Goal: Contribute content: Contribute content

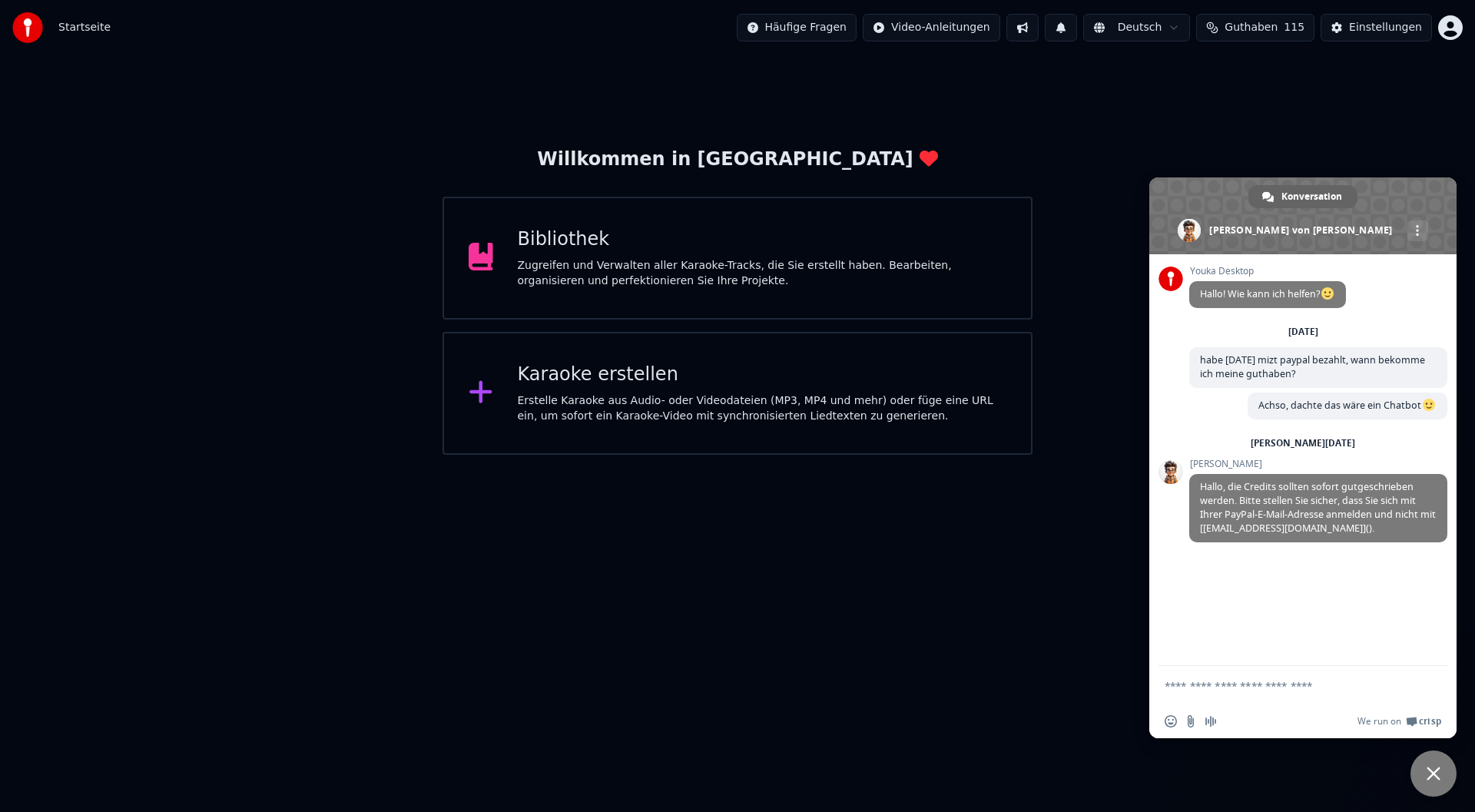
click at [602, 247] on div "Bibliothek" at bounding box center [762, 240] width 490 height 25
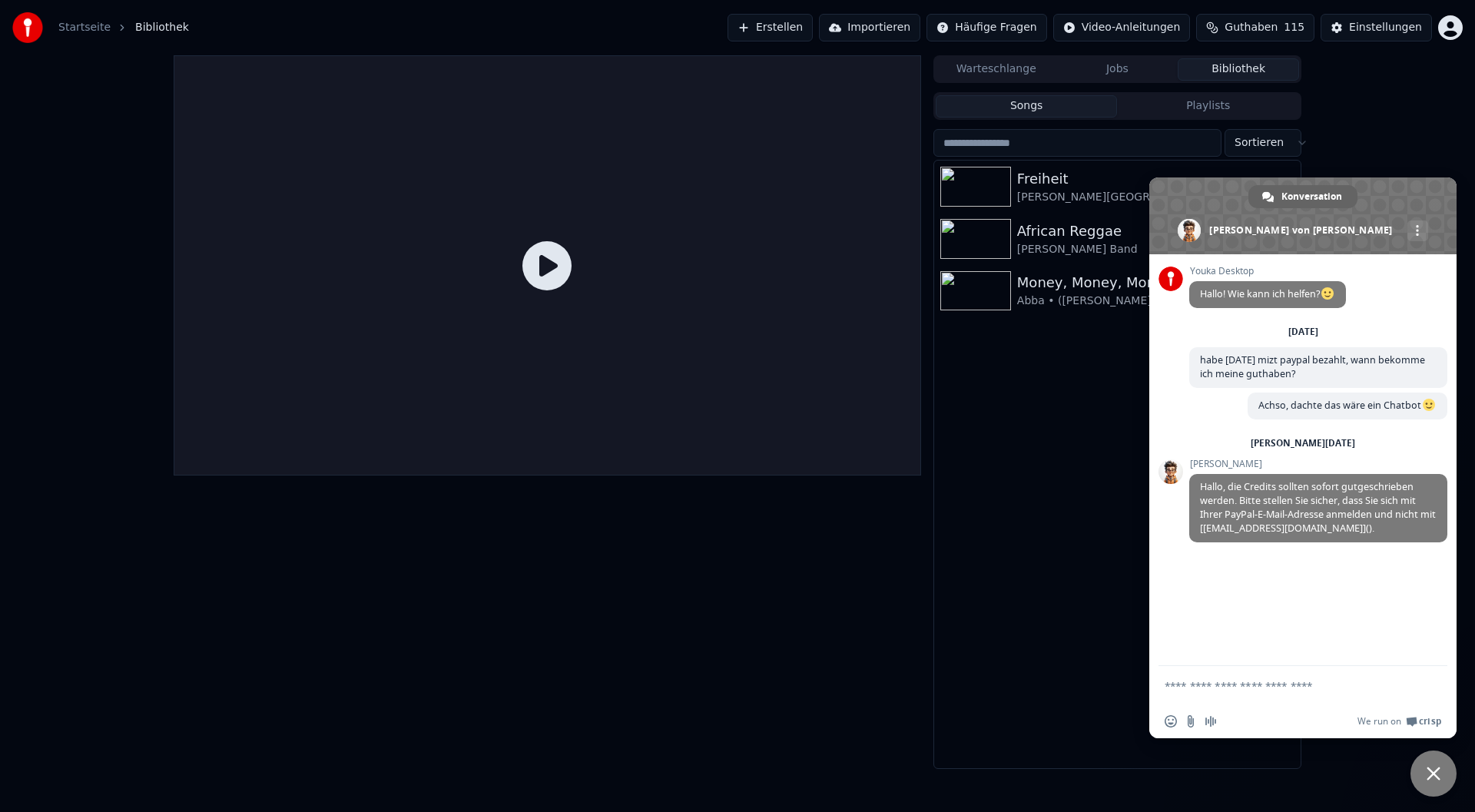
click at [1054, 192] on div "[PERSON_NAME][GEOGRAPHIC_DATA]" at bounding box center [1148, 197] width 262 height 16
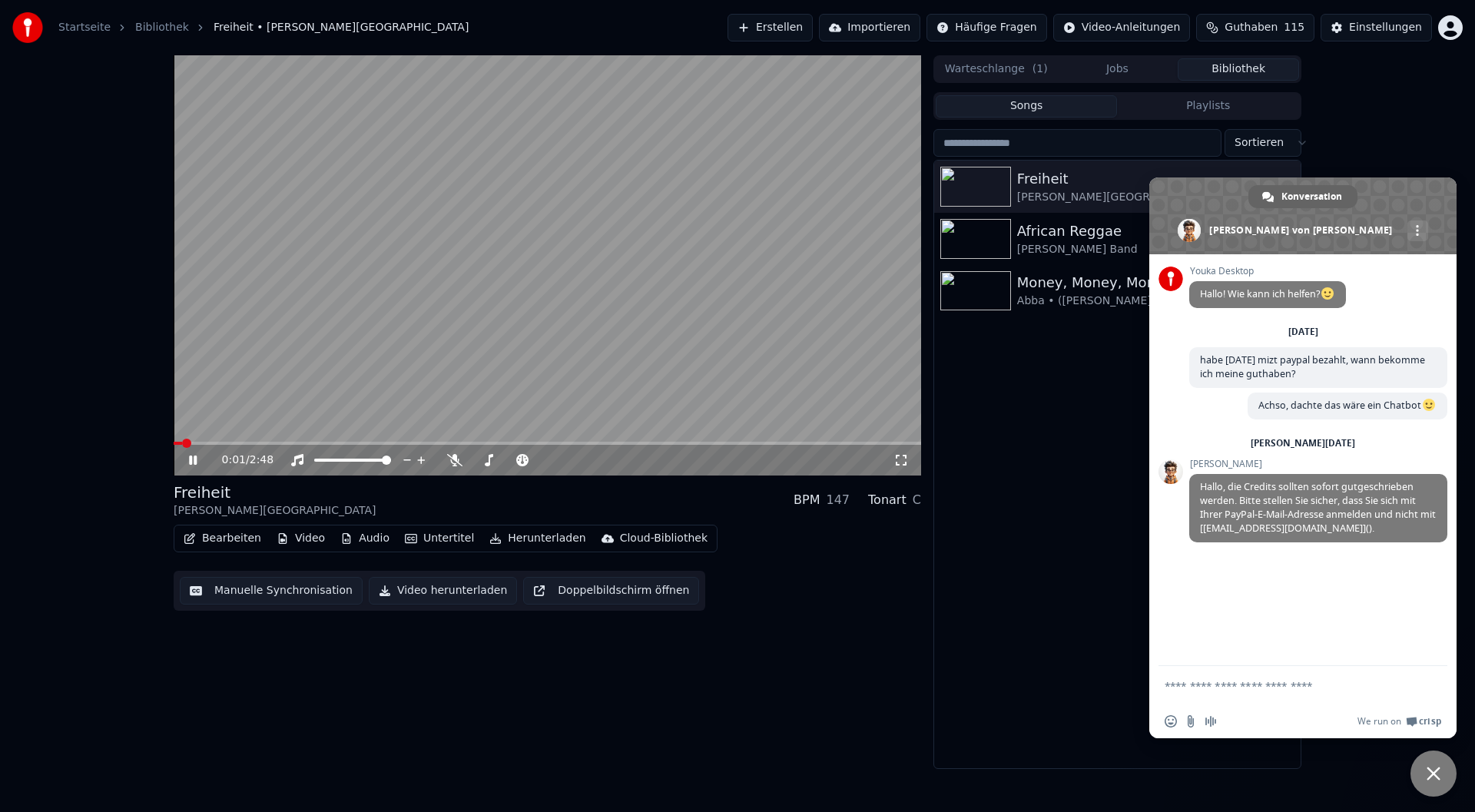
click at [188, 458] on icon at bounding box center [204, 459] width 36 height 12
click at [1037, 181] on div "Freiheit" at bounding box center [1148, 178] width 262 height 21
click at [830, 445] on div "0:02 / 2:48" at bounding box center [547, 460] width 748 height 31
click at [853, 438] on video at bounding box center [547, 265] width 748 height 420
click at [854, 442] on span at bounding box center [547, 443] width 748 height 3
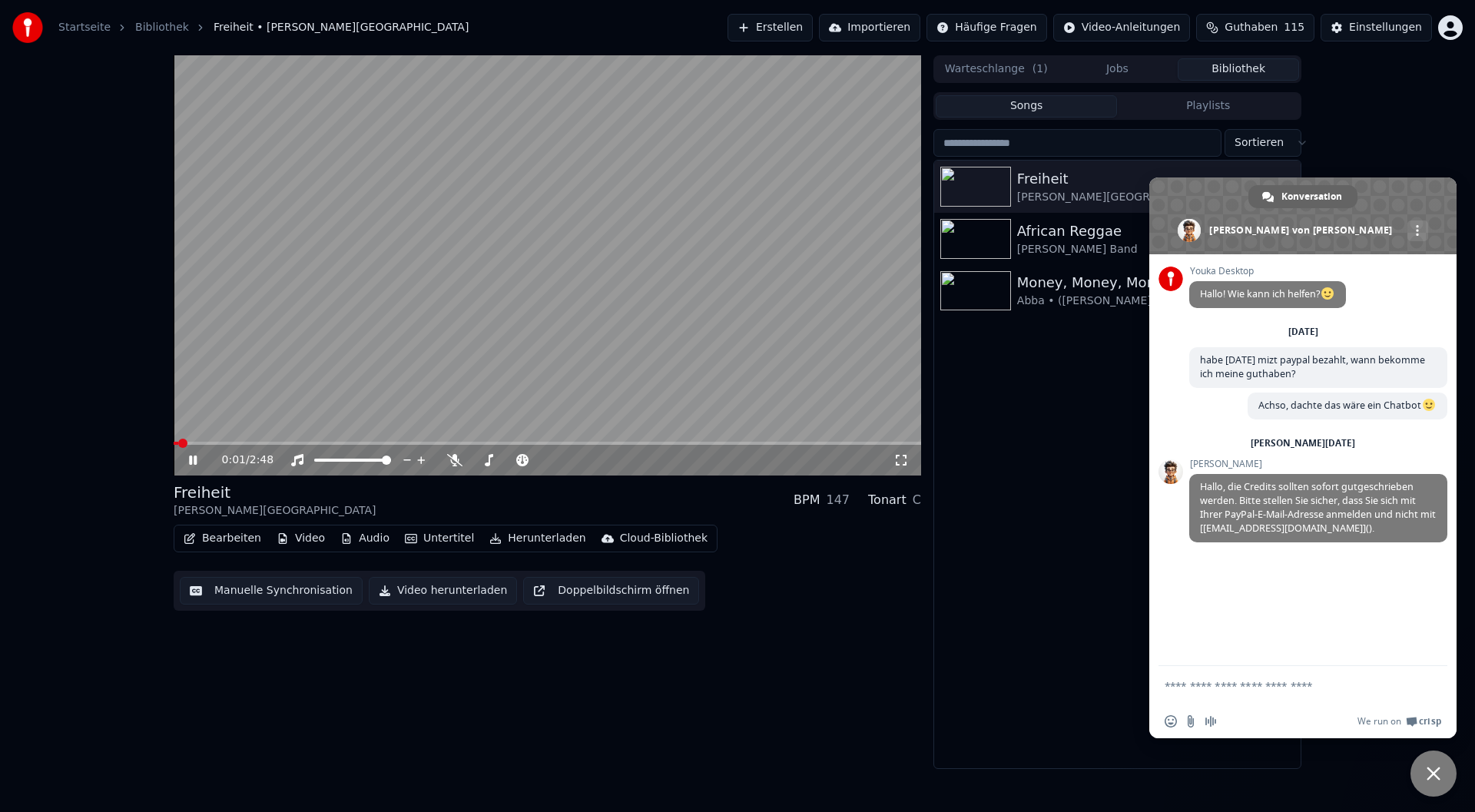
click at [179, 444] on span at bounding box center [176, 443] width 5 height 3
click at [219, 534] on button "Bearbeiten" at bounding box center [223, 538] width 90 height 21
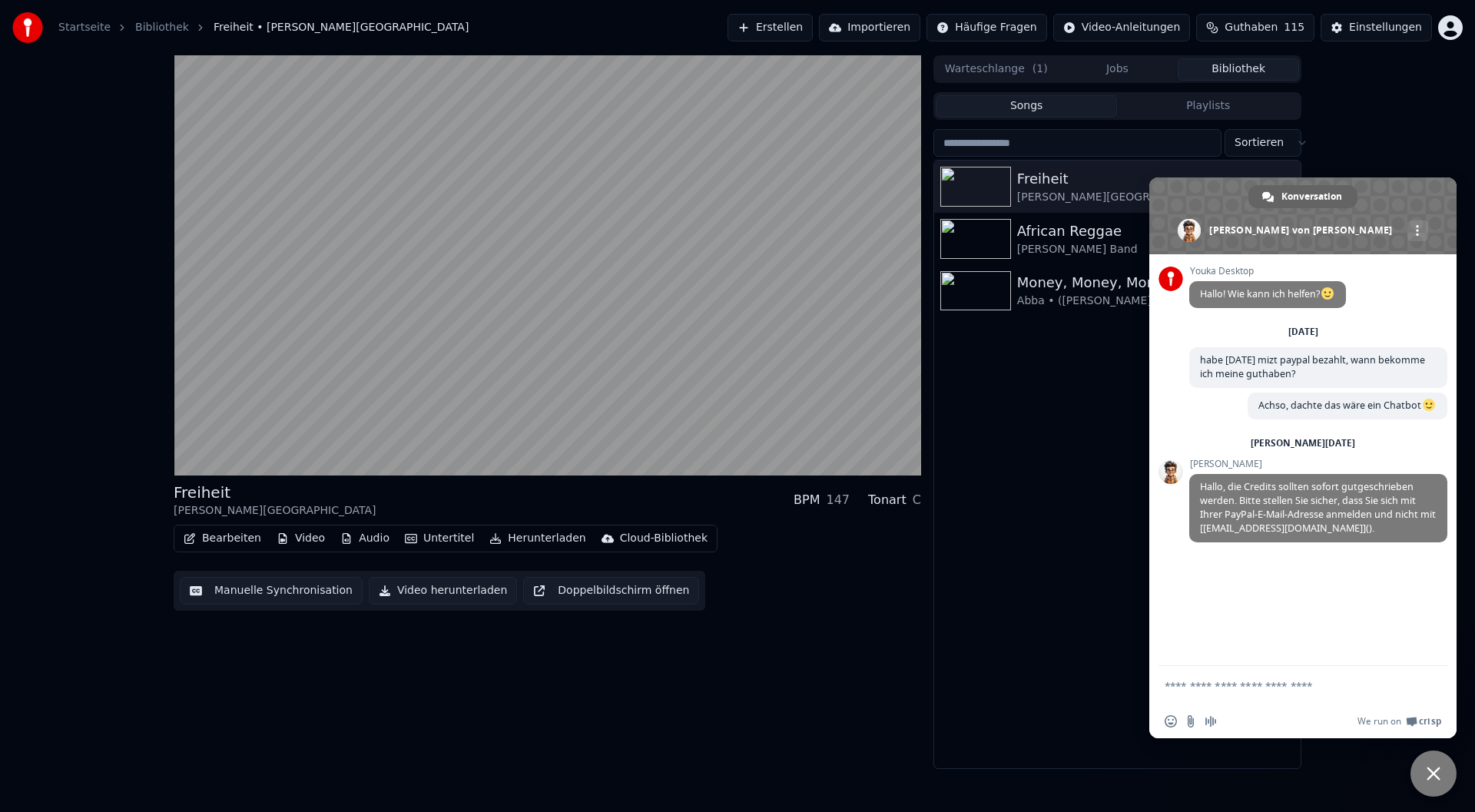
click at [1426, 789] on span "Chat schließen" at bounding box center [1433, 774] width 46 height 46
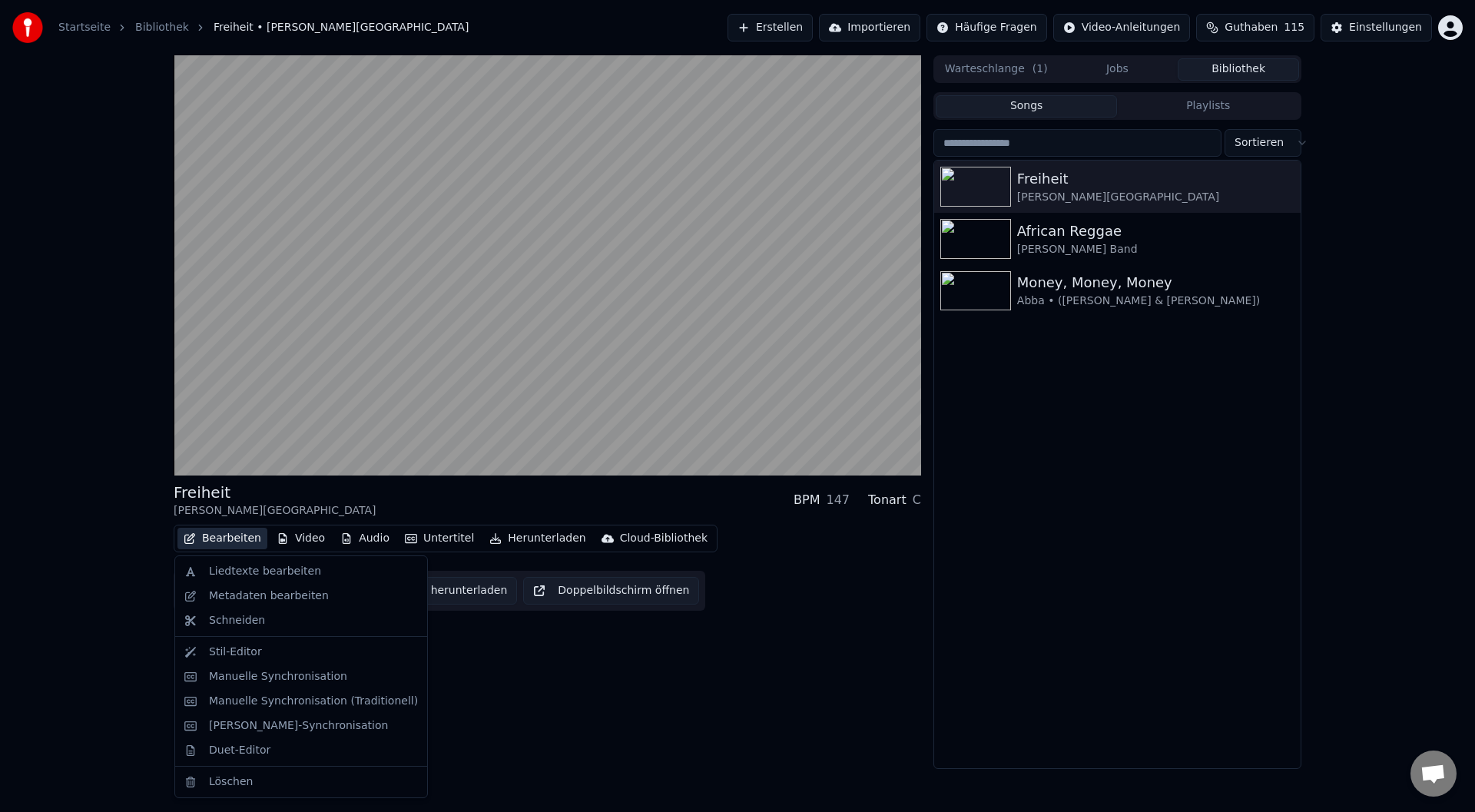
click at [220, 538] on button "Bearbeiten" at bounding box center [223, 538] width 90 height 21
click at [251, 573] on div "Liedtexte bearbeiten" at bounding box center [265, 571] width 112 height 16
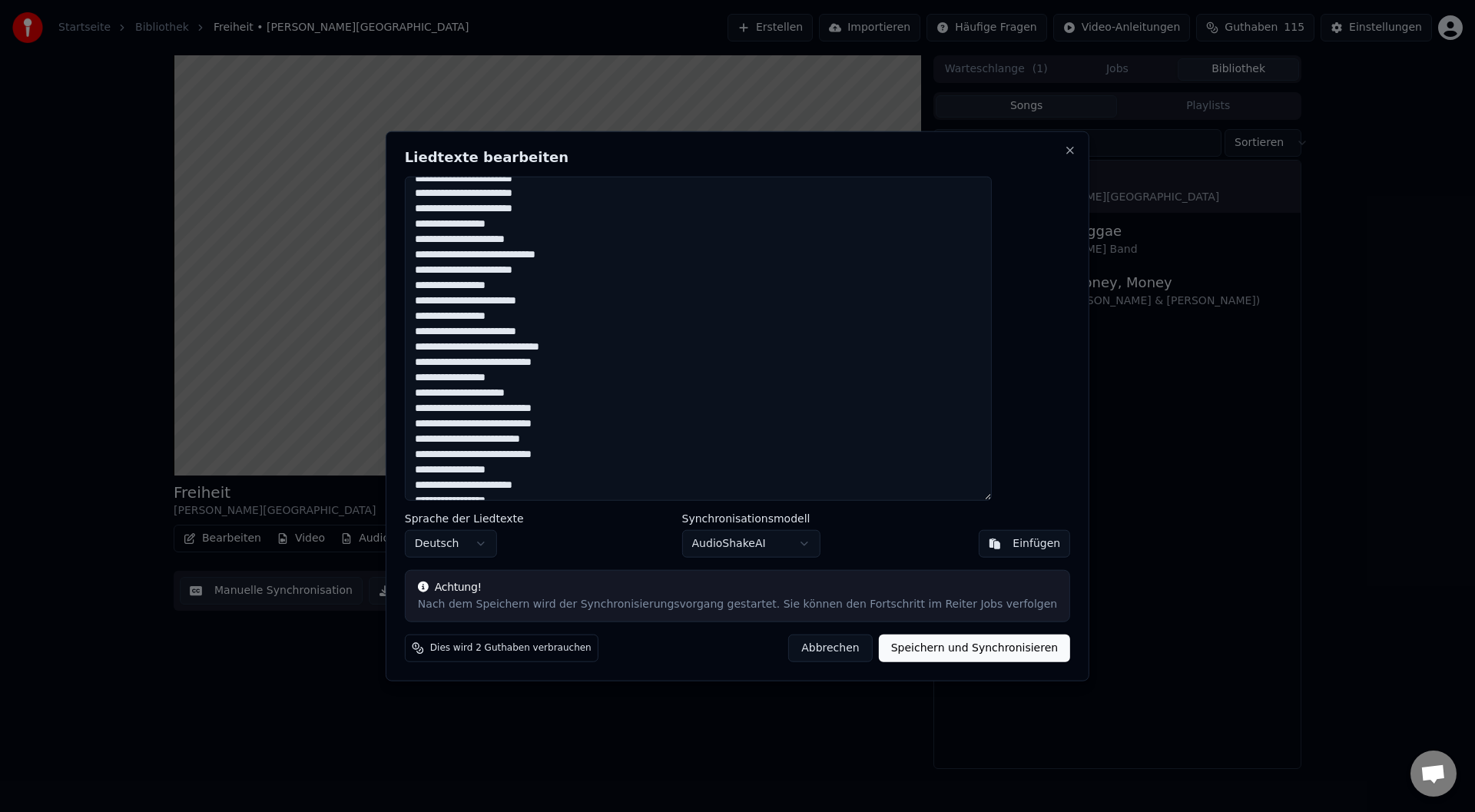
scroll to position [43, 0]
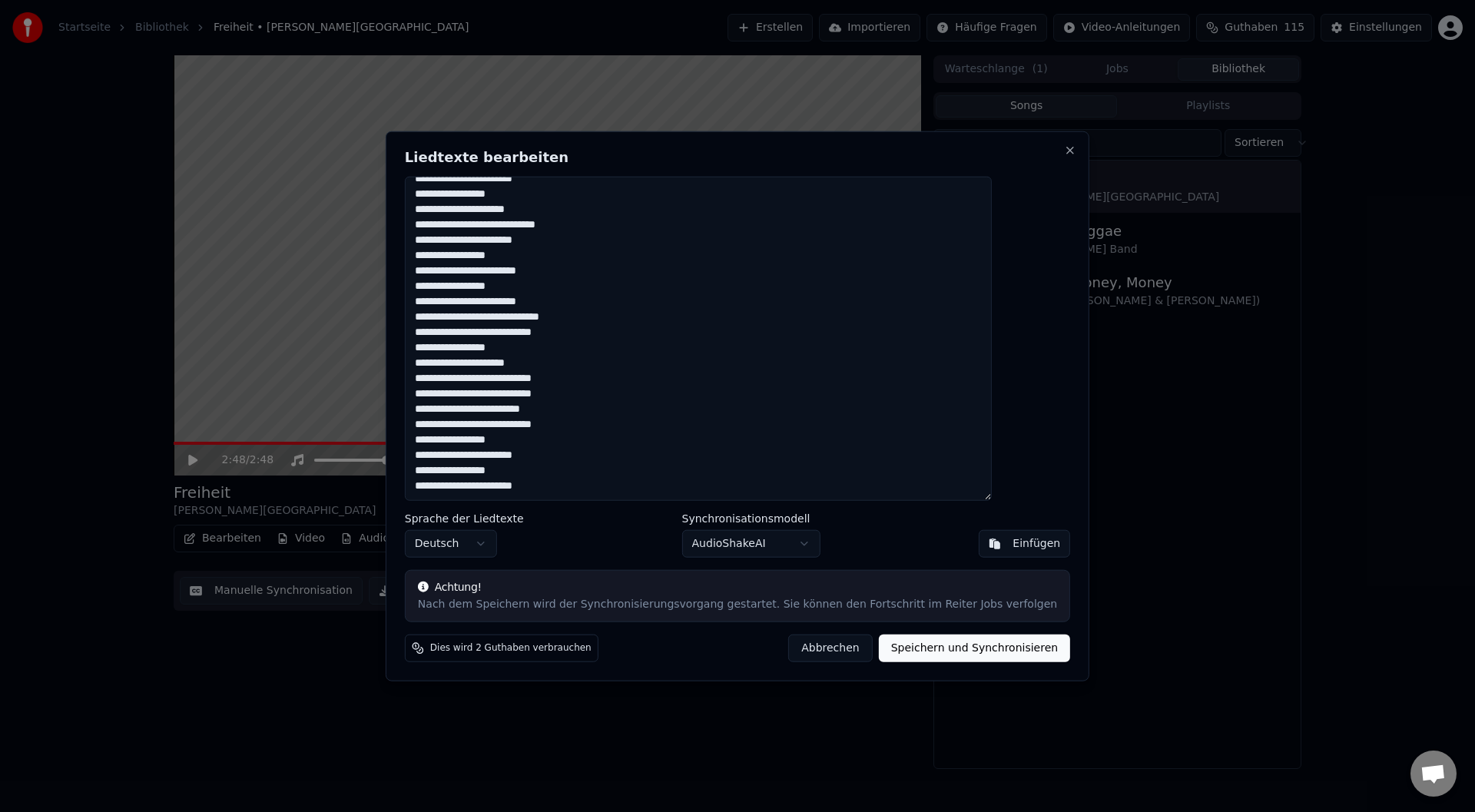
click at [582, 452] on textarea "**********" at bounding box center [698, 338] width 587 height 325
type textarea "**********"
drag, startPoint x: 948, startPoint y: 645, endPoint x: 956, endPoint y: 657, distance: 14.4
click at [948, 645] on button "Speichern und Synchronisieren" at bounding box center [975, 648] width 192 height 28
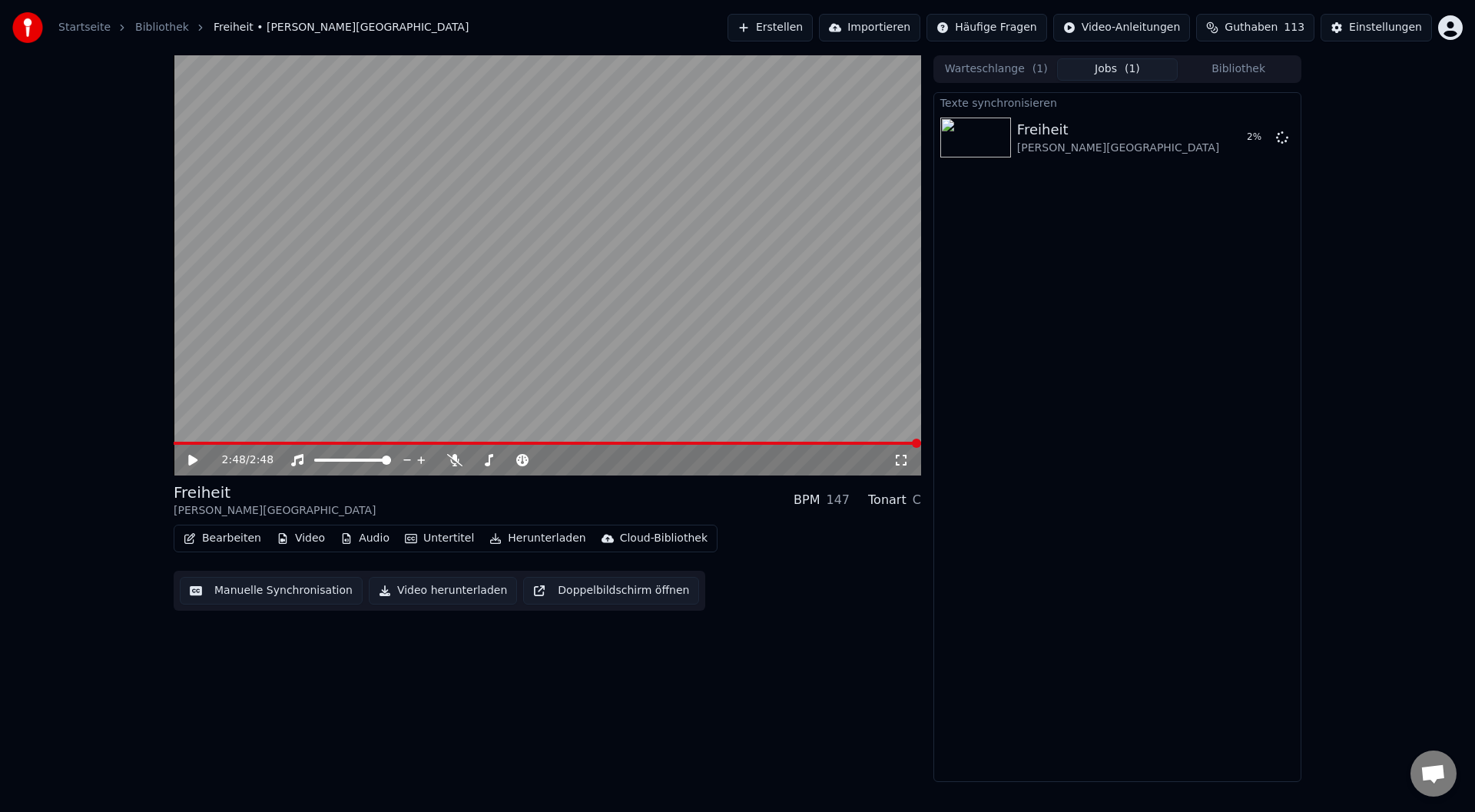
click at [192, 459] on icon at bounding box center [192, 459] width 9 height 11
click at [193, 458] on icon at bounding box center [204, 459] width 36 height 12
click at [231, 534] on button "Bearbeiten" at bounding box center [223, 538] width 90 height 21
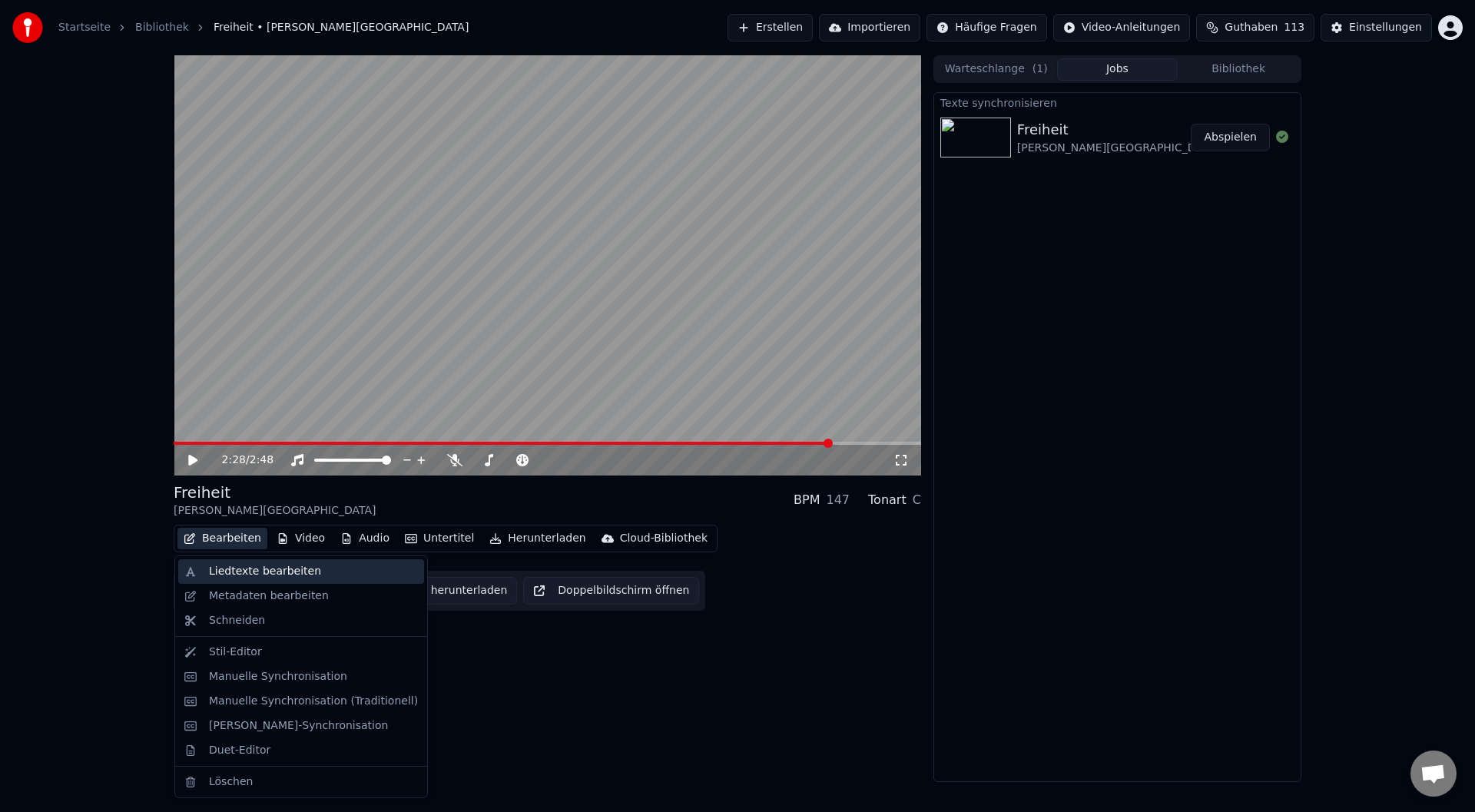
click at [293, 572] on div "Liedtexte bearbeiten" at bounding box center [265, 571] width 112 height 16
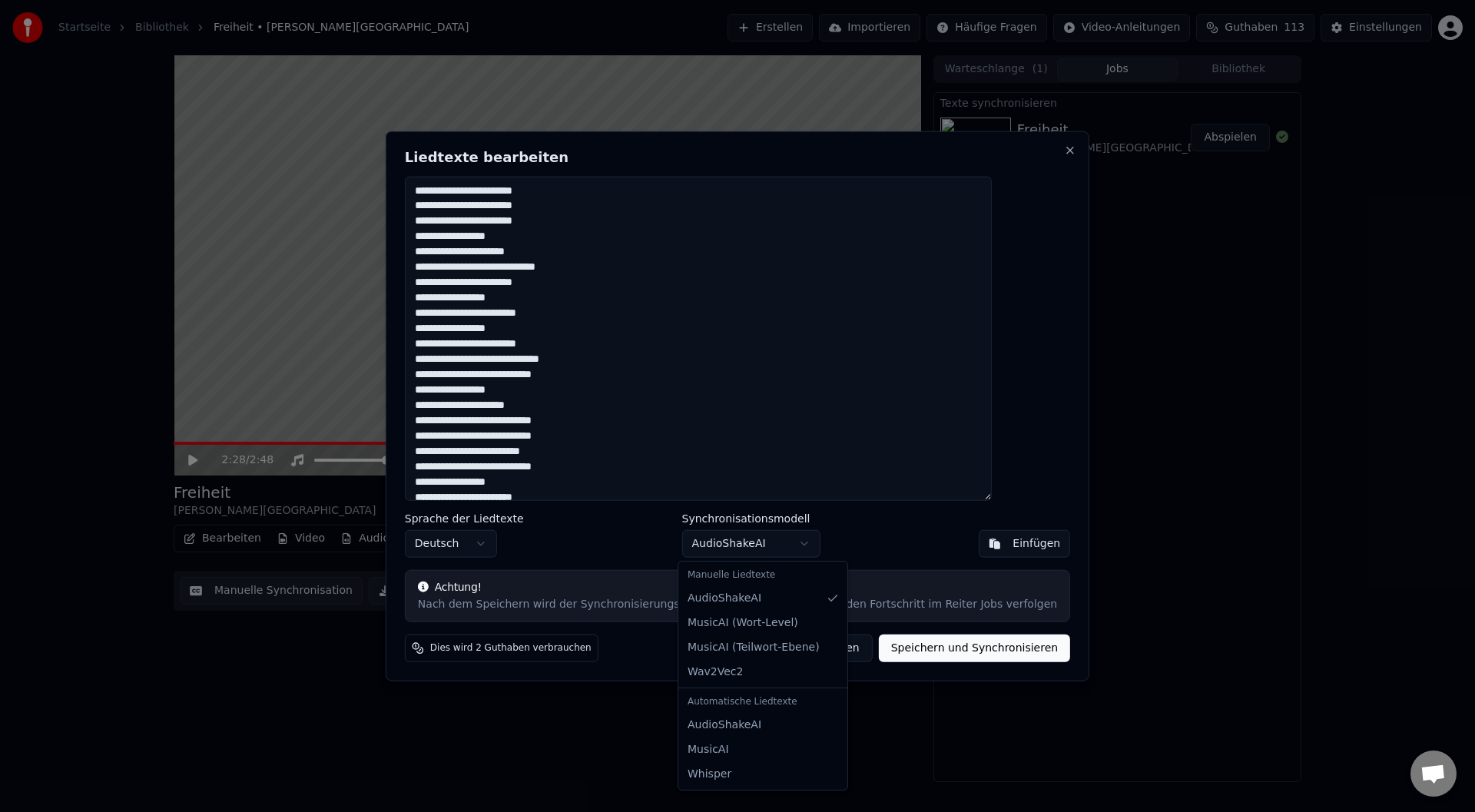
click at [737, 544] on body "Startseite Bibliothek Freiheit • M. M. Westernhagen Erstellen Importieren Häufi…" at bounding box center [737, 406] width 1475 height 812
click at [93, 589] on div at bounding box center [737, 406] width 1475 height 812
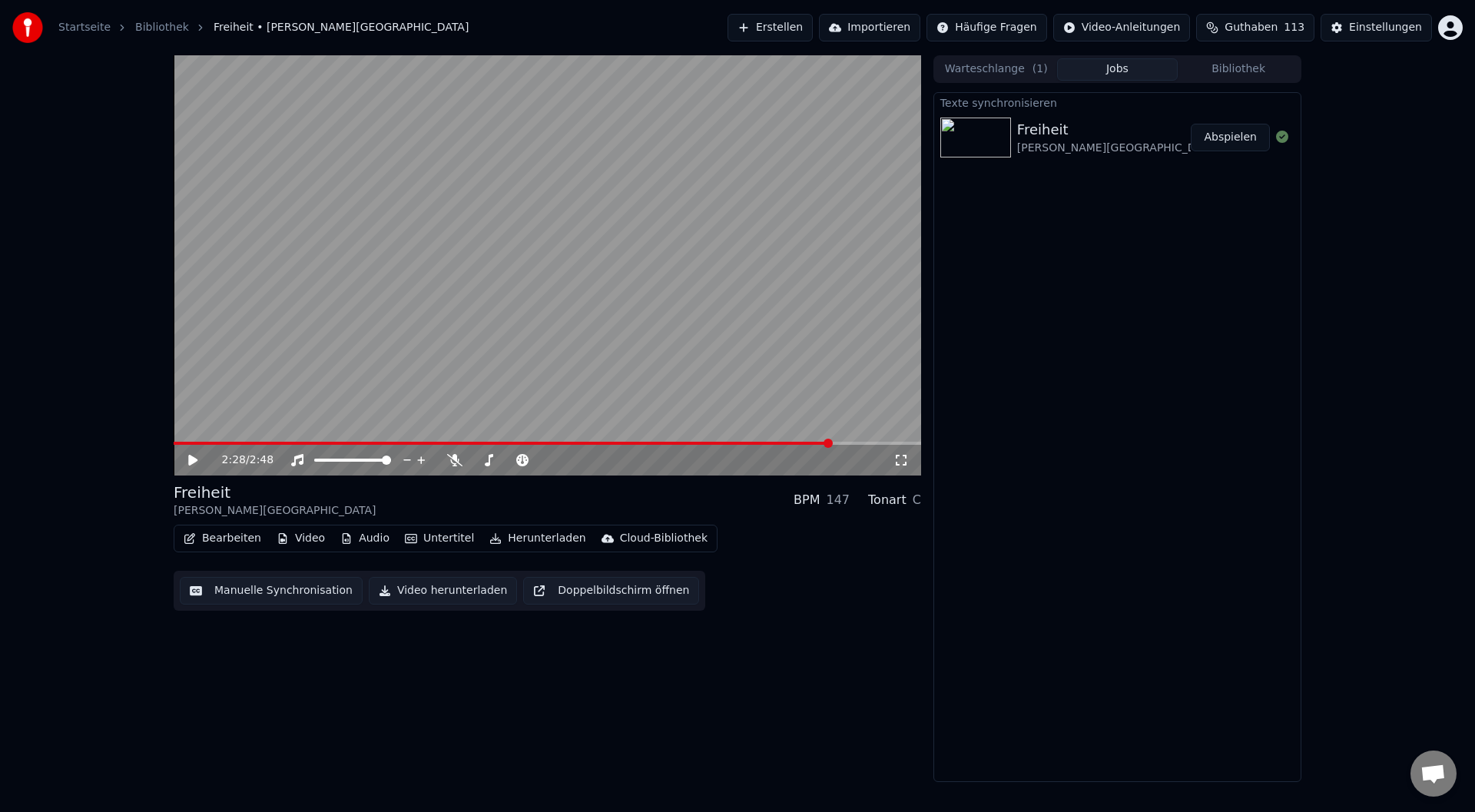
click at [1304, 25] on span "113" at bounding box center [1294, 27] width 20 height 16
click at [1306, 205] on button "Aktualisieren" at bounding box center [1268, 198] width 108 height 28
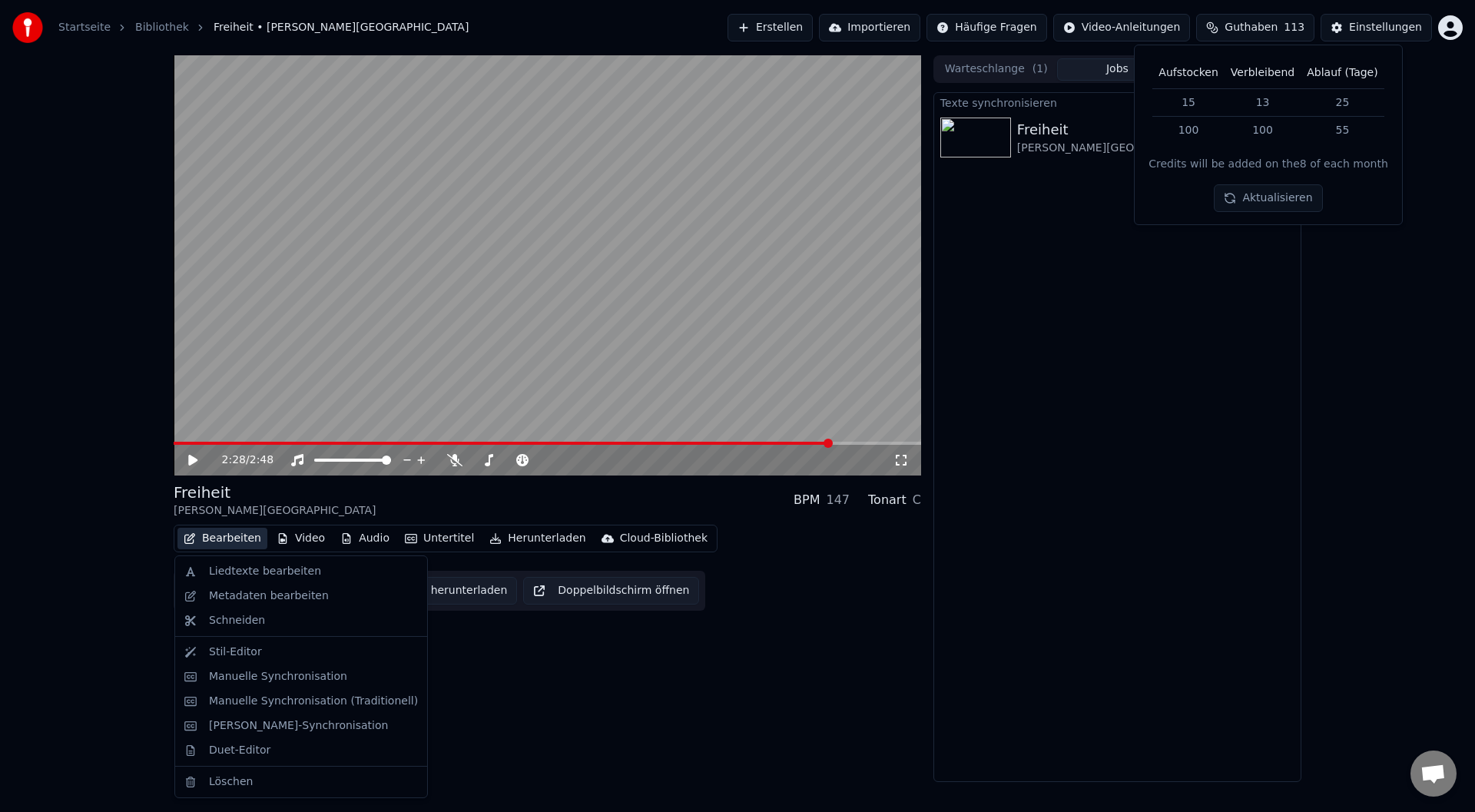
click at [215, 535] on button "Bearbeiten" at bounding box center [223, 538] width 90 height 21
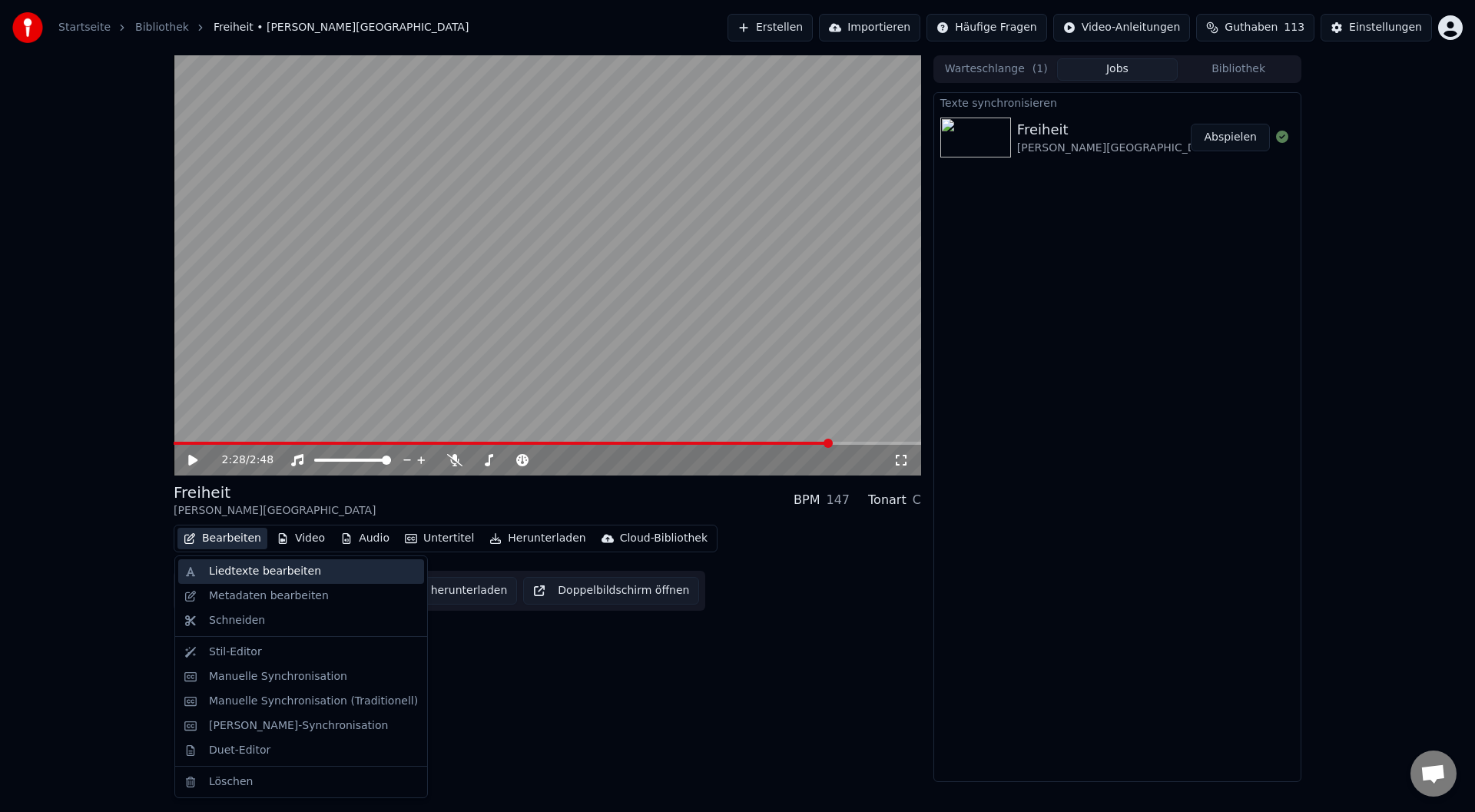
click at [205, 572] on div "Liedtexte bearbeiten" at bounding box center [301, 571] width 246 height 25
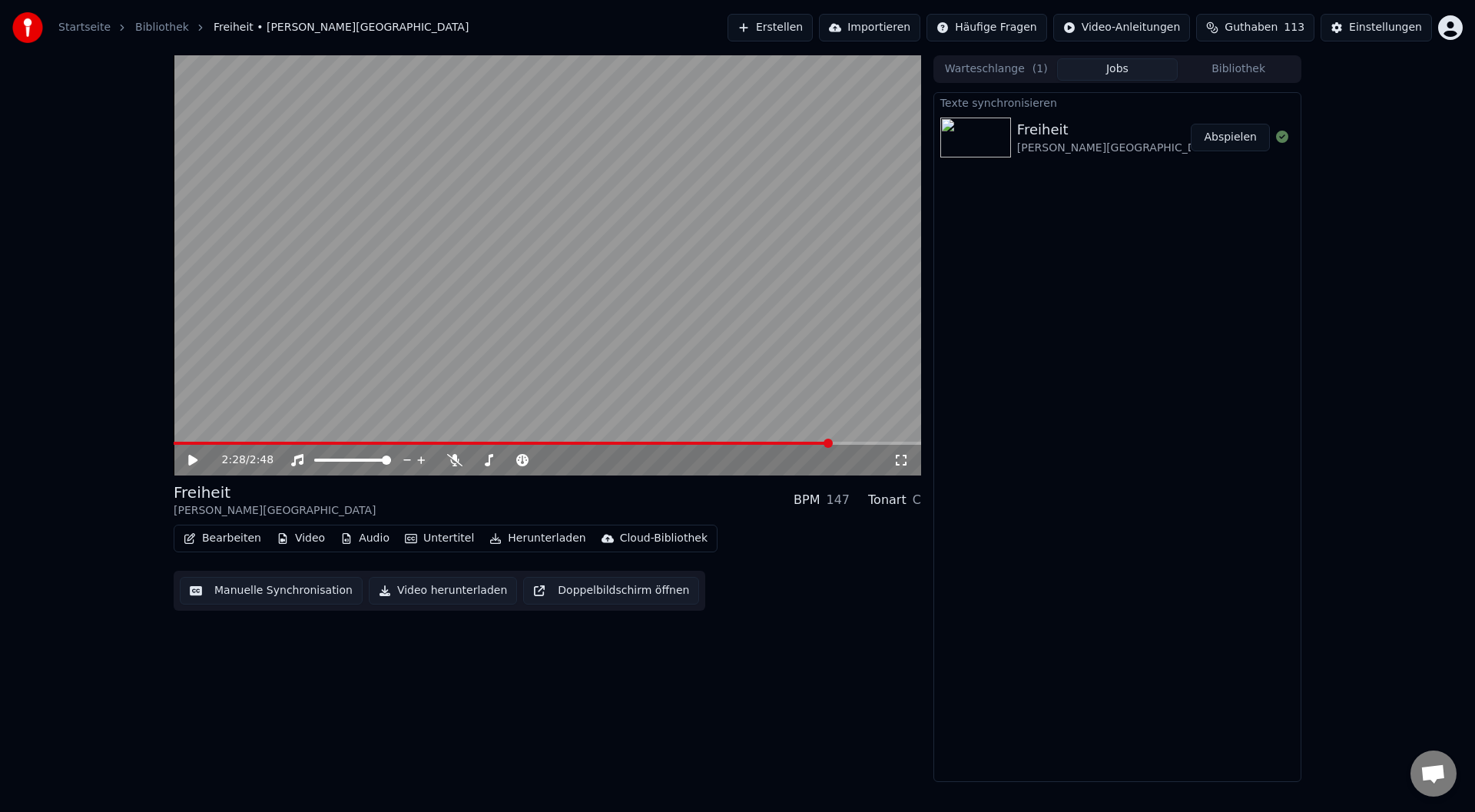
click at [322, 583] on button "Manuelle Synchronisation" at bounding box center [271, 591] width 183 height 28
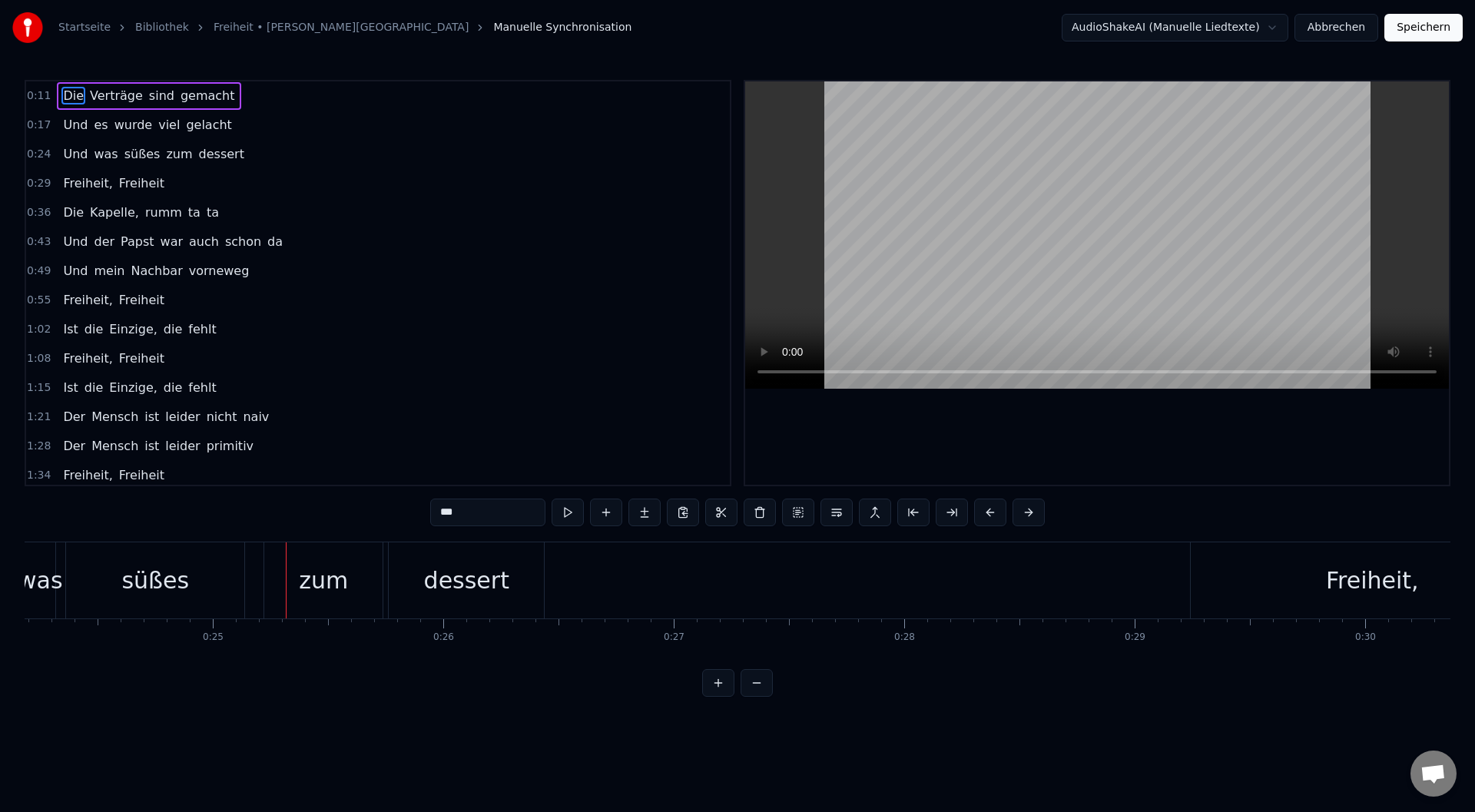
scroll to position [0, 5757]
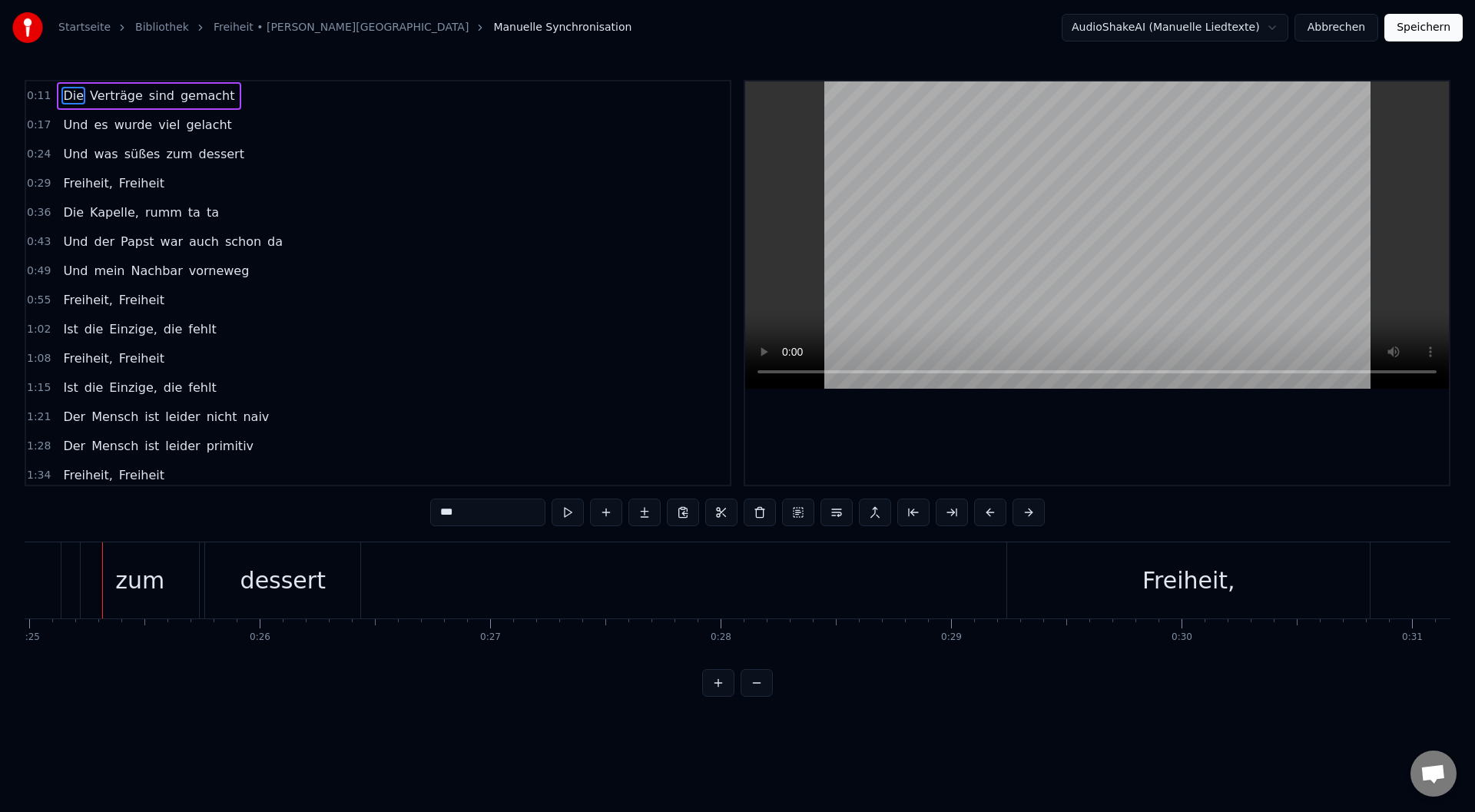
click at [1129, 291] on video at bounding box center [1097, 234] width 704 height 307
click at [1024, 277] on video at bounding box center [1097, 234] width 704 height 307
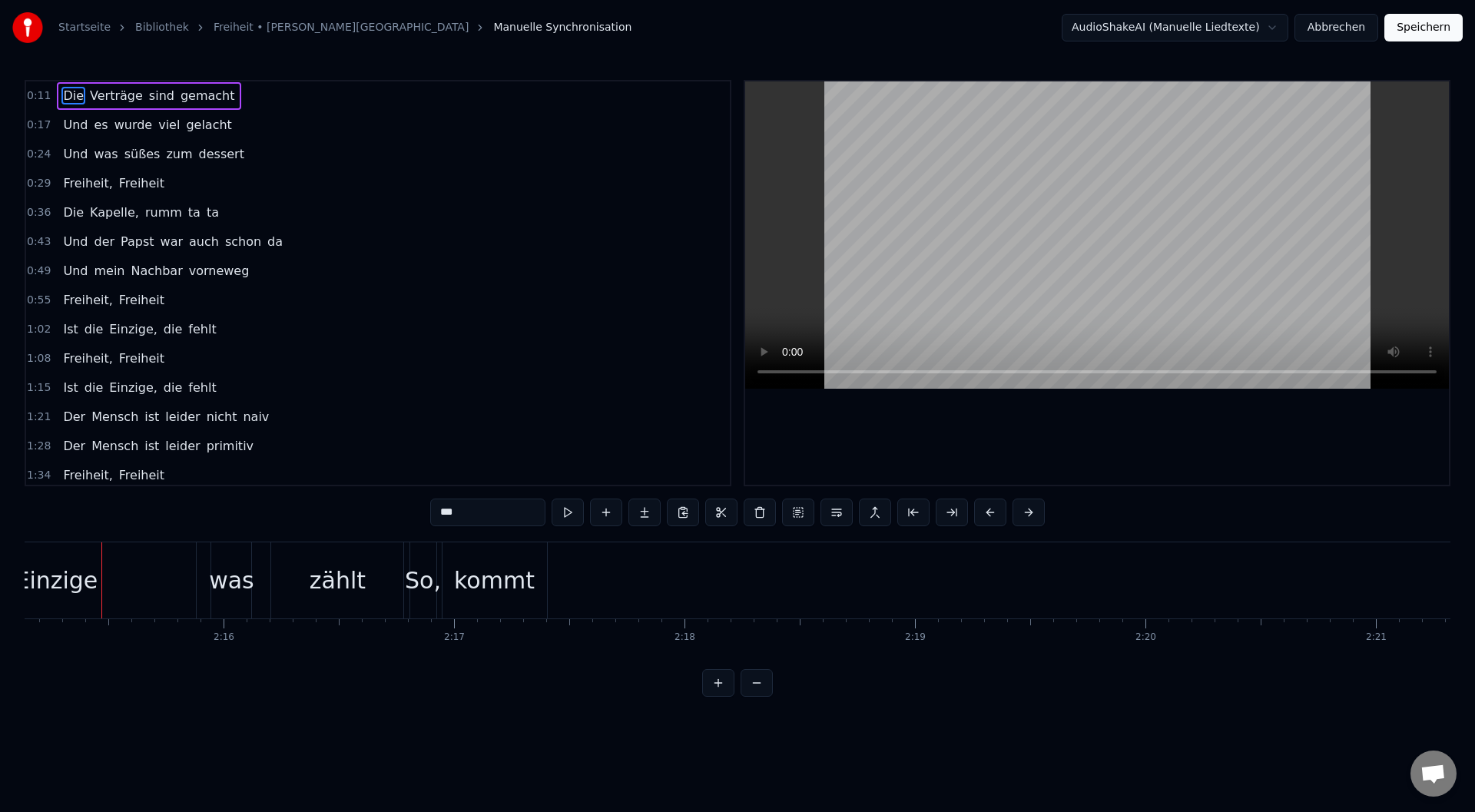
click at [519, 571] on div "kommt" at bounding box center [494, 580] width 81 height 34
type input "*****"
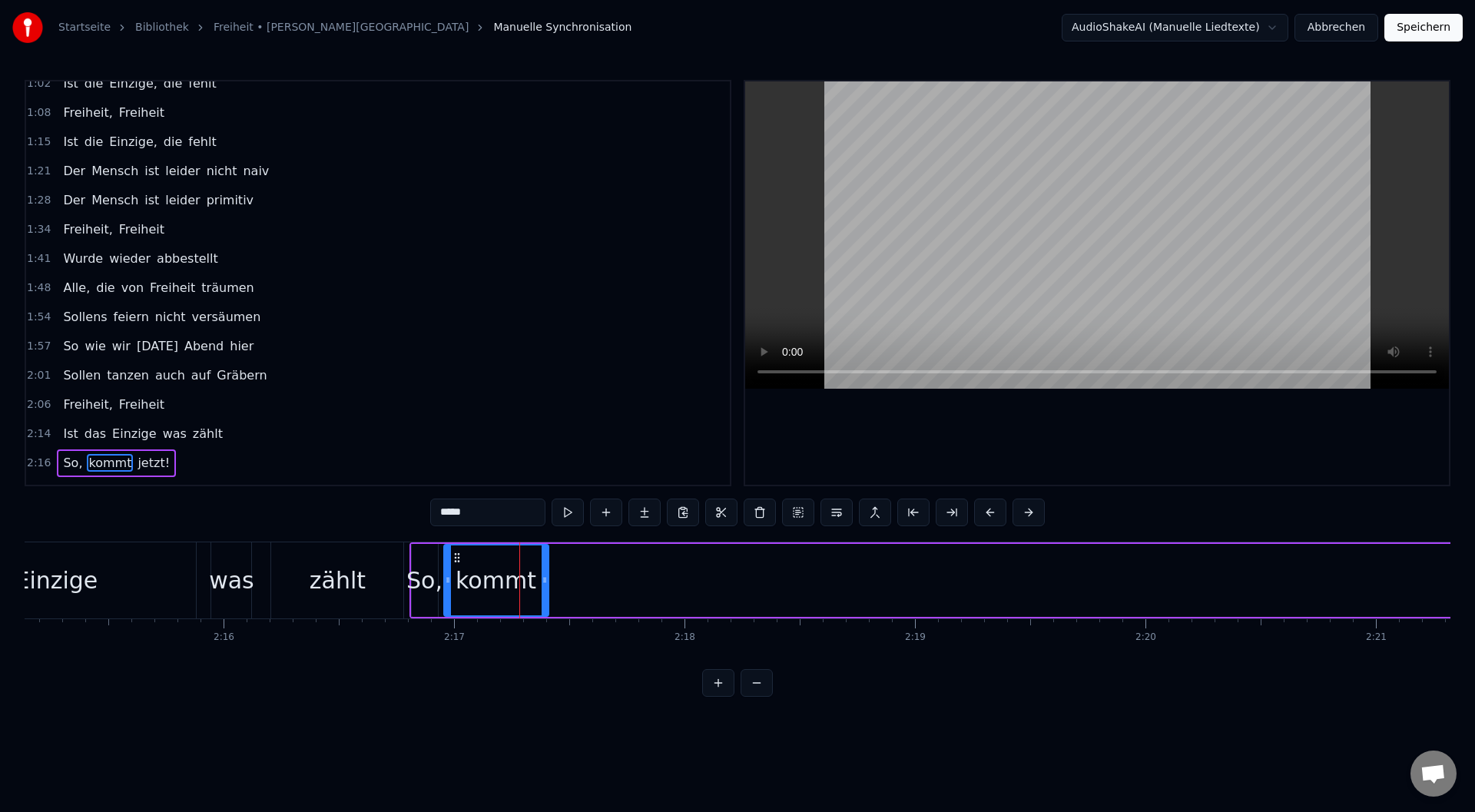
scroll to position [297, 0]
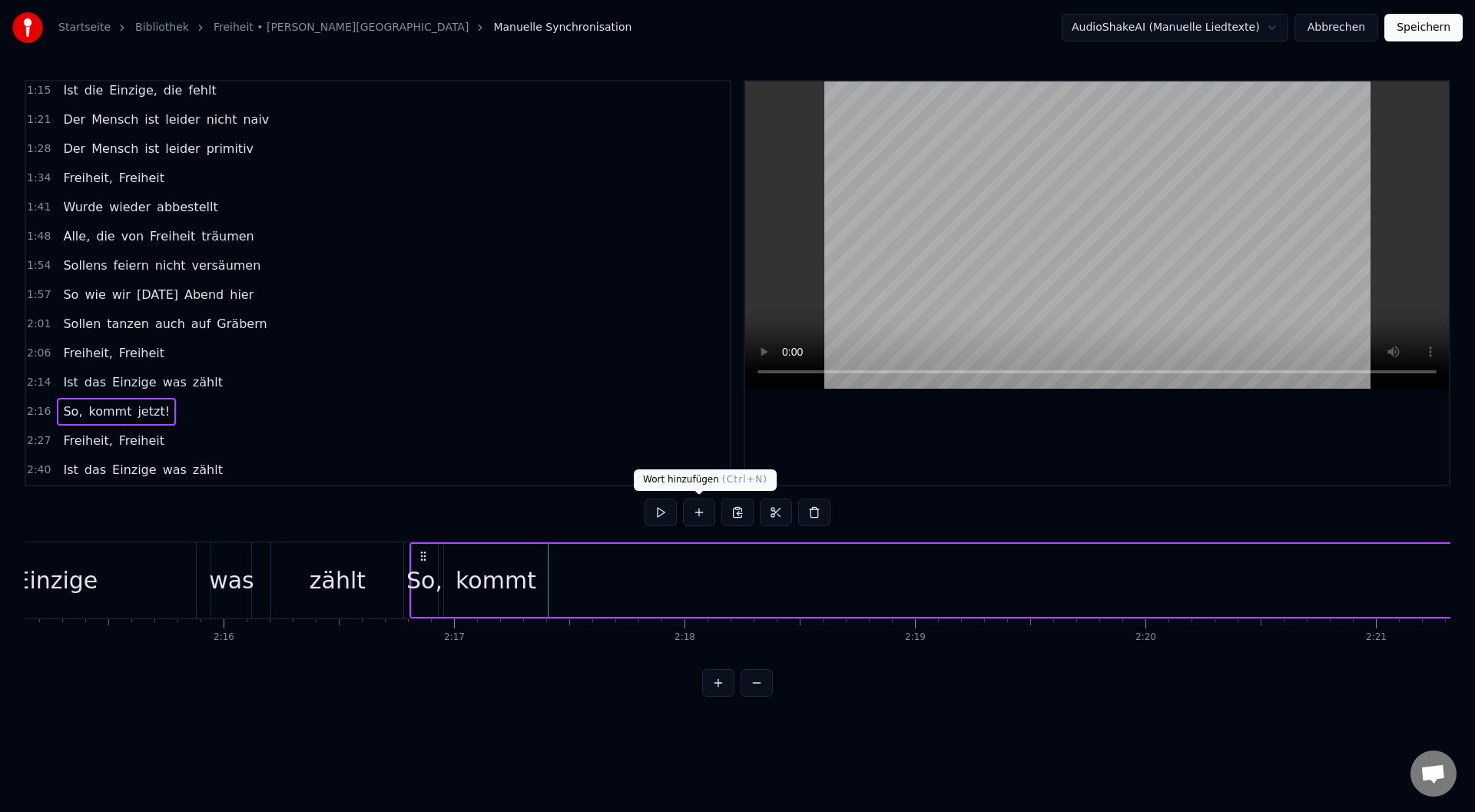
click at [694, 513] on button at bounding box center [699, 512] width 32 height 28
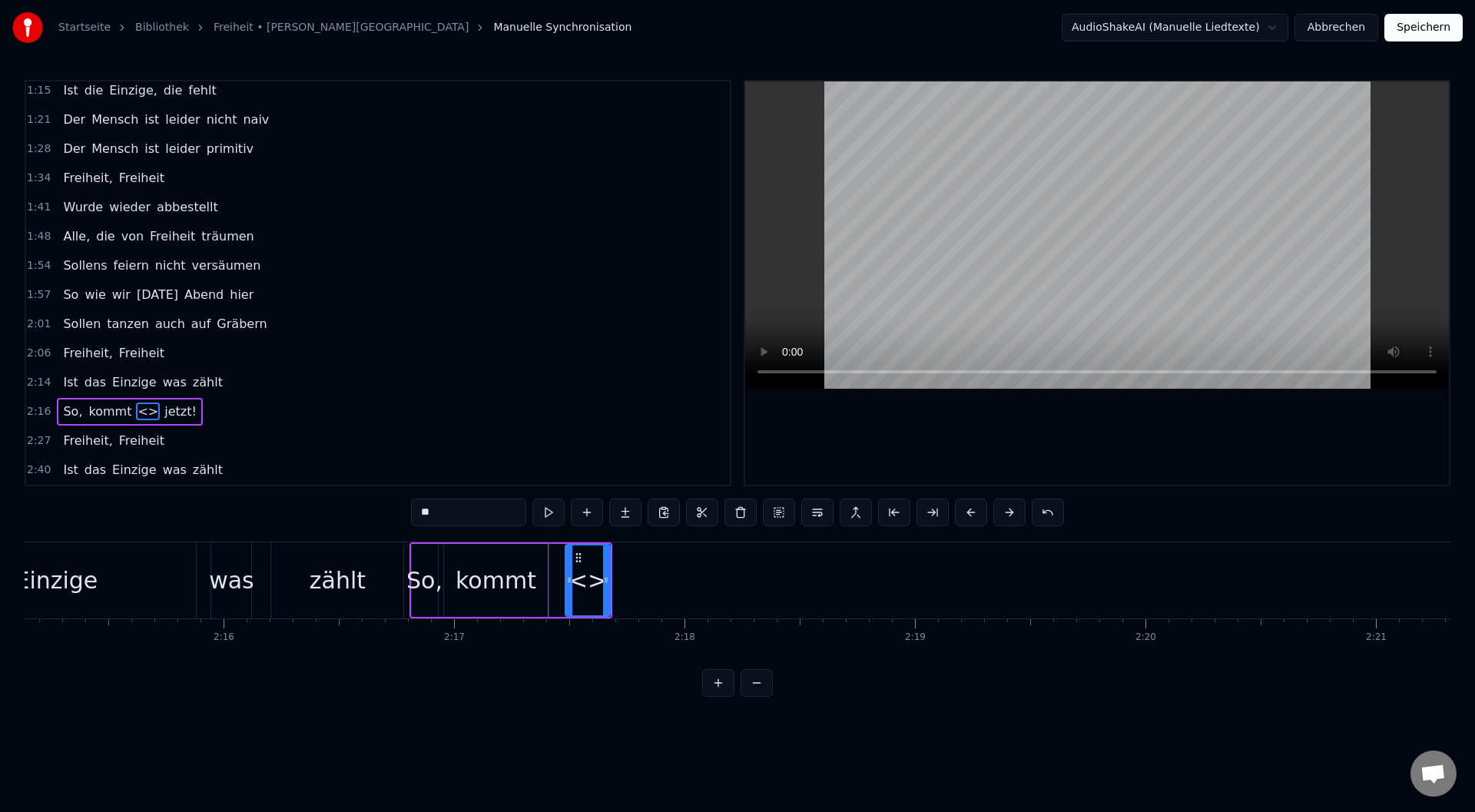
click at [584, 584] on div "<>" at bounding box center [587, 580] width 38 height 34
click at [589, 584] on div "<>" at bounding box center [587, 580] width 38 height 34
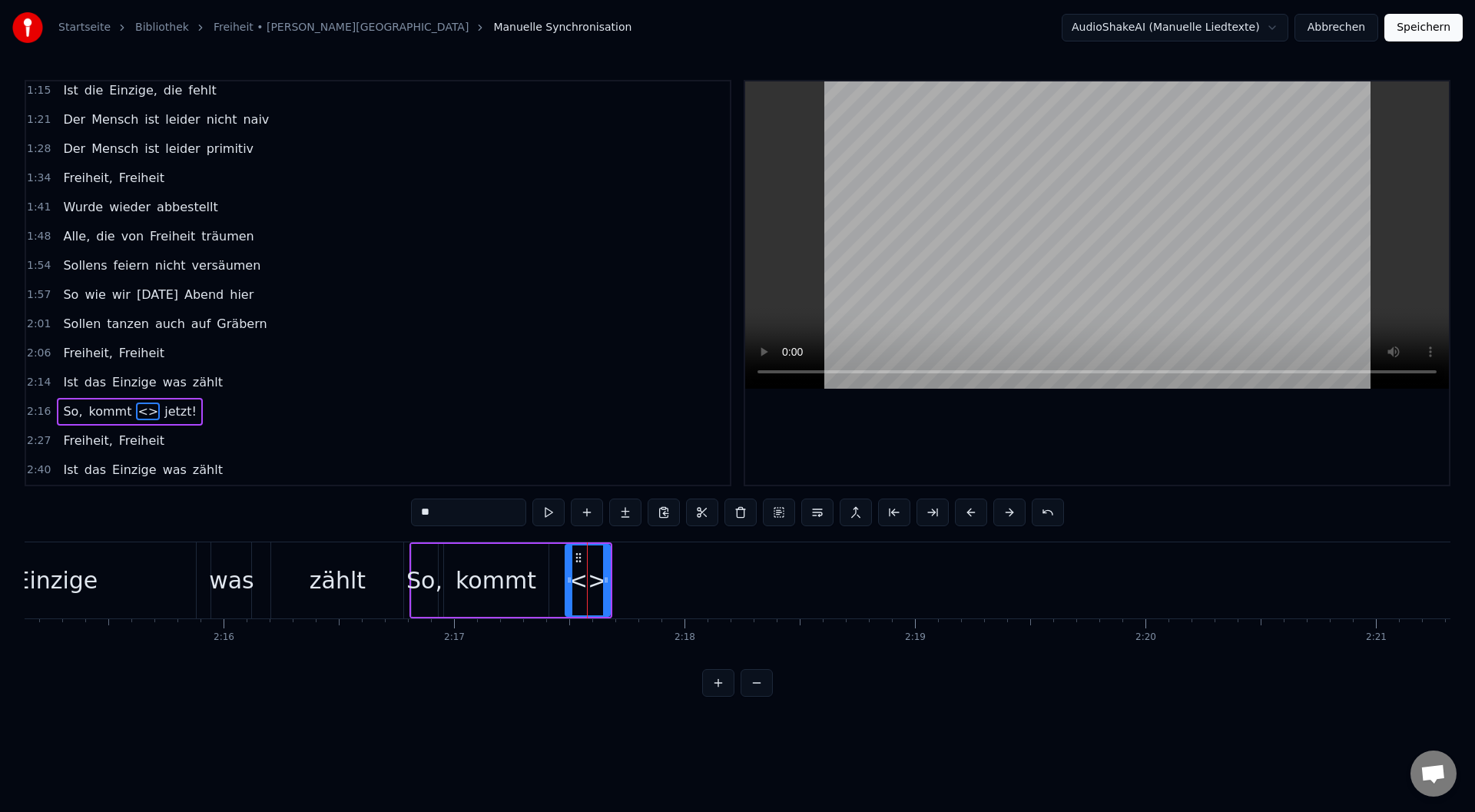
click at [581, 589] on div "<>" at bounding box center [587, 580] width 38 height 34
click at [467, 506] on input "**" at bounding box center [468, 512] width 115 height 28
type input "*******"
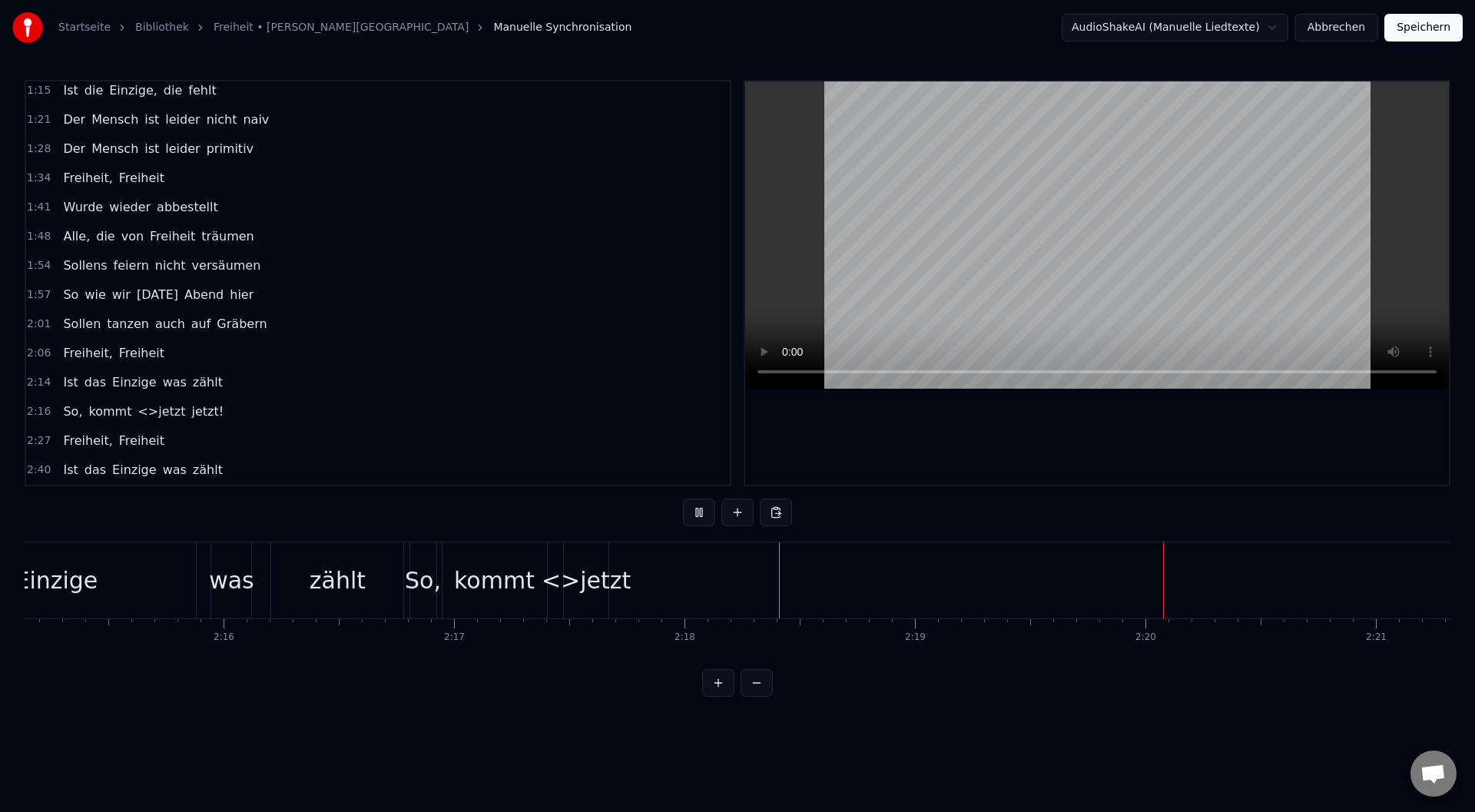
click at [364, 515] on div "0:11 Die Verträge sind gemacht 0:17 Und es wurde viel gelacht 0:24 Und was süße…" at bounding box center [737, 388] width 1426 height 616
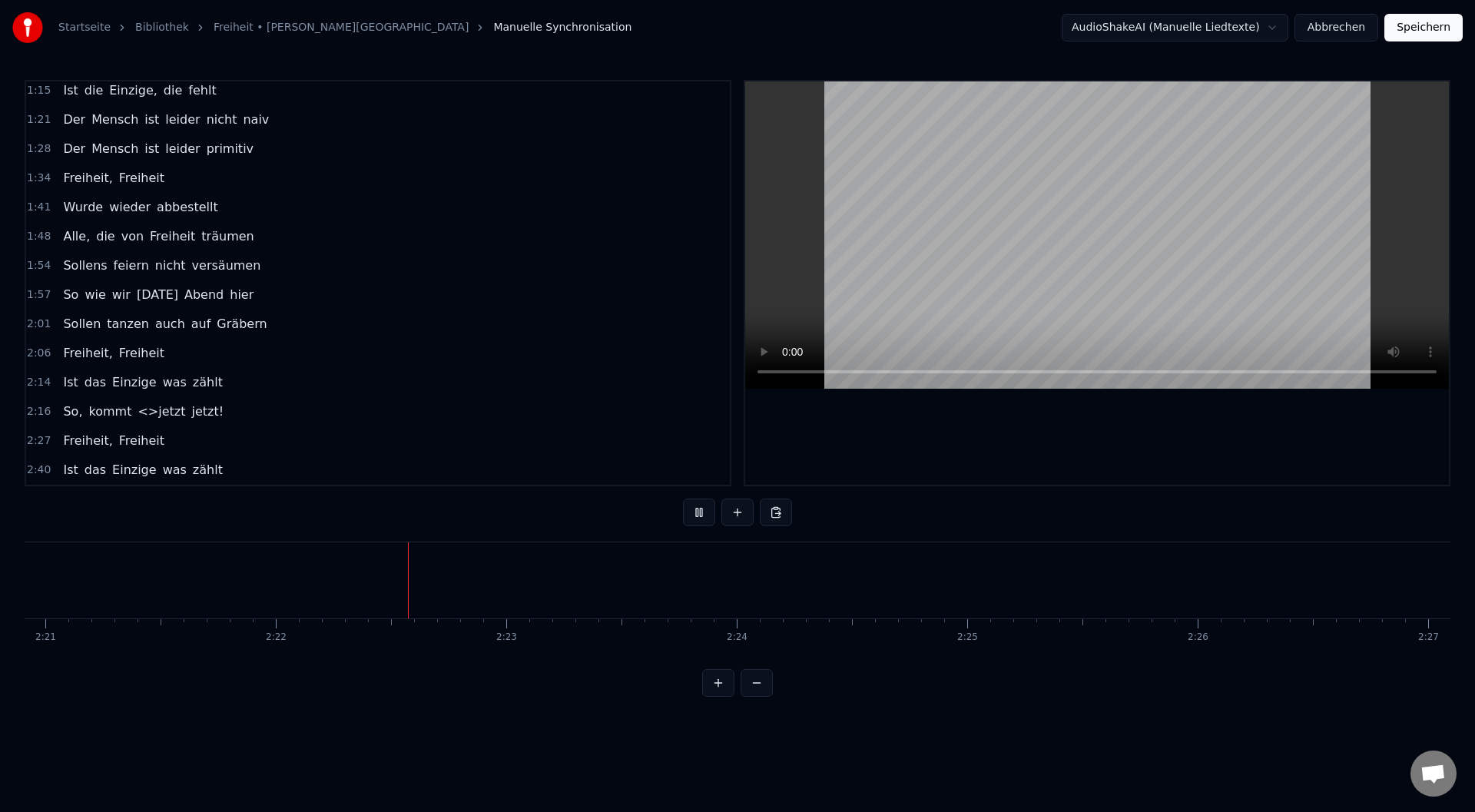
click at [1256, 371] on video at bounding box center [1097, 234] width 704 height 307
click at [1149, 291] on video at bounding box center [1097, 234] width 704 height 307
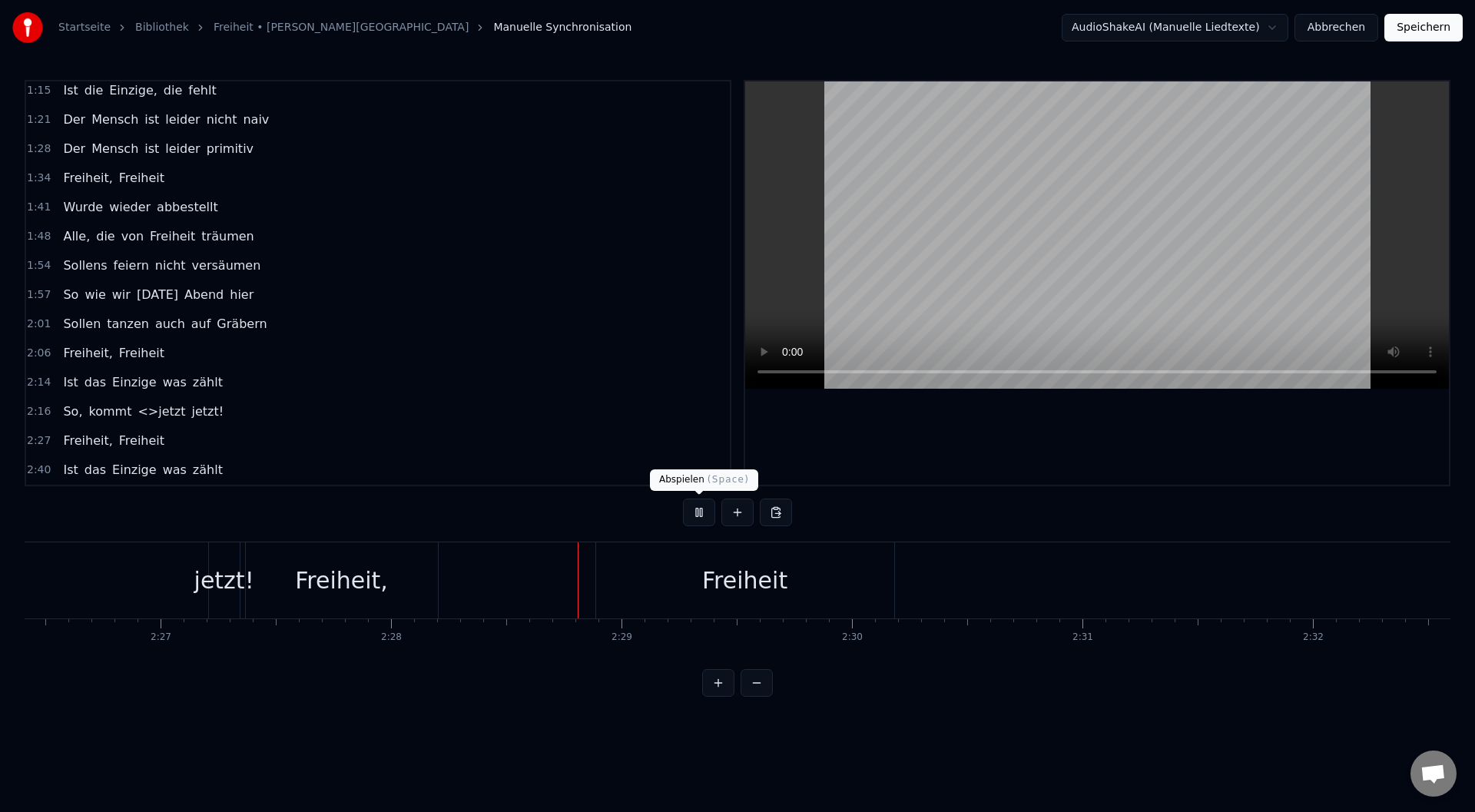
click at [697, 504] on button at bounding box center [699, 512] width 32 height 28
click at [141, 415] on span "<>jetzt" at bounding box center [161, 412] width 51 height 18
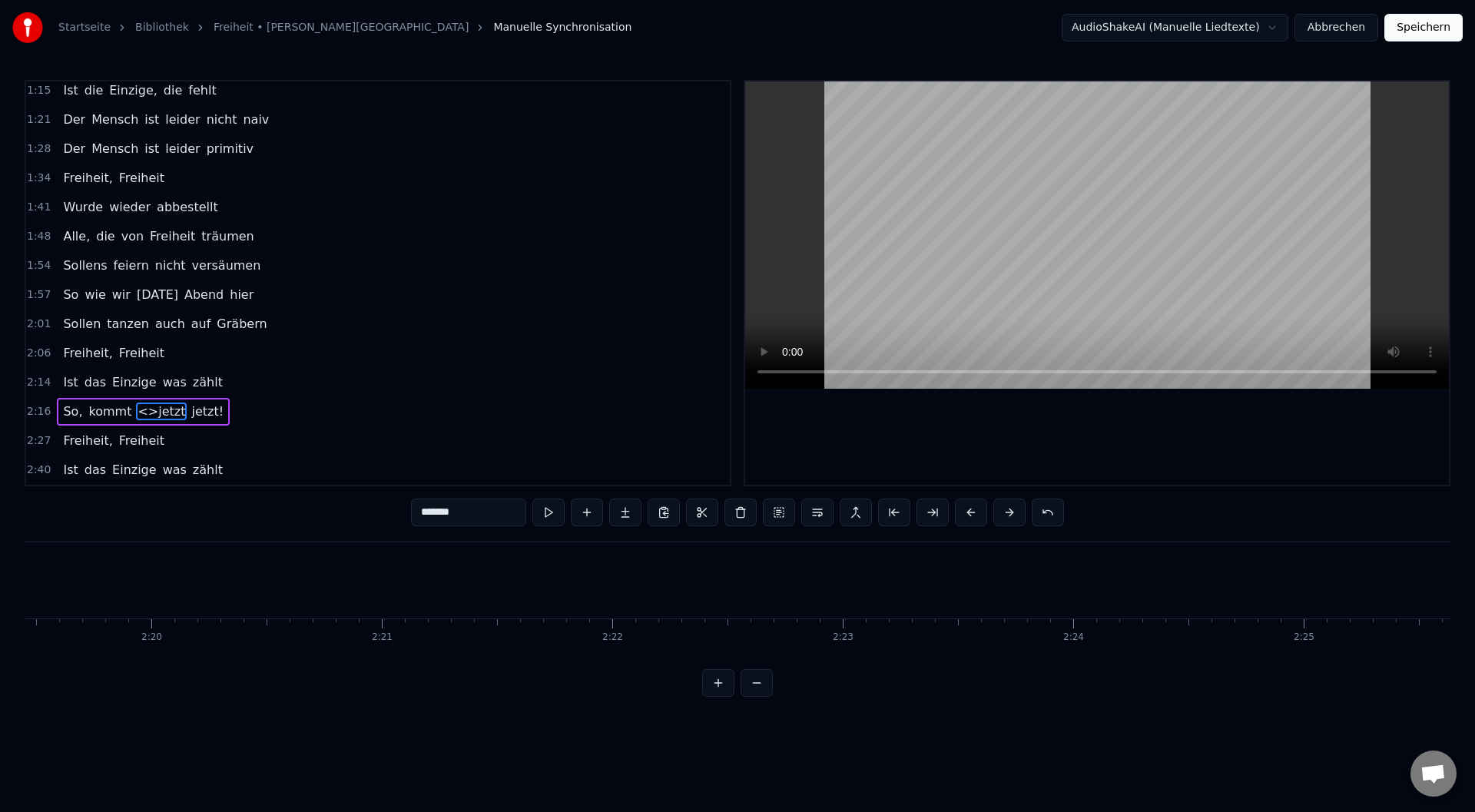
click at [136, 413] on span "<>jetzt" at bounding box center [161, 412] width 51 height 18
drag, startPoint x: 435, startPoint y: 512, endPoint x: 405, endPoint y: 516, distance: 30.3
click at [405, 516] on div "0:11 Die Verträge sind gemacht 0:17 Und es wurde viel gelacht 0:24 Und was süße…" at bounding box center [737, 388] width 1426 height 616
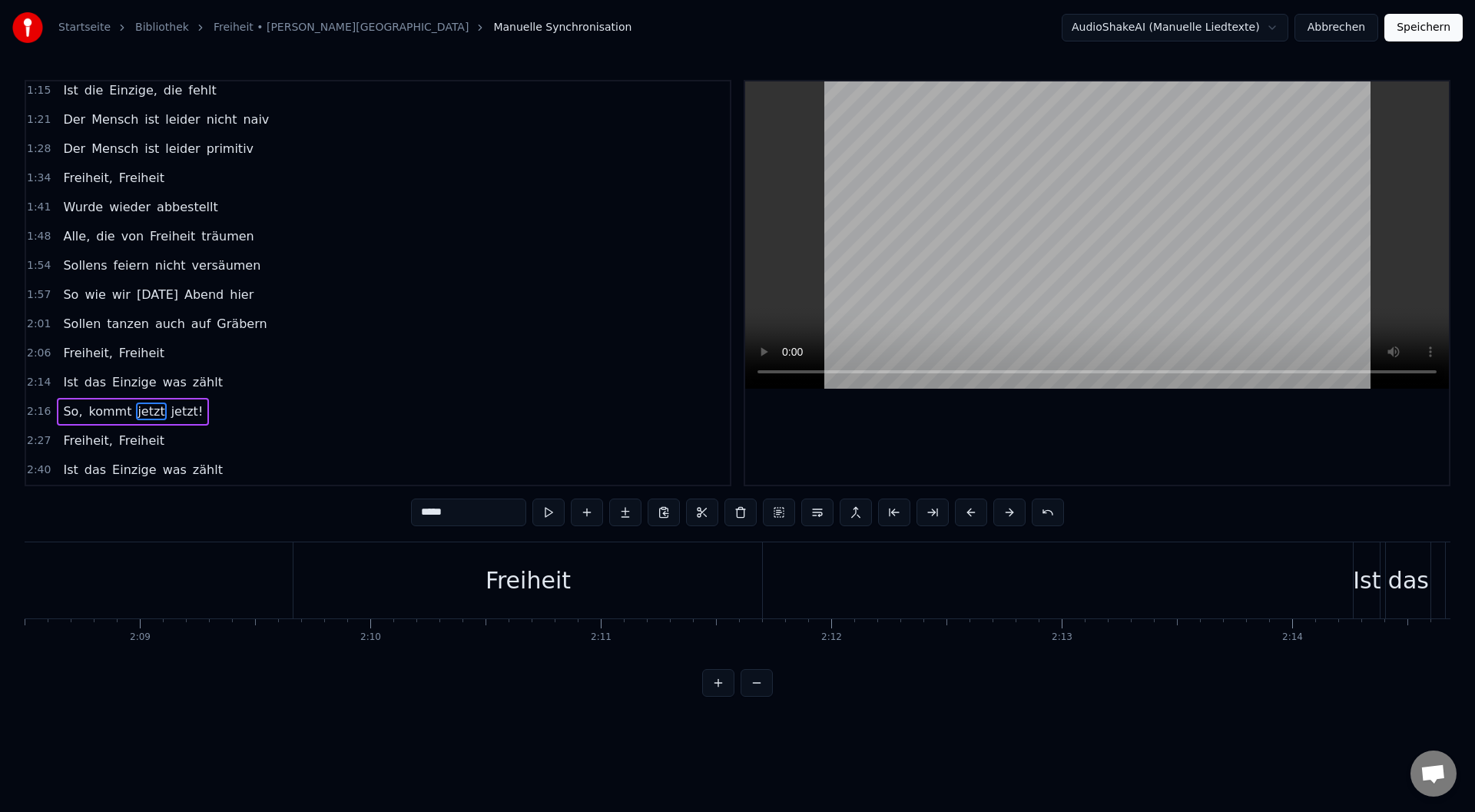
scroll to position [0, 29499]
click at [1265, 325] on video at bounding box center [1097, 234] width 704 height 307
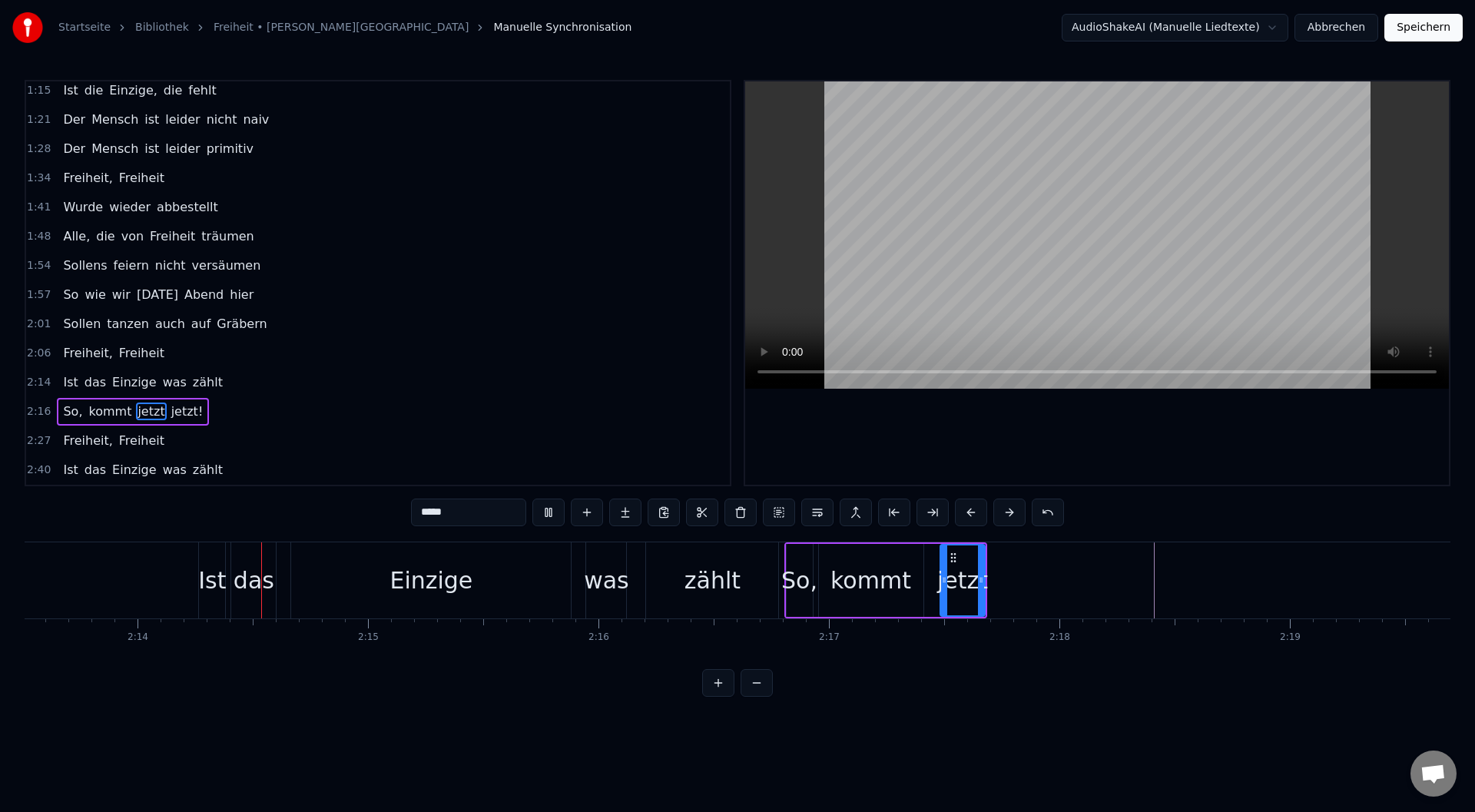
click at [61, 441] on span "Freiheit," at bounding box center [88, 440] width 52 height 18
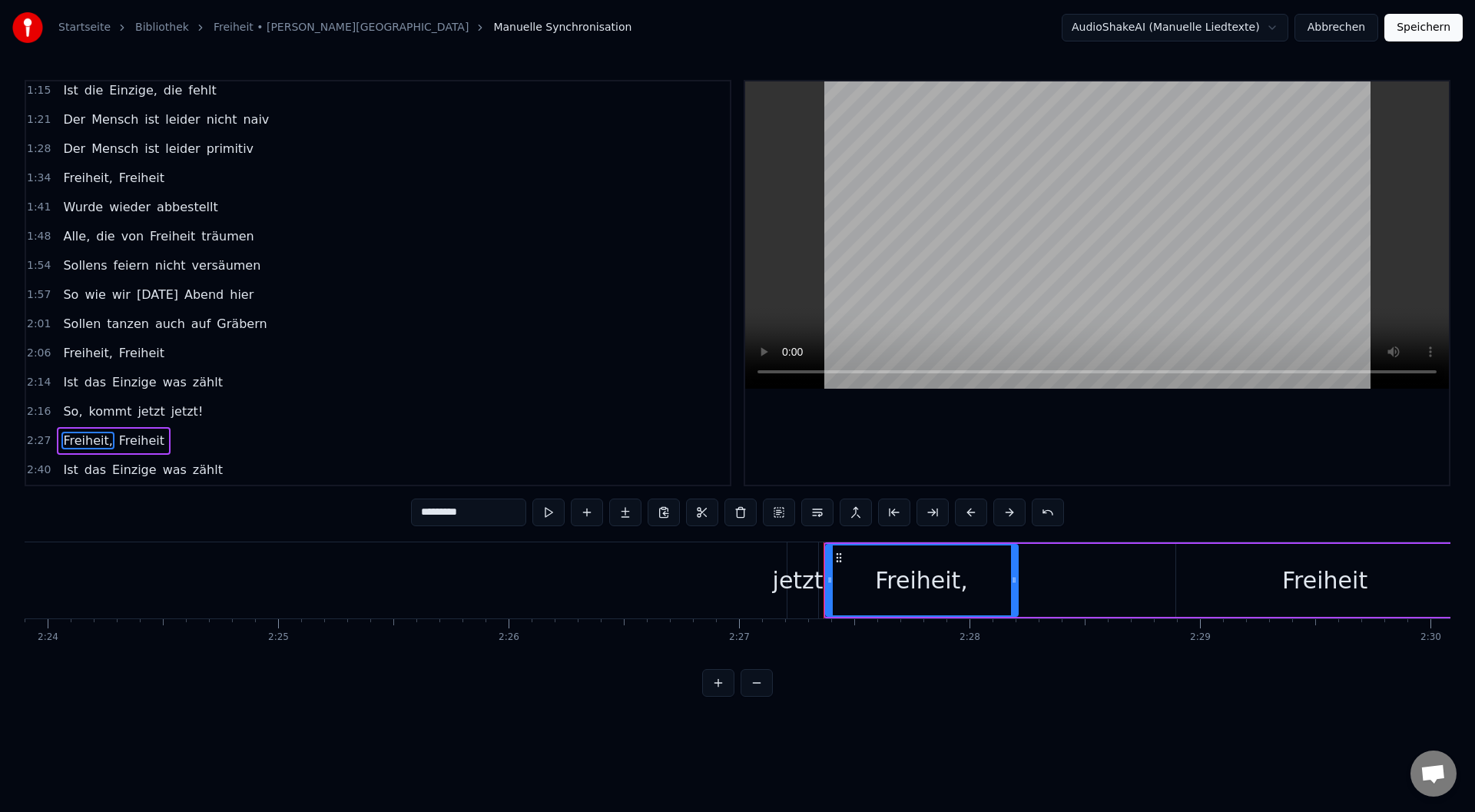
scroll to position [0, 33889]
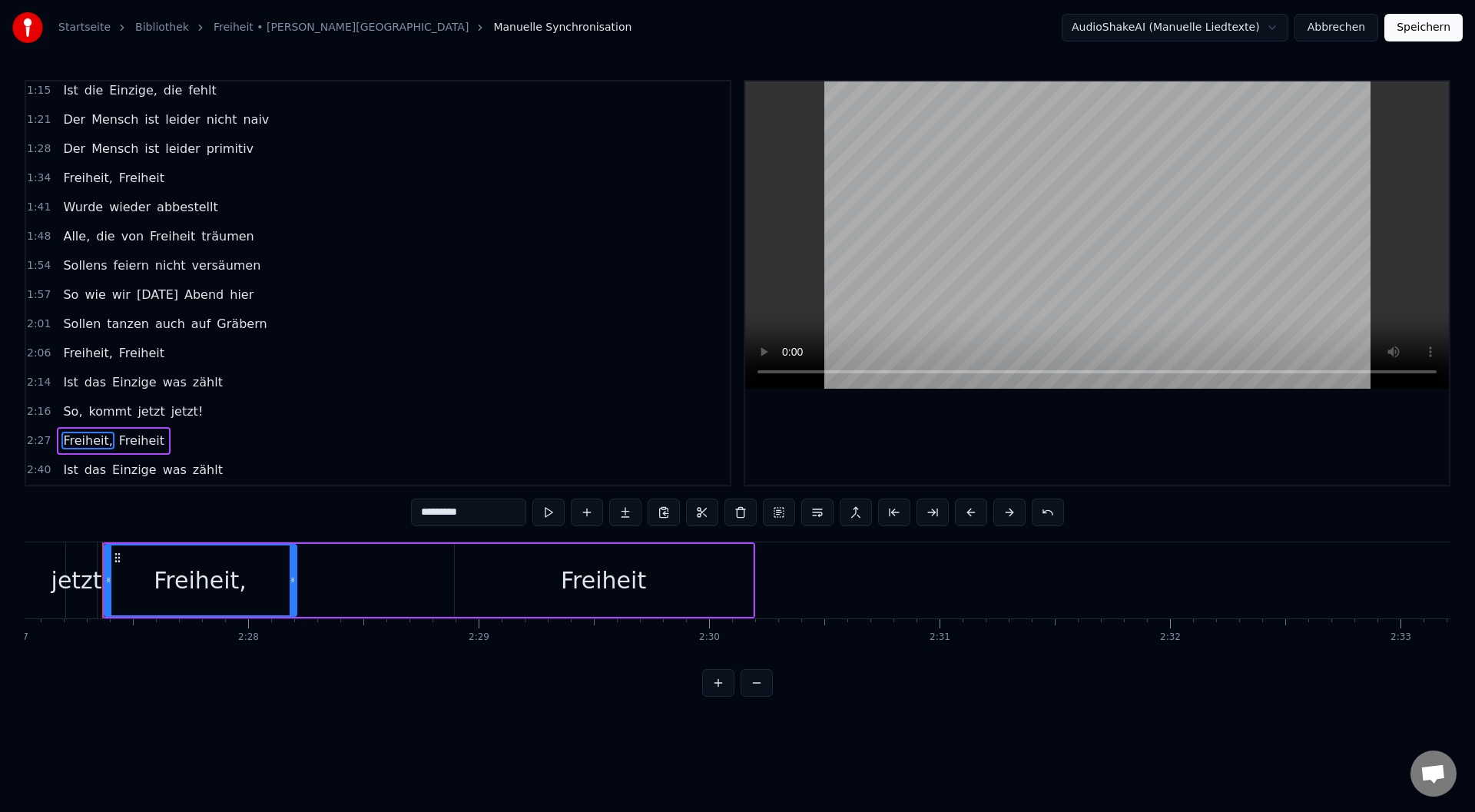
click at [61, 442] on span "Freiheit," at bounding box center [88, 440] width 52 height 18
click at [136, 406] on span "jetzt" at bounding box center [151, 412] width 30 height 18
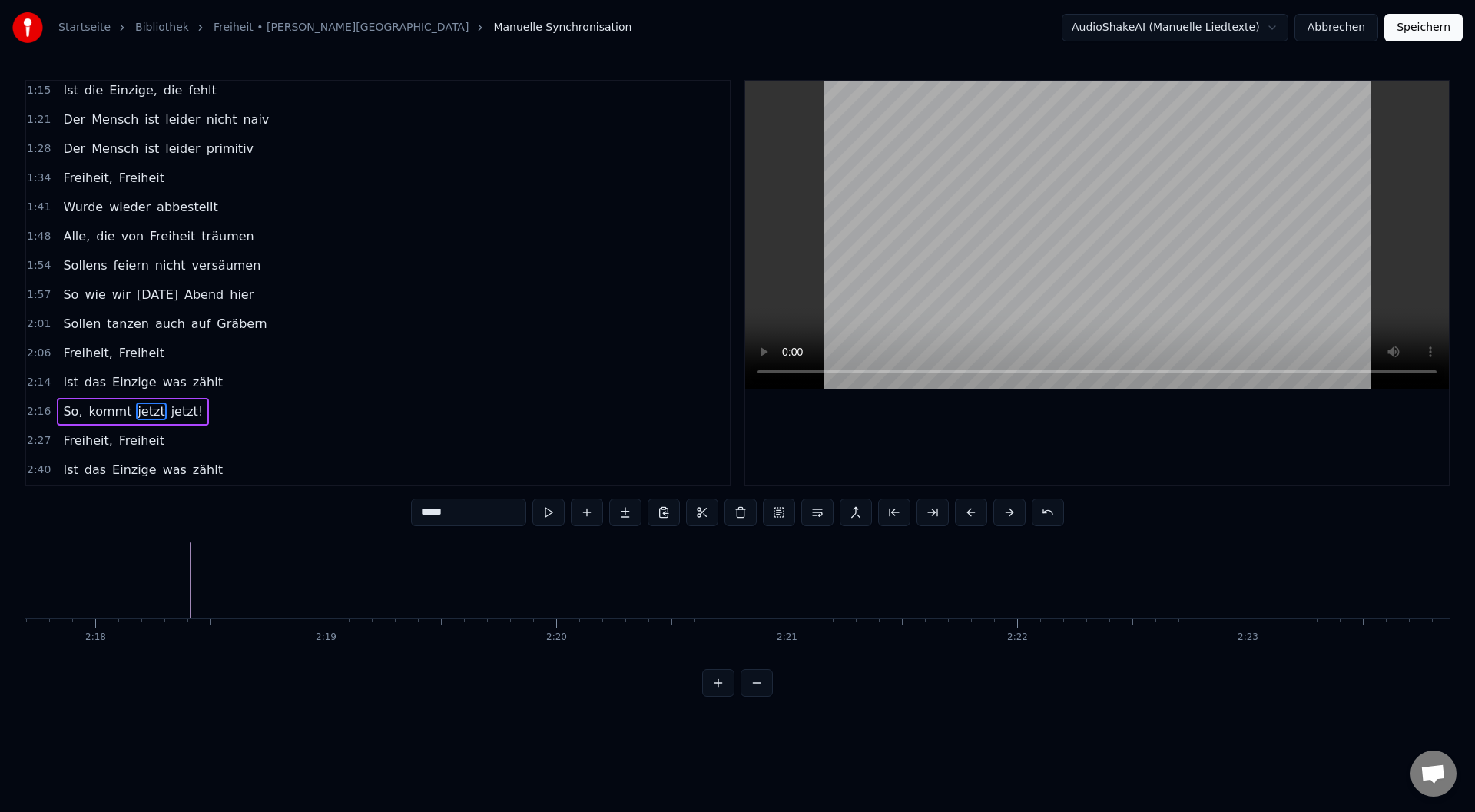
scroll to position [0, 31609]
type input "******"
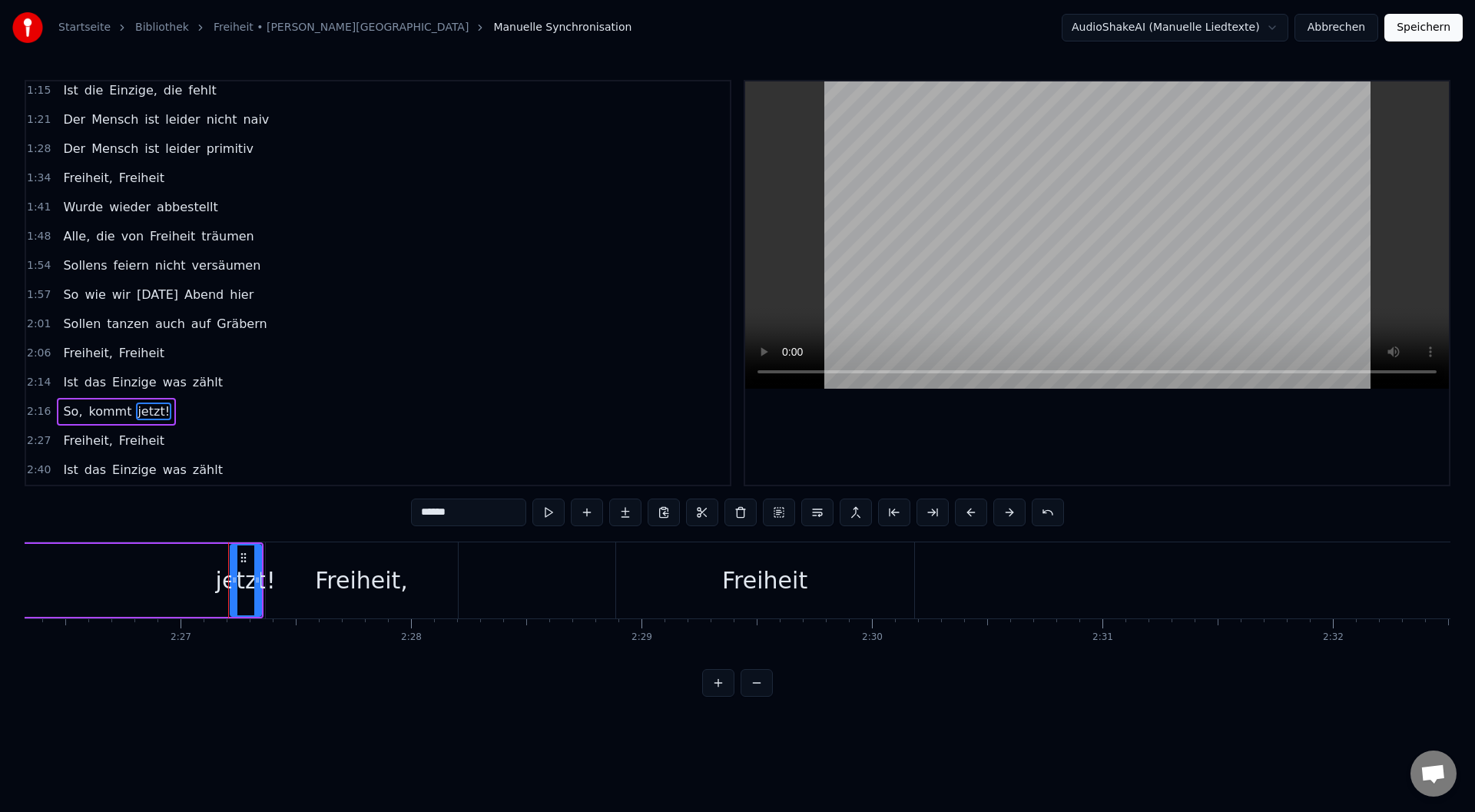
scroll to position [0, 33851]
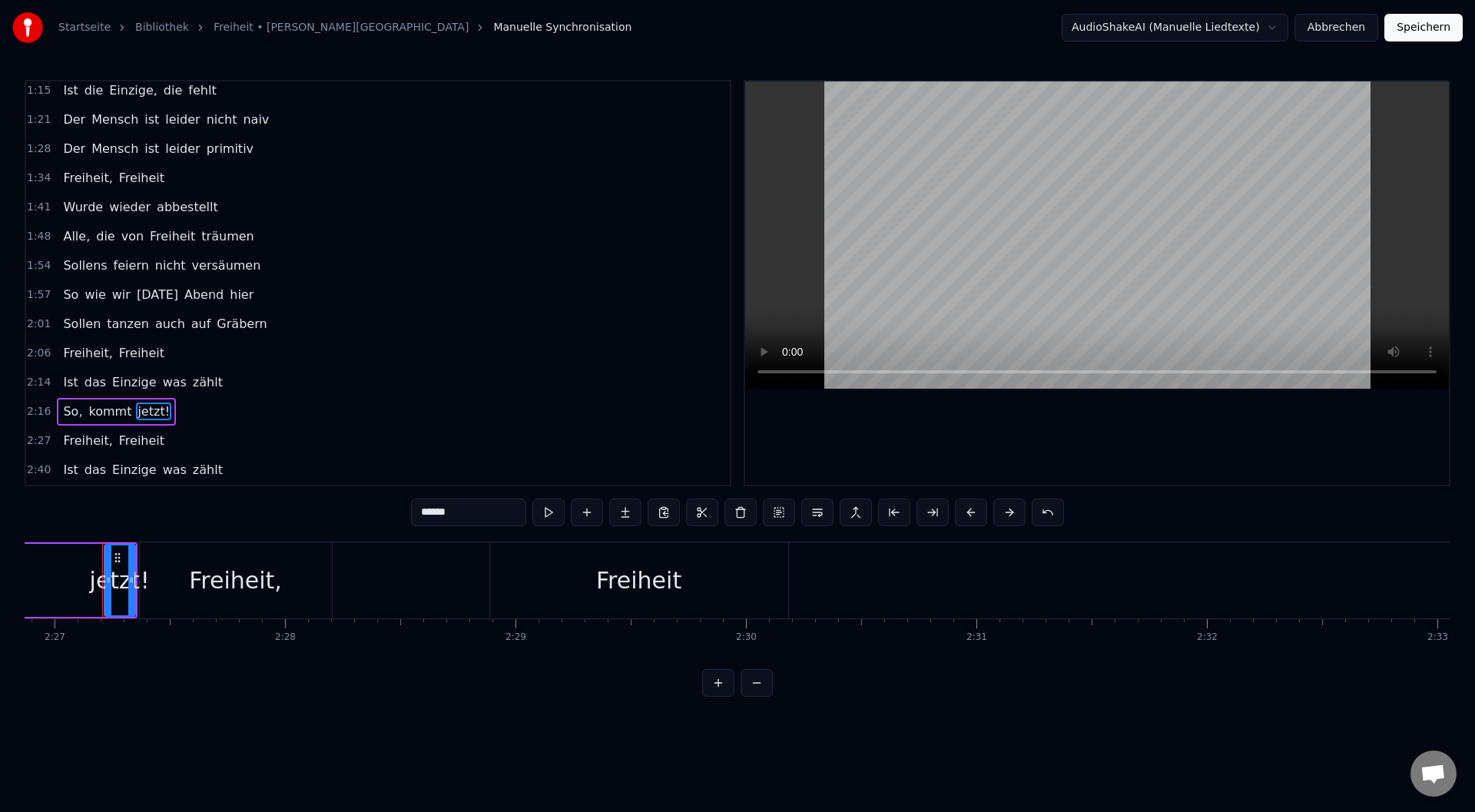
click at [180, 428] on div "0:11 Die Verträge sind gemacht 0:17 Und es wurde viel gelacht 0:24 Und was süße…" at bounding box center [378, 283] width 707 height 406
click at [98, 431] on div "Freiheit, Freiheit" at bounding box center [113, 441] width 114 height 28
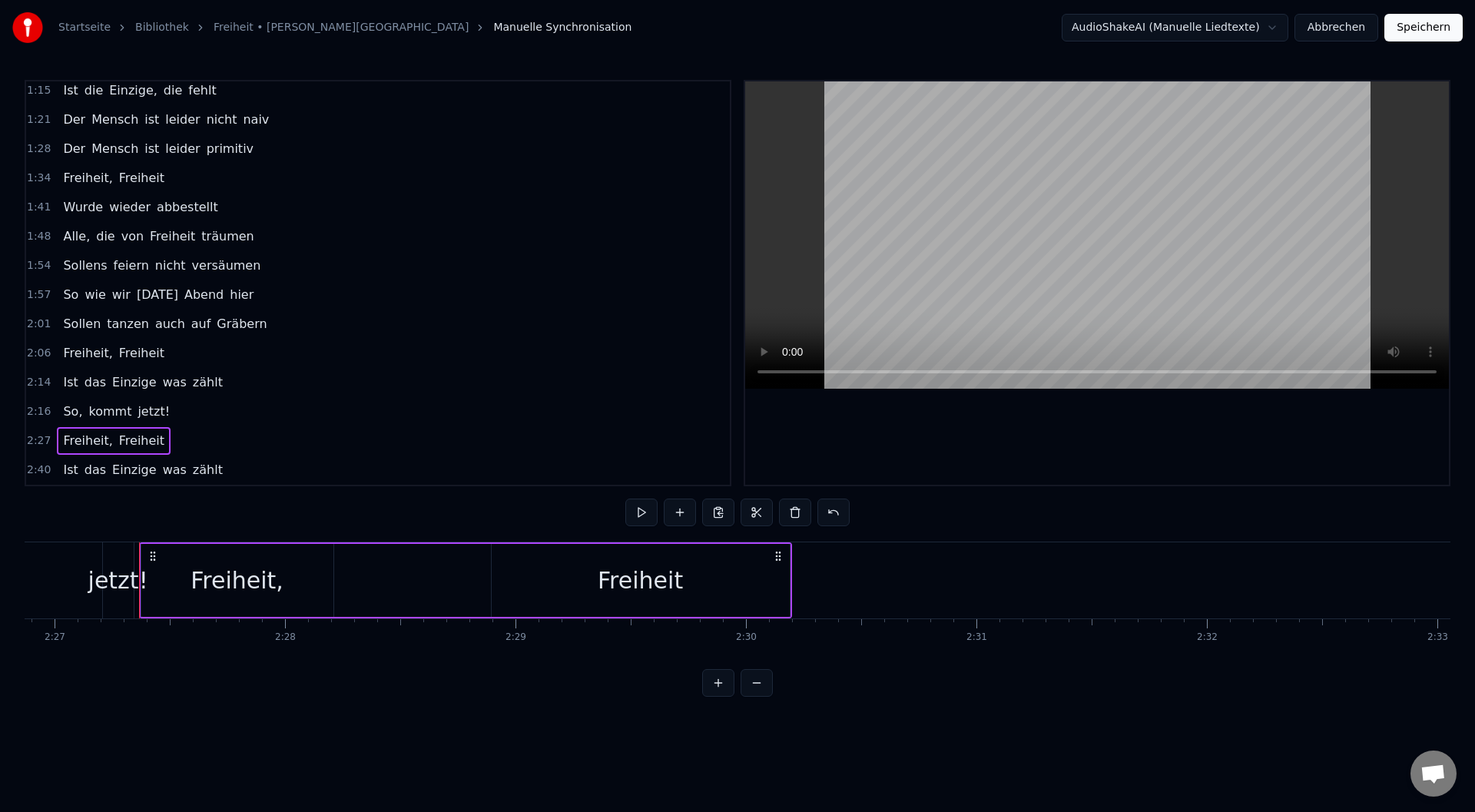
click at [118, 441] on span "Freiheit" at bounding box center [142, 440] width 48 height 18
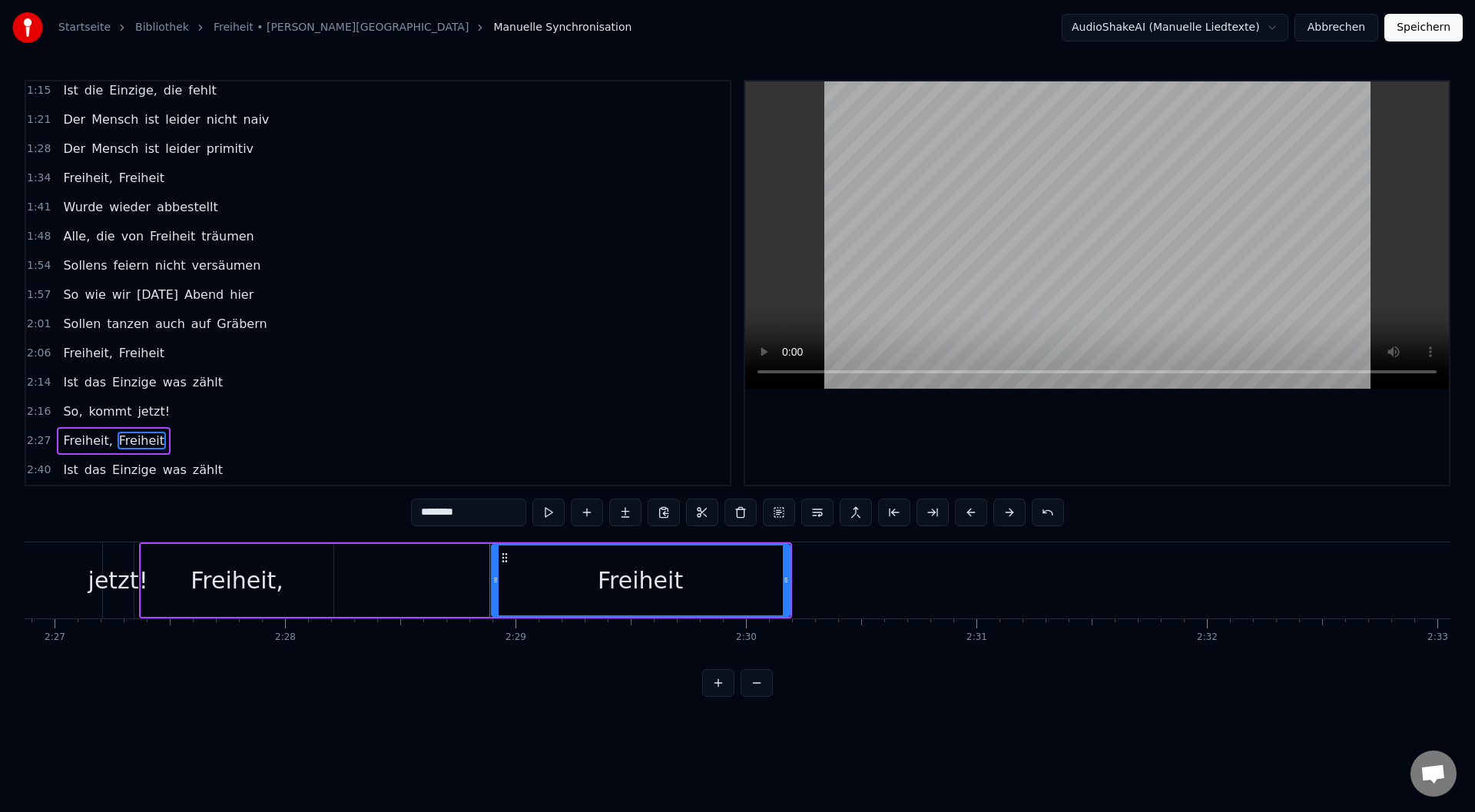
click at [76, 437] on span "Freiheit," at bounding box center [88, 440] width 52 height 18
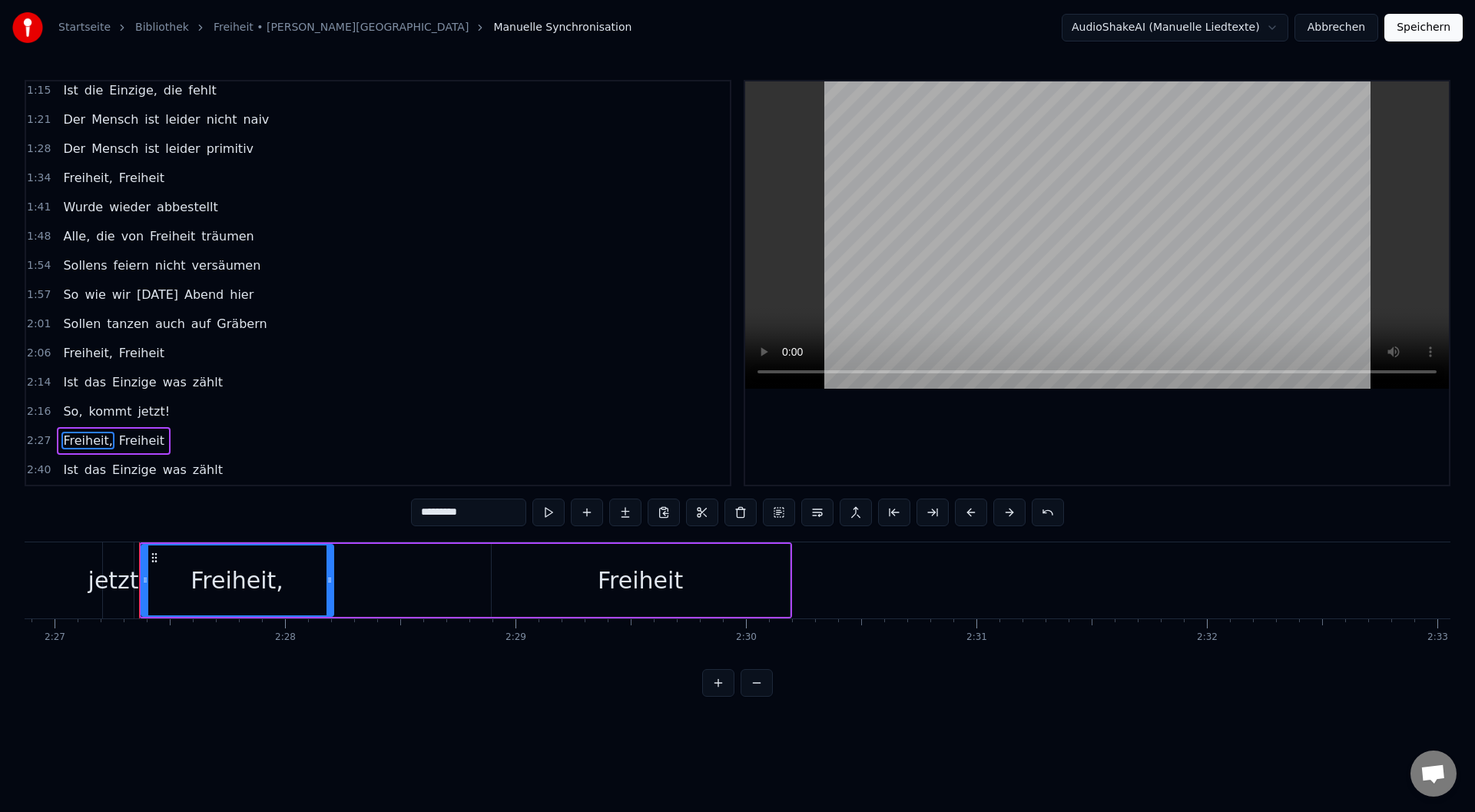
click at [61, 438] on span "Freiheit," at bounding box center [88, 440] width 52 height 18
click at [70, 440] on span "Freiheit," at bounding box center [88, 440] width 52 height 18
click at [285, 589] on div "Freiheit," at bounding box center [238, 580] width 191 height 70
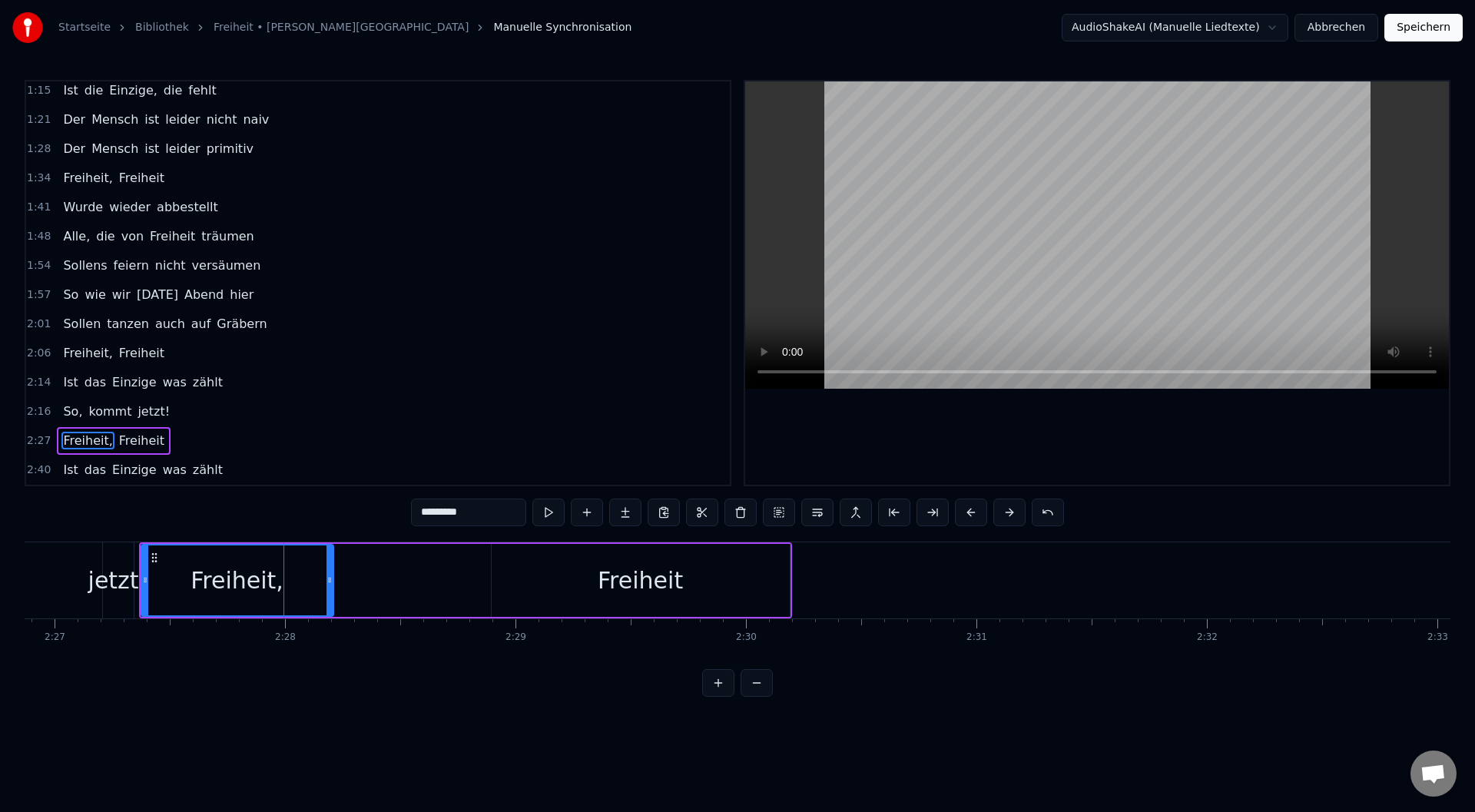
click at [197, 581] on div "Freiheit," at bounding box center [238, 580] width 93 height 34
click at [297, 582] on div "Freiheit," at bounding box center [238, 580] width 191 height 70
click at [118, 436] on span "Freiheit" at bounding box center [142, 440] width 48 height 18
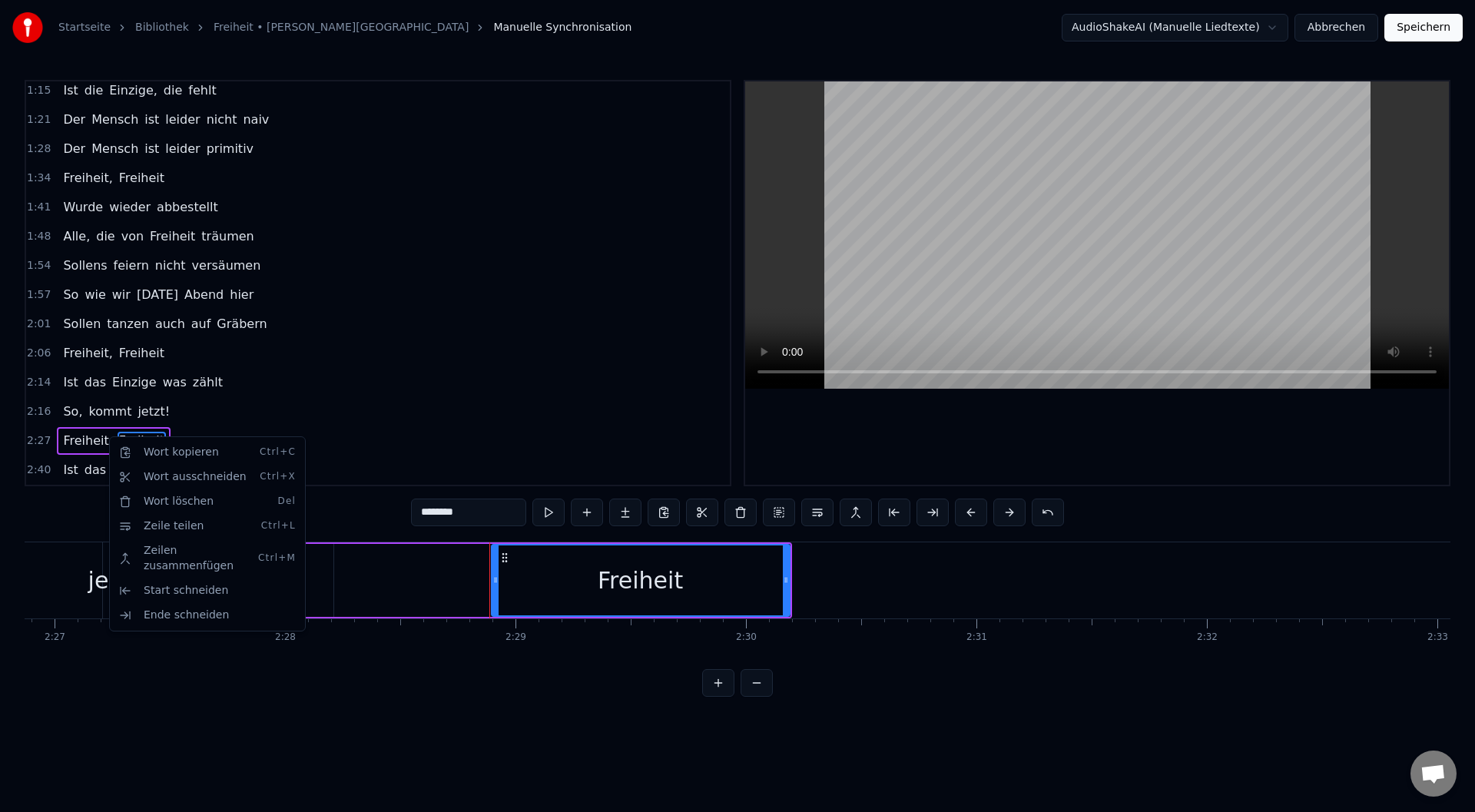
click at [104, 410] on html "Startseite Bibliothek Freiheit • M. M. Westernhagen Manuelle Synchronisation Au…" at bounding box center [737, 360] width 1475 height 721
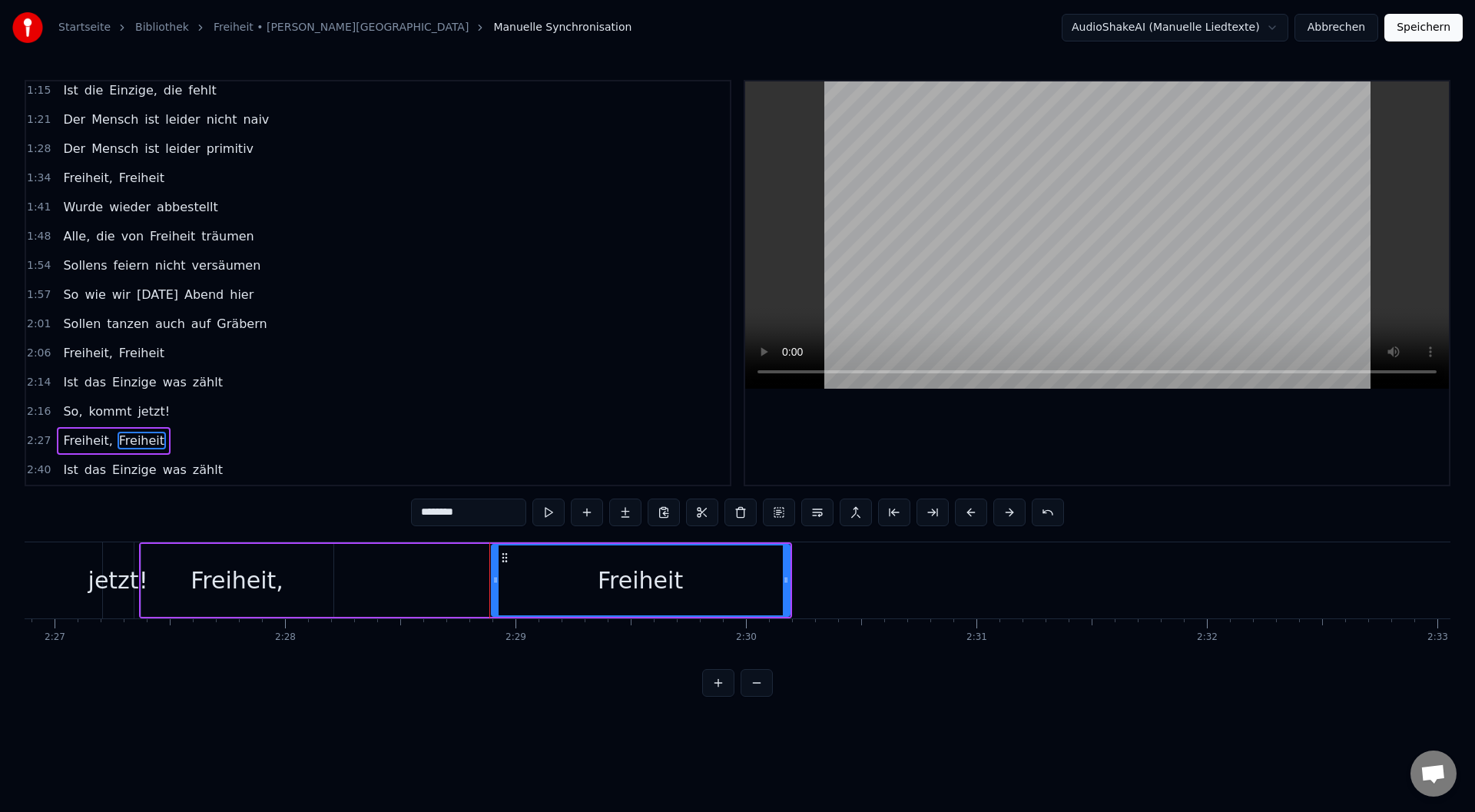
click at [68, 407] on span "So," at bounding box center [72, 412] width 22 height 18
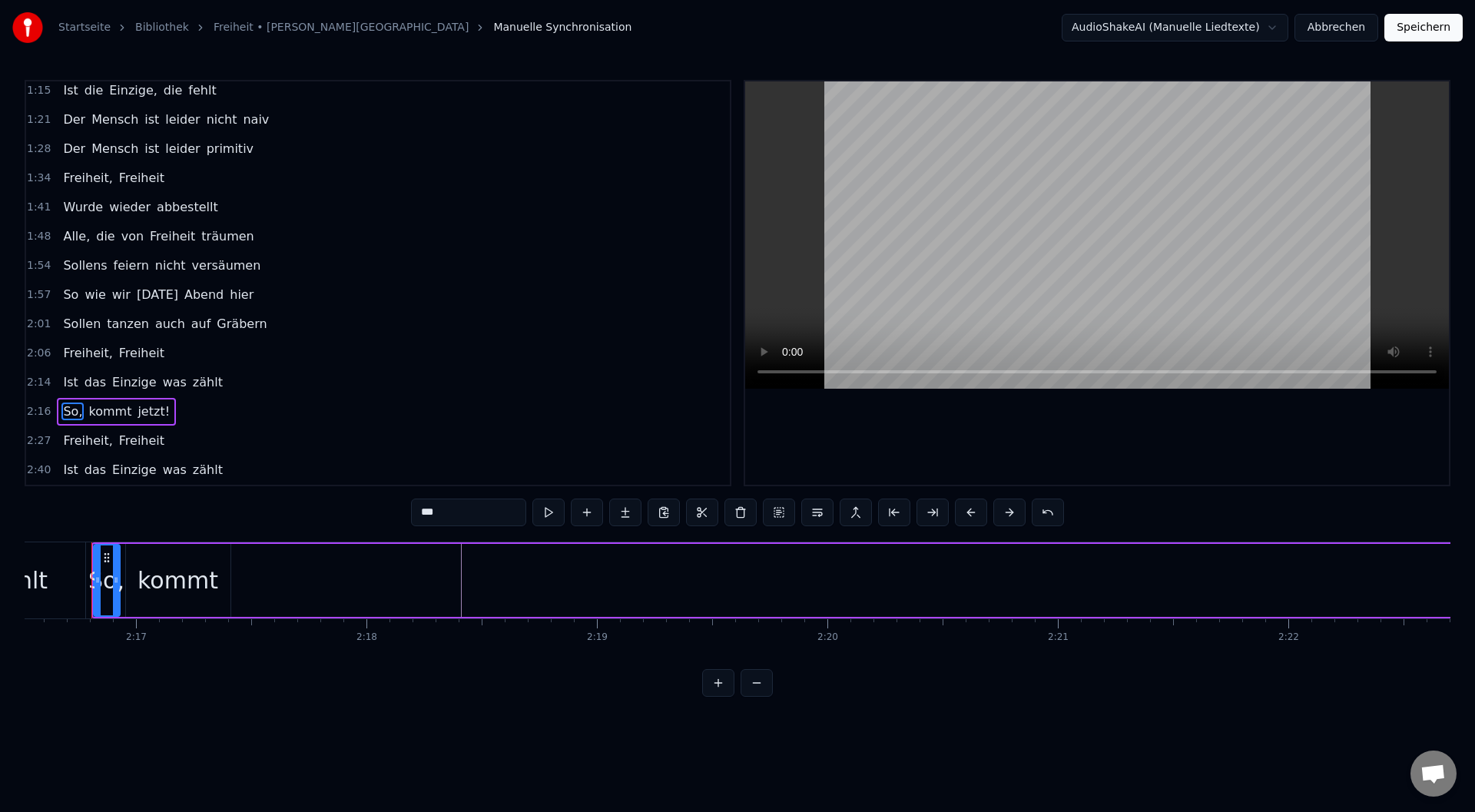
scroll to position [0, 31455]
click at [94, 413] on span "kommt" at bounding box center [110, 412] width 46 height 18
click at [143, 413] on span "jetzt!" at bounding box center [153, 412] width 35 height 18
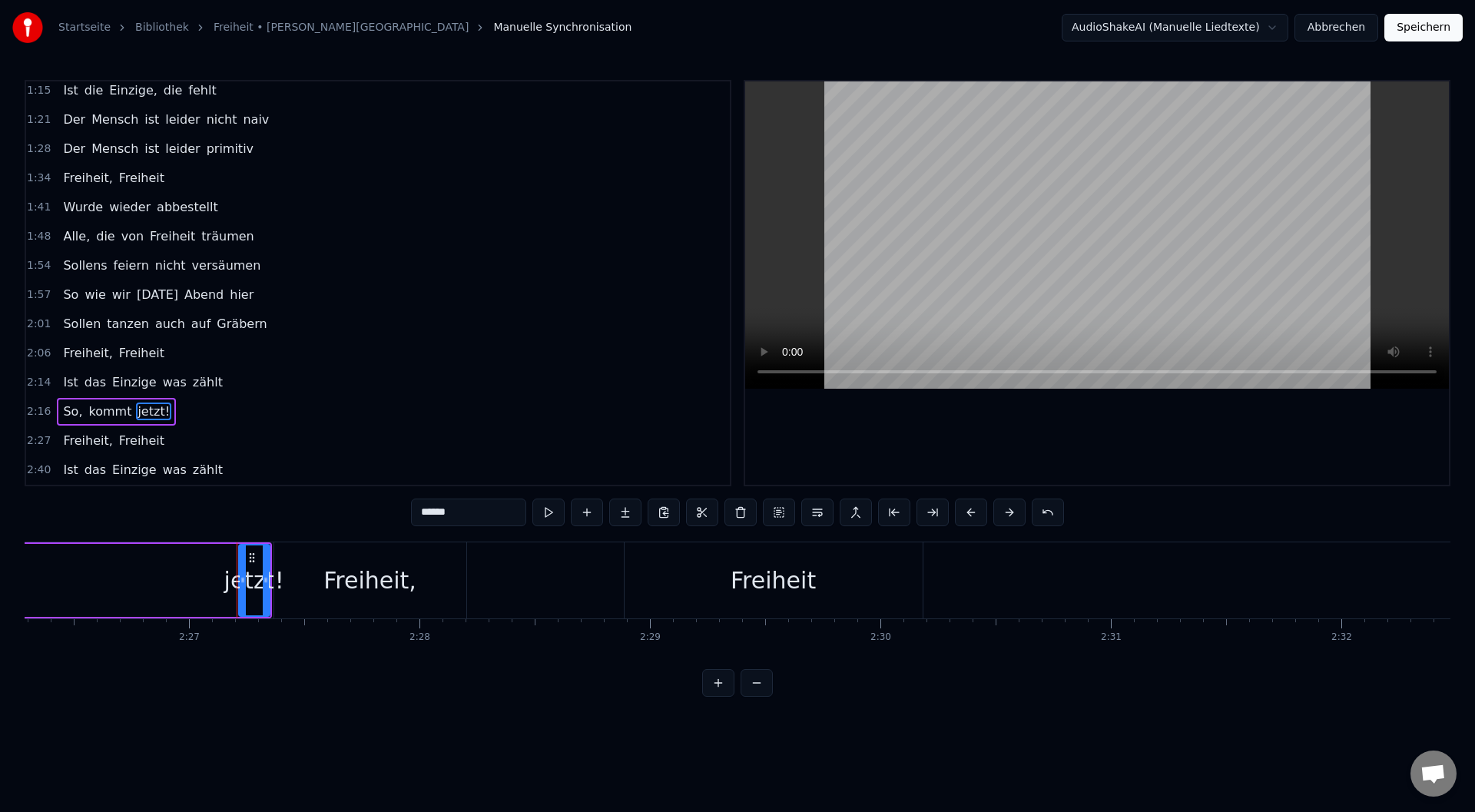
scroll to position [0, 33851]
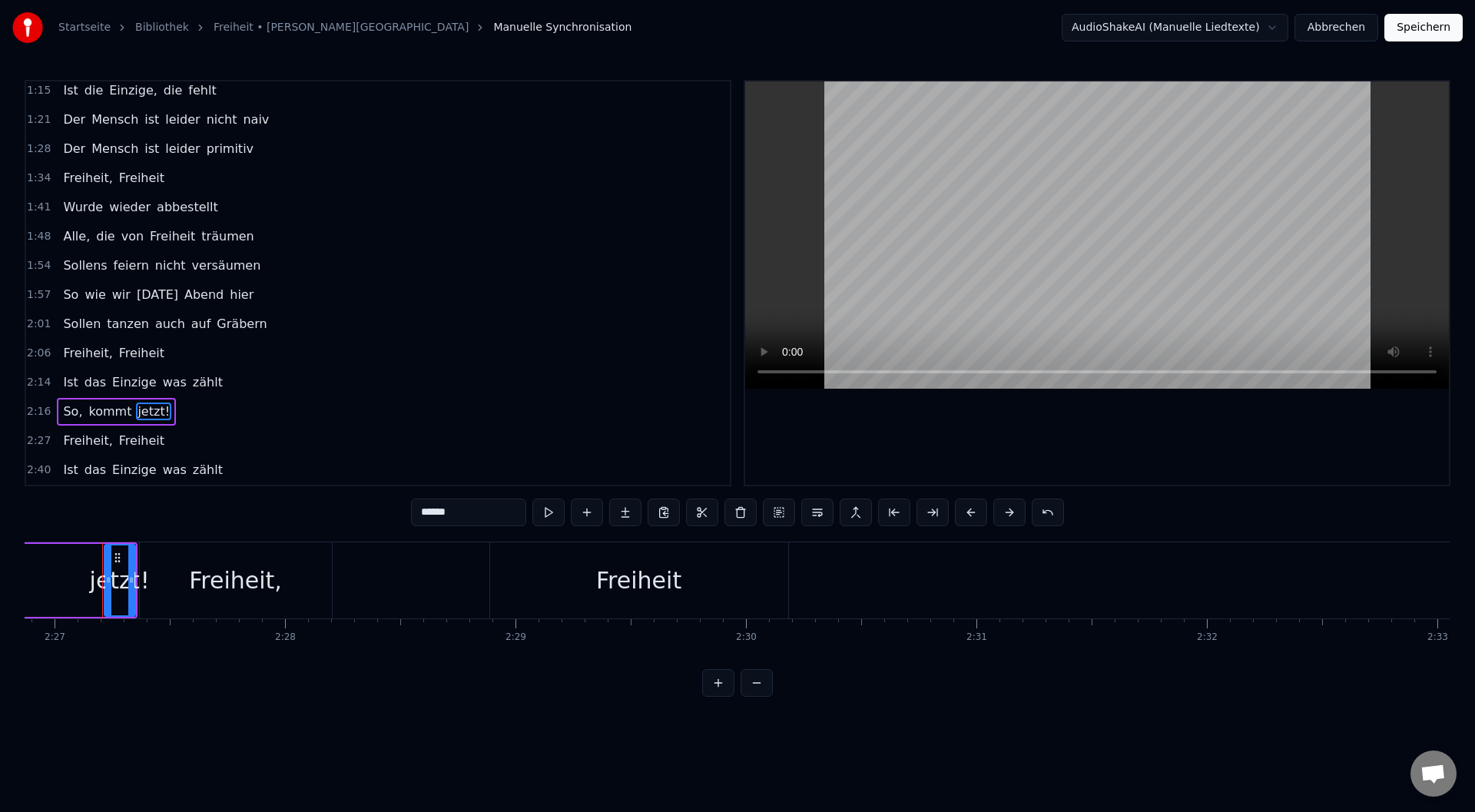
click at [63, 409] on span "So," at bounding box center [72, 412] width 22 height 18
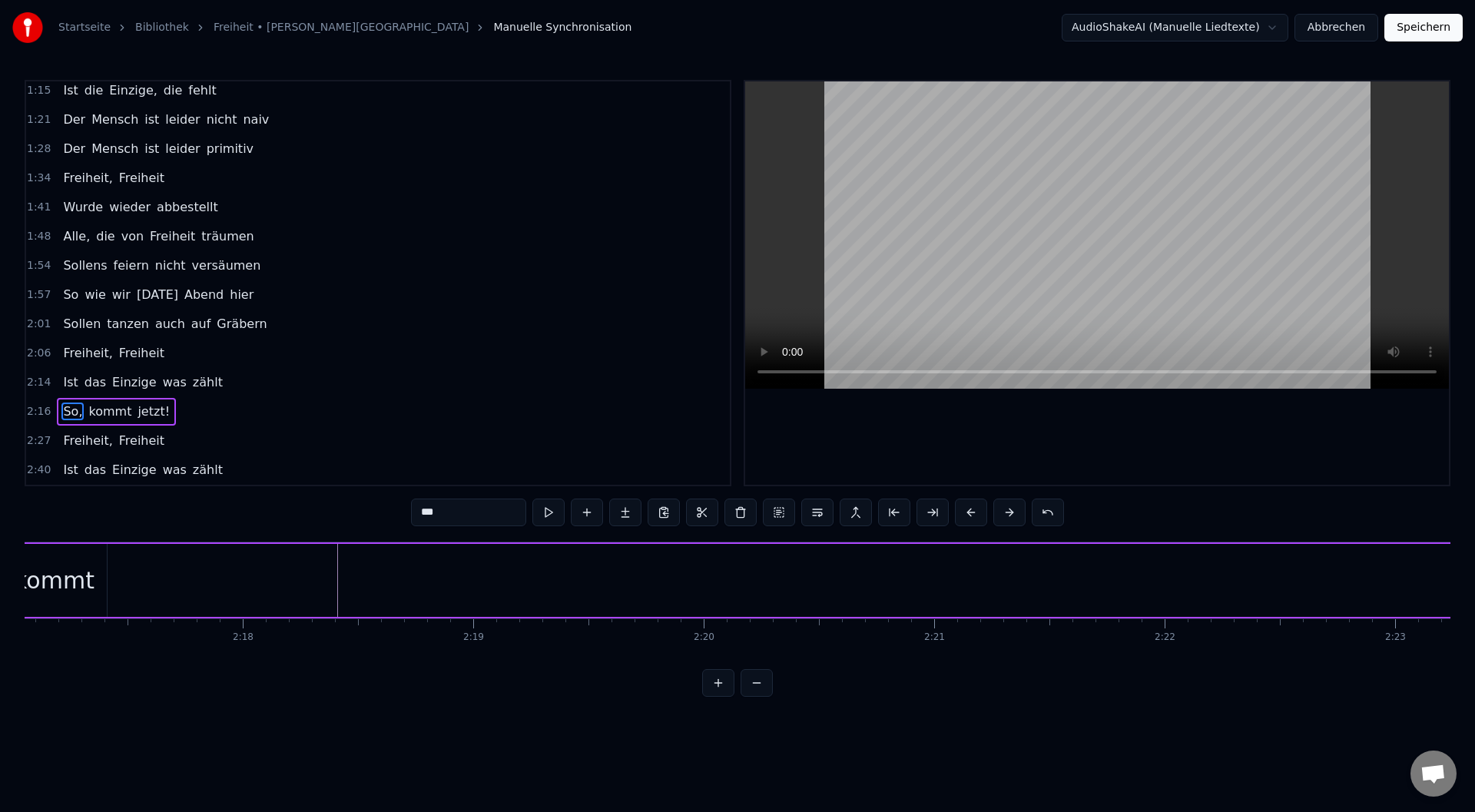
scroll to position [0, 31455]
click at [102, 411] on span "kommt" at bounding box center [110, 412] width 46 height 18
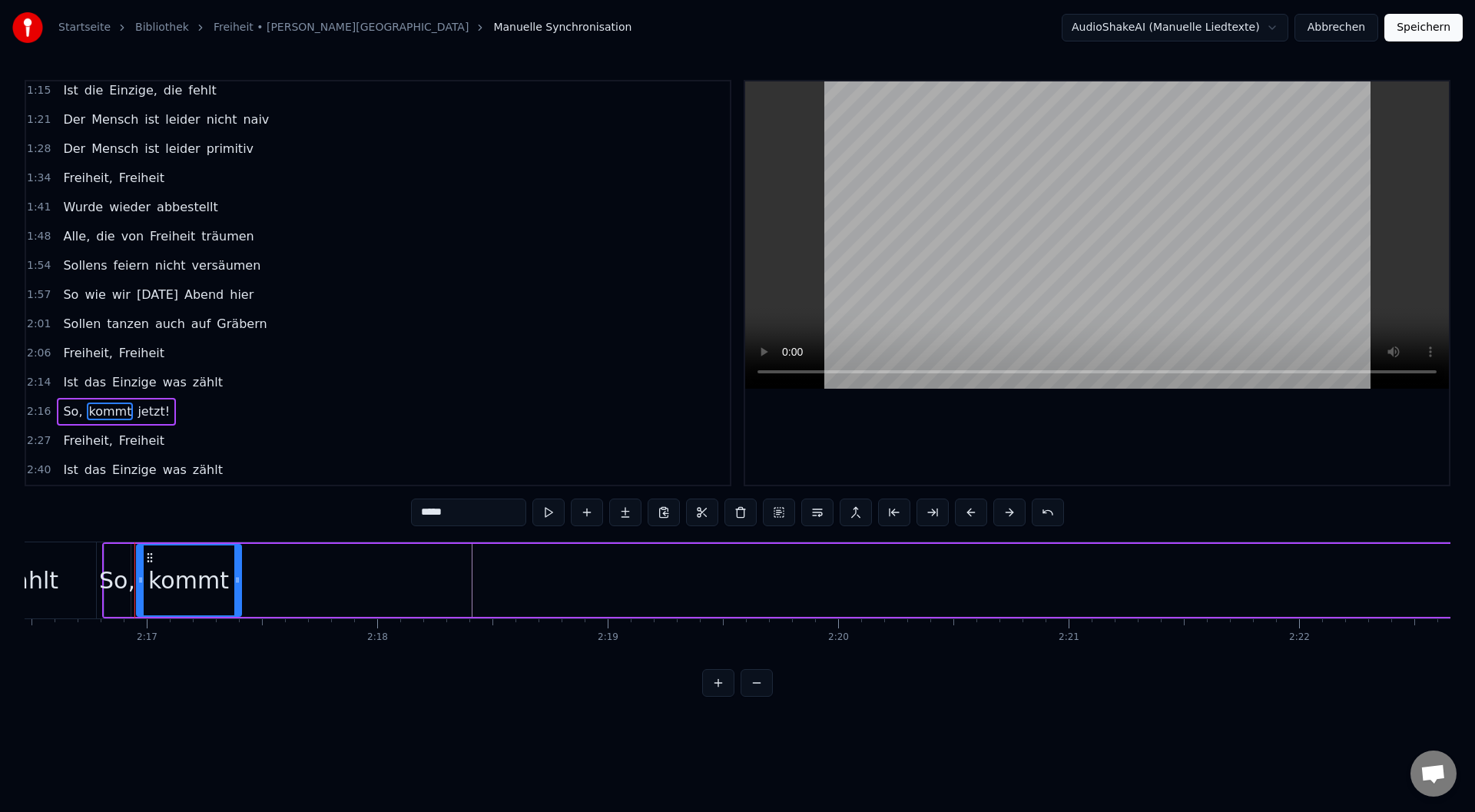
click at [94, 408] on span "kommt" at bounding box center [110, 412] width 46 height 18
click at [72, 408] on span "So," at bounding box center [72, 412] width 22 height 18
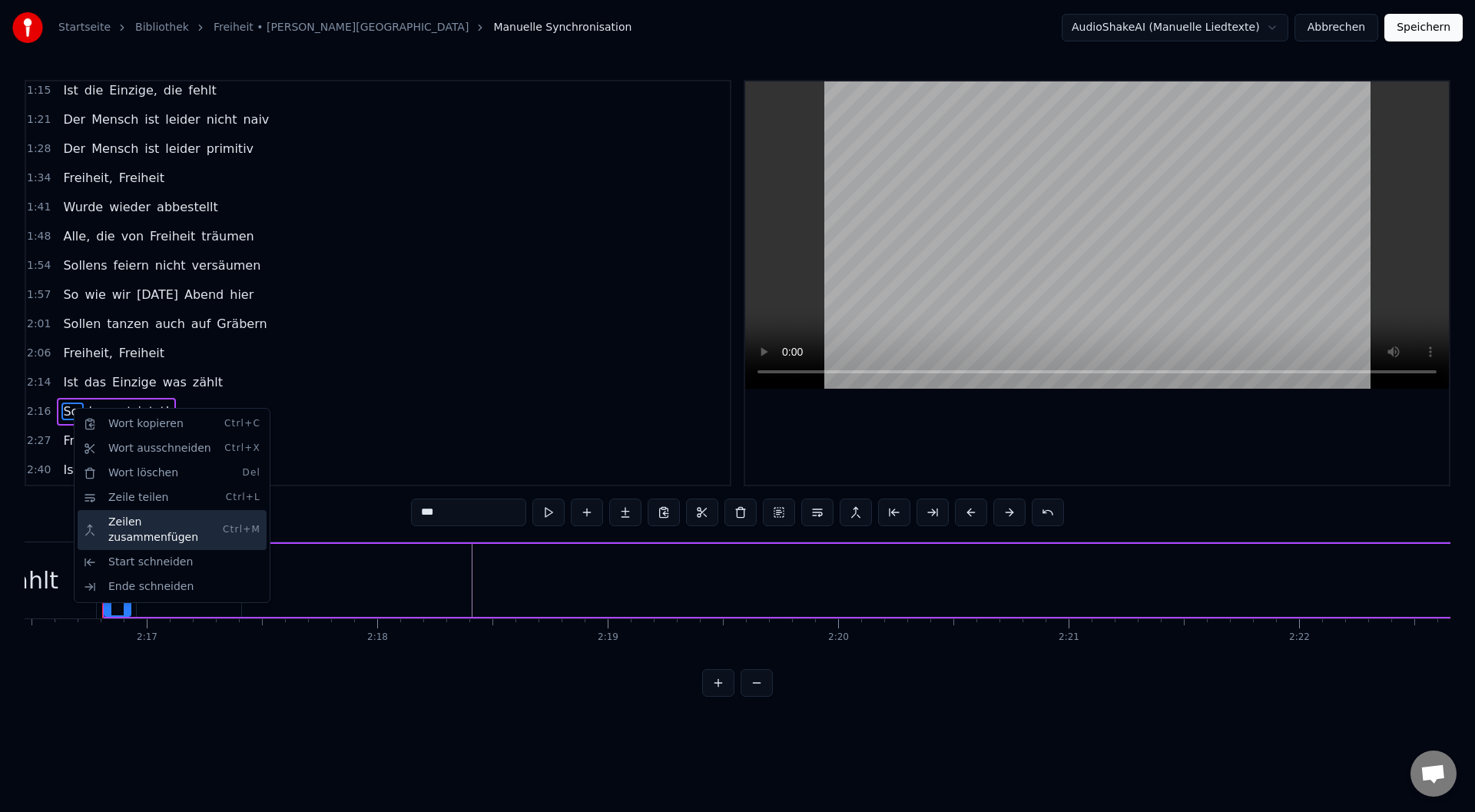
click at [188, 528] on div "Zeilen zusammenfügen Ctrl+M" at bounding box center [172, 530] width 189 height 40
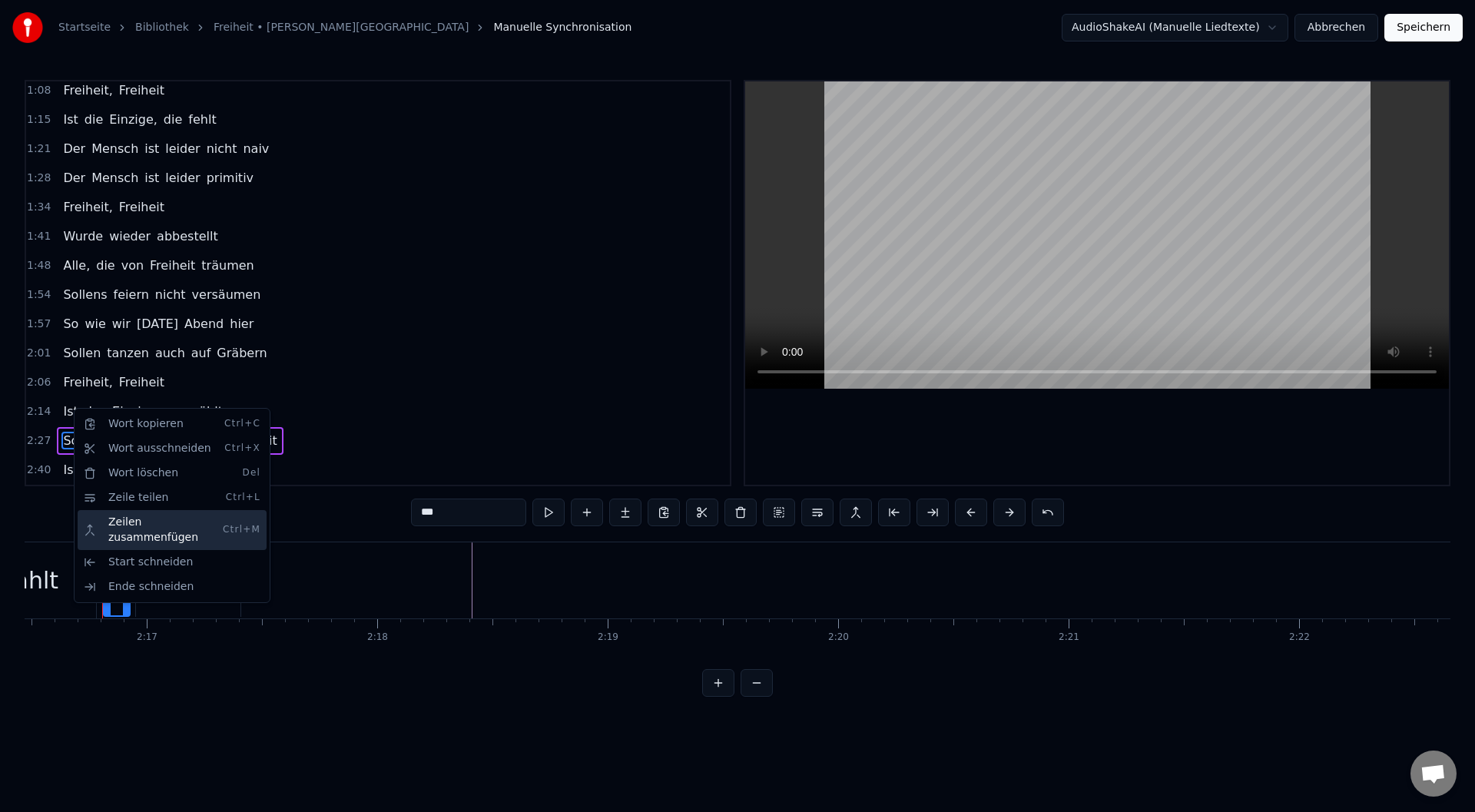
scroll to position [268, 0]
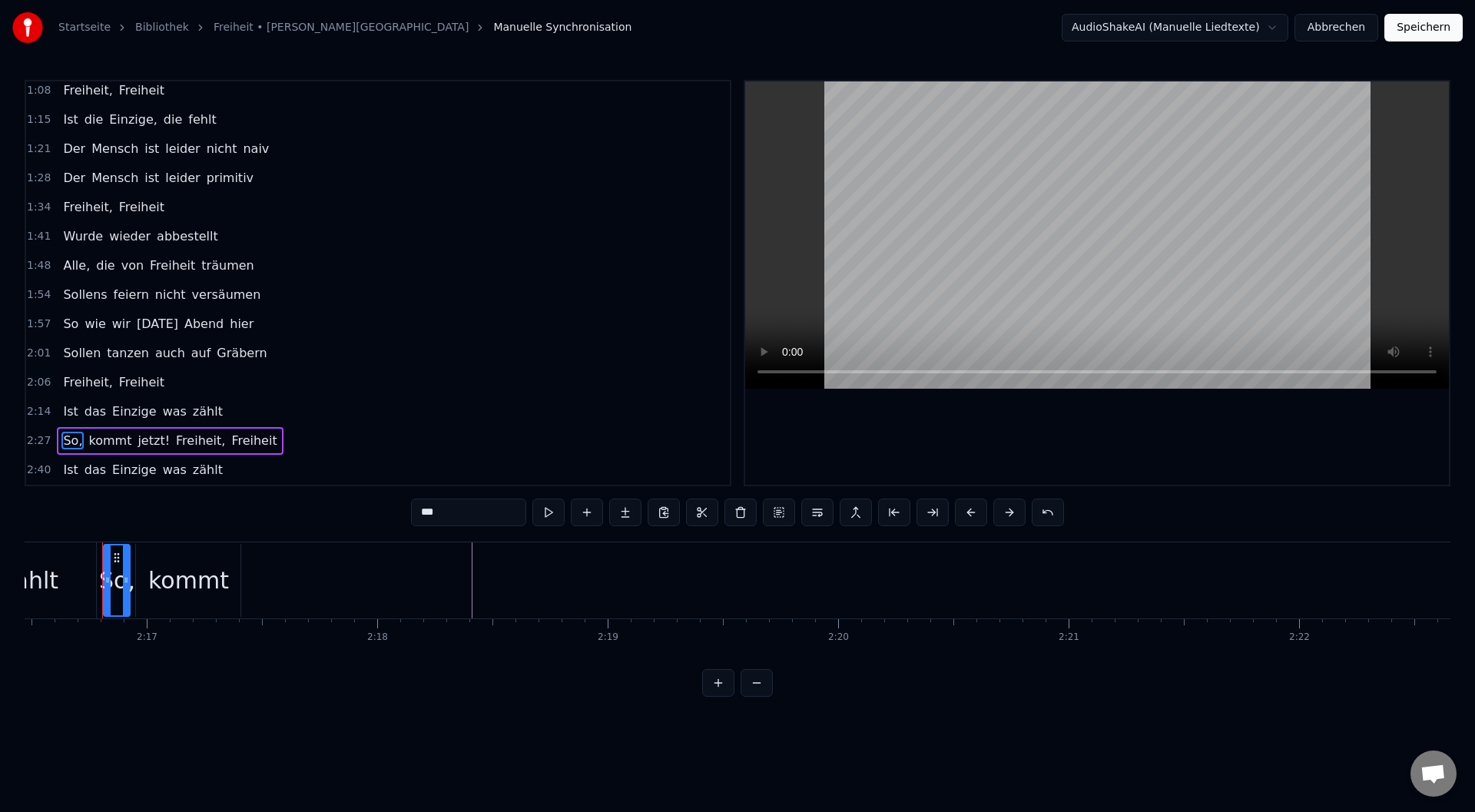
click at [154, 441] on span "jetzt!" at bounding box center [153, 440] width 35 height 19
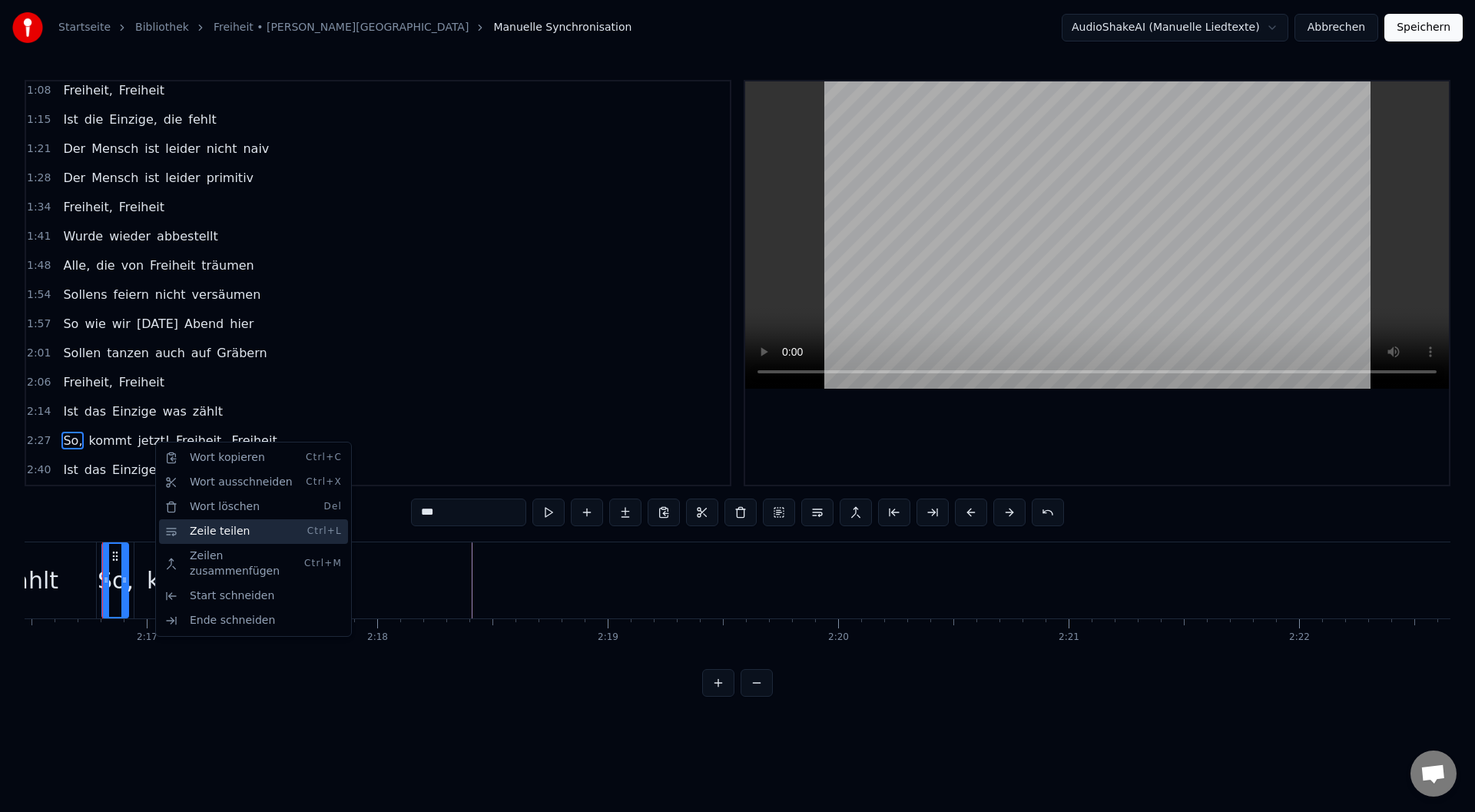
click at [201, 527] on div "Zeile teilen Ctrl+L" at bounding box center [253, 531] width 189 height 25
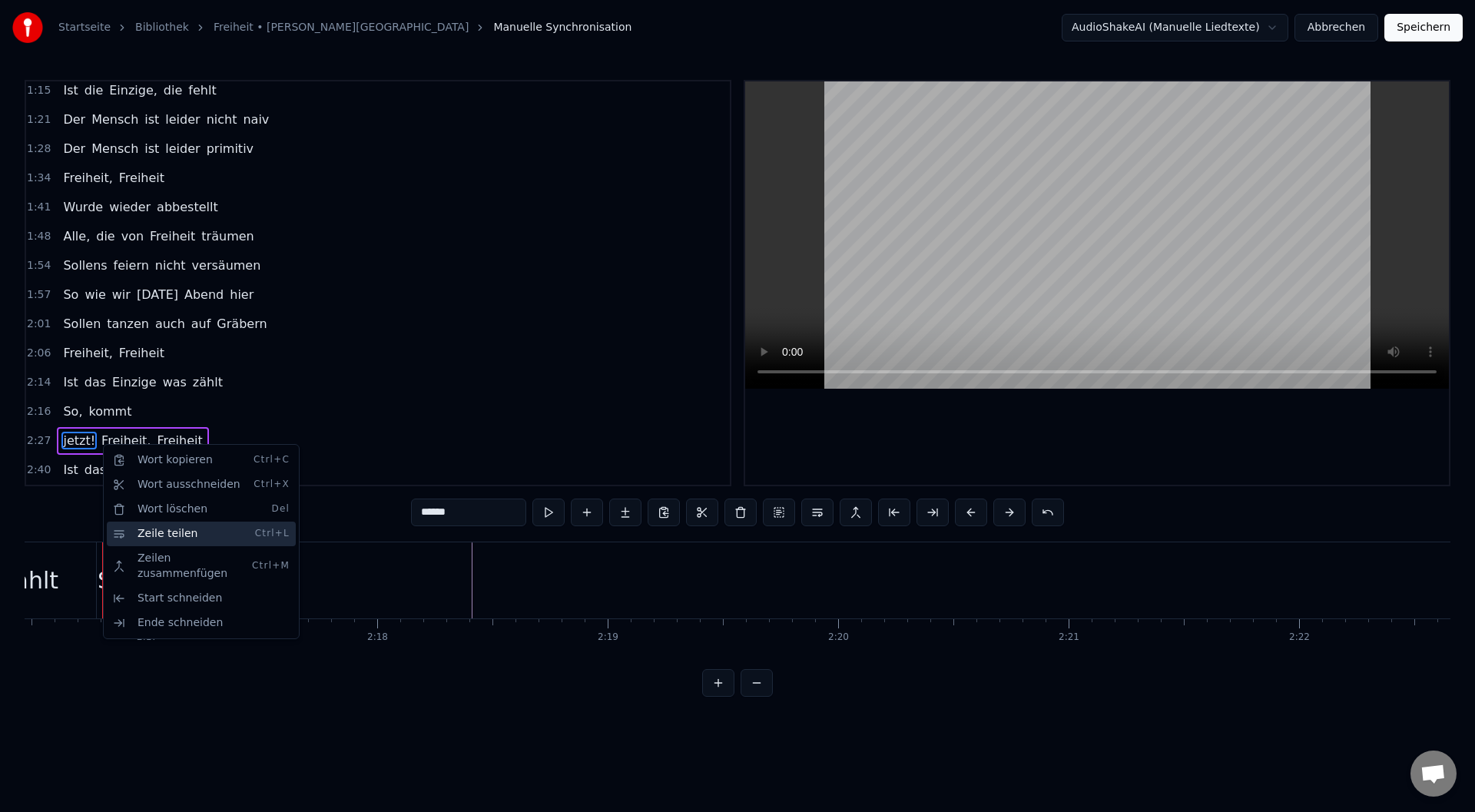
click at [169, 534] on div "Zeile teilen Ctrl+L" at bounding box center [201, 534] width 189 height 25
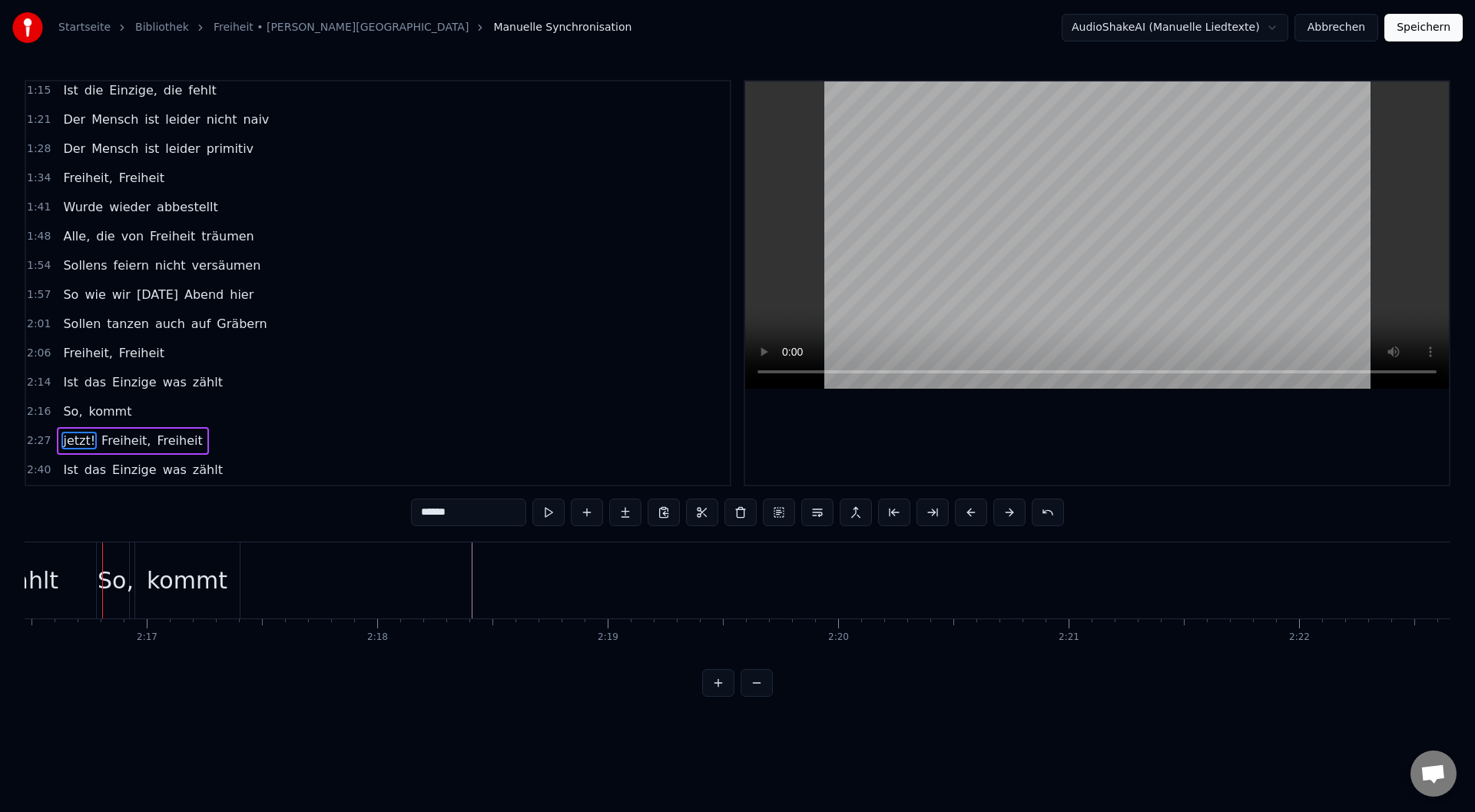
click at [110, 436] on span "Freiheit," at bounding box center [126, 440] width 52 height 18
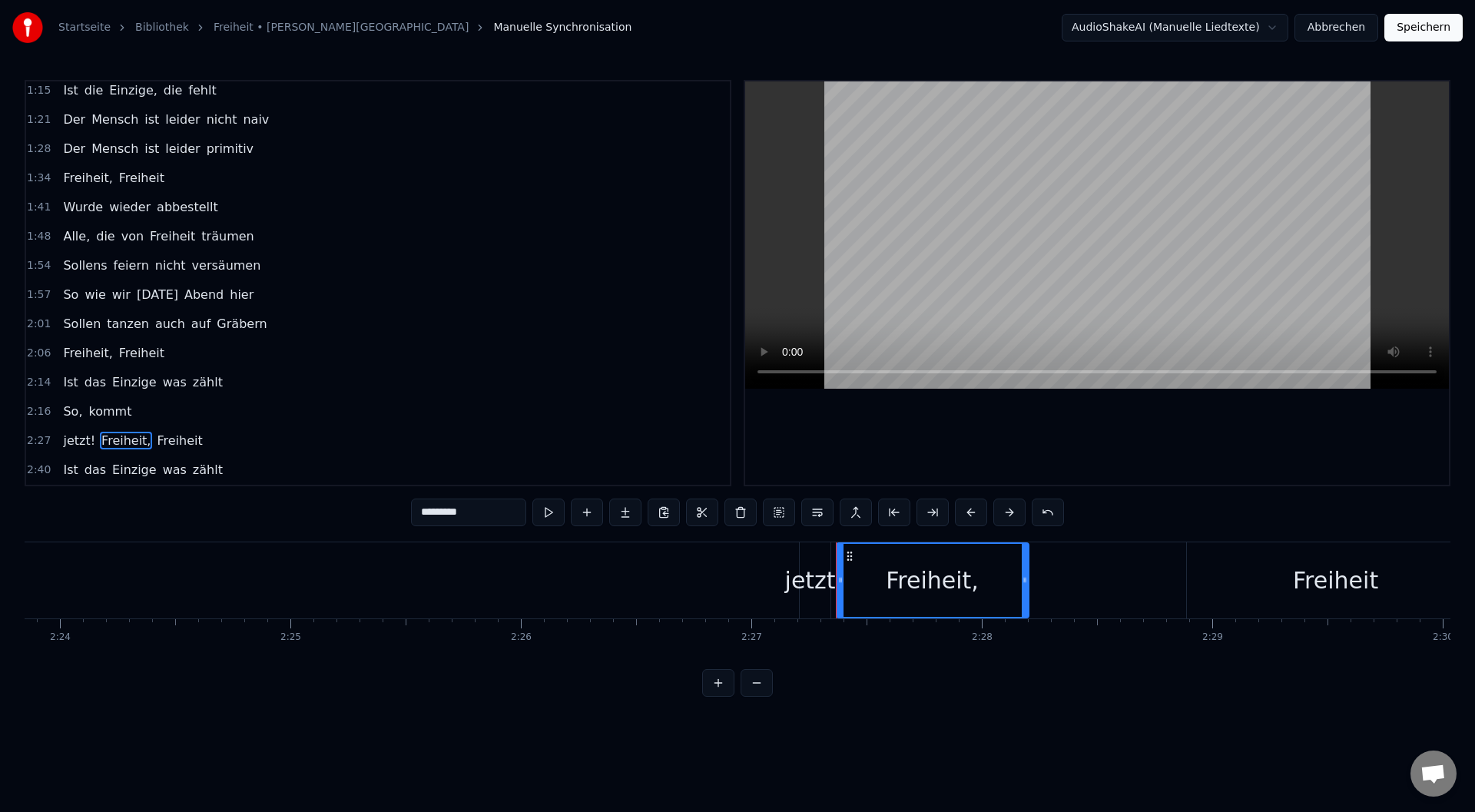
click at [81, 438] on span "jetzt!" at bounding box center [79, 440] width 35 height 18
type input "******"
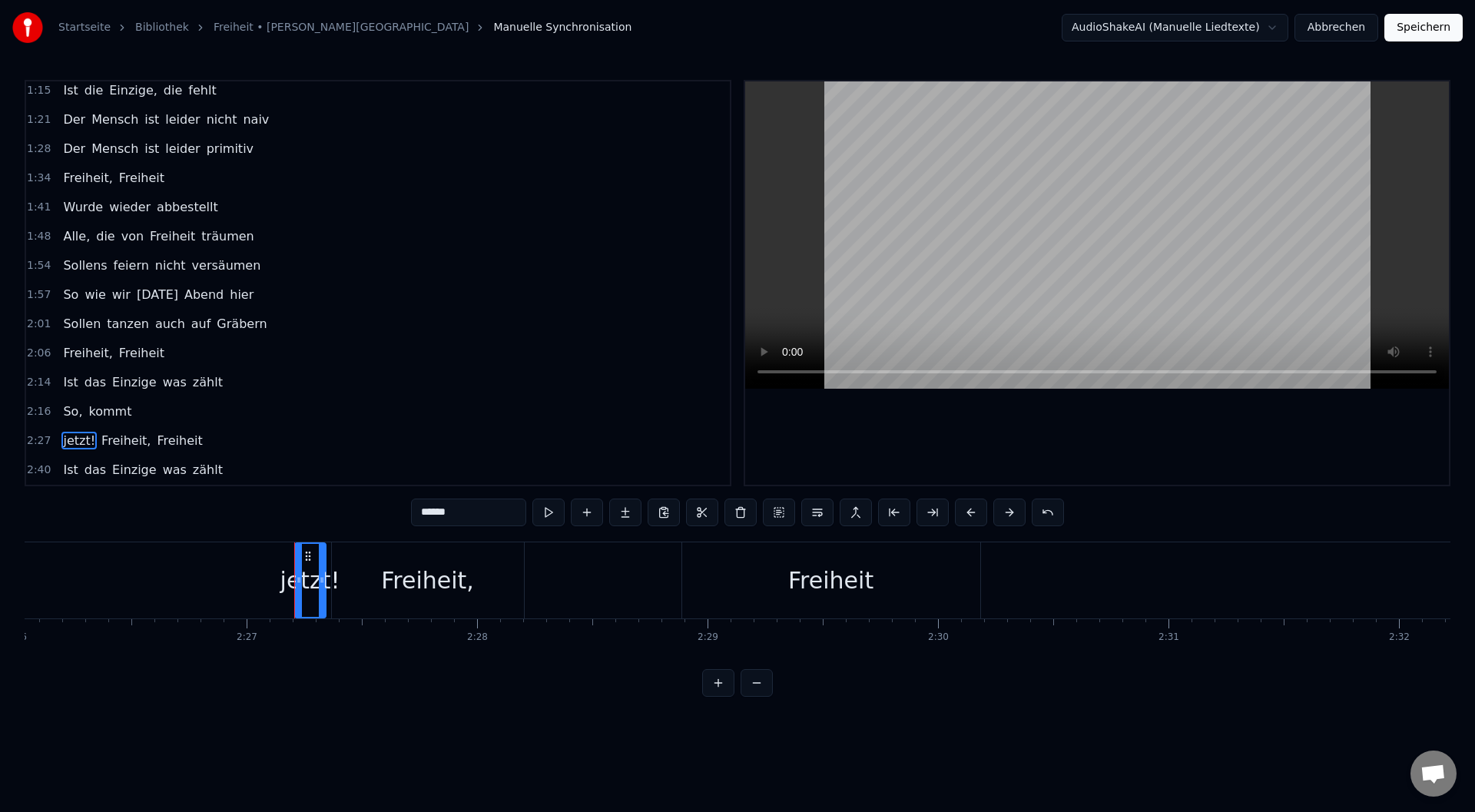
scroll to position [0, 33889]
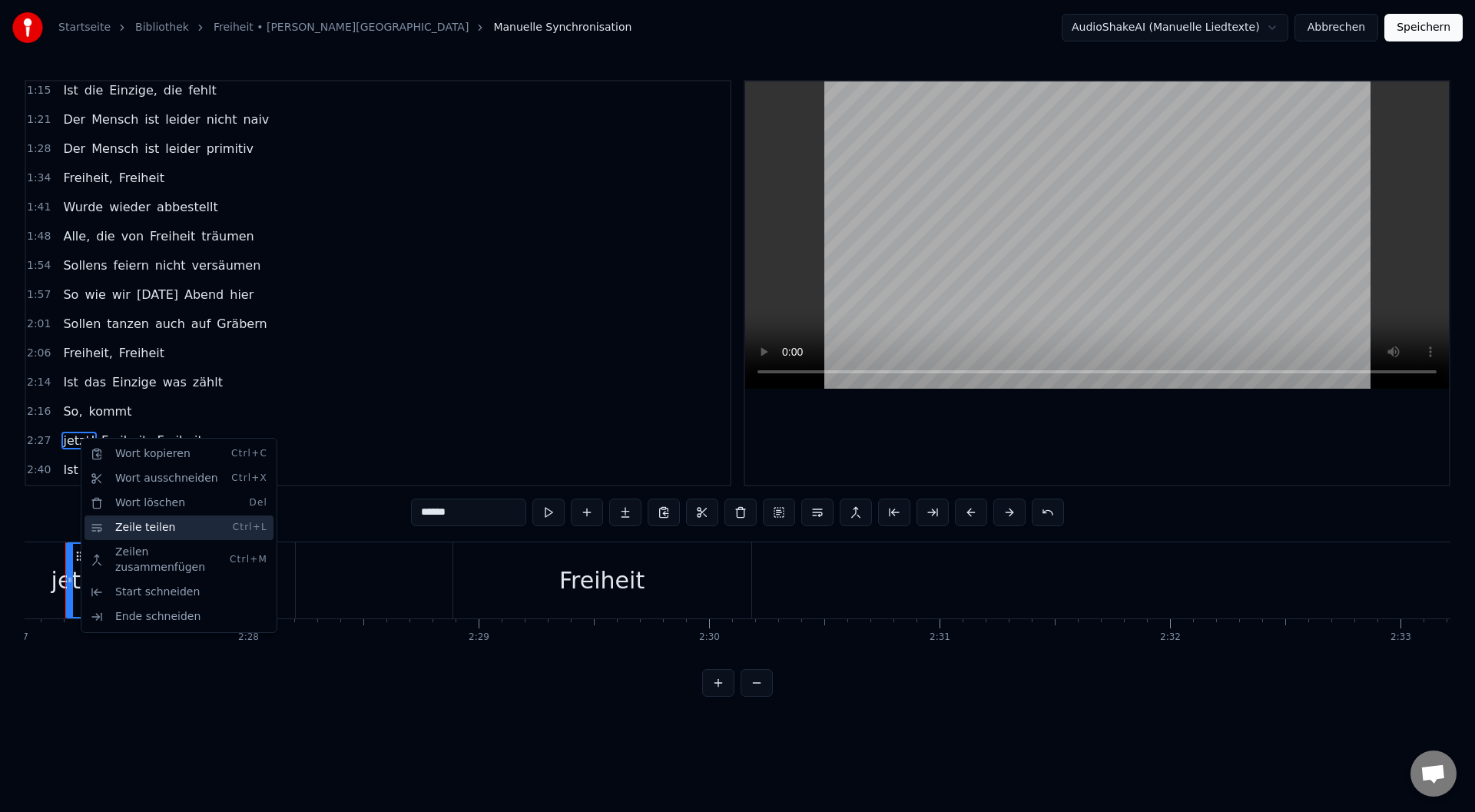
click at [164, 530] on div "Zeile teilen Ctrl+L" at bounding box center [179, 527] width 189 height 25
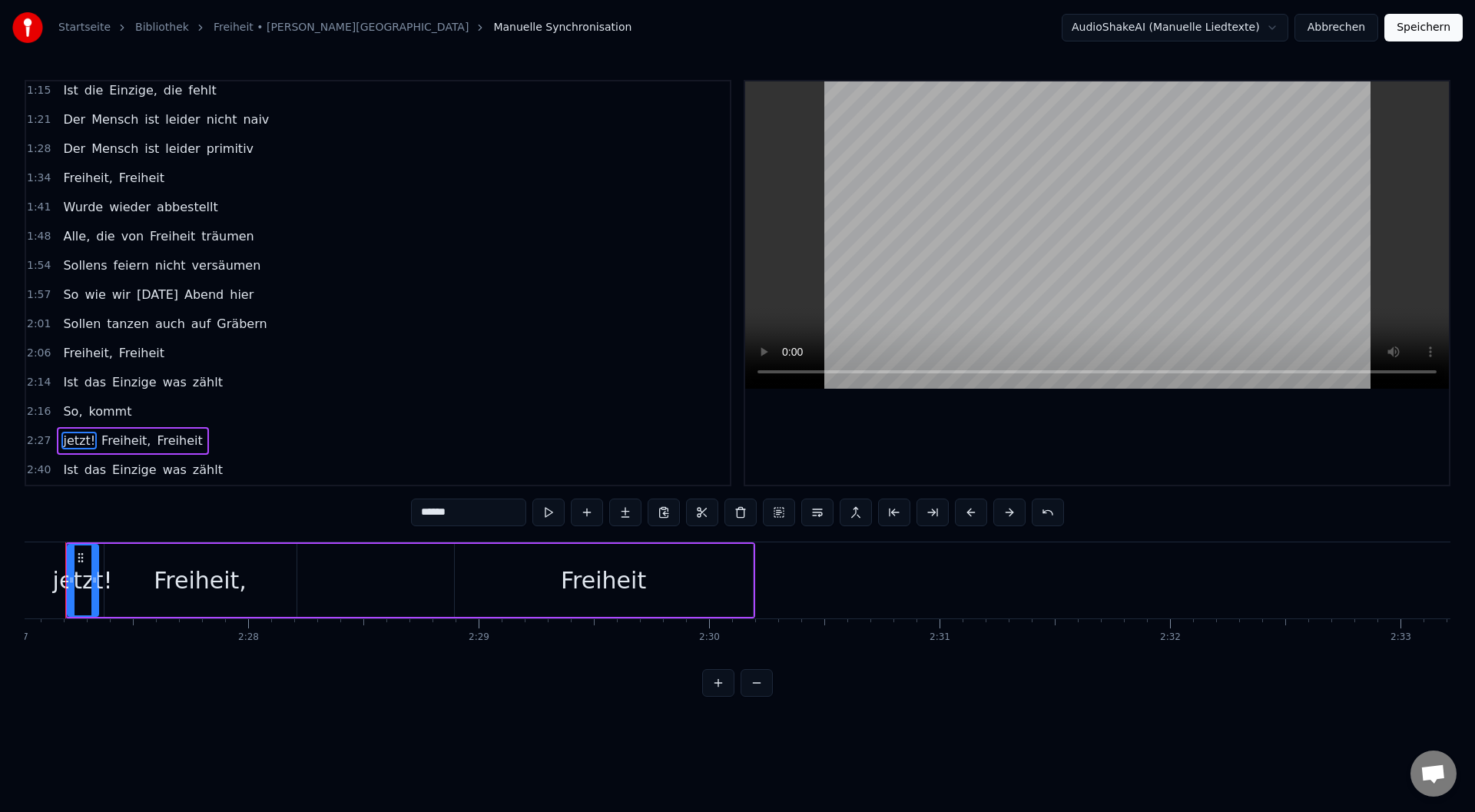
drag, startPoint x: 93, startPoint y: 586, endPoint x: 78, endPoint y: 598, distance: 19.2
click at [93, 595] on div at bounding box center [95, 580] width 7 height 70
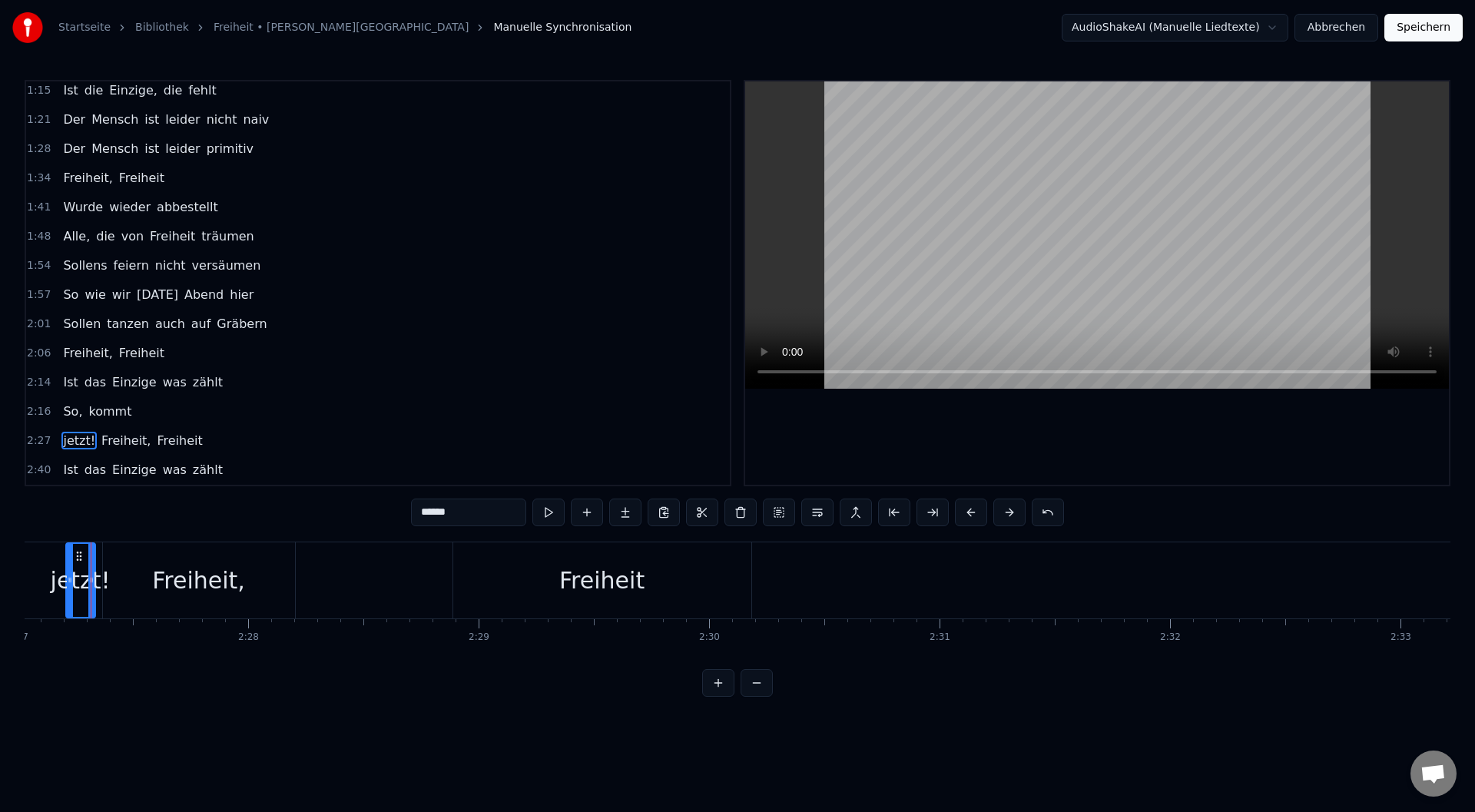
scroll to position [0, 33877]
drag, startPoint x: 70, startPoint y: 607, endPoint x: 52, endPoint y: 613, distance: 19.0
click at [23, 611] on div "Startseite Bibliothek Freiheit • M. M. Westernhagen Manuelle Synchronisation Au…" at bounding box center [737, 348] width 1475 height 697
drag, startPoint x: 99, startPoint y: 610, endPoint x: 59, endPoint y: 611, distance: 40.0
click at [59, 611] on div at bounding box center [62, 580] width 7 height 73
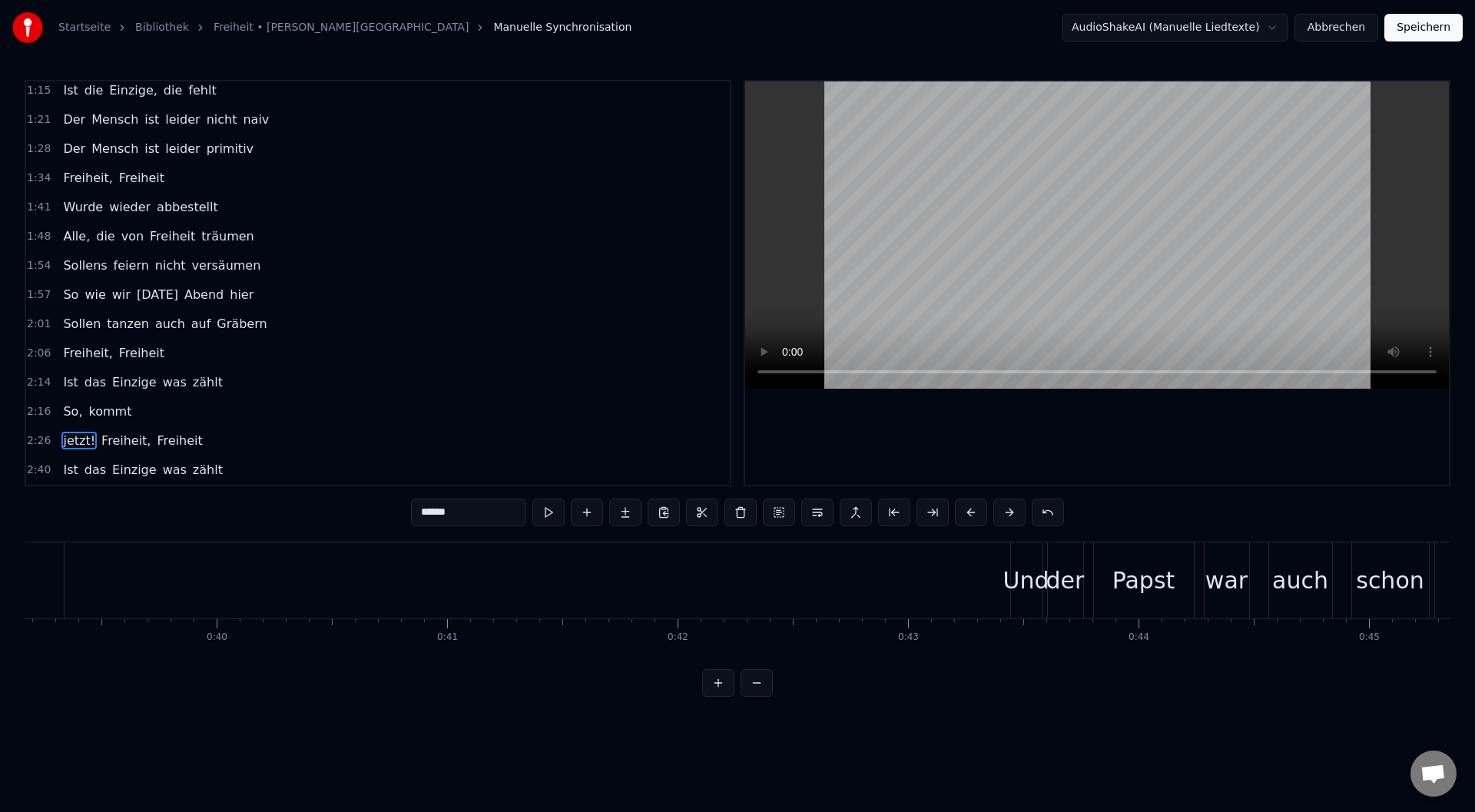
scroll to position [0, 8881]
click at [72, 446] on span "jetzt!" at bounding box center [79, 440] width 35 height 18
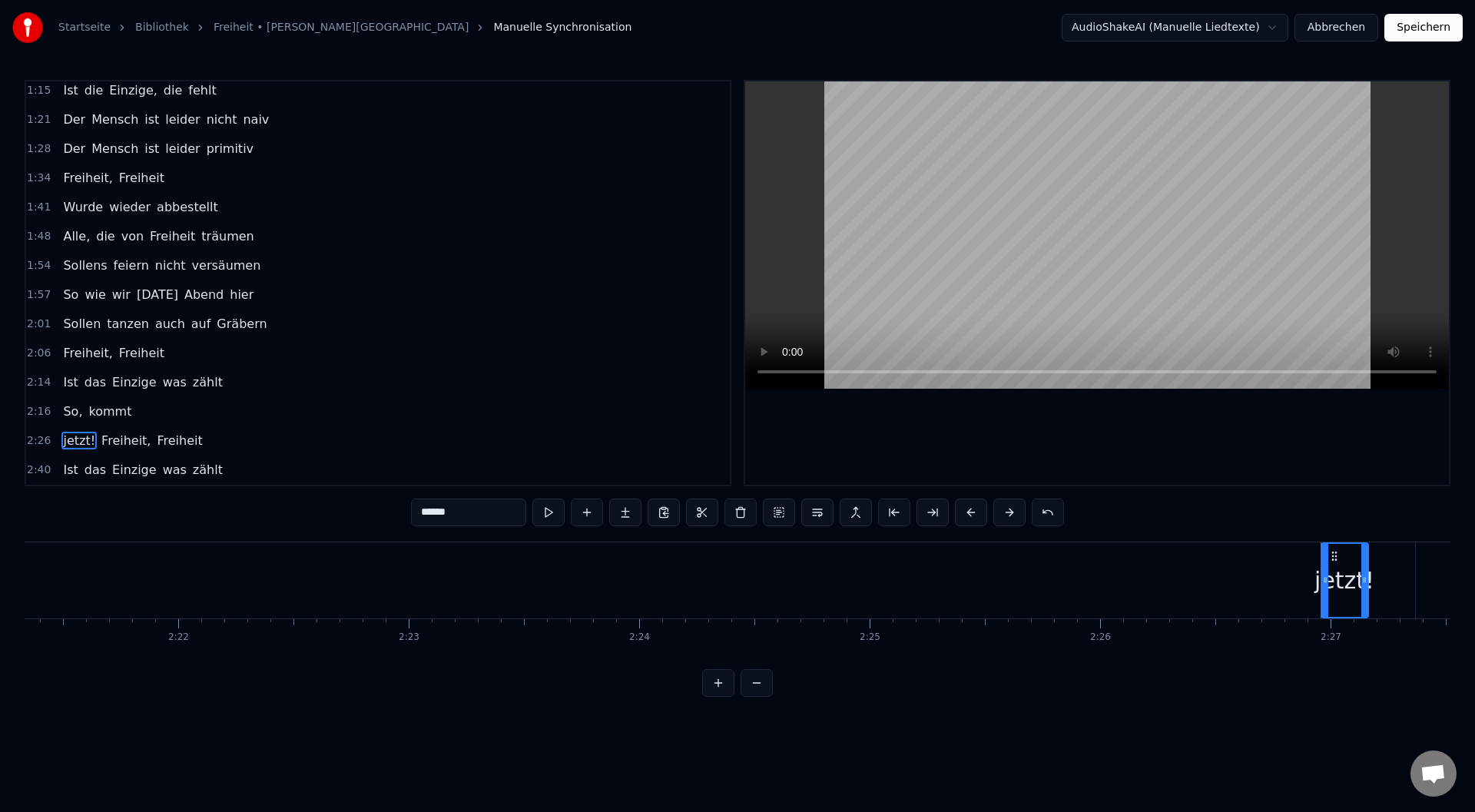
scroll to position [0, 33002]
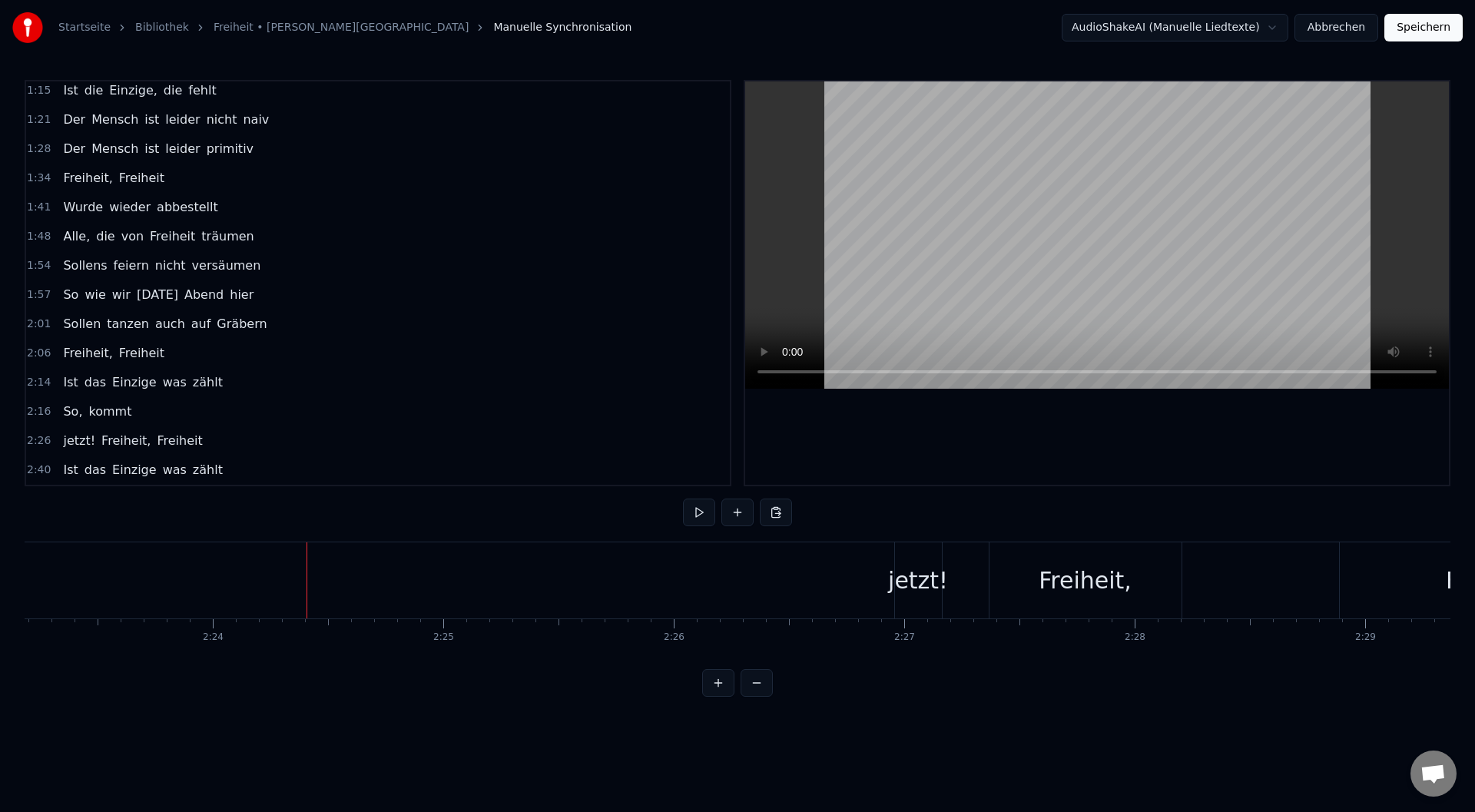
click at [925, 594] on div "jetzt!" at bounding box center [917, 580] width 60 height 34
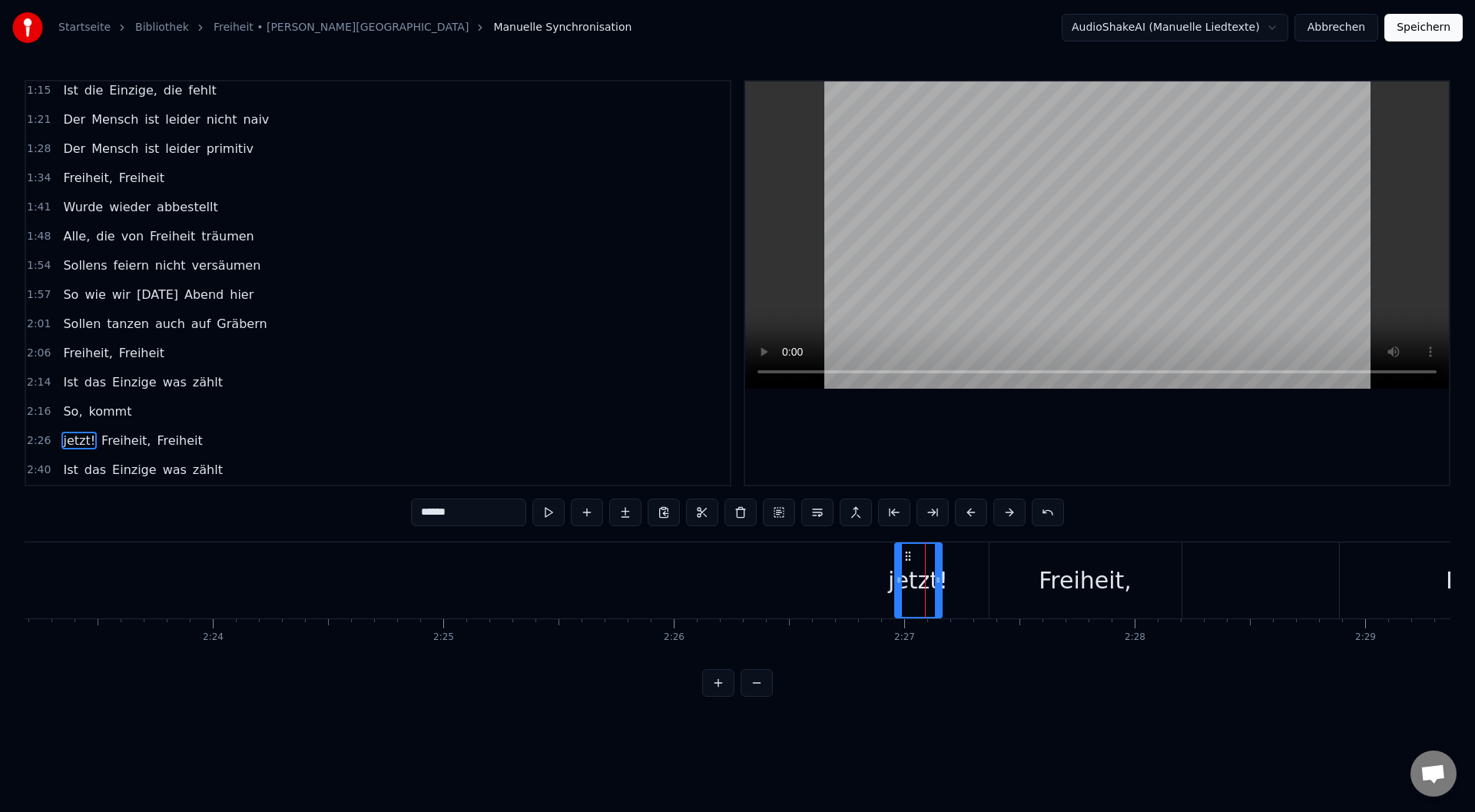
click at [925, 593] on div "jetzt!" at bounding box center [917, 580] width 60 height 34
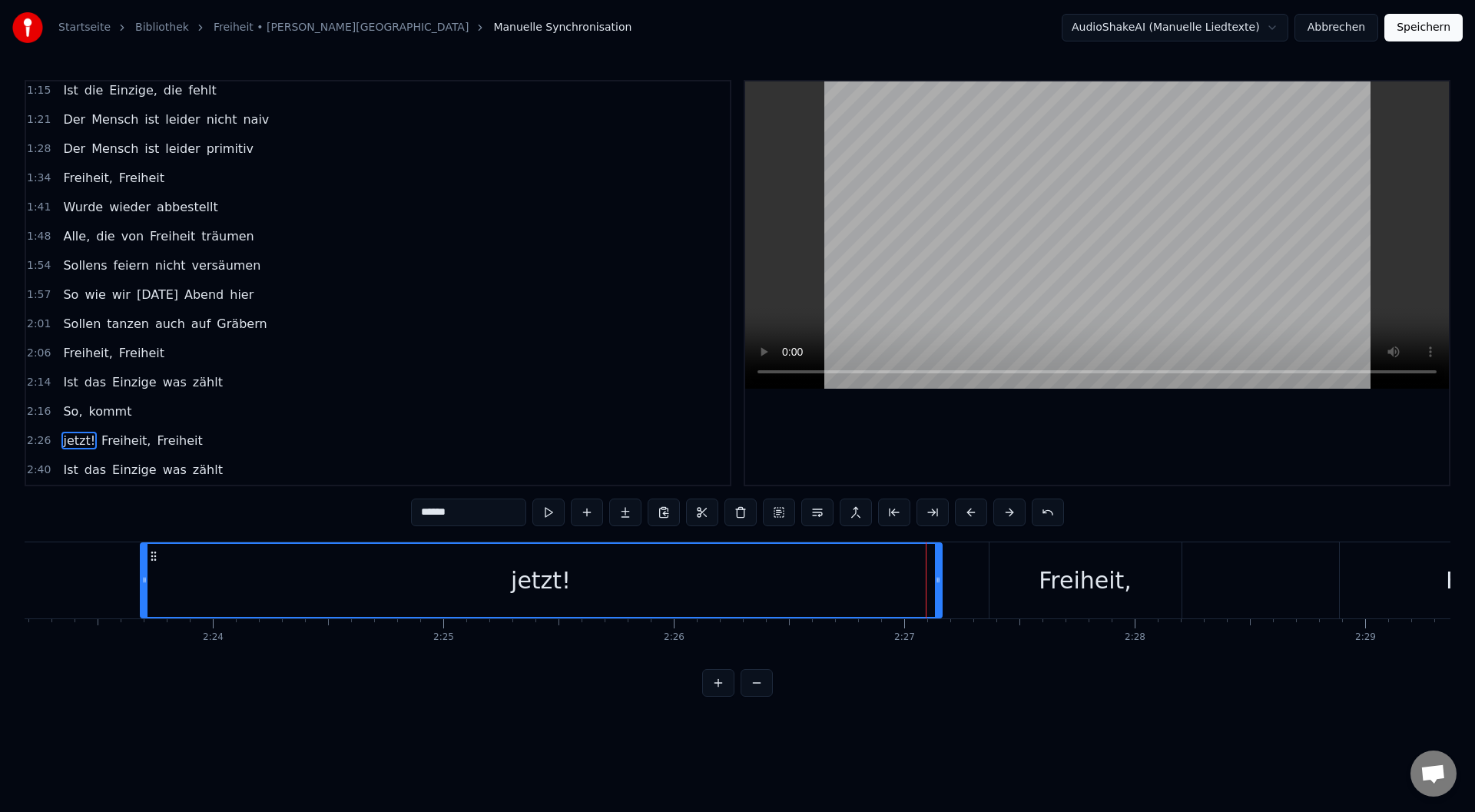
drag, startPoint x: 897, startPoint y: 594, endPoint x: 450, endPoint y: 565, distance: 447.9
click at [168, 555] on div "jetzt!" at bounding box center [541, 580] width 800 height 73
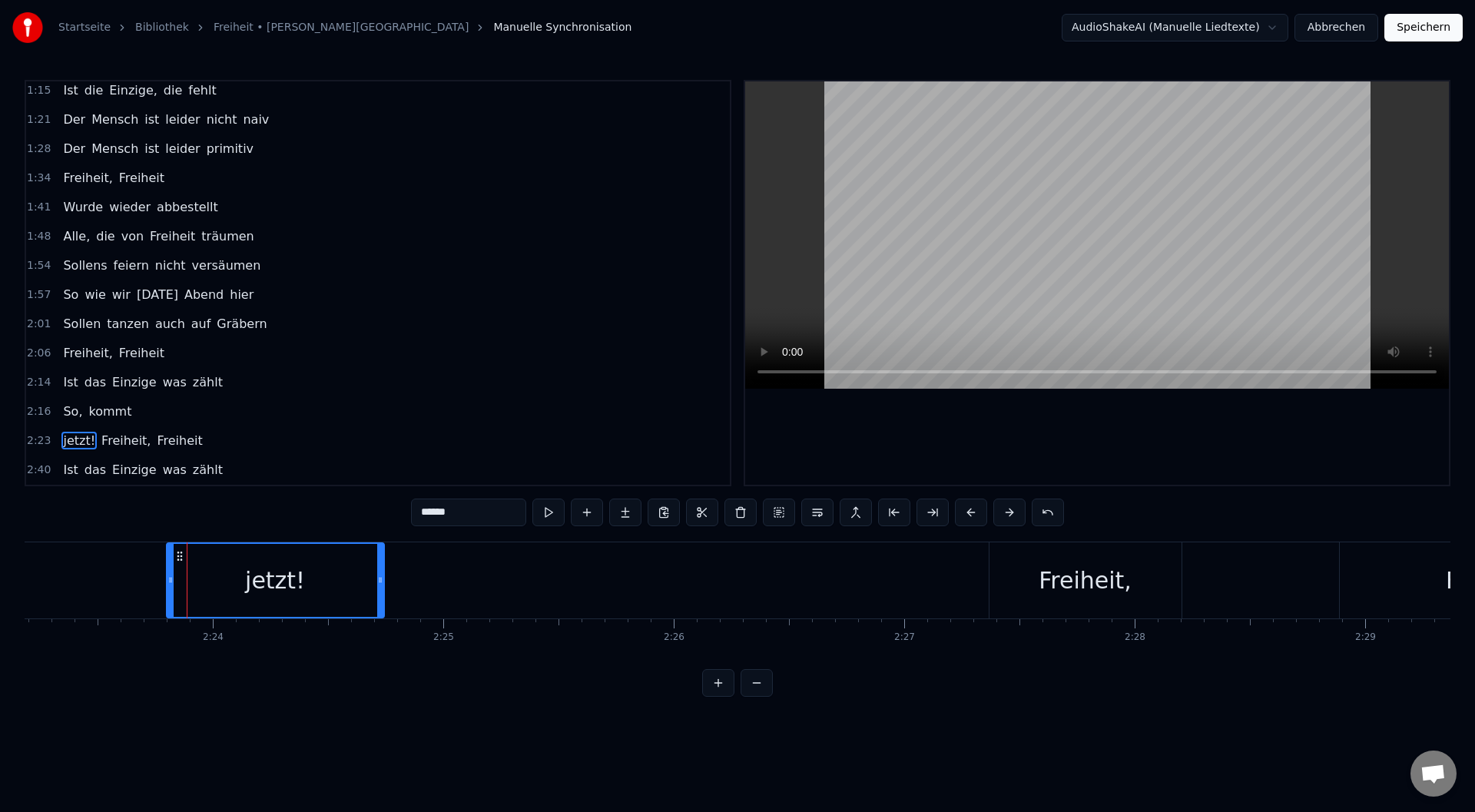
drag, startPoint x: 939, startPoint y: 589, endPoint x: 390, endPoint y: 589, distance: 549.0
click at [380, 589] on div at bounding box center [381, 580] width 7 height 73
click at [1016, 580] on div "Freiheit," at bounding box center [1085, 580] width 192 height 76
type input "*********"
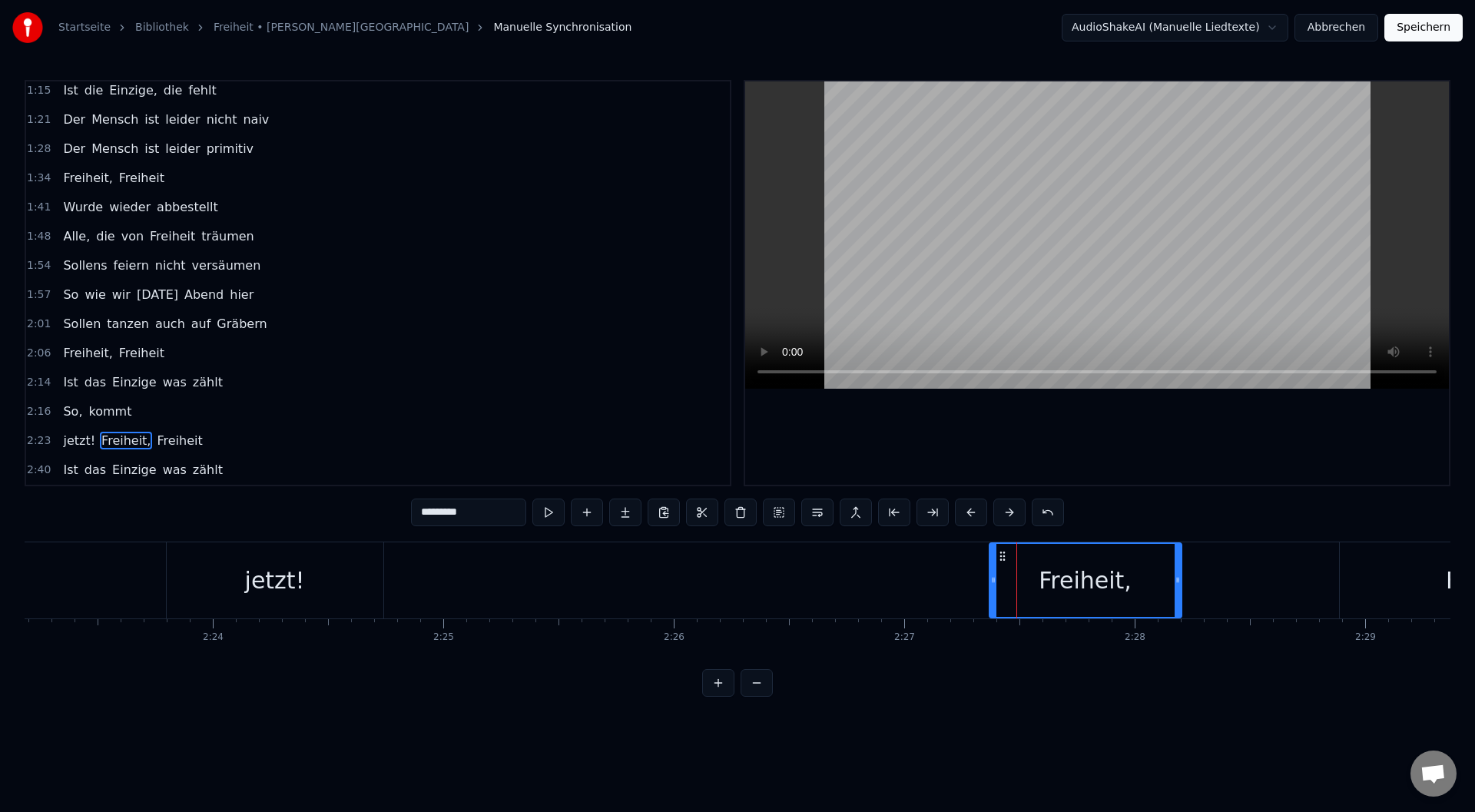
click at [1016, 580] on div at bounding box center [1016, 580] width 1 height 76
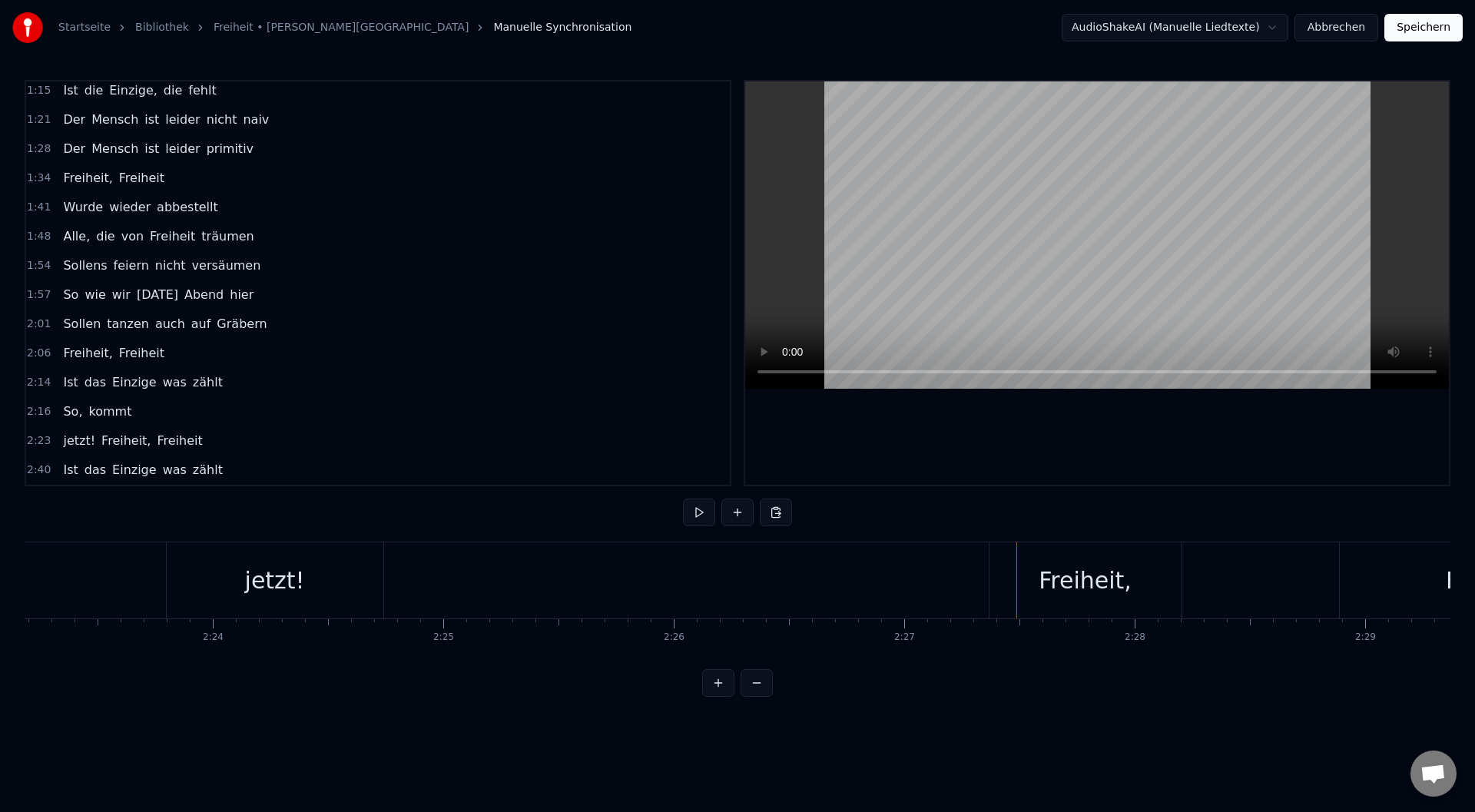
click at [992, 555] on div "Freiheit," at bounding box center [1085, 580] width 192 height 76
click at [996, 548] on div at bounding box center [996, 548] width 0 height 0
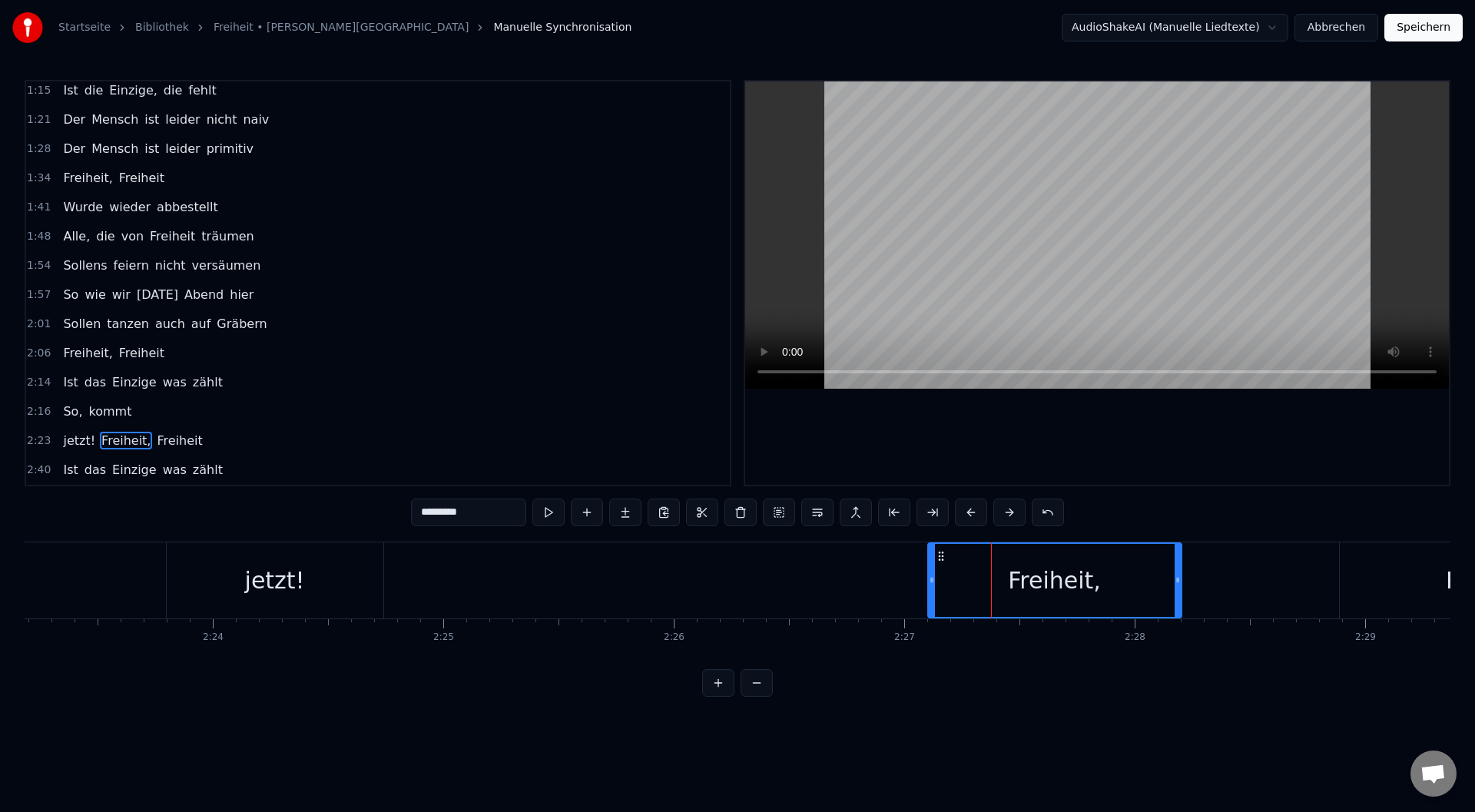
drag, startPoint x: 992, startPoint y: 557, endPoint x: 933, endPoint y: 562, distance: 59.2
click at [933, 562] on div at bounding box center [932, 580] width 7 height 73
click at [939, 562] on div at bounding box center [940, 580] width 7 height 73
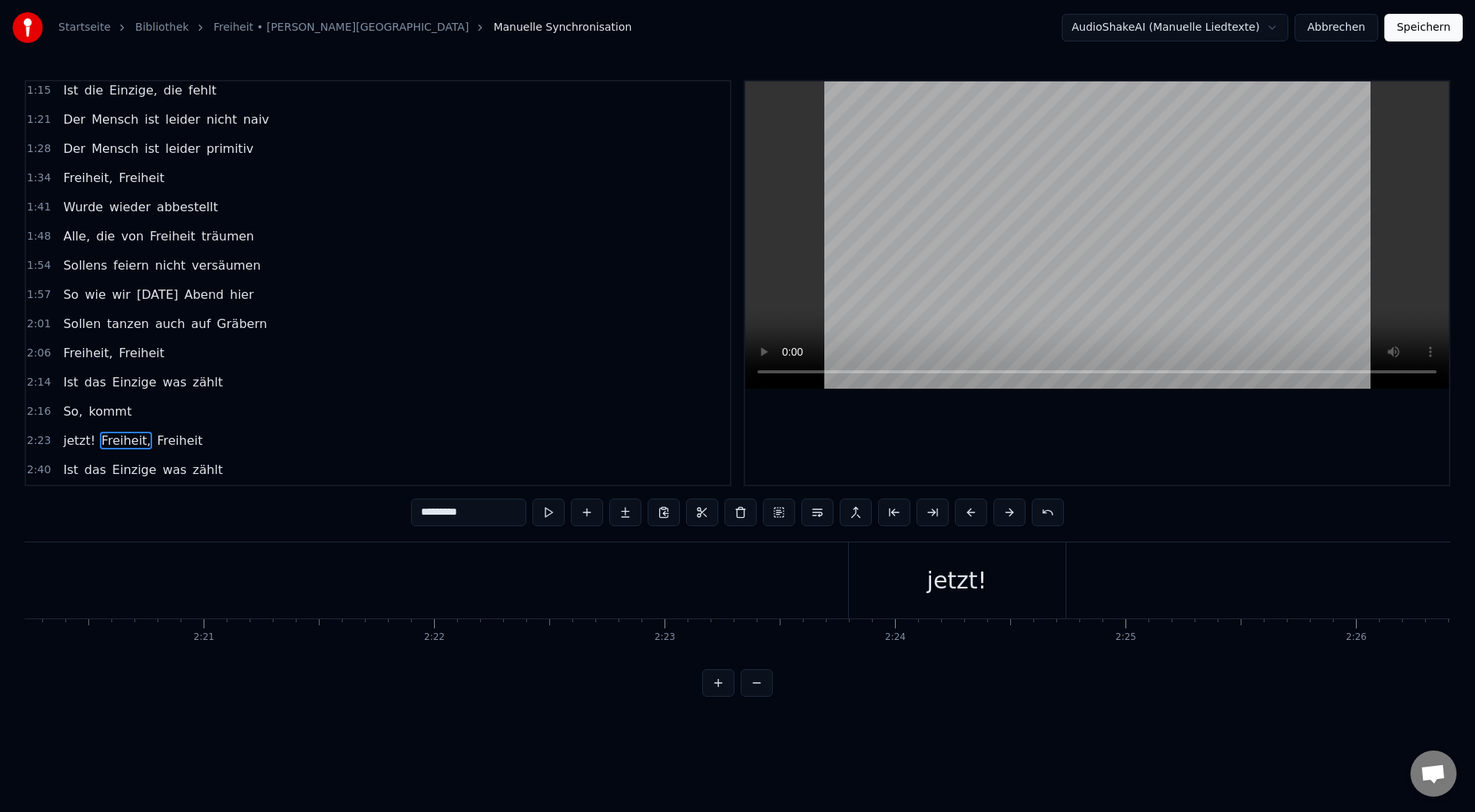
scroll to position [0, 32276]
click at [1084, 582] on div "jetzt!" at bounding box center [1000, 580] width 217 height 76
type input "******"
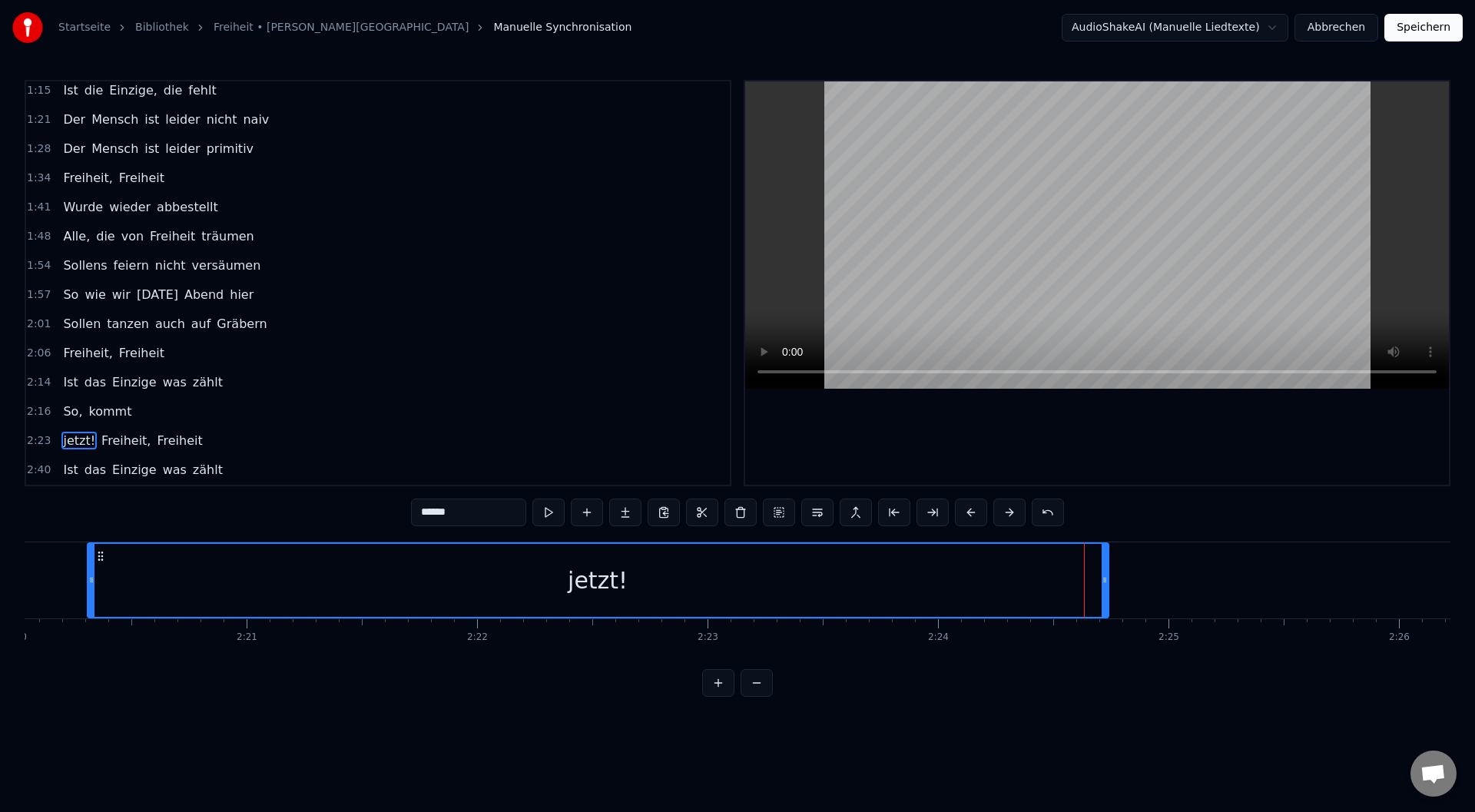
drag, startPoint x: 895, startPoint y: 558, endPoint x: 450, endPoint y: 564, distance: 445.0
click at [97, 551] on div "jetzt!" at bounding box center [598, 580] width 1020 height 73
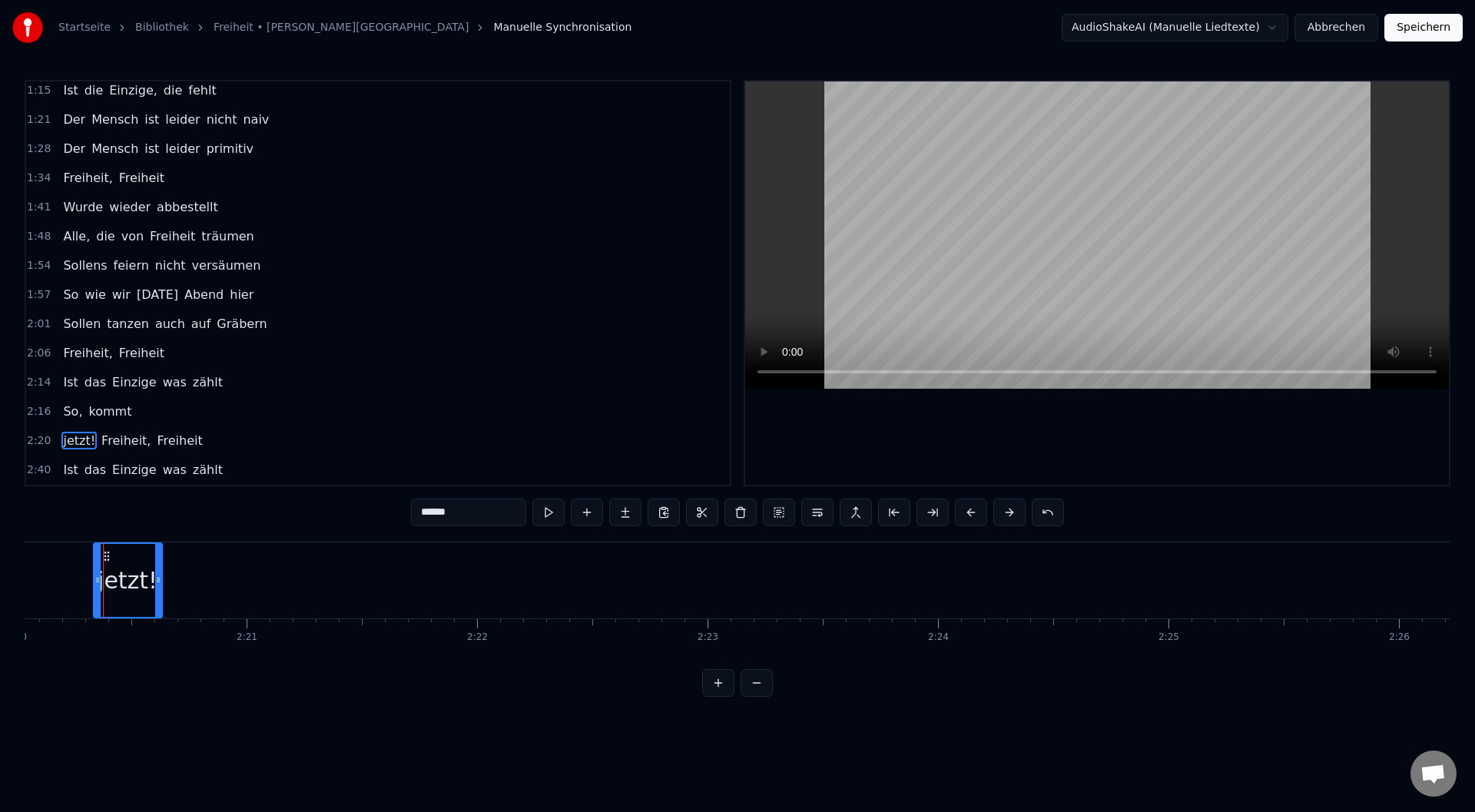
drag, startPoint x: 1103, startPoint y: 576, endPoint x: 156, endPoint y: 555, distance: 947.2
click at [156, 555] on div at bounding box center [158, 580] width 7 height 73
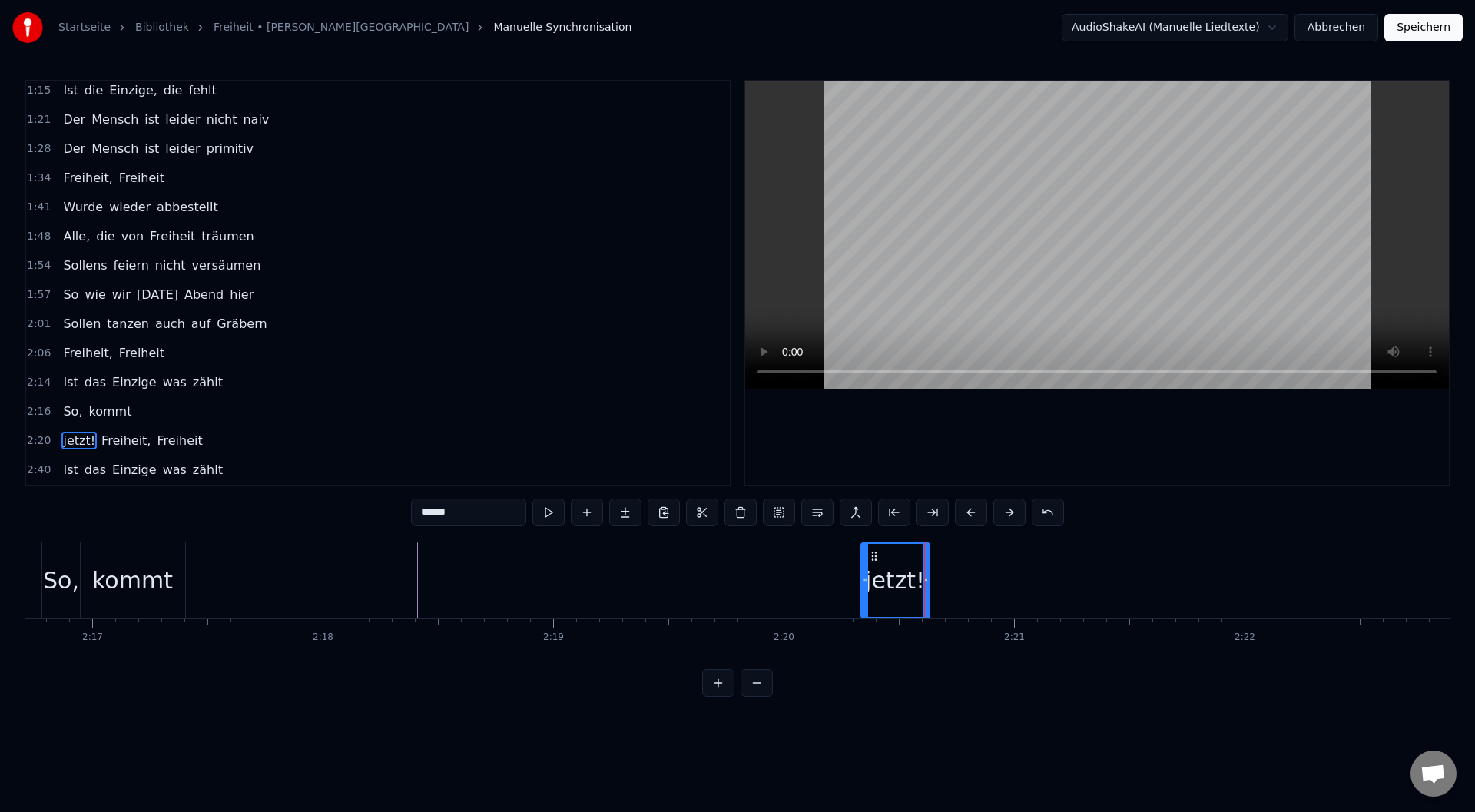
scroll to position [0, 31510]
drag, startPoint x: 889, startPoint y: 575, endPoint x: 879, endPoint y: 579, distance: 10.8
click at [877, 579] on div "jetzt!" at bounding box center [894, 580] width 60 height 34
click at [875, 554] on div "jetzt!" at bounding box center [894, 580] width 68 height 76
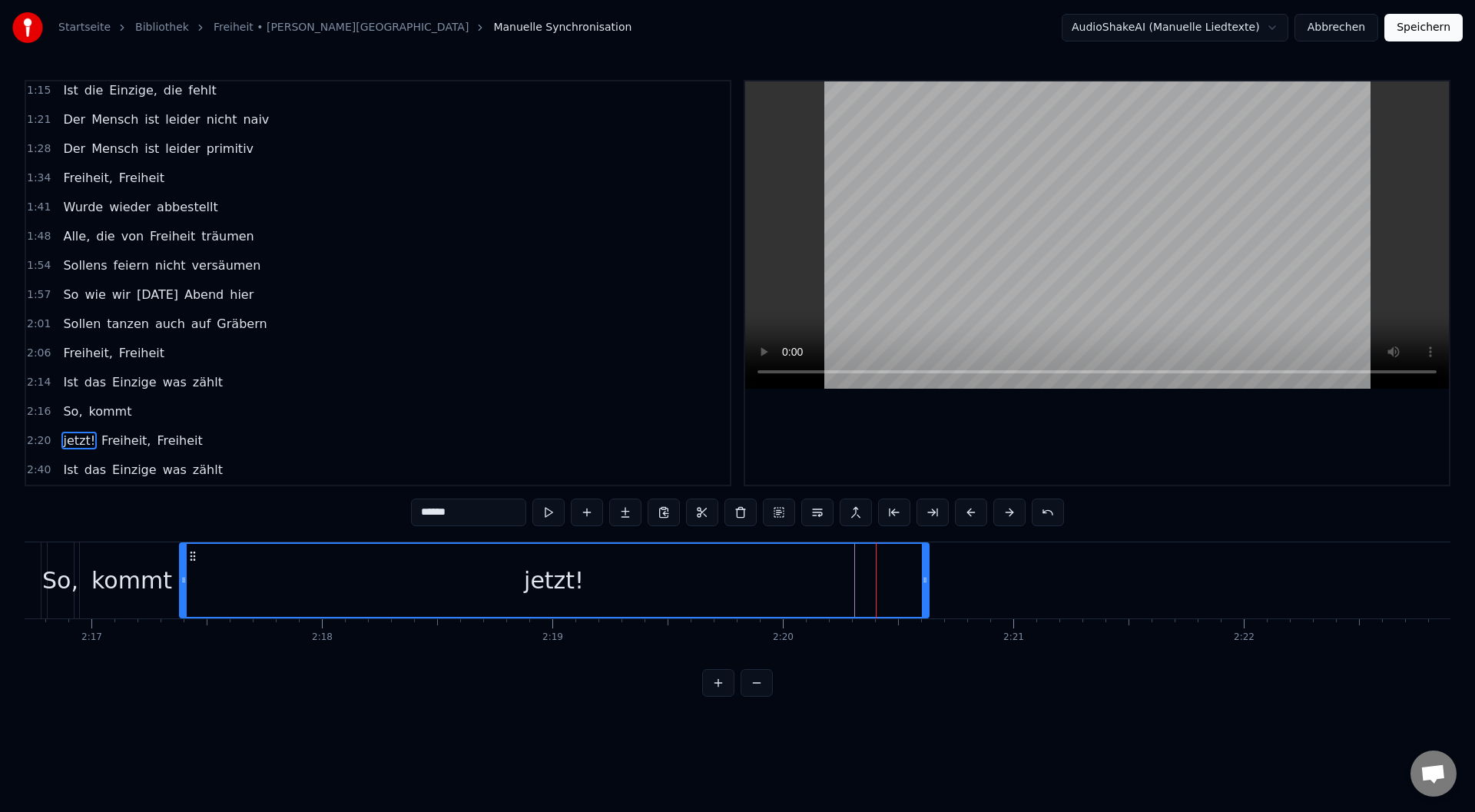
drag, startPoint x: 864, startPoint y: 560, endPoint x: 183, endPoint y: 550, distance: 681.1
click at [183, 550] on div at bounding box center [183, 580] width 7 height 73
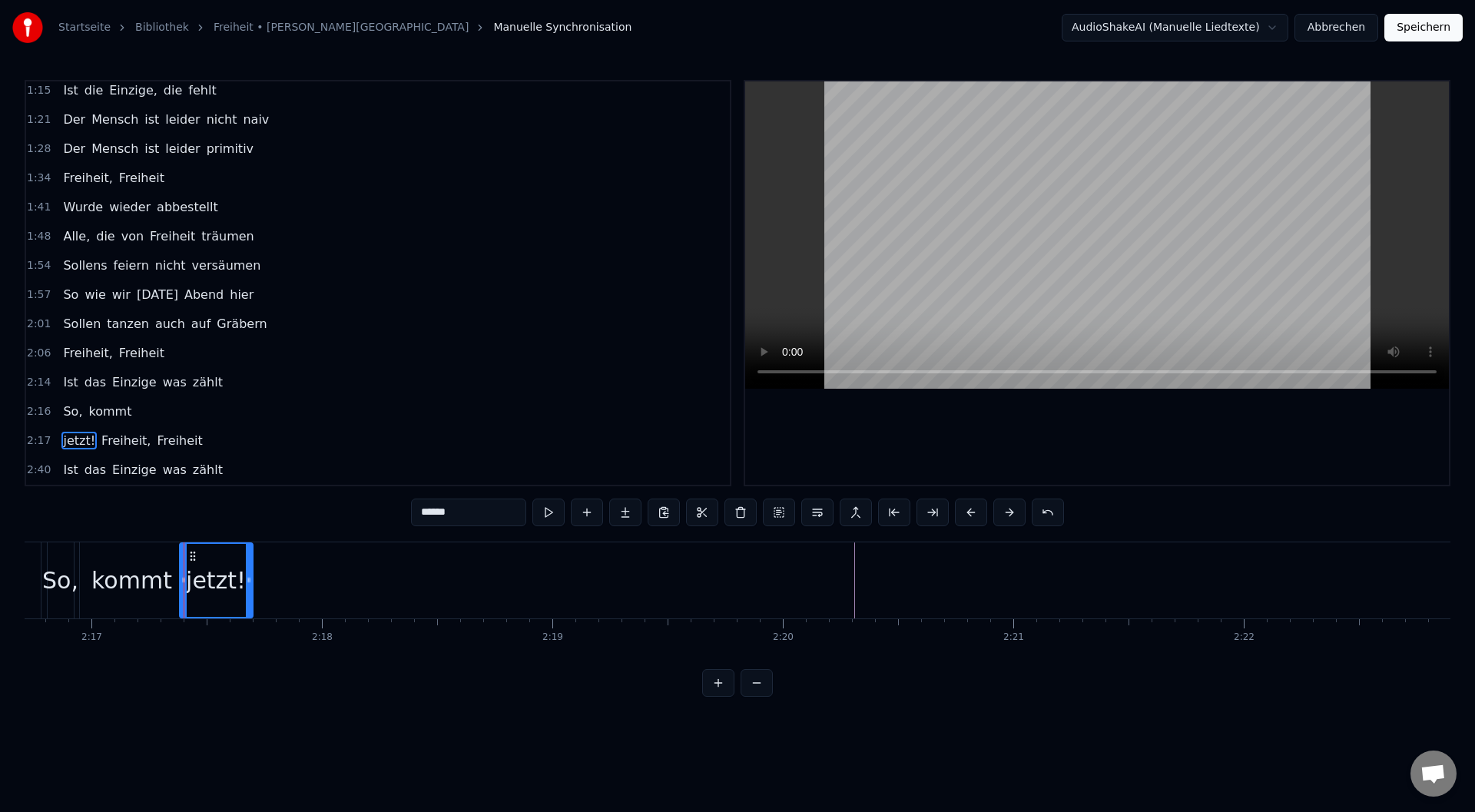
drag, startPoint x: 924, startPoint y: 581, endPoint x: 247, endPoint y: 586, distance: 677.0
click at [247, 586] on div at bounding box center [249, 580] width 7 height 73
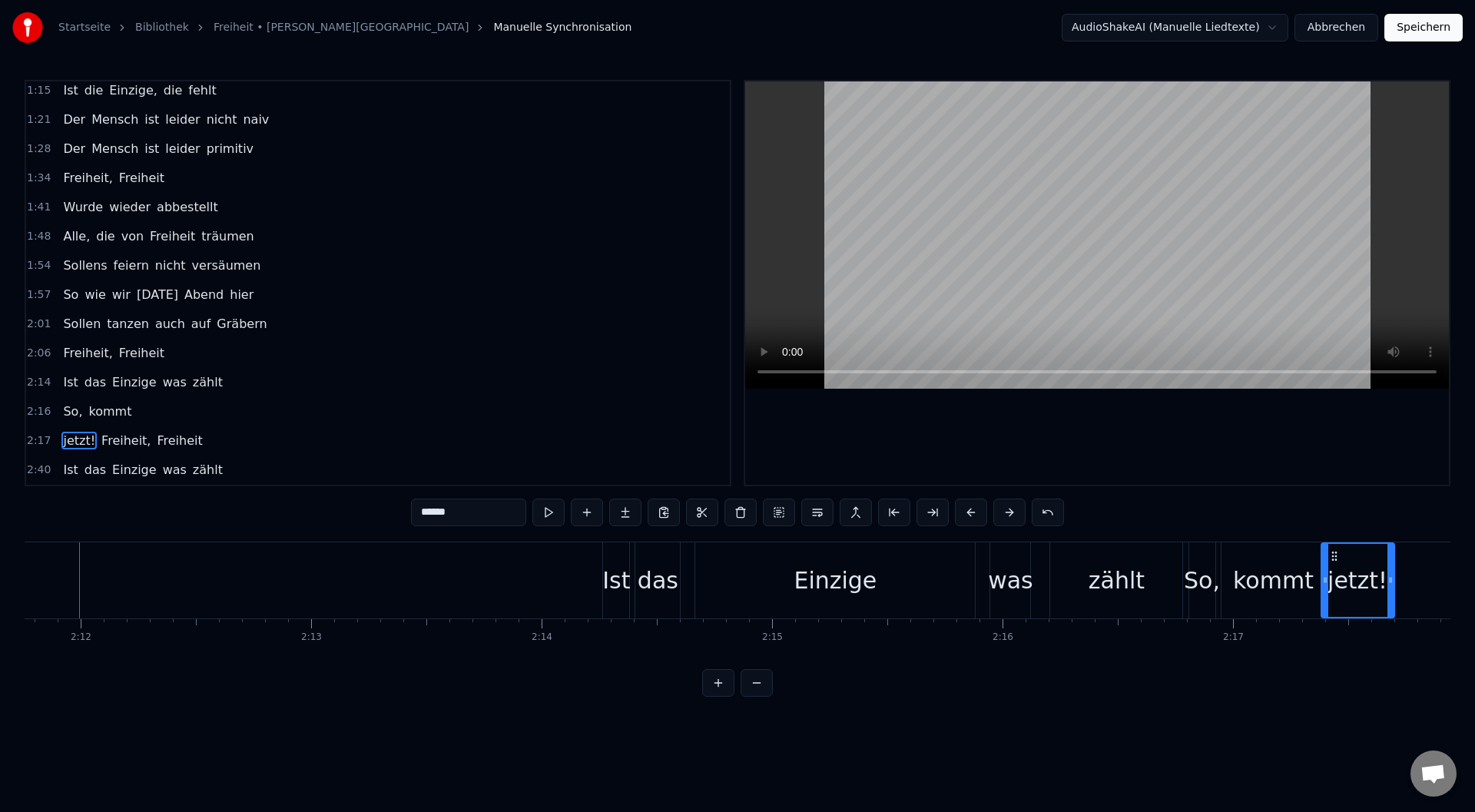
scroll to position [0, 30345]
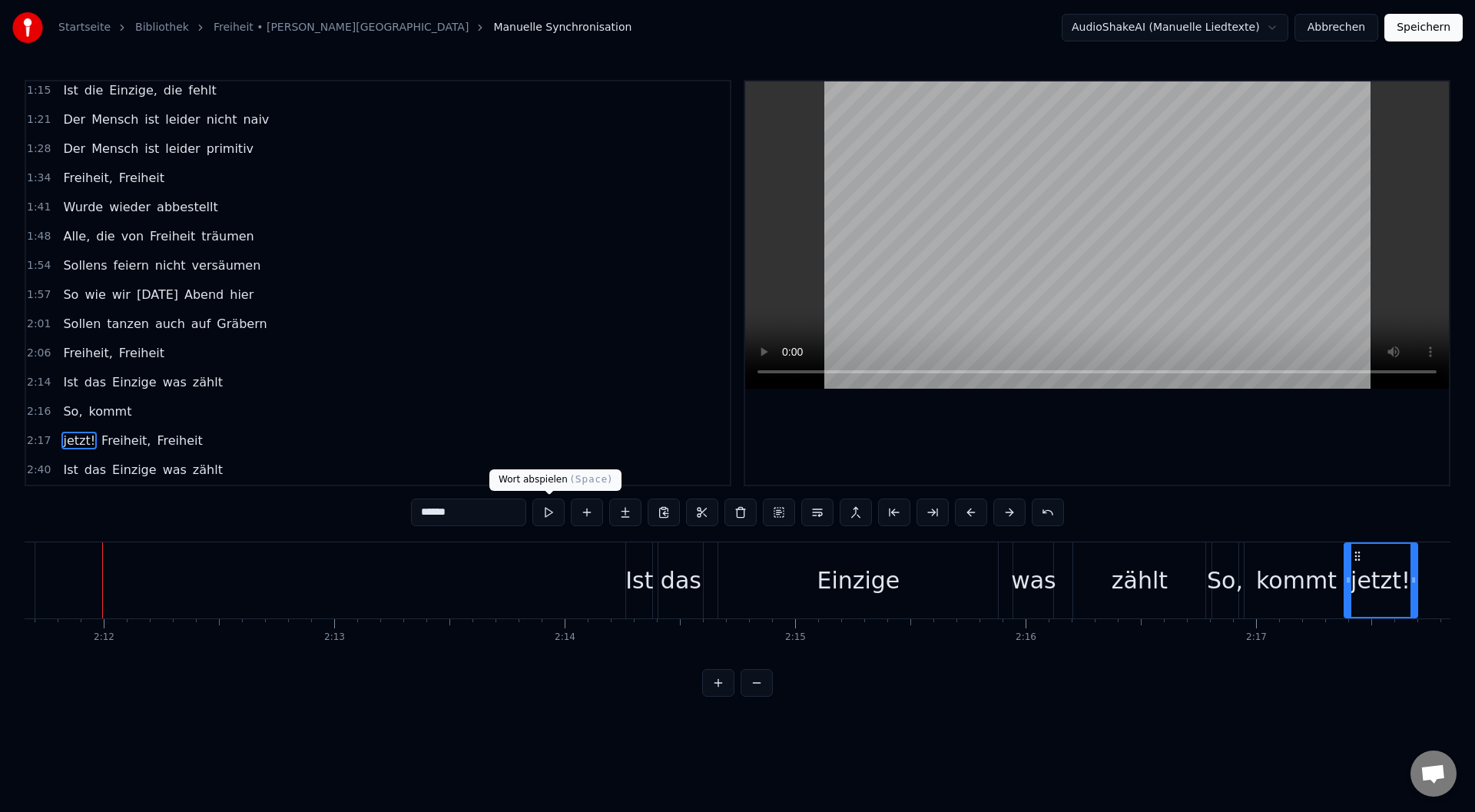
click at [545, 517] on button at bounding box center [548, 512] width 32 height 28
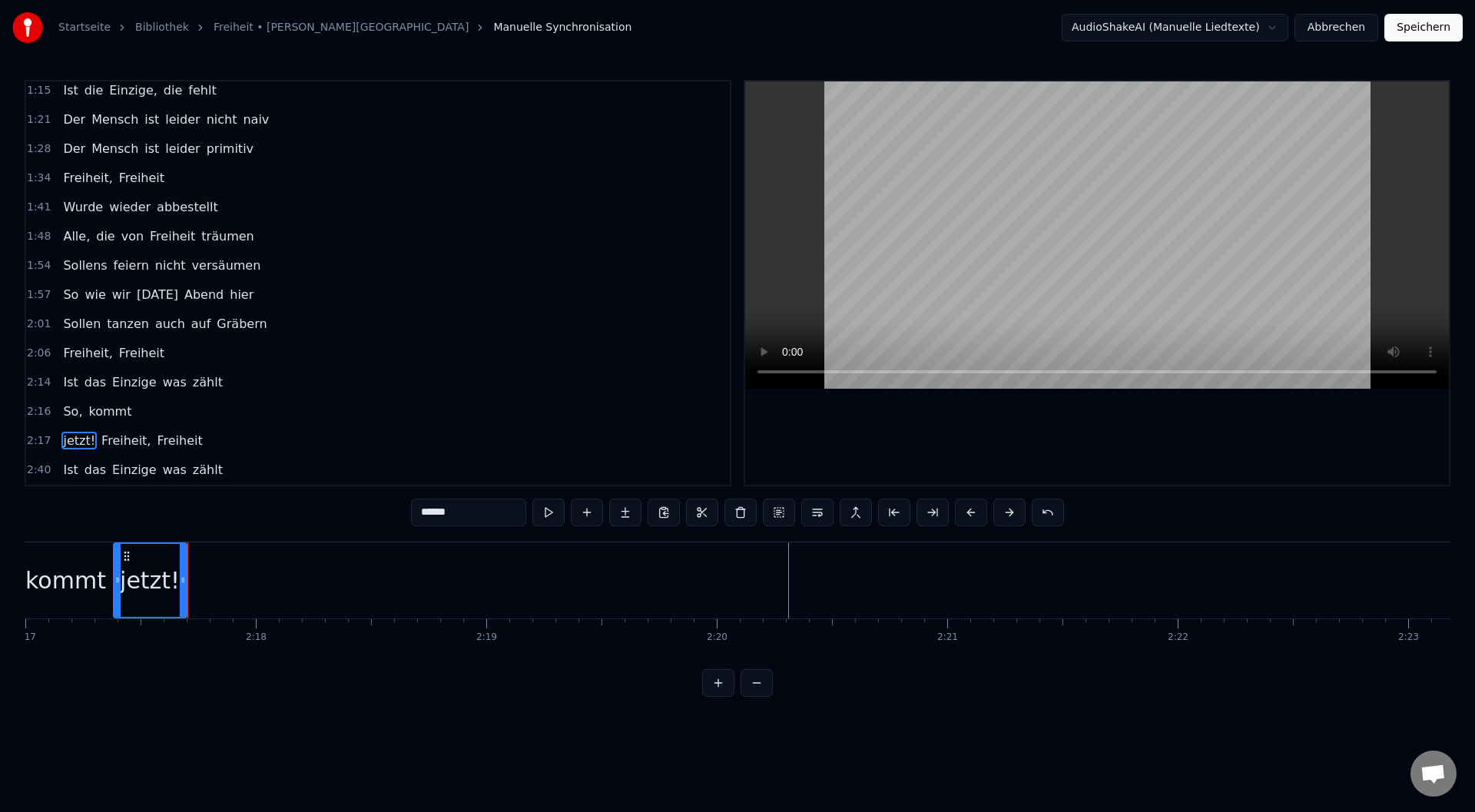
scroll to position [0, 31629]
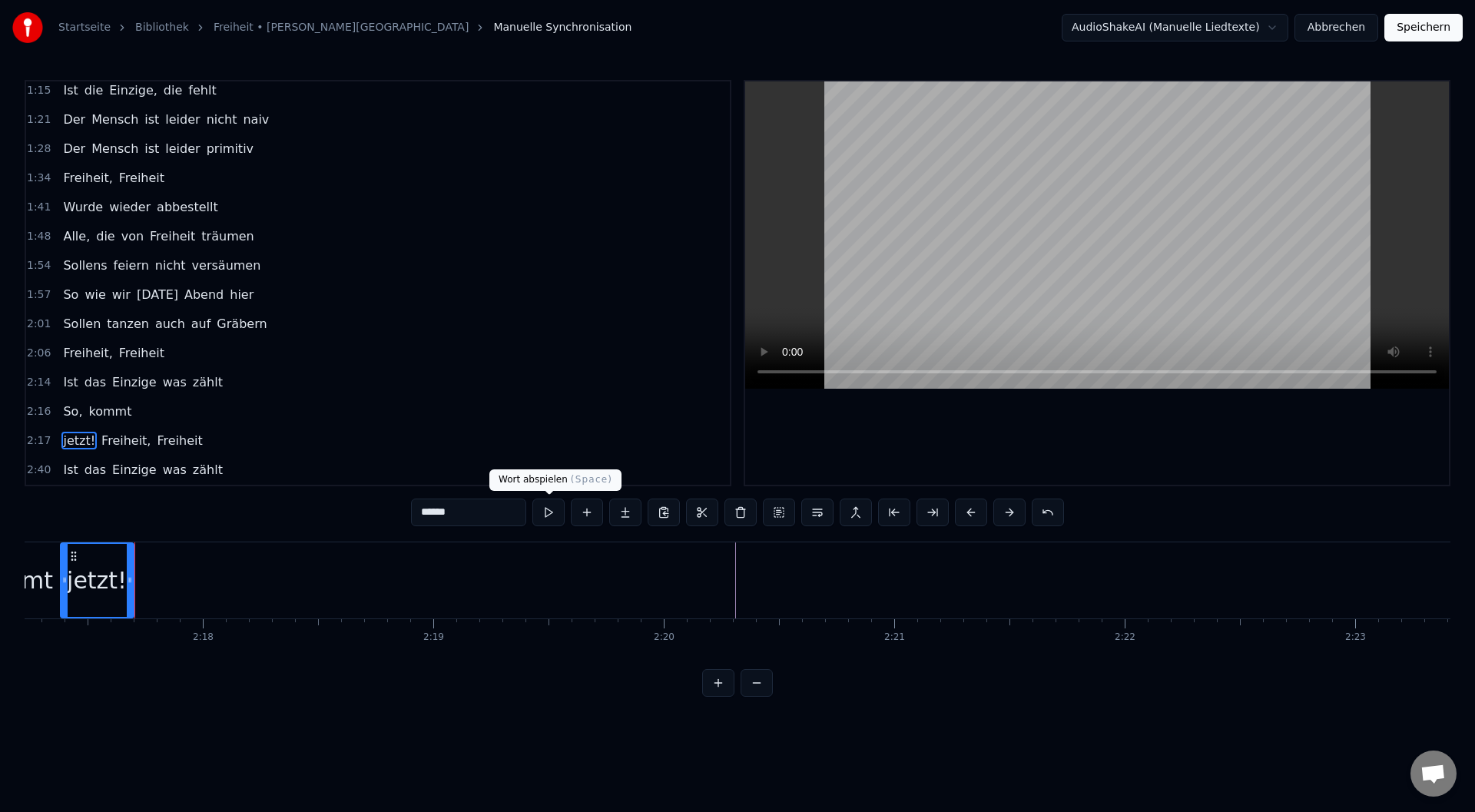
click at [543, 512] on button at bounding box center [548, 512] width 32 height 28
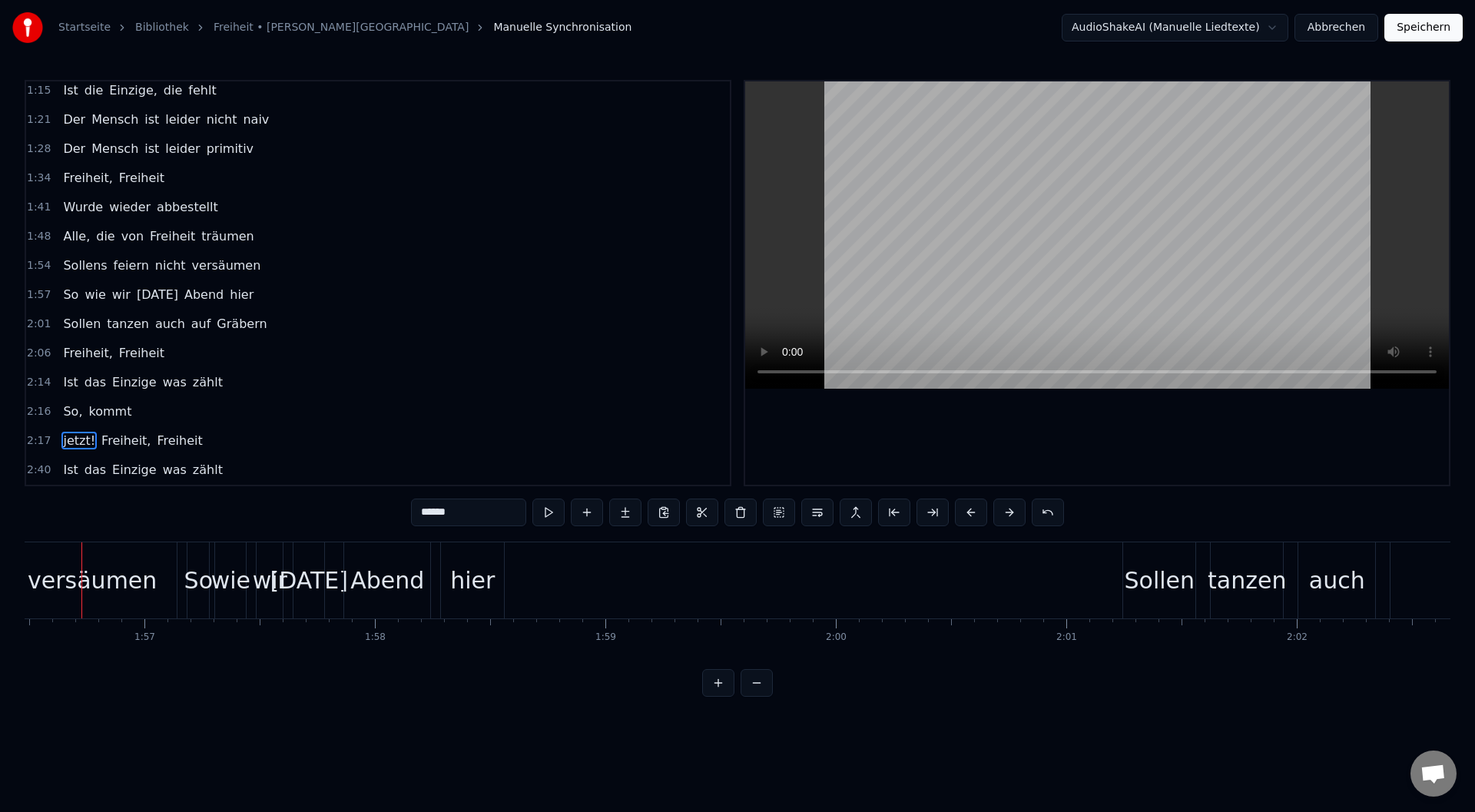
scroll to position [0, 26827]
click at [1034, 235] on video at bounding box center [1097, 234] width 704 height 307
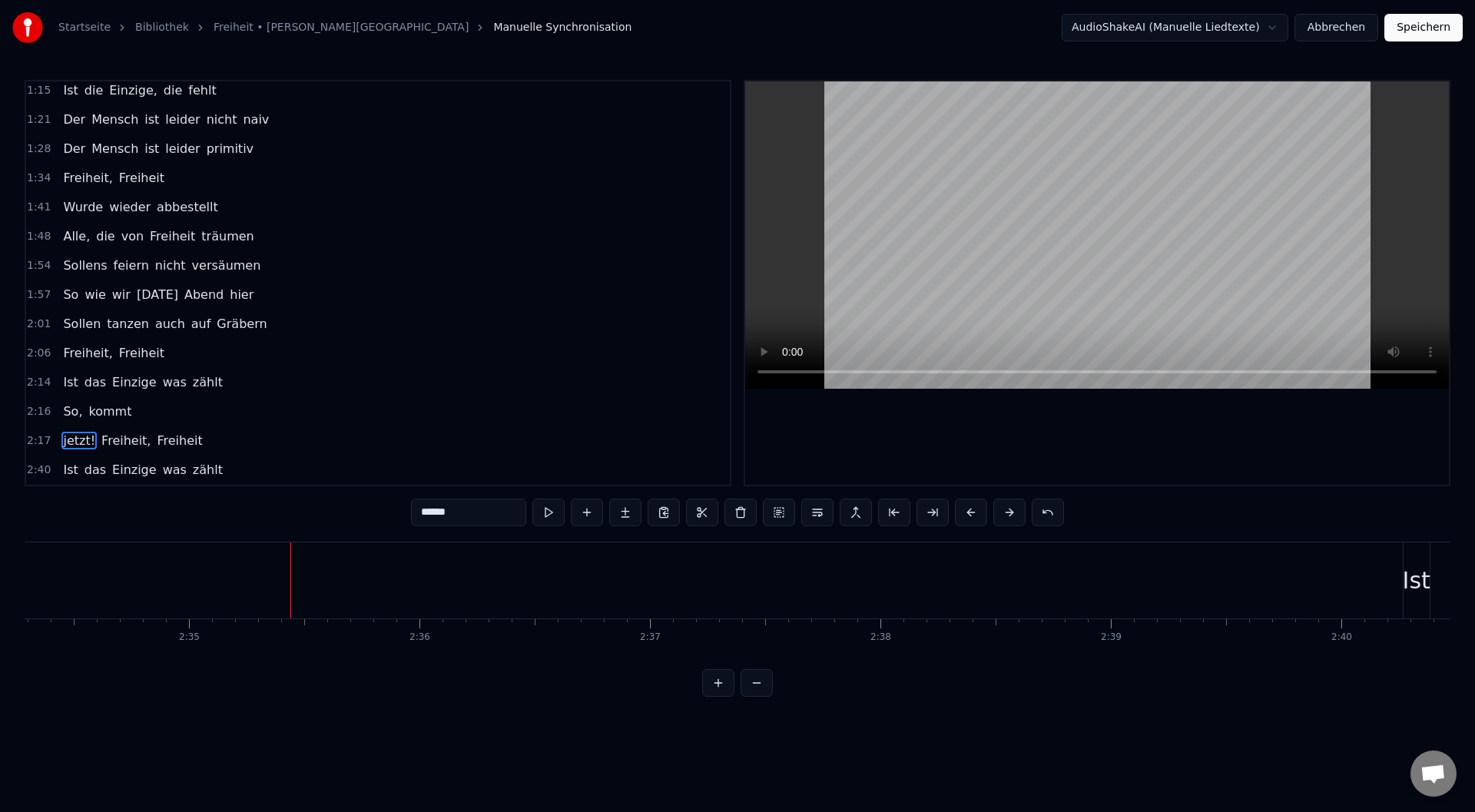
scroll to position [0, 35586]
click at [537, 526] on div "******" at bounding box center [737, 514] width 653 height 31
click at [550, 517] on button at bounding box center [548, 512] width 32 height 28
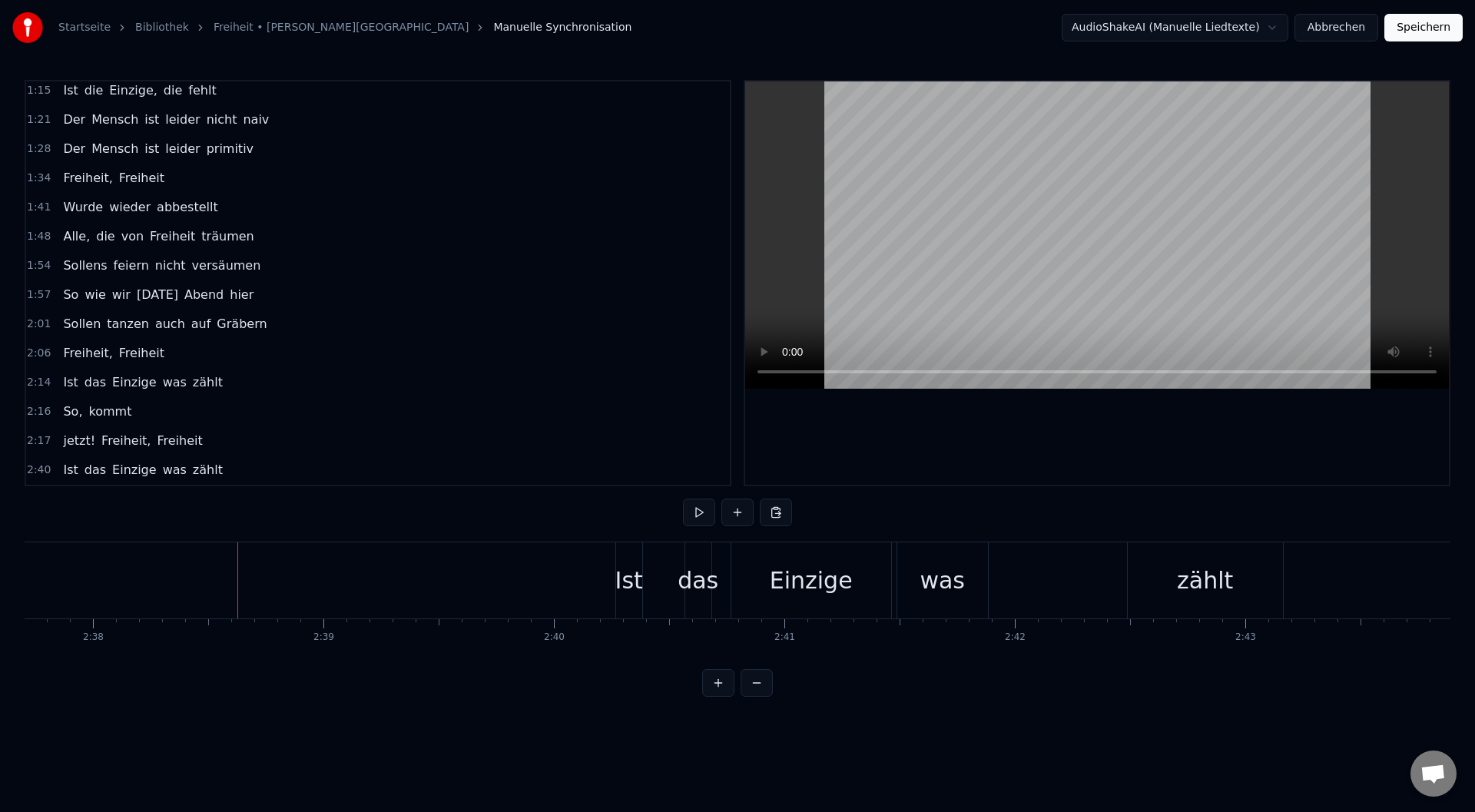
scroll to position [0, 36307]
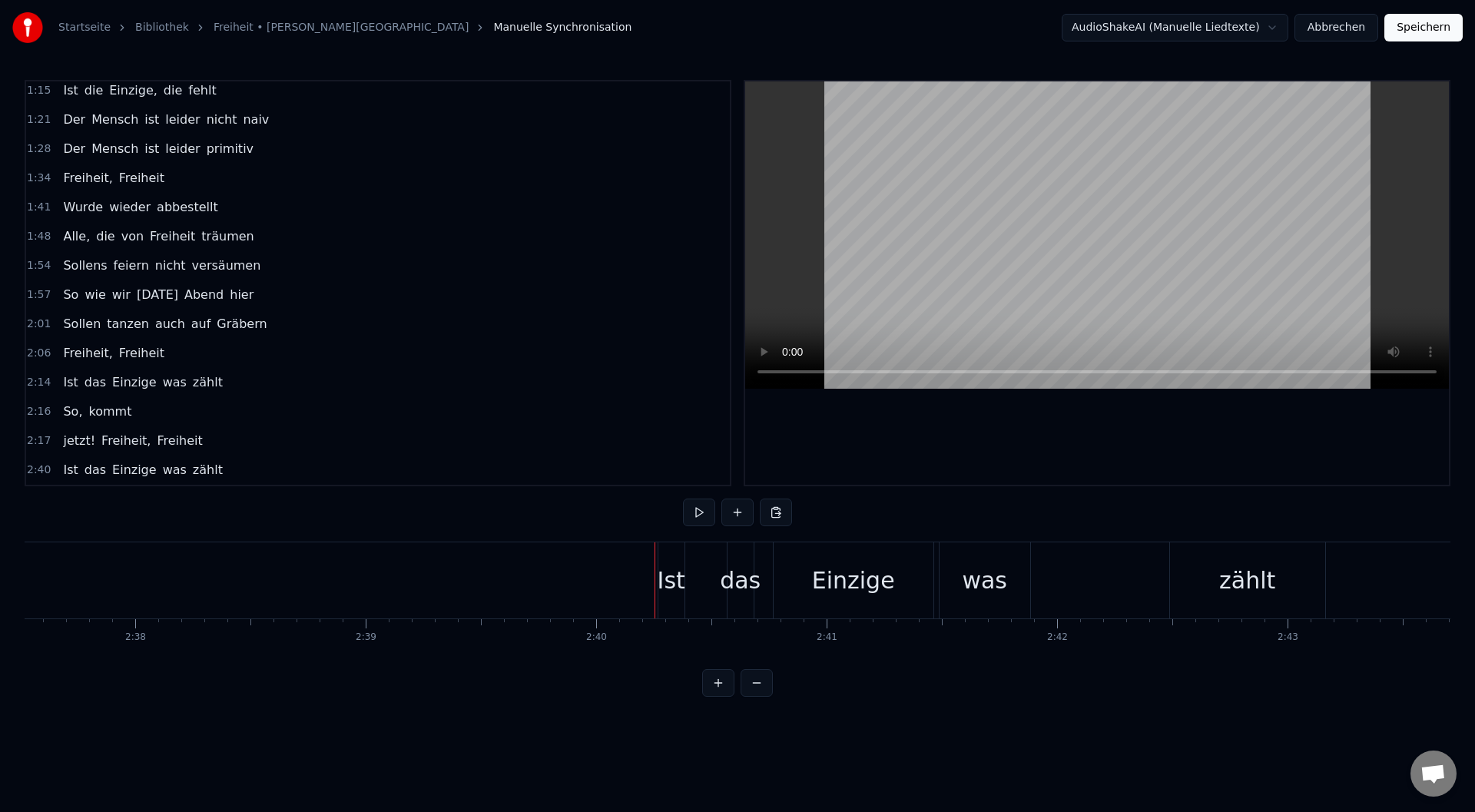
drag, startPoint x: 672, startPoint y: 598, endPoint x: 480, endPoint y: 594, distance: 192.0
click at [672, 591] on div "Ist" at bounding box center [672, 580] width 28 height 34
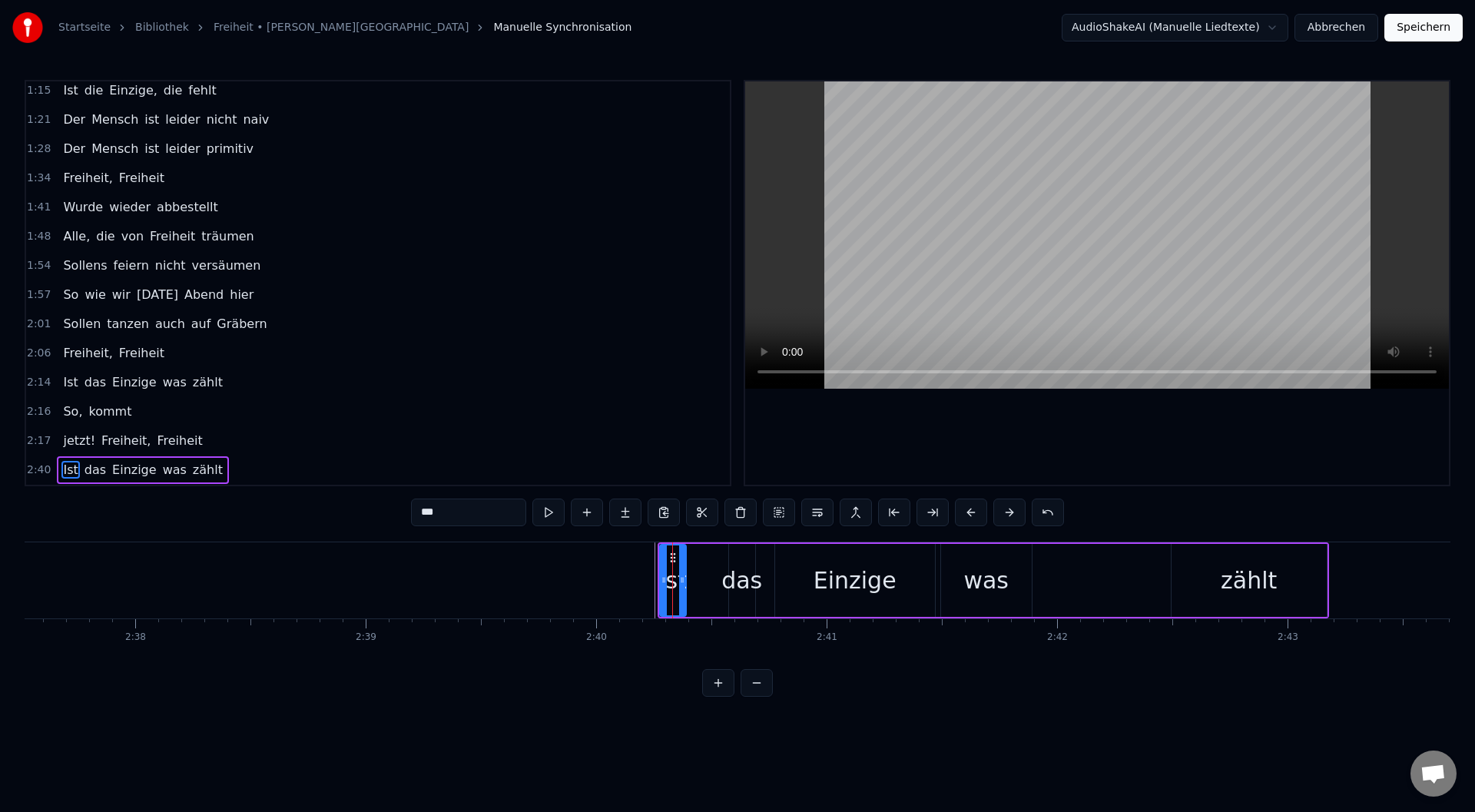
click at [672, 591] on div at bounding box center [672, 580] width 1 height 76
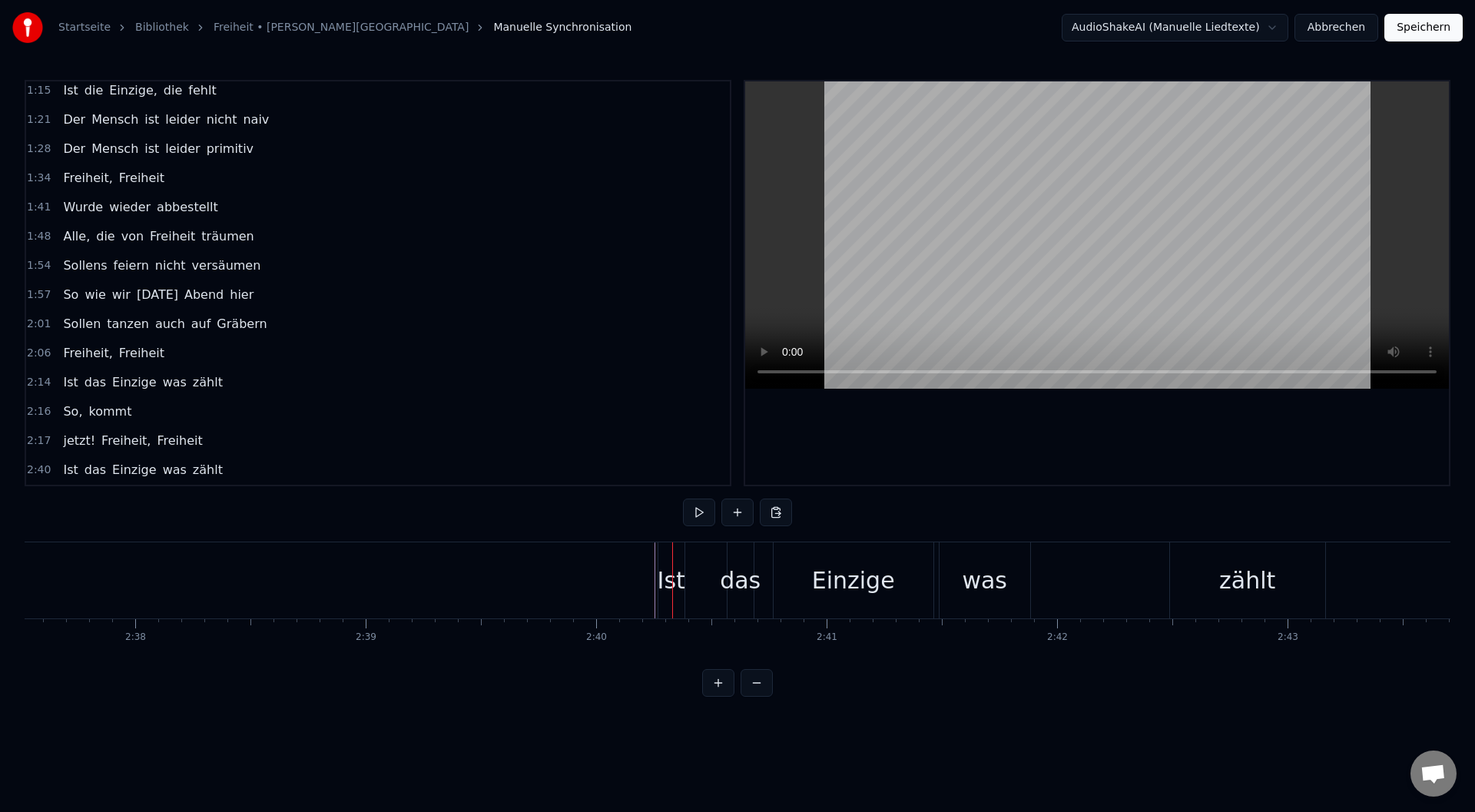
click at [173, 434] on span "Freiheit" at bounding box center [179, 440] width 48 height 18
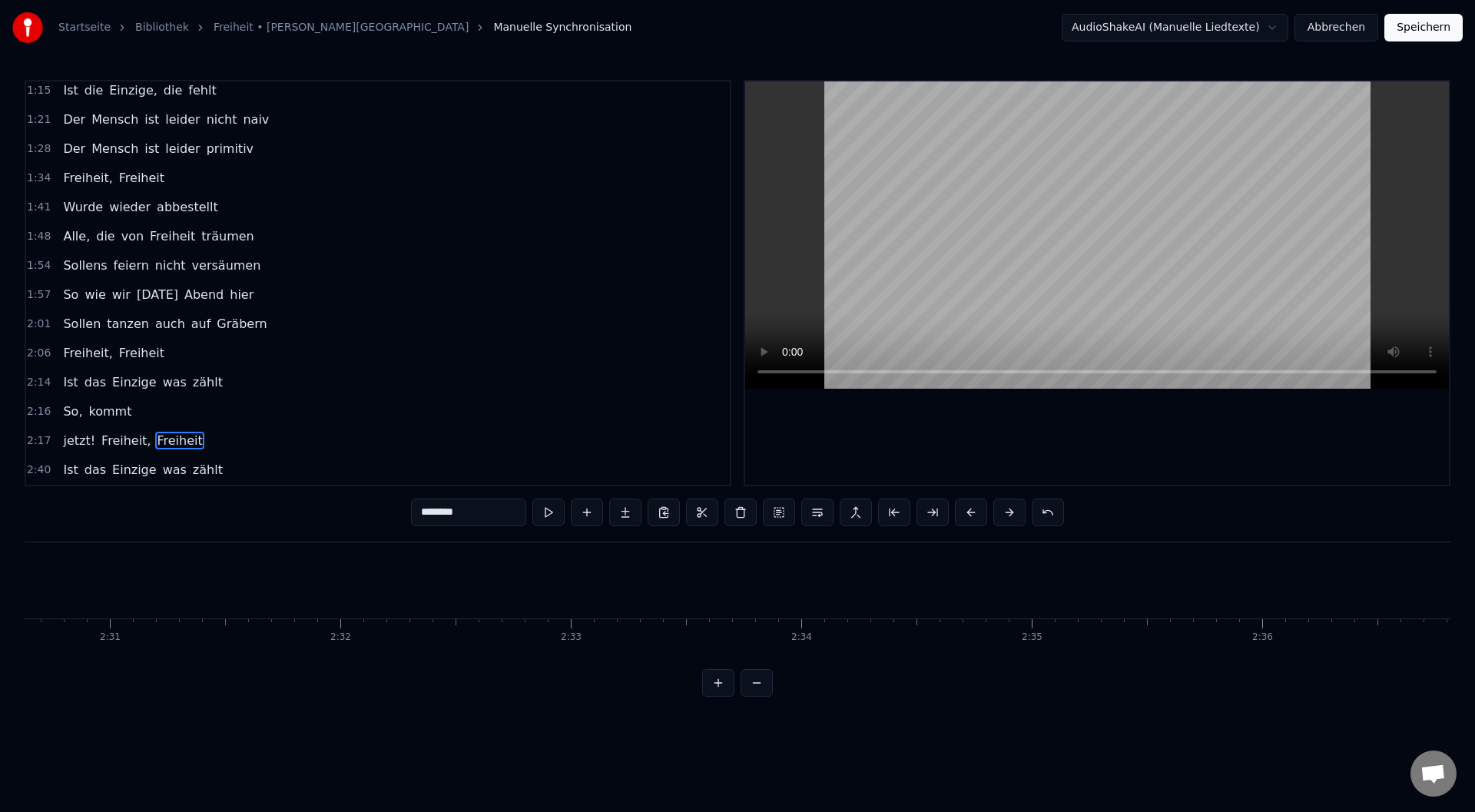
scroll to position [0, 34239]
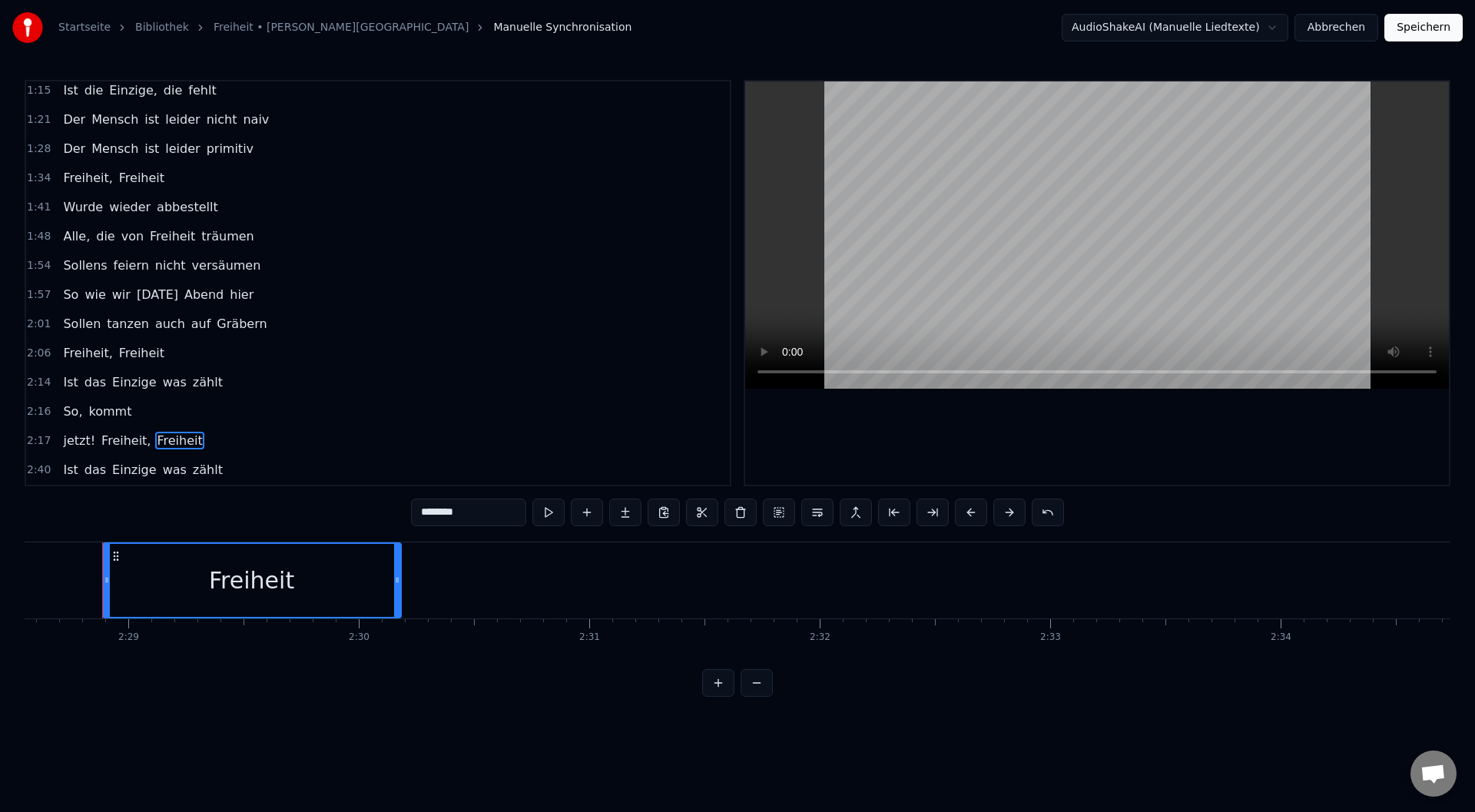
click at [105, 435] on span "Freiheit," at bounding box center [126, 440] width 52 height 18
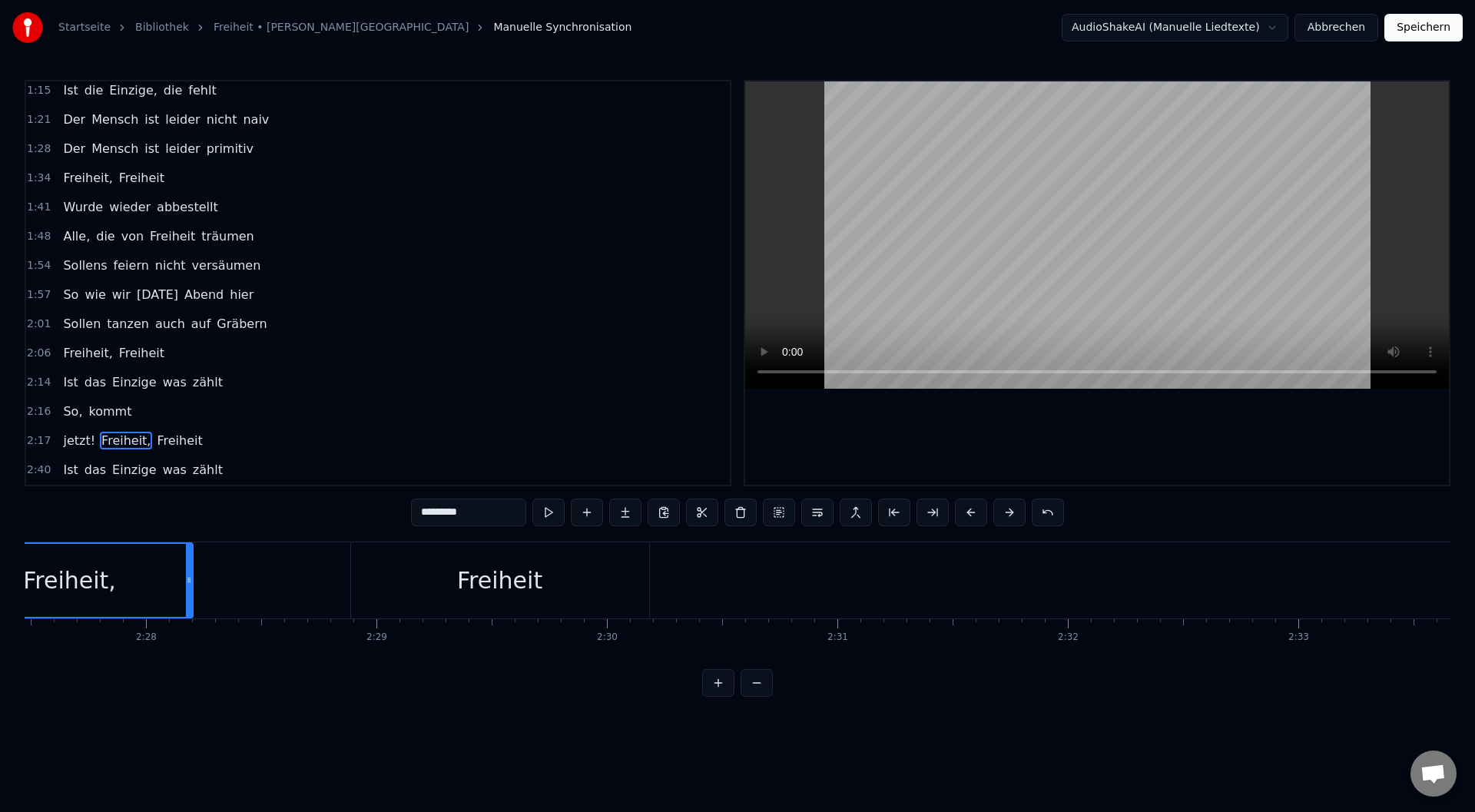
scroll to position [0, 33835]
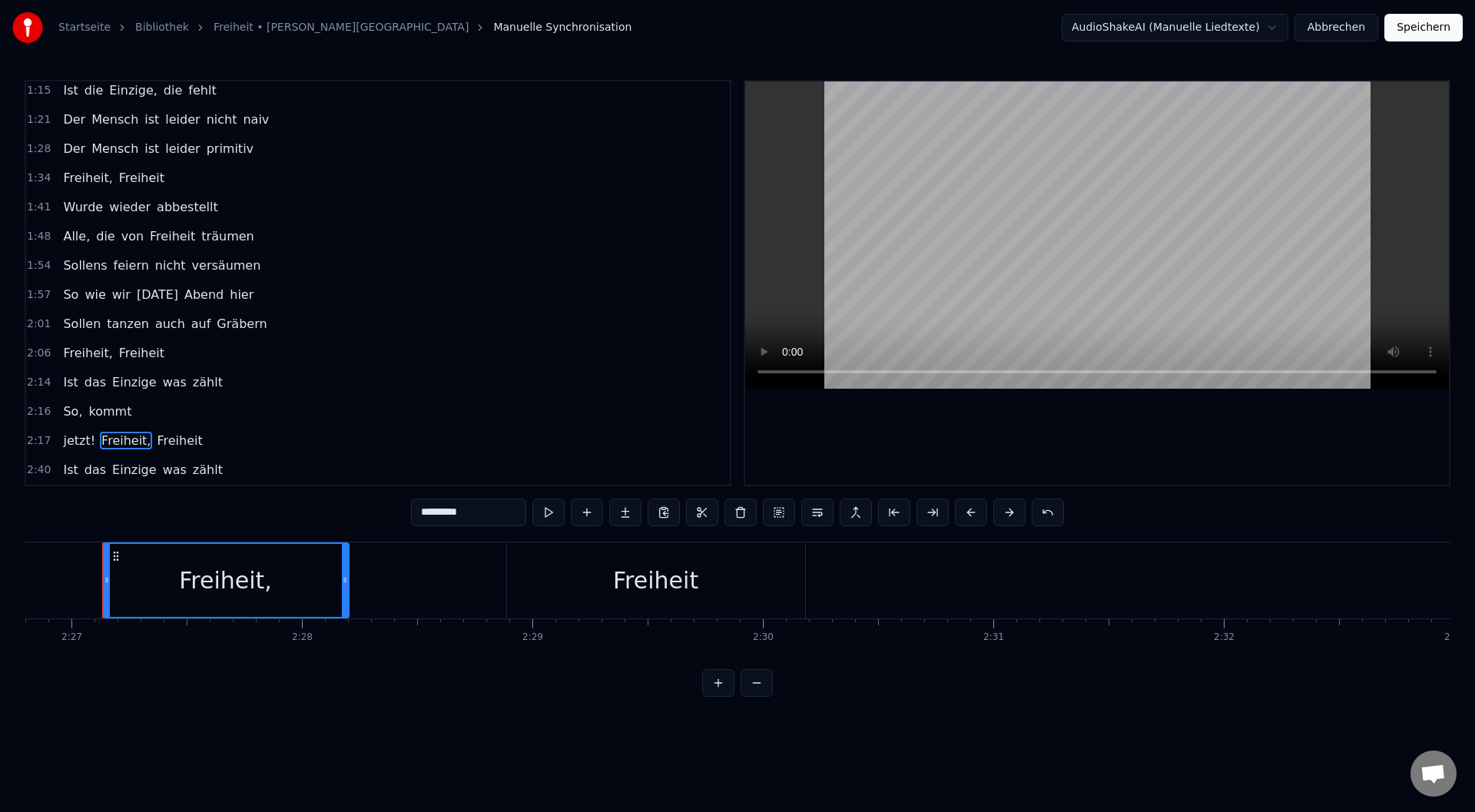
click at [161, 440] on span "Freiheit" at bounding box center [179, 440] width 48 height 18
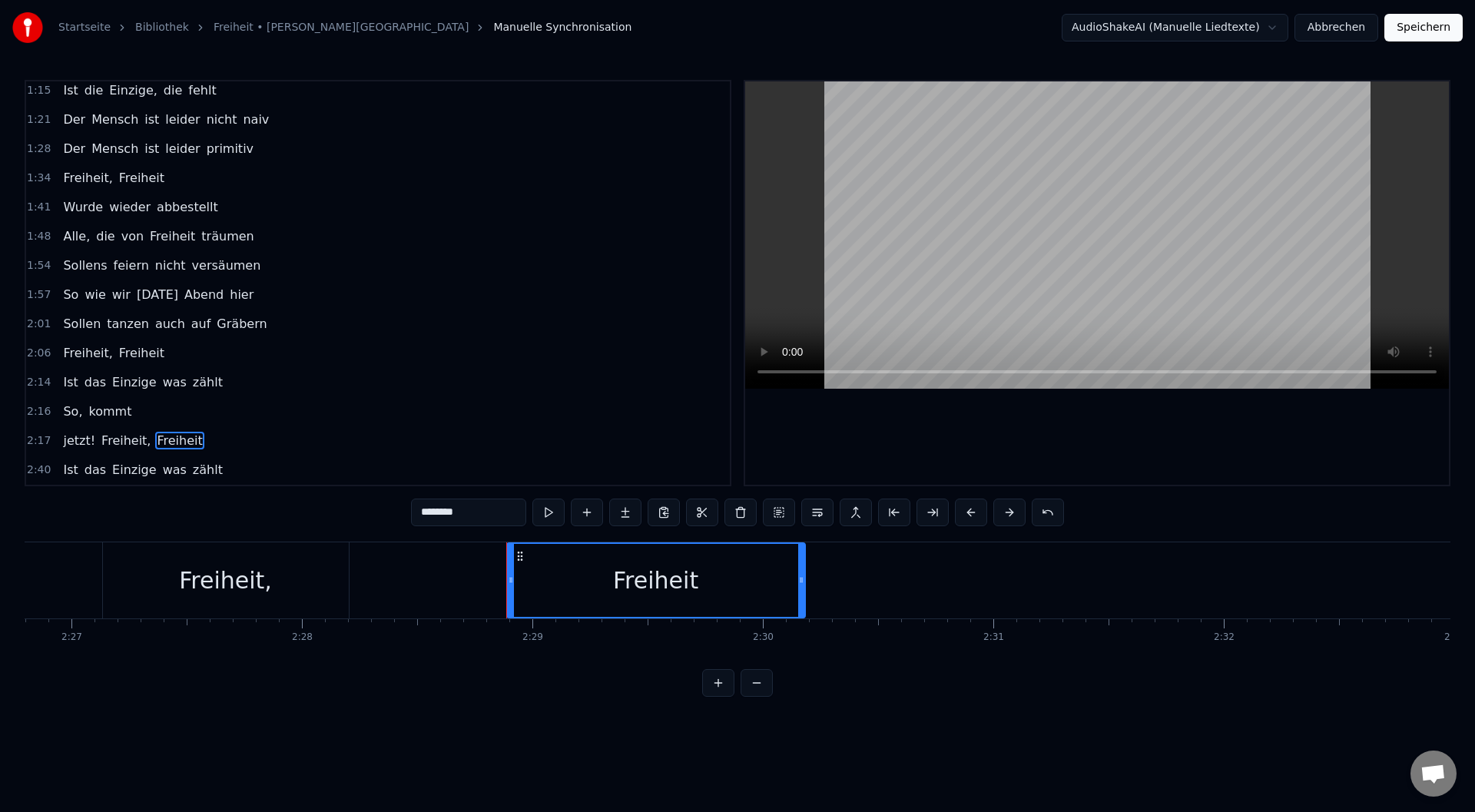
click at [113, 440] on span "Freiheit," at bounding box center [126, 440] width 52 height 18
type input "*********"
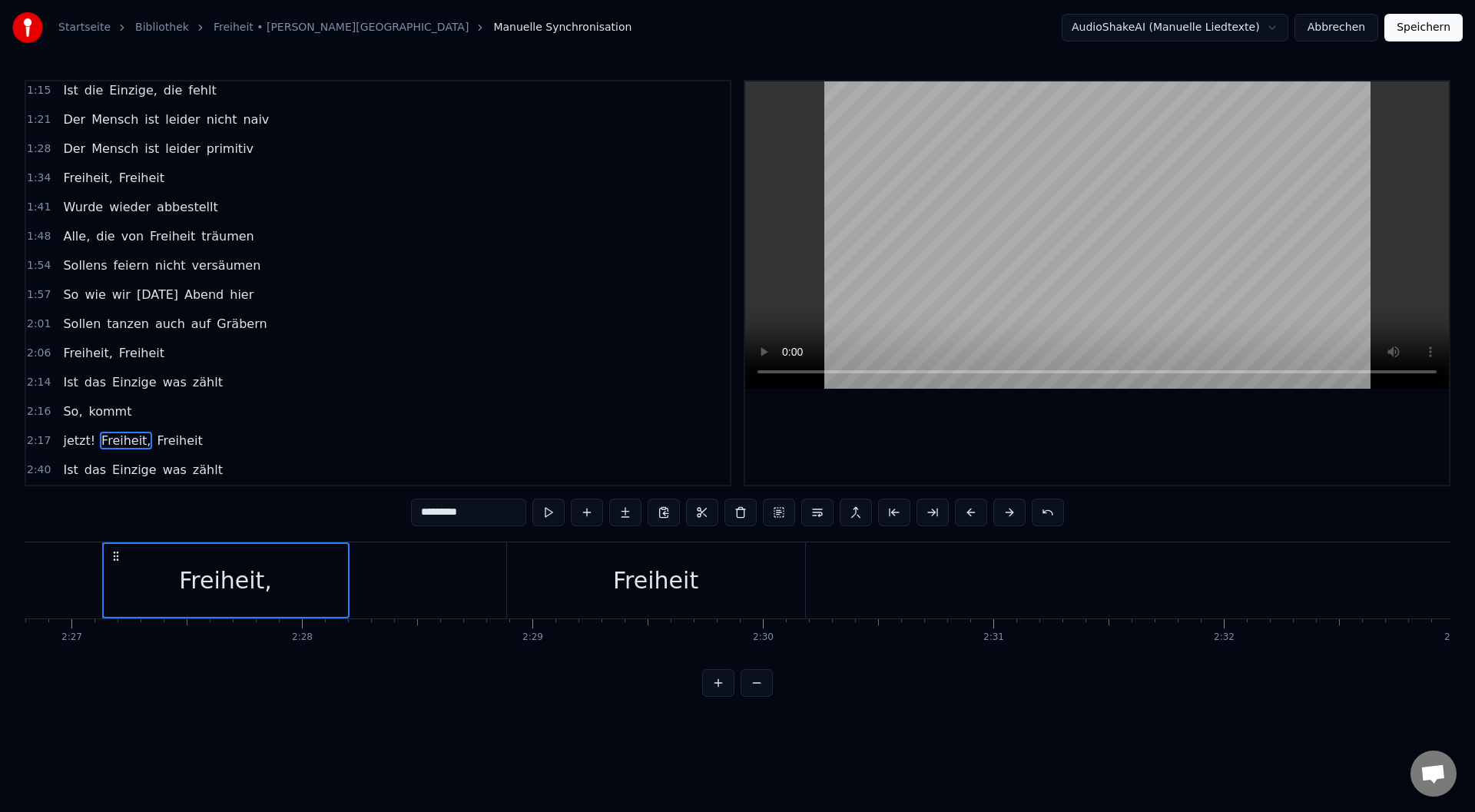
click at [169, 444] on span "Freiheit" at bounding box center [179, 440] width 48 height 18
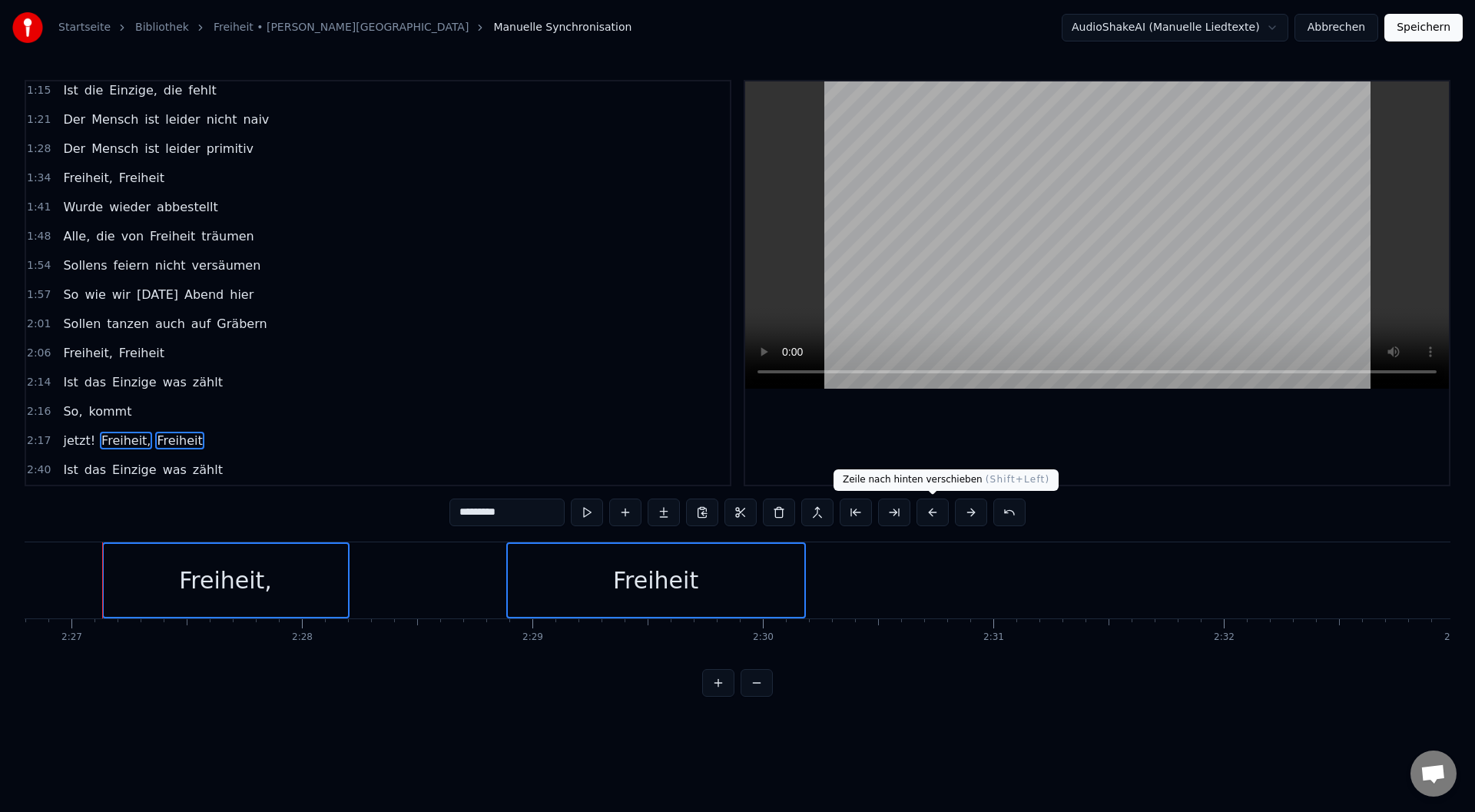
click at [934, 515] on button at bounding box center [932, 512] width 32 height 28
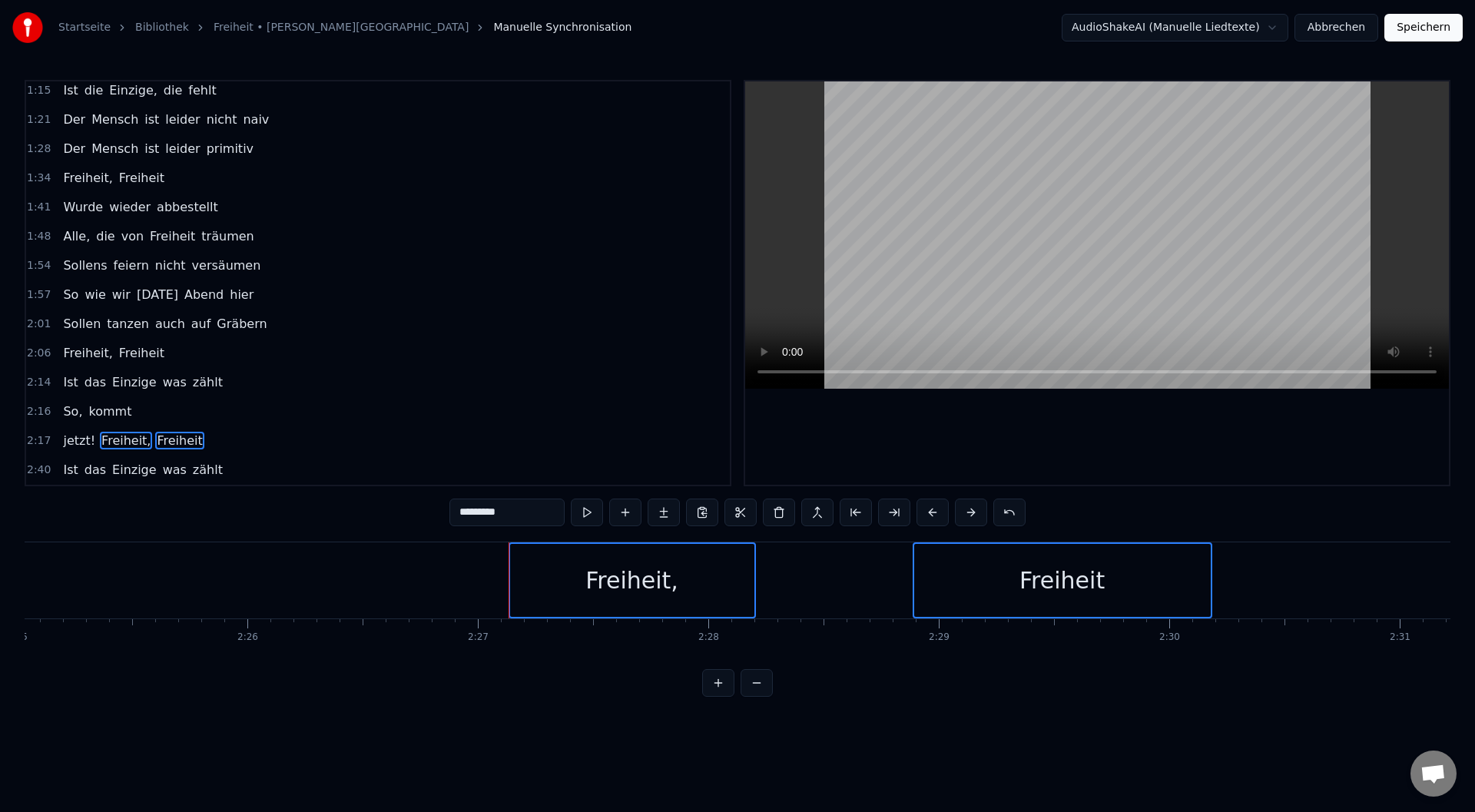
scroll to position [0, 33194]
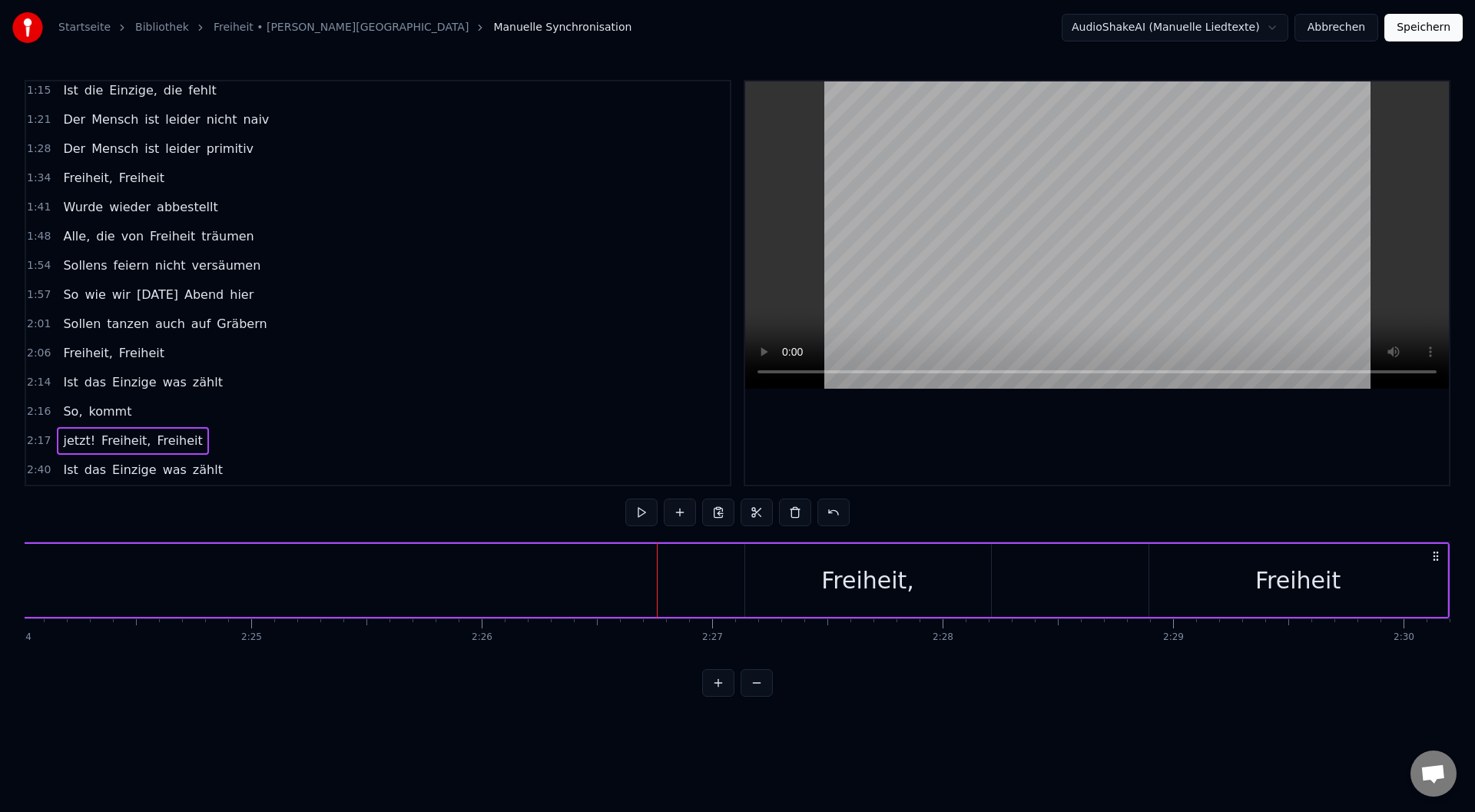
click at [792, 562] on div "Freiheit," at bounding box center [868, 580] width 246 height 73
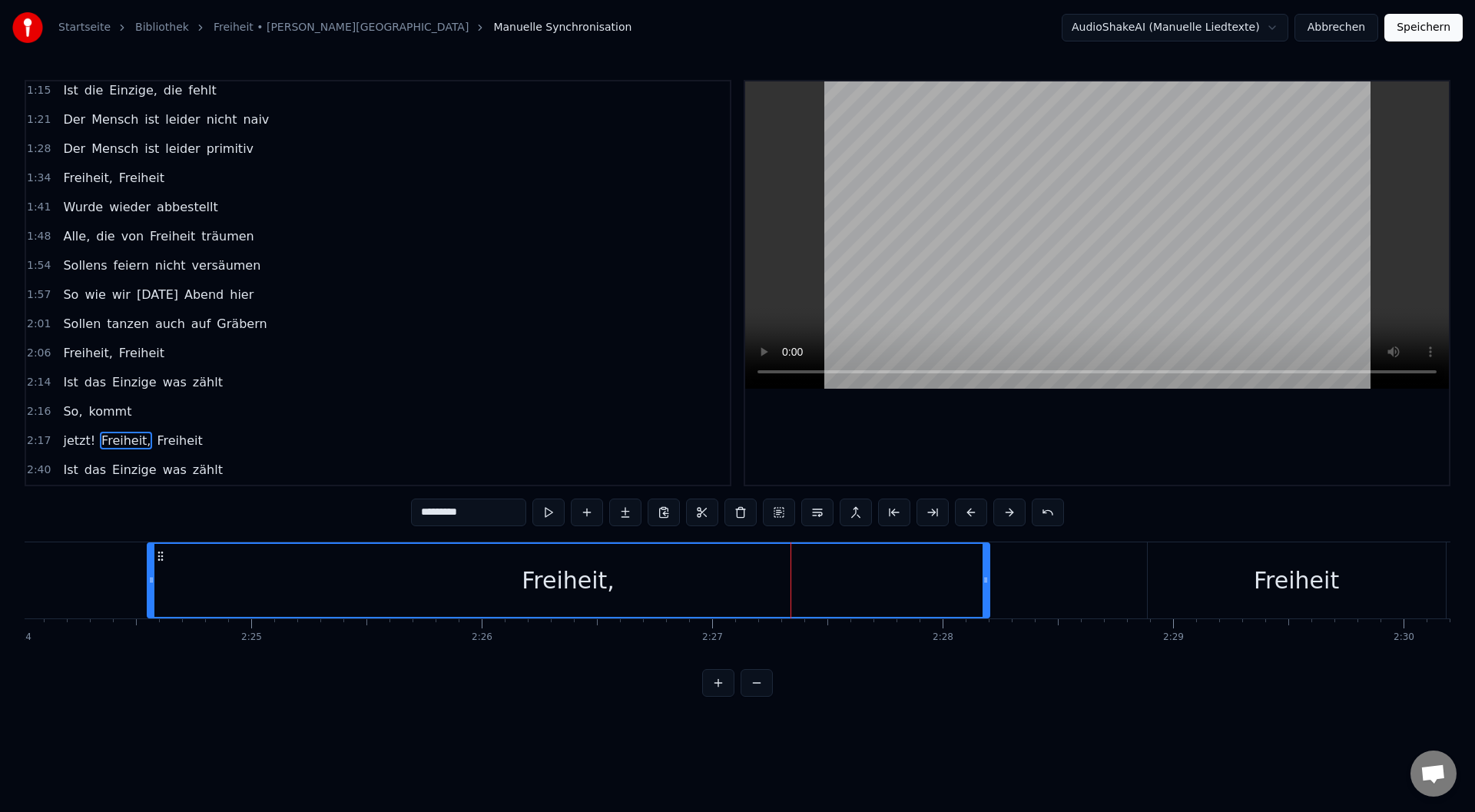
drag, startPoint x: 749, startPoint y: 557, endPoint x: 284, endPoint y: 580, distance: 465.6
click at [159, 580] on div "Freiheit," at bounding box center [568, 580] width 840 height 73
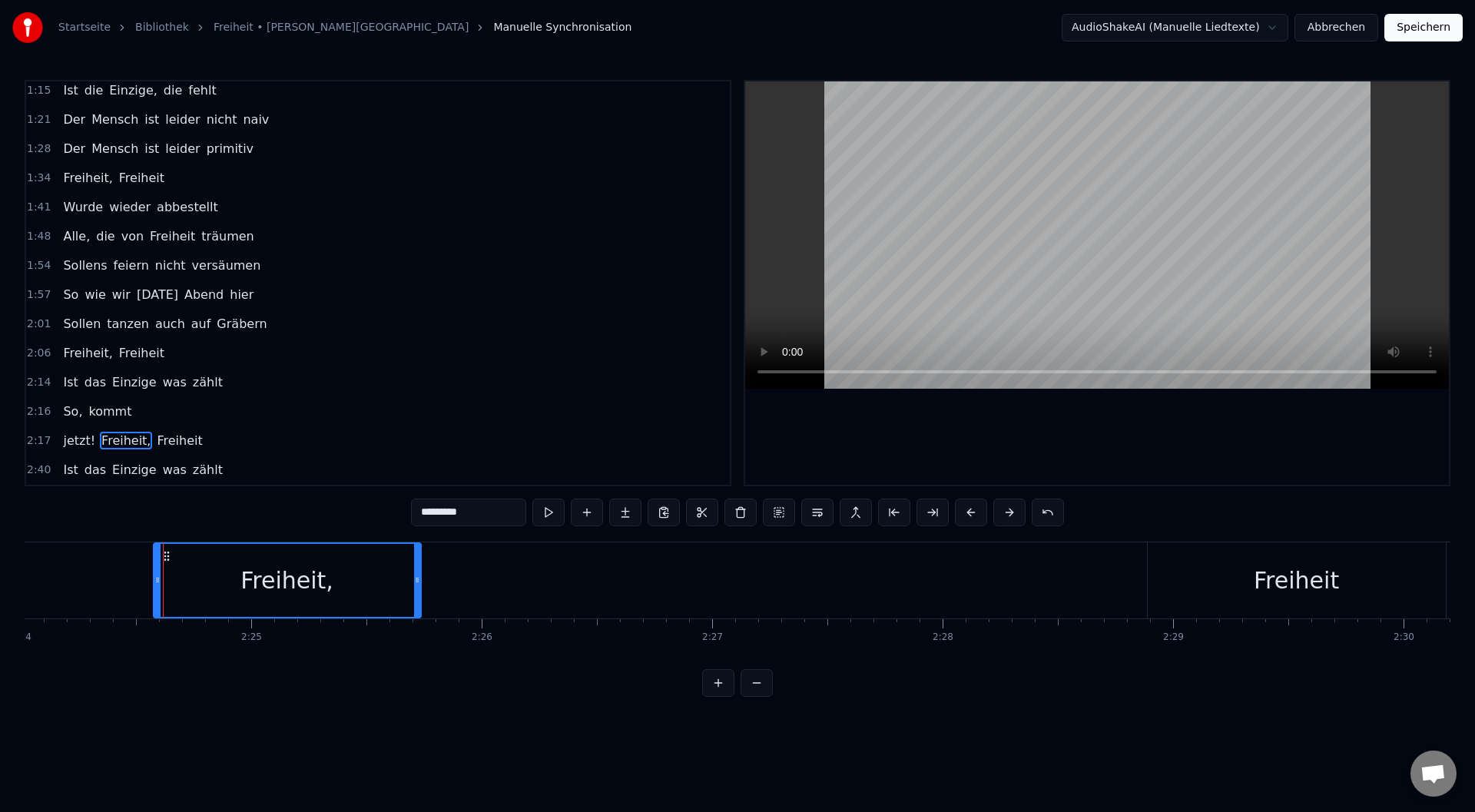
drag, startPoint x: 984, startPoint y: 581, endPoint x: 586, endPoint y: 594, distance: 398.2
click at [420, 602] on div at bounding box center [418, 580] width 7 height 73
drag, startPoint x: 1170, startPoint y: 604, endPoint x: 1148, endPoint y: 612, distance: 23.4
click at [1148, 612] on div "Freiheit" at bounding box center [1297, 580] width 298 height 76
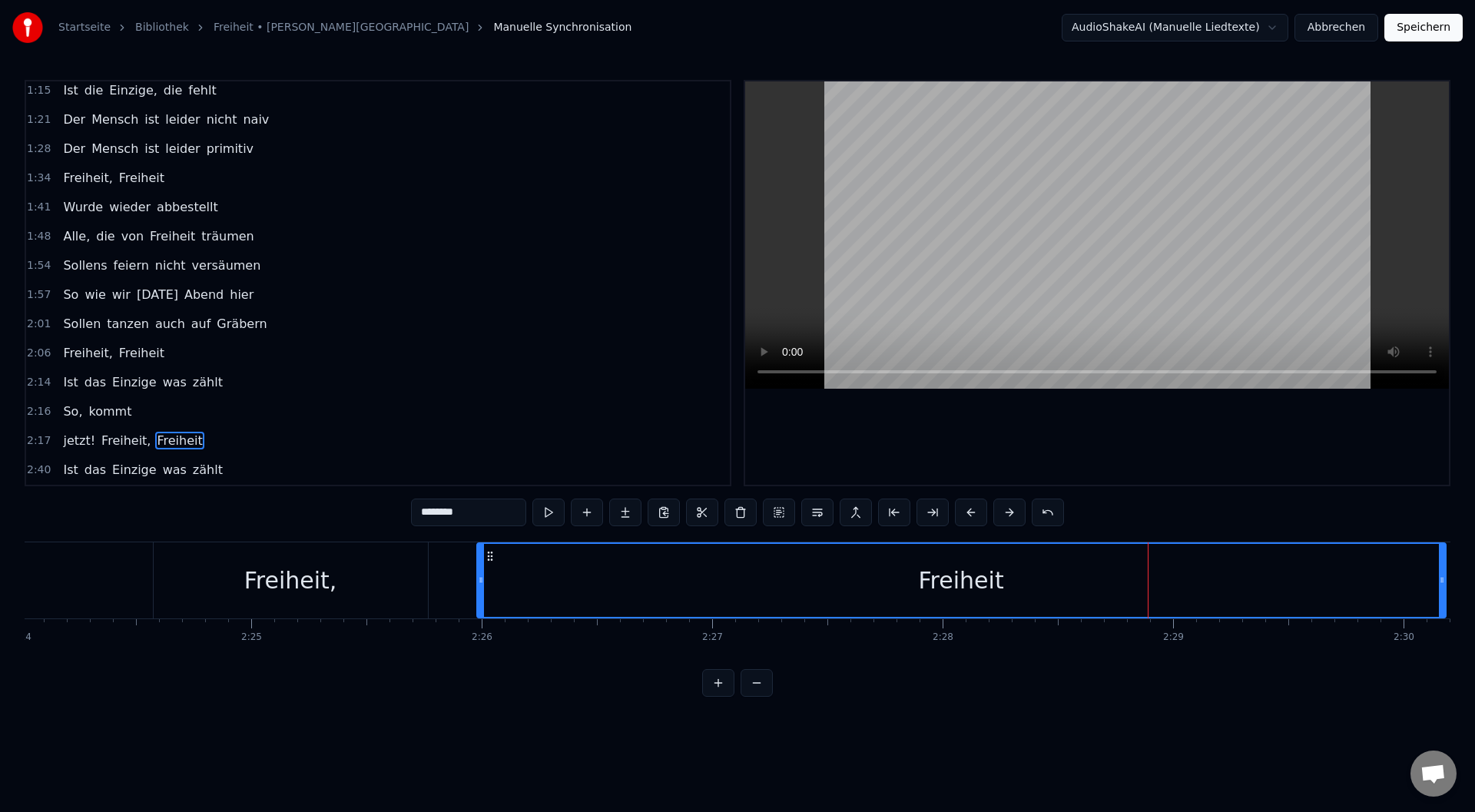
drag, startPoint x: 1154, startPoint y: 554, endPoint x: 533, endPoint y: 609, distance: 623.4
click at [488, 608] on div "Freiheit" at bounding box center [961, 580] width 967 height 73
click at [758, 697] on button at bounding box center [756, 683] width 32 height 28
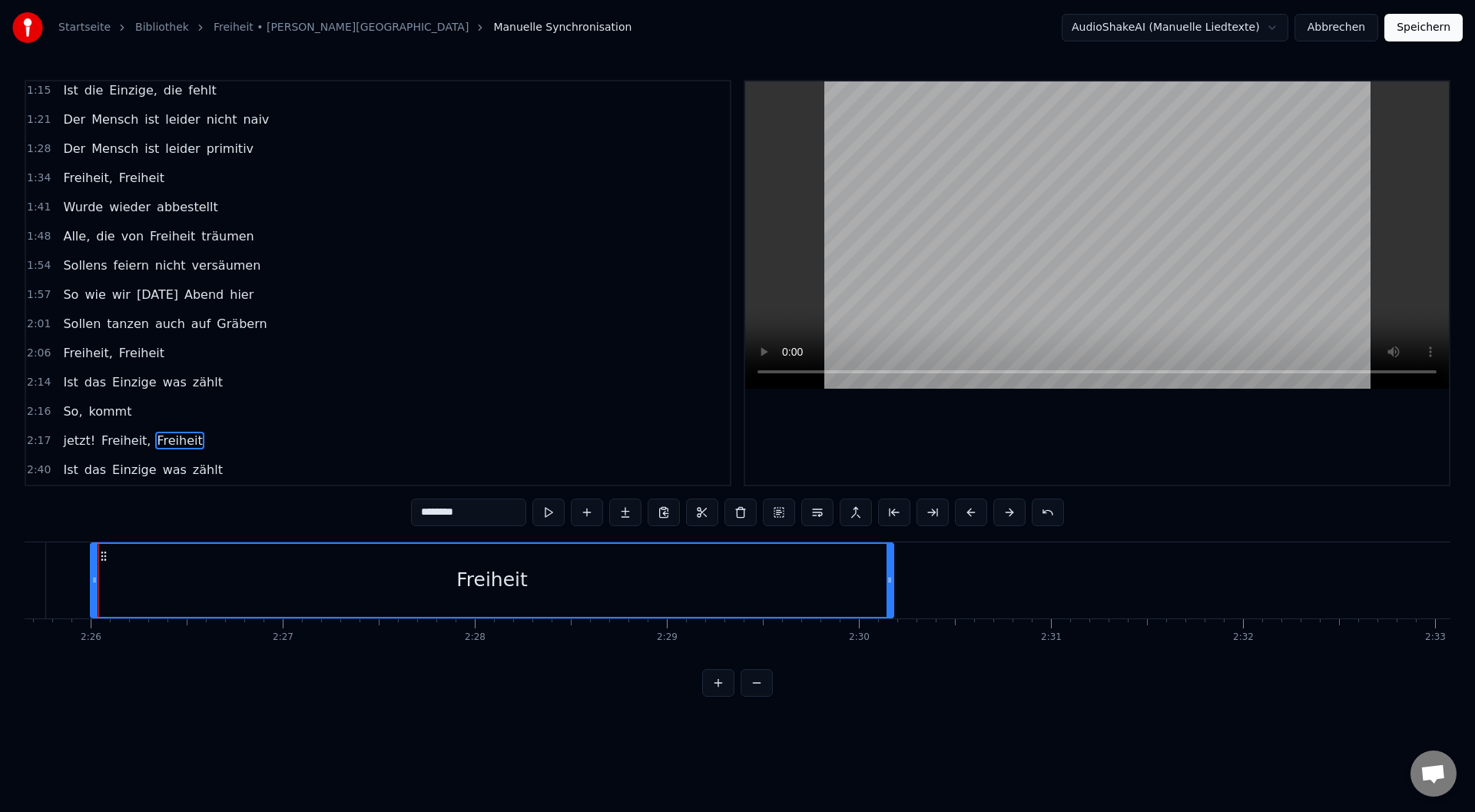
scroll to position [0, 27973]
click at [758, 697] on button at bounding box center [756, 683] width 32 height 28
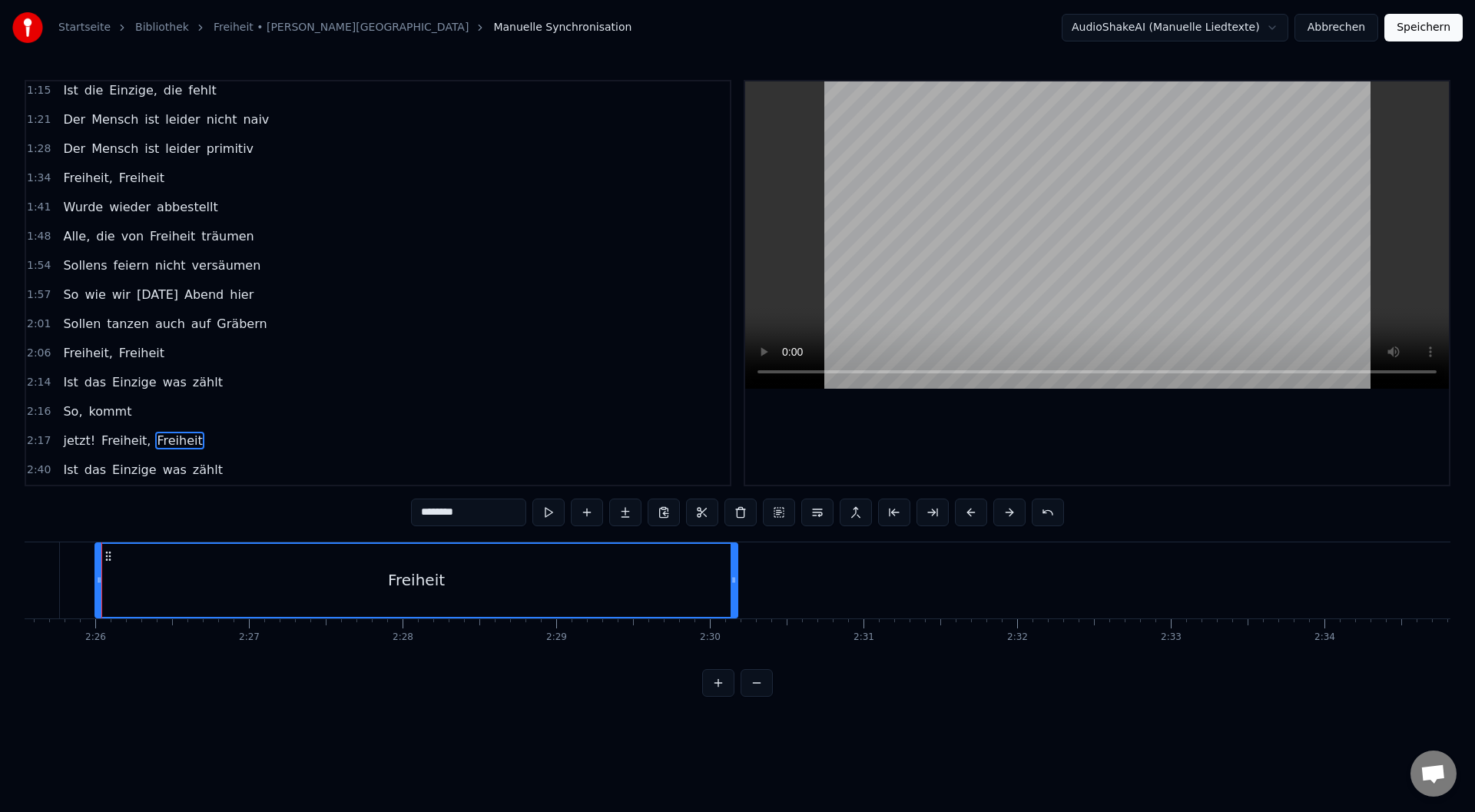
click at [759, 697] on button at bounding box center [756, 683] width 32 height 28
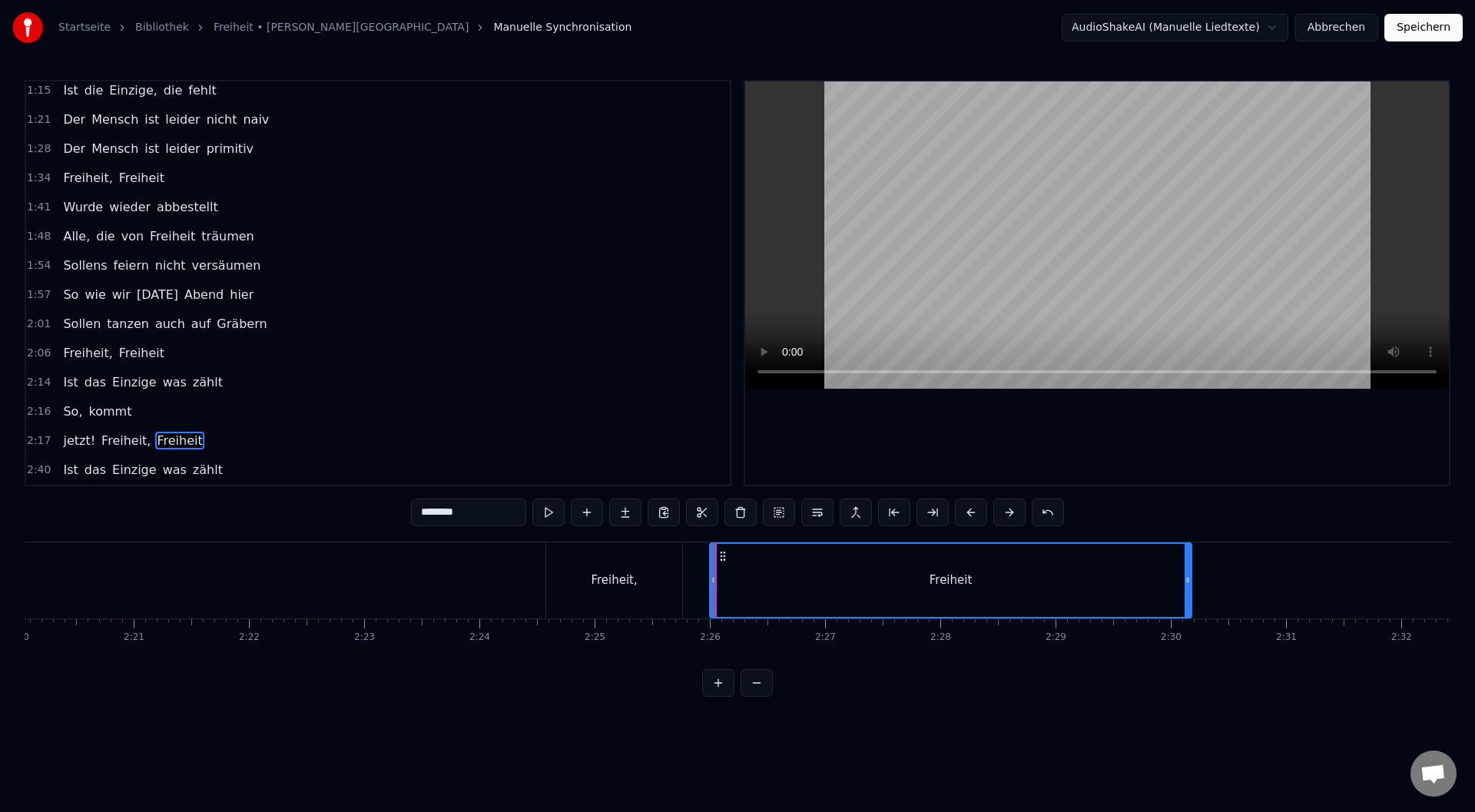
scroll to position [0, 16182]
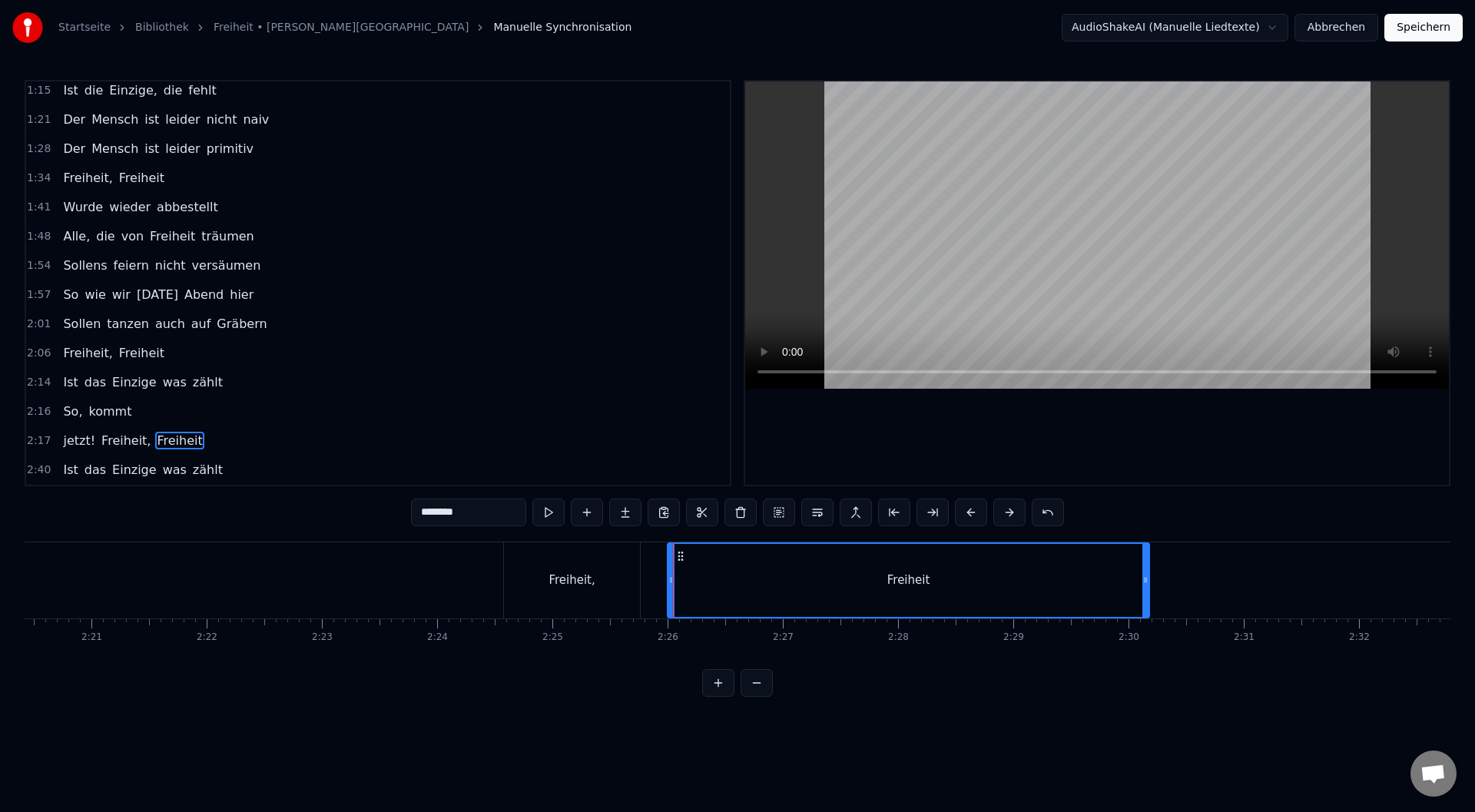
drag, startPoint x: 929, startPoint y: 584, endPoint x: 983, endPoint y: 591, distance: 54.5
click at [987, 591] on div "Freiheit" at bounding box center [908, 580] width 480 height 73
drag, startPoint x: 676, startPoint y: 567, endPoint x: 1001, endPoint y: 588, distance: 325.7
click at [1001, 588] on div at bounding box center [998, 580] width 7 height 73
click at [570, 565] on div "Freiheit," at bounding box center [572, 580] width 137 height 76
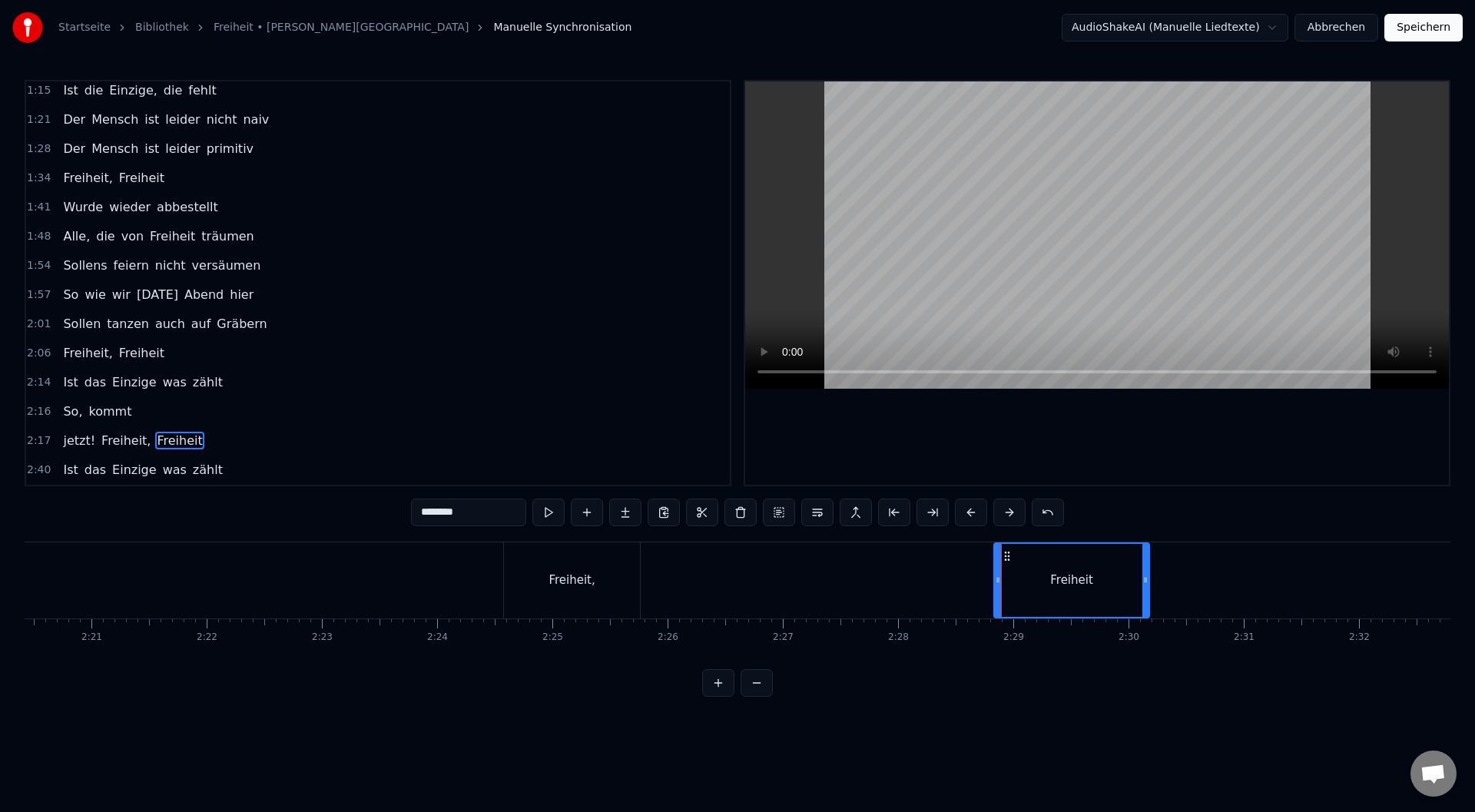
type input "*********"
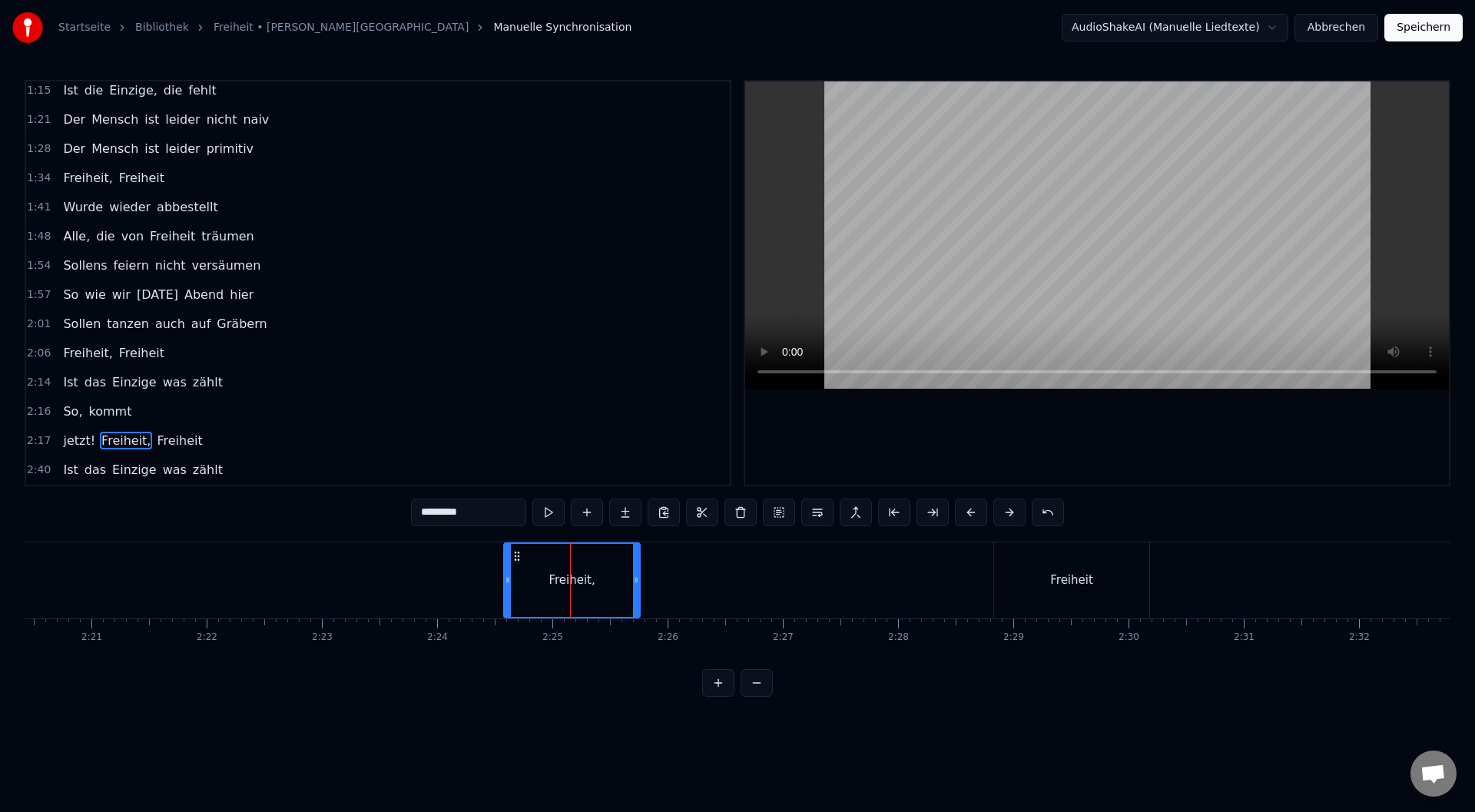
click at [508, 557] on div at bounding box center [508, 580] width 7 height 73
click at [508, 557] on div at bounding box center [508, 580] width 1 height 76
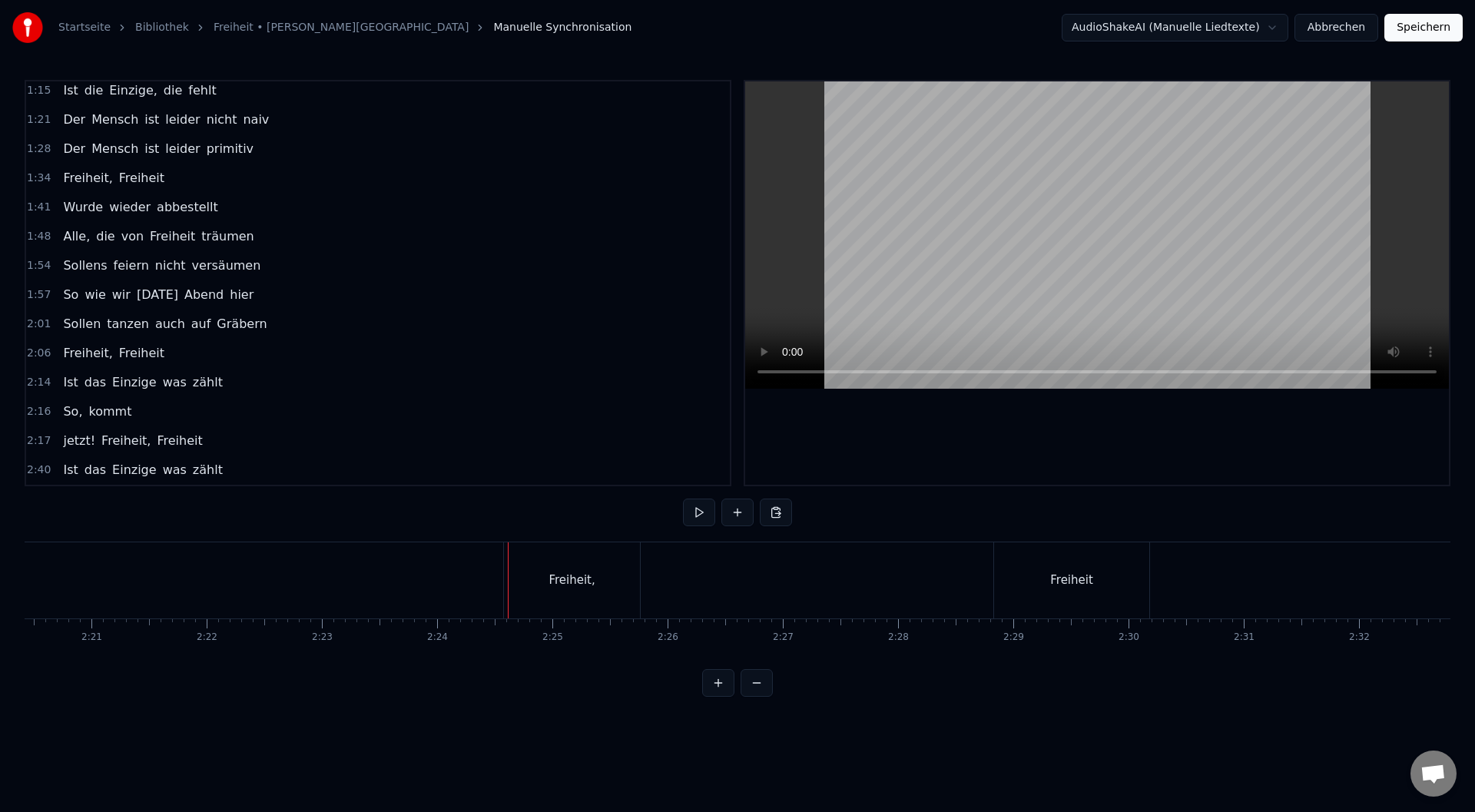
drag, startPoint x: 550, startPoint y: 560, endPoint x: 562, endPoint y: 562, distance: 12.2
click at [619, 561] on div "Freiheit," at bounding box center [572, 580] width 137 height 76
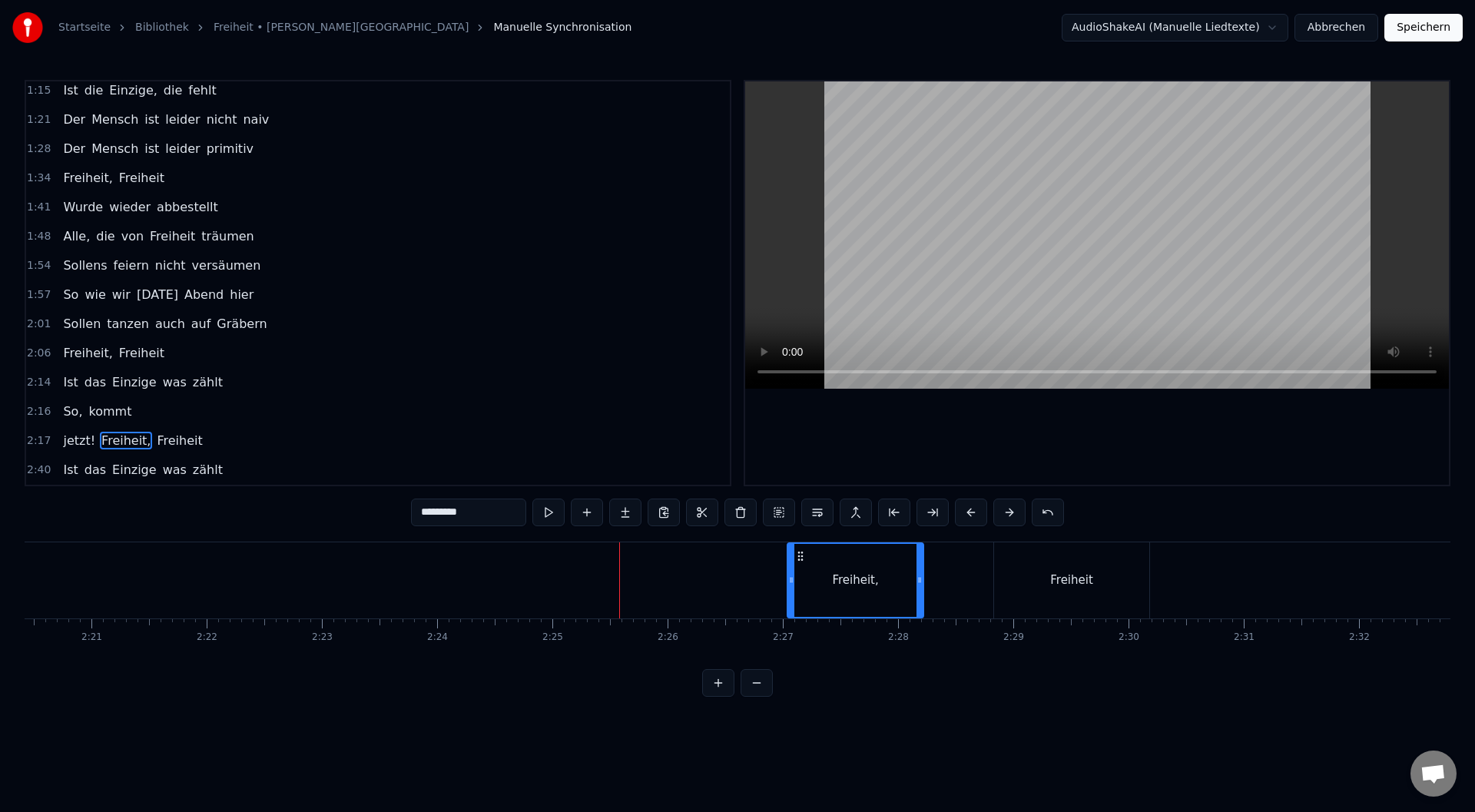
drag, startPoint x: 515, startPoint y: 553, endPoint x: 799, endPoint y: 577, distance: 285.0
click at [799, 577] on div "Freiheit," at bounding box center [855, 580] width 135 height 73
drag, startPoint x: 921, startPoint y: 582, endPoint x: 997, endPoint y: 584, distance: 76.0
click at [987, 581] on icon at bounding box center [985, 580] width 7 height 12
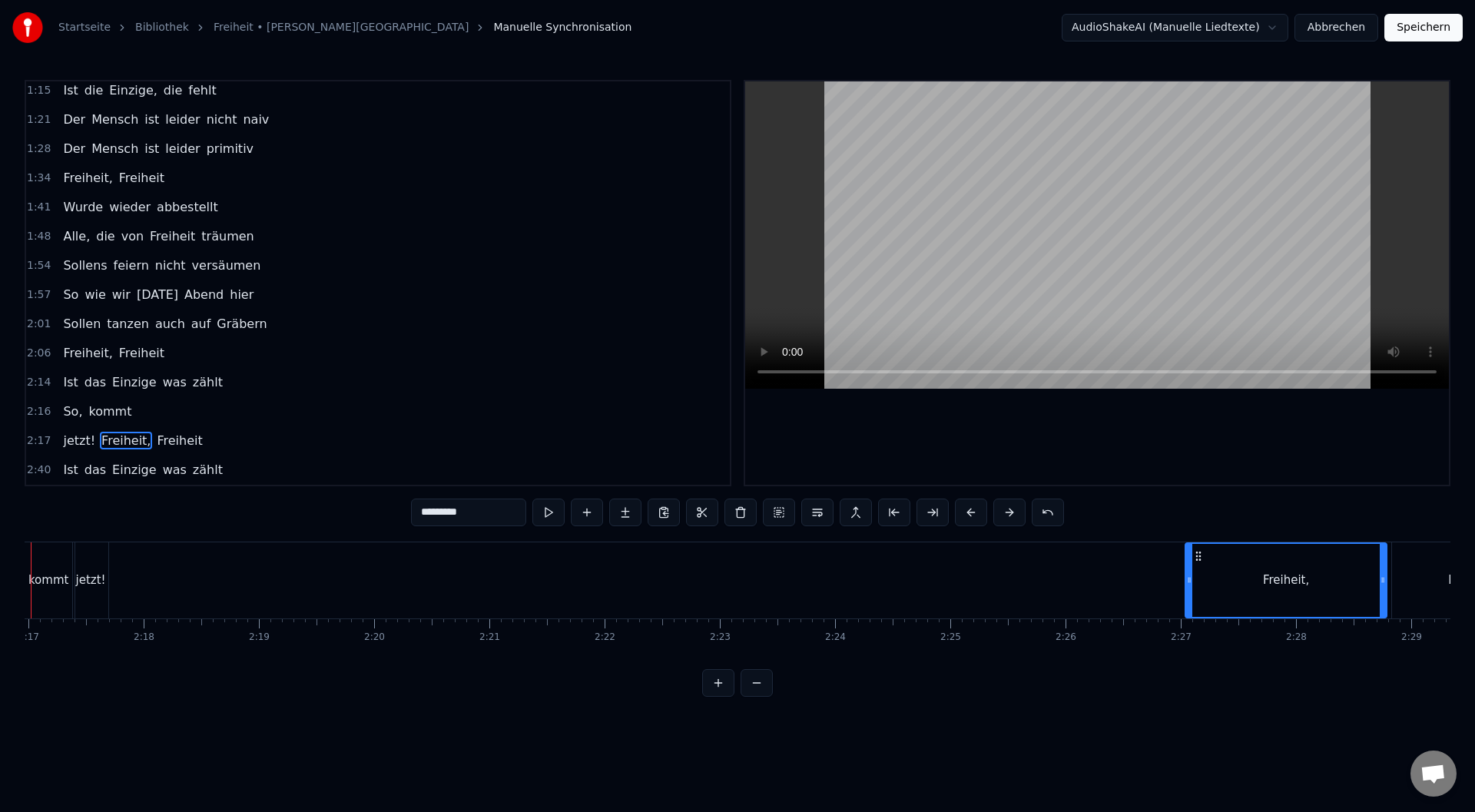
scroll to position [0, 15713]
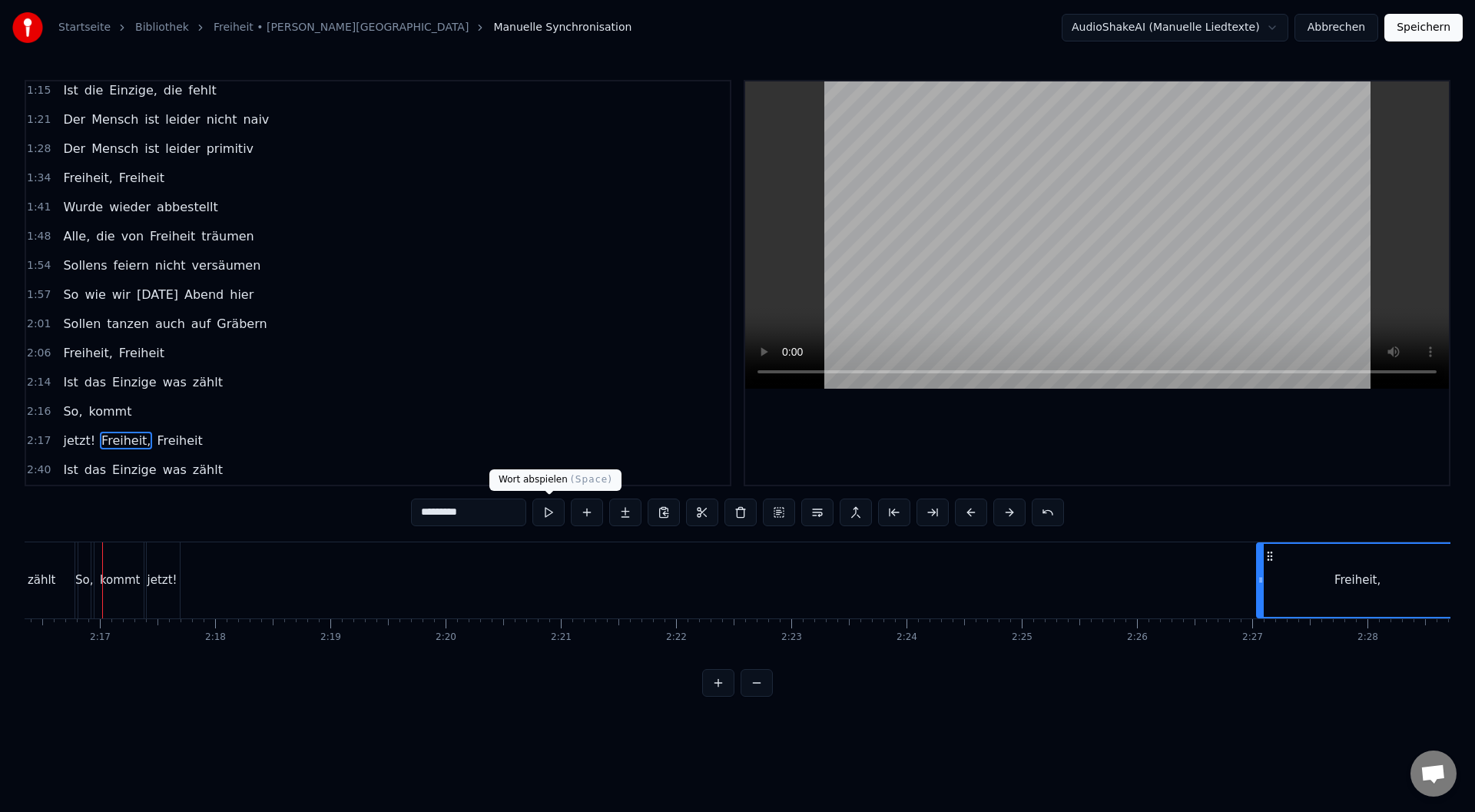
click at [550, 515] on button at bounding box center [548, 512] width 32 height 28
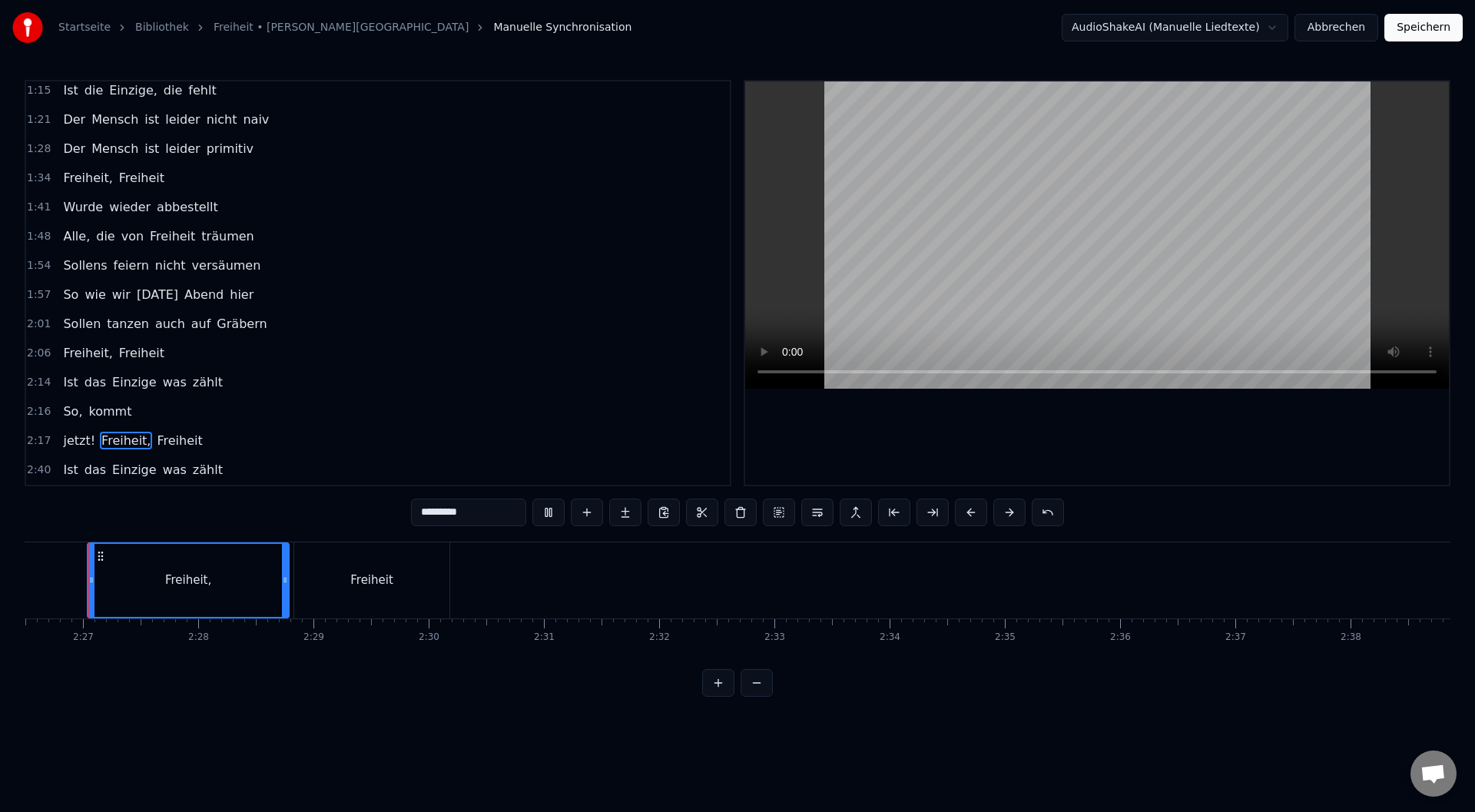
click at [532, 498] on button at bounding box center [548, 512] width 32 height 28
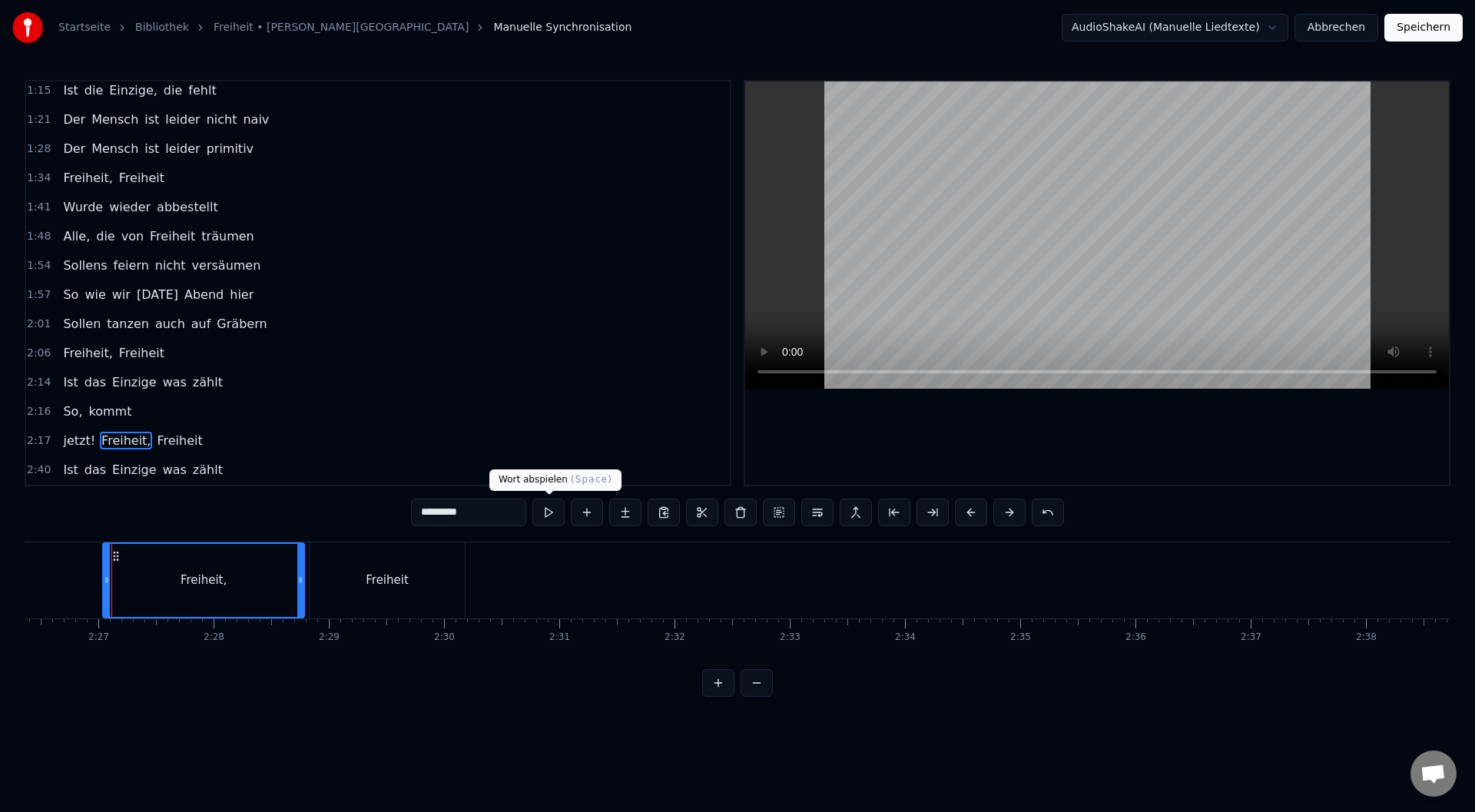
click at [556, 515] on button at bounding box center [548, 512] width 32 height 28
drag, startPoint x: 105, startPoint y: 558, endPoint x: 96, endPoint y: 557, distance: 9.1
click at [96, 557] on div at bounding box center [98, 580] width 7 height 73
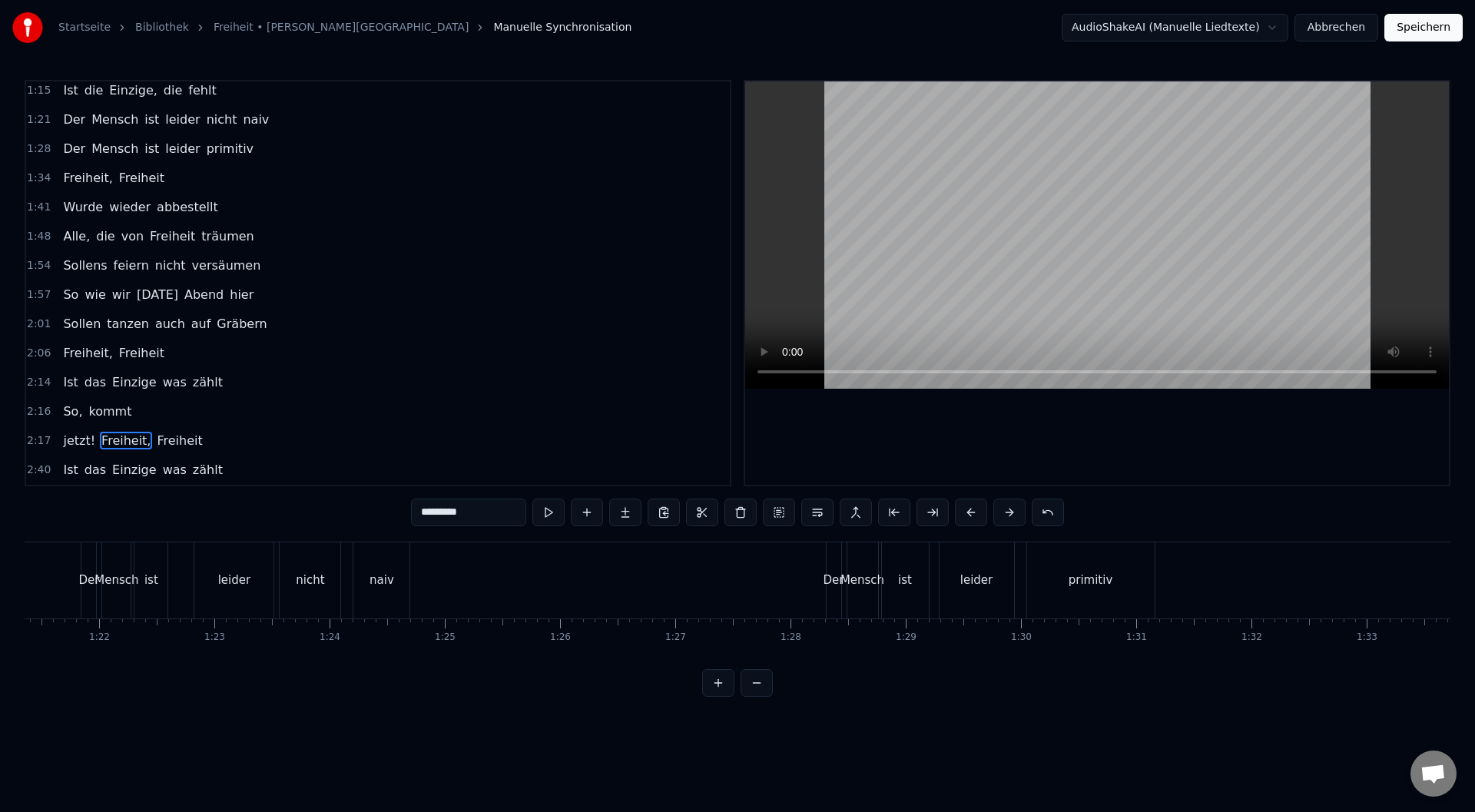
scroll to position [0, 8128]
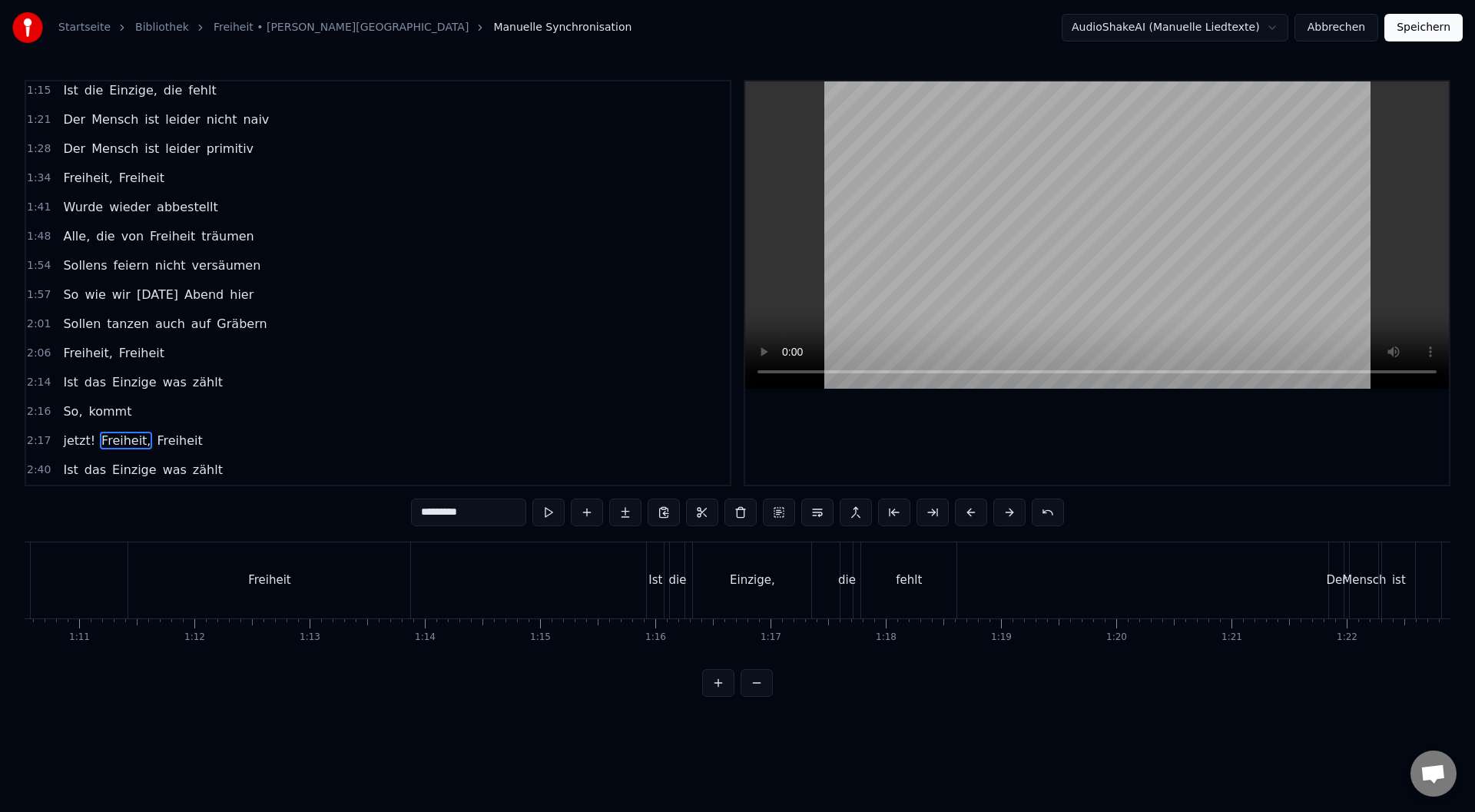
click at [755, 692] on button at bounding box center [756, 683] width 32 height 28
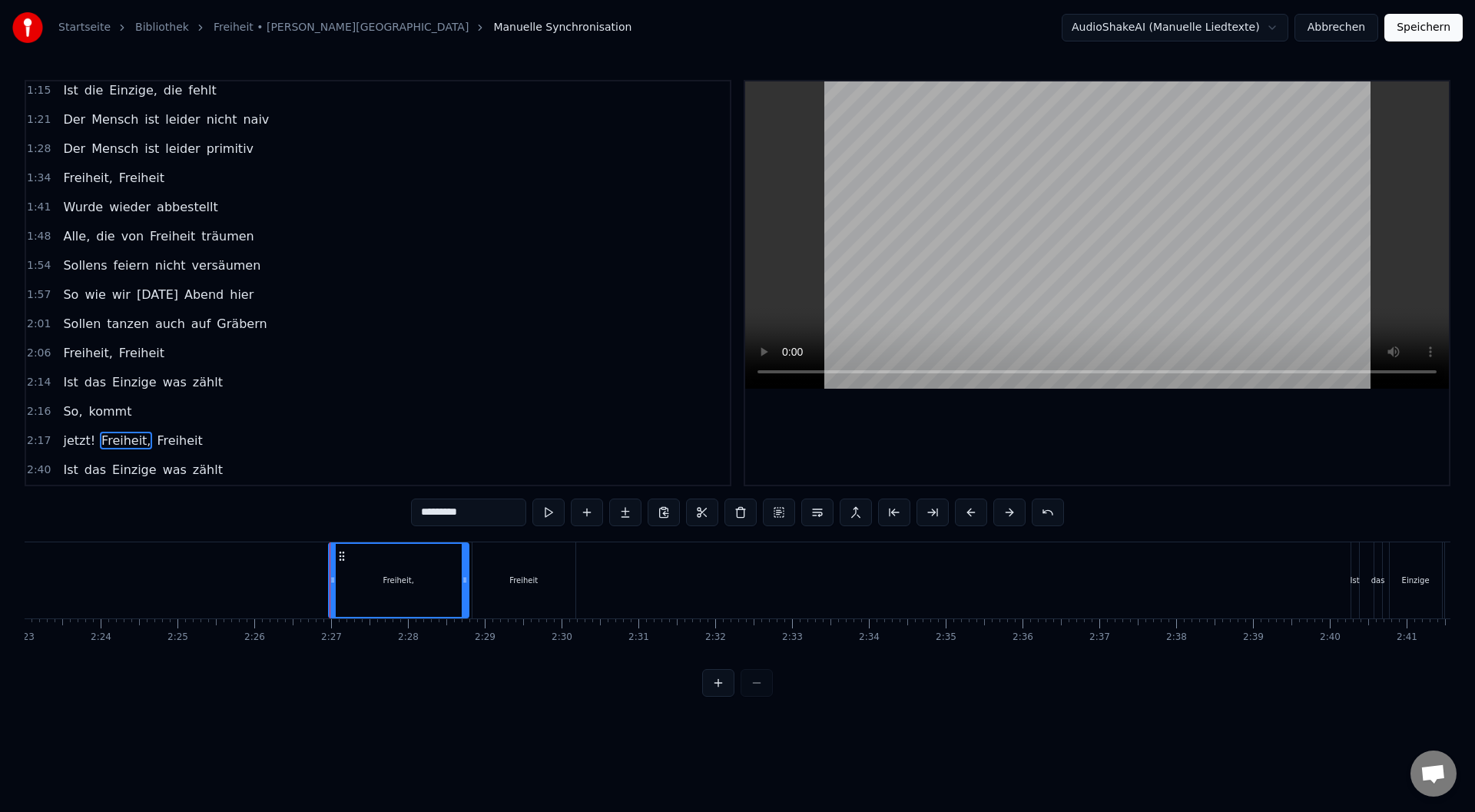
scroll to position [0, 11215]
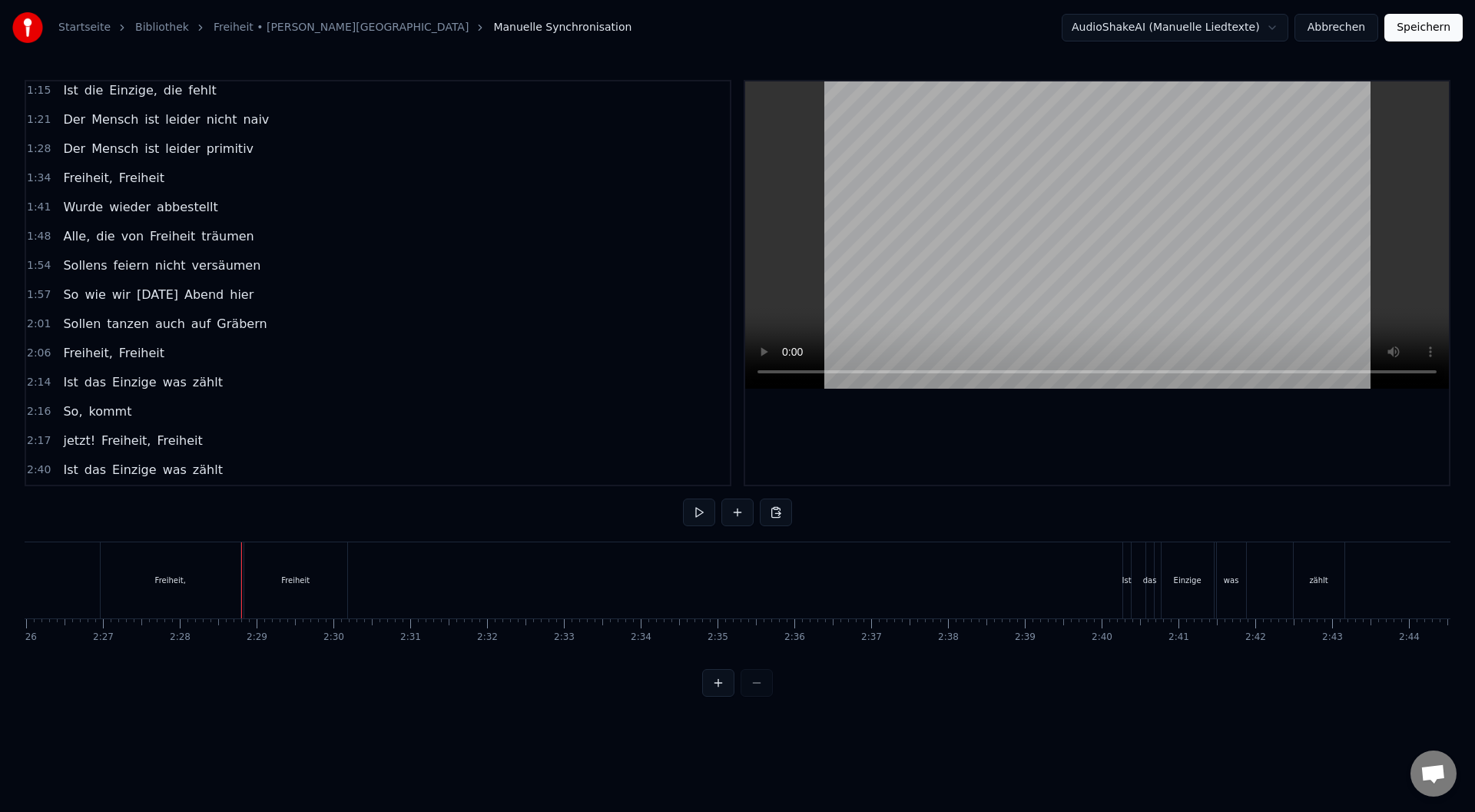
drag, startPoint x: 1126, startPoint y: 580, endPoint x: 1056, endPoint y: 591, distance: 70.9
click at [1125, 598] on div "Ist" at bounding box center [1126, 580] width 7 height 76
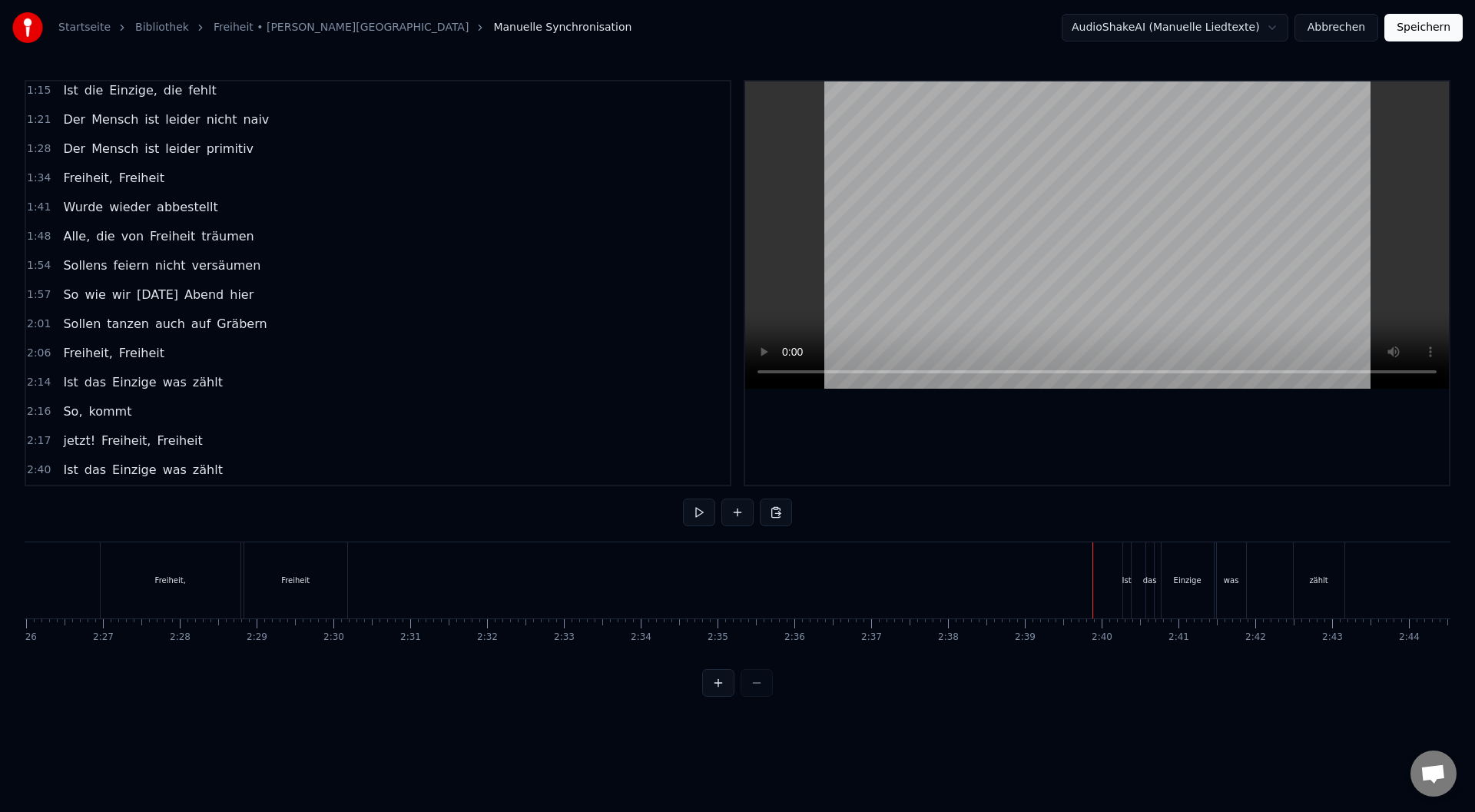
click at [1127, 593] on div "Ist" at bounding box center [1126, 580] width 7 height 76
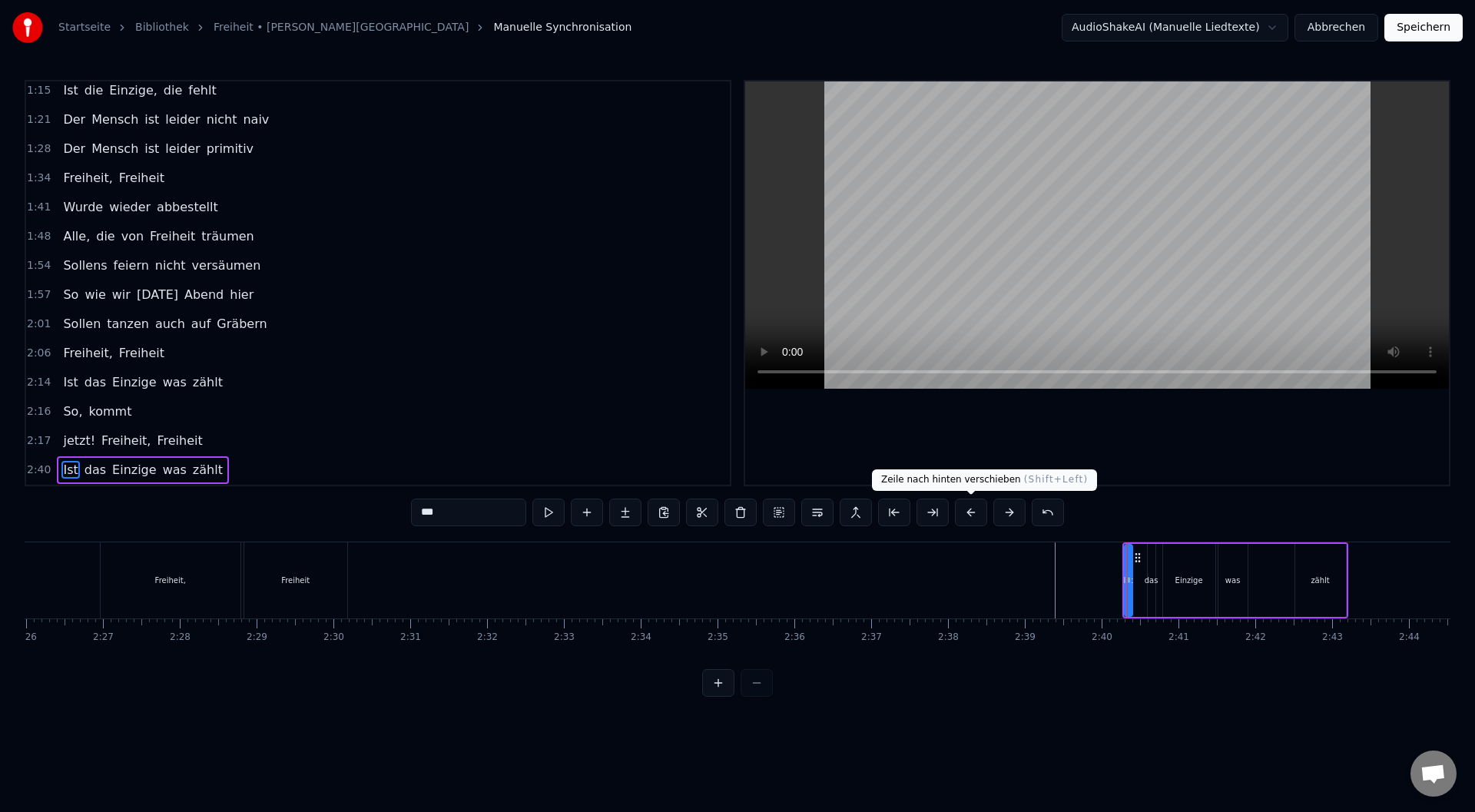
click at [974, 512] on button at bounding box center [971, 512] width 32 height 28
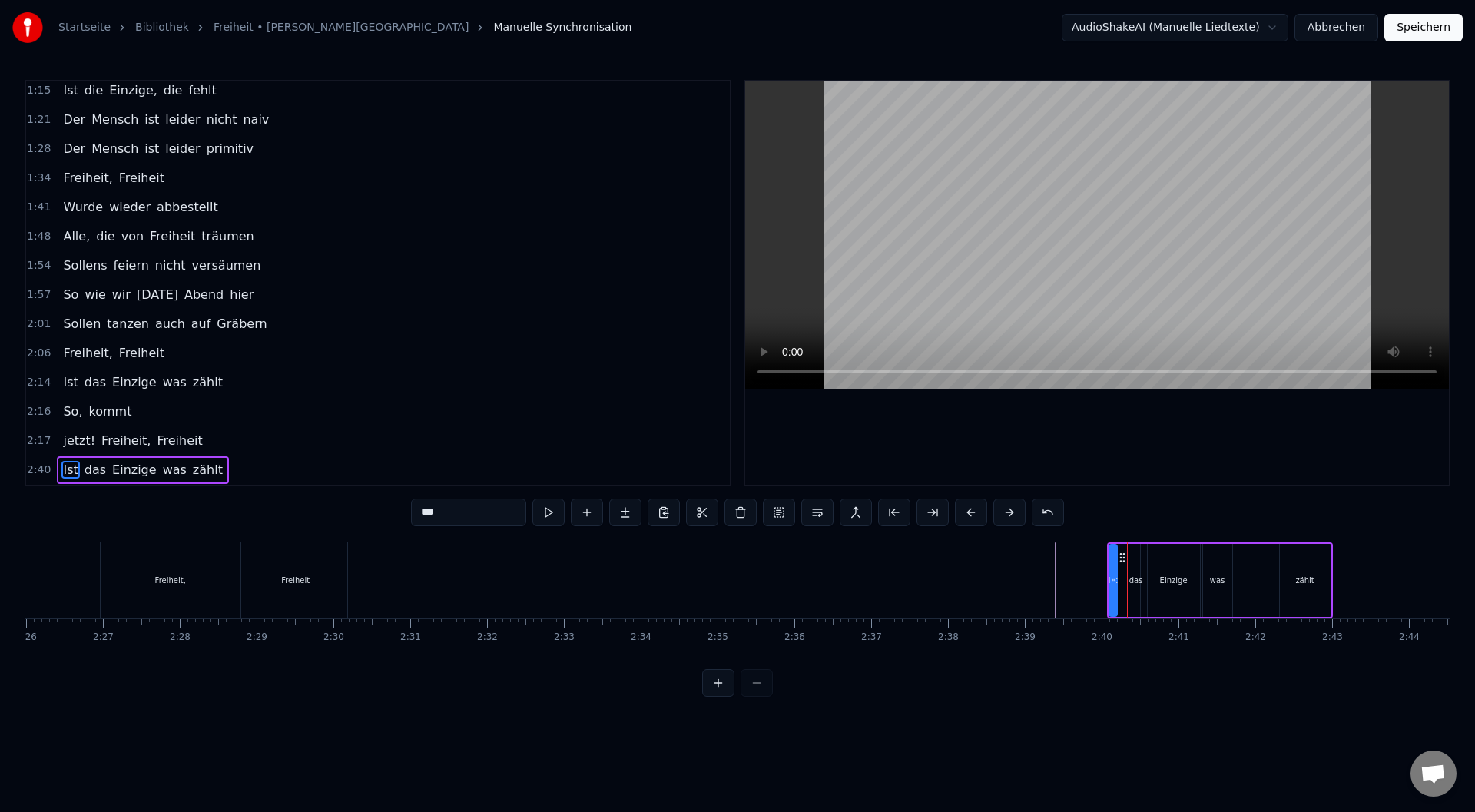
click at [974, 512] on button at bounding box center [971, 512] width 32 height 28
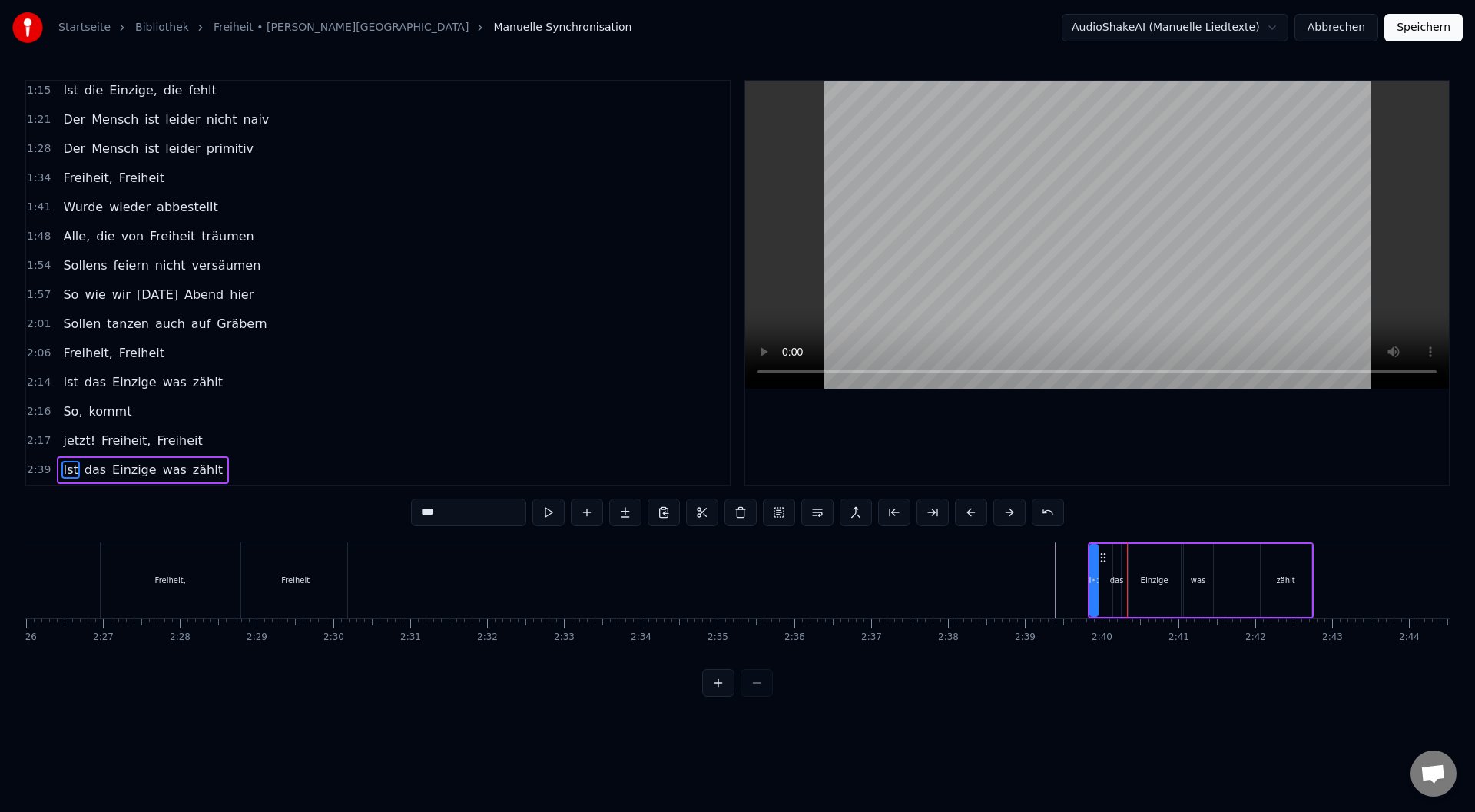
click at [974, 512] on button at bounding box center [971, 512] width 32 height 28
click at [973, 515] on button at bounding box center [971, 512] width 32 height 28
click at [970, 515] on button at bounding box center [971, 512] width 32 height 28
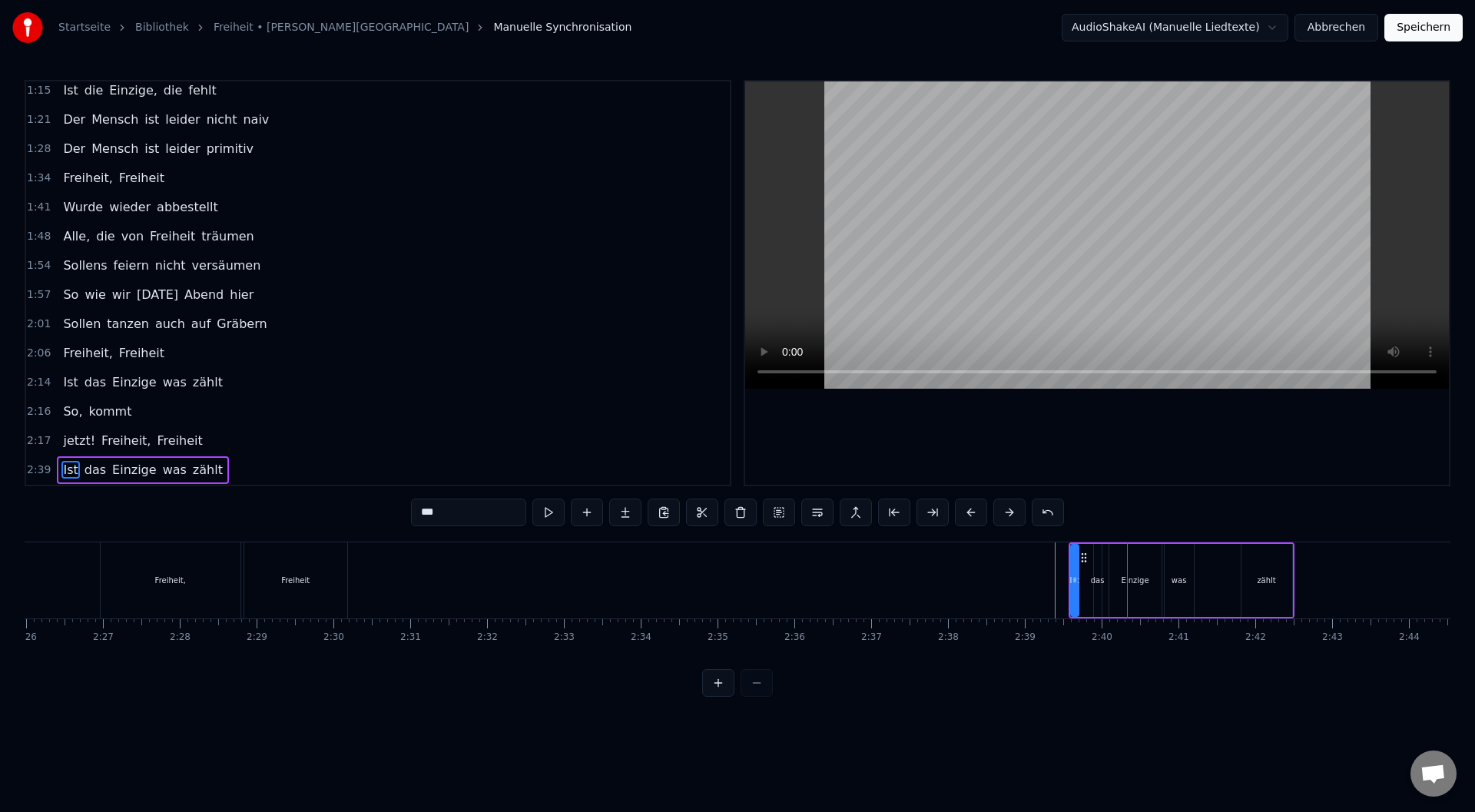
click at [970, 515] on button at bounding box center [971, 512] width 32 height 28
click at [971, 515] on button at bounding box center [971, 512] width 32 height 28
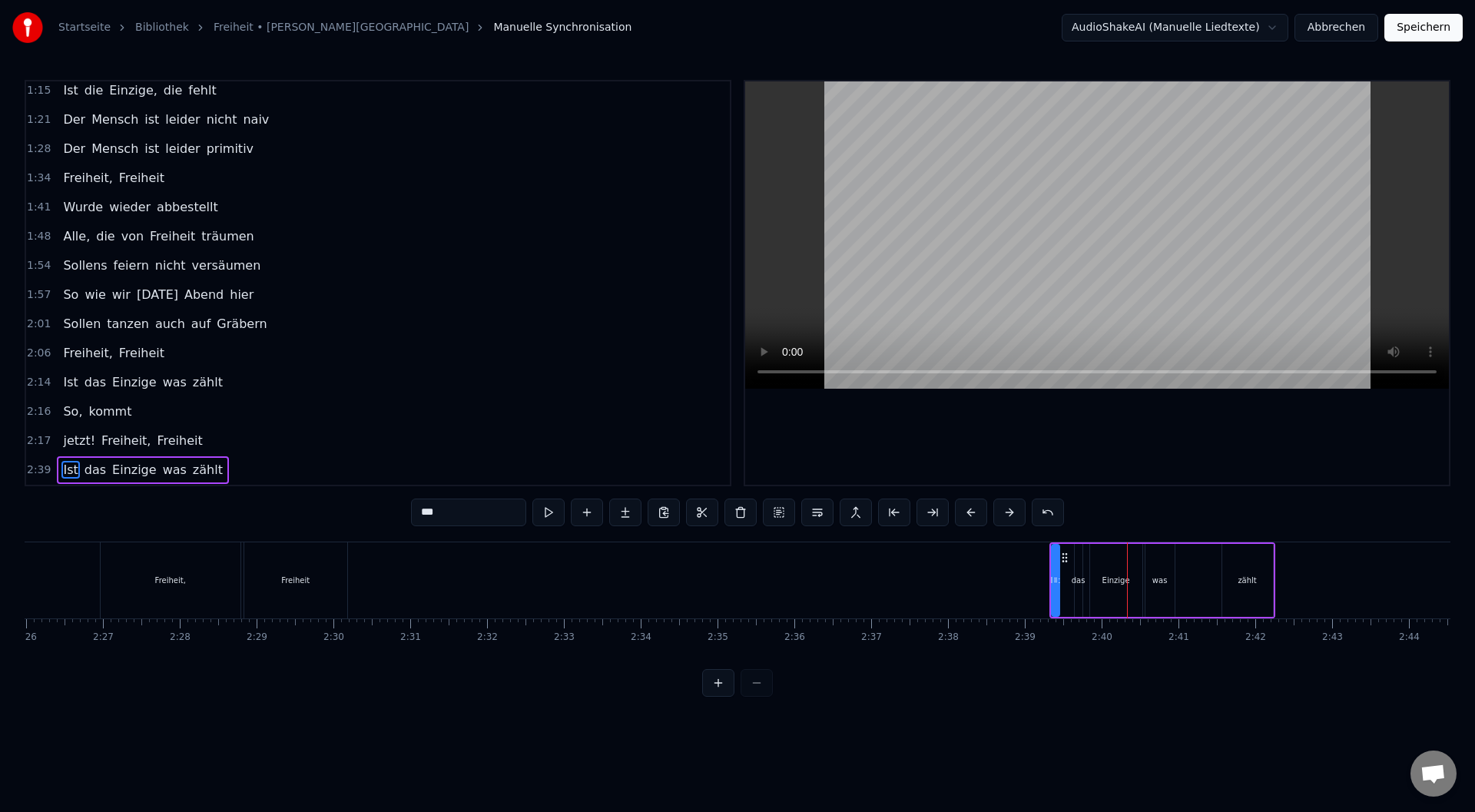
click at [974, 515] on button at bounding box center [971, 512] width 32 height 28
click at [975, 515] on button at bounding box center [971, 512] width 32 height 28
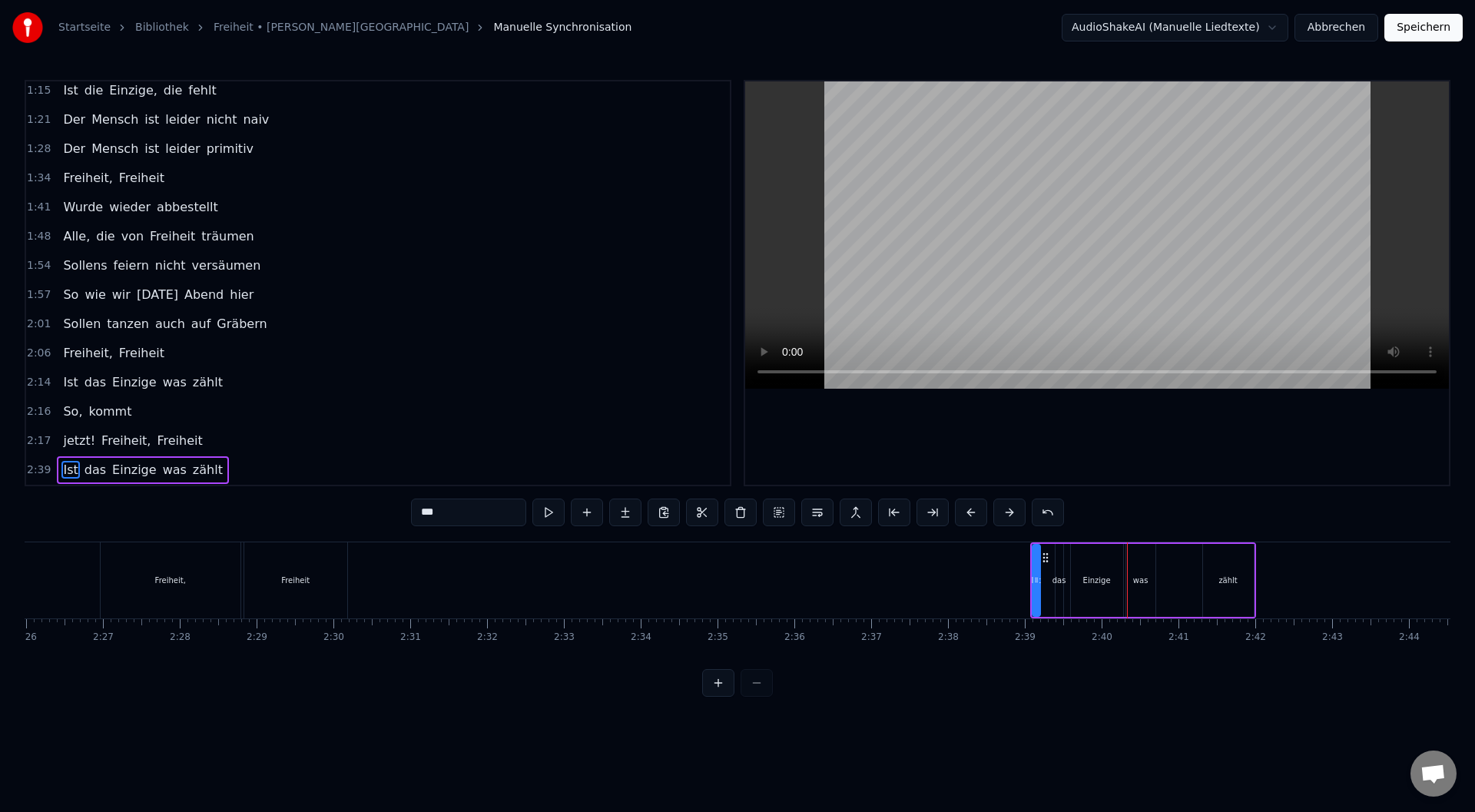
click at [975, 515] on button at bounding box center [971, 512] width 32 height 28
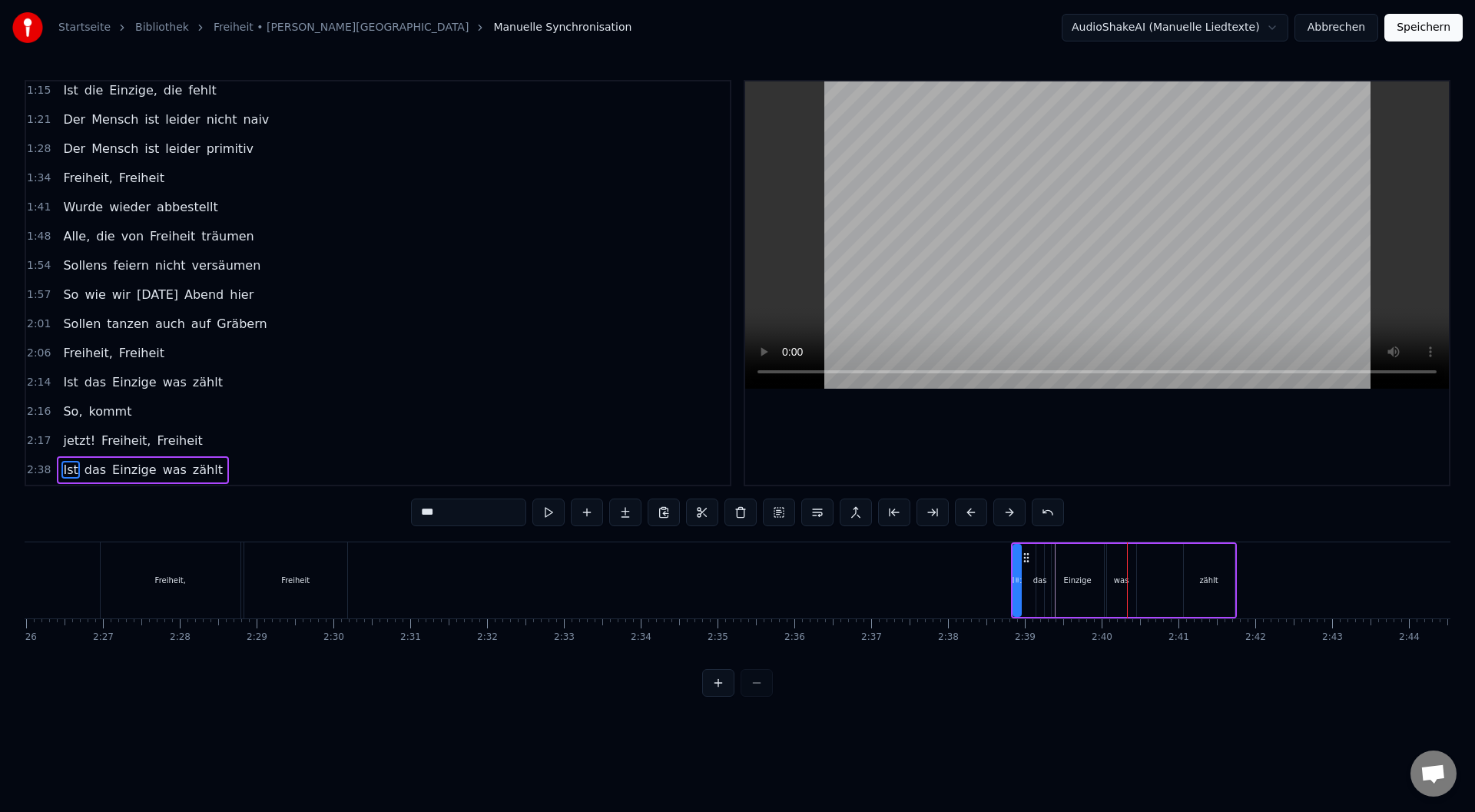
click at [975, 515] on button at bounding box center [971, 512] width 32 height 28
click at [975, 515] on button at bounding box center [971, 512] width 32 height 28
click at [979, 515] on button at bounding box center [971, 512] width 32 height 28
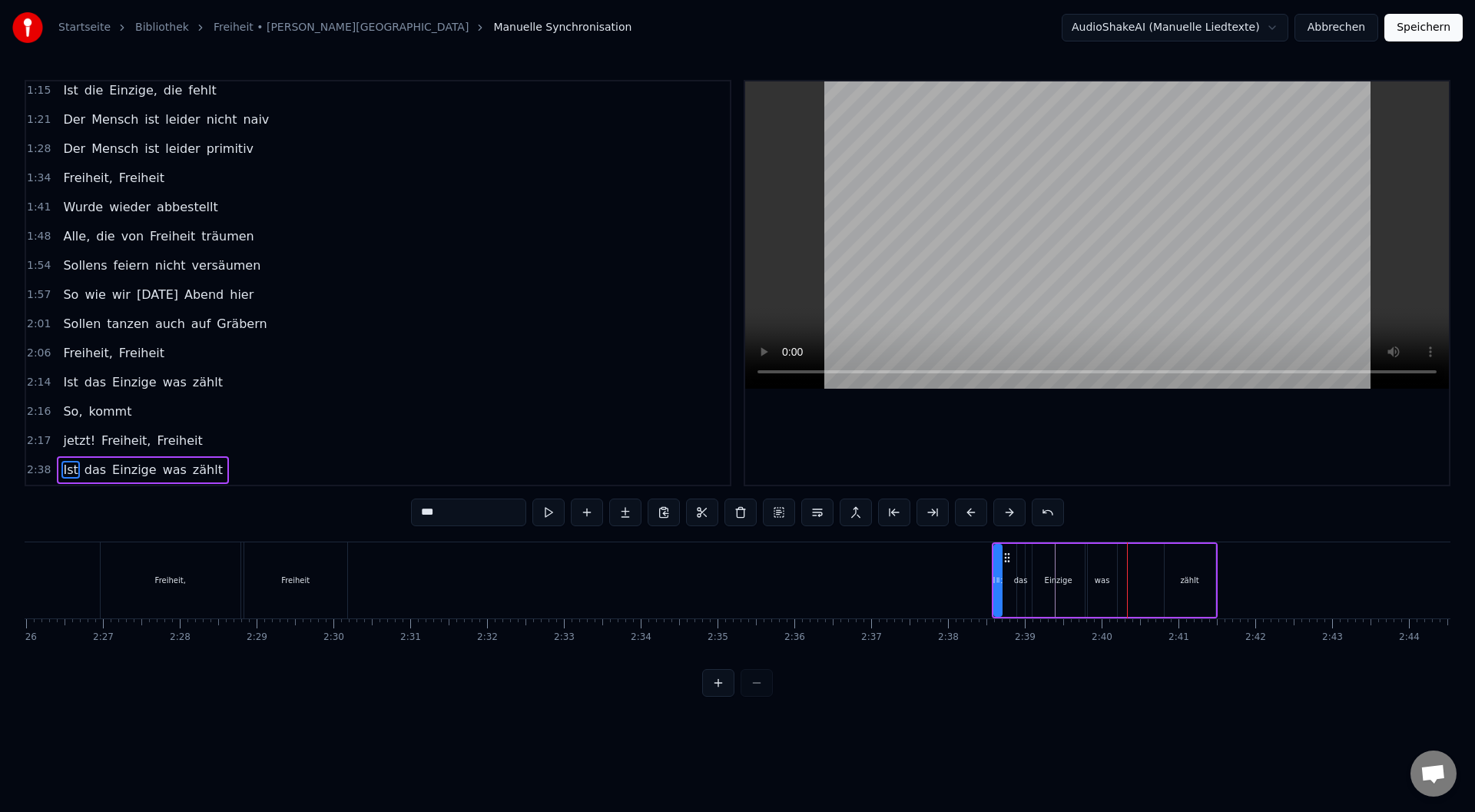
click at [726, 696] on button at bounding box center [717, 683] width 32 height 28
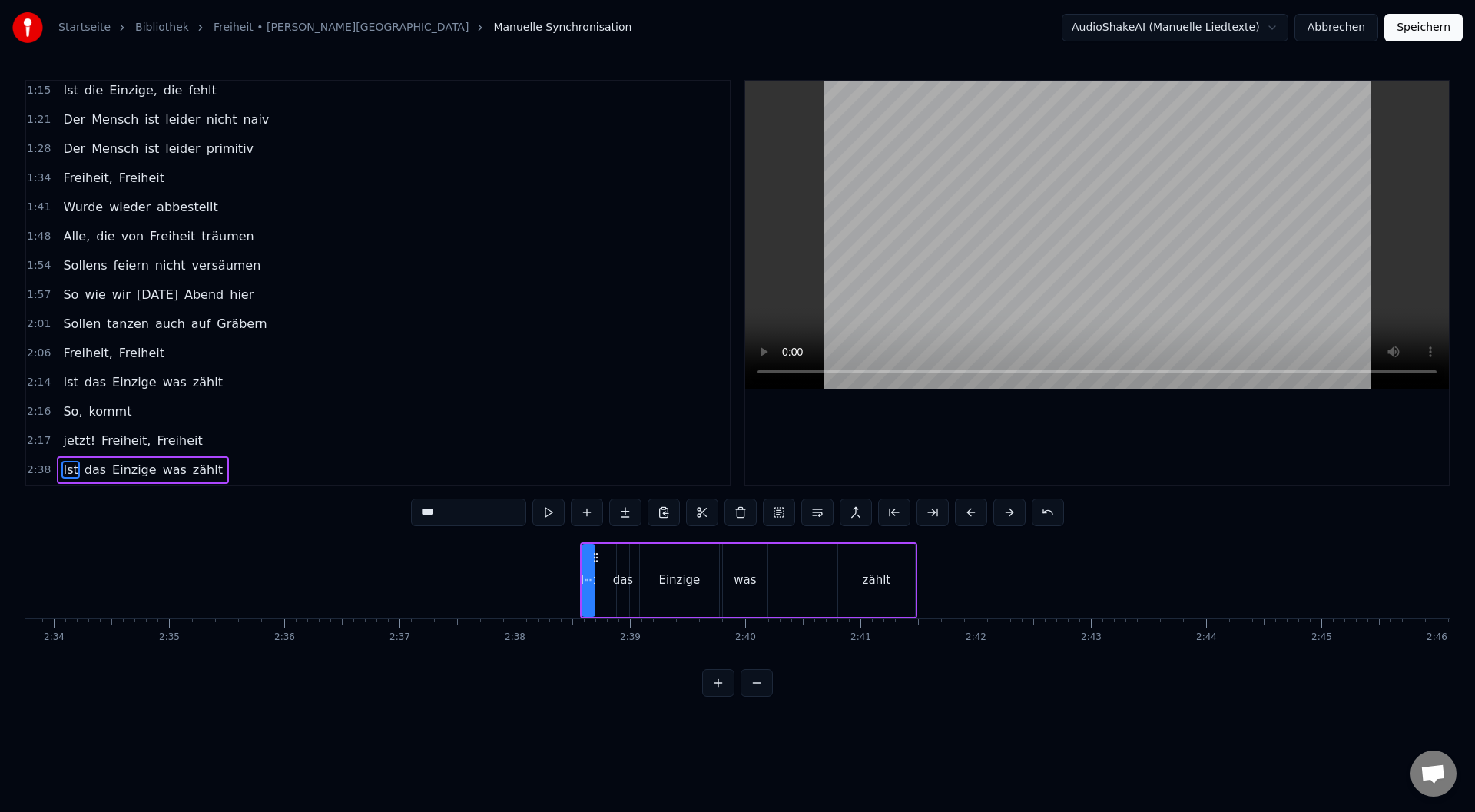
scroll to position [0, 17995]
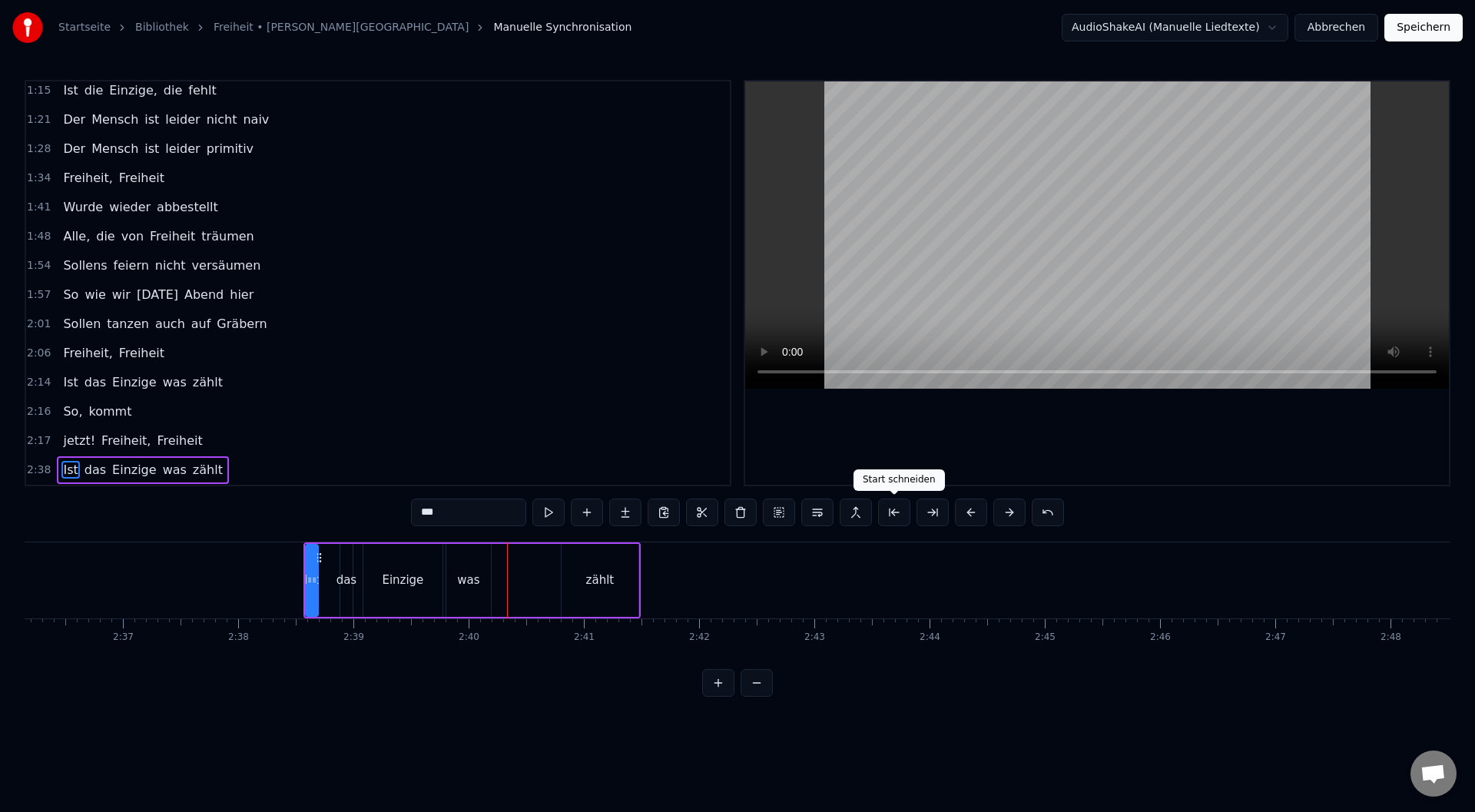
click at [897, 515] on button at bounding box center [894, 512] width 32 height 28
click at [971, 513] on button at bounding box center [971, 512] width 32 height 28
click at [971, 514] on button at bounding box center [971, 512] width 32 height 28
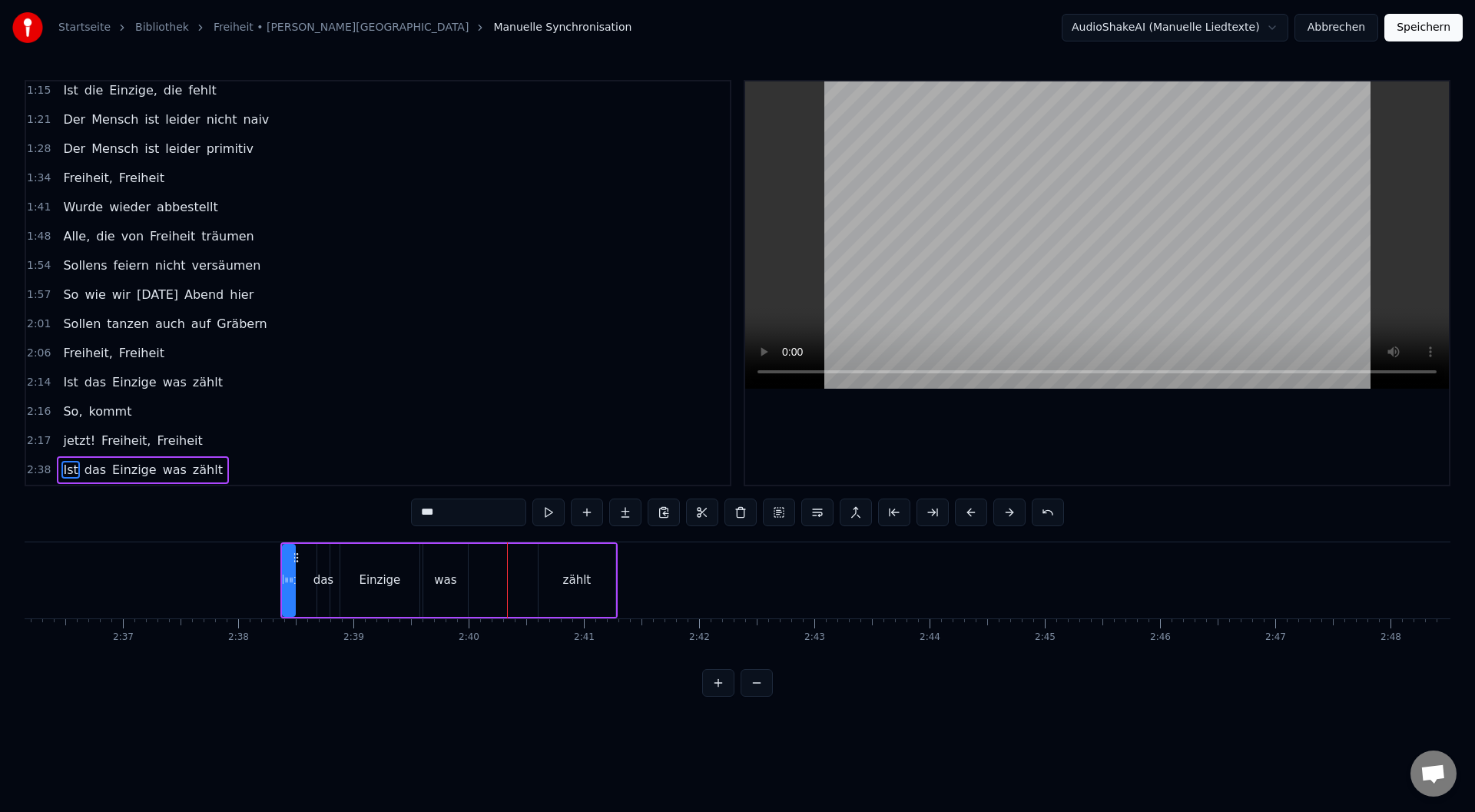
click at [971, 514] on button at bounding box center [971, 512] width 32 height 28
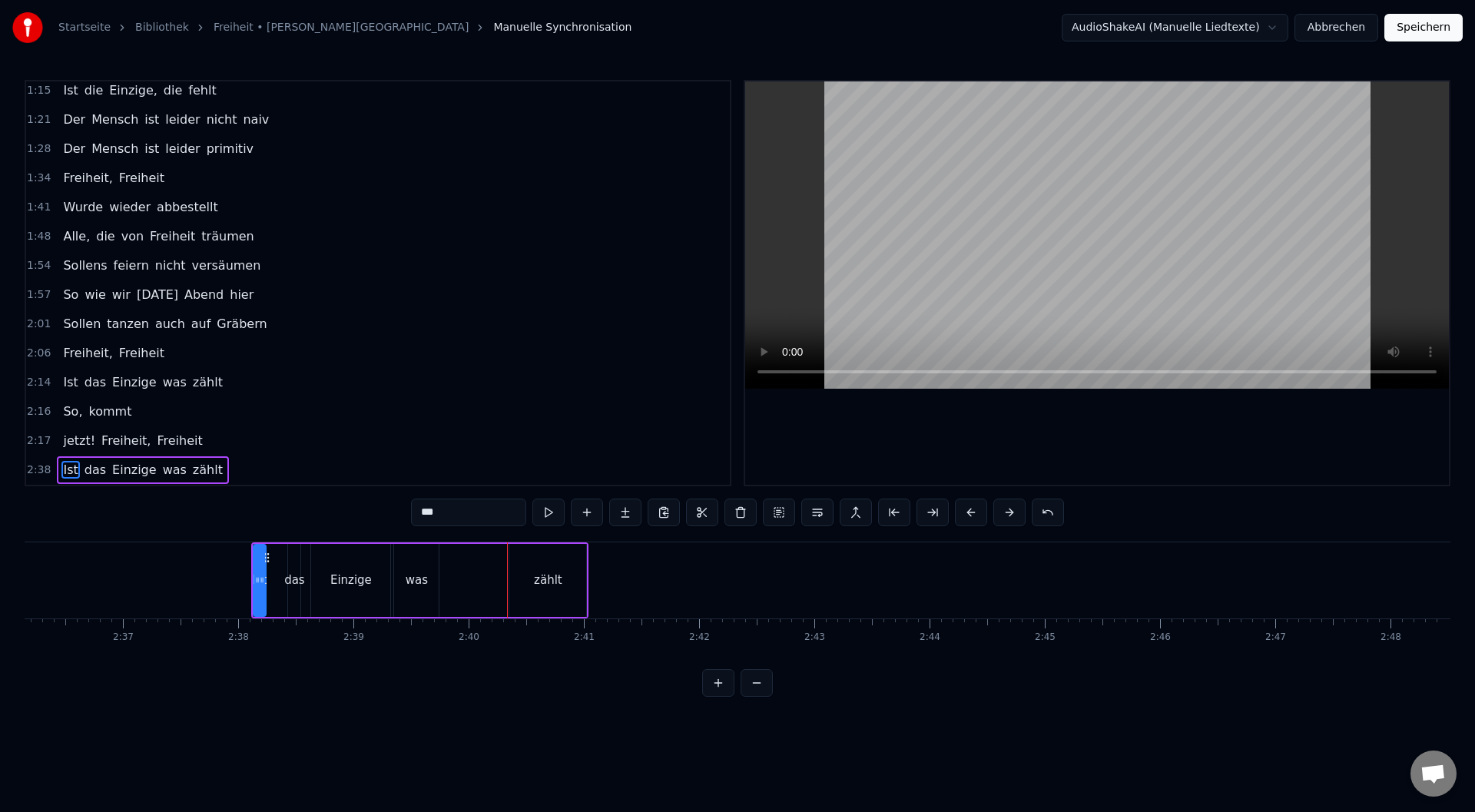
click at [971, 514] on button at bounding box center [971, 512] width 32 height 28
click at [974, 520] on button at bounding box center [971, 512] width 32 height 28
click at [718, 697] on button at bounding box center [717, 683] width 32 height 28
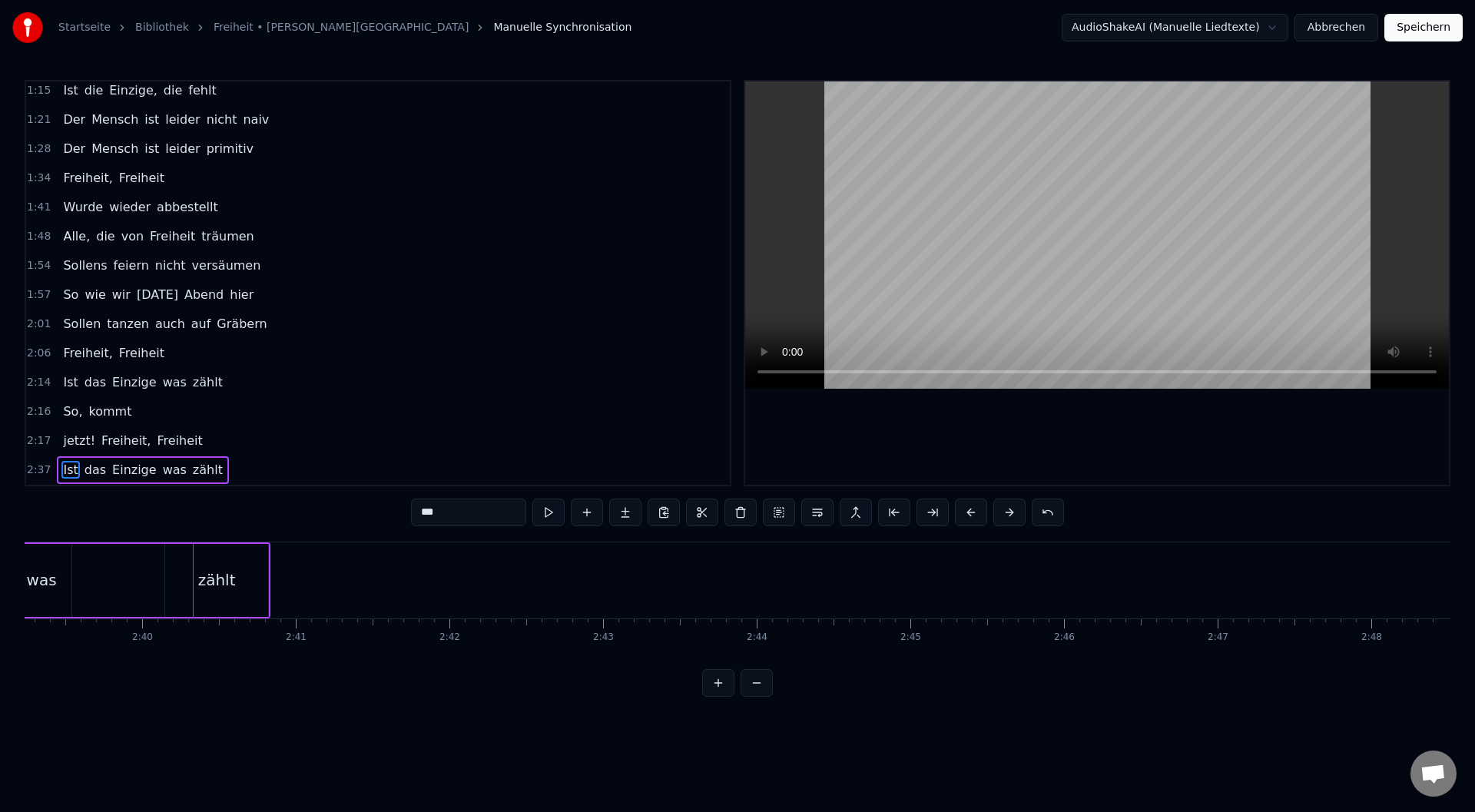
click at [717, 697] on button at bounding box center [717, 683] width 32 height 28
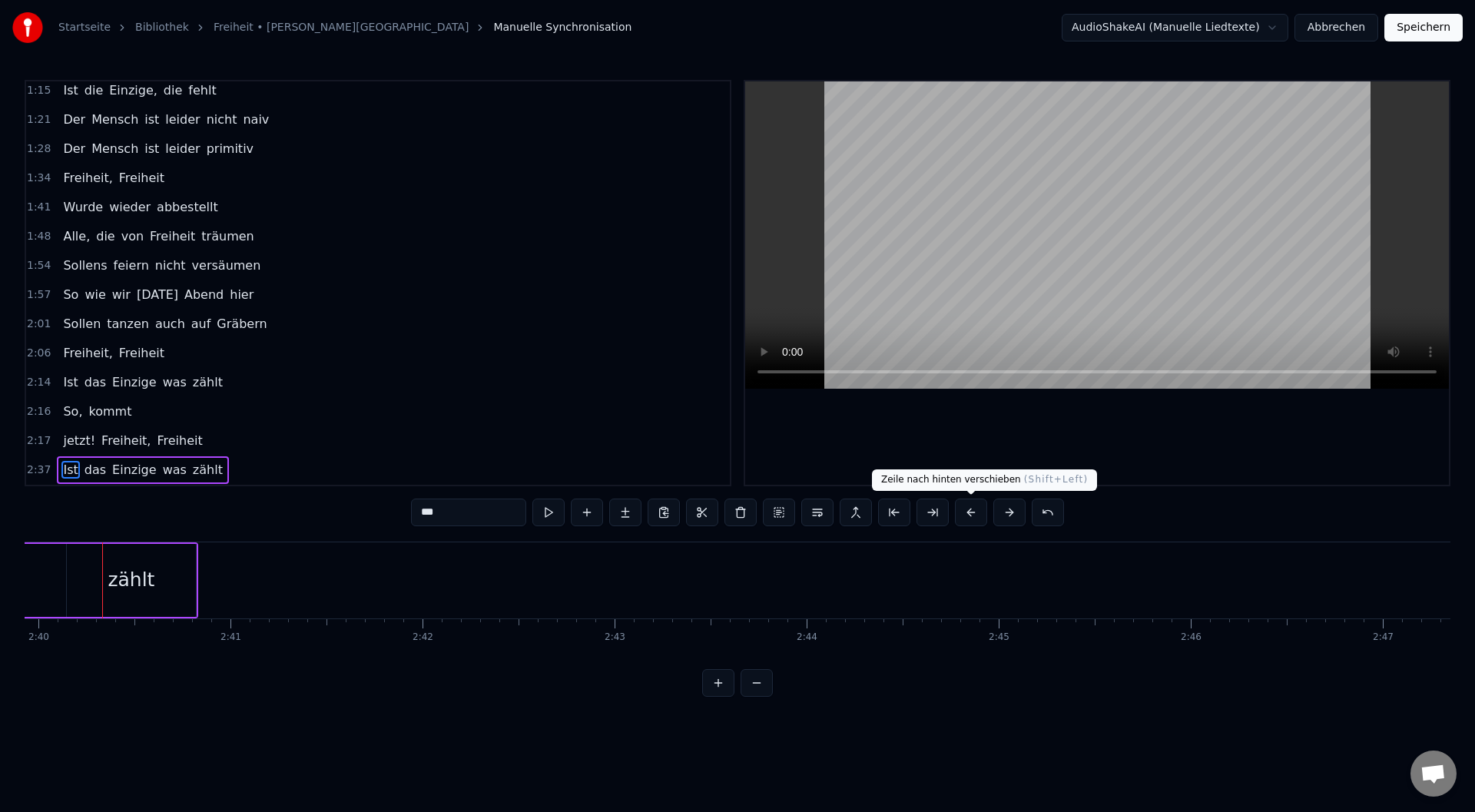
click at [979, 515] on button at bounding box center [971, 512] width 32 height 28
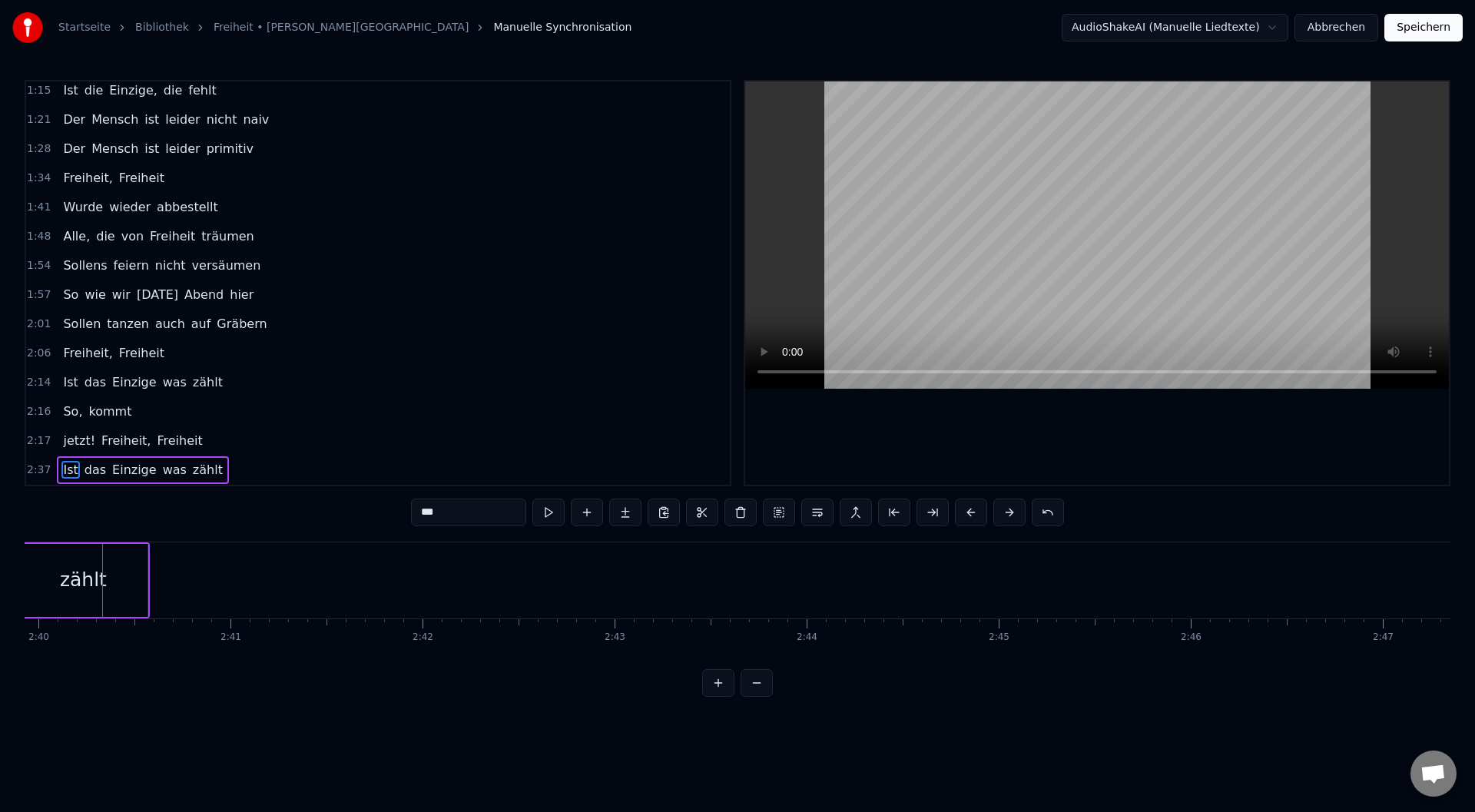
click at [979, 515] on button at bounding box center [971, 512] width 32 height 28
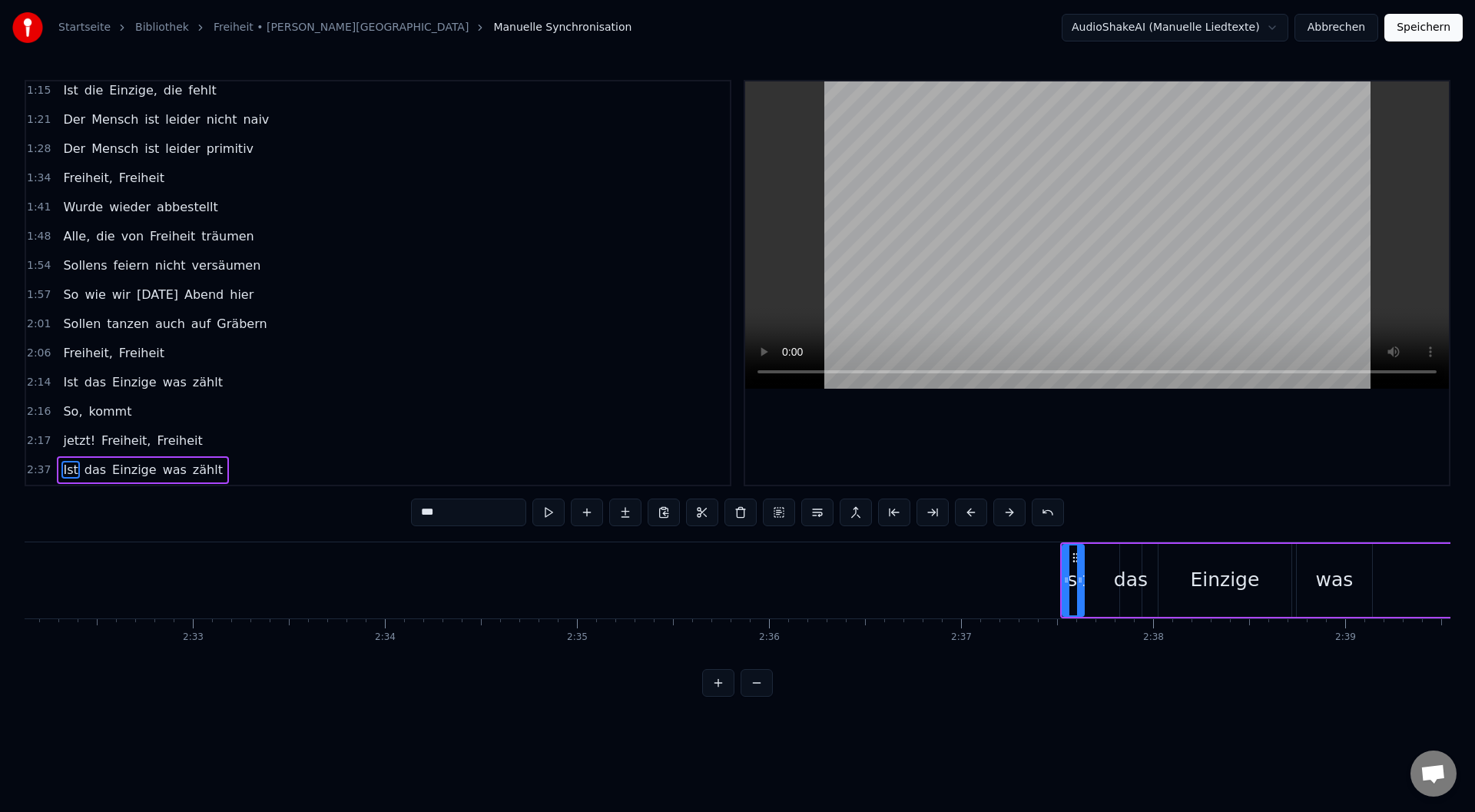
scroll to position [0, 29200]
click at [713, 697] on button at bounding box center [717, 683] width 32 height 28
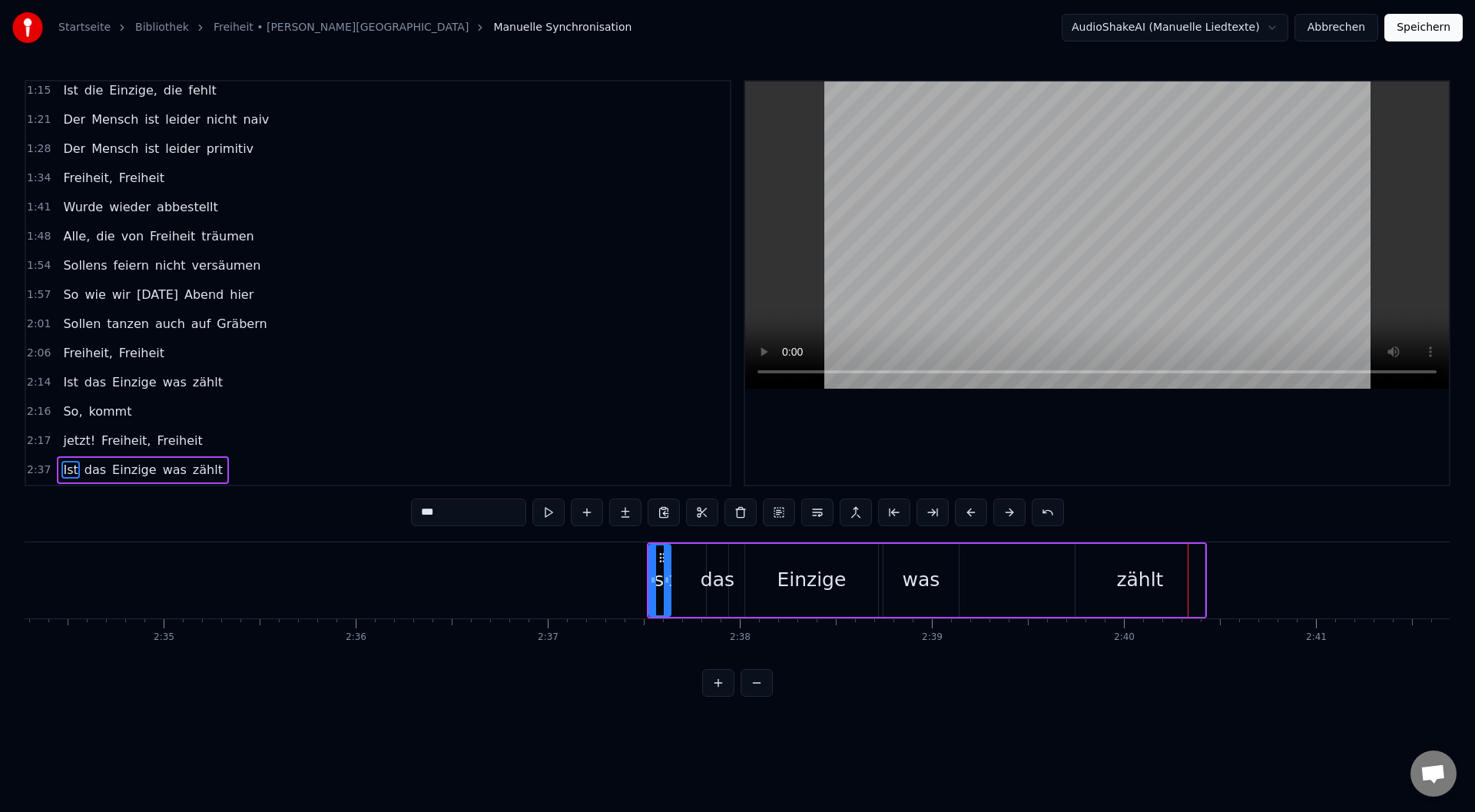
click at [713, 697] on button at bounding box center [717, 683] width 32 height 28
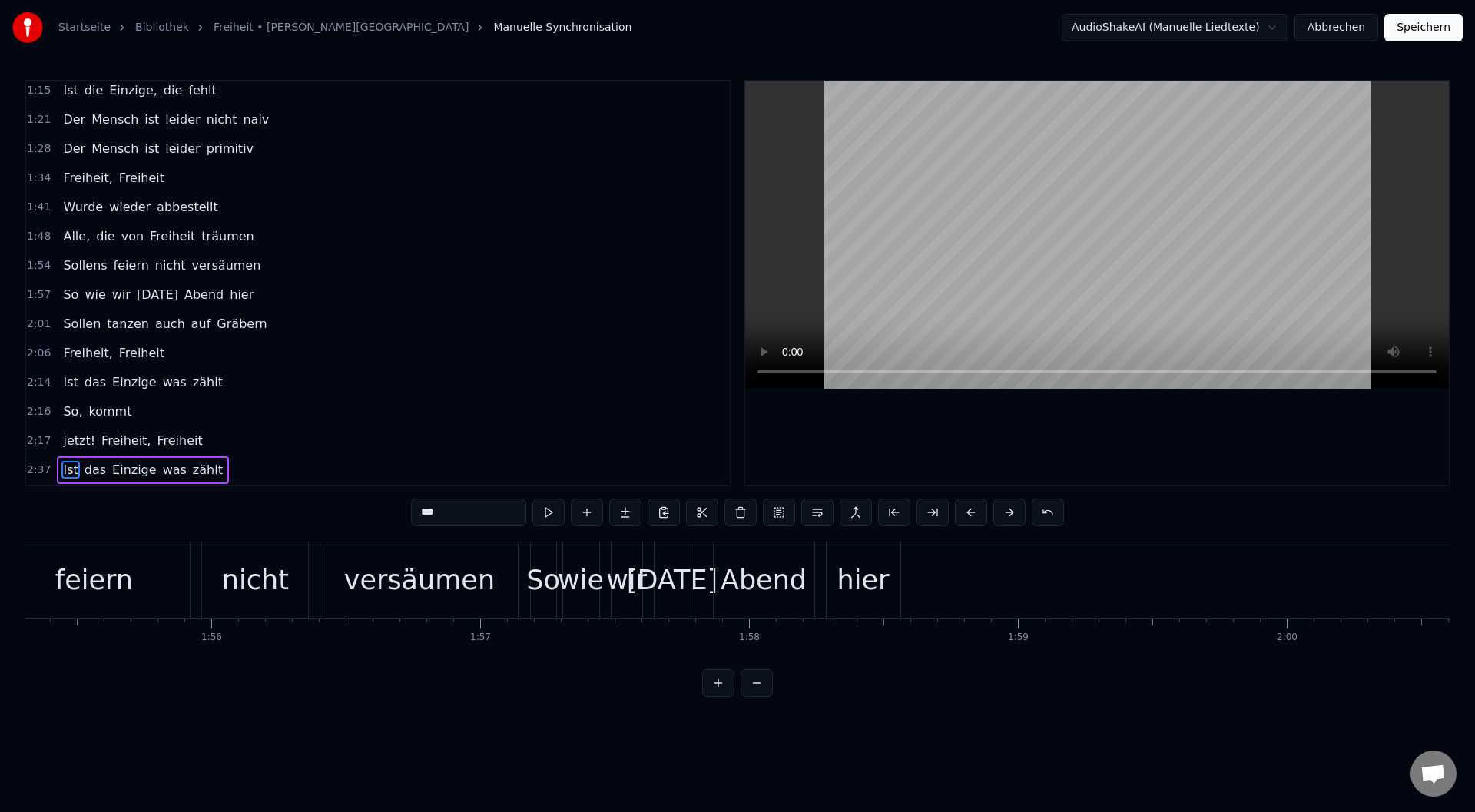
click at [713, 697] on button at bounding box center [717, 683] width 32 height 28
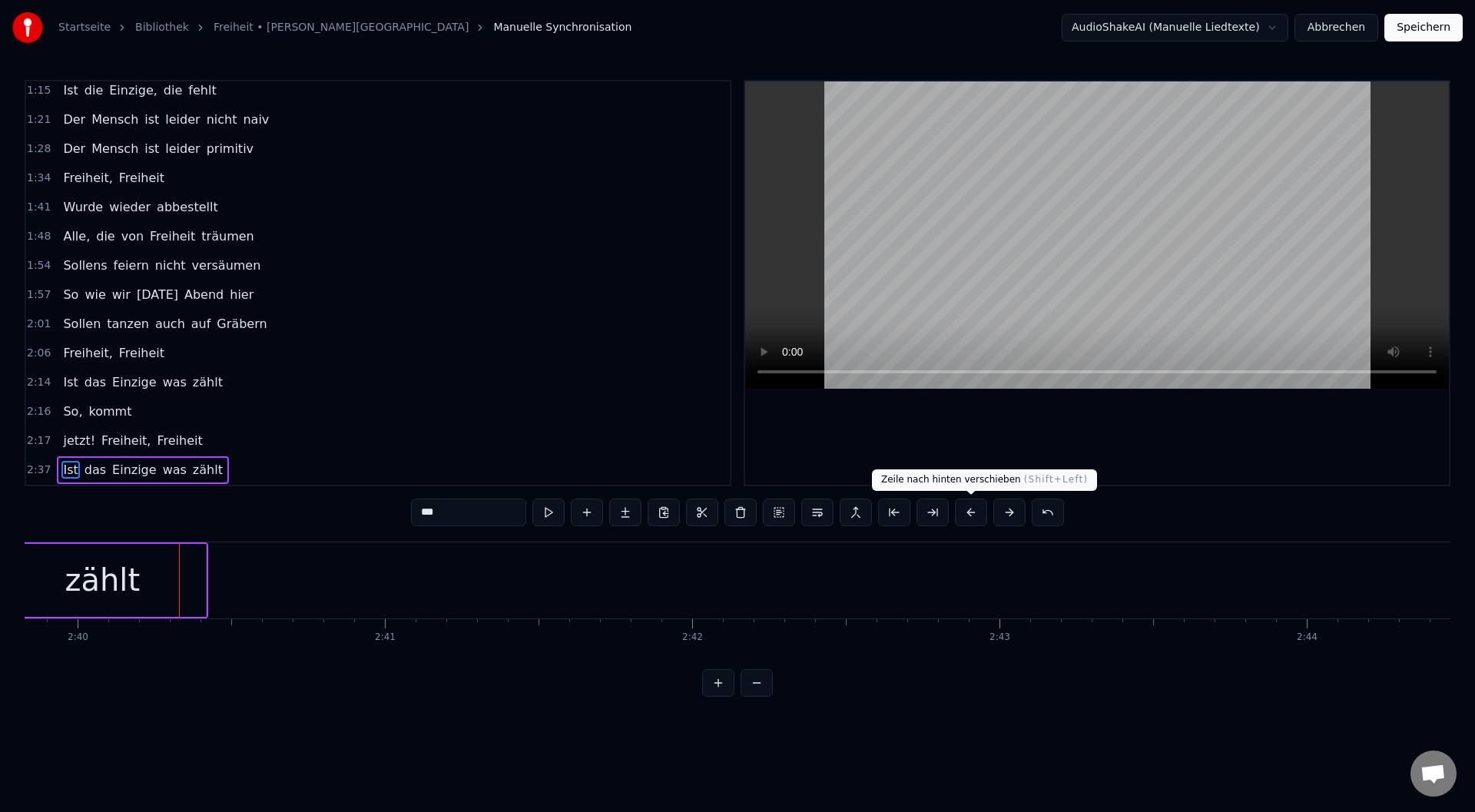
scroll to position [0, 49195]
click at [968, 517] on button at bounding box center [971, 512] width 32 height 28
click at [969, 517] on button at bounding box center [971, 512] width 32 height 28
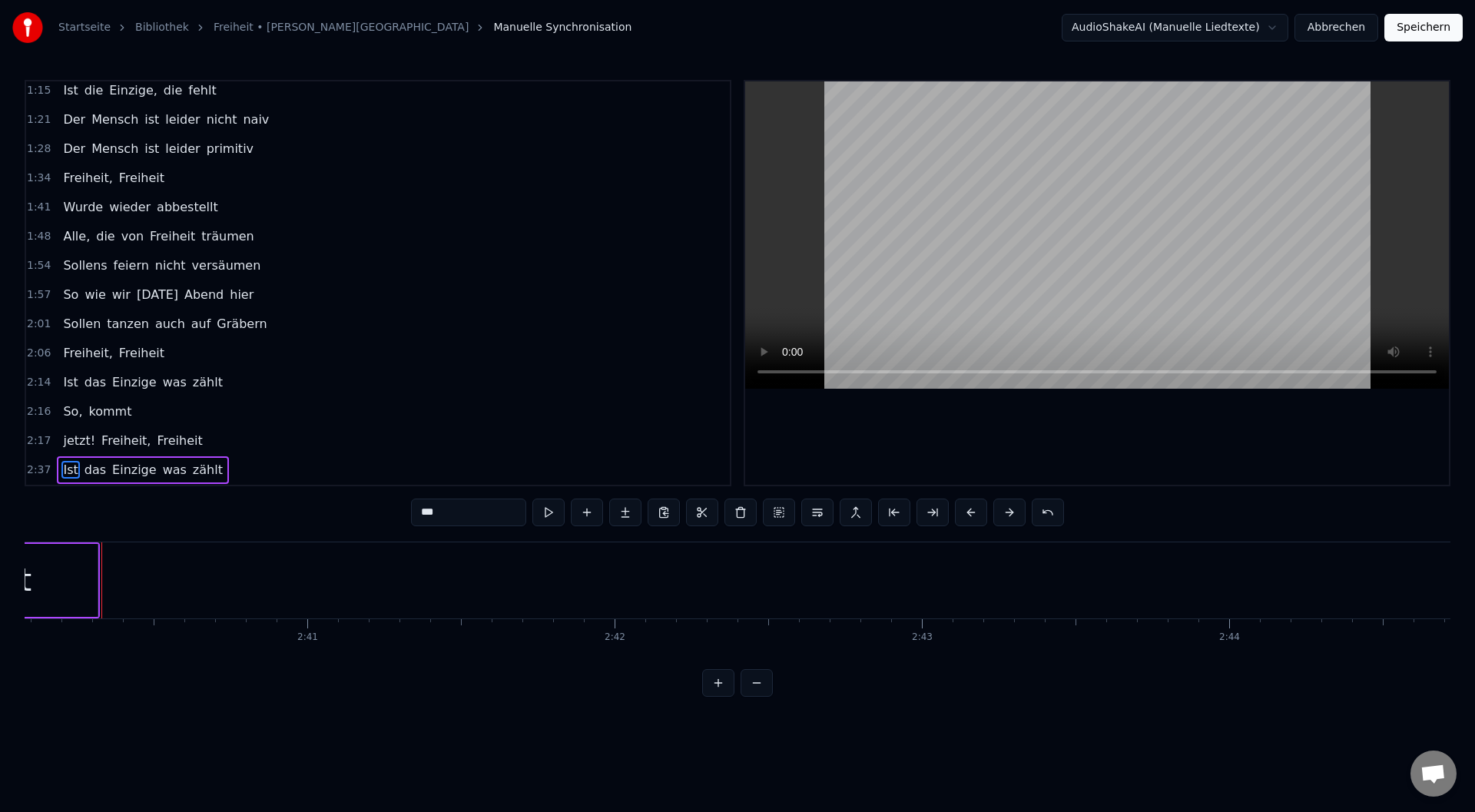
click at [971, 517] on button at bounding box center [971, 512] width 32 height 28
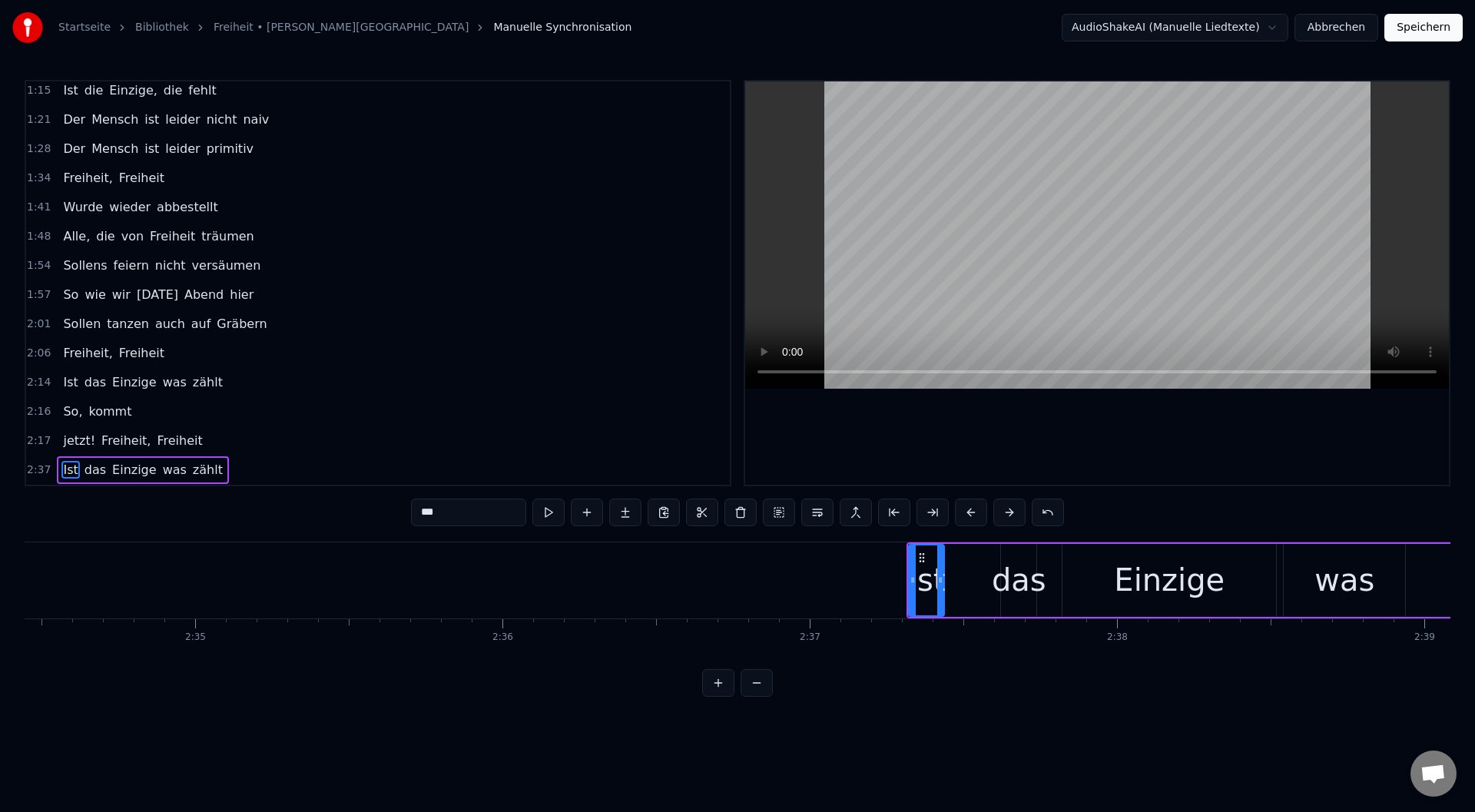
scroll to position [0, 47718]
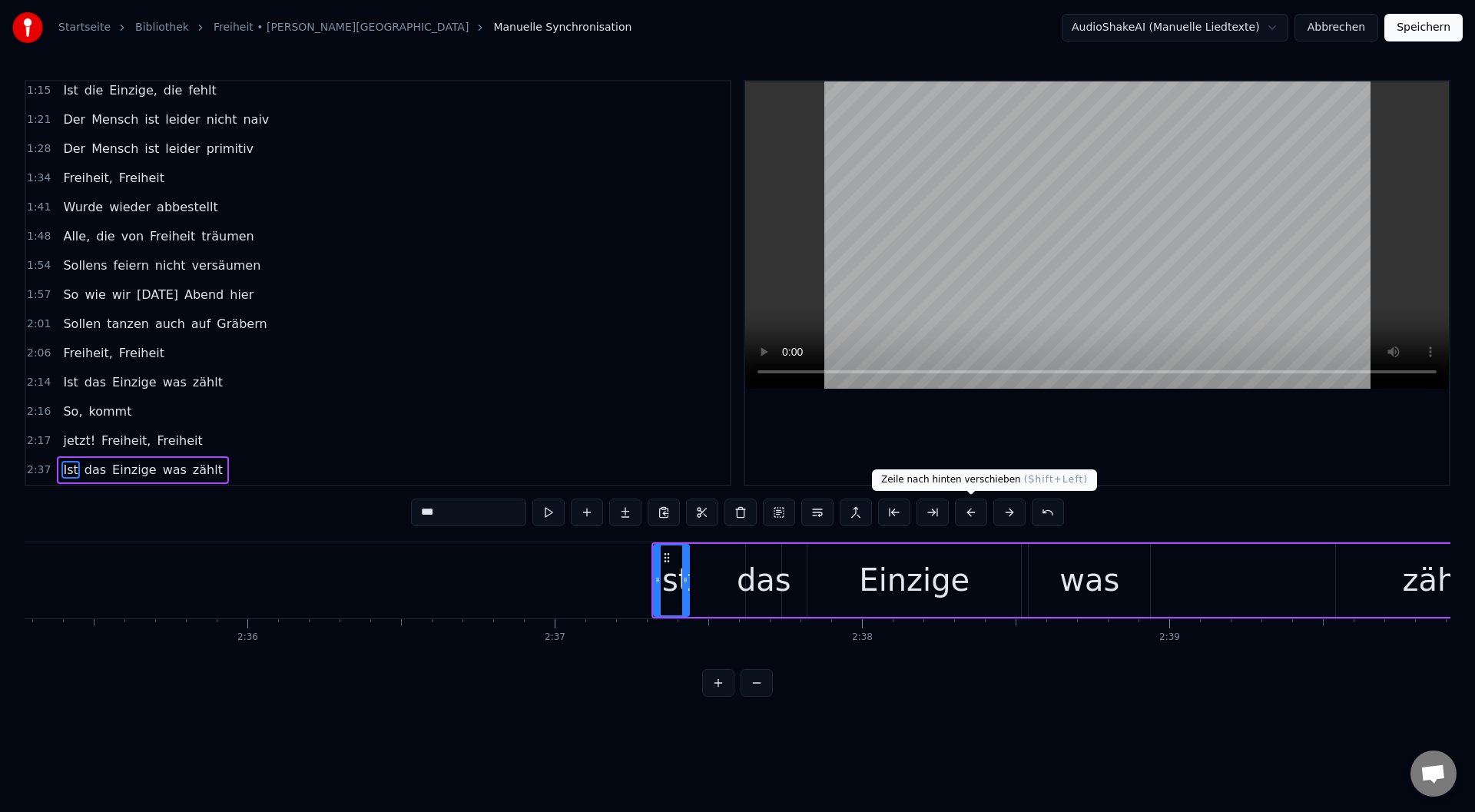
click at [975, 512] on button at bounding box center [971, 512] width 32 height 28
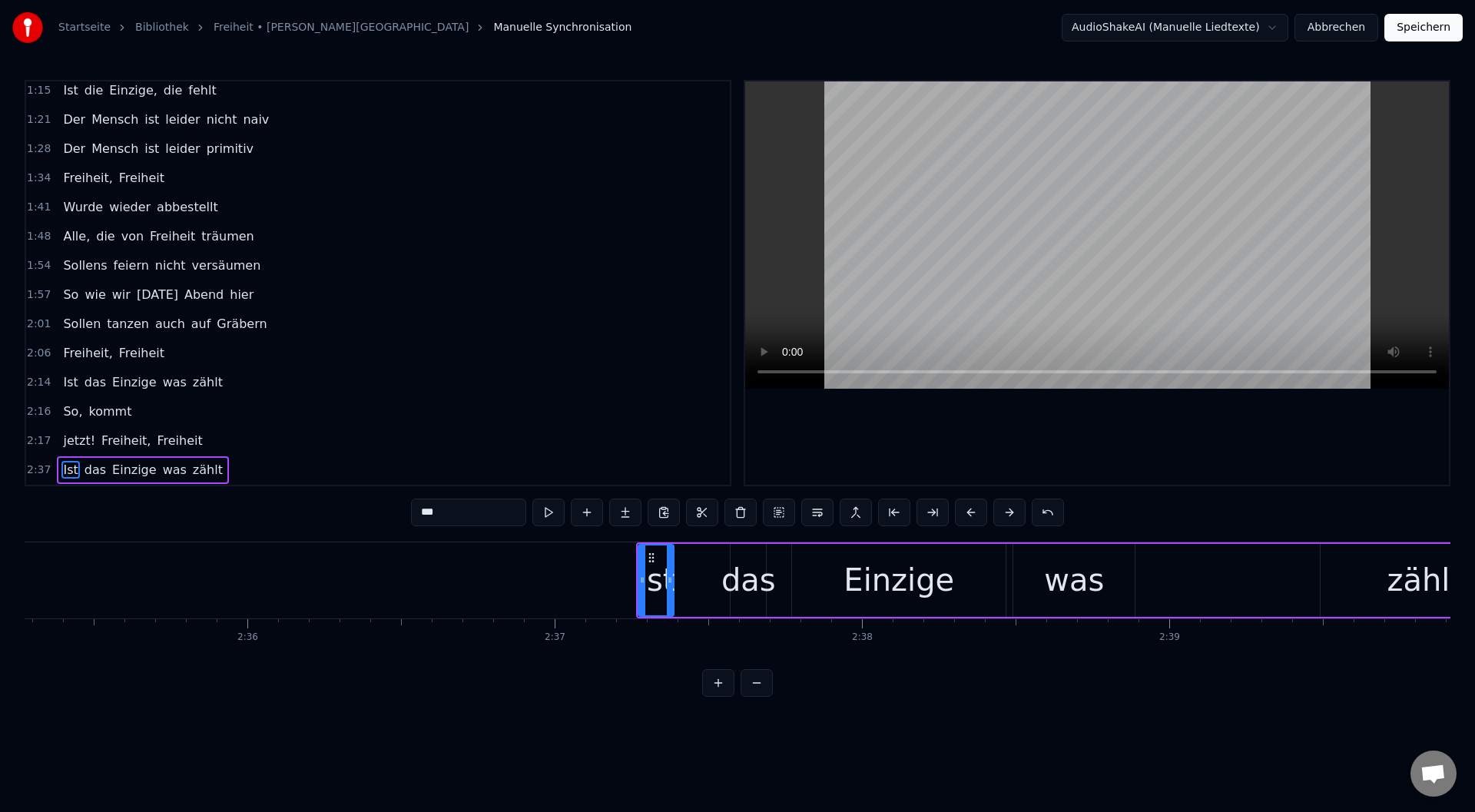
click at [974, 512] on button at bounding box center [971, 512] width 32 height 28
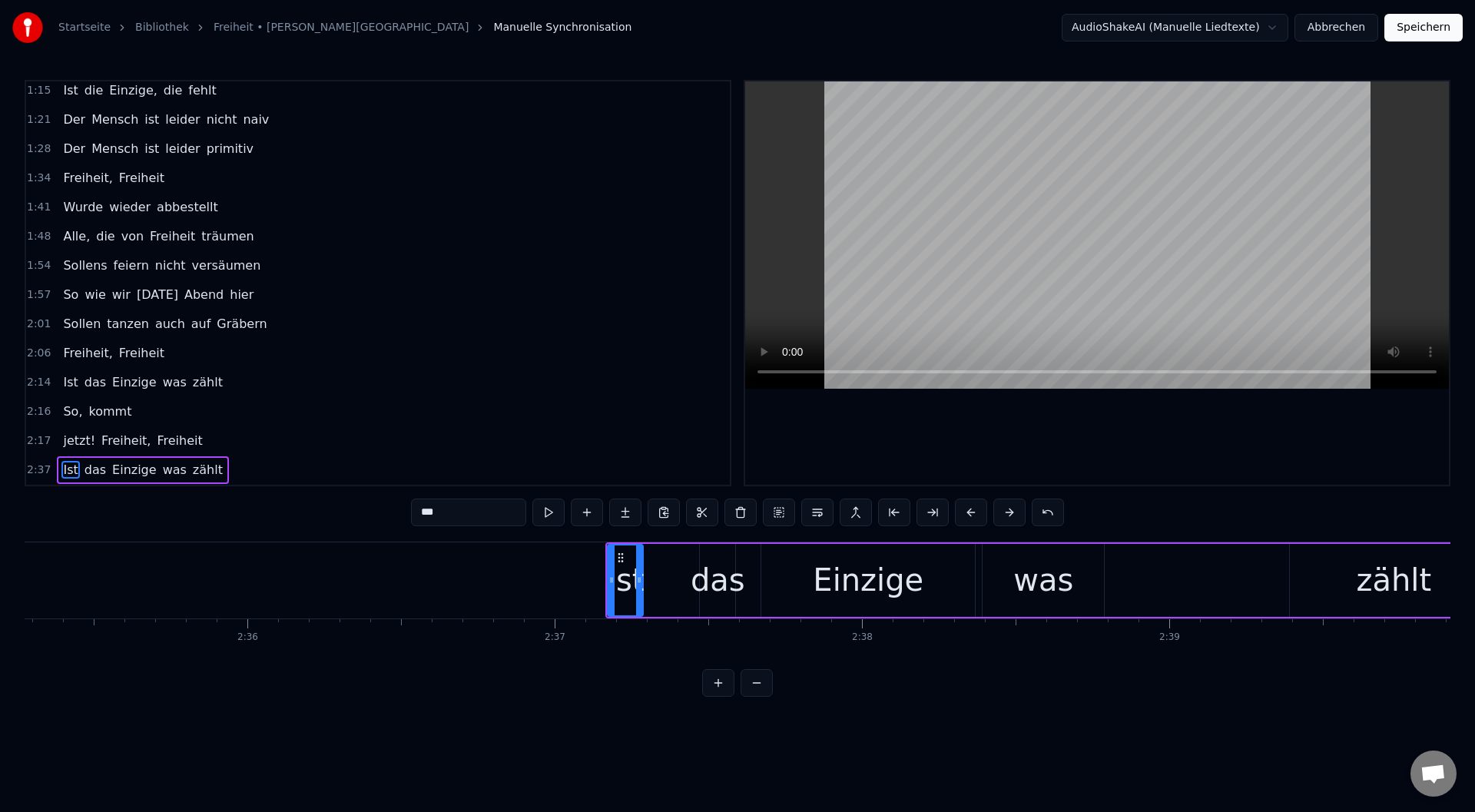
click at [974, 512] on button at bounding box center [971, 512] width 32 height 28
click at [973, 512] on button at bounding box center [971, 512] width 32 height 28
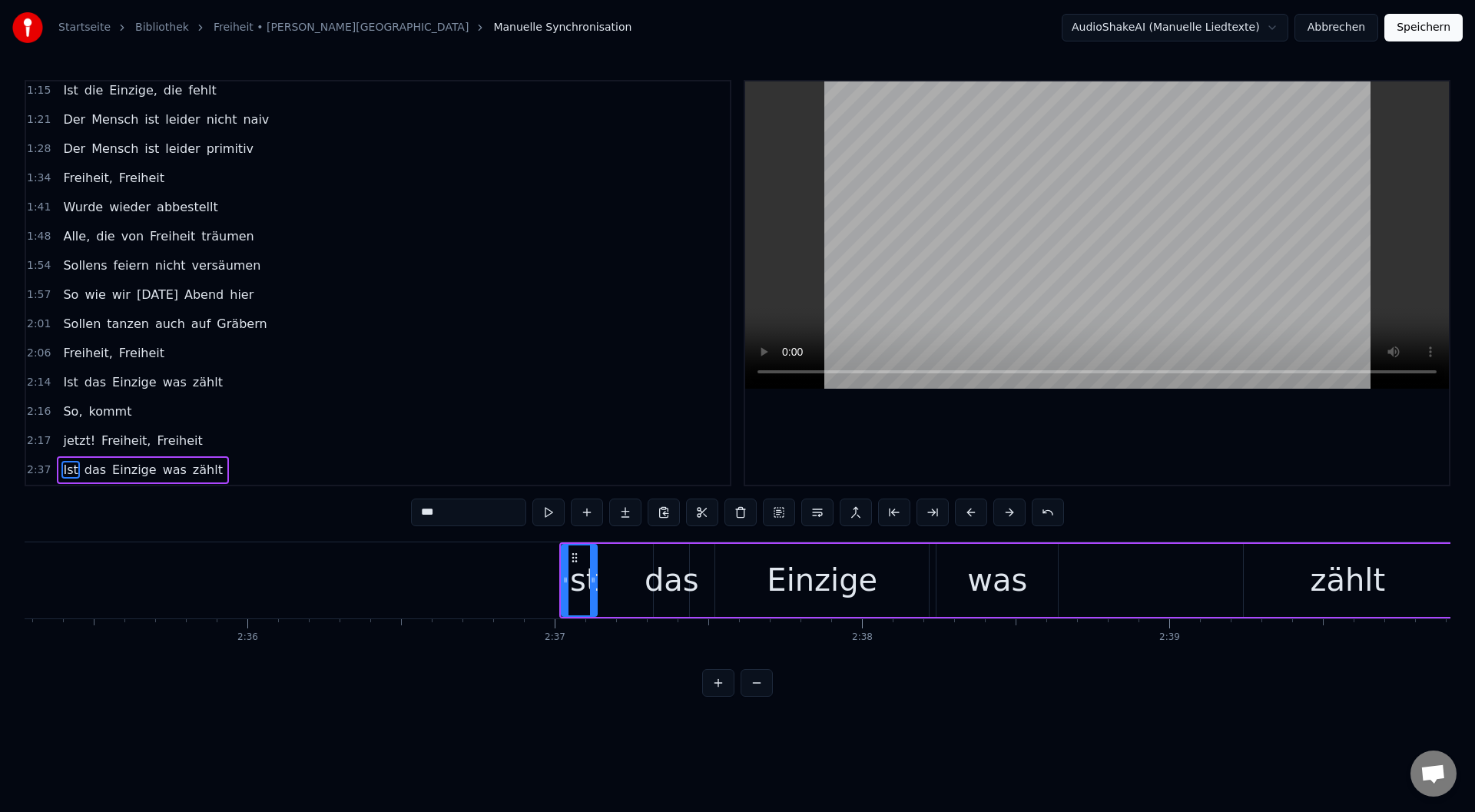
click at [973, 512] on button at bounding box center [971, 512] width 32 height 28
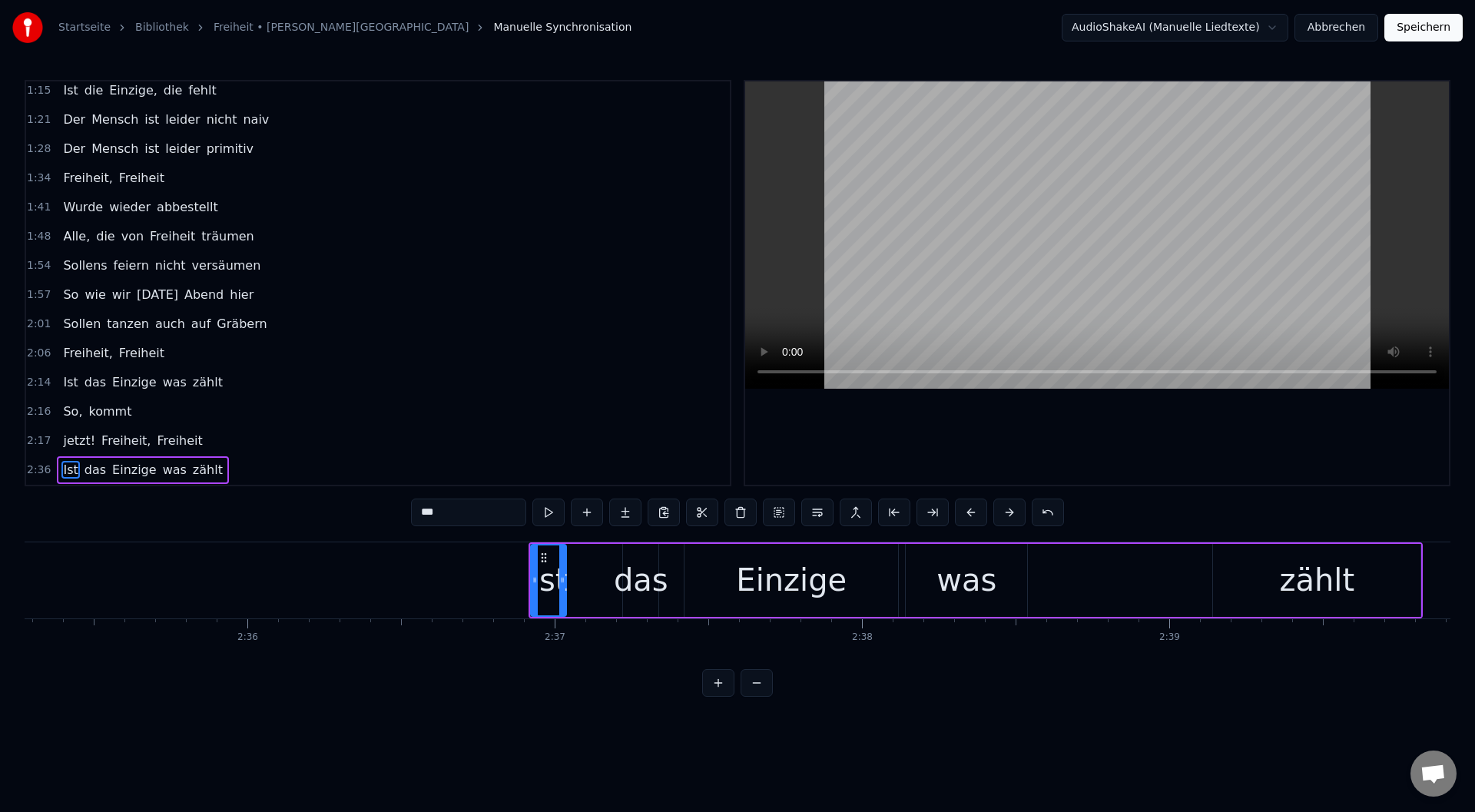
click at [972, 512] on button at bounding box center [971, 512] width 32 height 28
drag, startPoint x: 967, startPoint y: 516, endPoint x: 979, endPoint y: 516, distance: 12.0
click at [971, 516] on button at bounding box center [971, 512] width 32 height 28
click at [982, 516] on button at bounding box center [971, 512] width 32 height 28
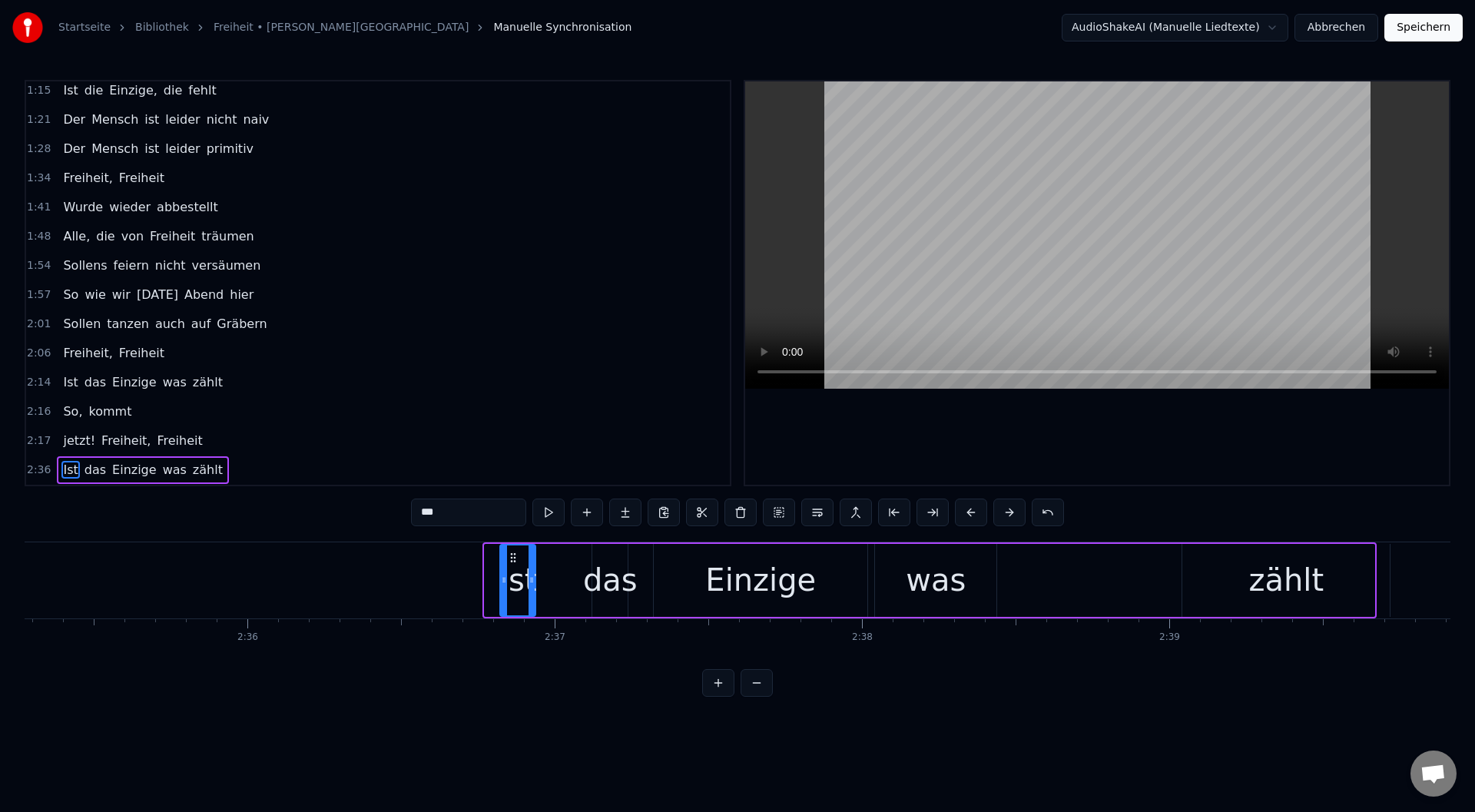
click at [982, 516] on button at bounding box center [971, 512] width 32 height 28
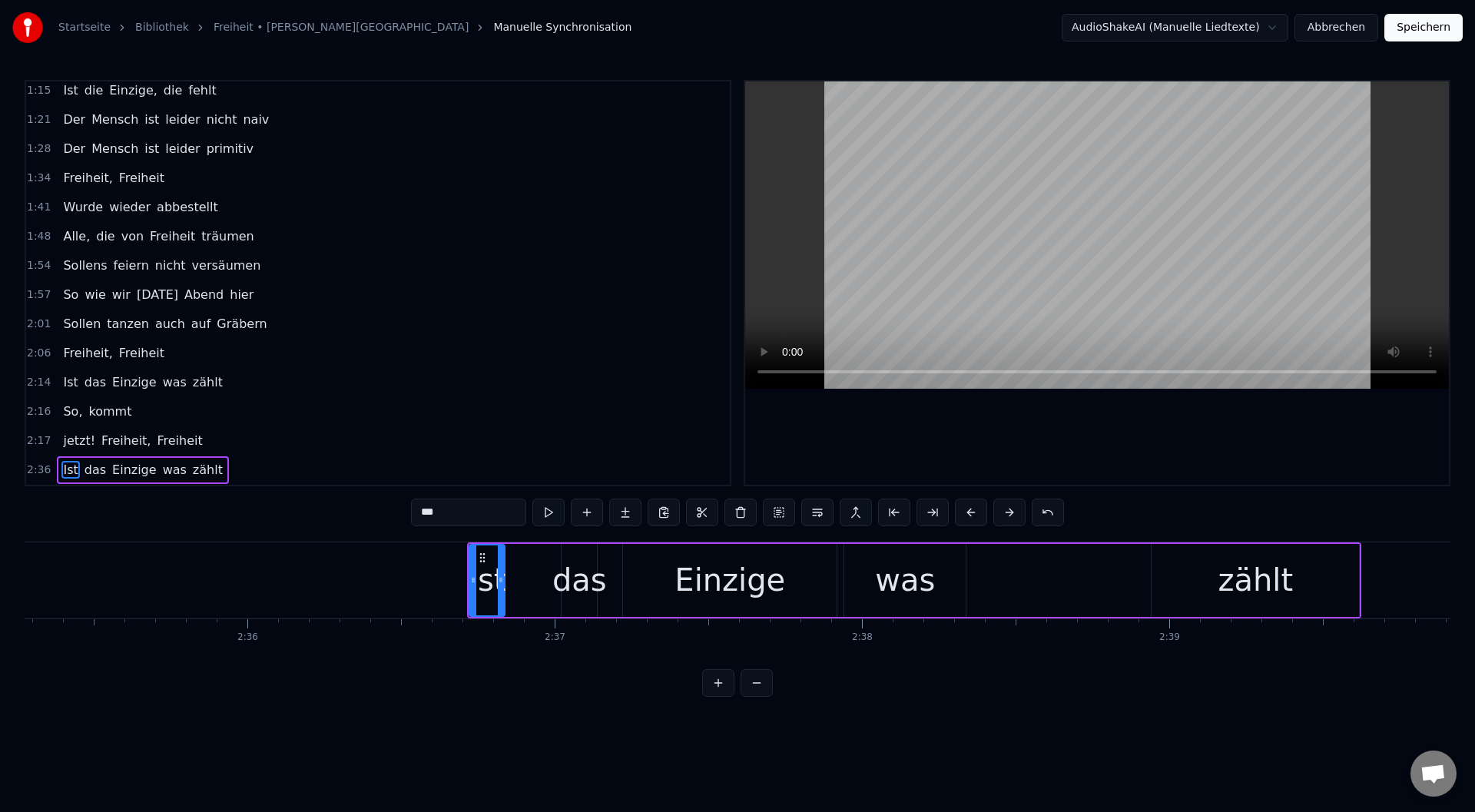
click at [983, 515] on button at bounding box center [971, 512] width 32 height 28
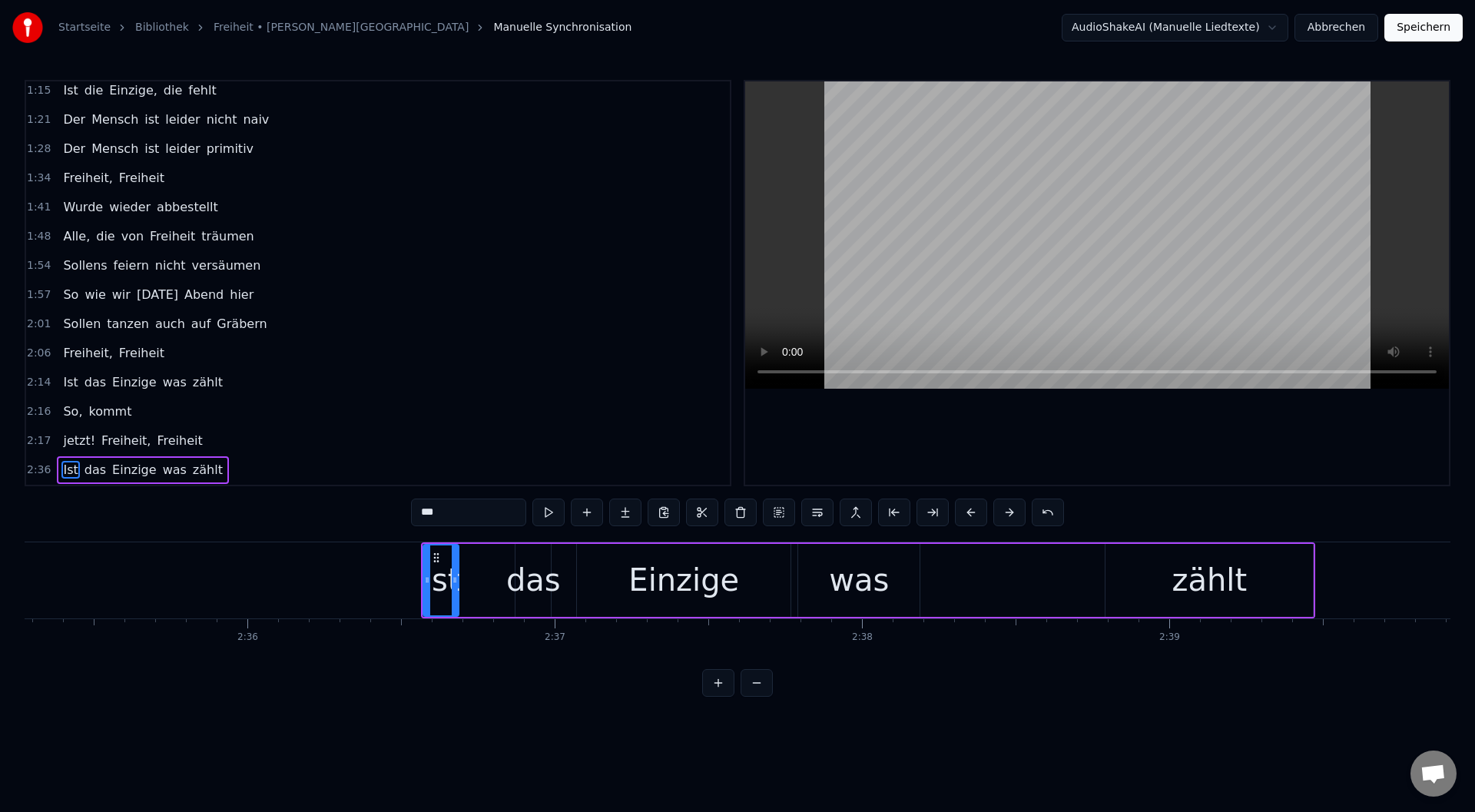
click at [983, 515] on button at bounding box center [971, 512] width 32 height 28
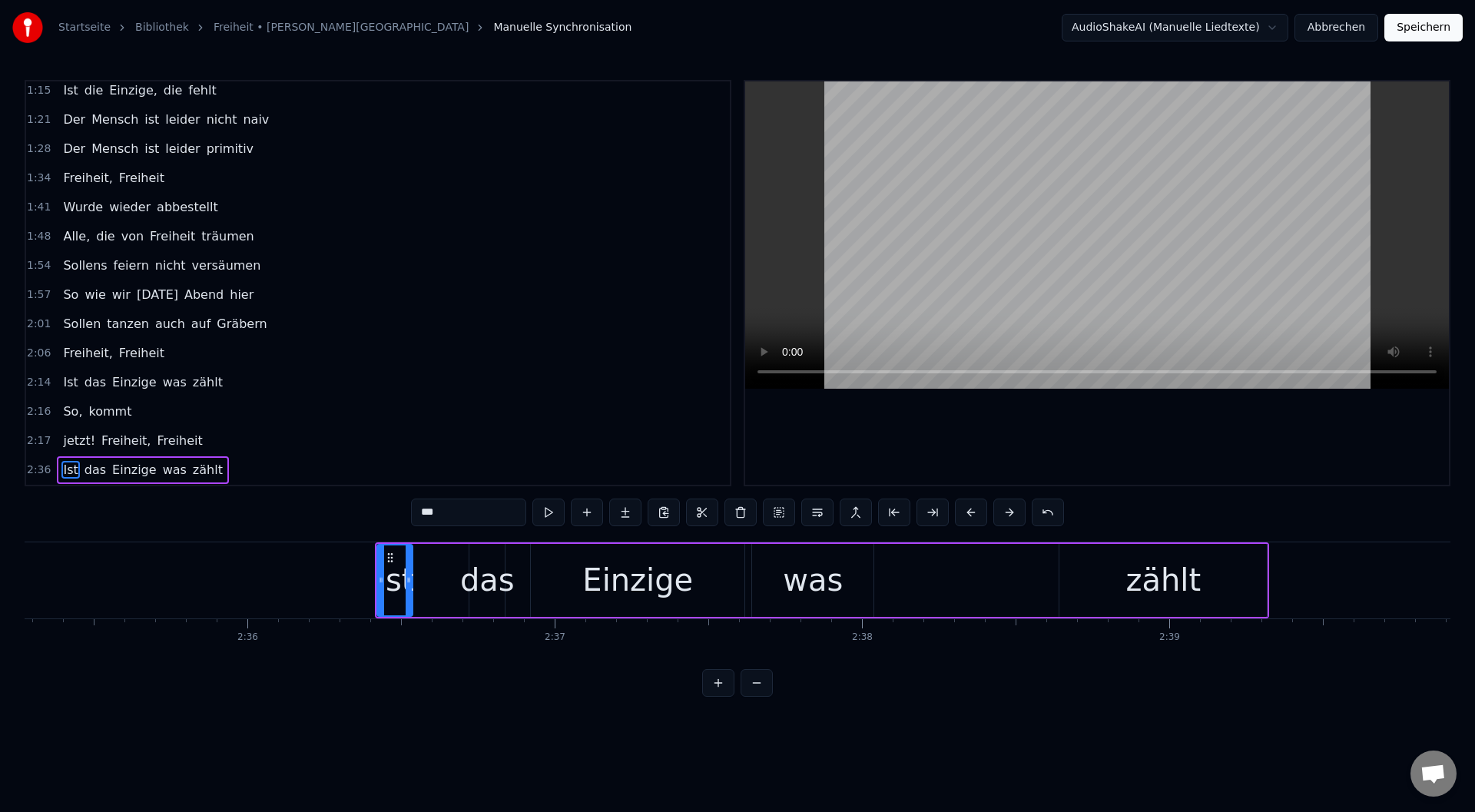
click at [983, 515] on button at bounding box center [971, 512] width 32 height 28
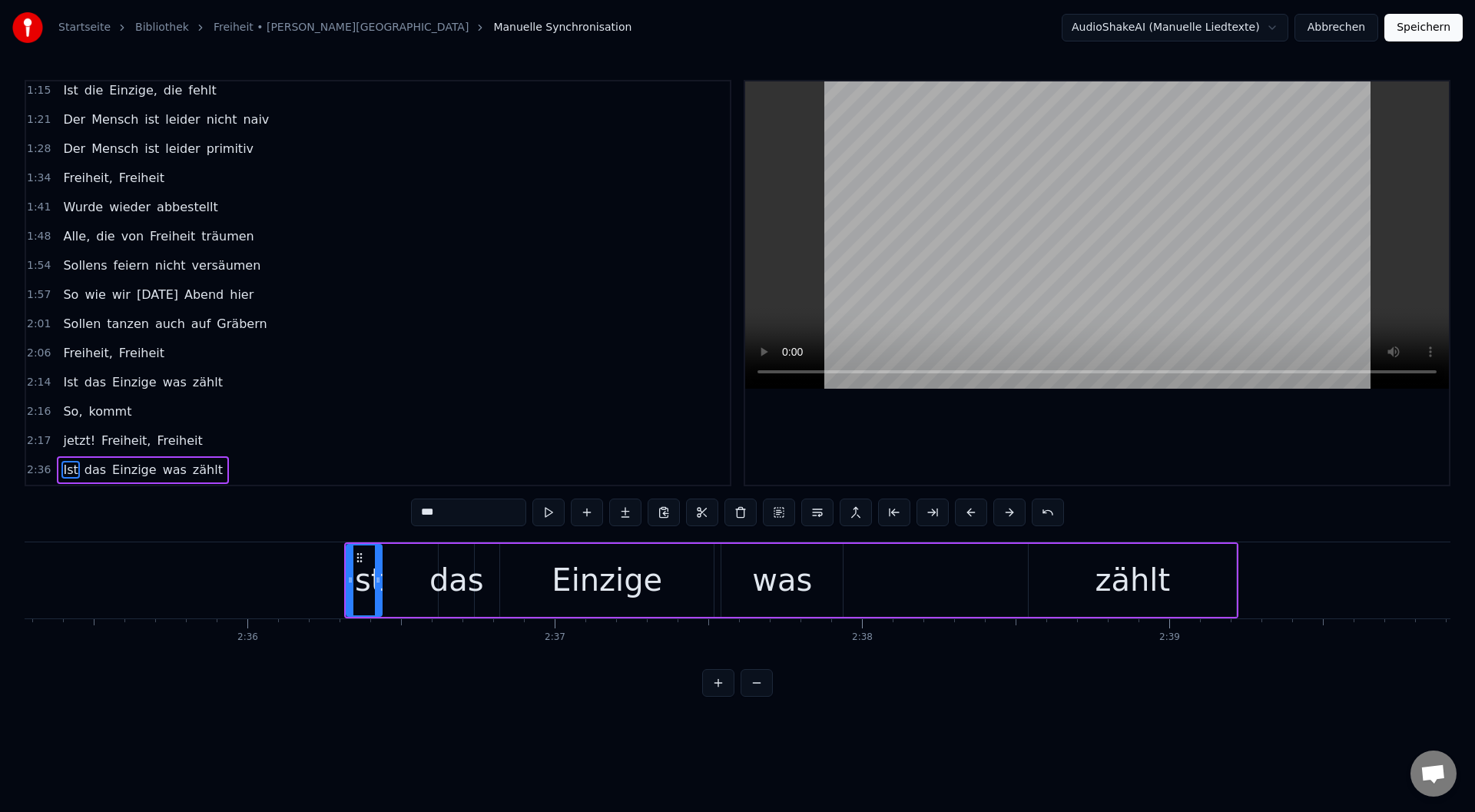
click at [983, 515] on button at bounding box center [971, 512] width 32 height 28
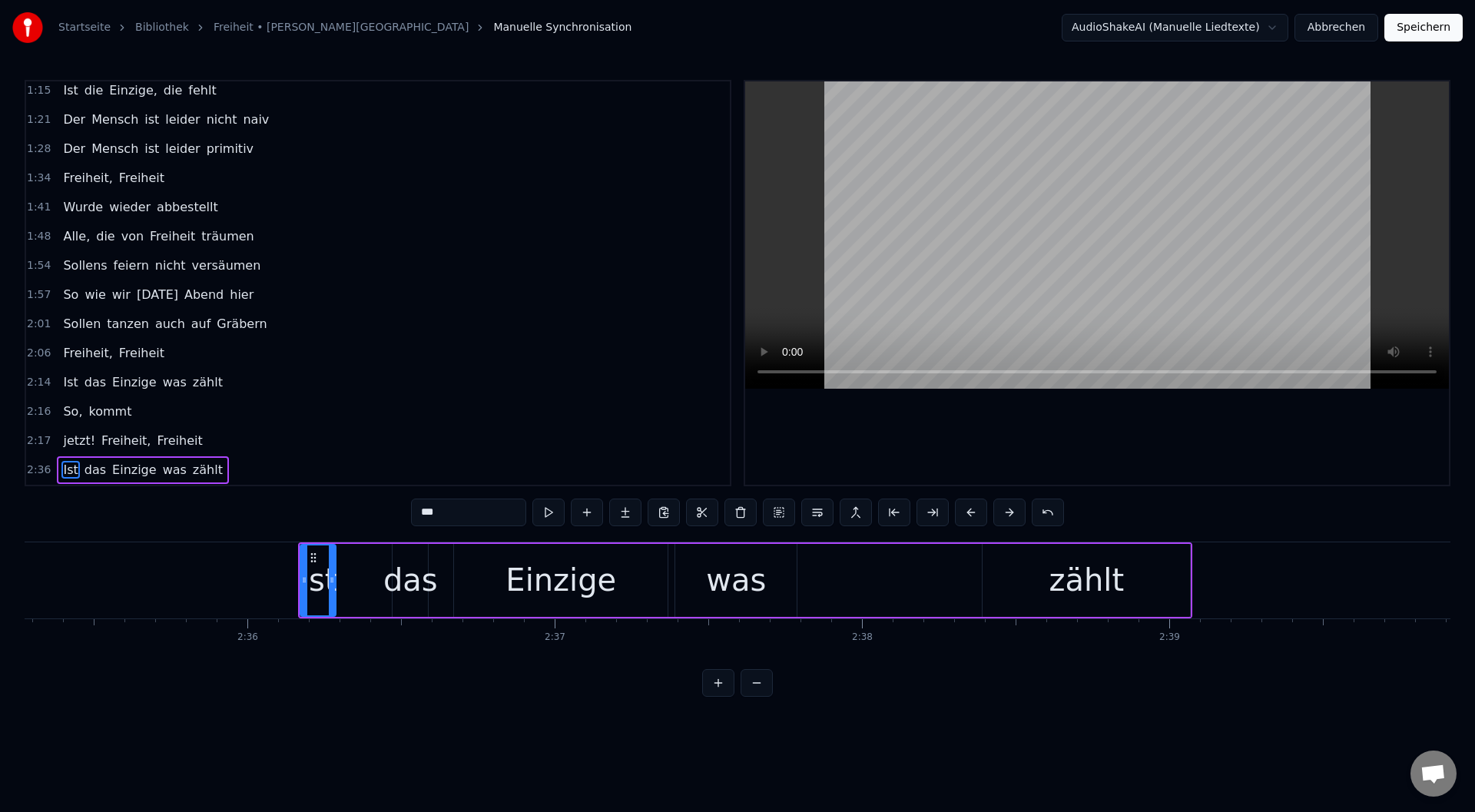
click at [983, 515] on button at bounding box center [971, 512] width 32 height 28
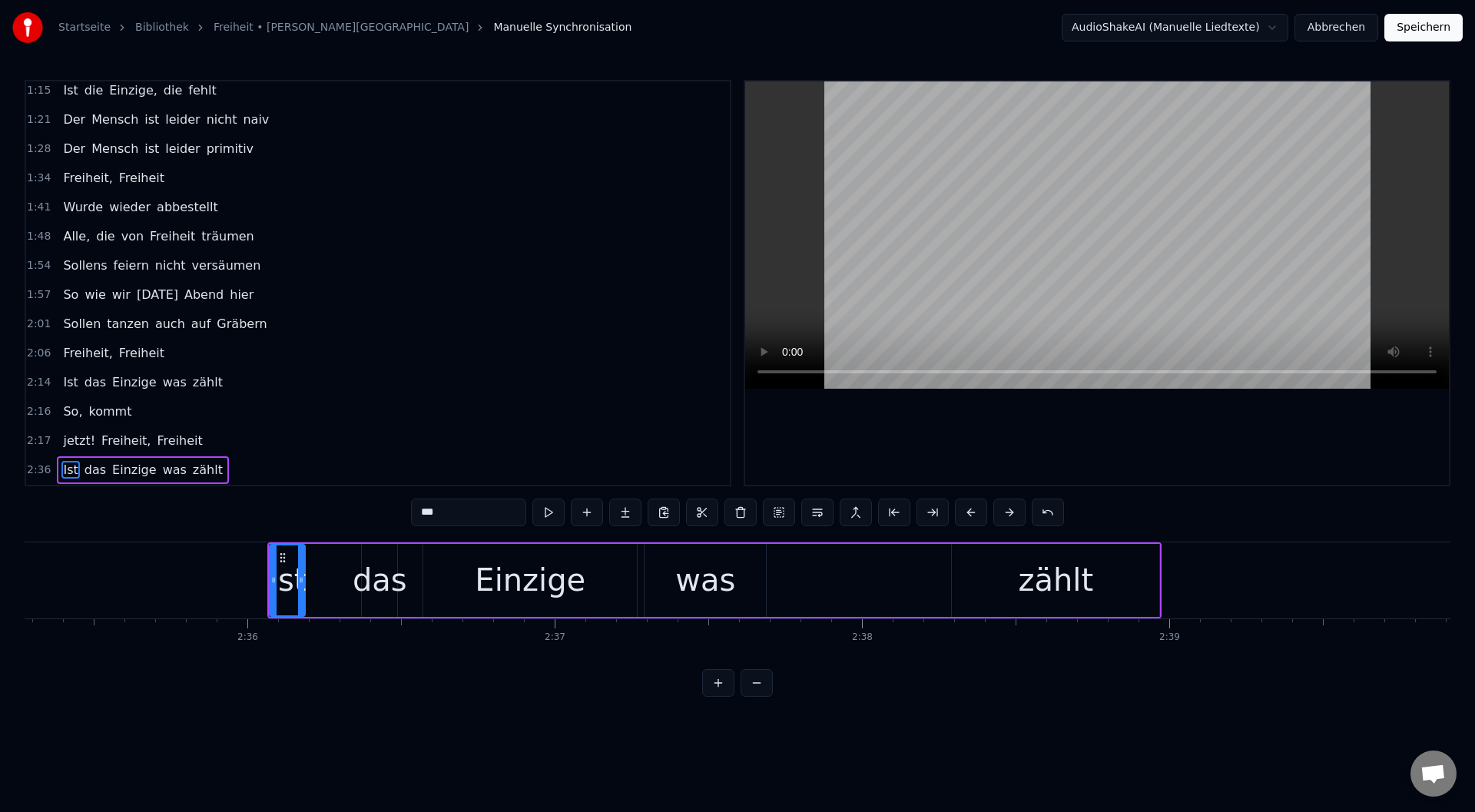
click at [983, 515] on button at bounding box center [971, 512] width 32 height 28
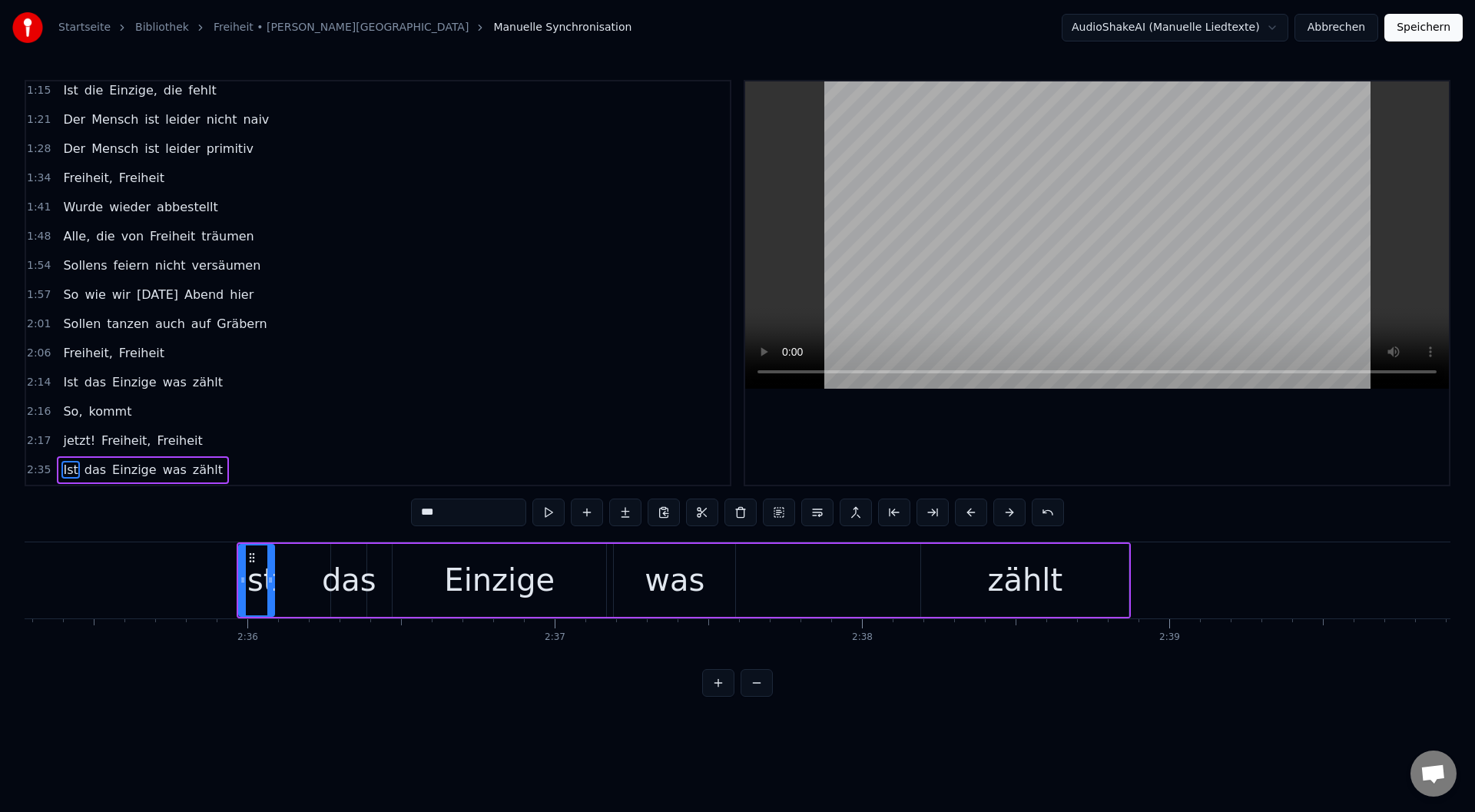
click at [983, 515] on button at bounding box center [971, 512] width 32 height 28
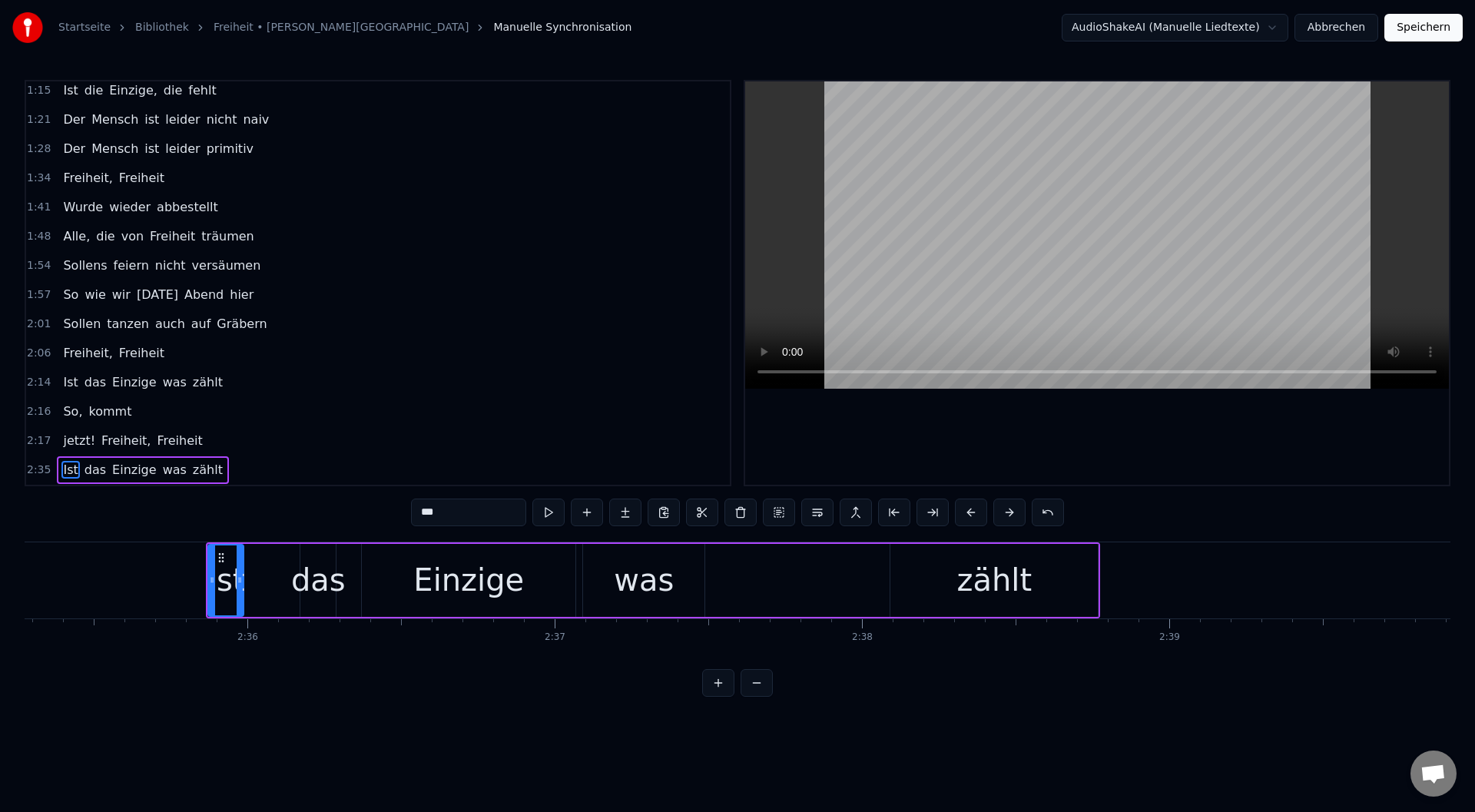
click at [983, 515] on button at bounding box center [971, 512] width 32 height 28
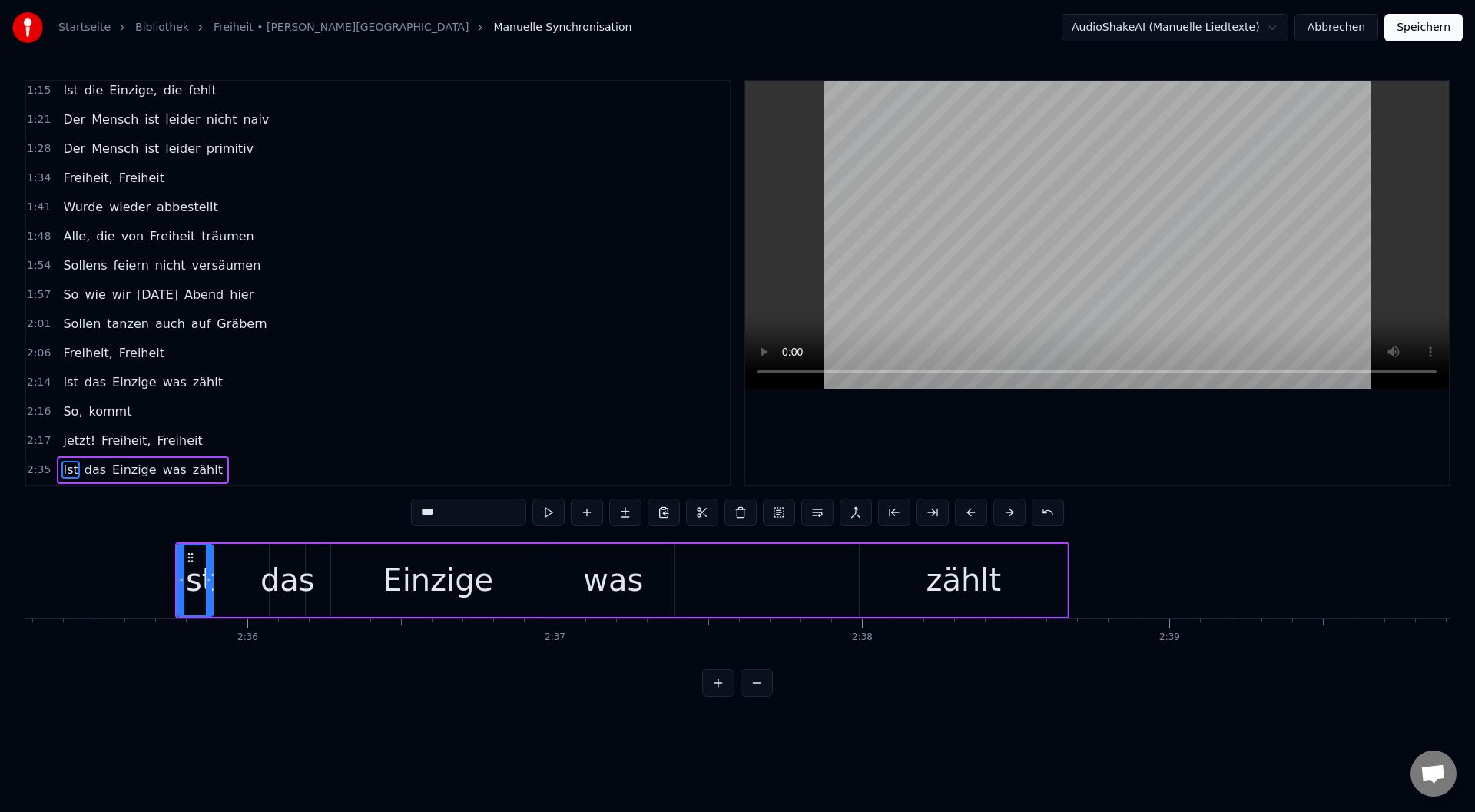
click at [983, 515] on button at bounding box center [971, 512] width 32 height 28
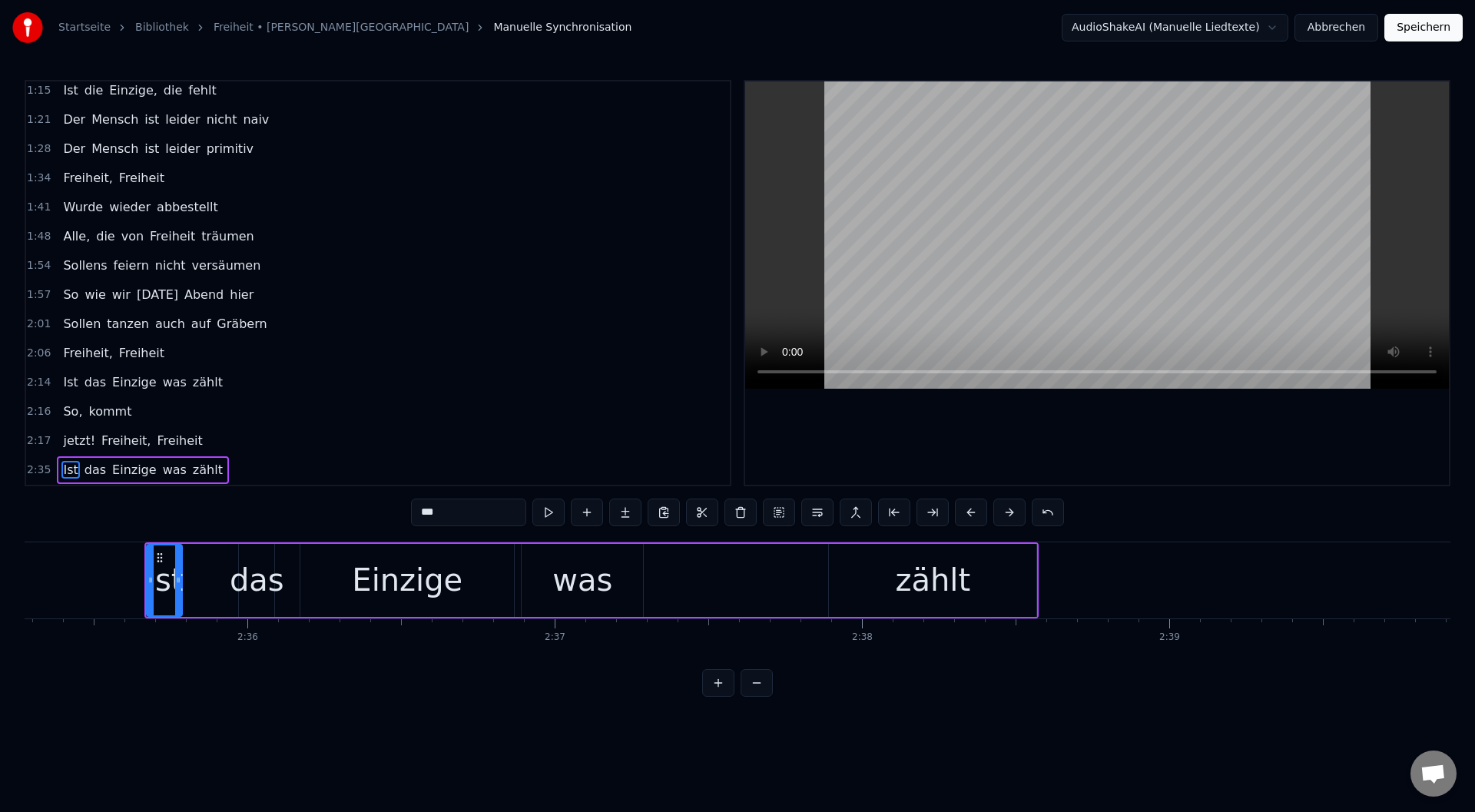
click at [983, 515] on button at bounding box center [971, 512] width 32 height 28
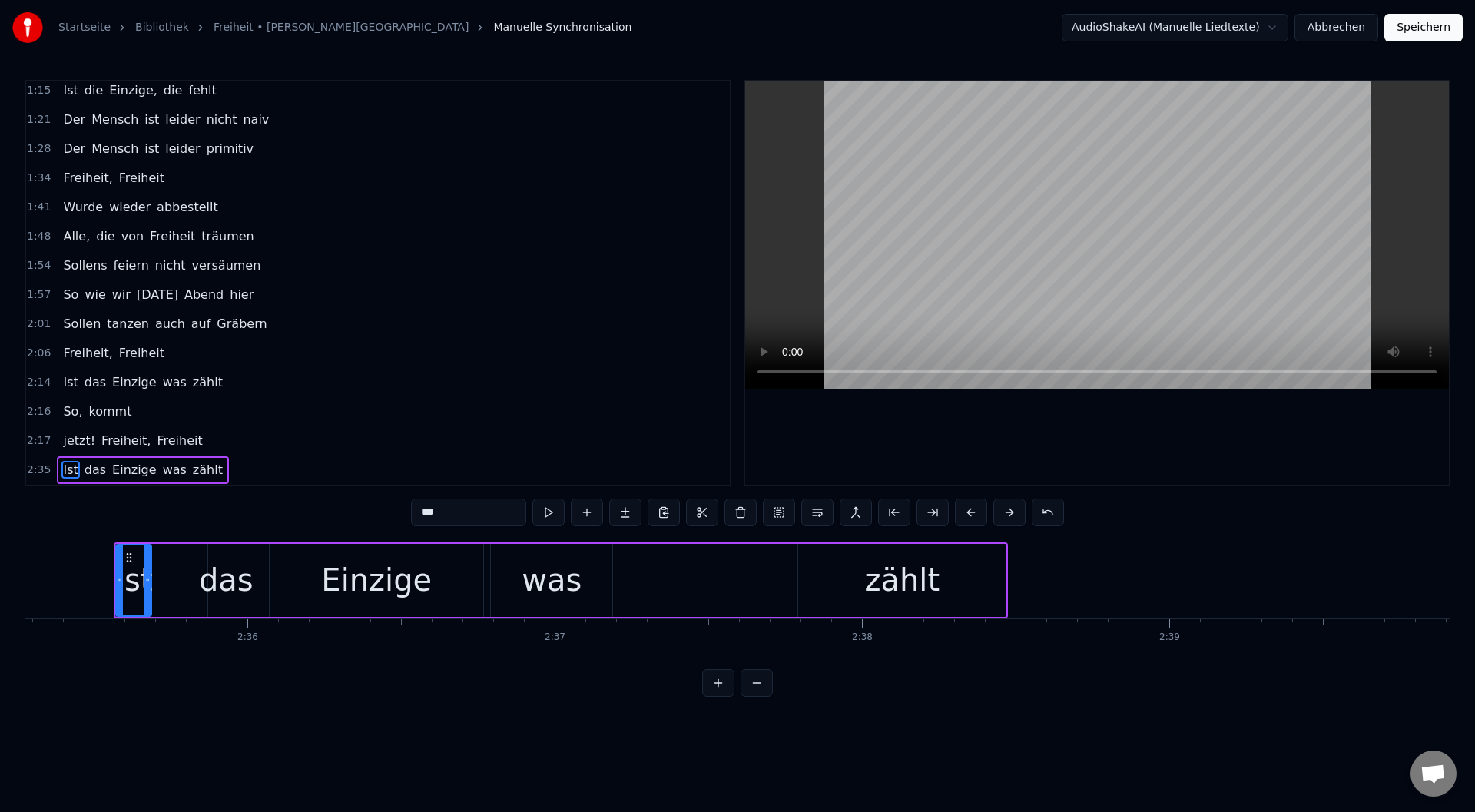
click at [983, 515] on button at bounding box center [971, 512] width 32 height 28
click at [985, 515] on button at bounding box center [971, 512] width 32 height 28
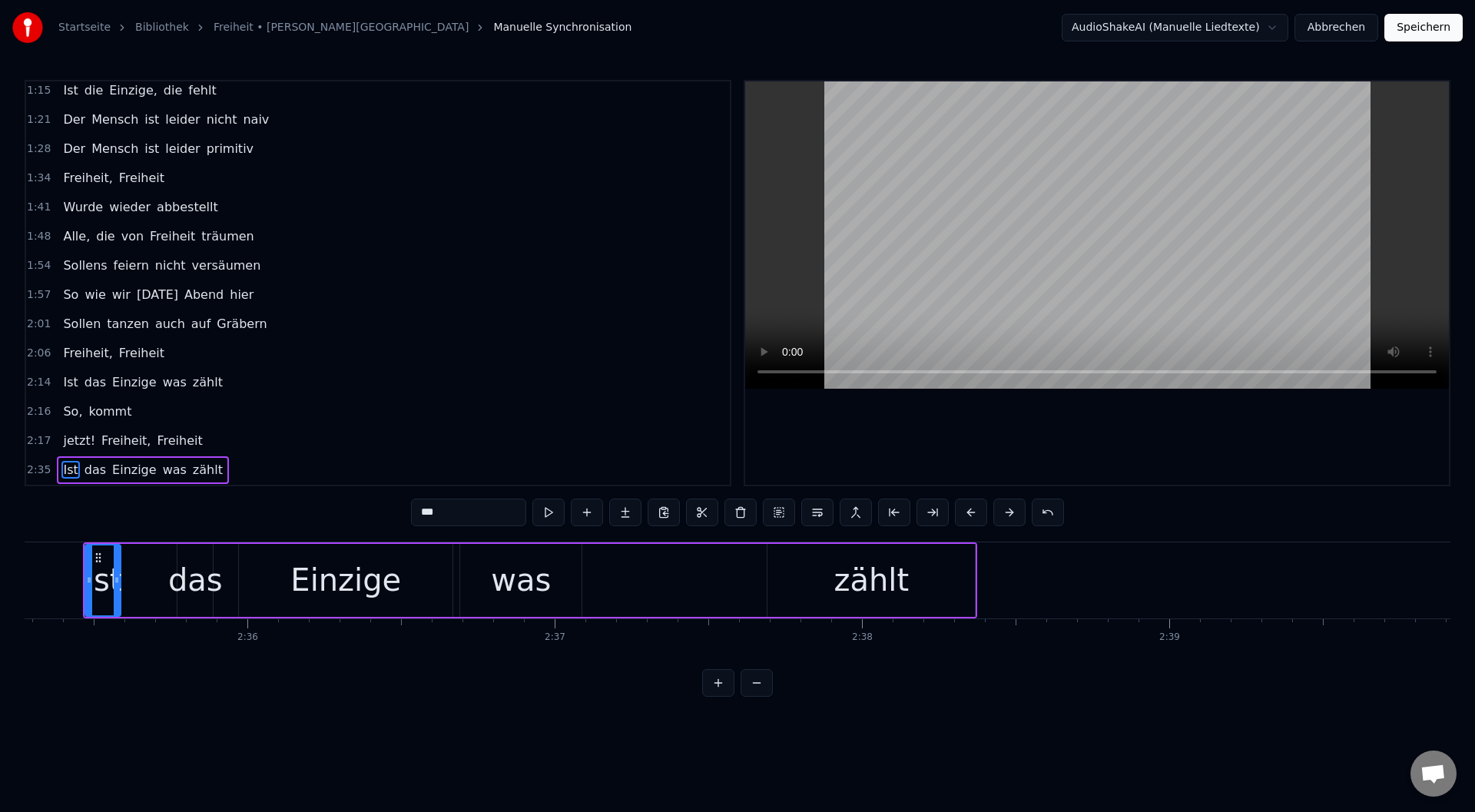
click at [985, 515] on button at bounding box center [971, 512] width 32 height 28
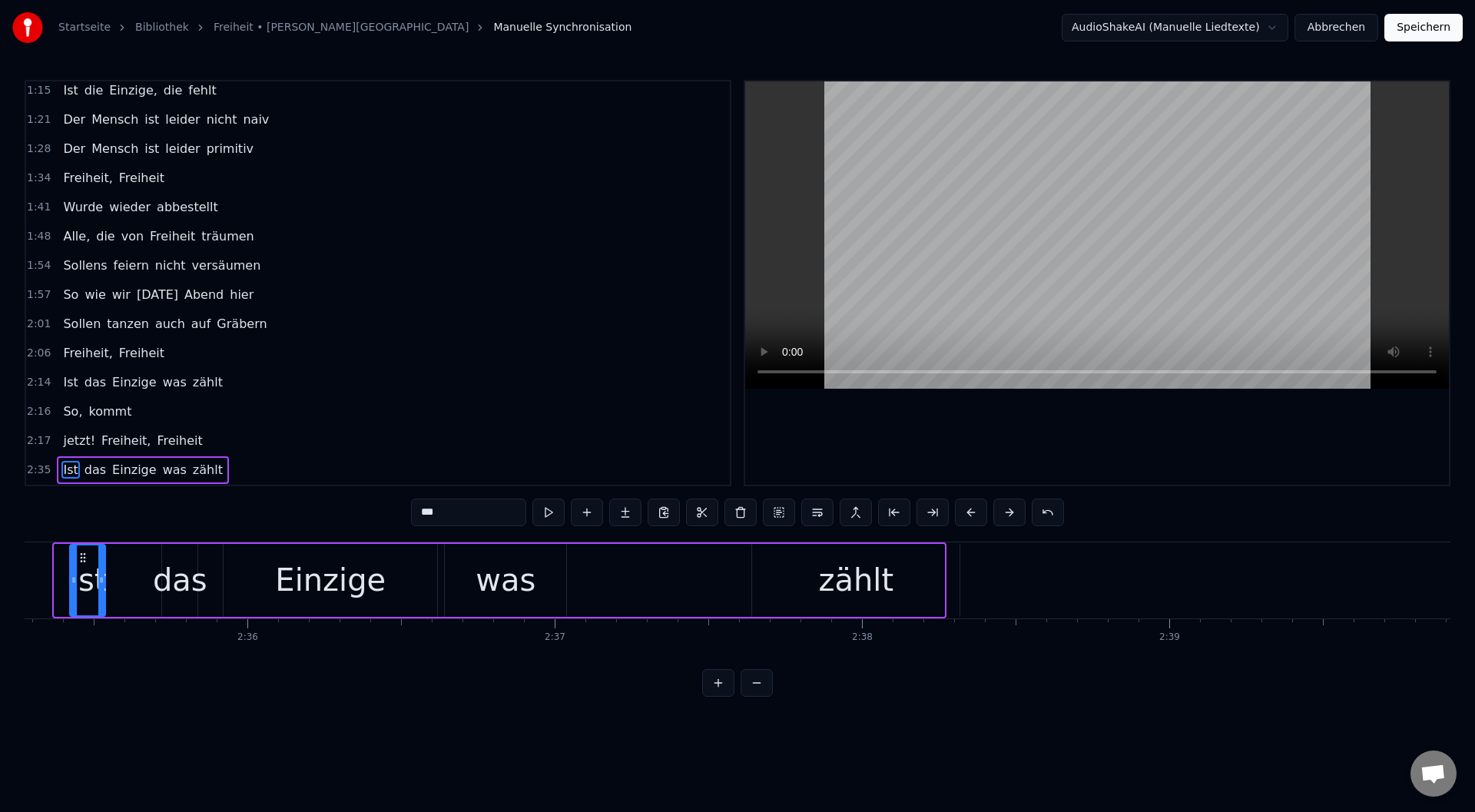
click at [985, 515] on button at bounding box center [971, 512] width 32 height 28
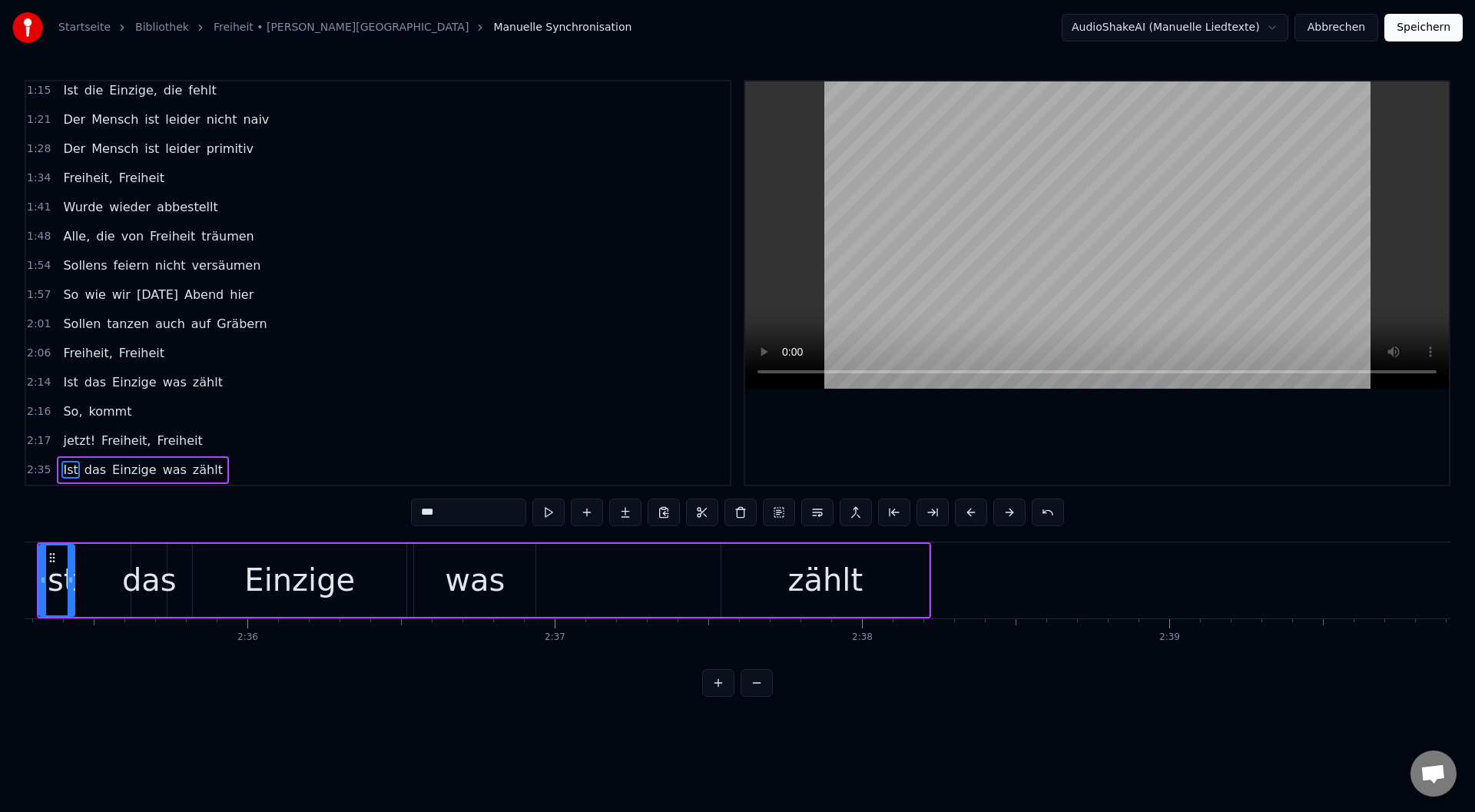
click at [985, 515] on button at bounding box center [971, 512] width 32 height 28
click at [714, 692] on button at bounding box center [717, 683] width 32 height 28
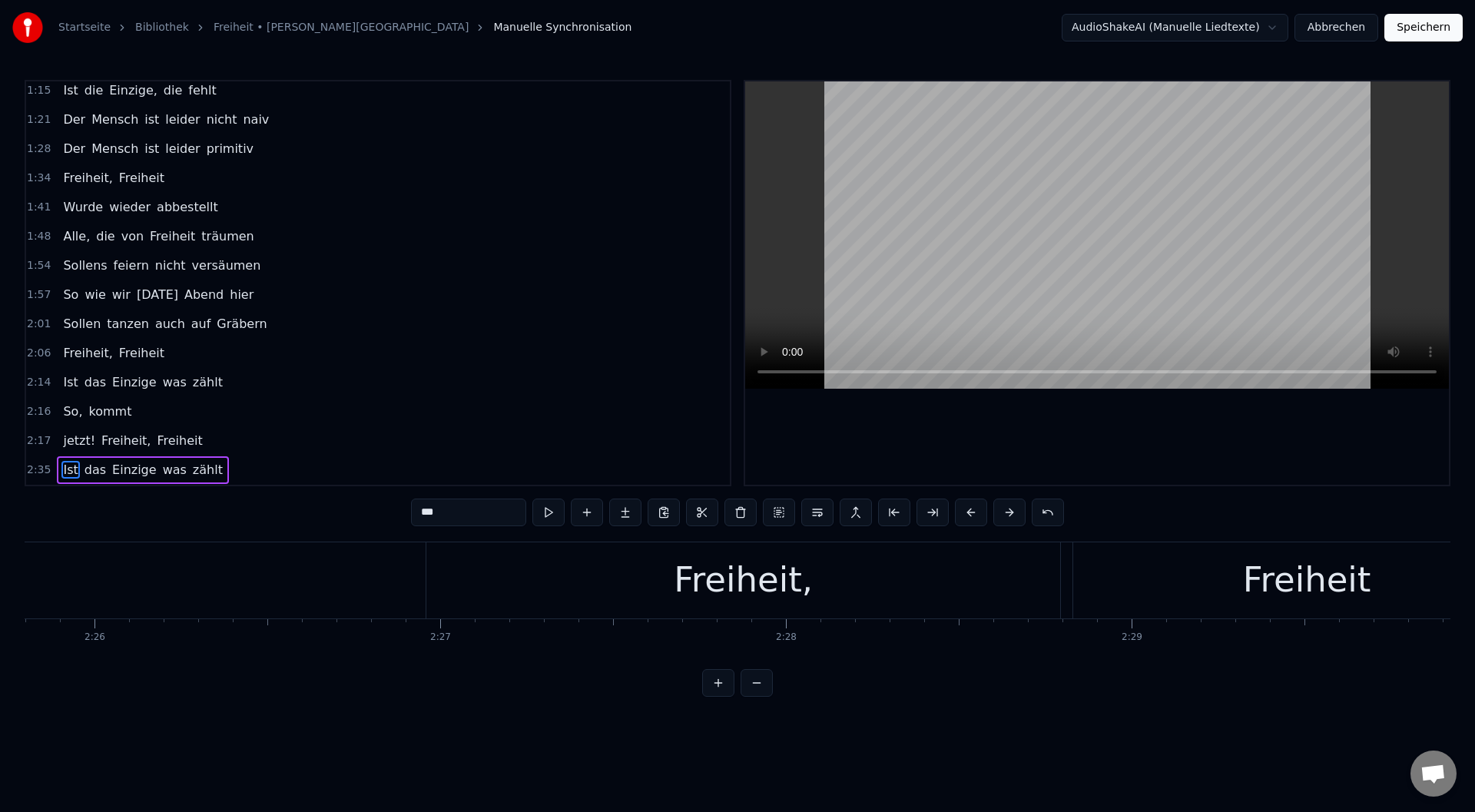
scroll to position [0, 50151]
drag, startPoint x: 1156, startPoint y: 591, endPoint x: 1009, endPoint y: 595, distance: 147.1
click at [1009, 595] on div "Freiheit," at bounding box center [999, 580] width 634 height 76
type input "*********"
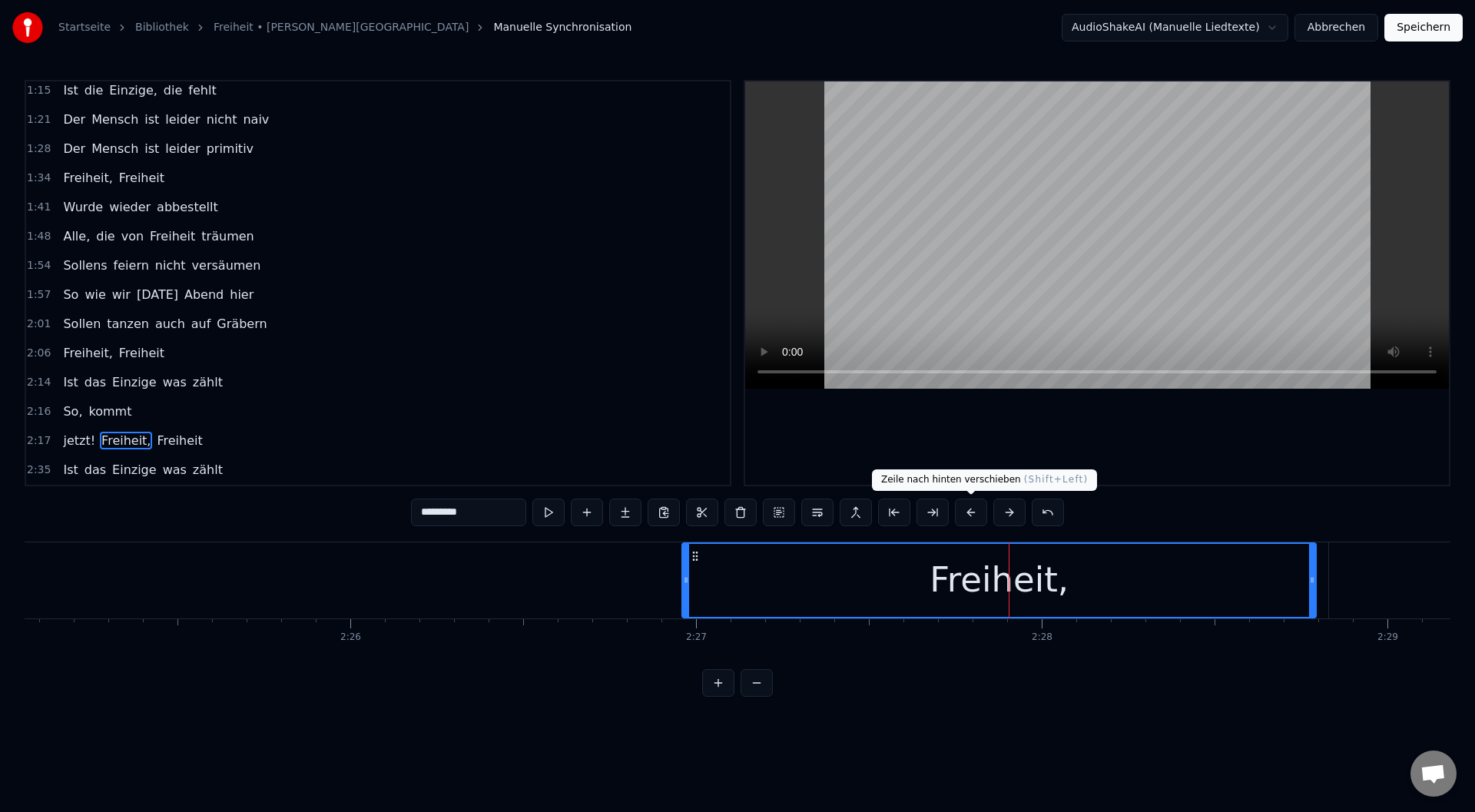
click at [974, 515] on button at bounding box center [971, 512] width 32 height 28
click at [974, 513] on button at bounding box center [971, 512] width 32 height 28
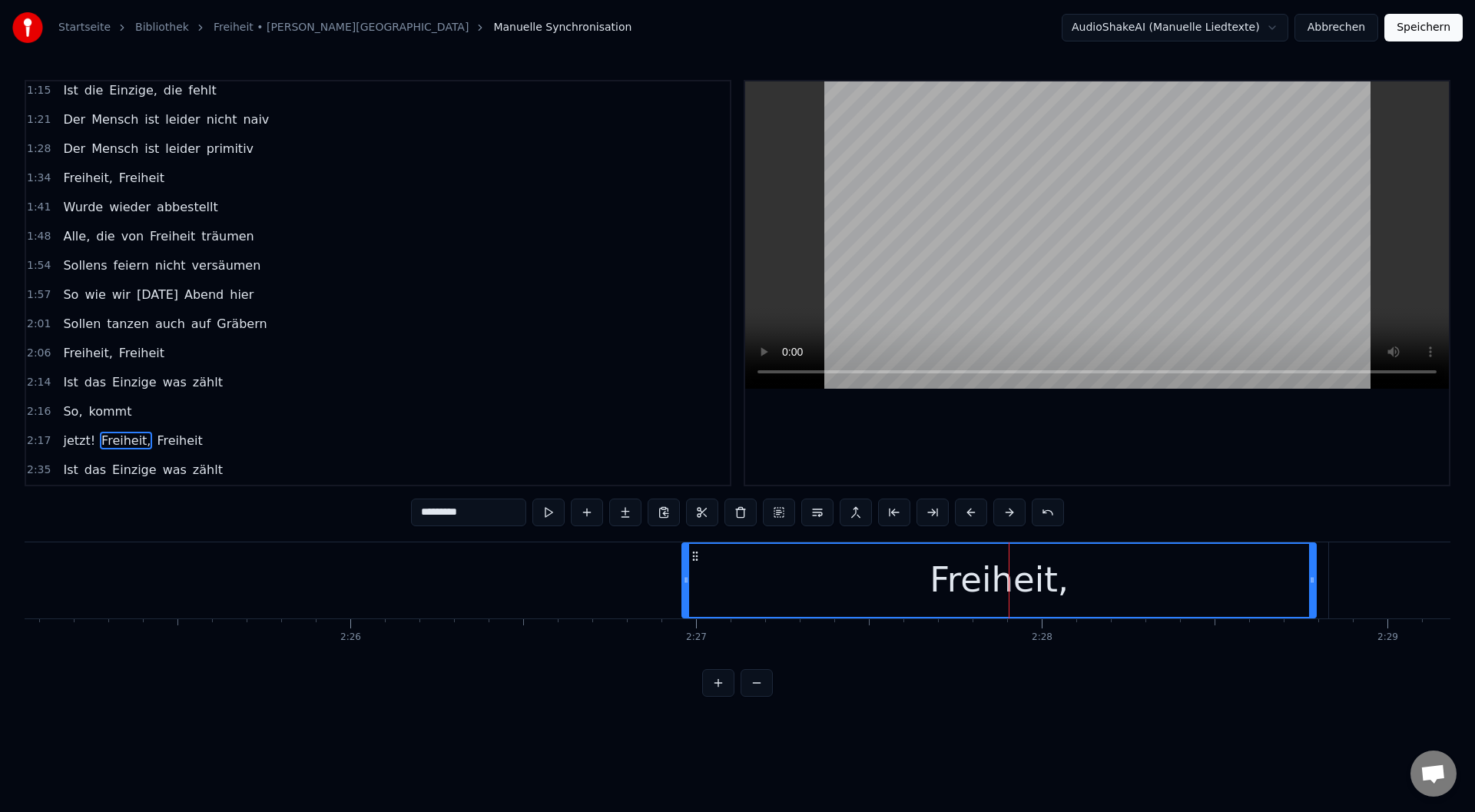
click at [974, 509] on button at bounding box center [971, 512] width 32 height 28
click at [1110, 584] on div "Freiheit," at bounding box center [999, 580] width 632 height 73
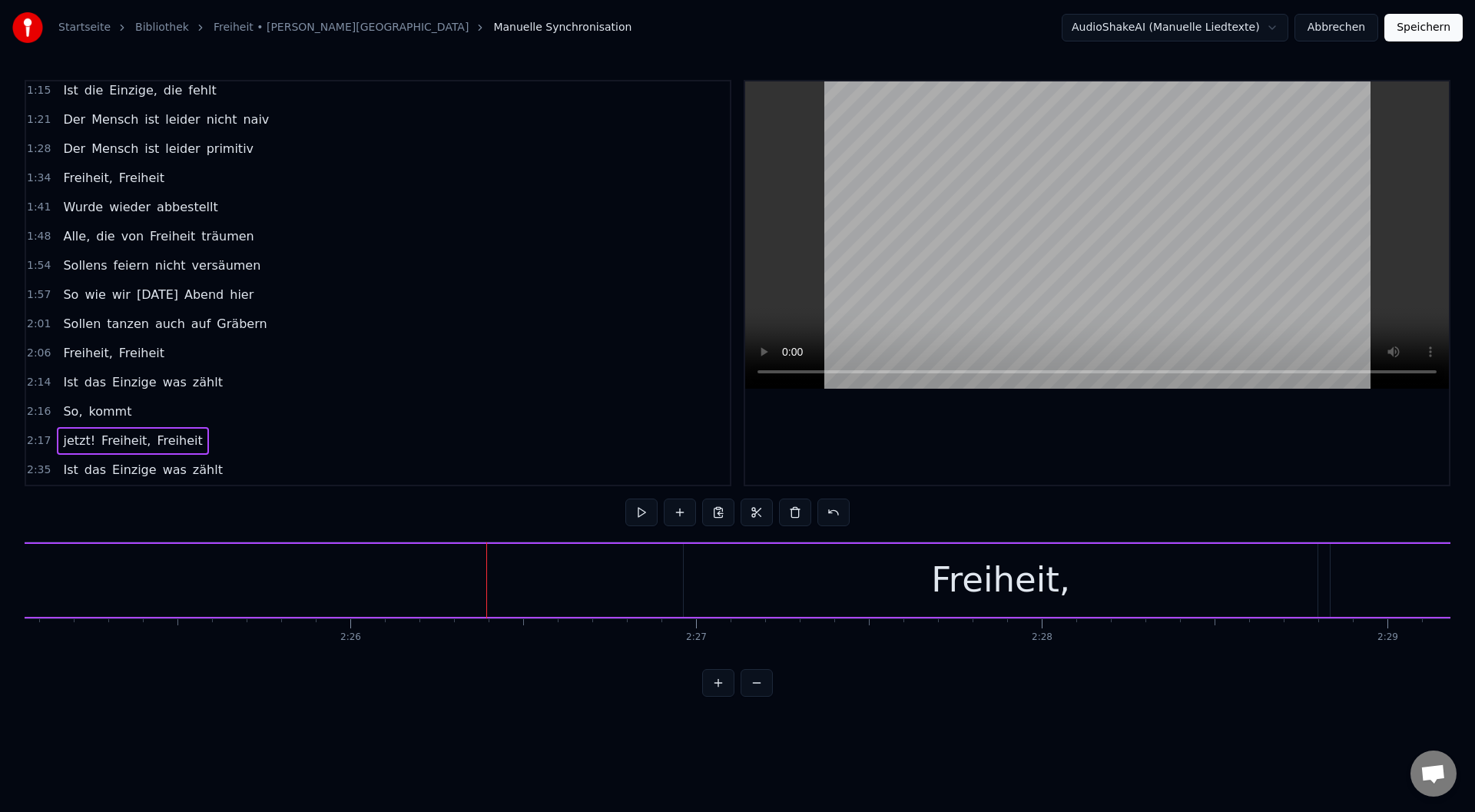
click at [750, 697] on button at bounding box center [756, 683] width 32 height 28
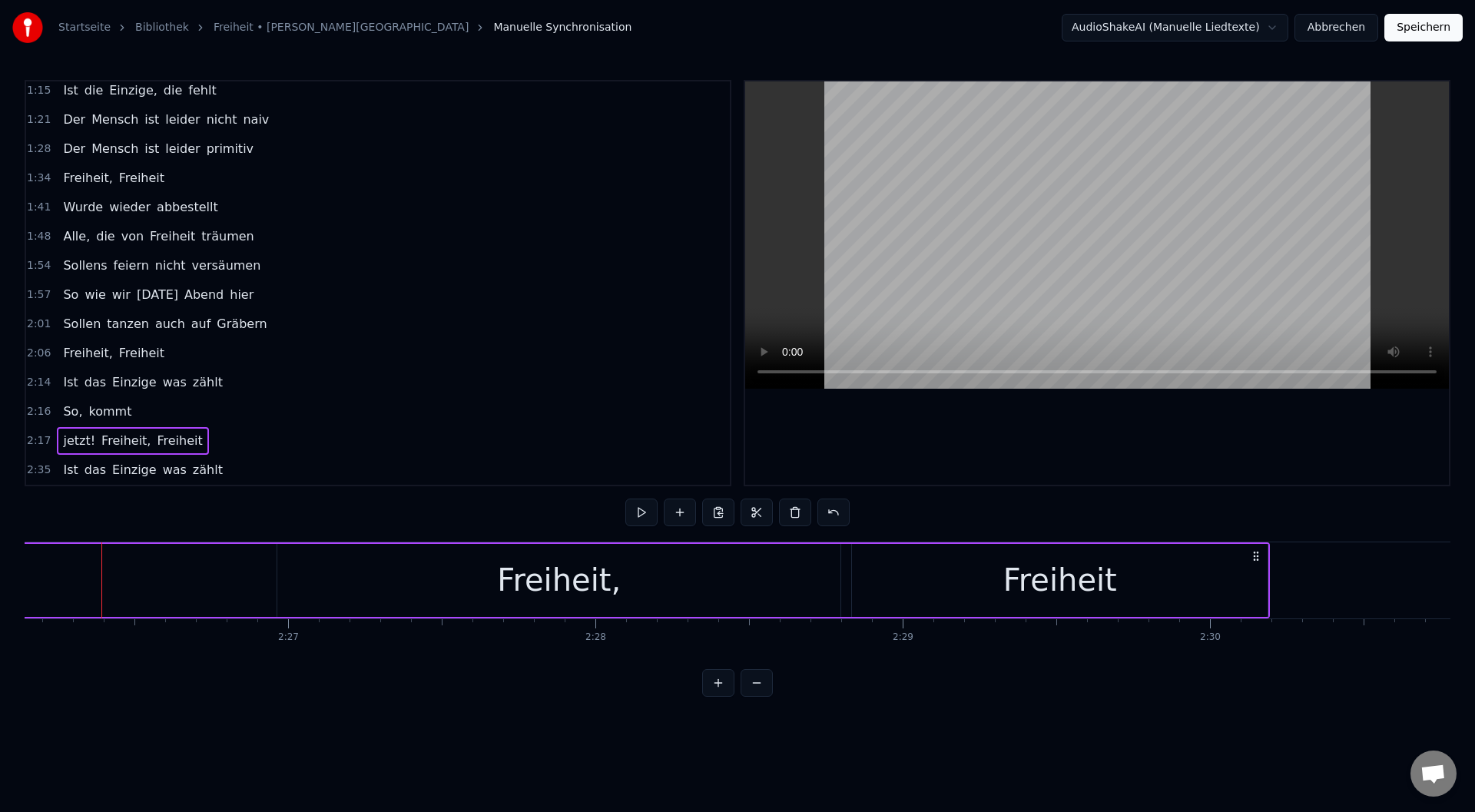
click at [758, 697] on button at bounding box center [756, 683] width 32 height 28
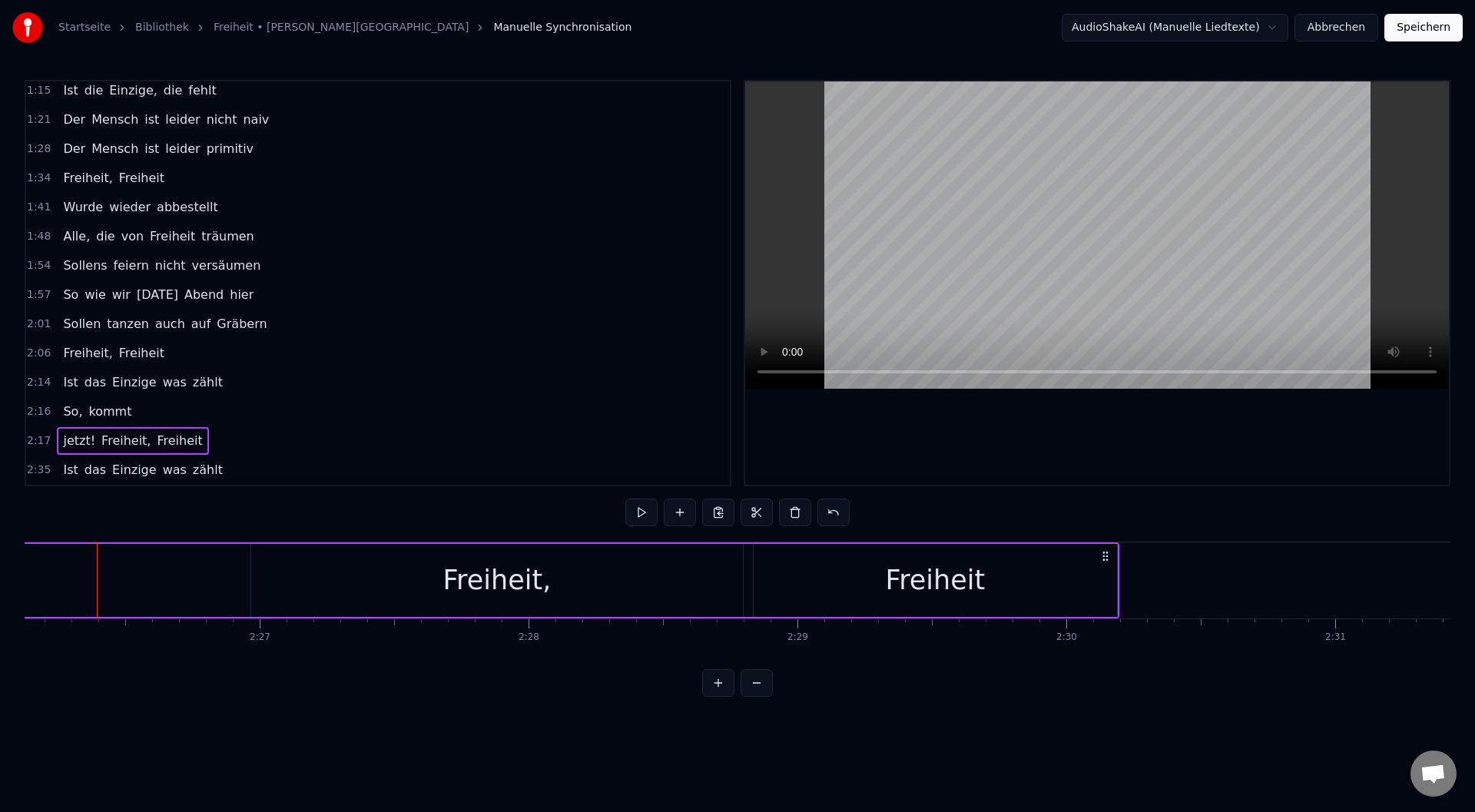
scroll to position [0, 39288]
click at [452, 571] on div "Freiheit," at bounding box center [502, 580] width 492 height 73
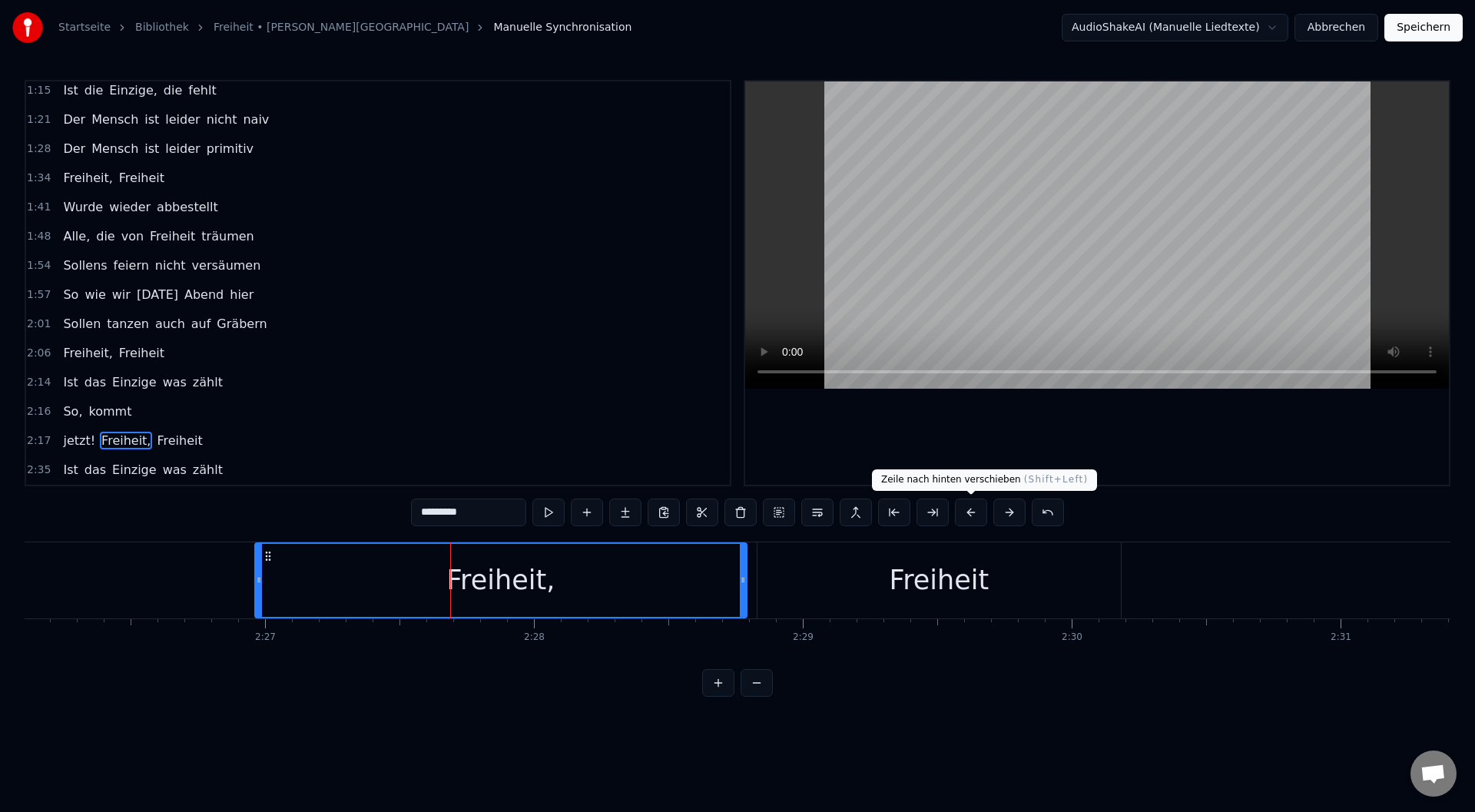
click at [975, 517] on button at bounding box center [971, 512] width 32 height 28
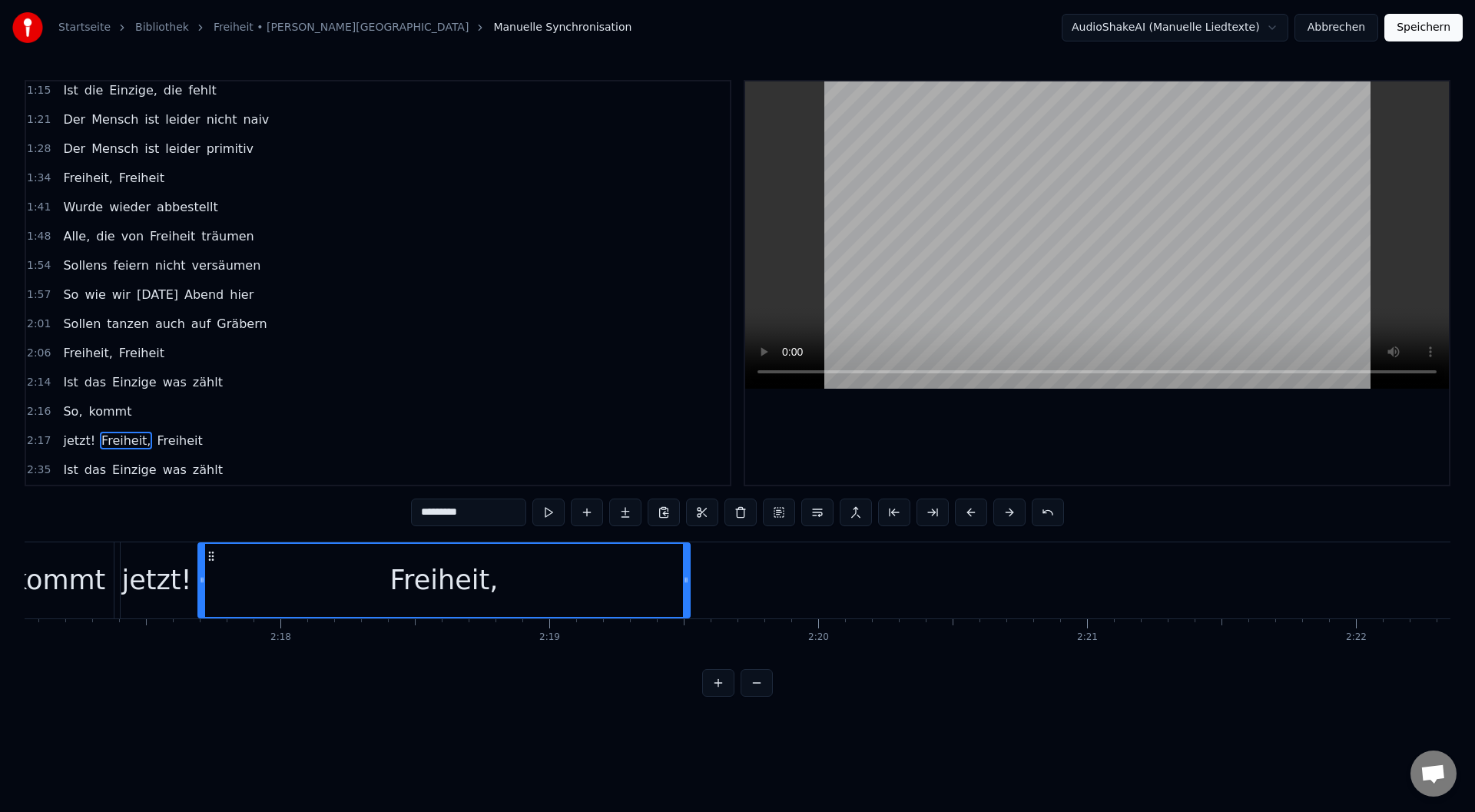
scroll to position [0, 36761]
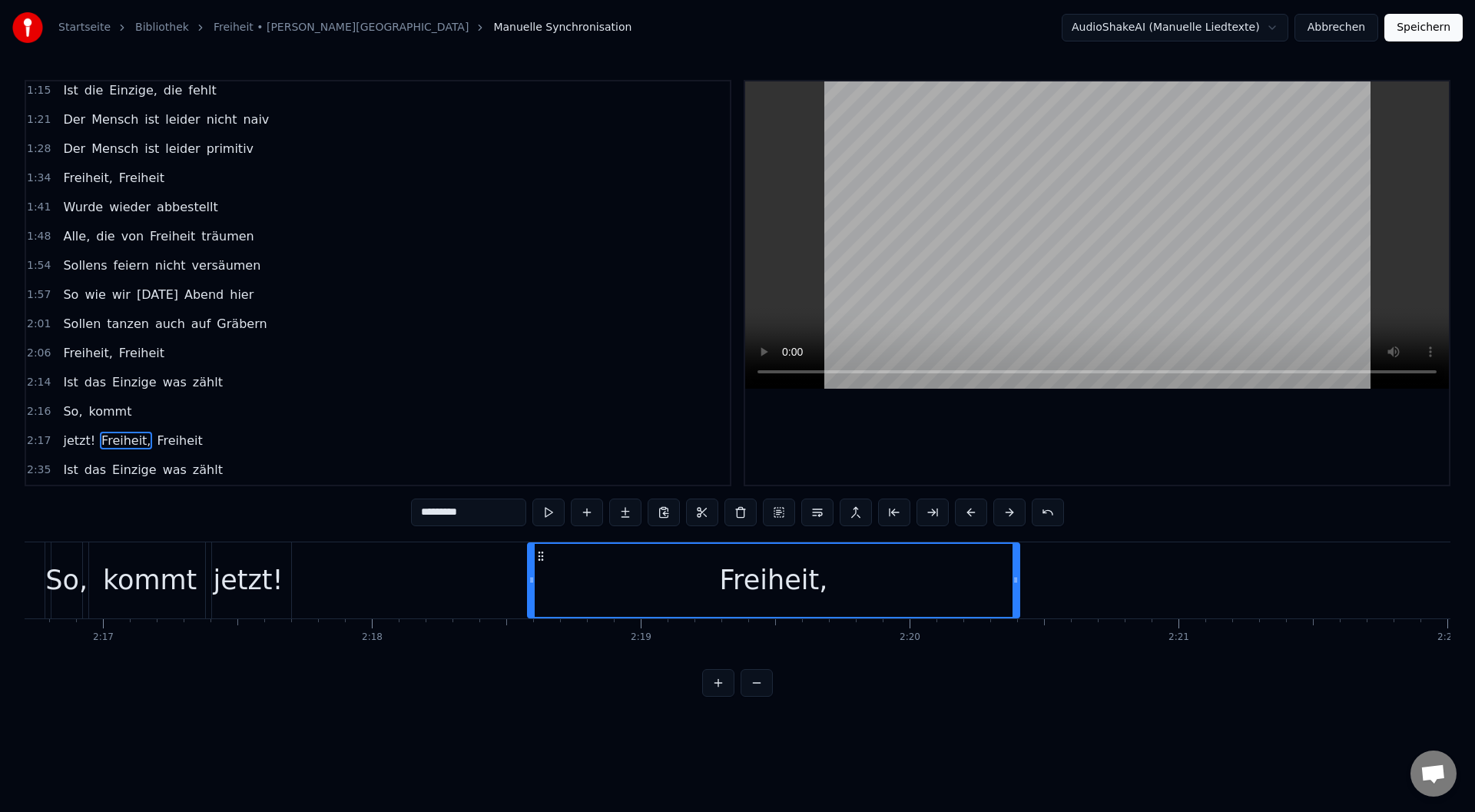
drag, startPoint x: 265, startPoint y: 551, endPoint x: 537, endPoint y: 622, distance: 281.1
click at [537, 622] on div "Die Verträge sind gemacht Und es wurde viel gelacht Und was süßes zum dessert F…" at bounding box center [737, 598] width 1426 height 115
drag, startPoint x: 848, startPoint y: 591, endPoint x: 954, endPoint y: 591, distance: 106.0
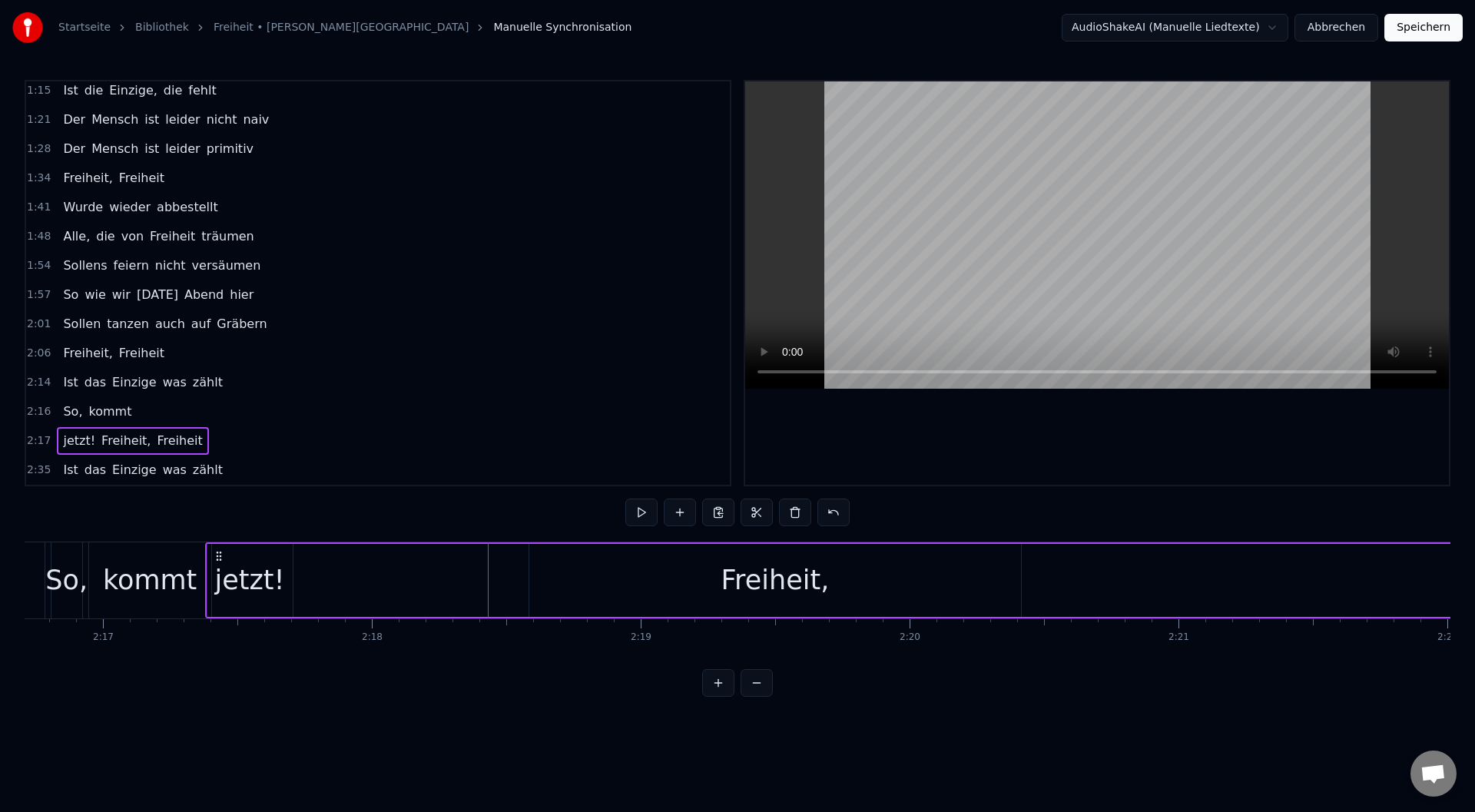
click at [871, 602] on div "Freiheit," at bounding box center [775, 580] width 492 height 73
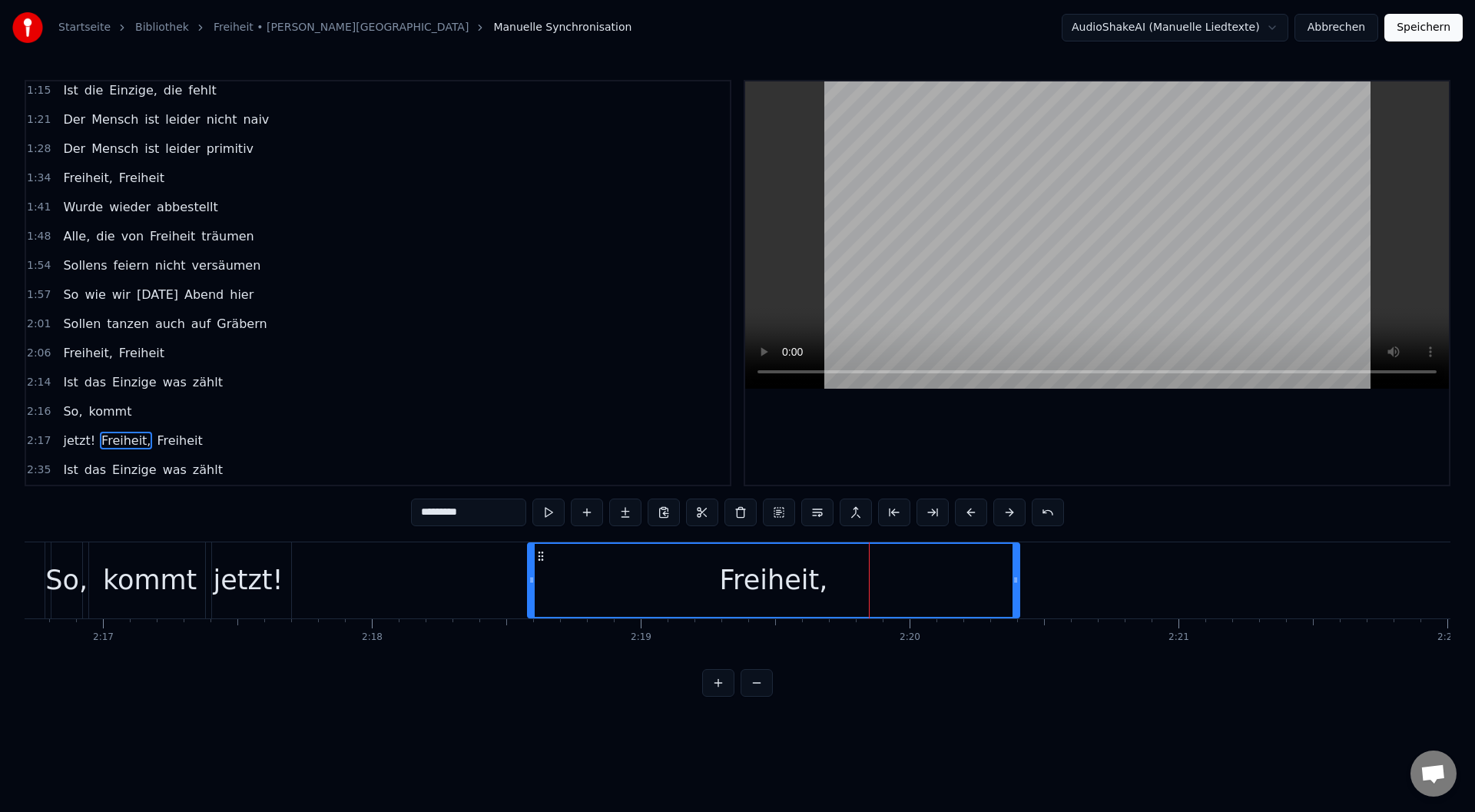
drag, startPoint x: 722, startPoint y: 586, endPoint x: 676, endPoint y: 581, distance: 46.3
click at [765, 590] on div "Freiheit," at bounding box center [773, 580] width 491 height 73
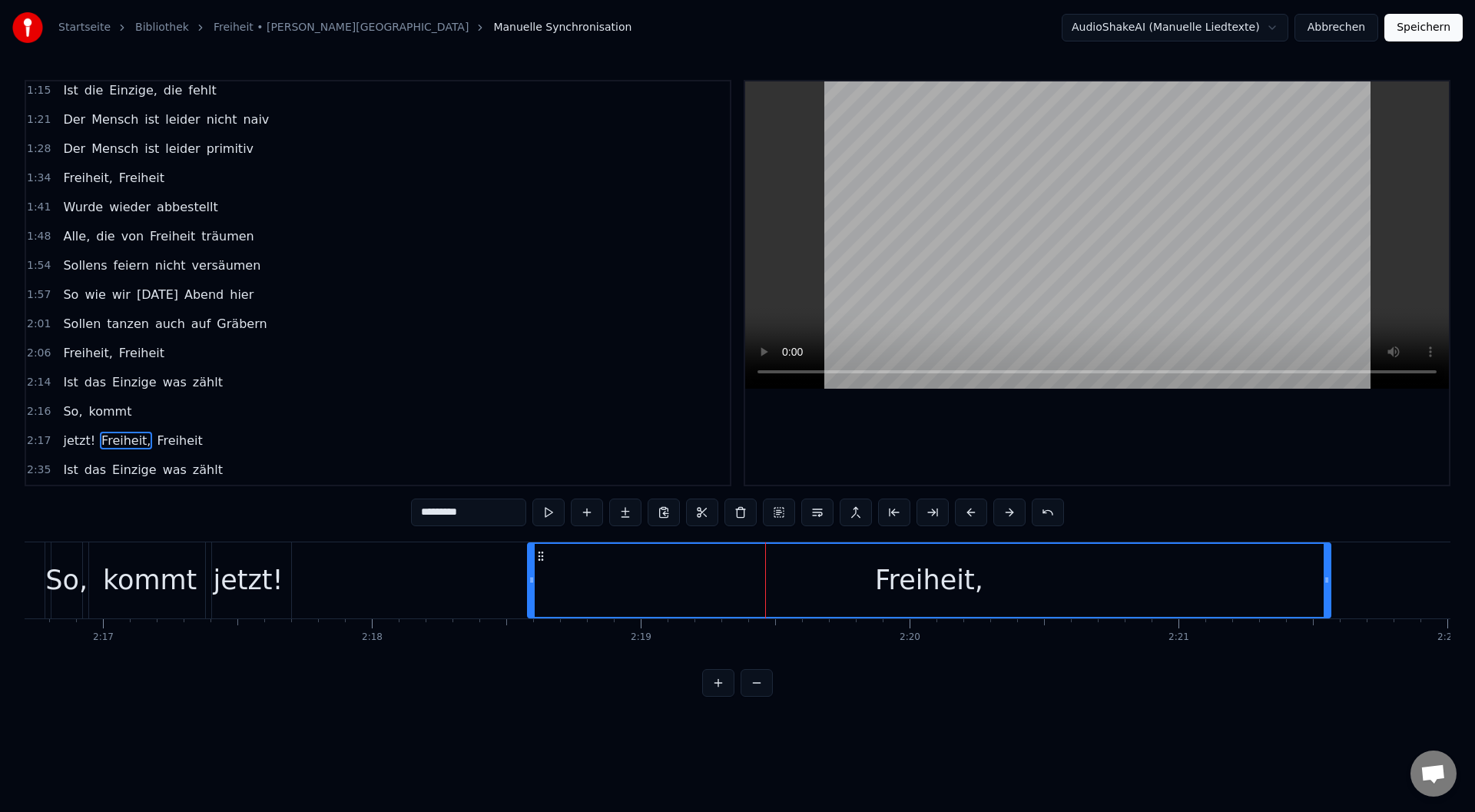
drag, startPoint x: 1014, startPoint y: 582, endPoint x: 1325, endPoint y: 594, distance: 311.2
click at [1325, 594] on div at bounding box center [1327, 580] width 7 height 73
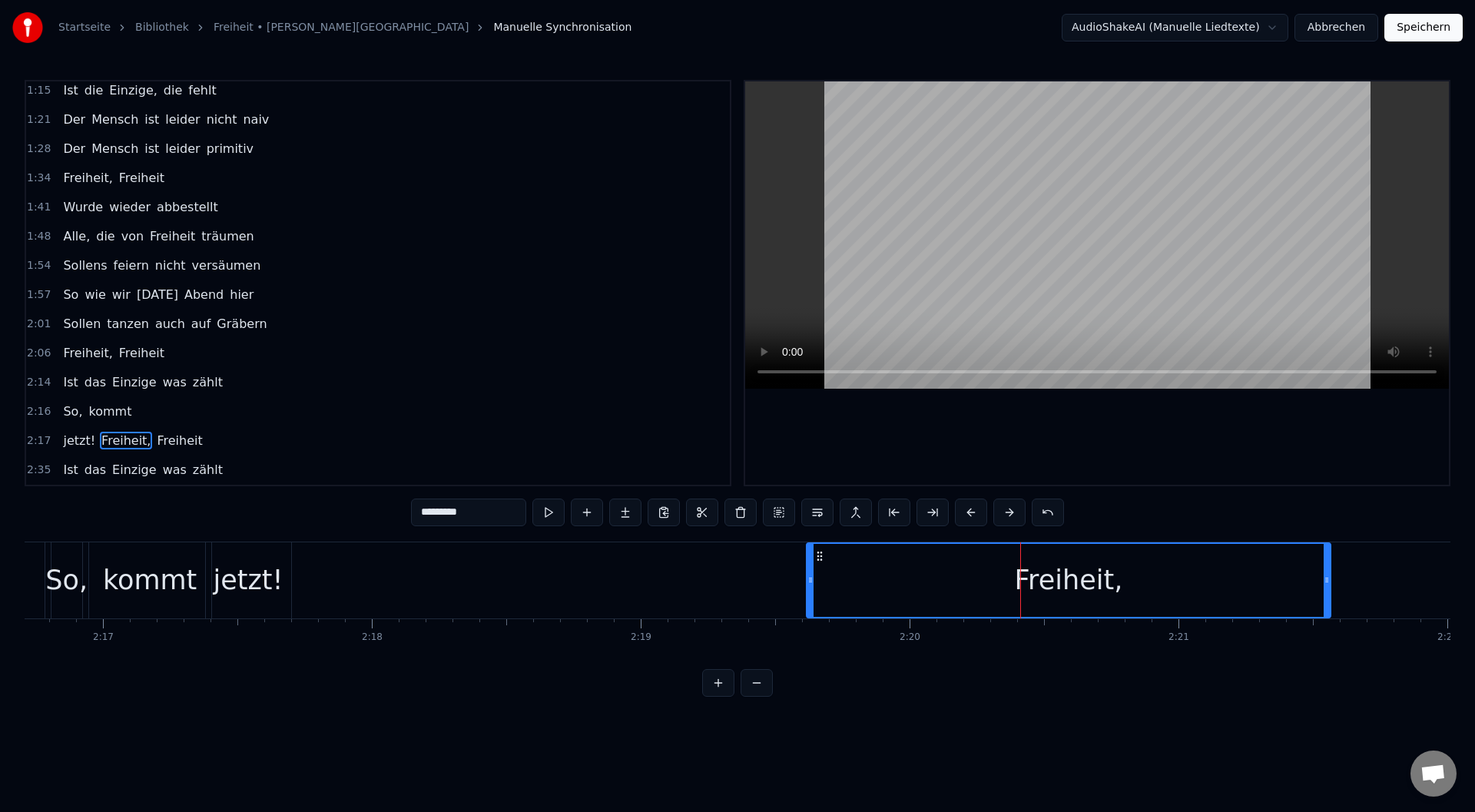
drag, startPoint x: 531, startPoint y: 560, endPoint x: 810, endPoint y: 579, distance: 279.6
click at [810, 579] on div at bounding box center [811, 580] width 7 height 73
click at [121, 415] on span "kommt" at bounding box center [110, 412] width 46 height 19
click at [82, 440] on span "jetzt!" at bounding box center [79, 440] width 35 height 18
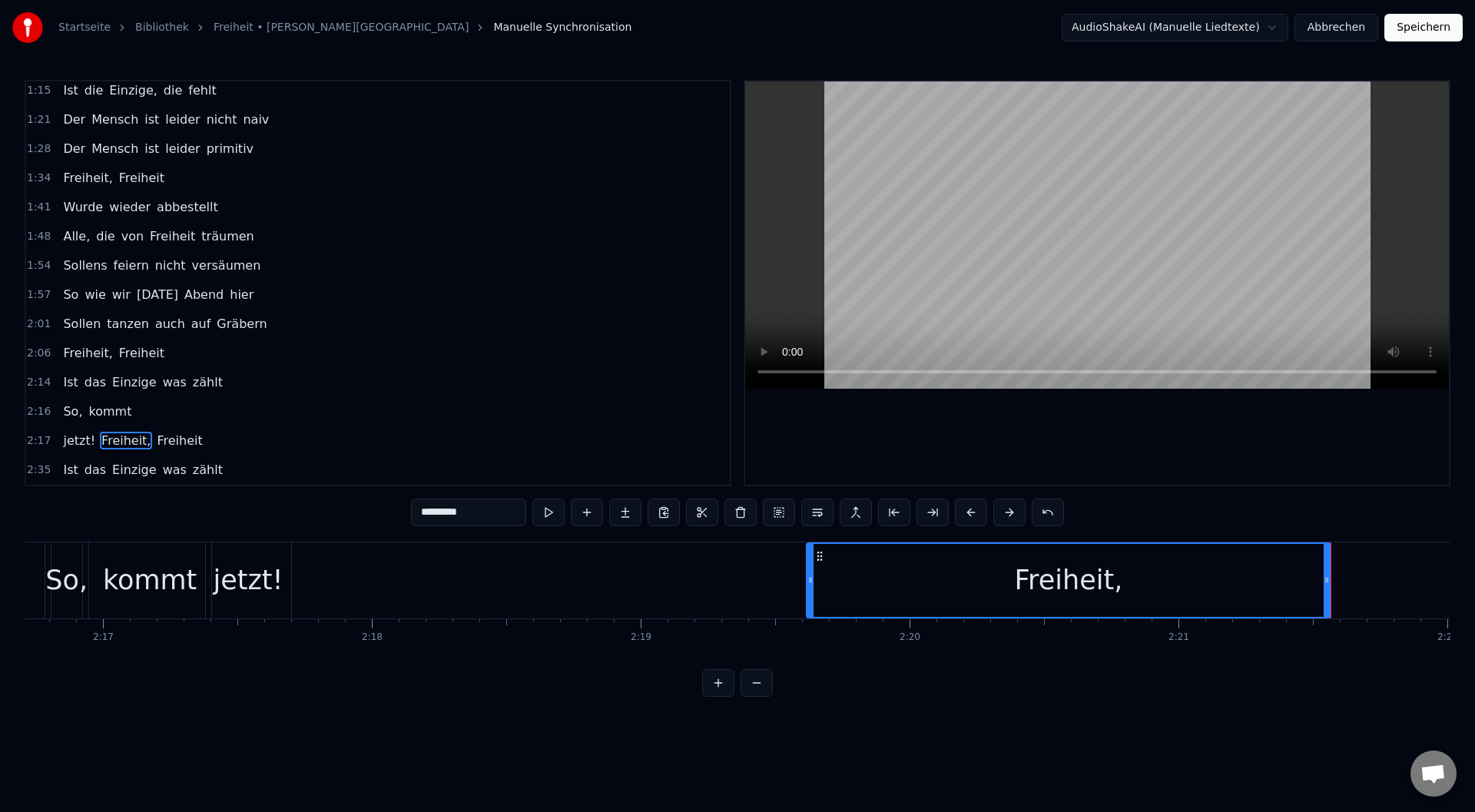
type input "******"
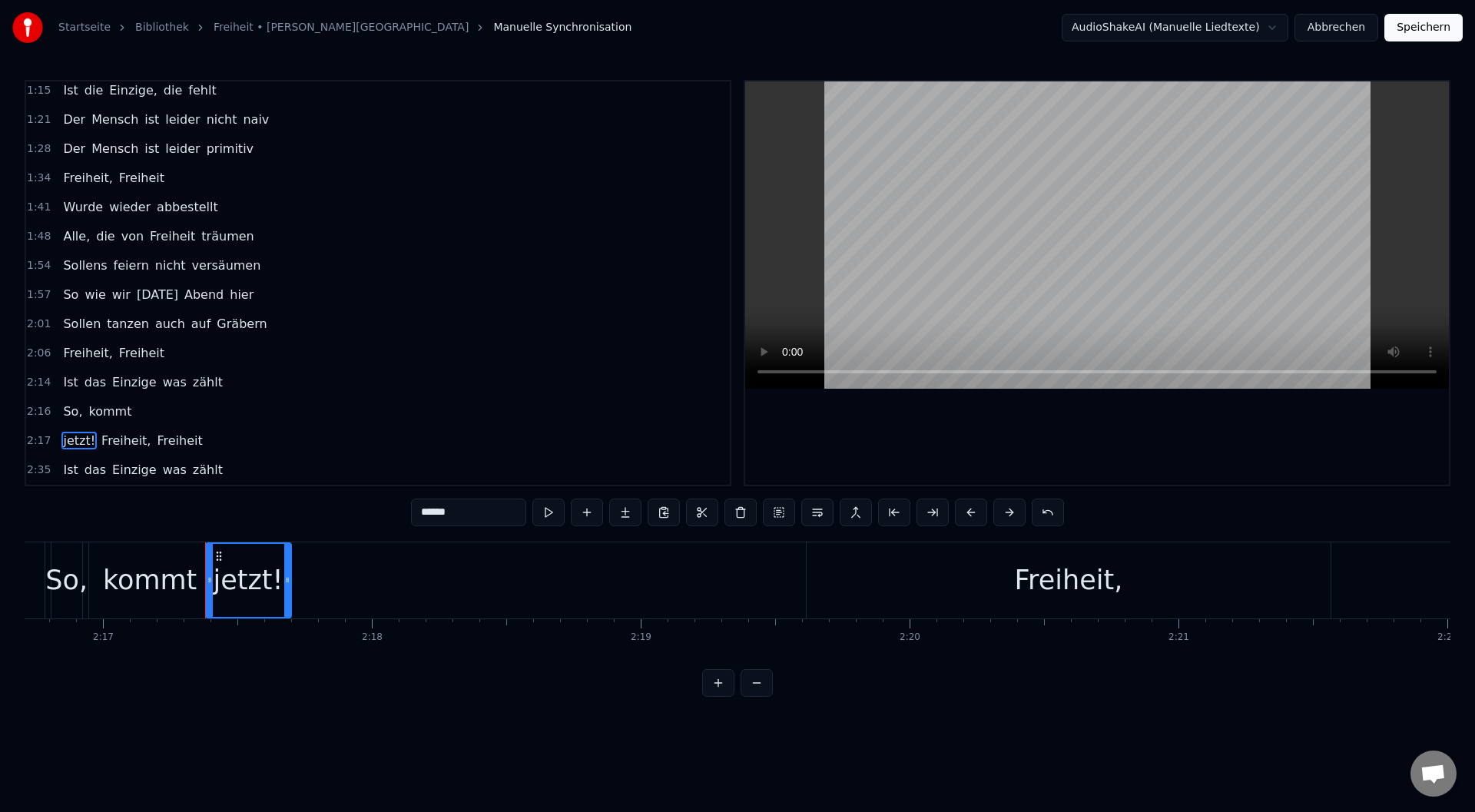
click at [82, 440] on span "jetzt!" at bounding box center [79, 440] width 35 height 18
click at [68, 440] on span "jetzt!" at bounding box center [79, 440] width 35 height 18
click at [71, 440] on span "jetzt!" at bounding box center [79, 440] width 35 height 18
click at [244, 574] on div "jetzt!" at bounding box center [248, 580] width 70 height 41
click at [244, 574] on div at bounding box center [244, 580] width 1 height 76
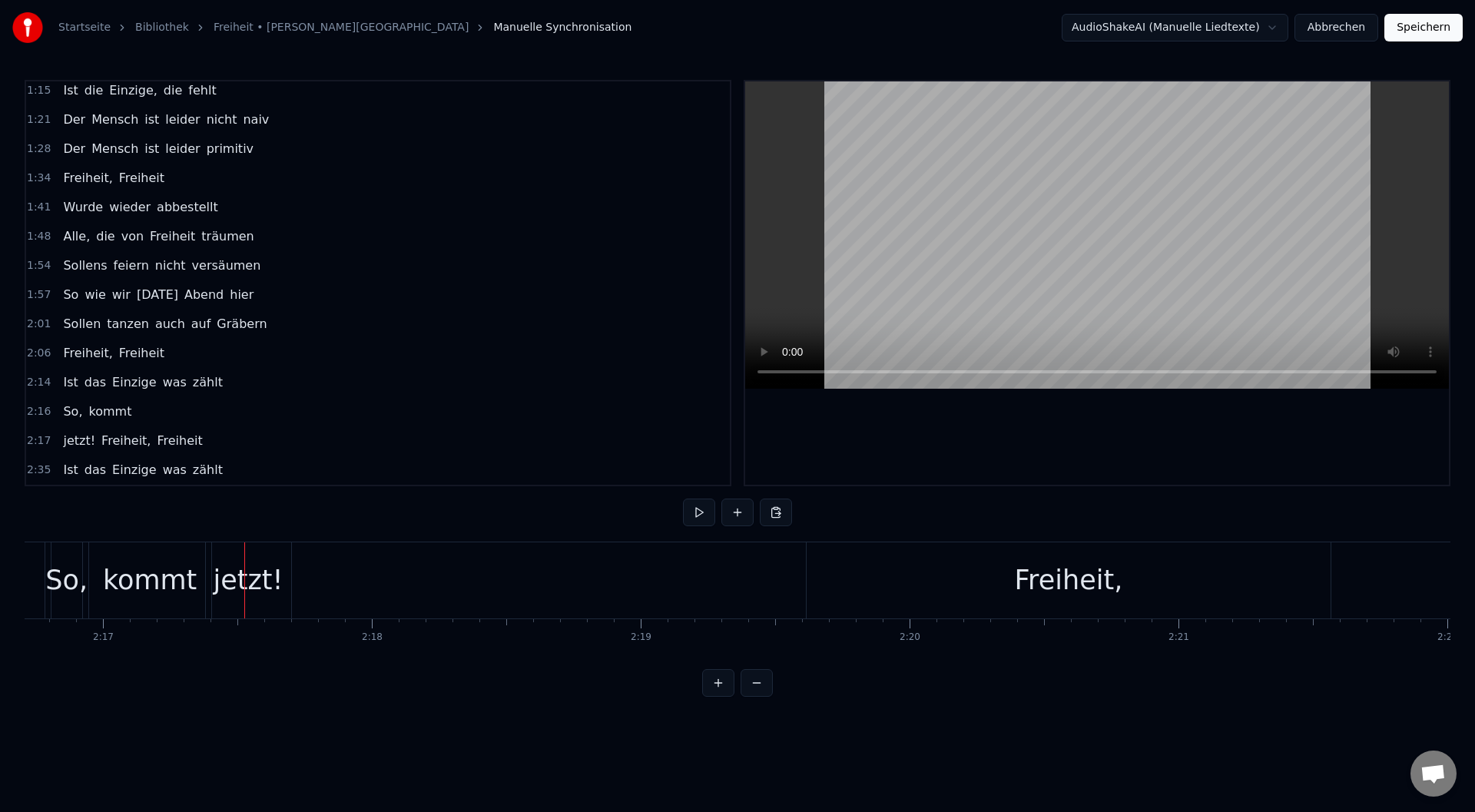
click at [269, 586] on div "jetzt!" at bounding box center [248, 580] width 70 height 41
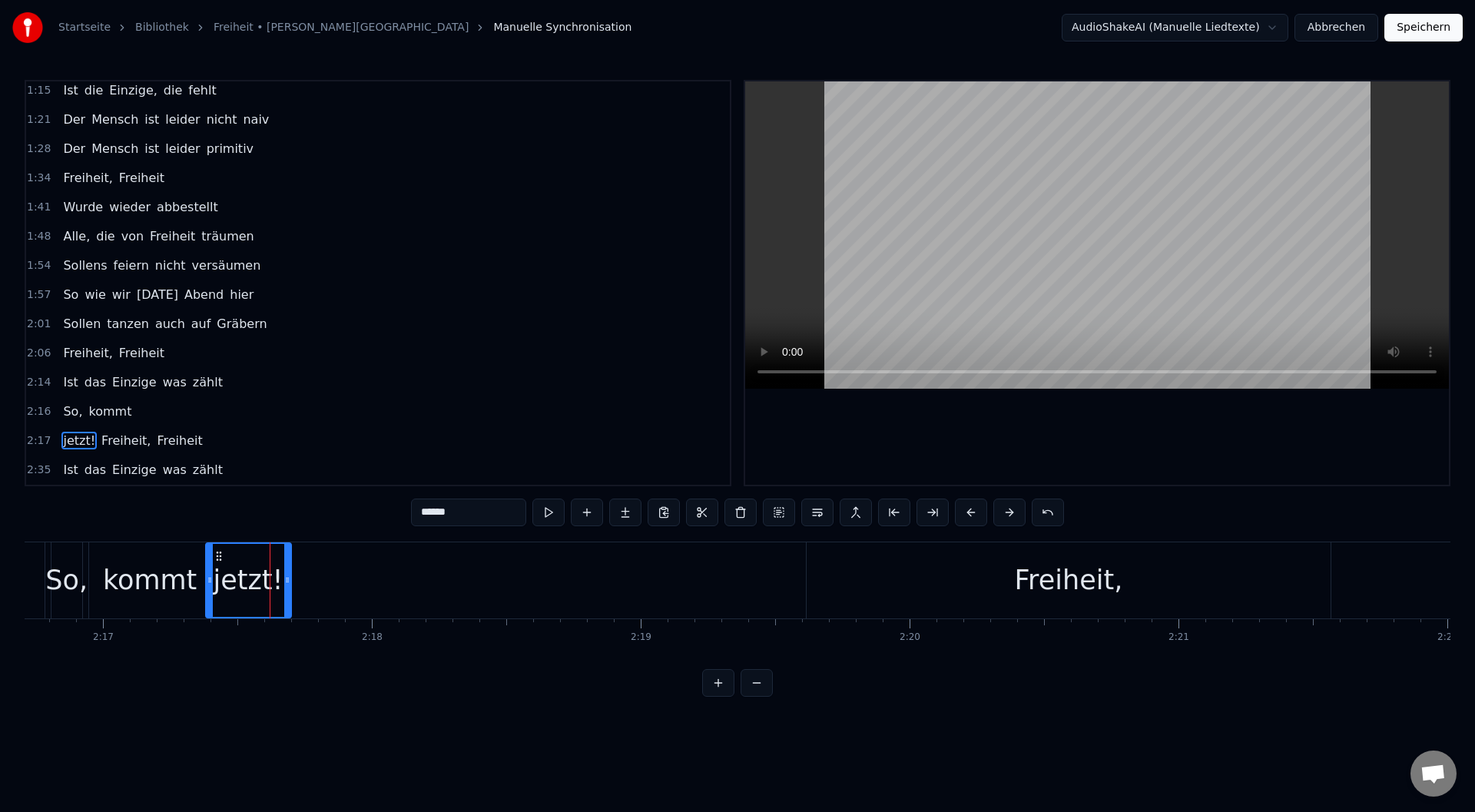
click at [277, 586] on div "jetzt!" at bounding box center [248, 580] width 70 height 41
click at [464, 511] on input "******" at bounding box center [468, 512] width 115 height 28
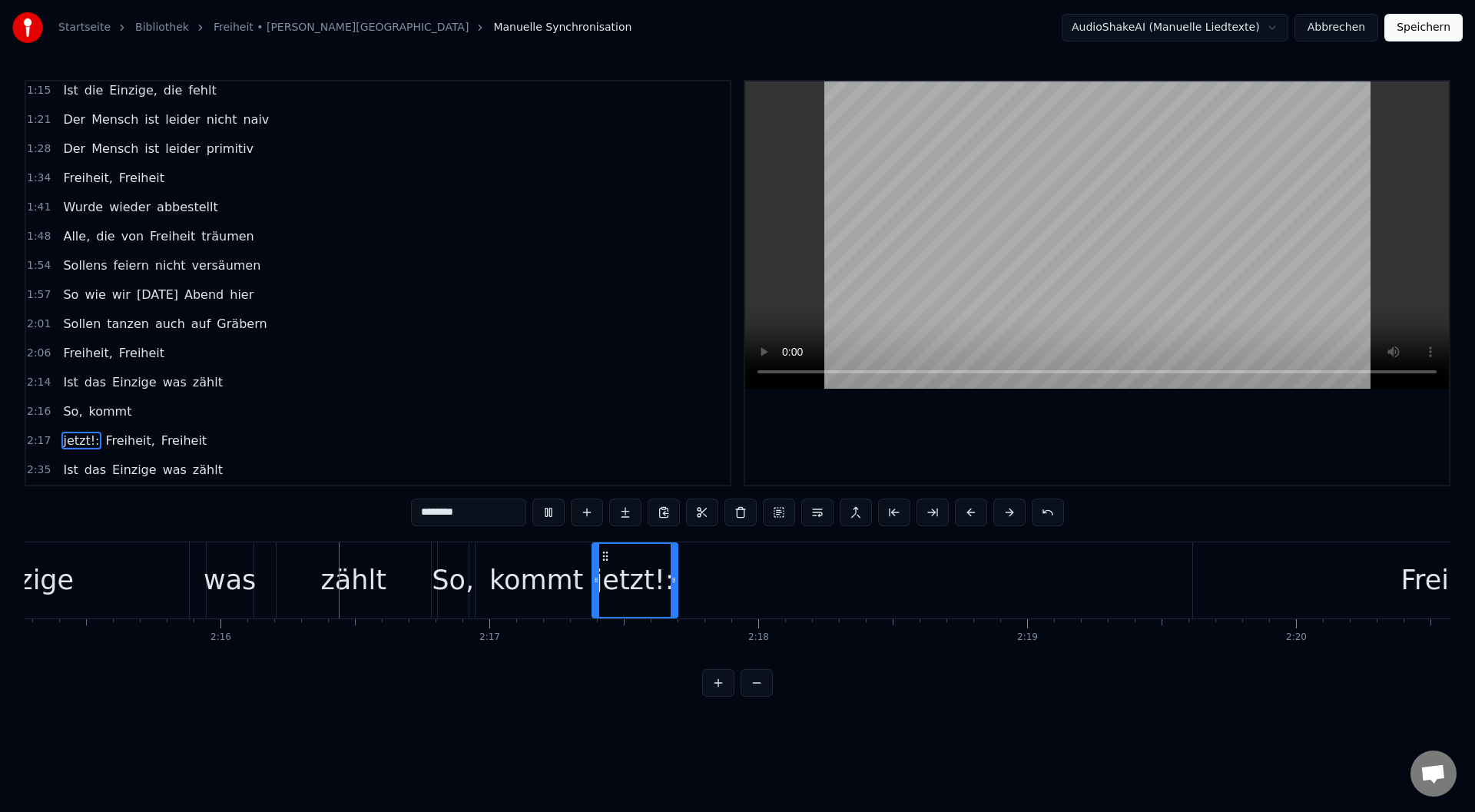
scroll to position [0, 36447]
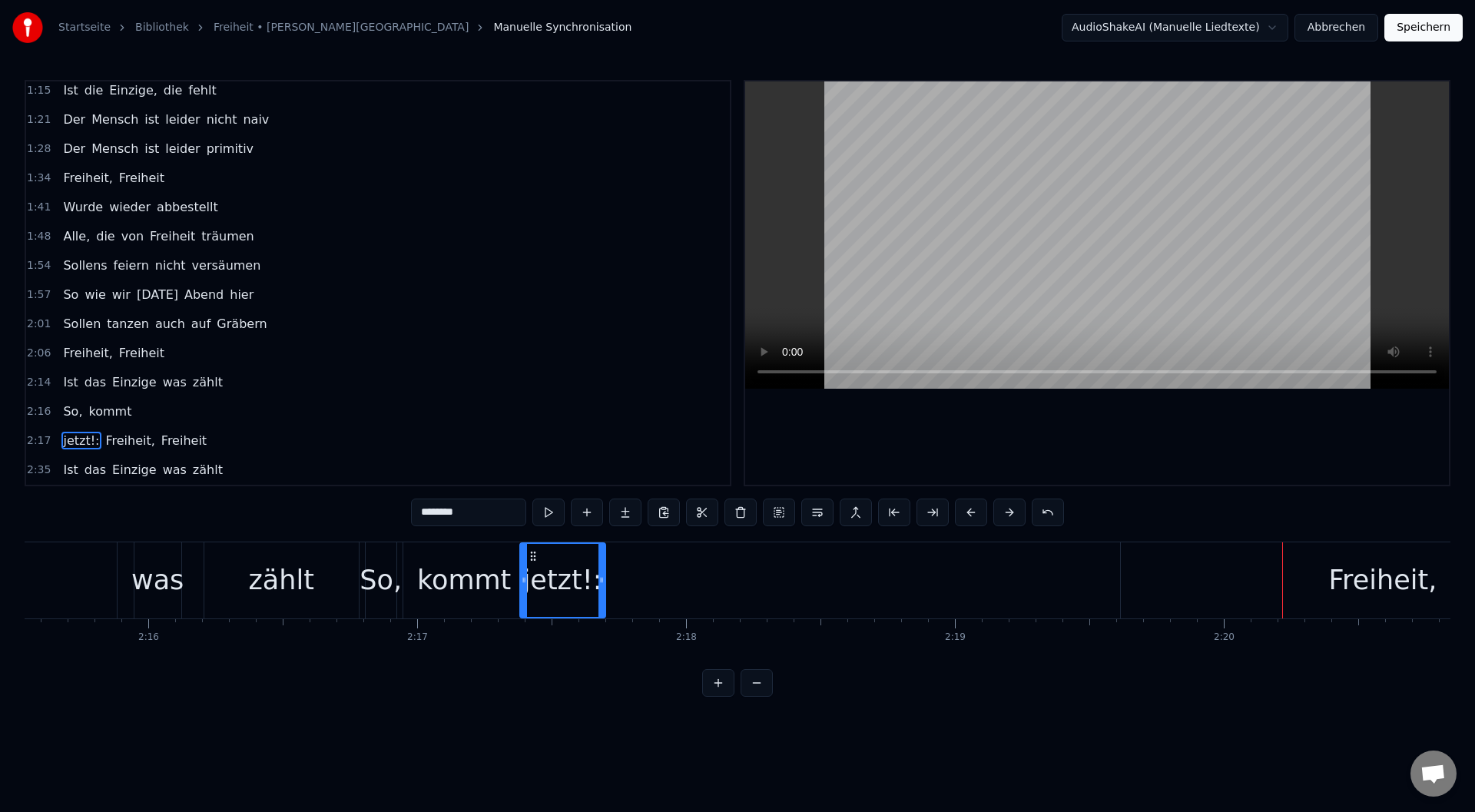
click at [106, 442] on span "Freiheit," at bounding box center [131, 440] width 52 height 18
type input "*********"
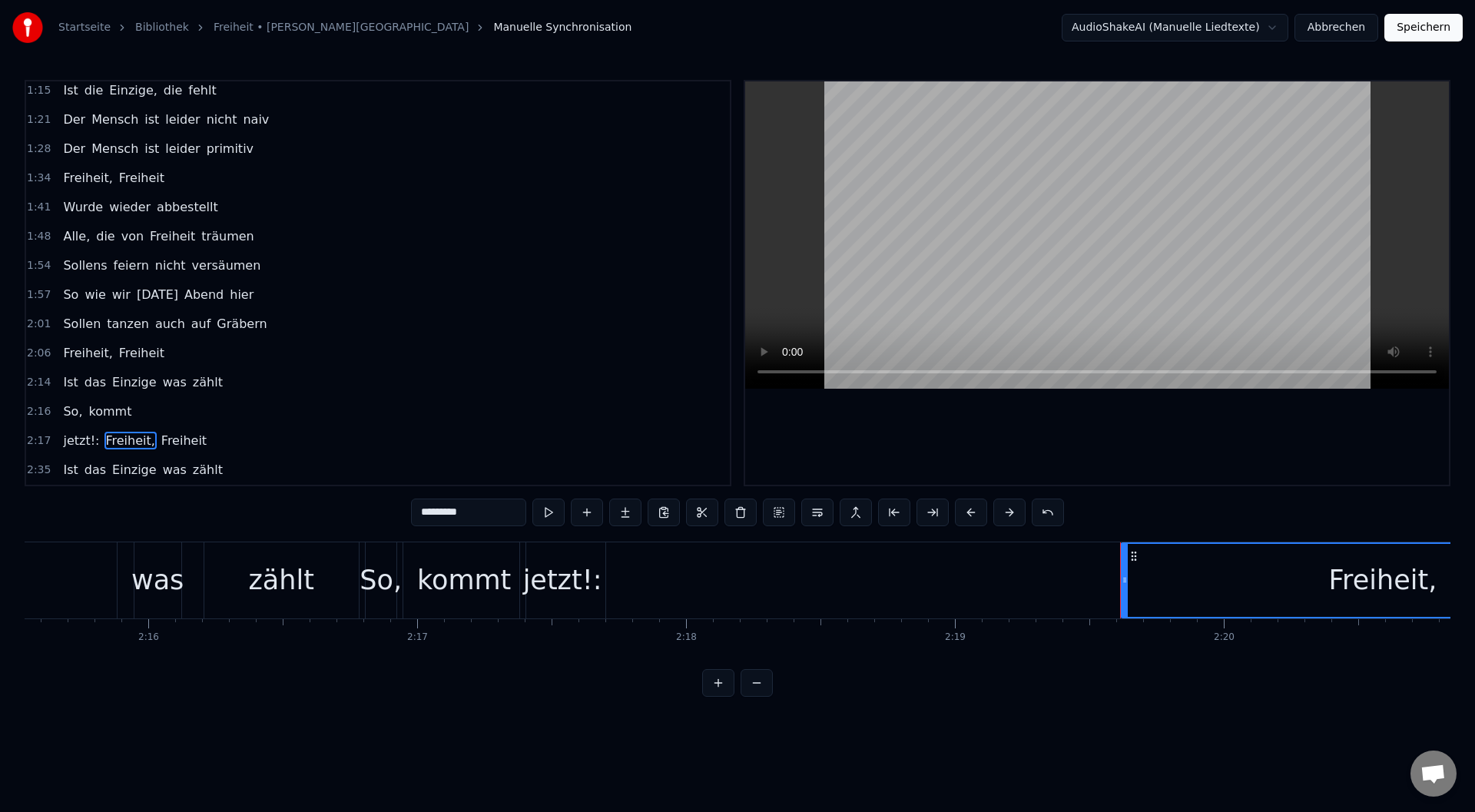
click at [90, 442] on div "jetzt!: Freiheit, Freiheit" at bounding box center [134, 441] width 156 height 28
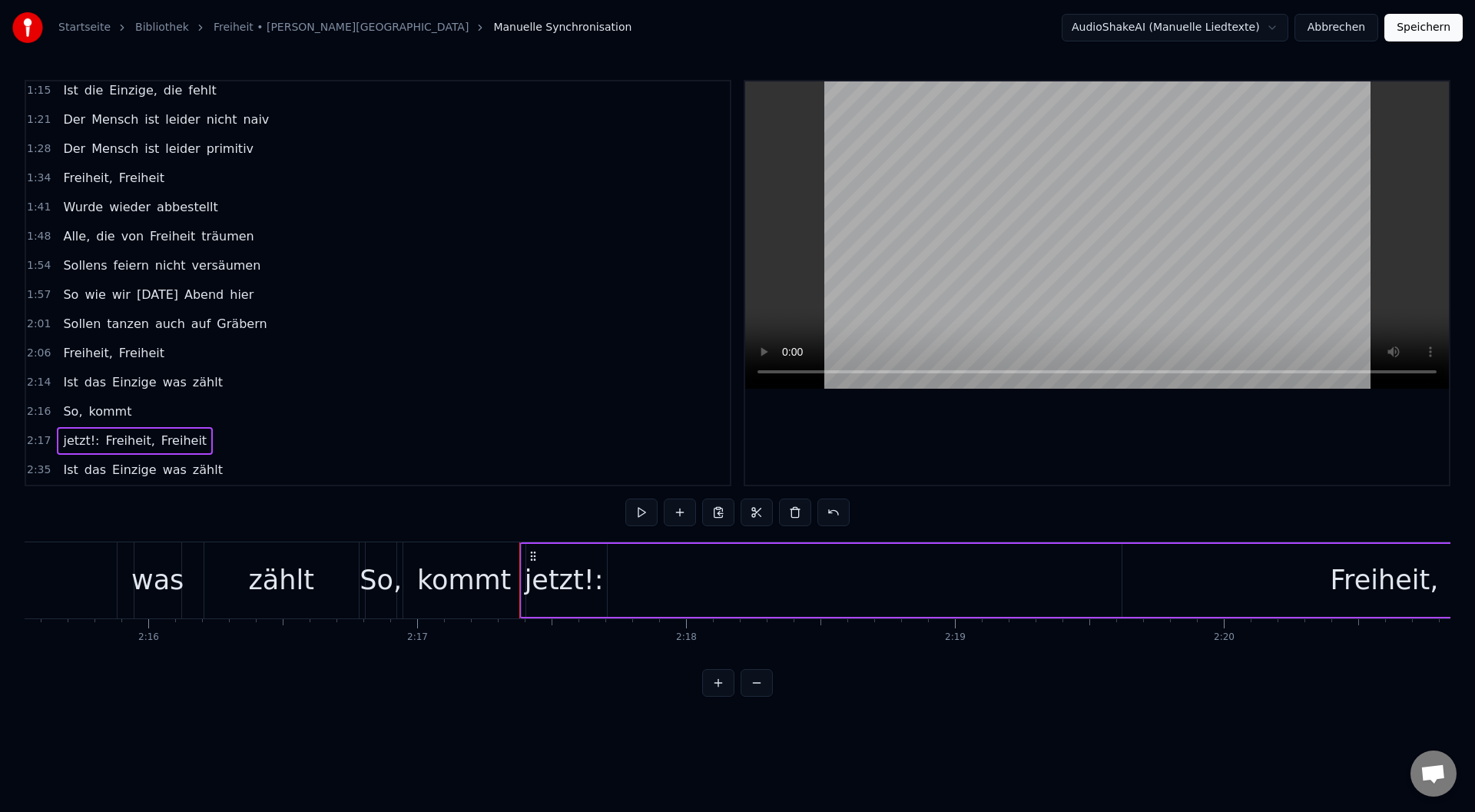
click at [482, 601] on div "kommt" at bounding box center [464, 580] width 122 height 76
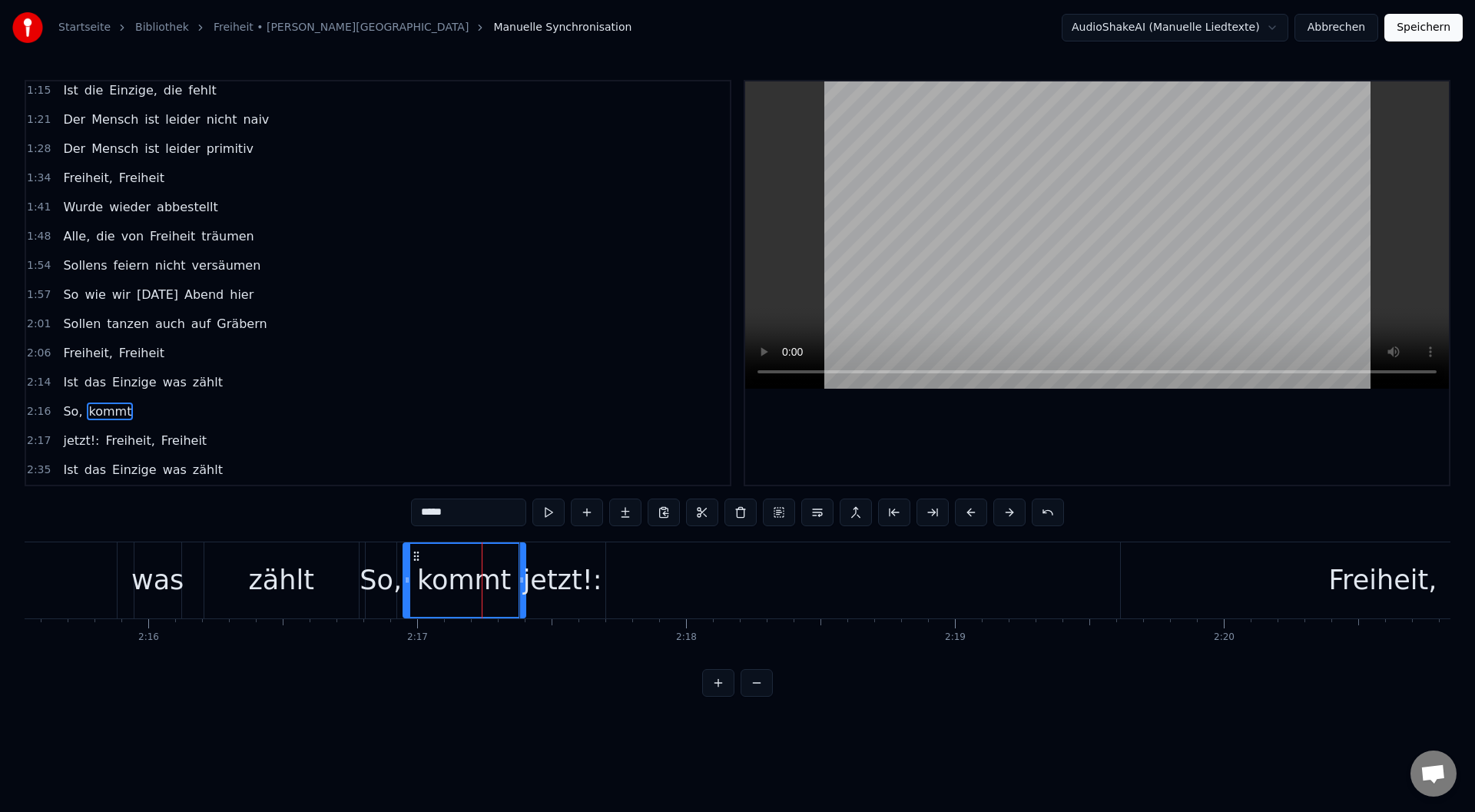
click at [330, 597] on div "zählt" at bounding box center [282, 580] width 155 height 76
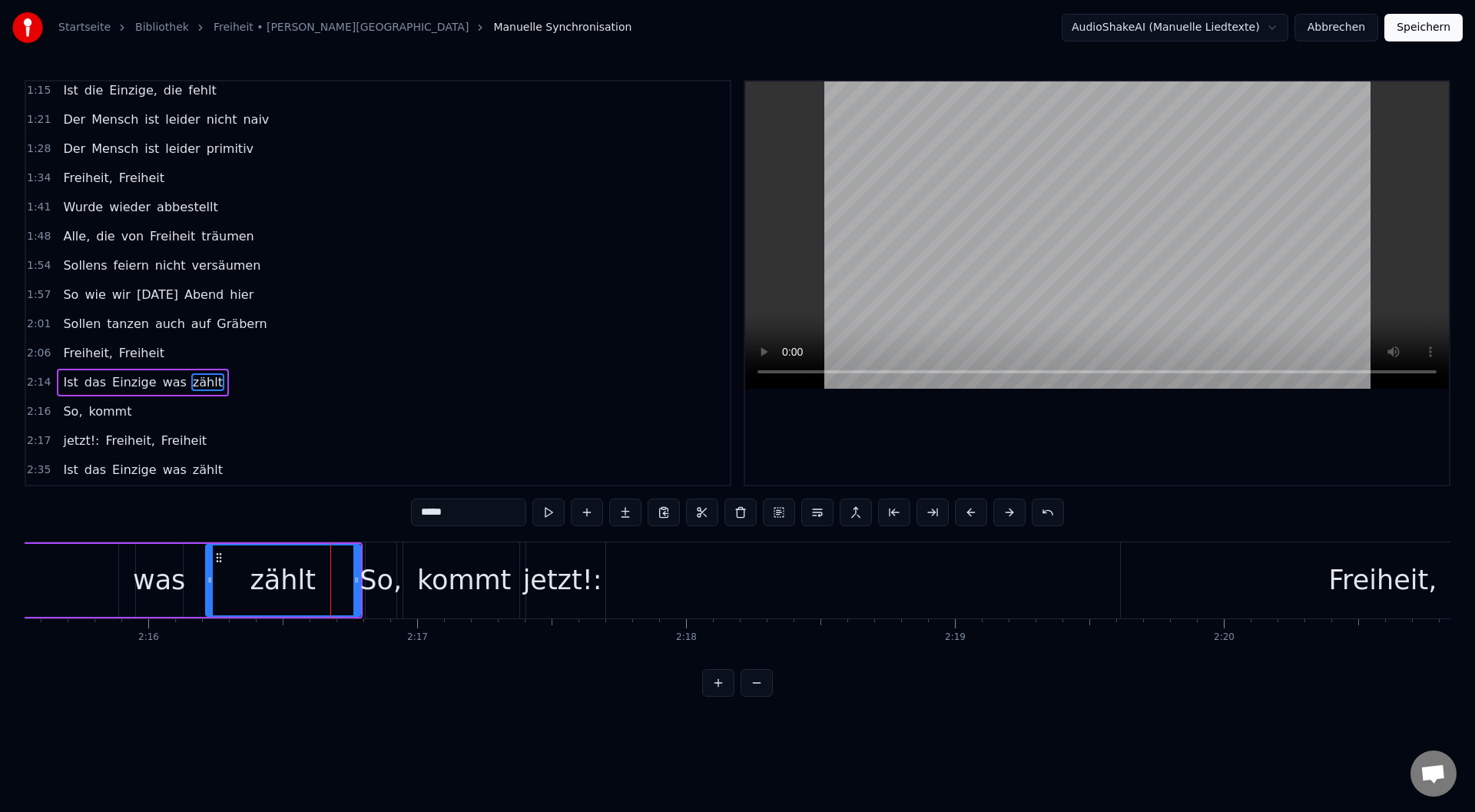
click at [168, 589] on div "was" at bounding box center [159, 580] width 52 height 41
click at [552, 582] on div "jetzt!:" at bounding box center [563, 580] width 79 height 41
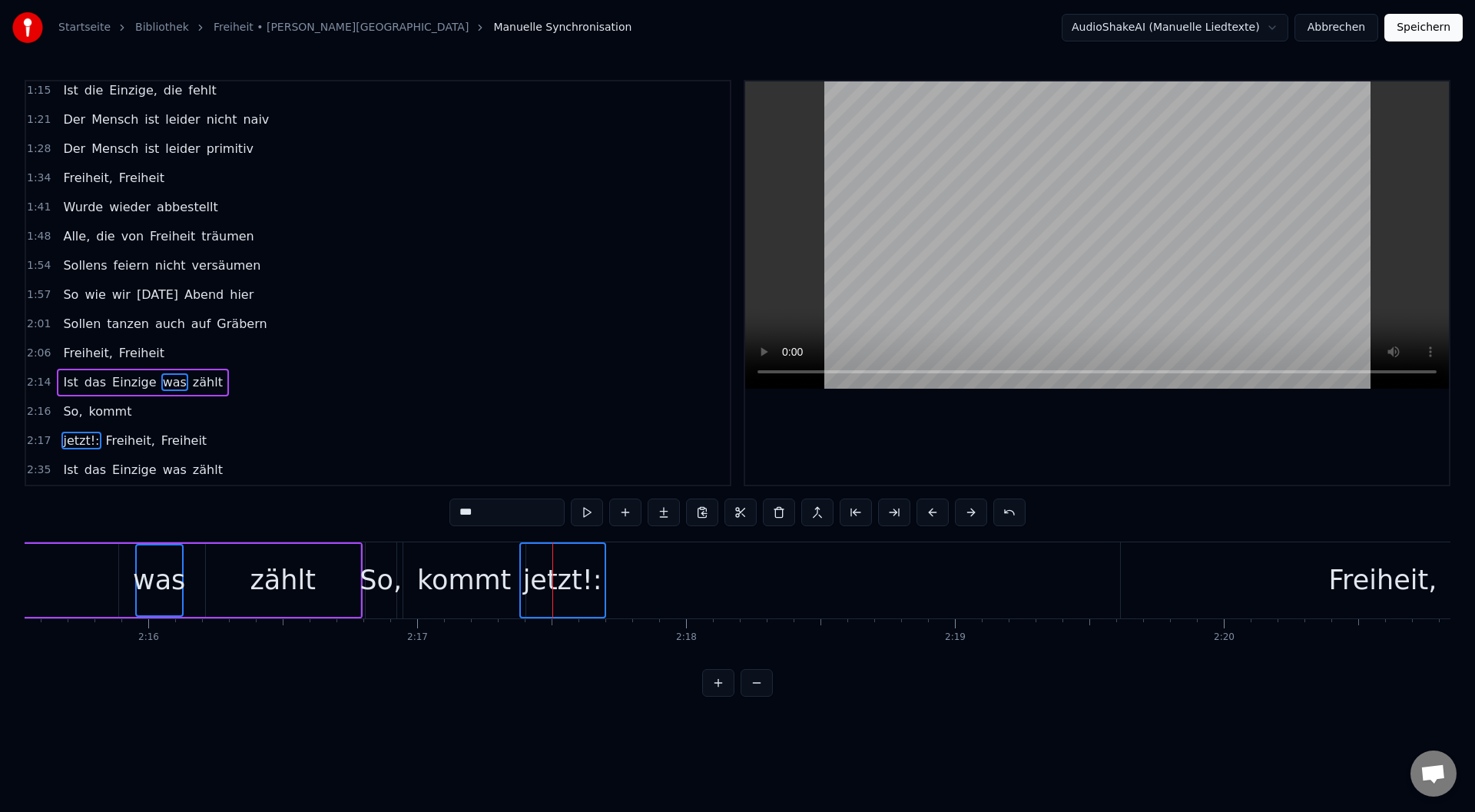
click at [446, 594] on div "kommt" at bounding box center [464, 580] width 93 height 41
click at [316, 602] on div "zählt" at bounding box center [283, 580] width 155 height 73
click at [373, 589] on div "So," at bounding box center [381, 580] width 43 height 41
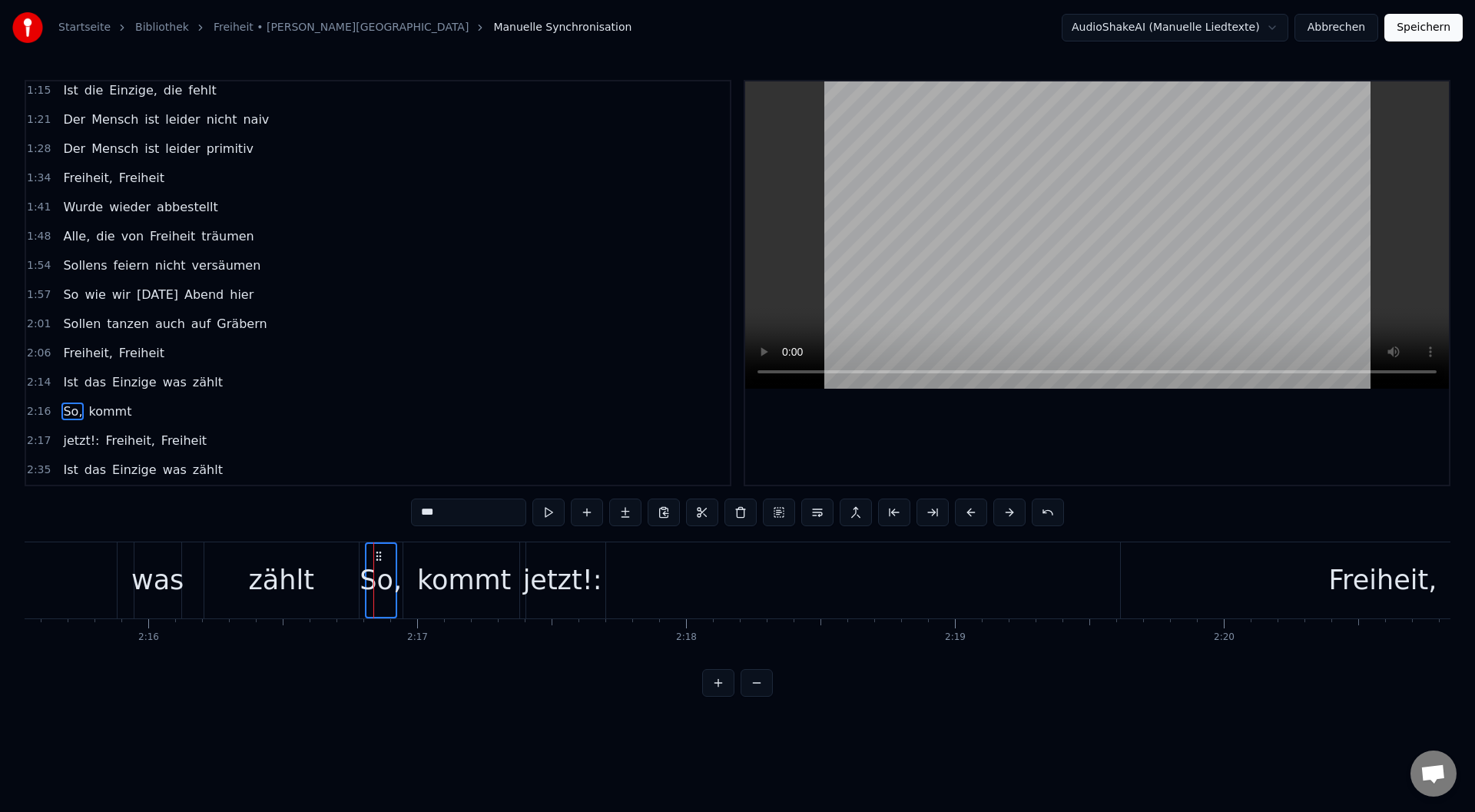
click at [476, 584] on div "kommt" at bounding box center [464, 580] width 93 height 41
click at [575, 581] on div "jetzt!:" at bounding box center [563, 580] width 79 height 41
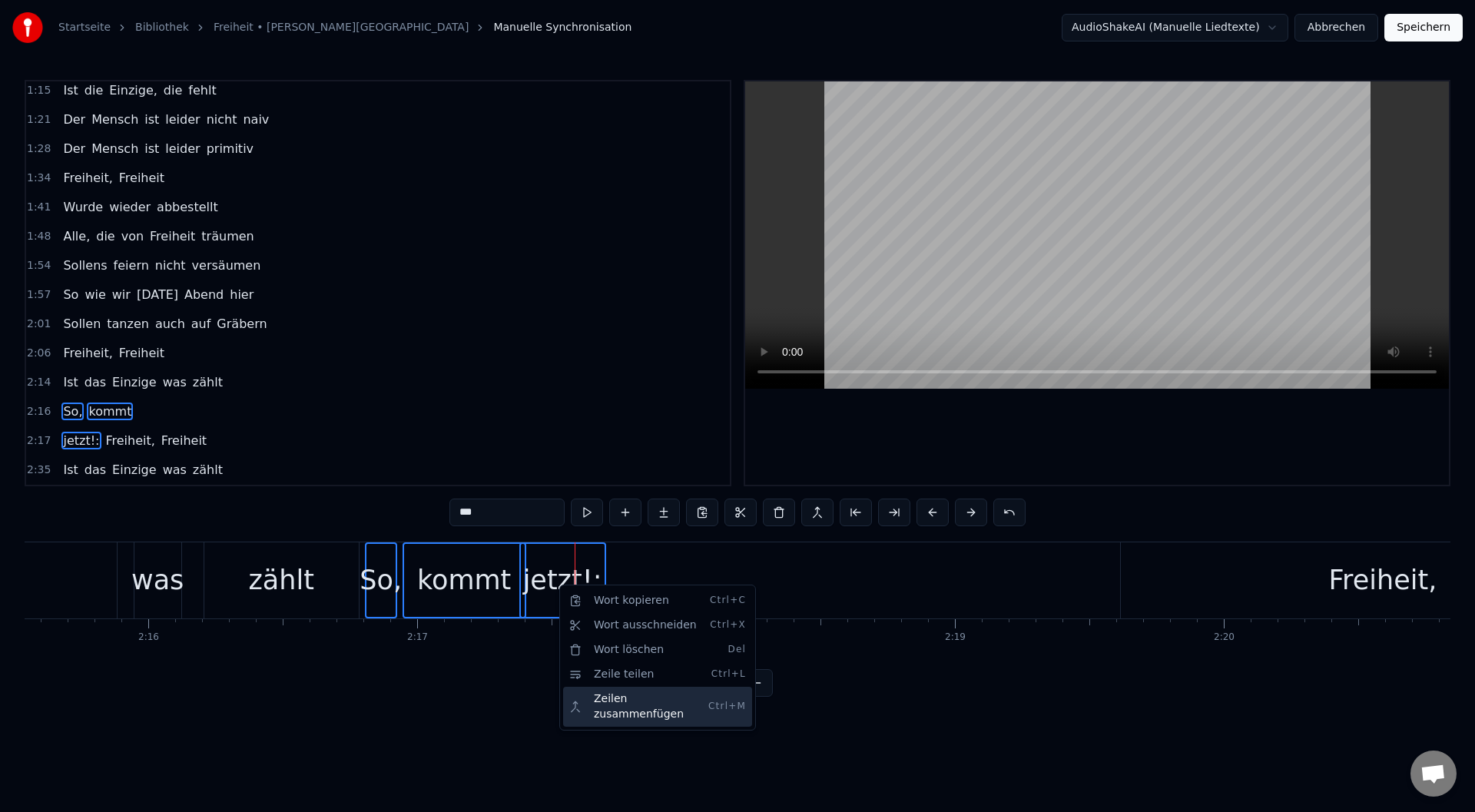
click at [634, 701] on div "Zeilen zusammenfügen Ctrl+M" at bounding box center [658, 706] width 189 height 40
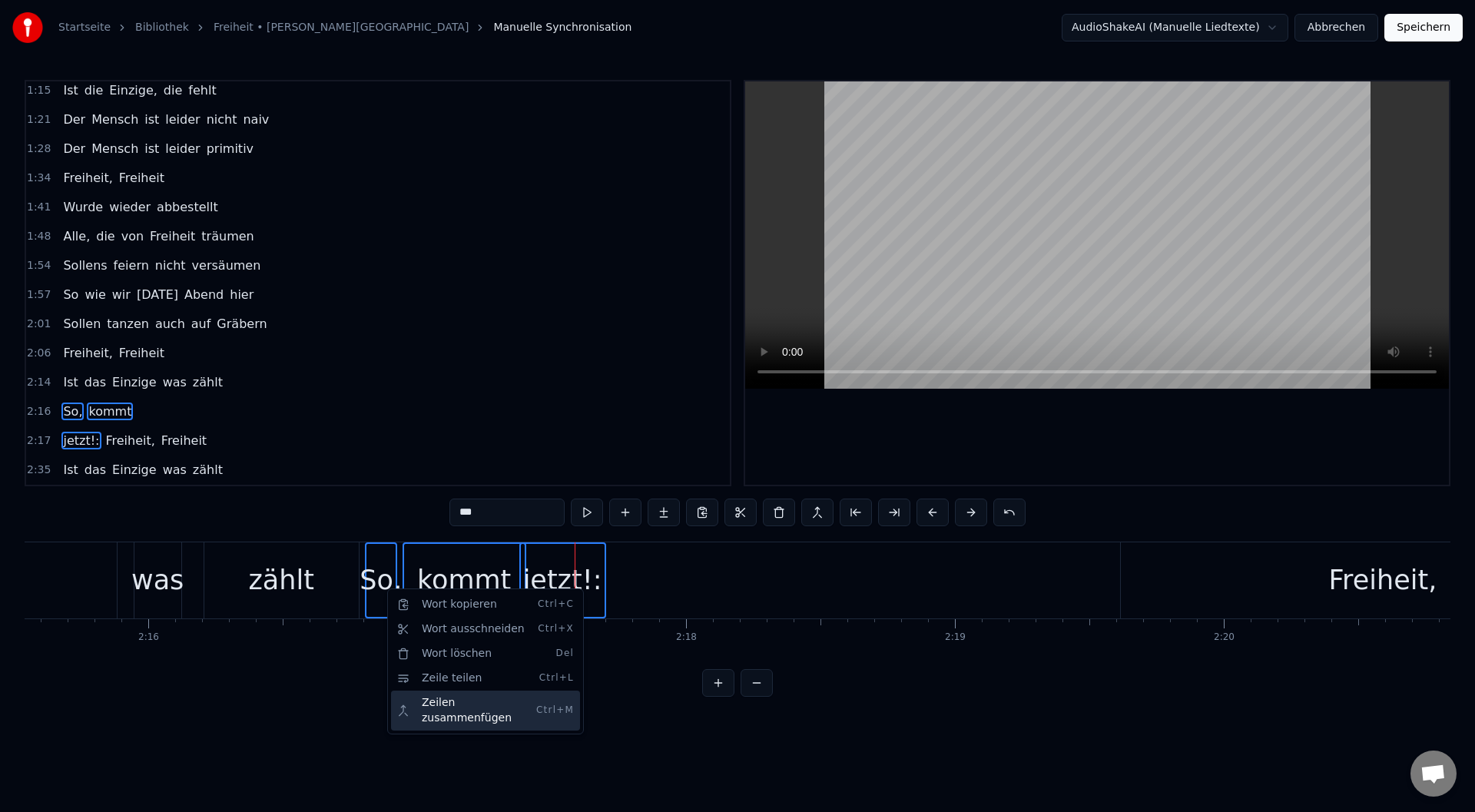
drag, startPoint x: 489, startPoint y: 706, endPoint x: 479, endPoint y: 708, distance: 10.2
click at [479, 708] on div "Zeilen zusammenfügen Ctrl+M" at bounding box center [485, 710] width 189 height 40
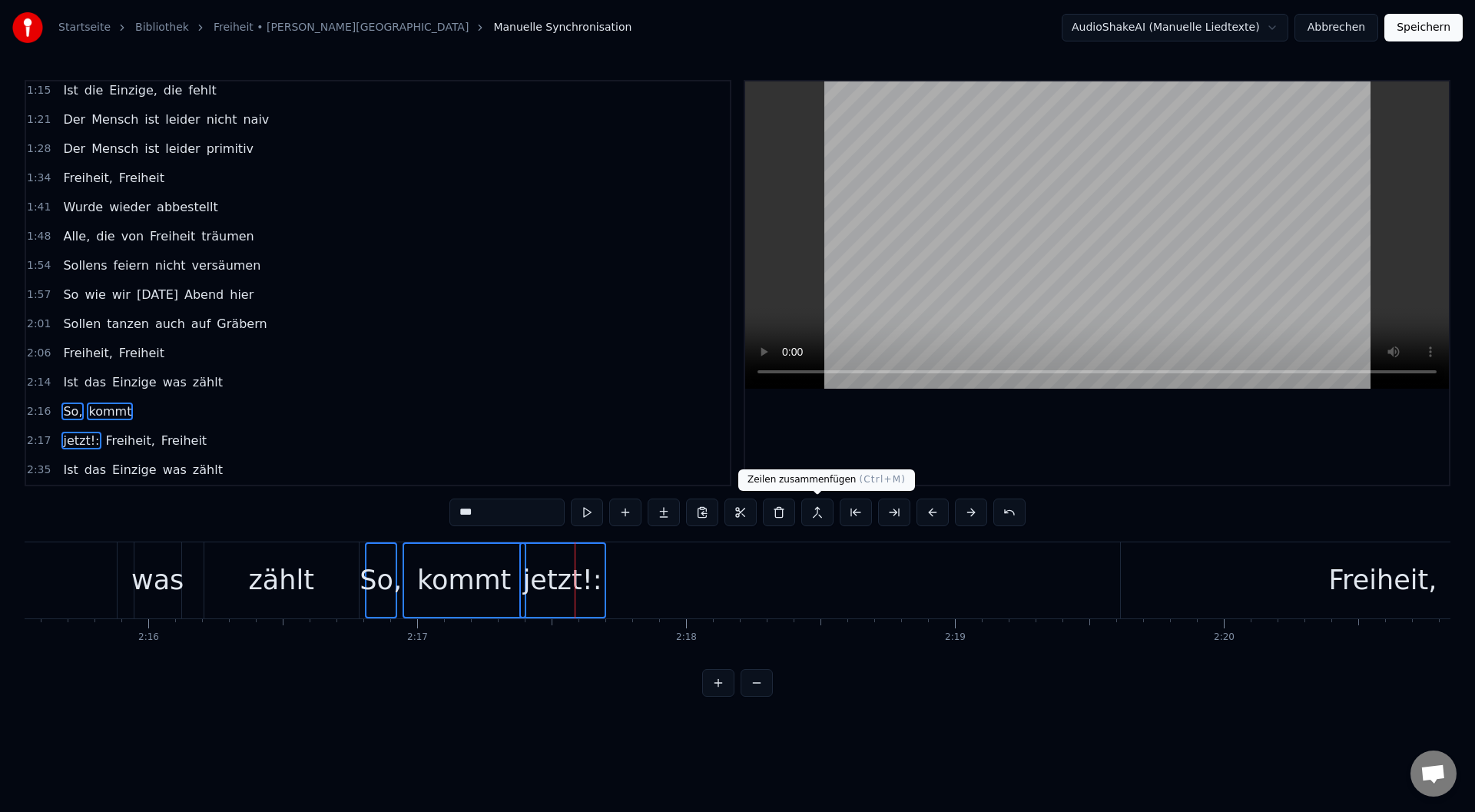
click at [813, 515] on button at bounding box center [817, 512] width 32 height 28
click at [68, 440] on span "jetzt!:" at bounding box center [81, 440] width 39 height 18
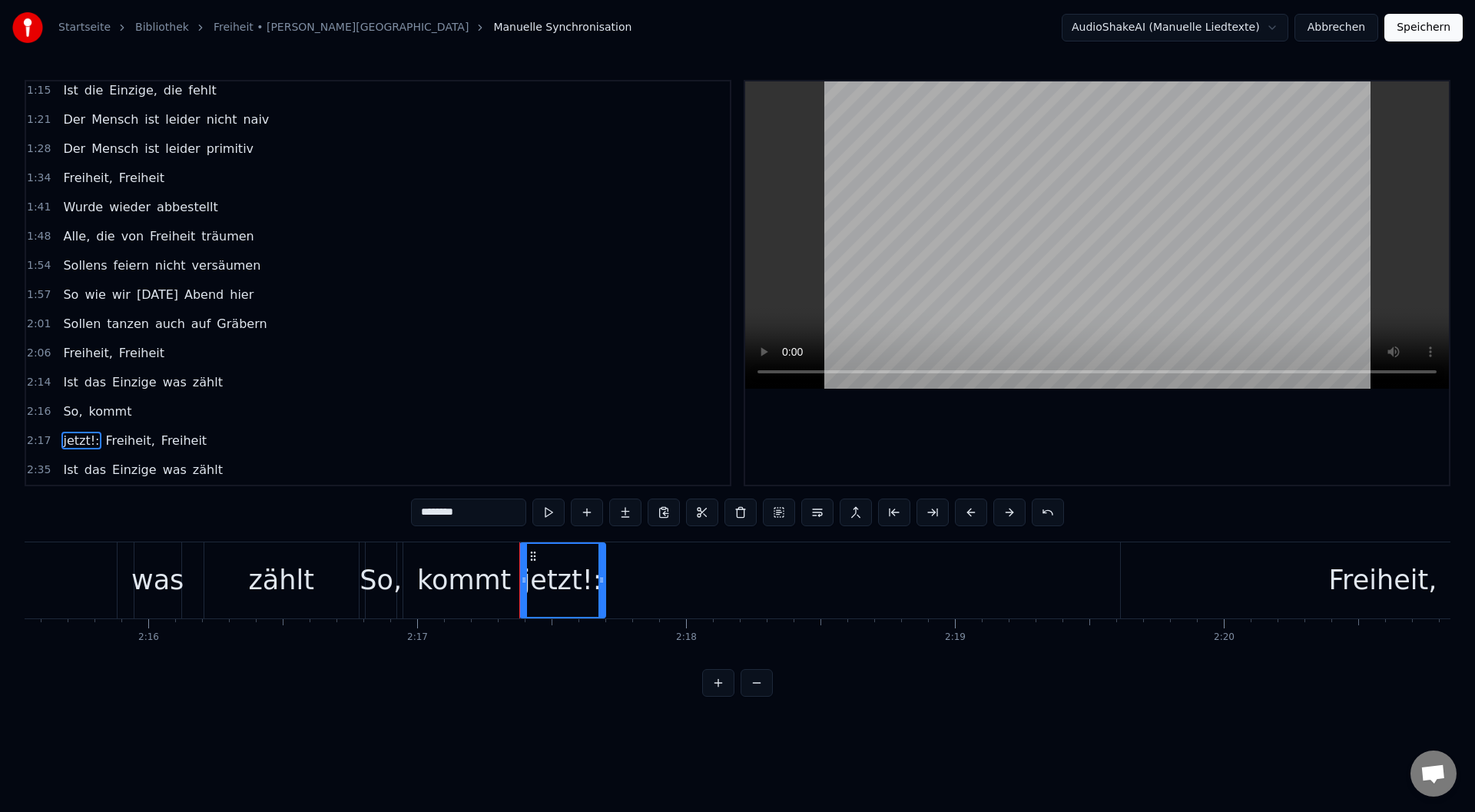
drag, startPoint x: 69, startPoint y: 440, endPoint x: 120, endPoint y: 415, distance: 56.8
click at [118, 413] on div "0:11 Die Verträge sind gemacht 0:17 Und es wurde viel gelacht 0:24 Und was süße…" at bounding box center [378, 283] width 707 height 406
click at [112, 417] on span "kommt" at bounding box center [110, 412] width 46 height 18
drag, startPoint x: 68, startPoint y: 437, endPoint x: 117, endPoint y: 416, distance: 53.3
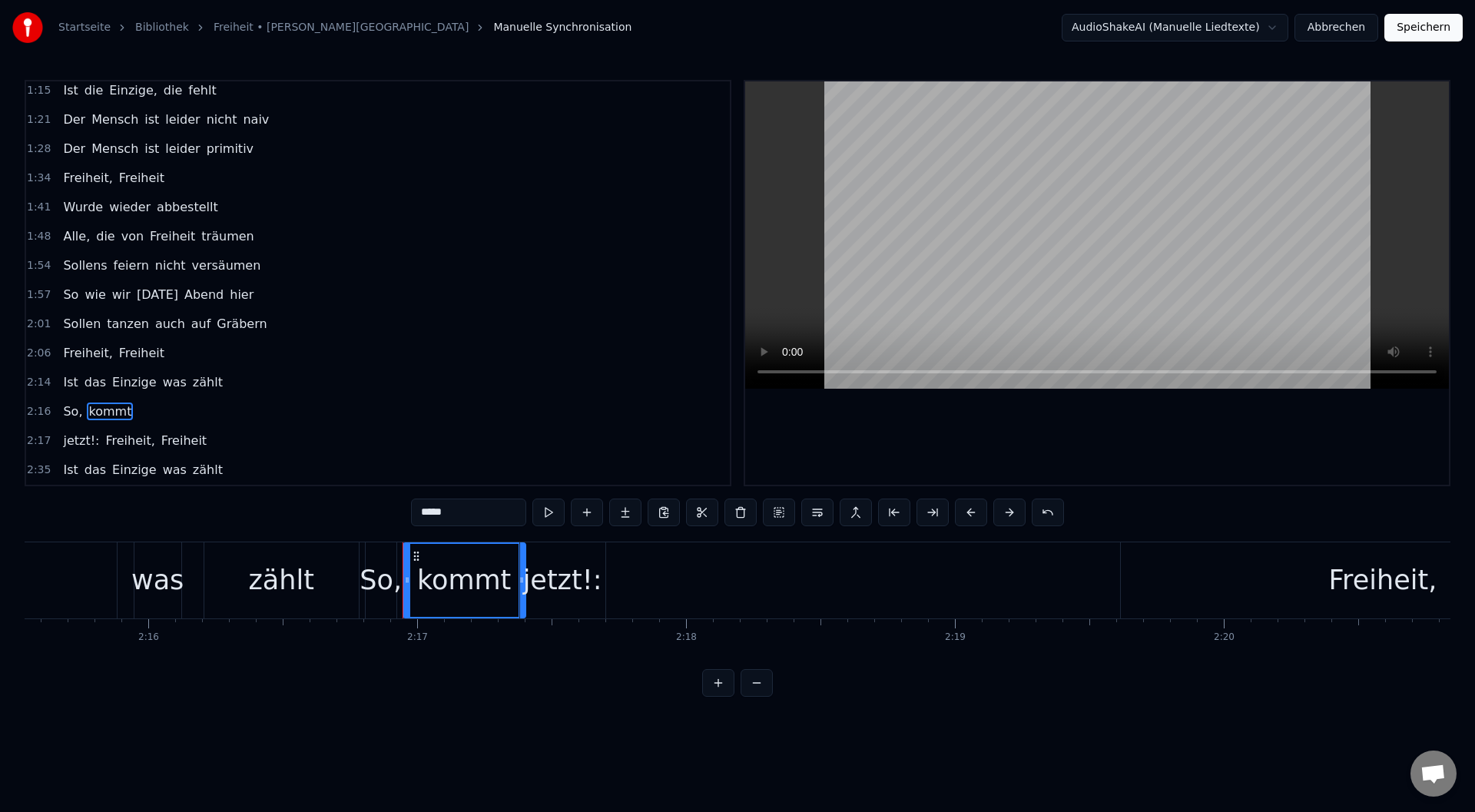
click at [112, 404] on div "0:11 Die Verträge sind gemacht 0:17 Und es wurde viel gelacht 0:24 Und was süße…" at bounding box center [378, 283] width 707 height 406
drag, startPoint x: 71, startPoint y: 440, endPoint x: 136, endPoint y: 407, distance: 72.9
click at [68, 440] on html "Startseite Bibliothek Freiheit • M. M. Westernhagen Manuelle Synchronisation Au…" at bounding box center [737, 360] width 1475 height 721
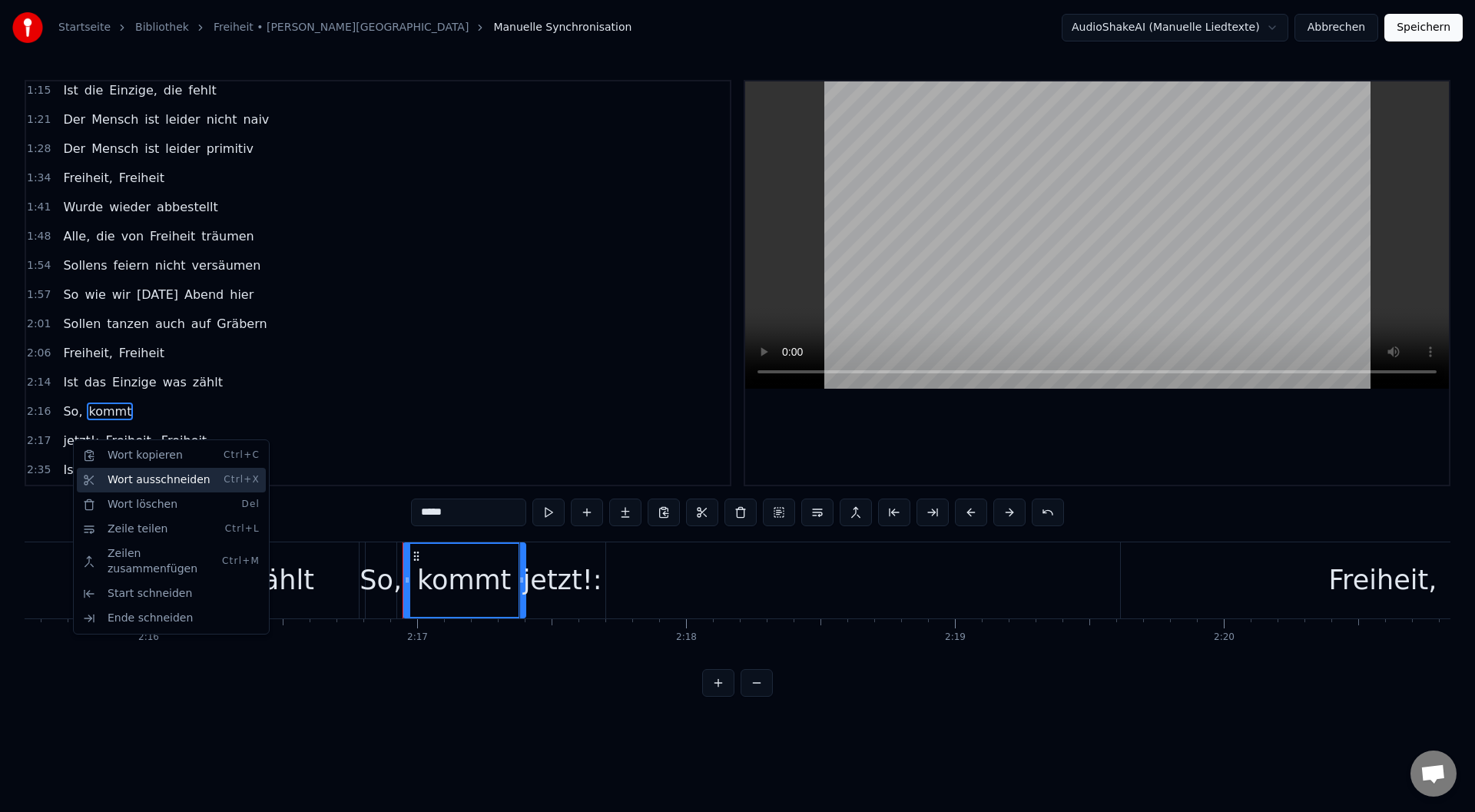
drag, startPoint x: 121, startPoint y: 480, endPoint x: 120, endPoint y: 471, distance: 9.1
click at [120, 480] on div "Wort ausschneiden Ctrl+X" at bounding box center [171, 480] width 189 height 25
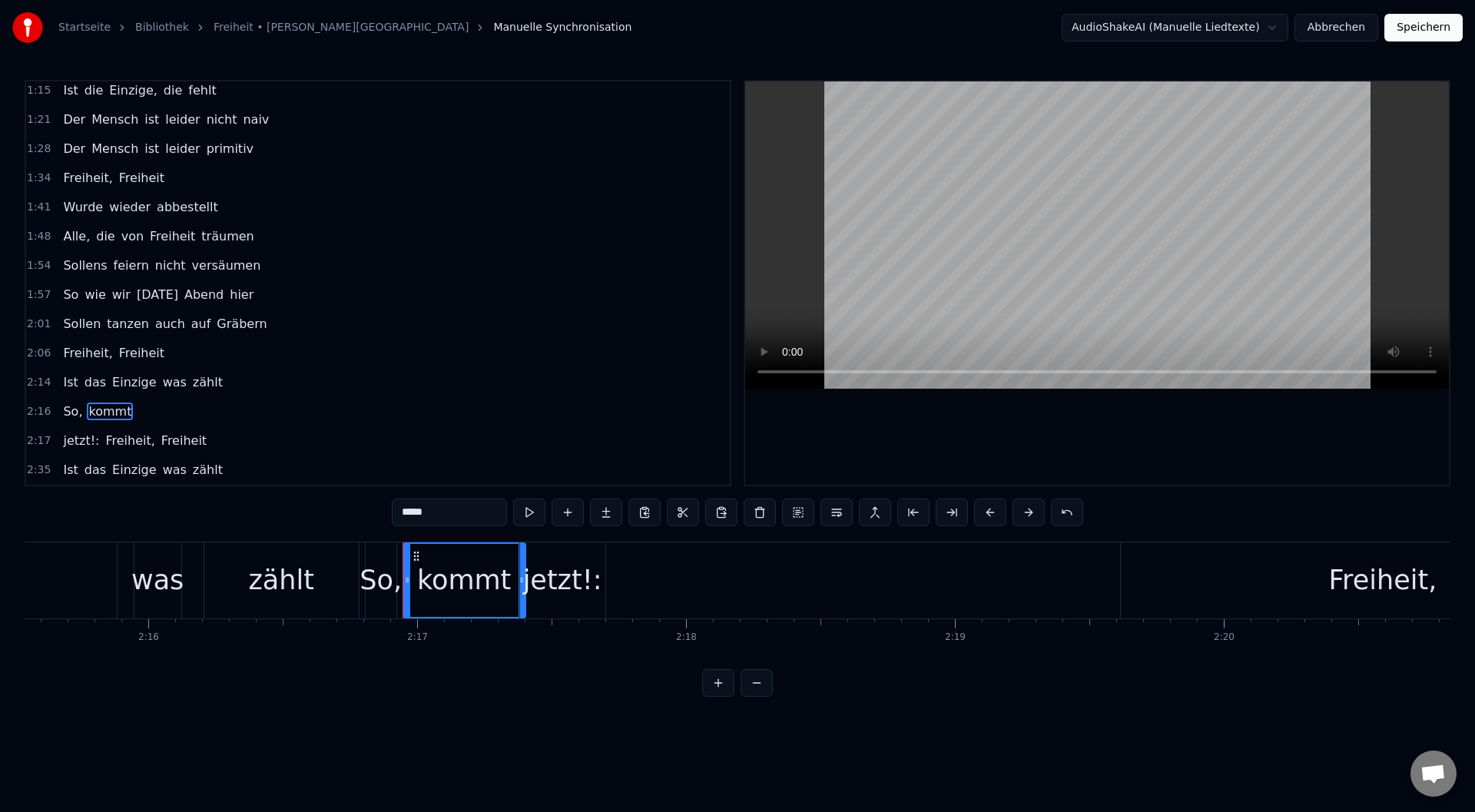
click at [120, 413] on span "kommt" at bounding box center [110, 412] width 46 height 19
click at [120, 413] on span "kommt" at bounding box center [110, 412] width 46 height 18
click at [87, 413] on span "kommt" at bounding box center [110, 412] width 46 height 18
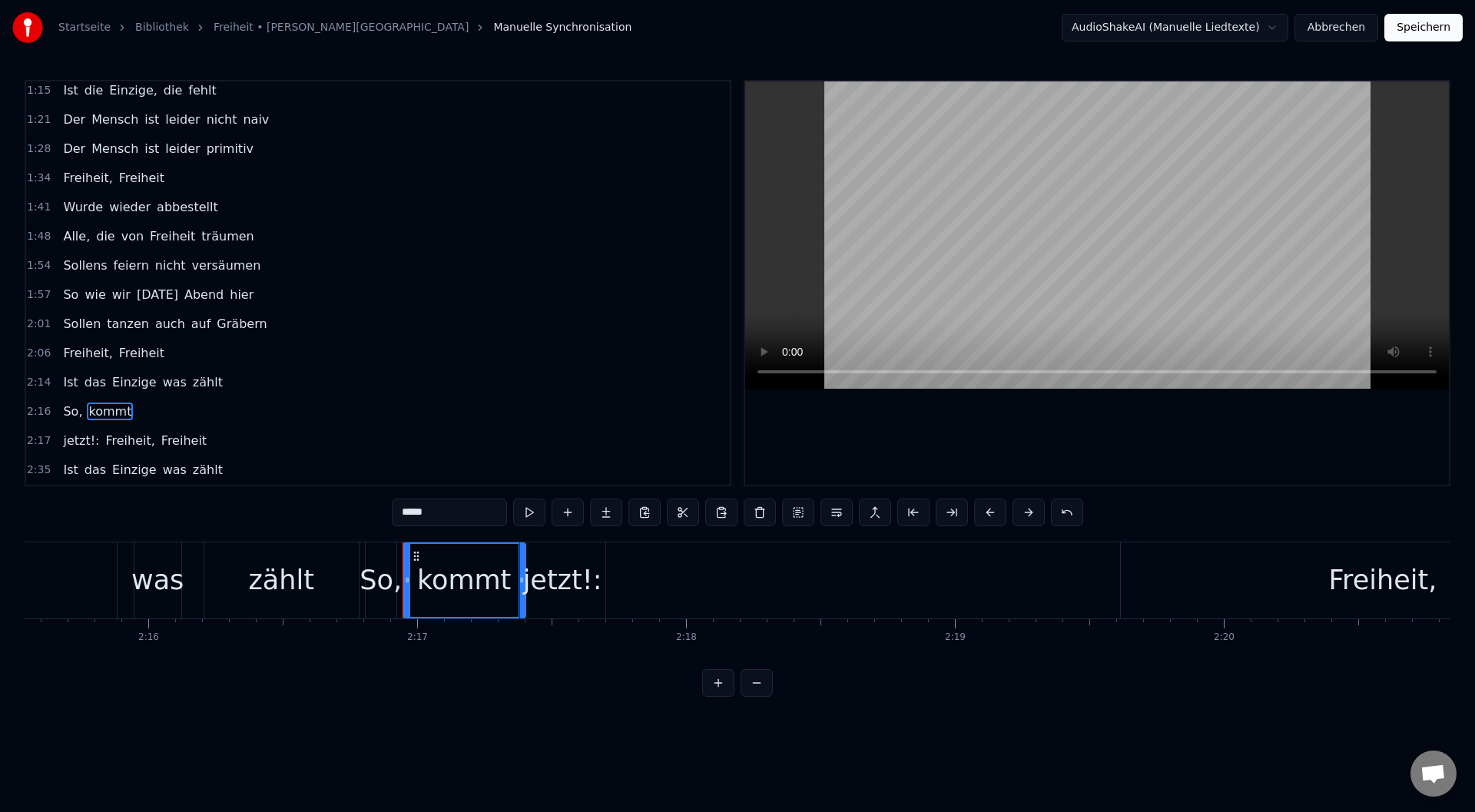
click at [110, 409] on span "kommt" at bounding box center [110, 412] width 46 height 18
click at [91, 407] on html "Startseite Bibliothek Freiheit • M. M. Westernhagen Manuelle Synchronisation Au…" at bounding box center [737, 360] width 1475 height 721
click at [275, 589] on div "zählt" at bounding box center [281, 580] width 66 height 41
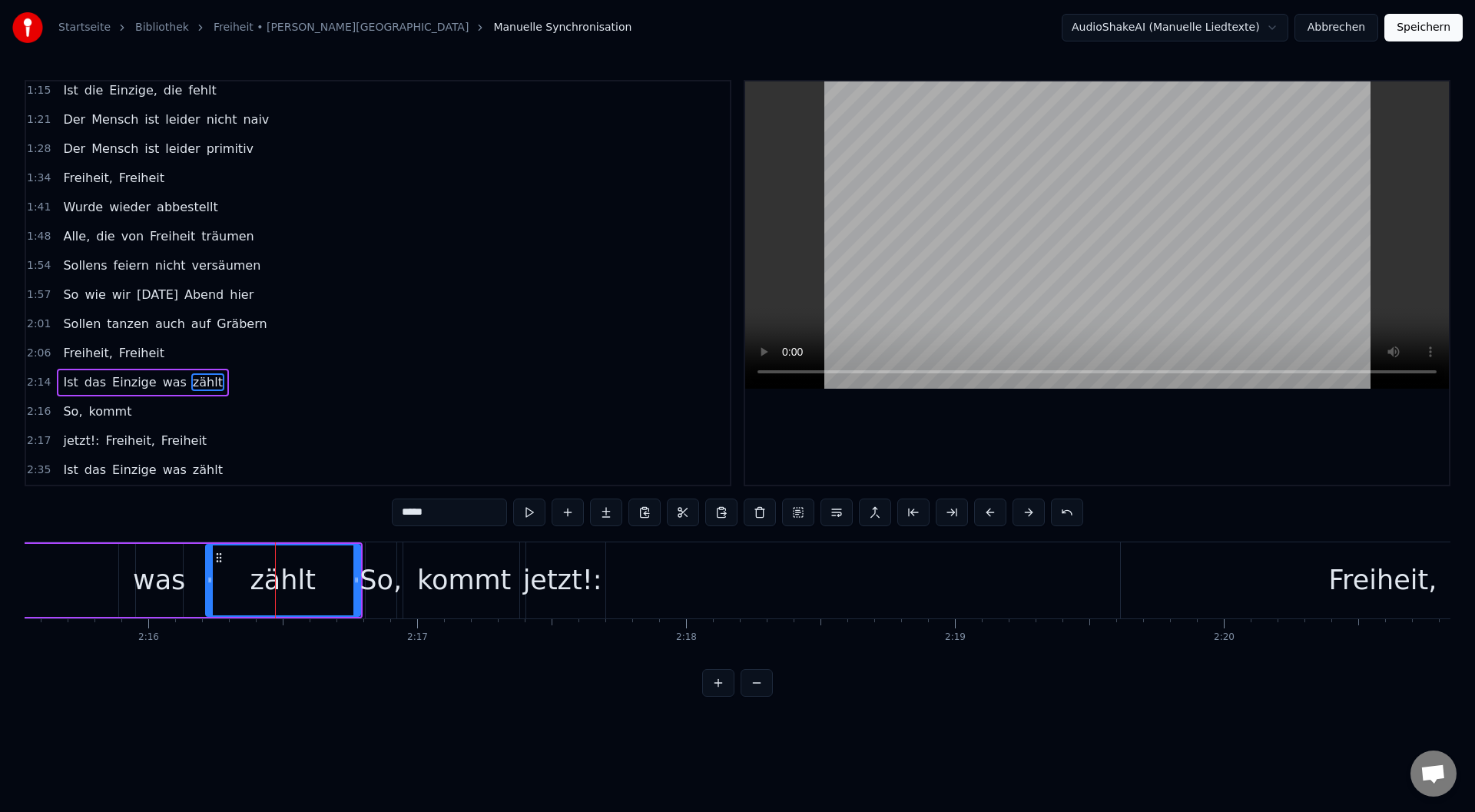
click at [371, 596] on div "So," at bounding box center [381, 580] width 43 height 41
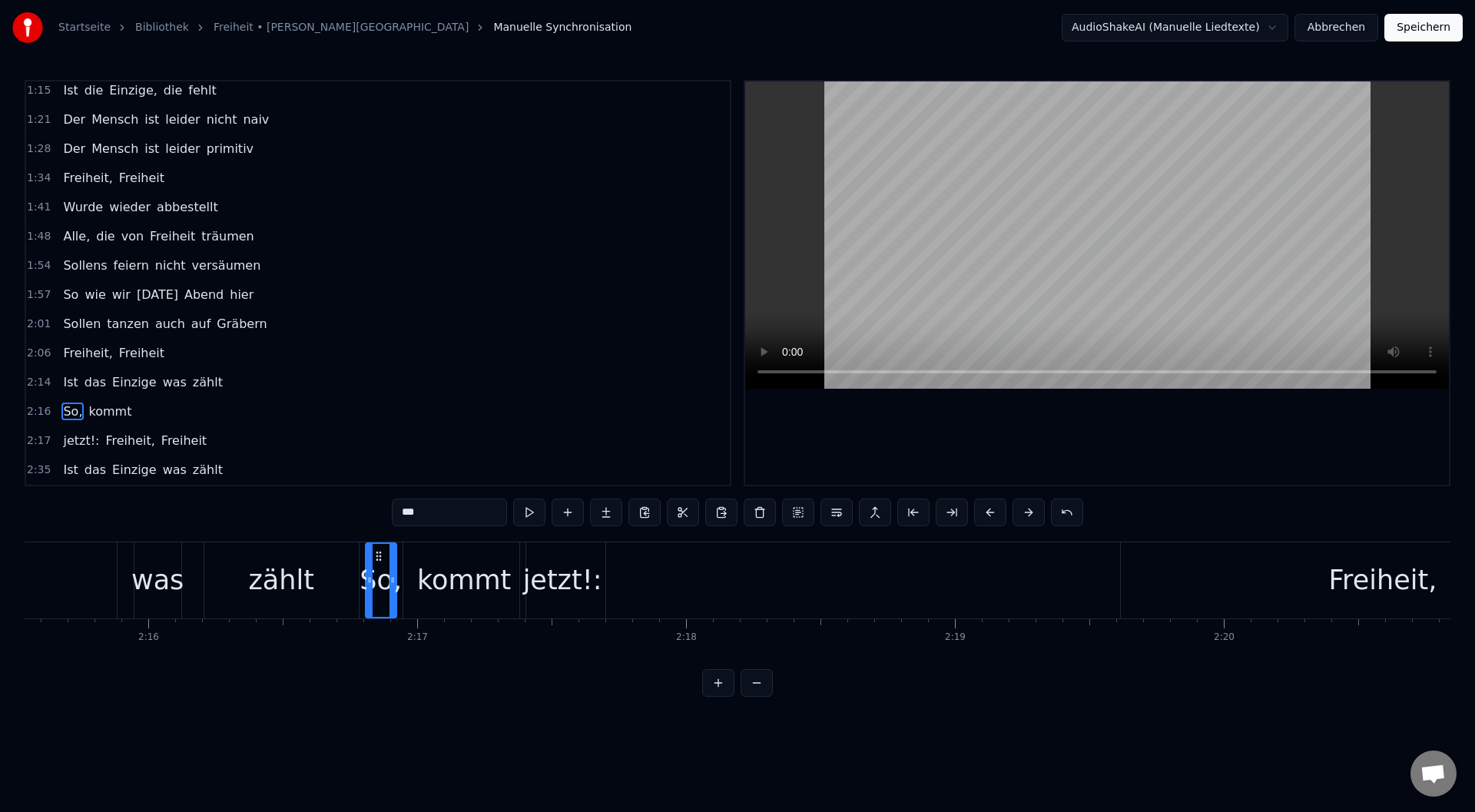
click at [603, 601] on div "jetzt!:" at bounding box center [563, 580] width 85 height 76
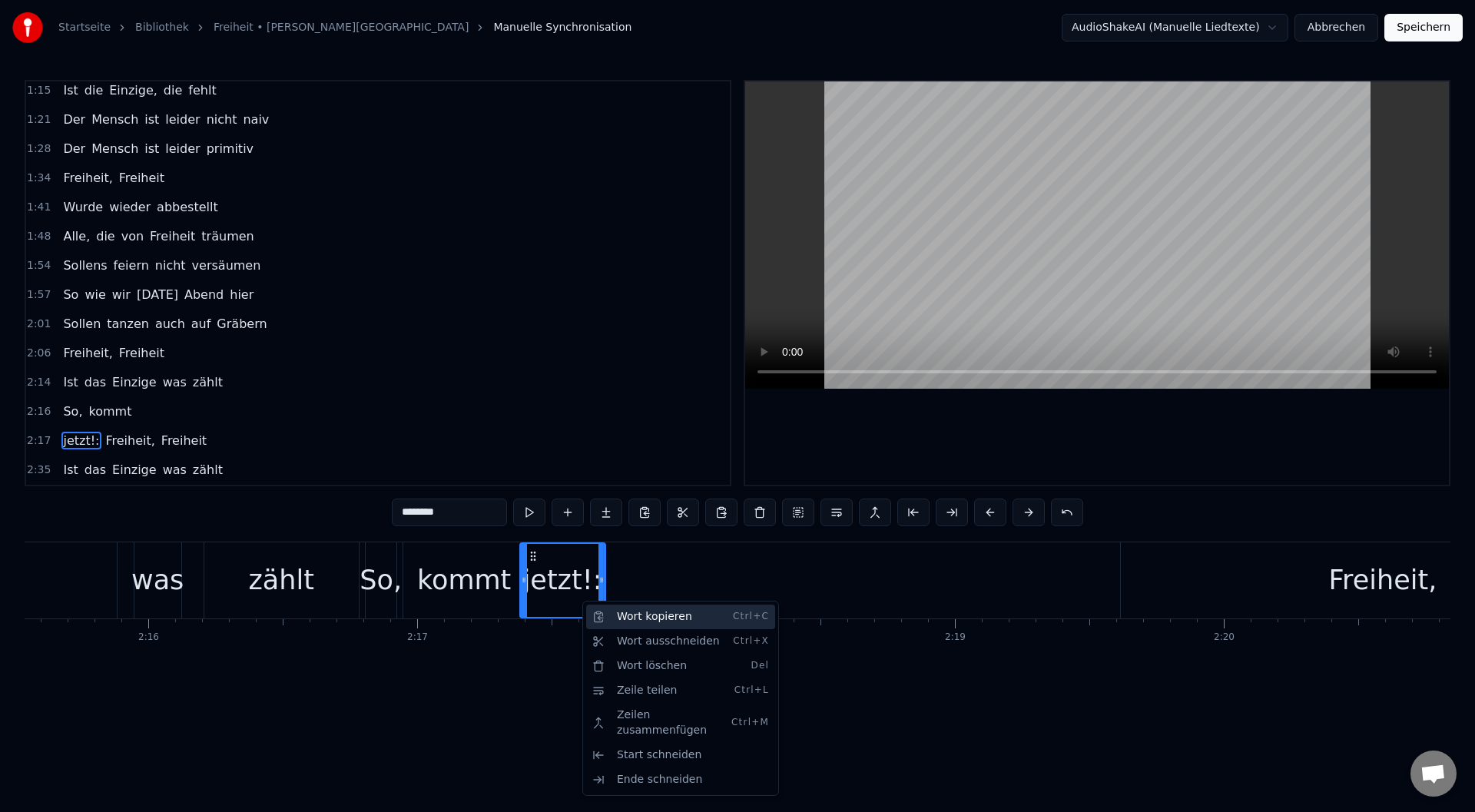
click at [629, 620] on div "Wort kopieren Ctrl+C" at bounding box center [681, 616] width 189 height 25
click at [604, 626] on div "Wort ausschneiden Ctrl+X" at bounding box center [669, 634] width 189 height 25
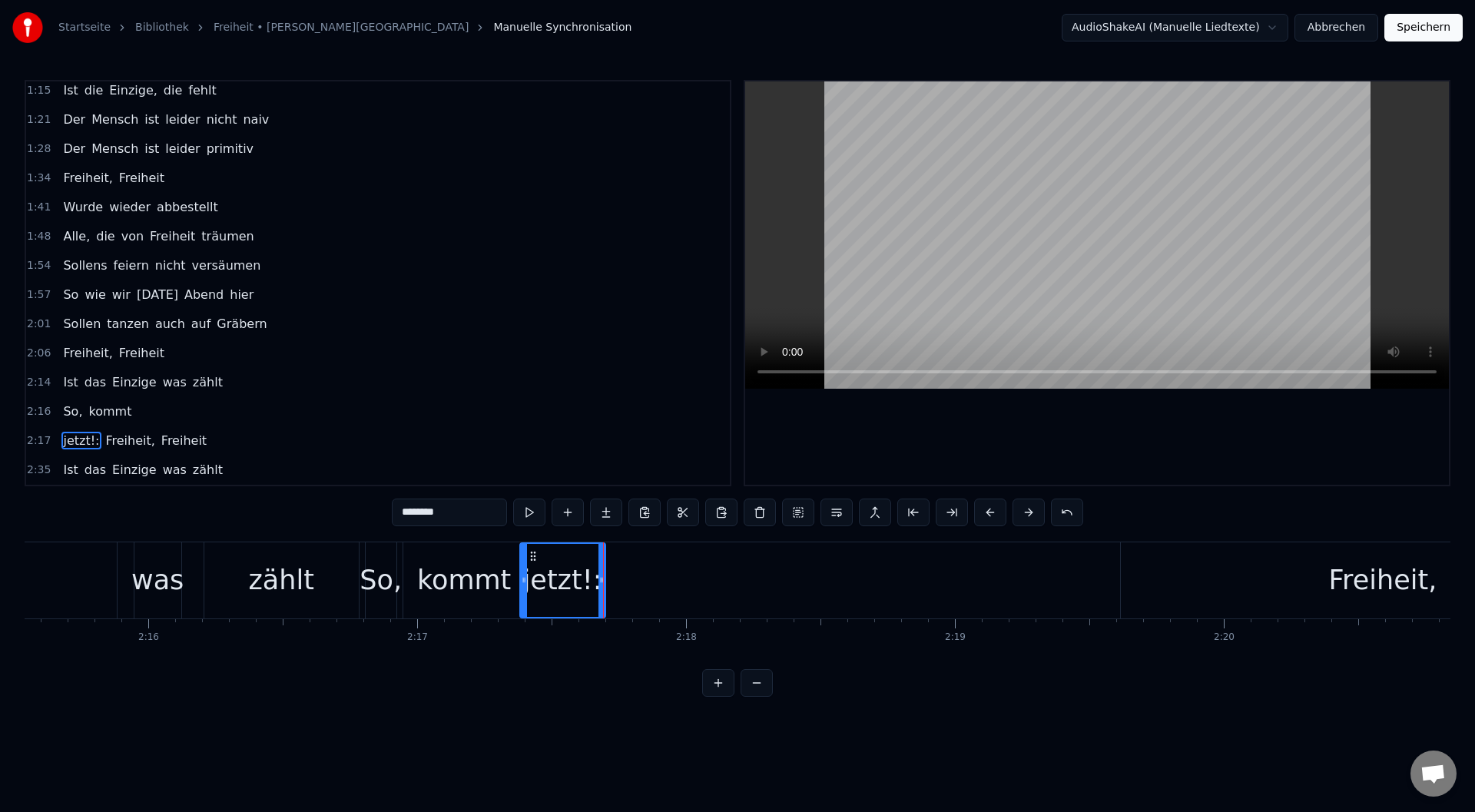
click at [107, 411] on span "kommt" at bounding box center [110, 412] width 46 height 18
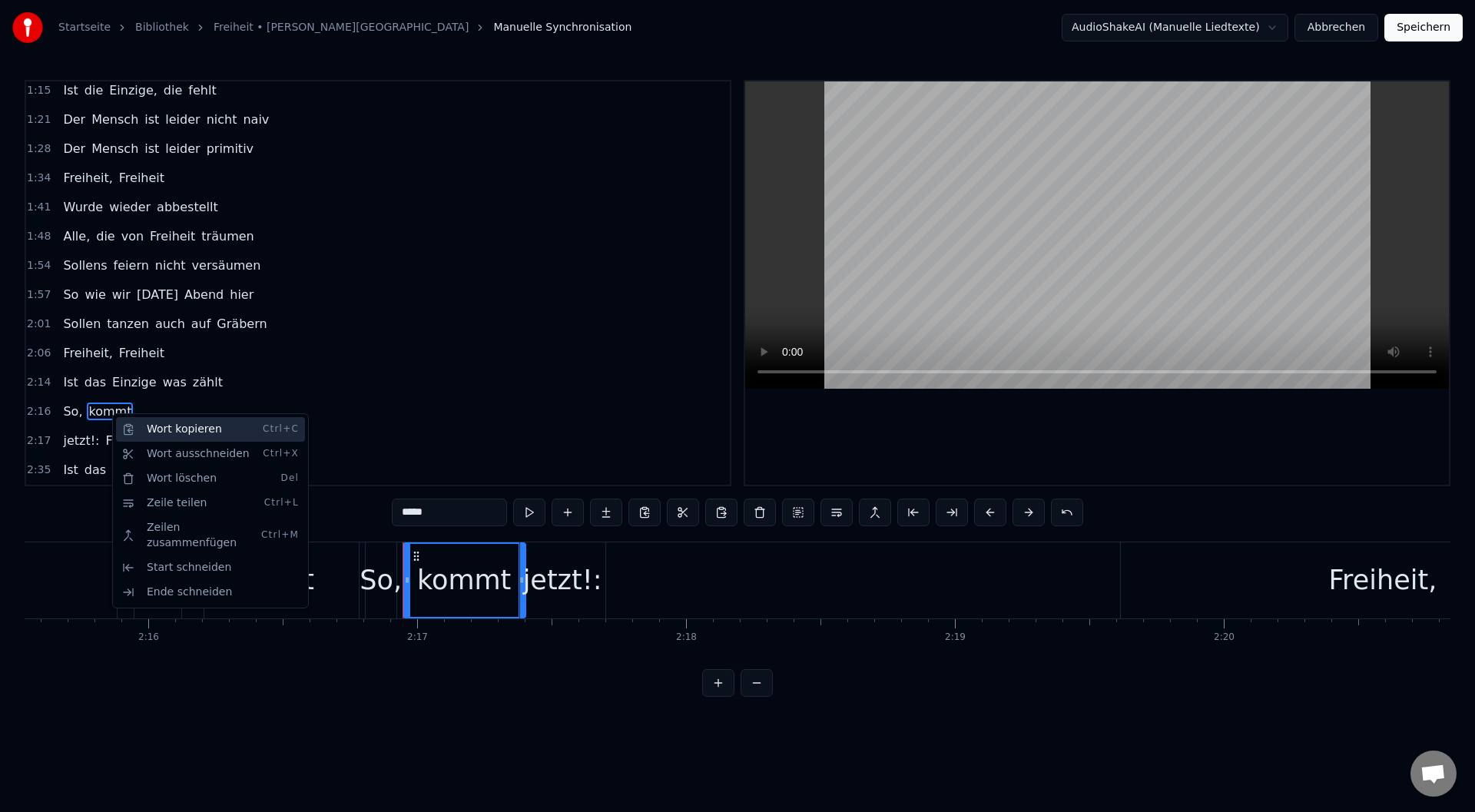
click at [182, 431] on div "Wort kopieren Ctrl+C" at bounding box center [210, 429] width 189 height 25
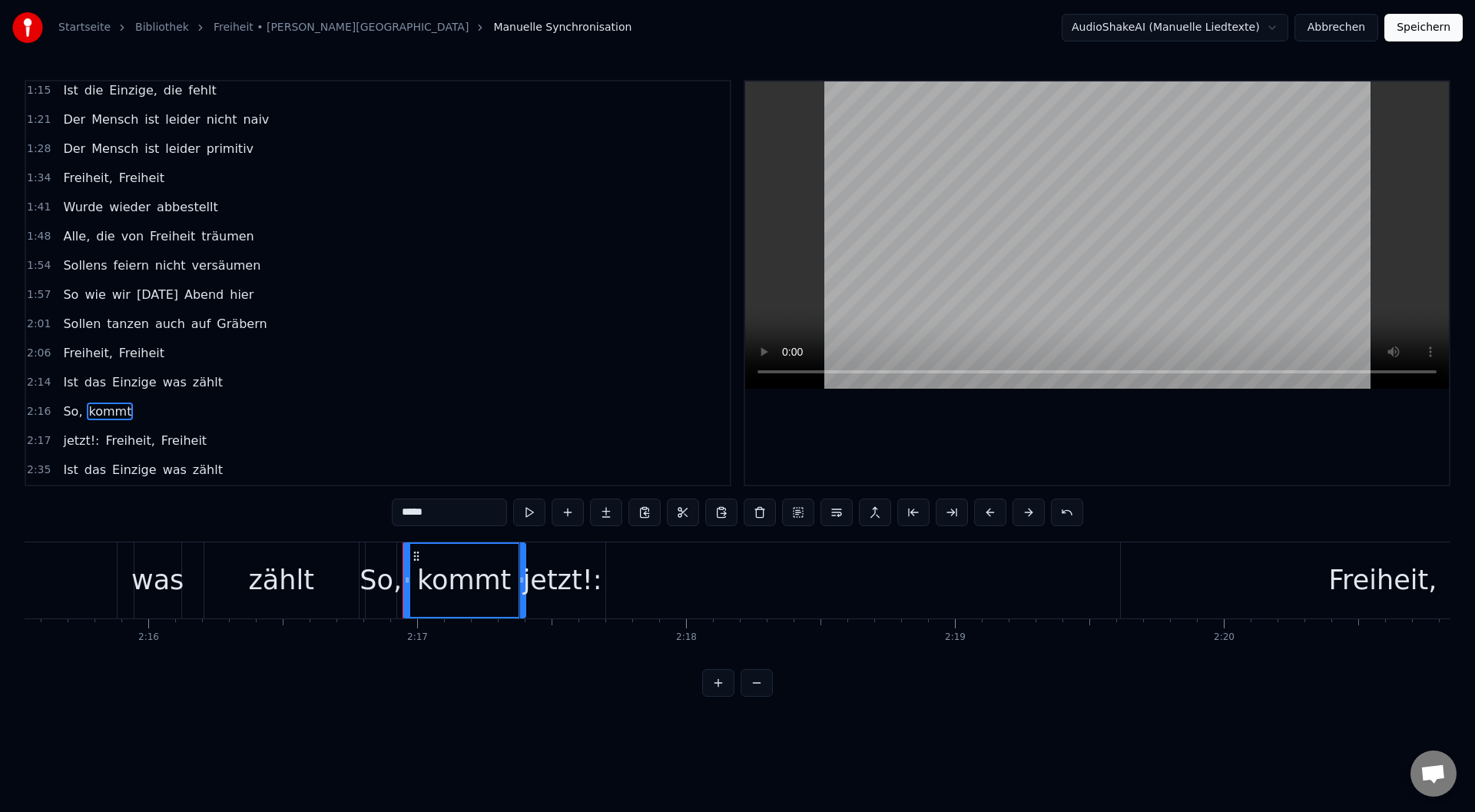
click at [70, 403] on span "So," at bounding box center [72, 412] width 22 height 18
click at [471, 568] on div "kommt" at bounding box center [464, 580] width 93 height 41
click at [568, 580] on div "jetzt!:" at bounding box center [563, 580] width 79 height 41
click at [93, 413] on span "kommt" at bounding box center [110, 412] width 46 height 18
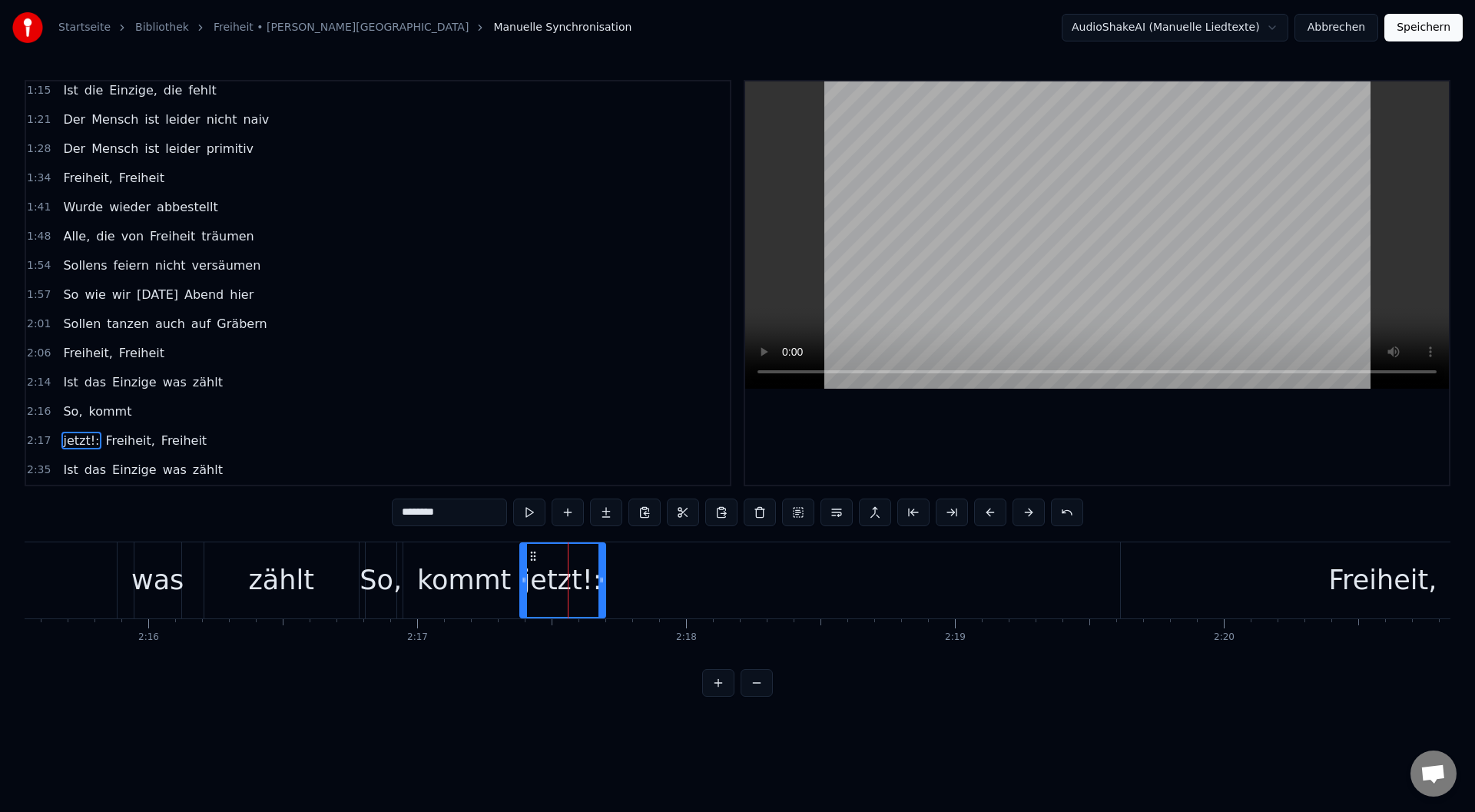
type input "*****"
click at [93, 413] on span "kommt" at bounding box center [110, 412] width 46 height 18
drag, startPoint x: 573, startPoint y: 586, endPoint x: 641, endPoint y: 589, distance: 68.1
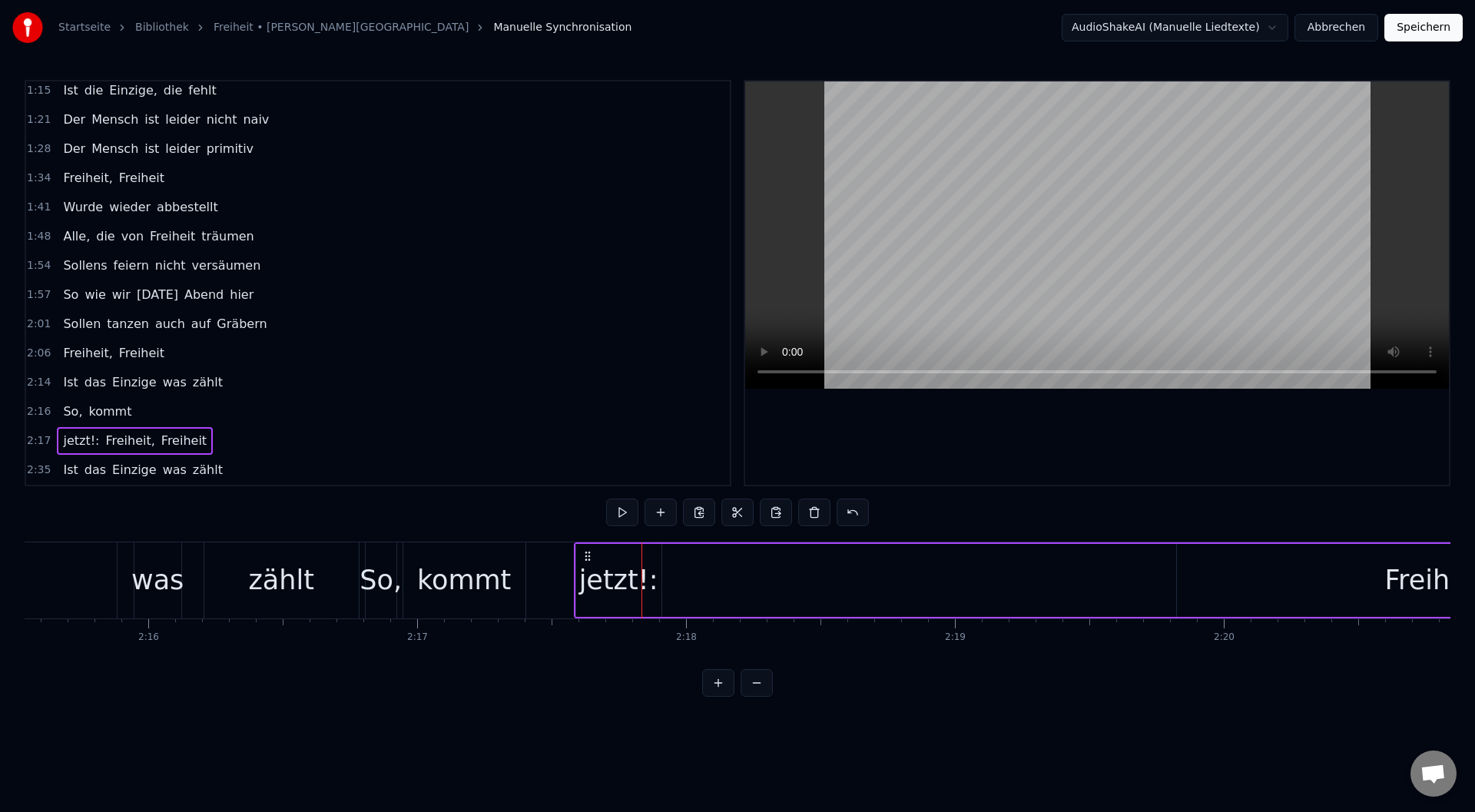
drag, startPoint x: 531, startPoint y: 557, endPoint x: 586, endPoint y: 565, distance: 55.6
click at [658, 598] on div "jetzt!:" at bounding box center [619, 580] width 85 height 73
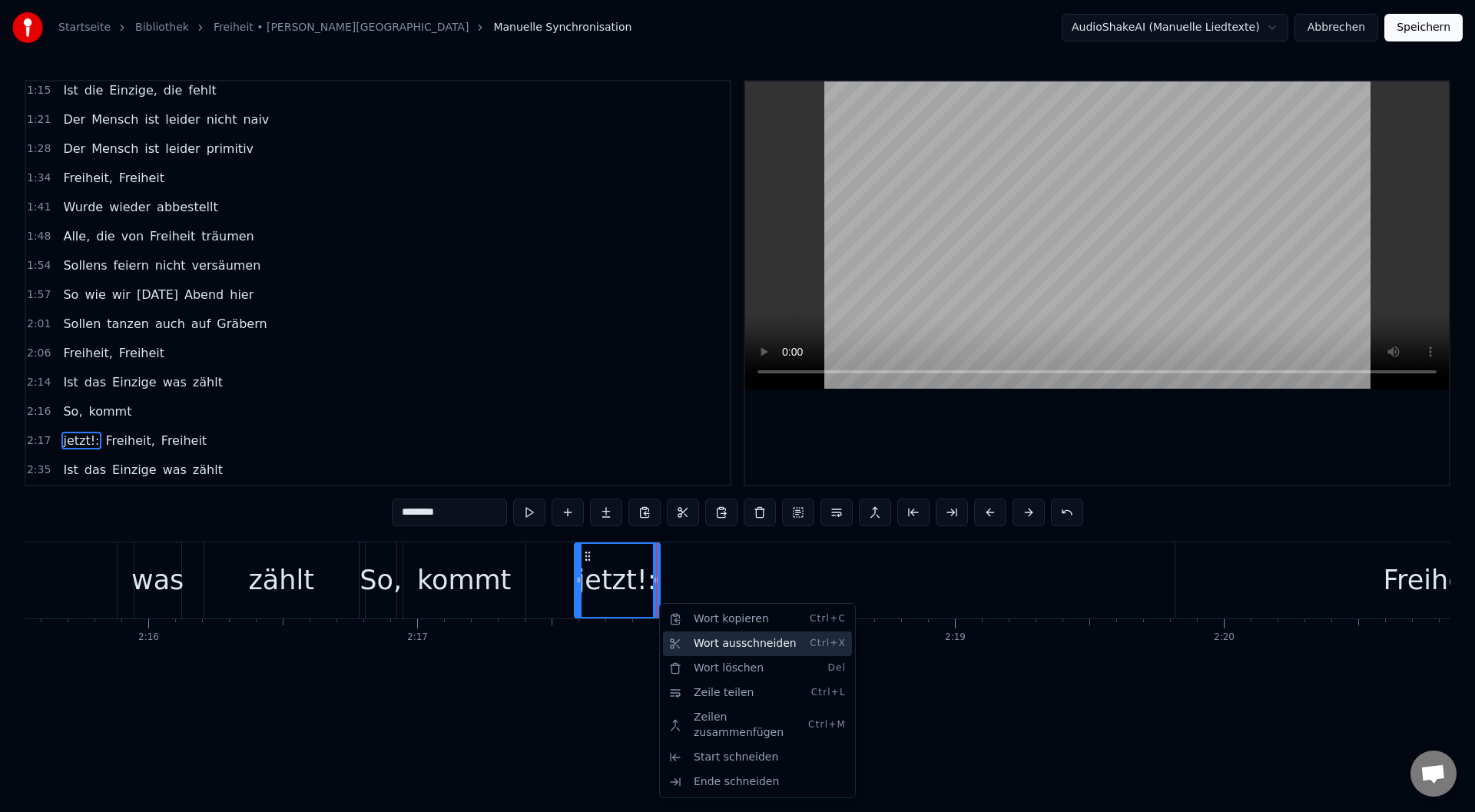
click at [700, 636] on div "Wort ausschneiden Ctrl+X" at bounding box center [758, 643] width 189 height 25
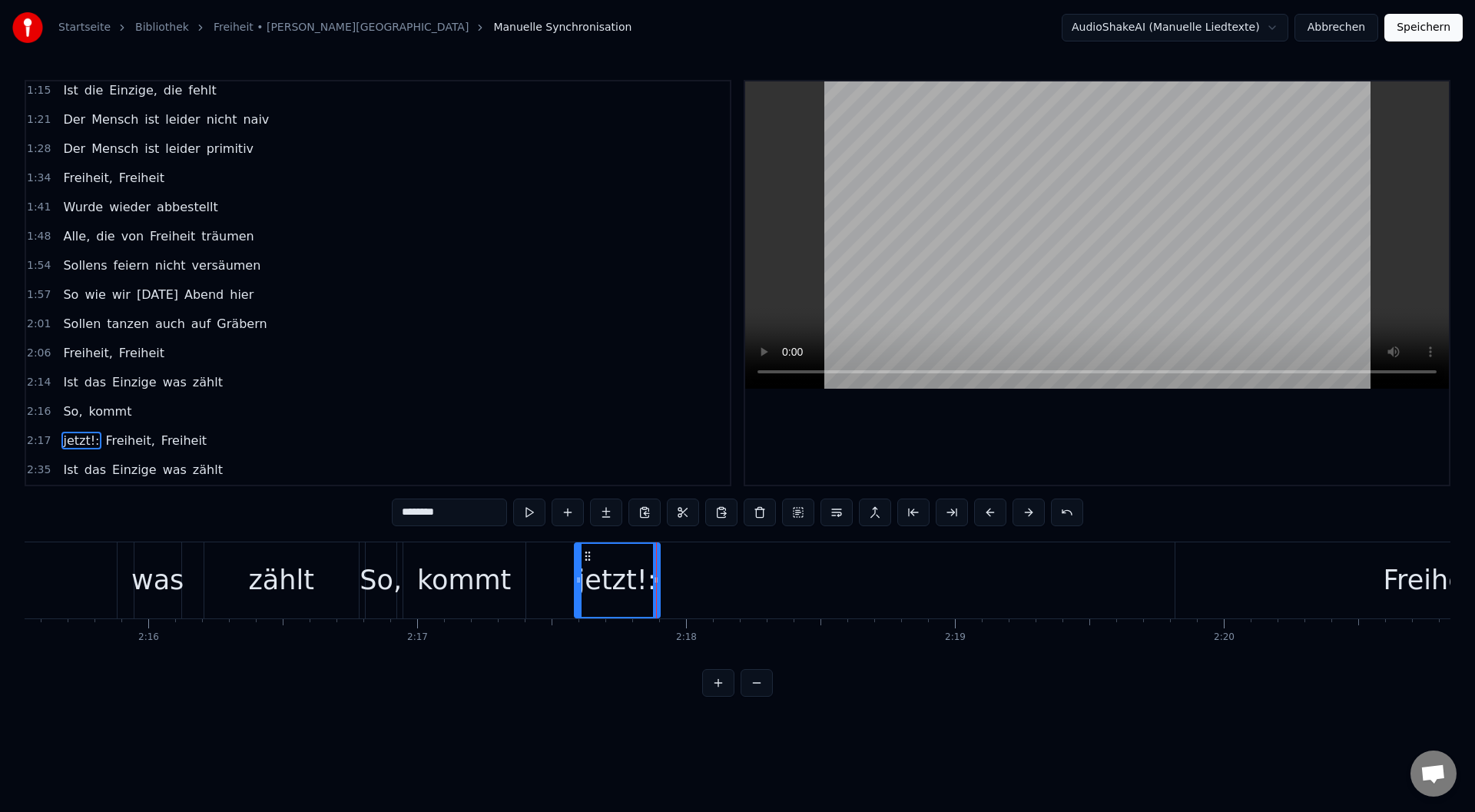
drag, startPoint x: 639, startPoint y: 599, endPoint x: 623, endPoint y: 594, distance: 16.8
click at [607, 599] on div "jetzt!:" at bounding box center [617, 580] width 79 height 41
drag, startPoint x: 577, startPoint y: 557, endPoint x: 569, endPoint y: 562, distance: 9.4
click at [569, 562] on div at bounding box center [570, 580] width 7 height 73
drag, startPoint x: 654, startPoint y: 583, endPoint x: 638, endPoint y: 595, distance: 20.0
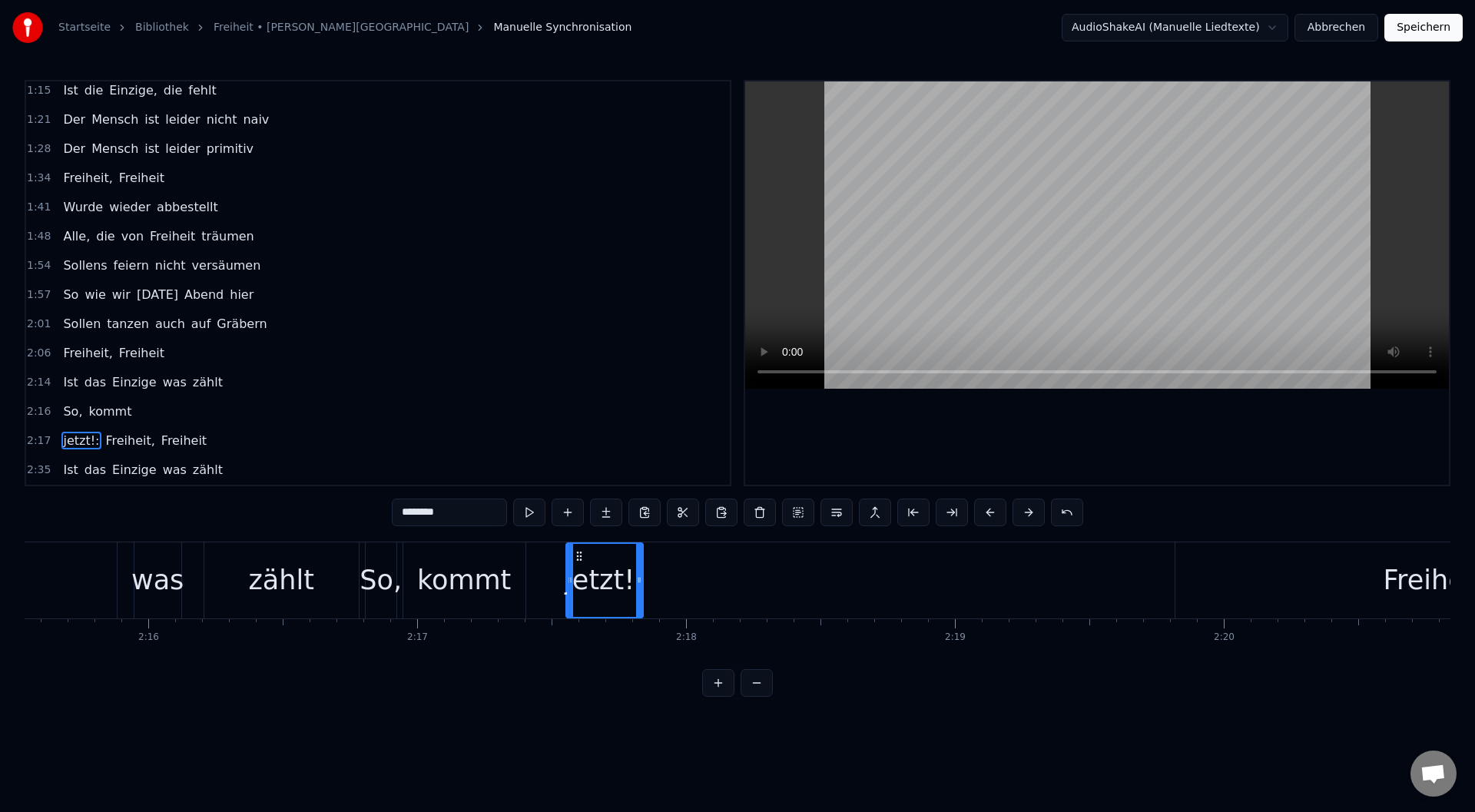
click at [638, 595] on div at bounding box center [640, 580] width 7 height 73
click at [523, 551] on div "kommt" at bounding box center [464, 580] width 122 height 76
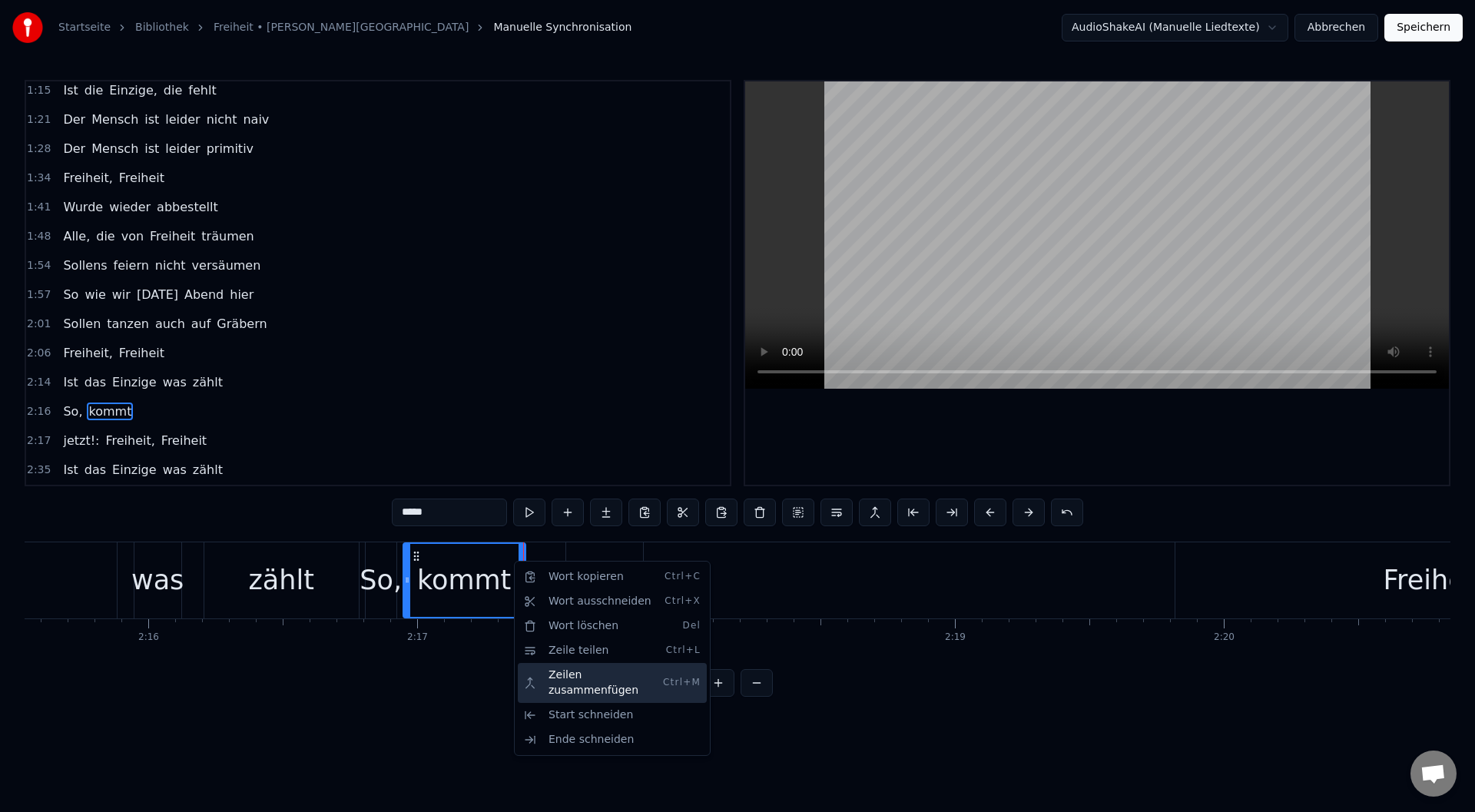
click at [627, 674] on div "Zeilen zusammenfügen Ctrl+M" at bounding box center [612, 683] width 189 height 40
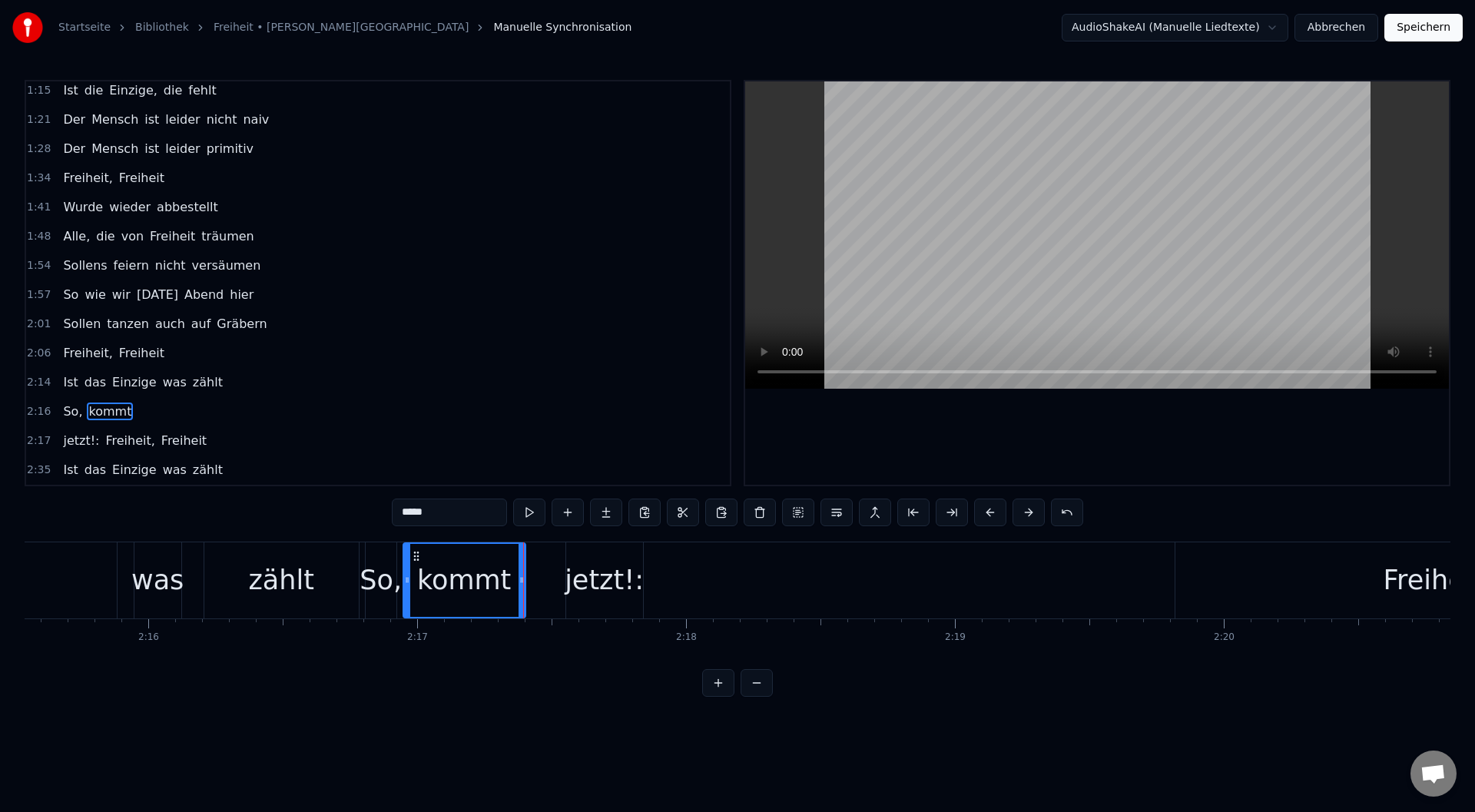
drag, startPoint x: 115, startPoint y: 417, endPoint x: 210, endPoint y: 387, distance: 99.6
click at [210, 387] on div "0:11 Die Verträge sind gemacht 0:17 Und es wurde viel gelacht 0:24 Und was süße…" at bounding box center [378, 283] width 707 height 406
drag, startPoint x: 611, startPoint y: 593, endPoint x: 587, endPoint y: 594, distance: 24.0
click at [587, 594] on div "jetzt!:" at bounding box center [604, 580] width 79 height 41
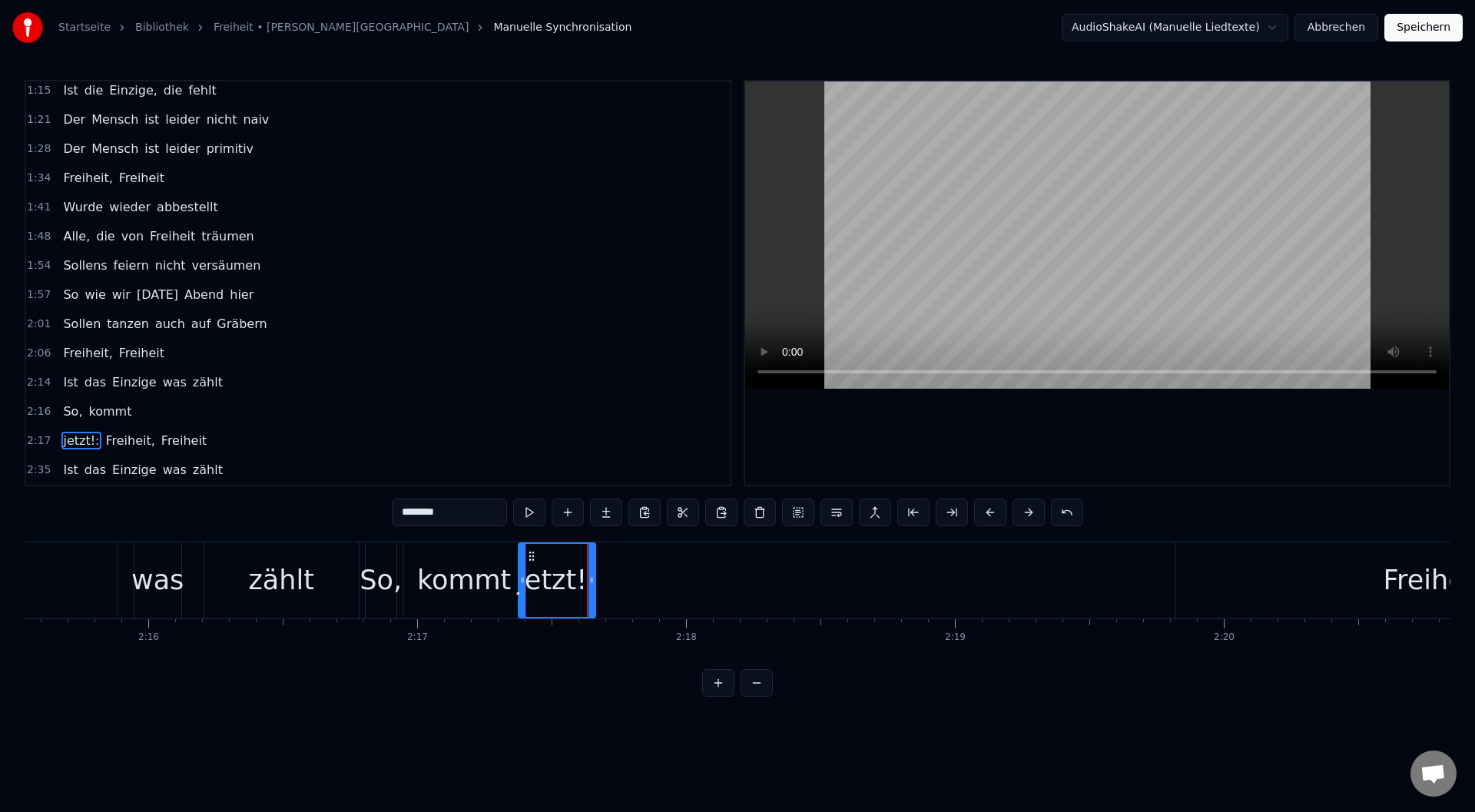
drag, startPoint x: 579, startPoint y: 553, endPoint x: 532, endPoint y: 555, distance: 47.0
click at [532, 555] on icon at bounding box center [532, 556] width 12 height 12
click at [174, 594] on div "was" at bounding box center [157, 580] width 52 height 41
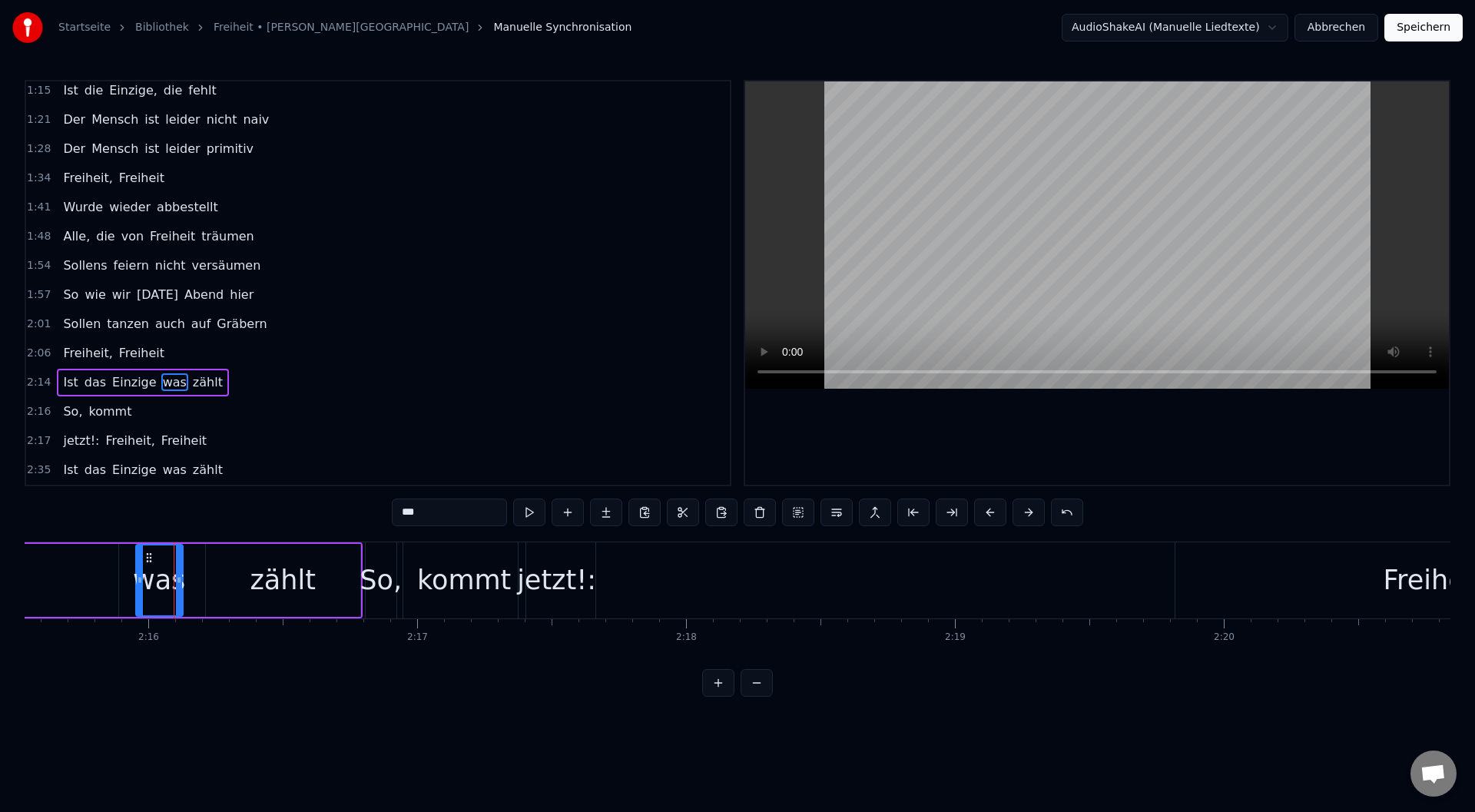
click at [383, 593] on div "So," at bounding box center [381, 580] width 43 height 41
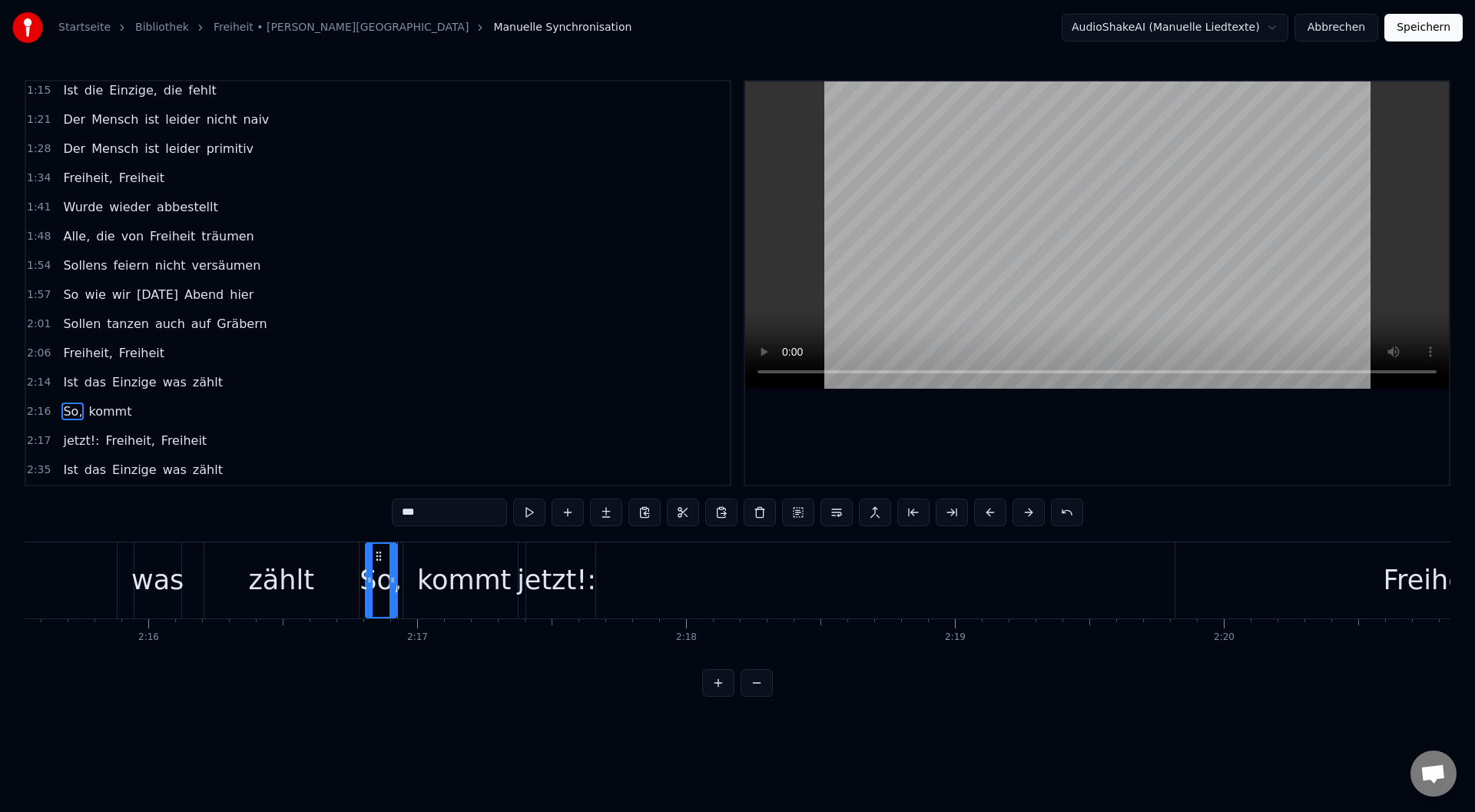
click at [489, 605] on div "kommt" at bounding box center [464, 580] width 122 height 76
type input "*****"
click at [500, 602] on div "kommt" at bounding box center [464, 580] width 120 height 73
click at [500, 602] on div at bounding box center [500, 580] width 1 height 76
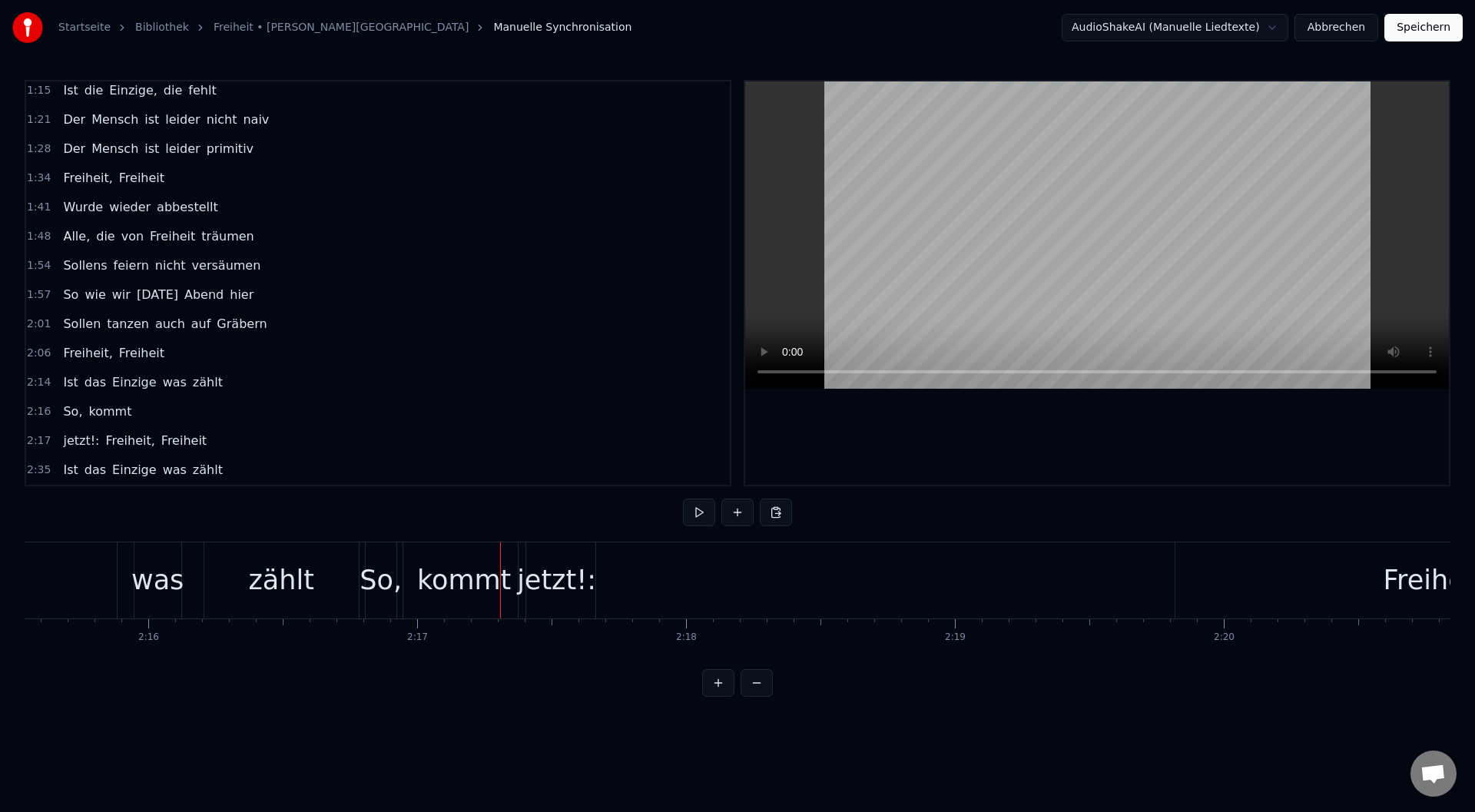
click at [503, 589] on div "kommt" at bounding box center [464, 580] width 93 height 41
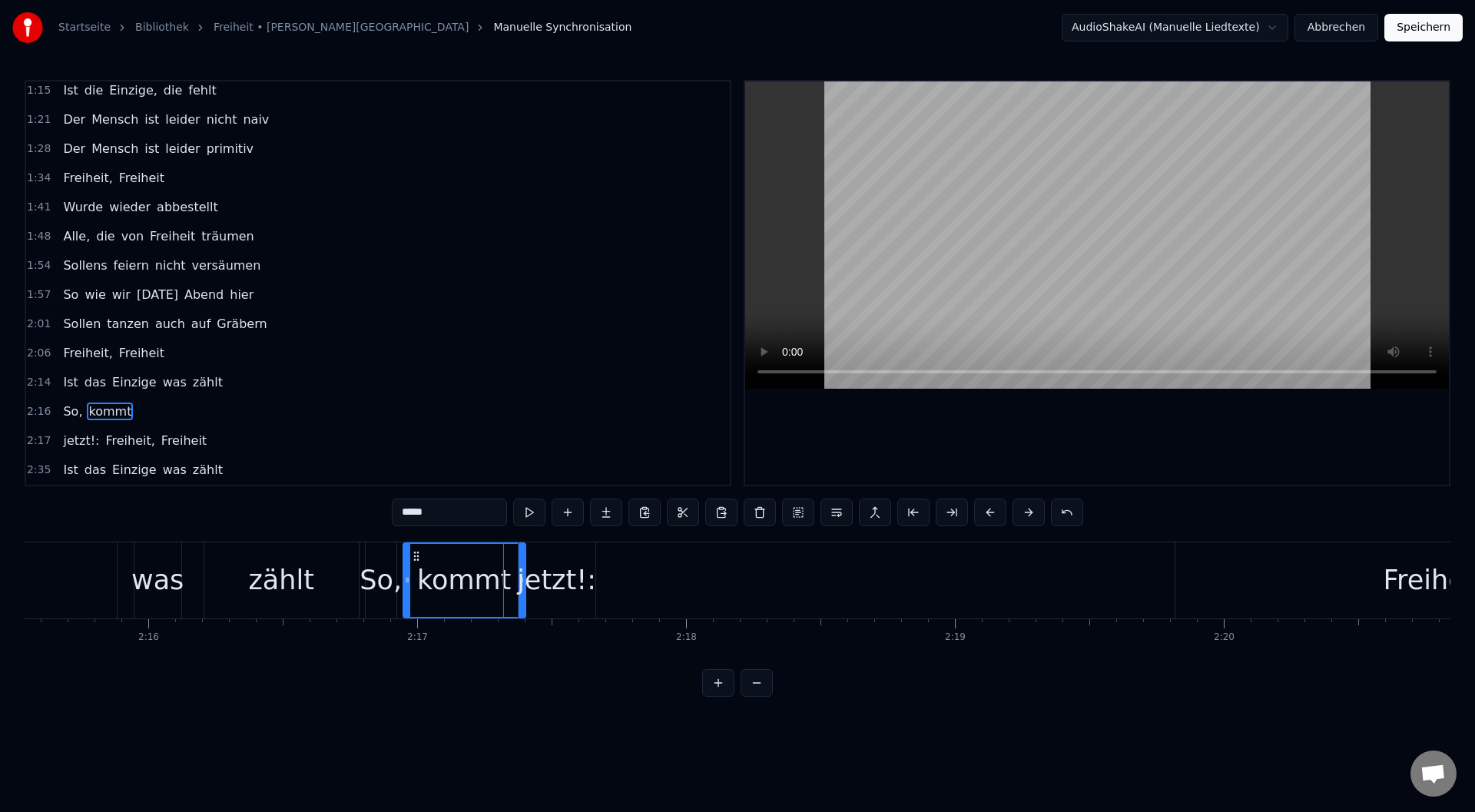
click at [509, 588] on div "kommt" at bounding box center [464, 580] width 120 height 73
click at [111, 410] on span "kommt" at bounding box center [110, 412] width 46 height 18
click at [476, 519] on input "*****" at bounding box center [449, 512] width 115 height 28
click at [561, 589] on div "jetzt!:" at bounding box center [556, 580] width 79 height 41
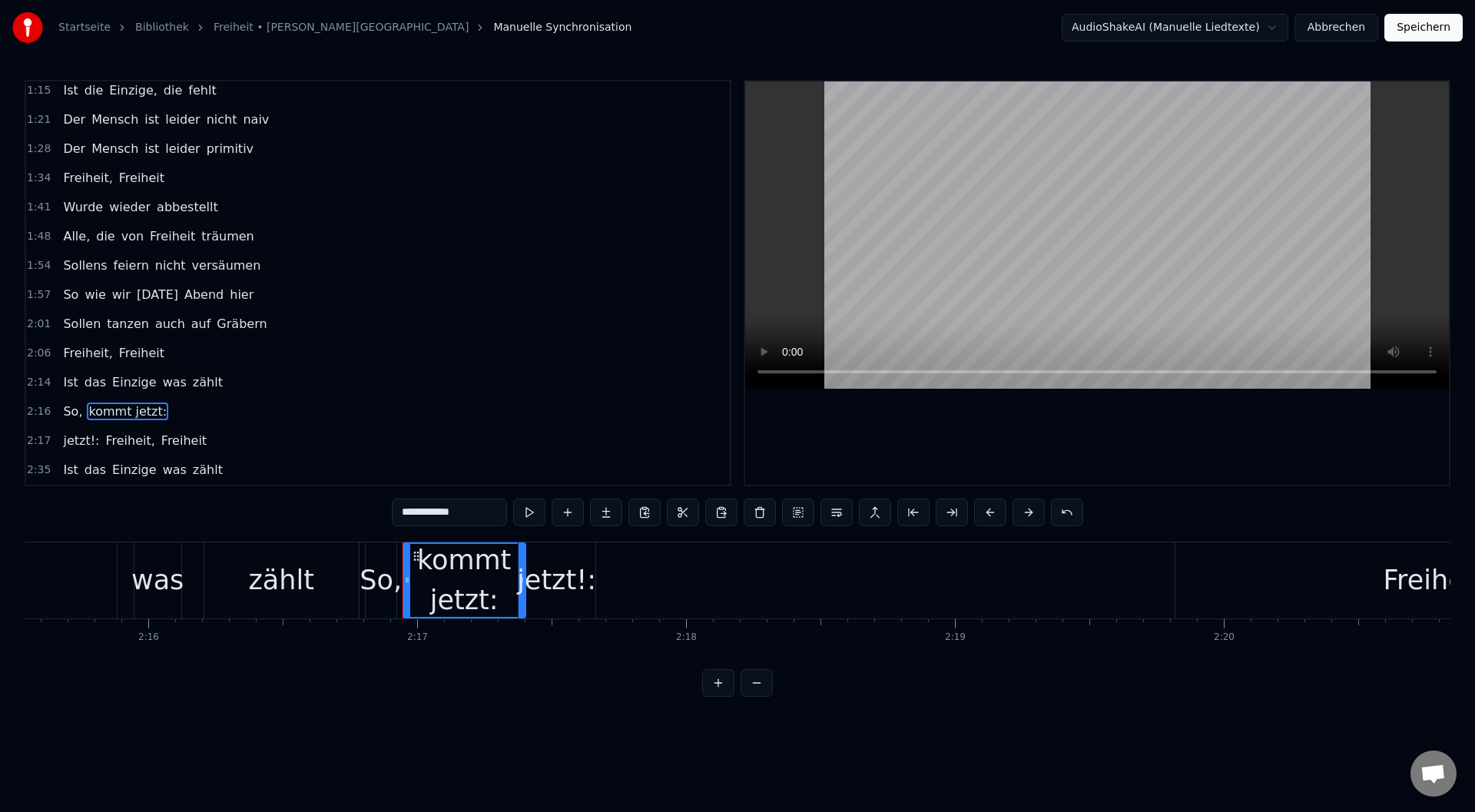
type input "*******"
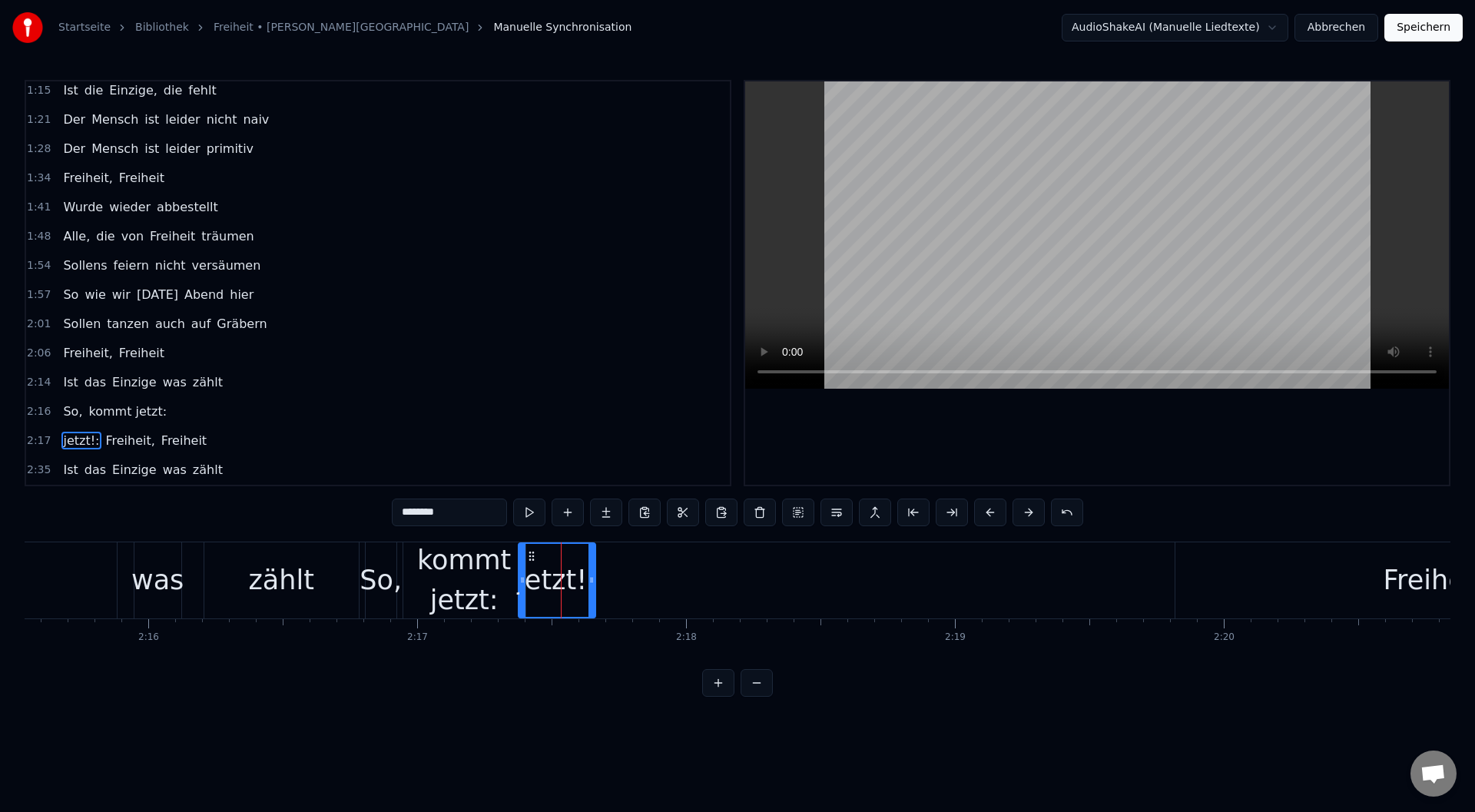
click at [566, 580] on div "jetzt!:" at bounding box center [556, 580] width 79 height 41
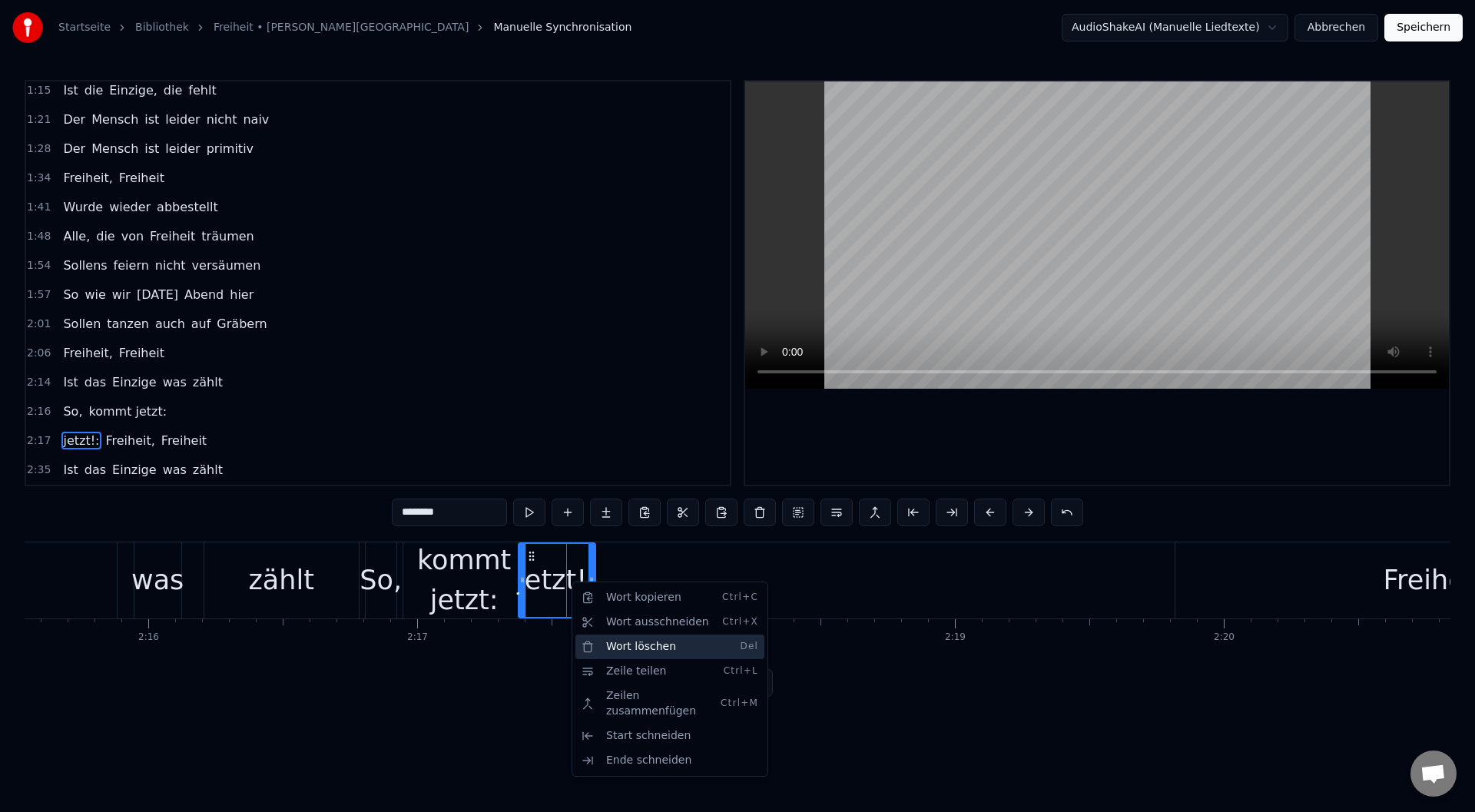
click at [638, 648] on div "Wort löschen Del" at bounding box center [670, 647] width 189 height 25
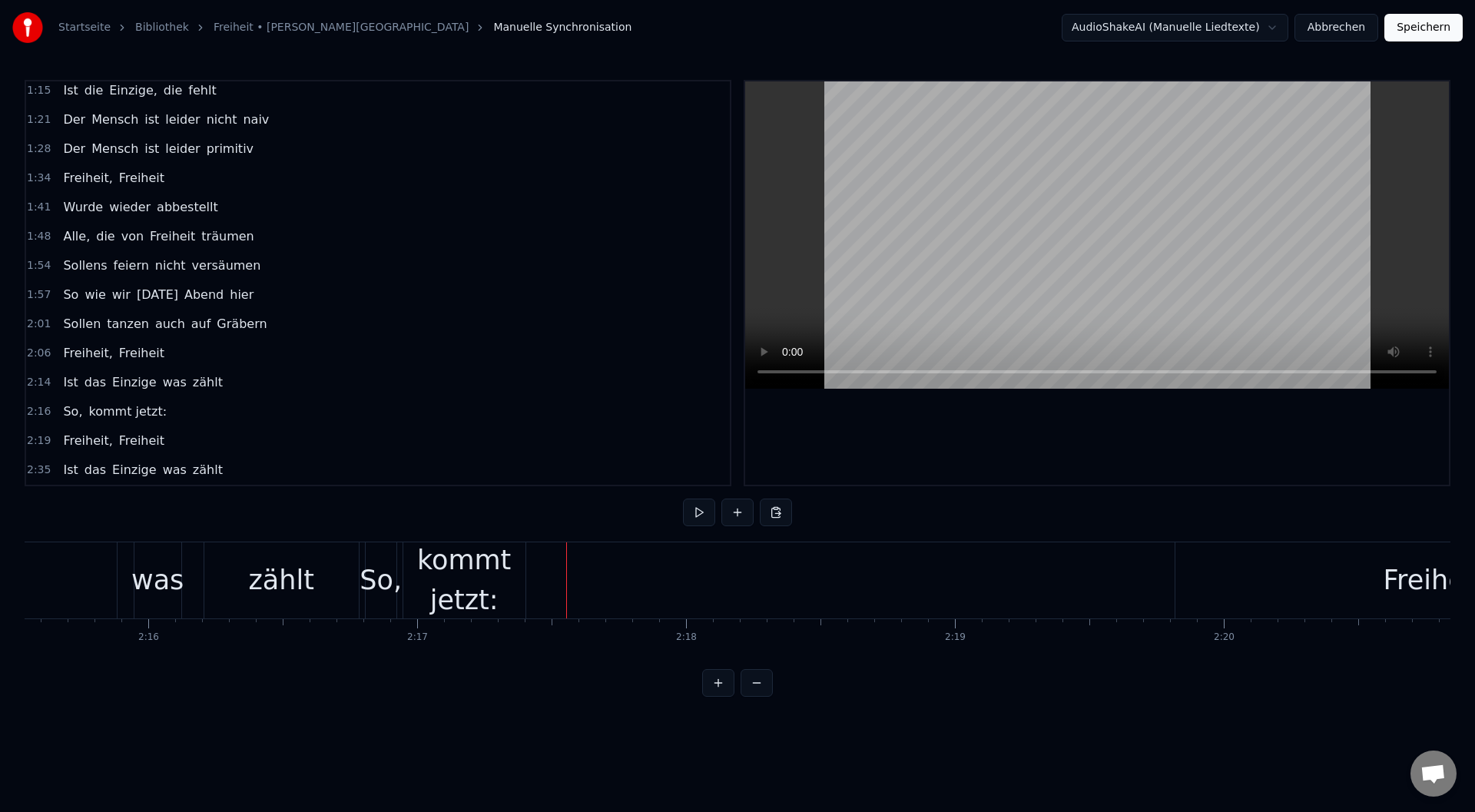
click at [152, 592] on div "was" at bounding box center [157, 580] width 52 height 41
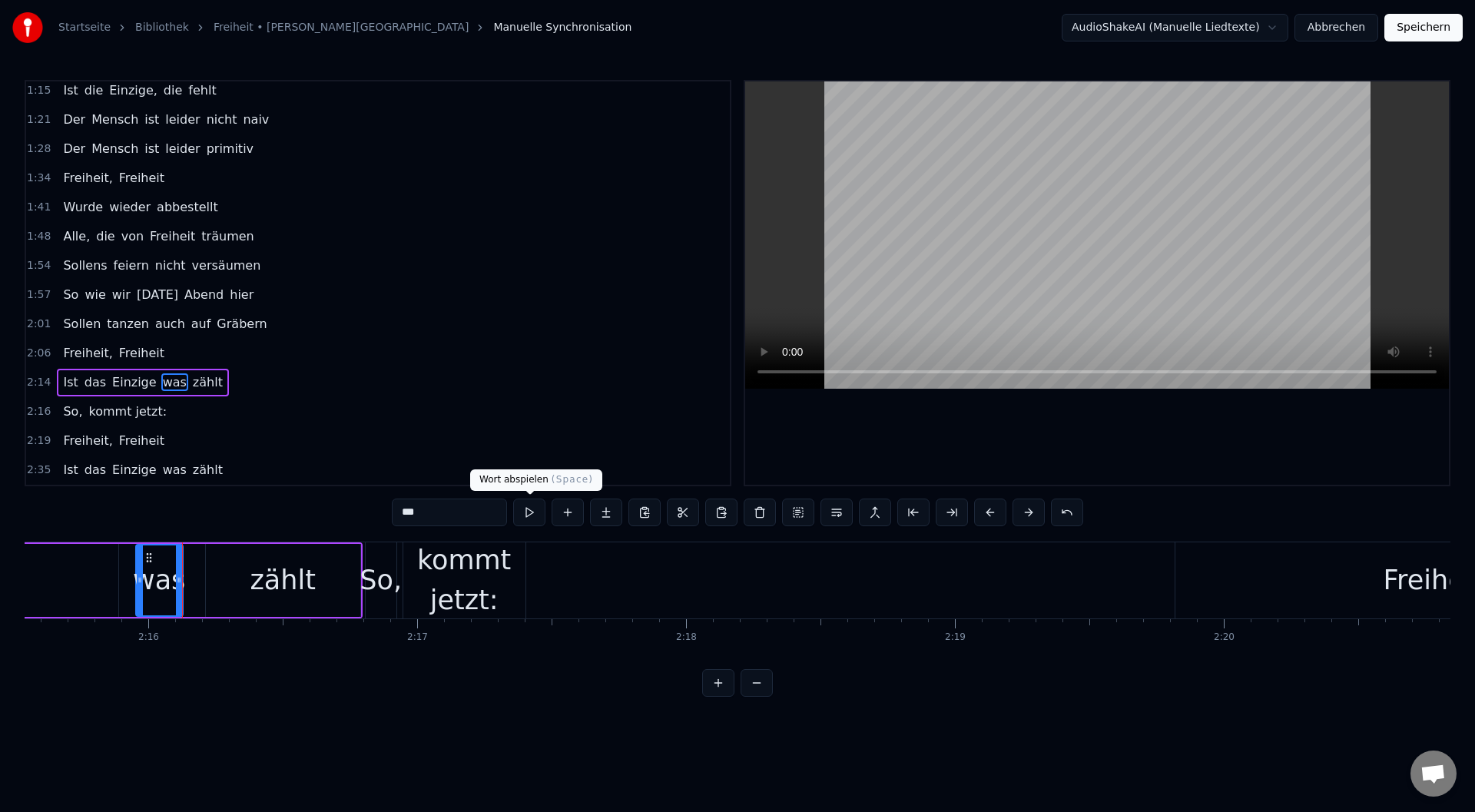
click at [527, 509] on button at bounding box center [529, 512] width 32 height 28
drag, startPoint x: 984, startPoint y: 305, endPoint x: 992, endPoint y: 304, distance: 8.1
click at [985, 305] on video at bounding box center [1097, 234] width 704 height 307
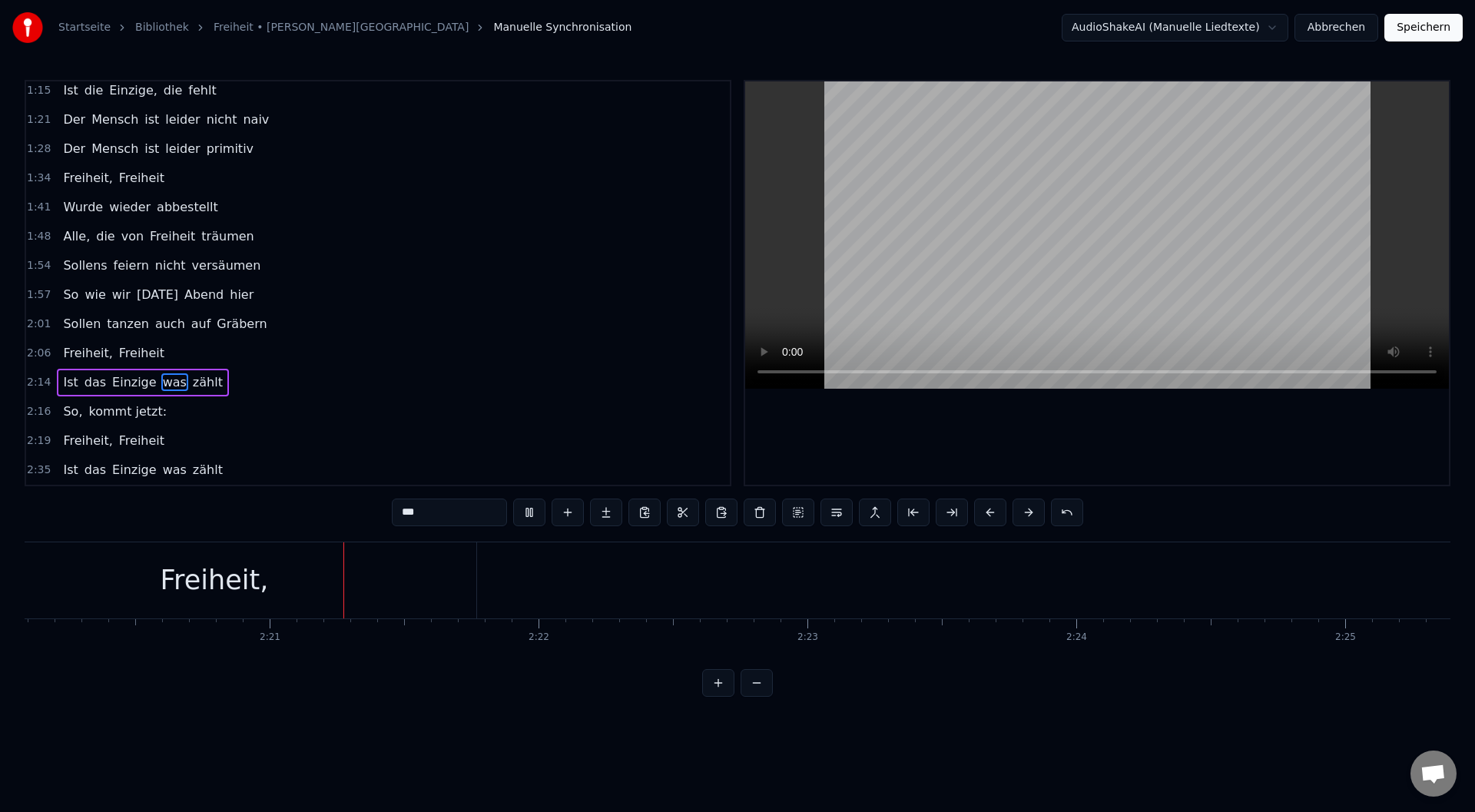
scroll to position [0, 37720]
click at [269, 593] on div "Freiheit," at bounding box center [165, 580] width 525 height 76
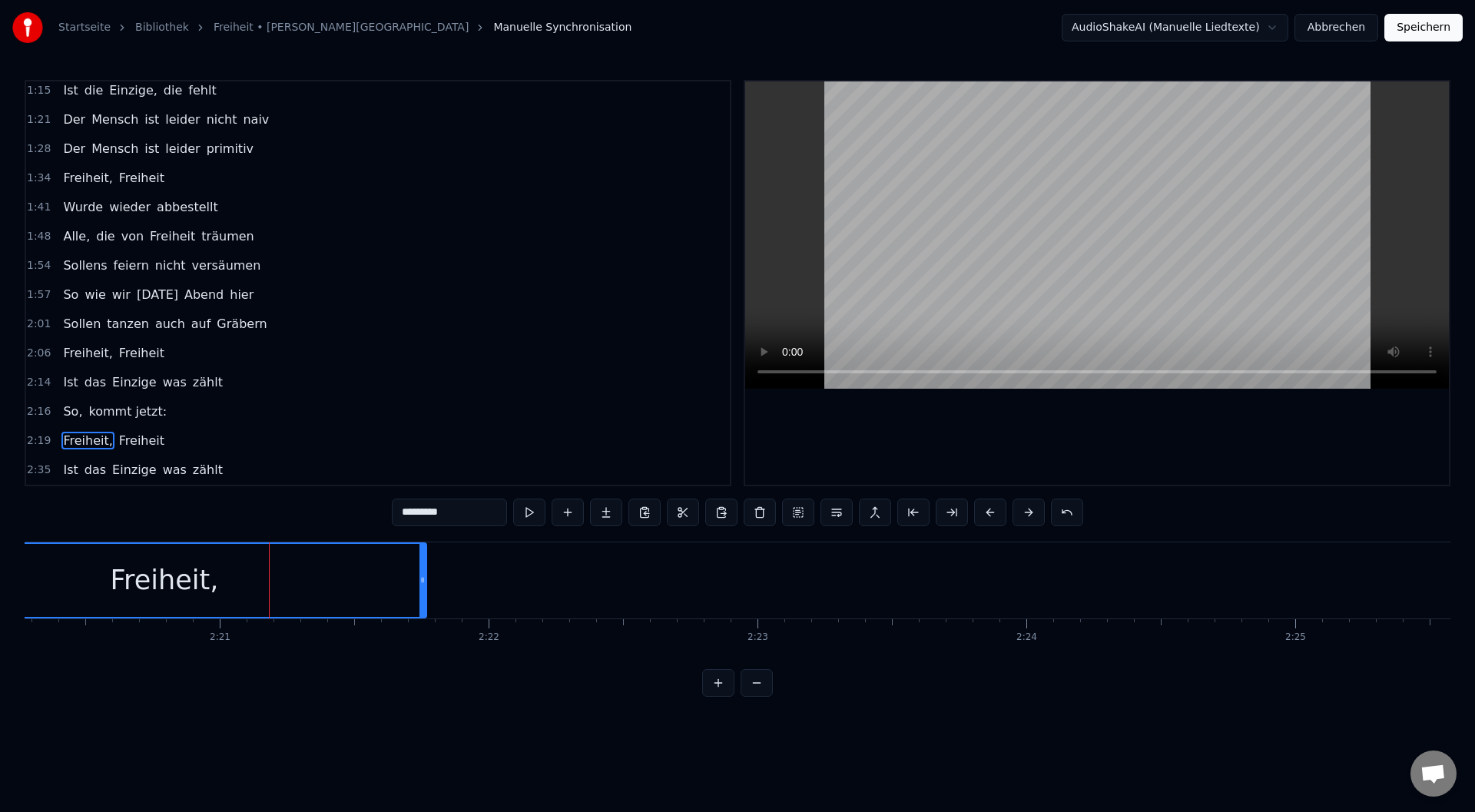
click at [487, 514] on input "*********" at bounding box center [449, 512] width 115 height 28
type input "**********"
click at [635, 599] on div "Freiheit, Freiheit Freiheit" at bounding box center [1324, 580] width 2846 height 76
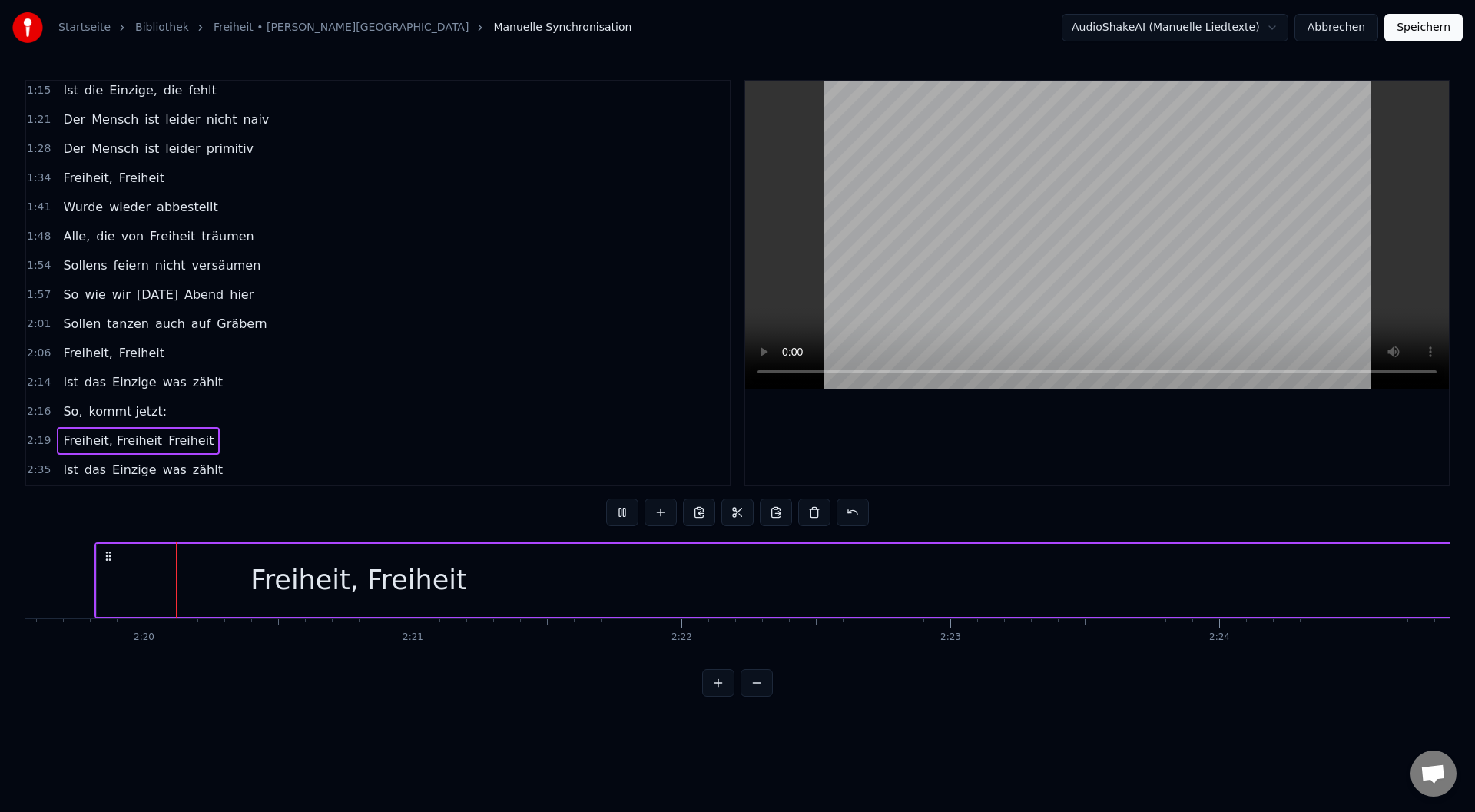
scroll to position [0, 37520]
click at [581, 598] on div "Freiheit, Freiheit" at bounding box center [367, 580] width 525 height 73
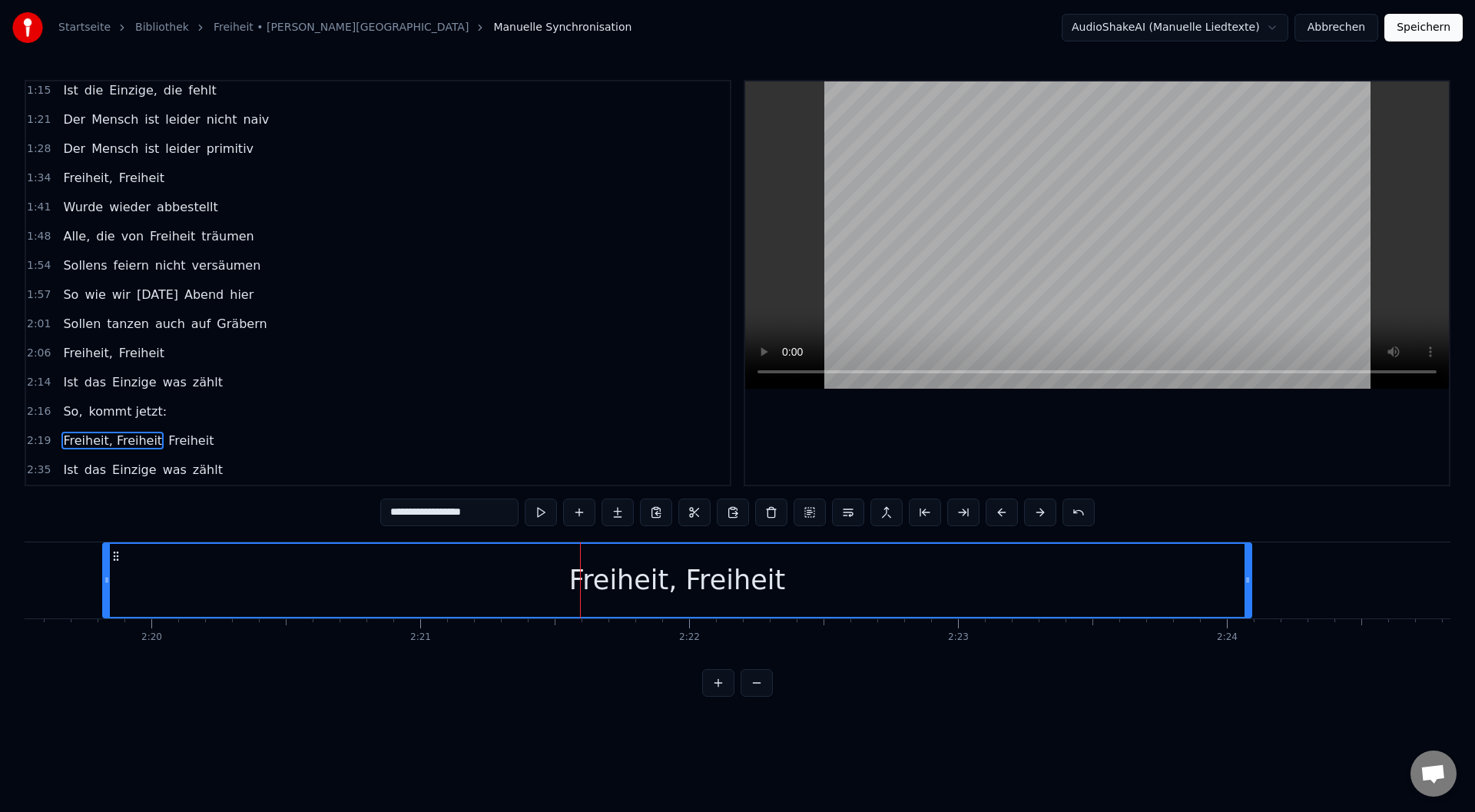
drag, startPoint x: 624, startPoint y: 609, endPoint x: 1247, endPoint y: 621, distance: 623.1
click at [1247, 621] on div "Die Verträge sind gemacht Und es wurde viel gelacht Und was süßes zum dessert F…" at bounding box center [737, 598] width 1426 height 115
drag, startPoint x: 1242, startPoint y: 612, endPoint x: 1474, endPoint y: 593, distance: 232.8
click at [1474, 593] on div "**********" at bounding box center [737, 348] width 1475 height 697
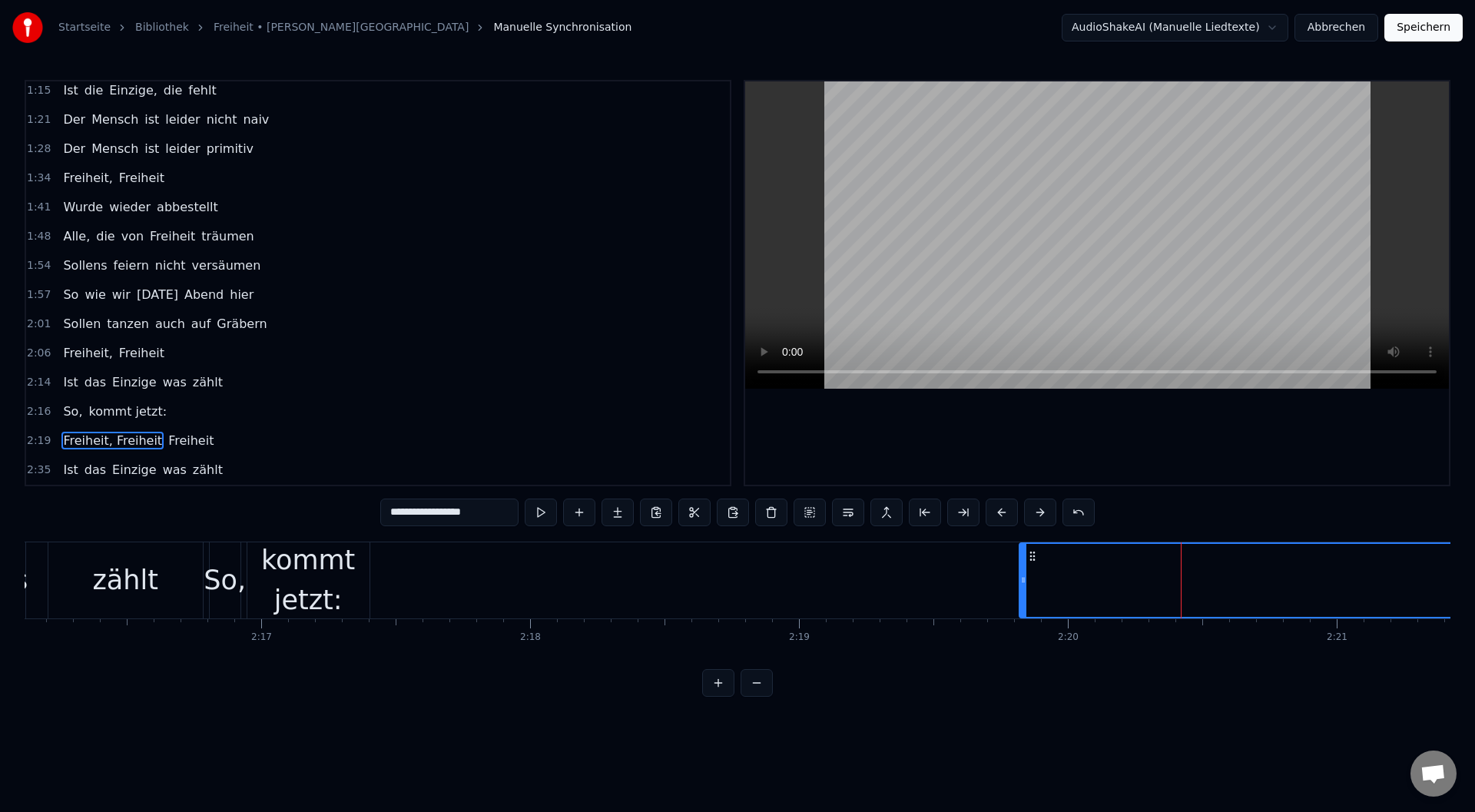
scroll to position [0, 36628]
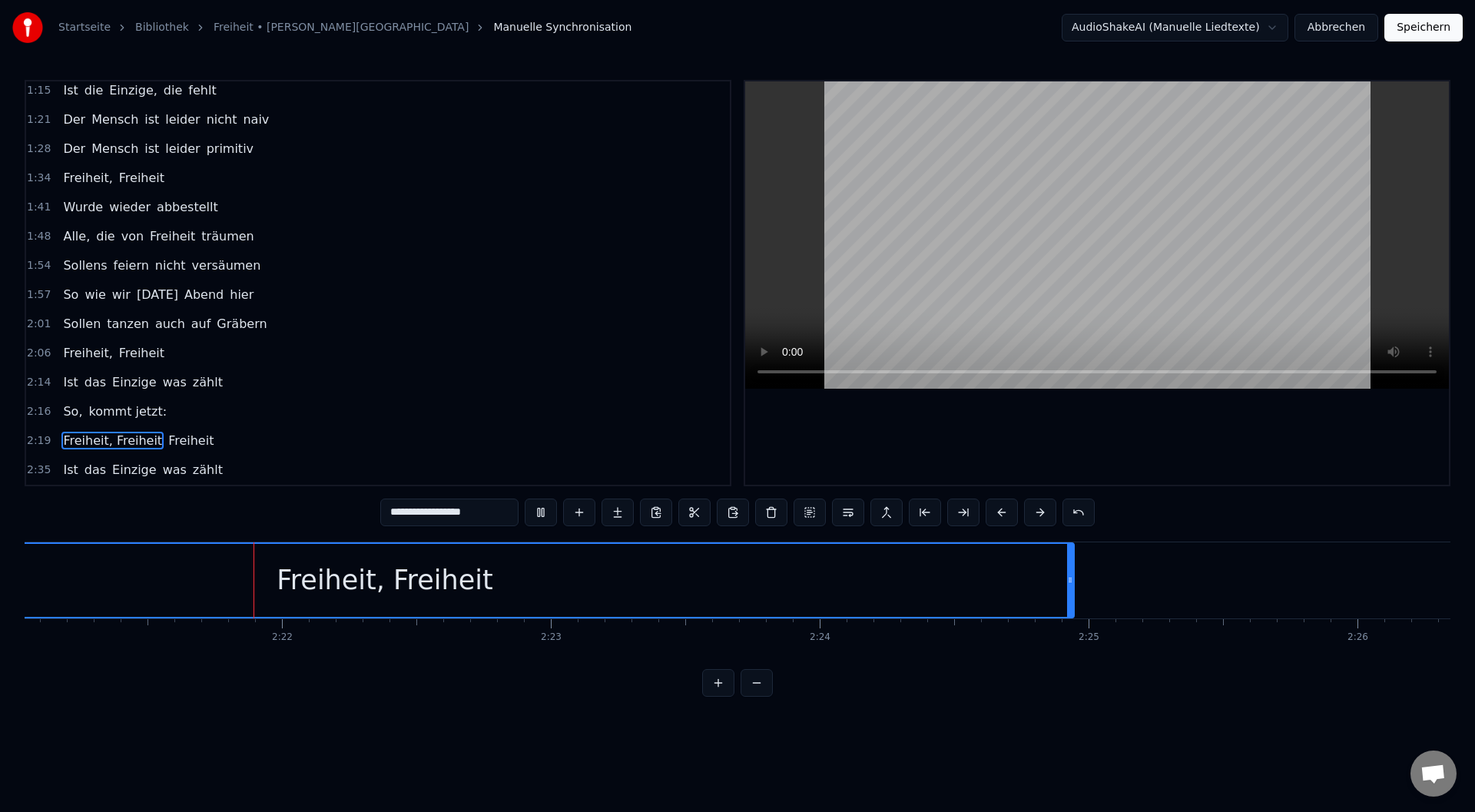
scroll to position [0, 37929]
click at [185, 575] on div "Freiheit, Freiheit" at bounding box center [383, 580] width 1378 height 73
click at [185, 574] on div at bounding box center [185, 580] width 1 height 76
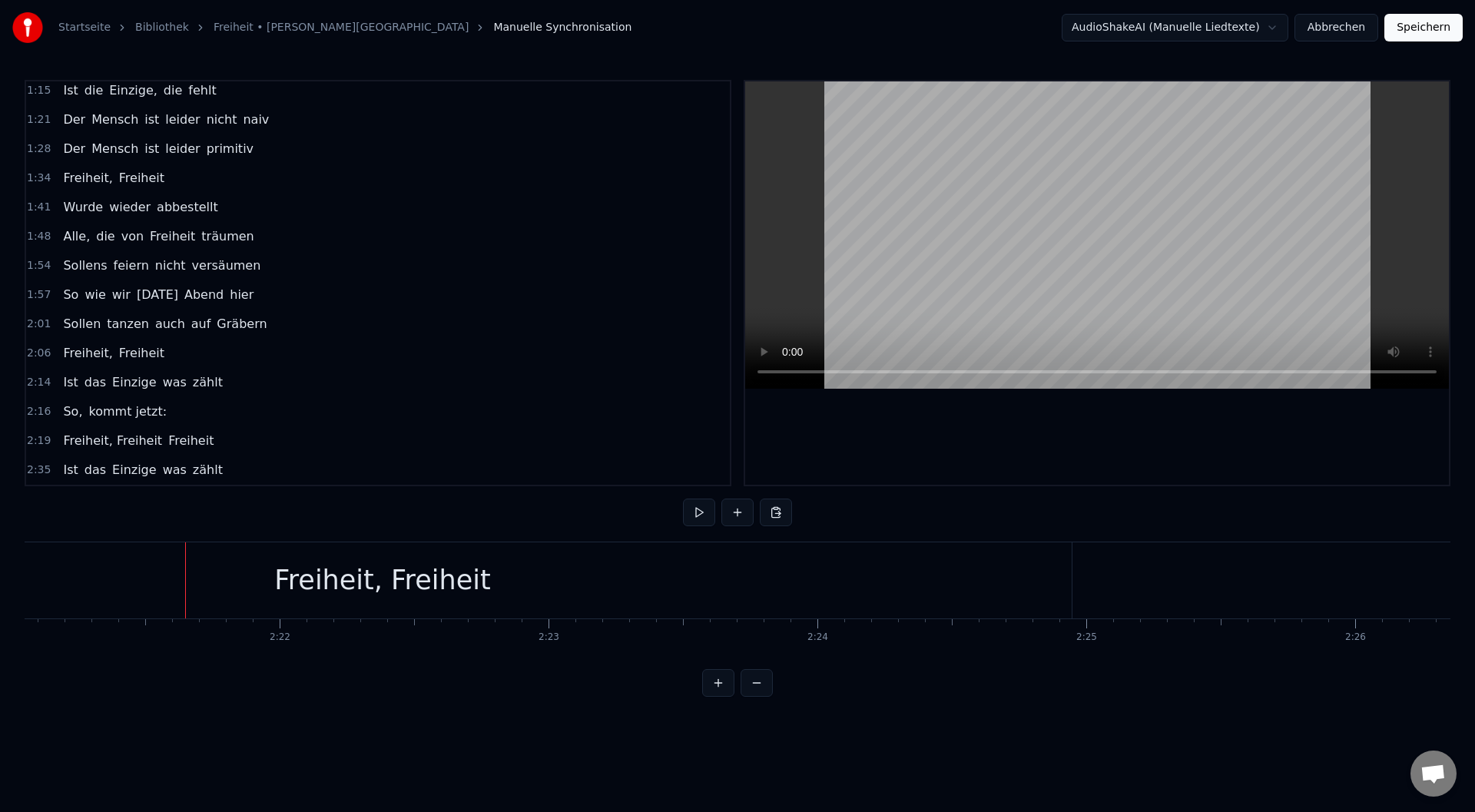
click at [760, 688] on button at bounding box center [756, 683] width 32 height 28
click at [1313, 584] on div "Freiheit" at bounding box center [1340, 580] width 206 height 76
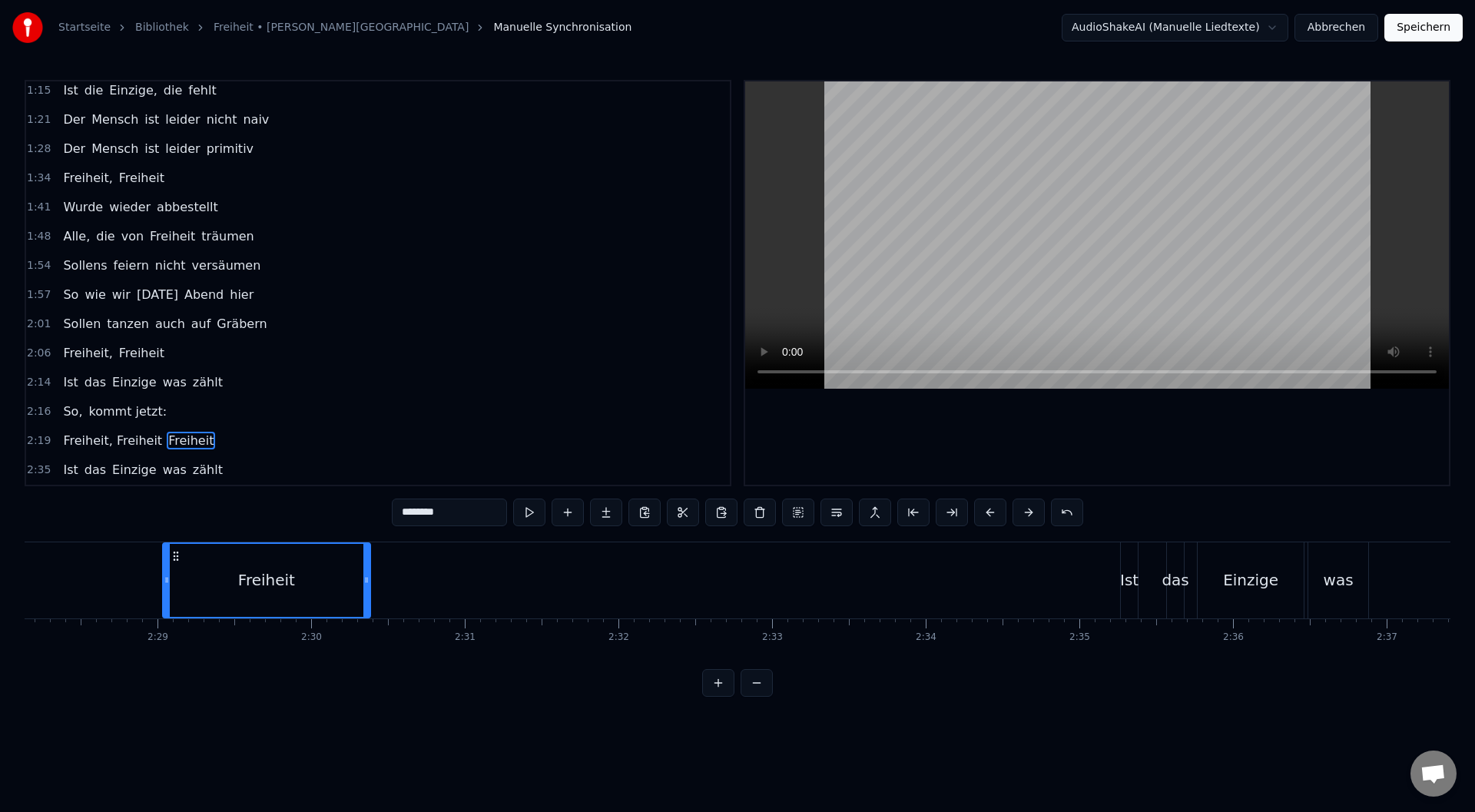
scroll to position [0, 22295]
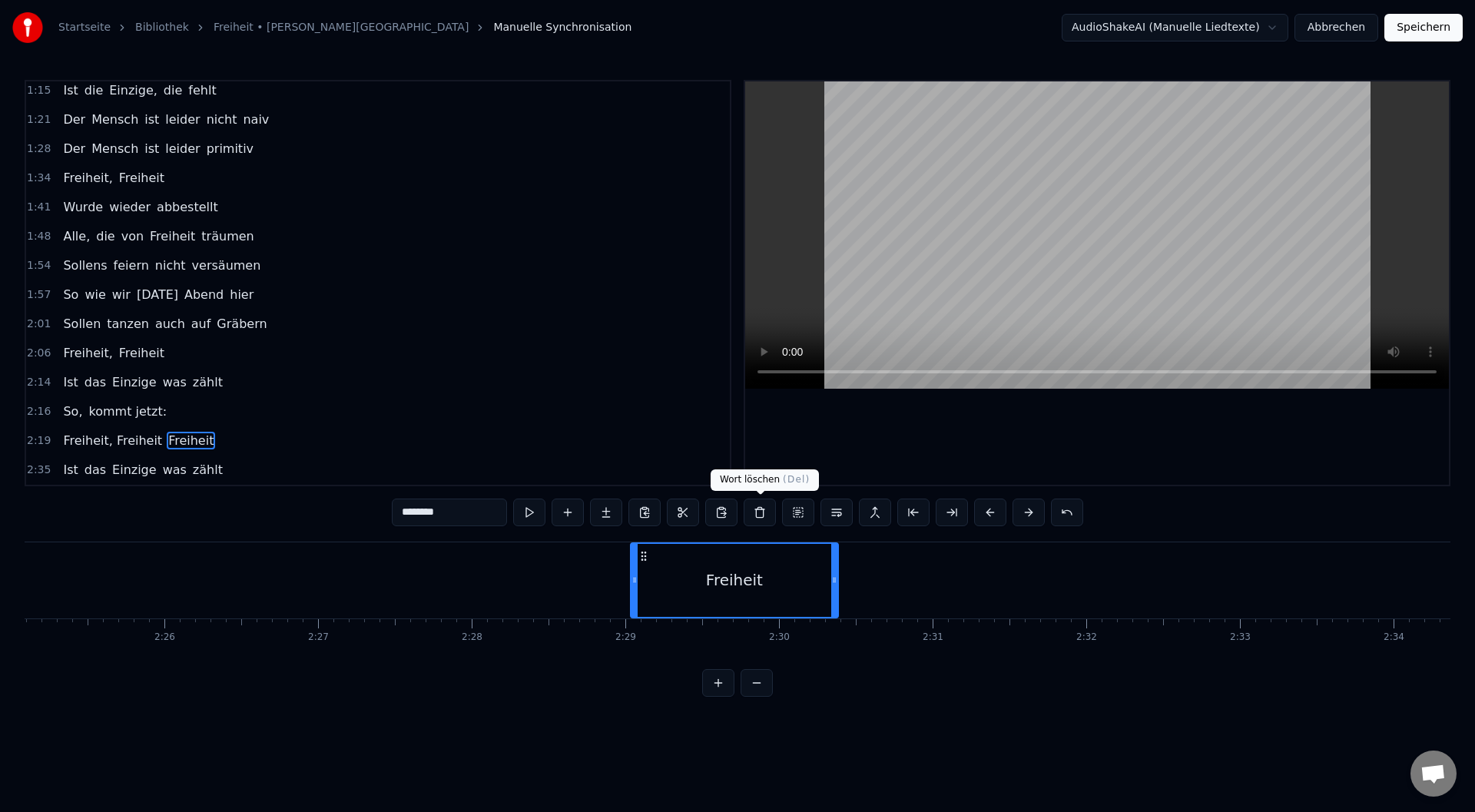
click at [761, 518] on button at bounding box center [759, 512] width 32 height 28
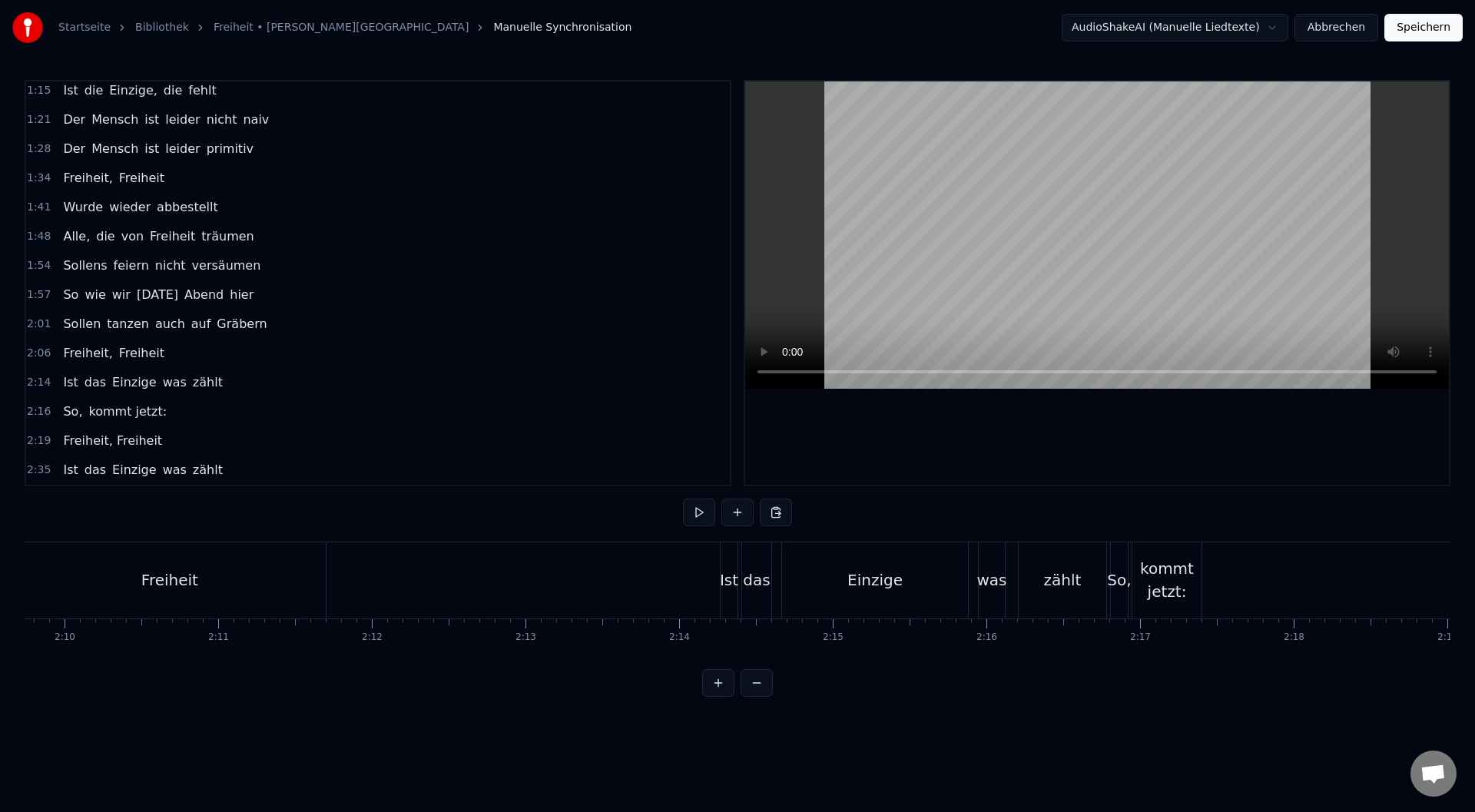
scroll to position [0, 19224]
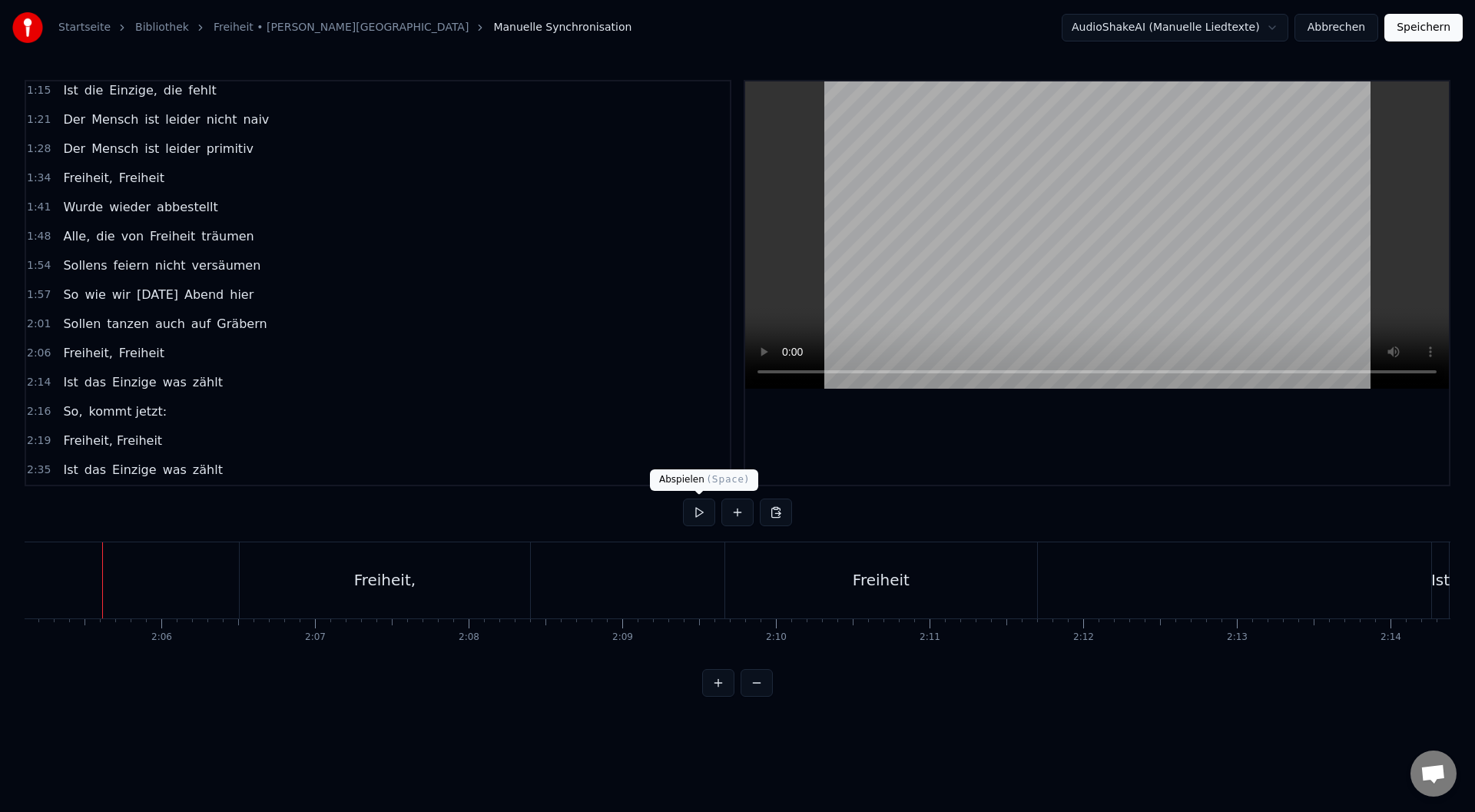
click at [698, 509] on button at bounding box center [699, 512] width 32 height 28
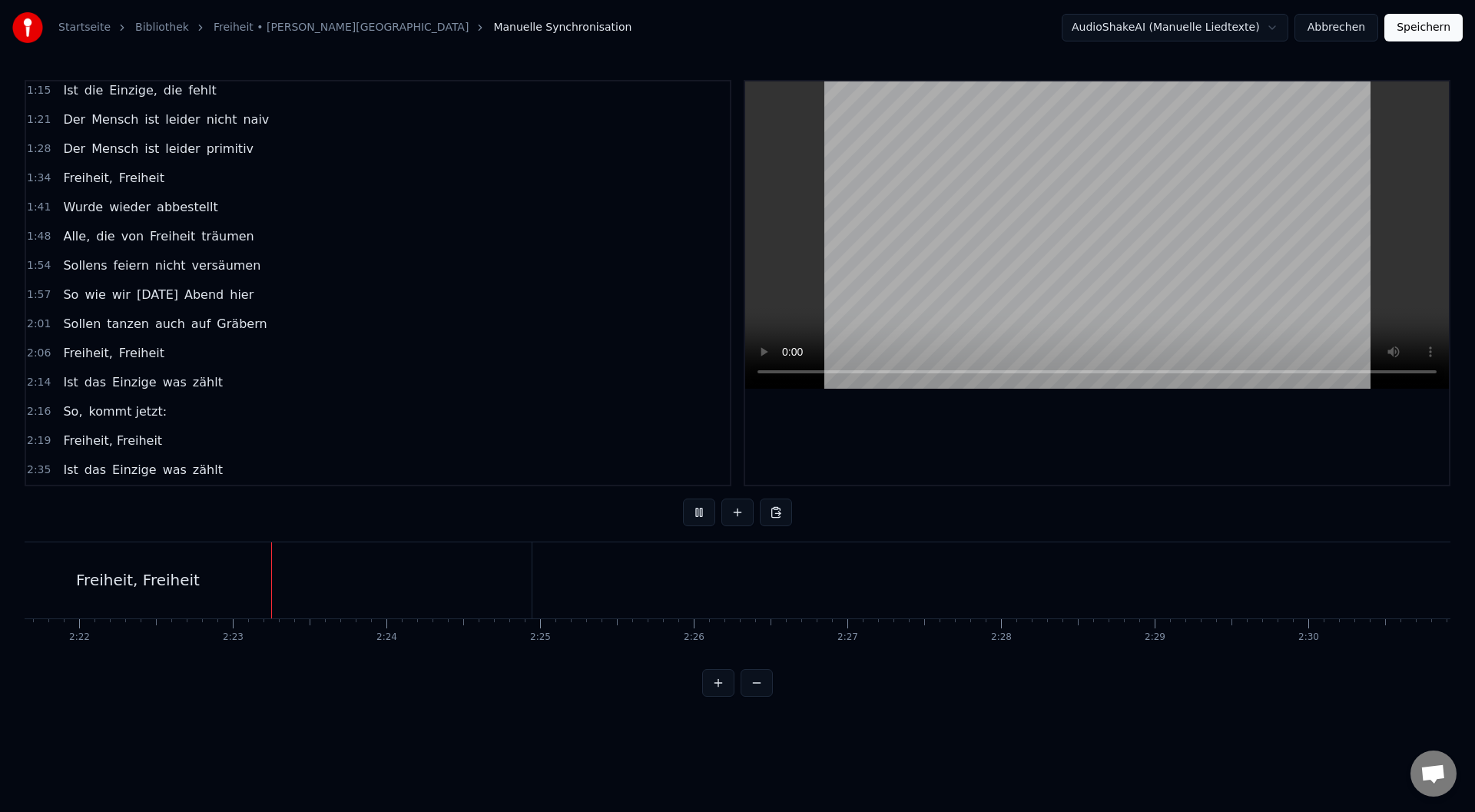
scroll to position [0, 21825]
click at [437, 571] on div "Freiheit, Freiheit" at bounding box center [78, 580] width 788 height 76
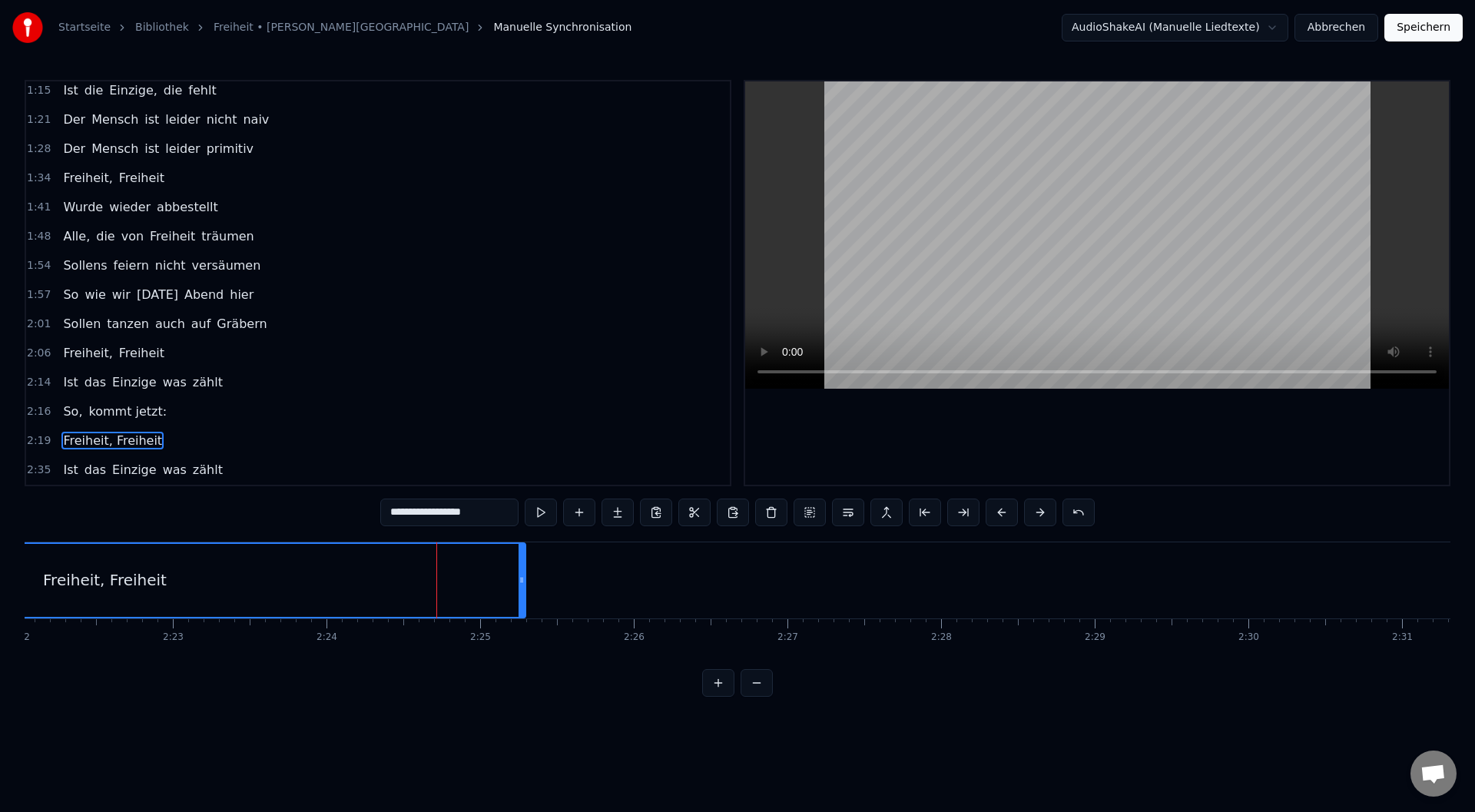
drag, startPoint x: 469, startPoint y: 579, endPoint x: 523, endPoint y: 586, distance: 54.5
click at [523, 586] on div at bounding box center [522, 580] width 7 height 73
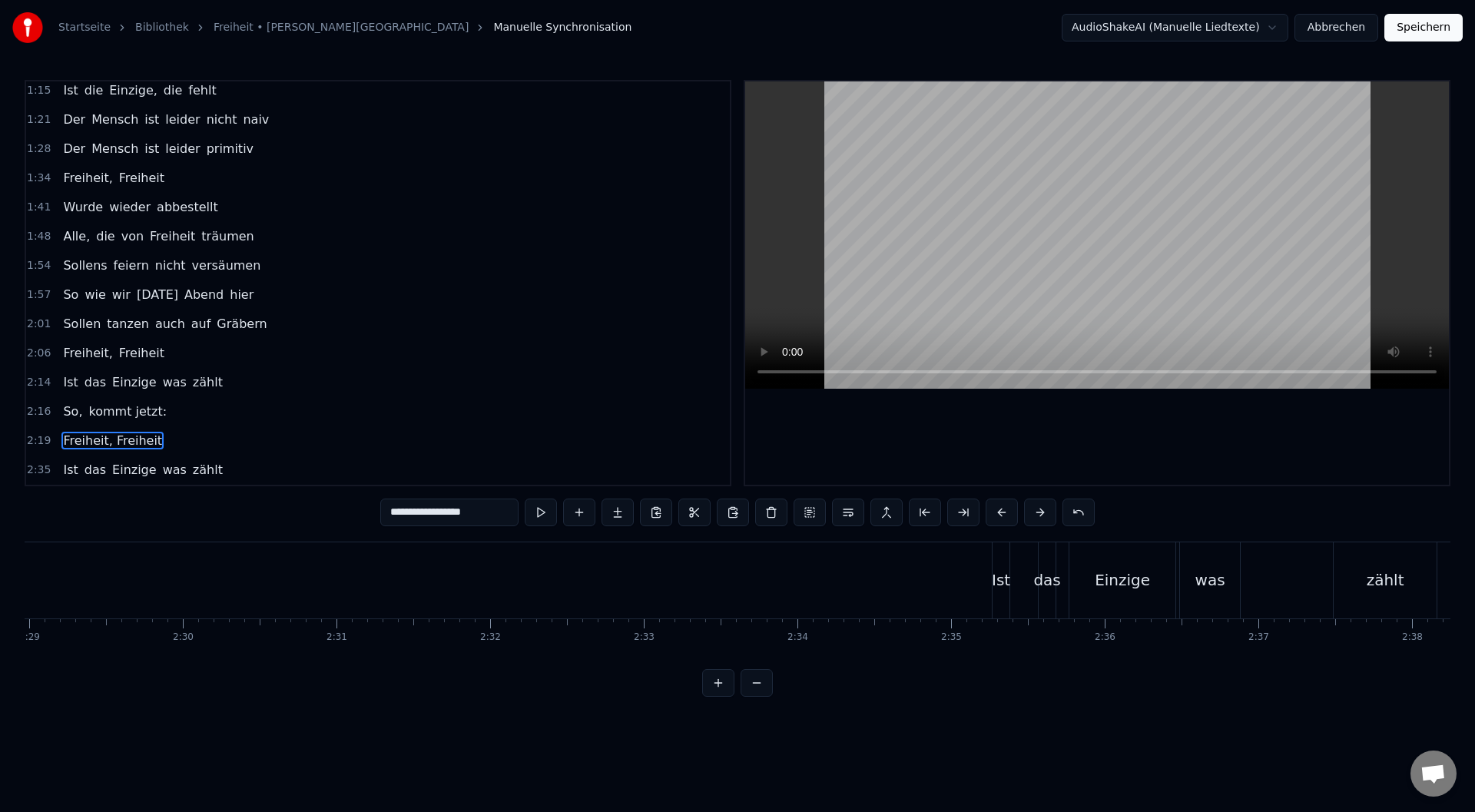
scroll to position [0, 23004]
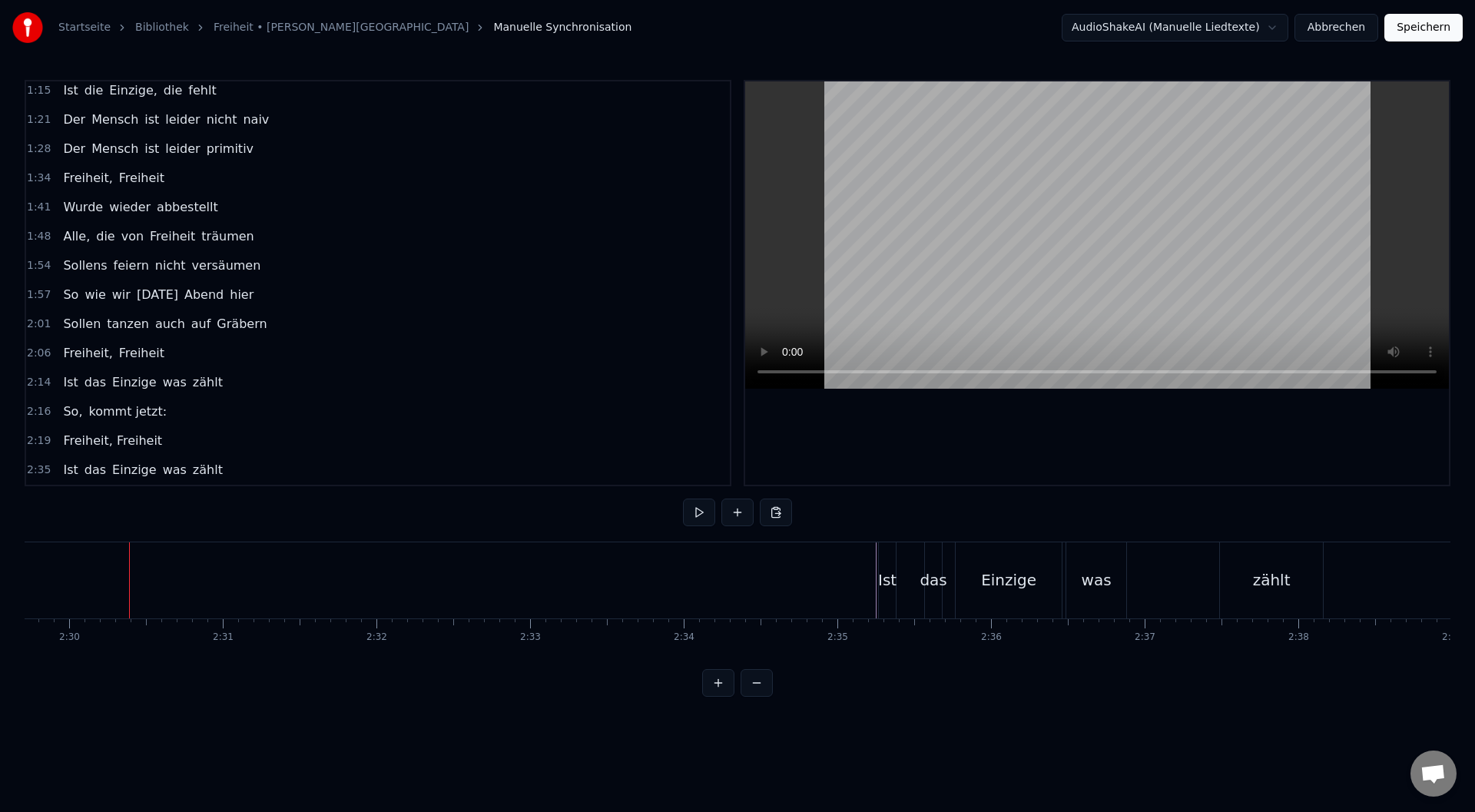
drag, startPoint x: 1464, startPoint y: 584, endPoint x: 882, endPoint y: 567, distance: 582.2
click at [880, 567] on div "Startseite Bibliothek Freiheit • M. M. Westernhagen Manuelle Synchronisation Au…" at bounding box center [737, 348] width 1475 height 697
click at [1271, 584] on div "zählt" at bounding box center [1272, 580] width 38 height 23
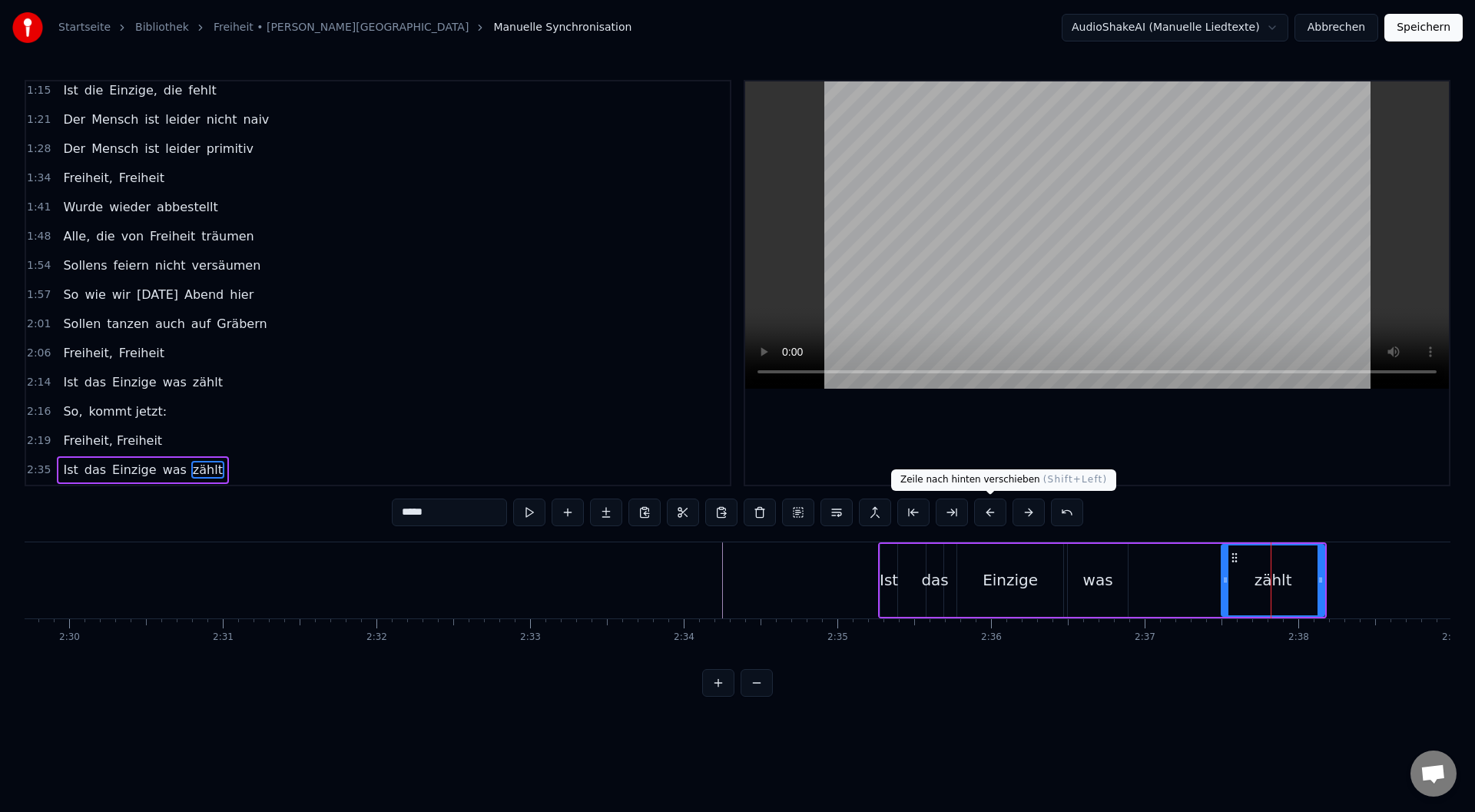
click at [987, 511] on button at bounding box center [990, 512] width 32 height 28
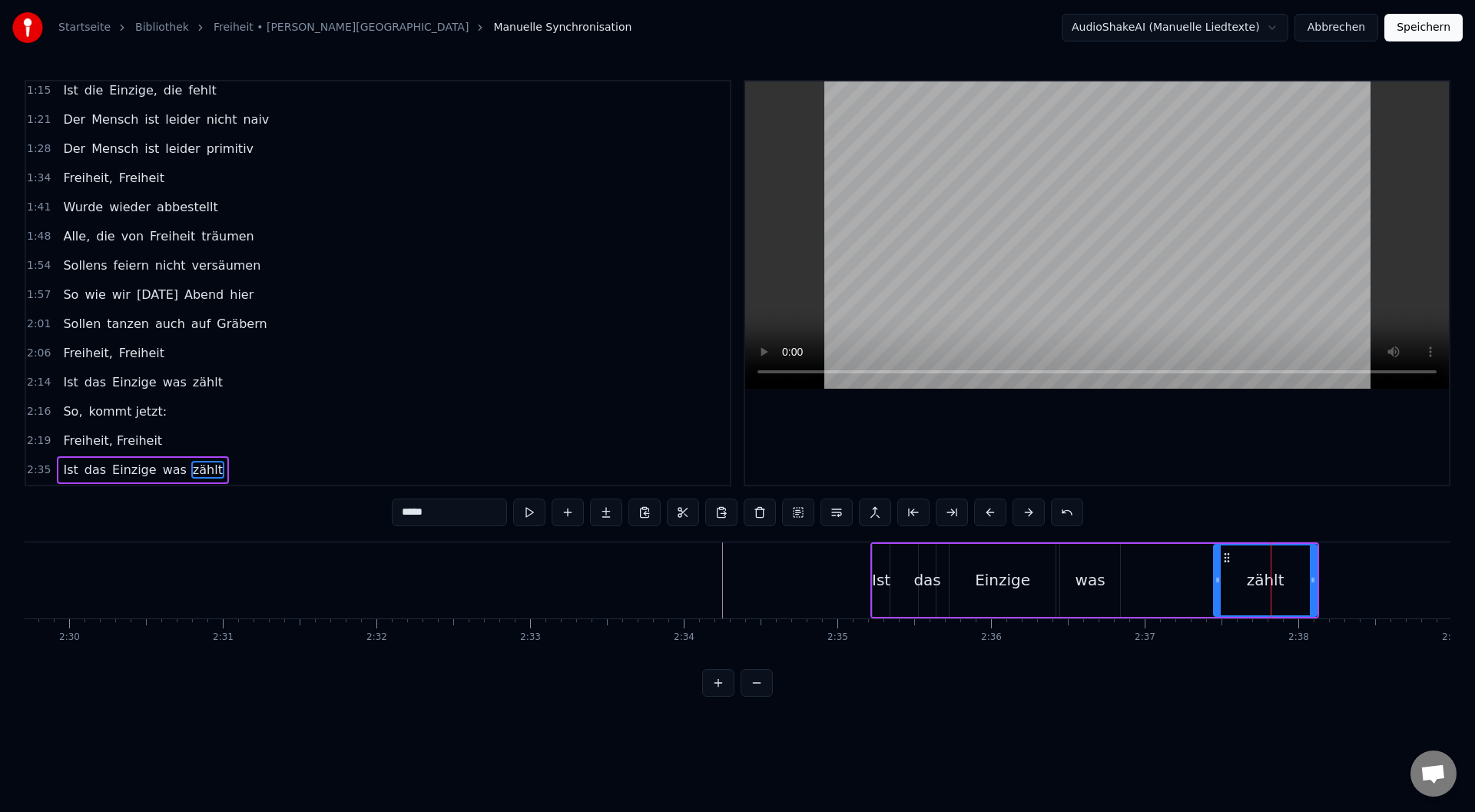
click at [987, 512] on button at bounding box center [990, 512] width 32 height 28
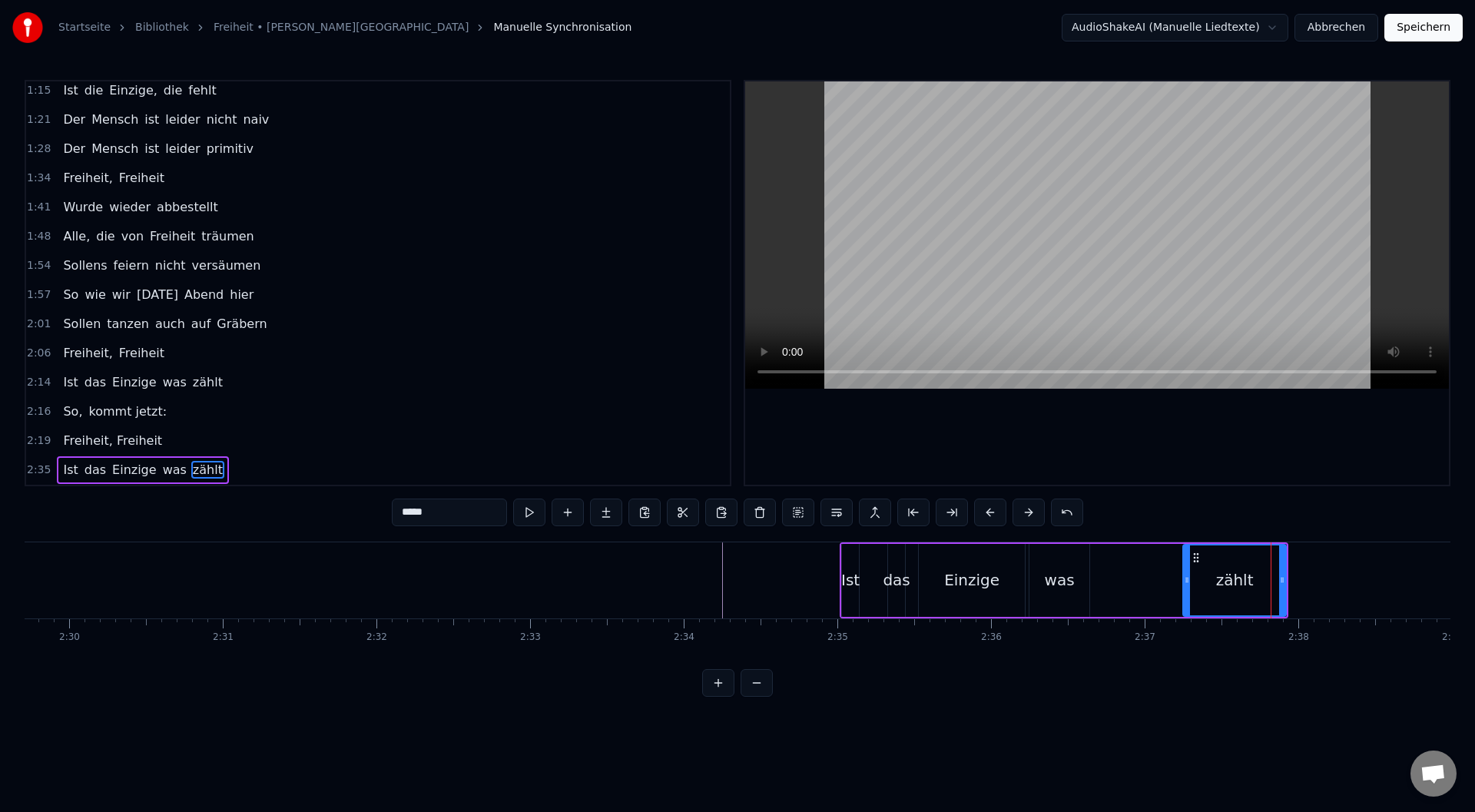
click at [987, 512] on button at bounding box center [990, 512] width 32 height 28
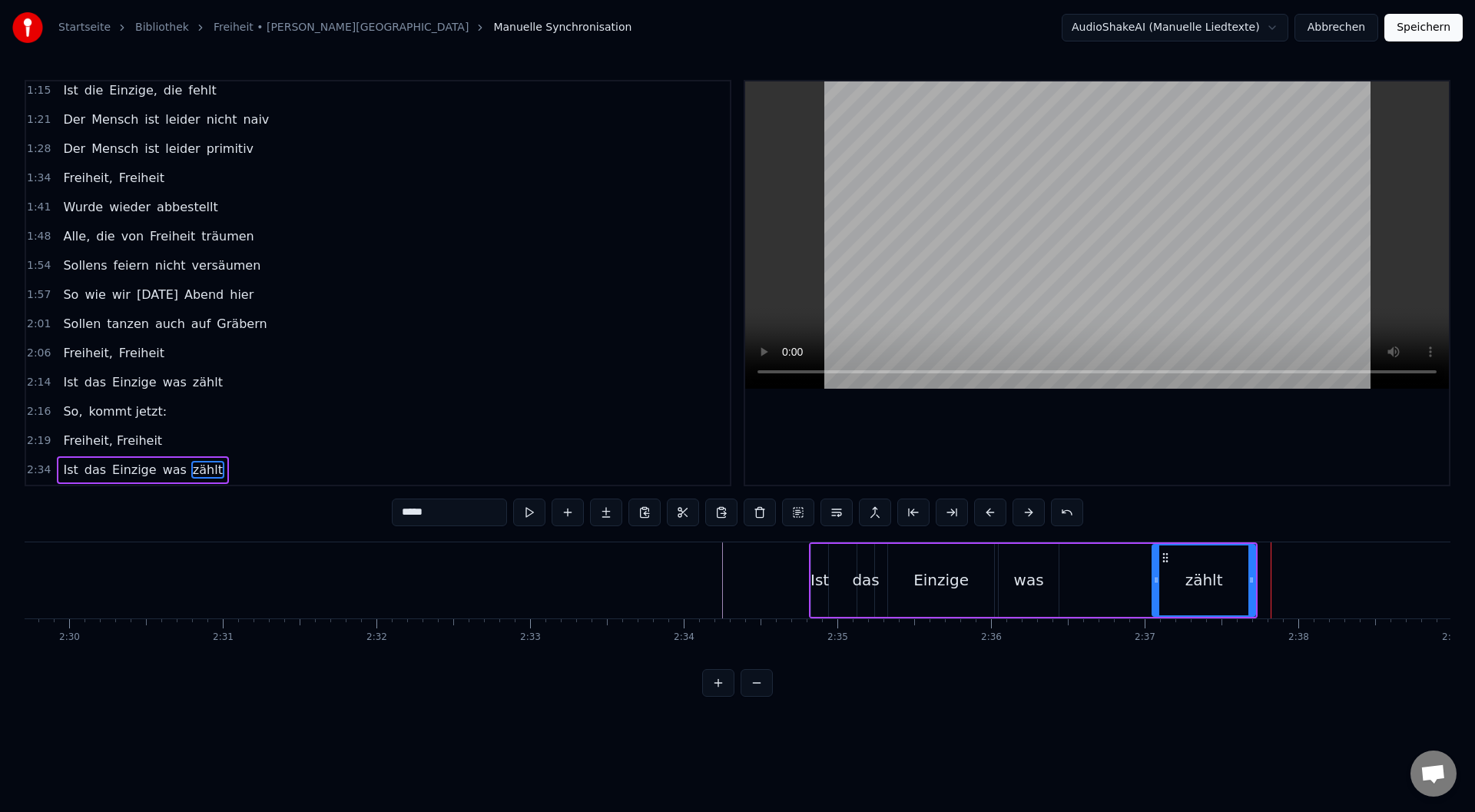
click at [987, 512] on button at bounding box center [990, 512] width 32 height 28
click at [988, 512] on button at bounding box center [990, 512] width 32 height 28
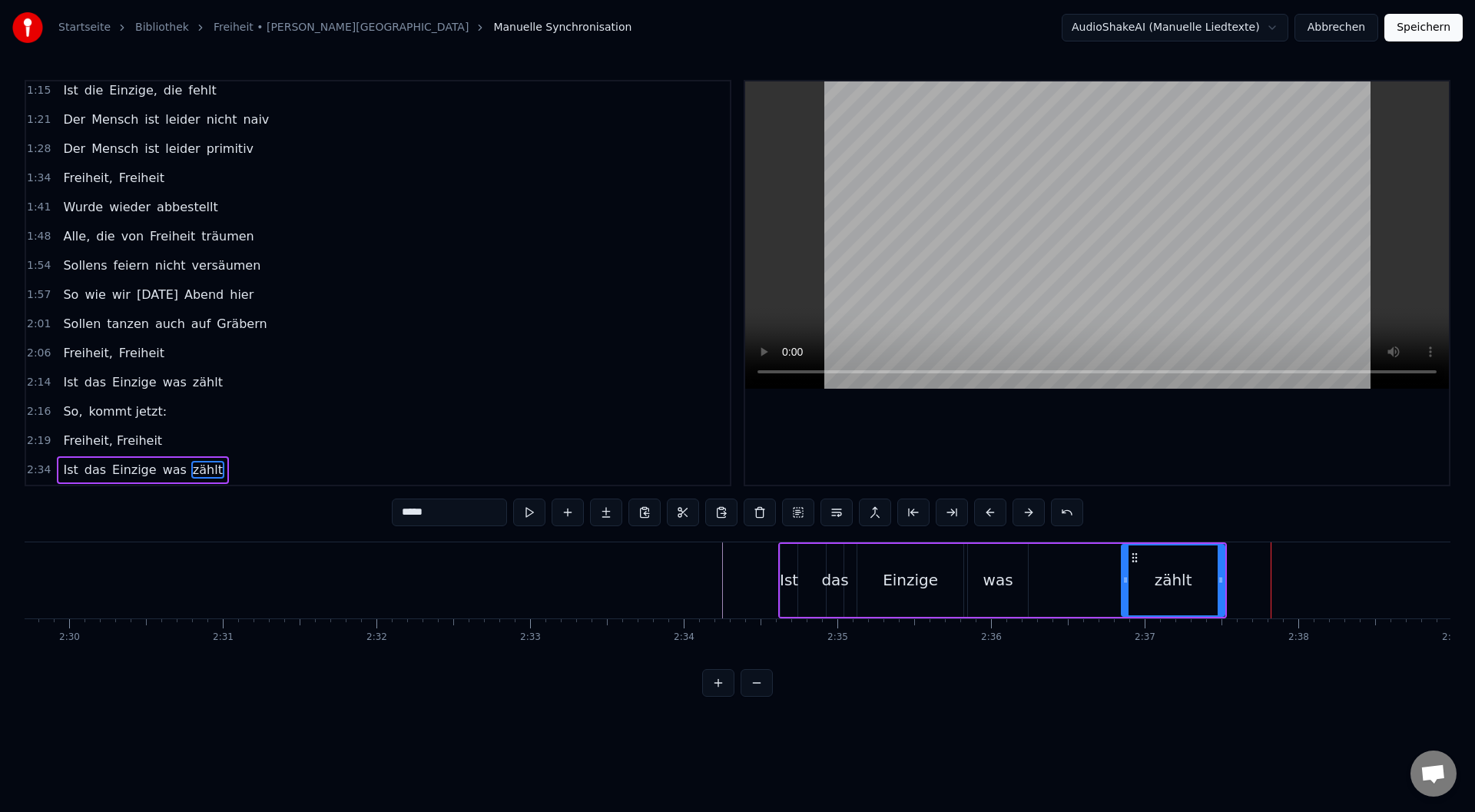
click at [989, 512] on button at bounding box center [990, 512] width 32 height 28
click at [988, 512] on button at bounding box center [990, 512] width 32 height 28
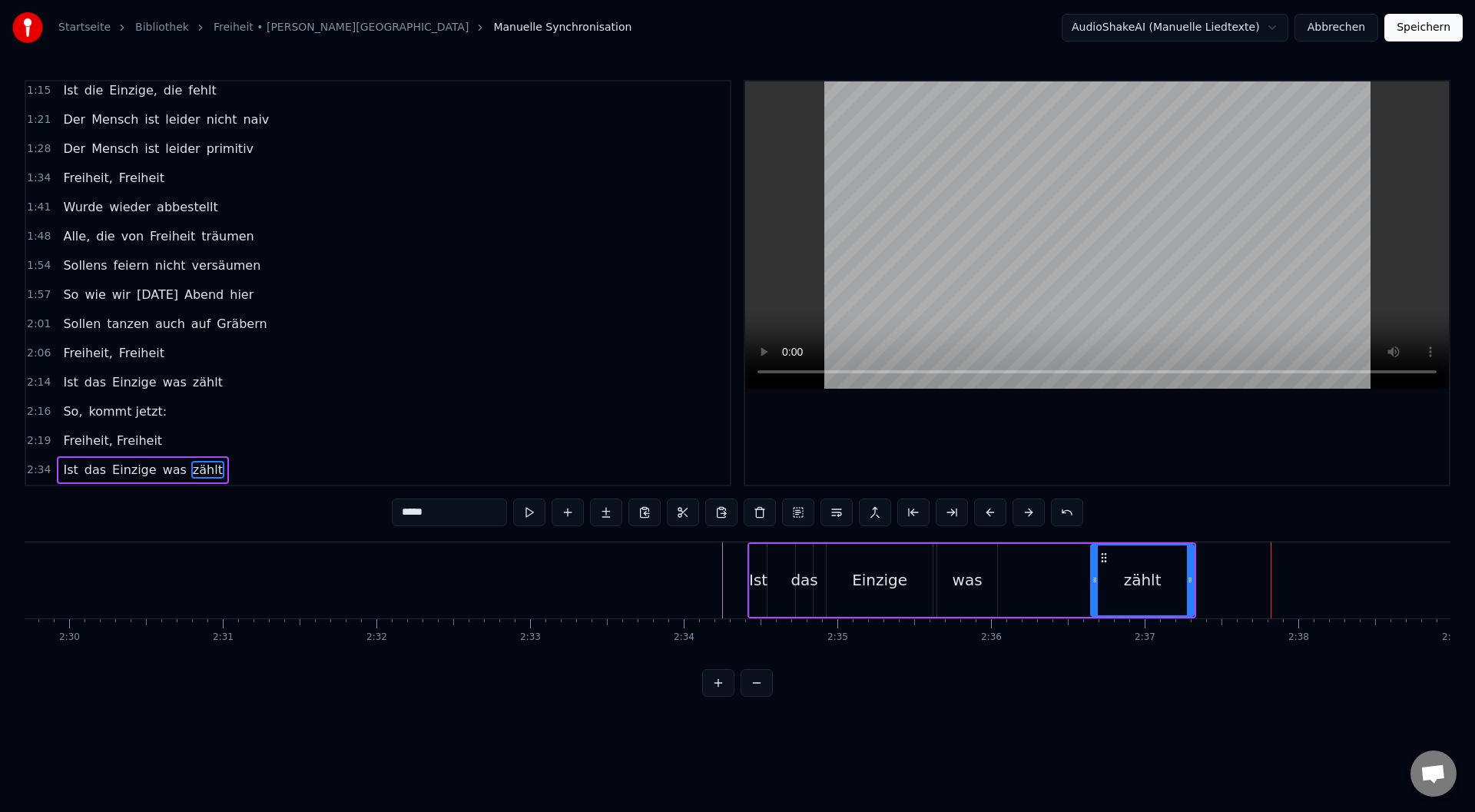
click at [985, 512] on button at bounding box center [990, 512] width 32 height 28
click at [985, 513] on button at bounding box center [990, 512] width 32 height 28
click at [987, 515] on button at bounding box center [990, 512] width 32 height 28
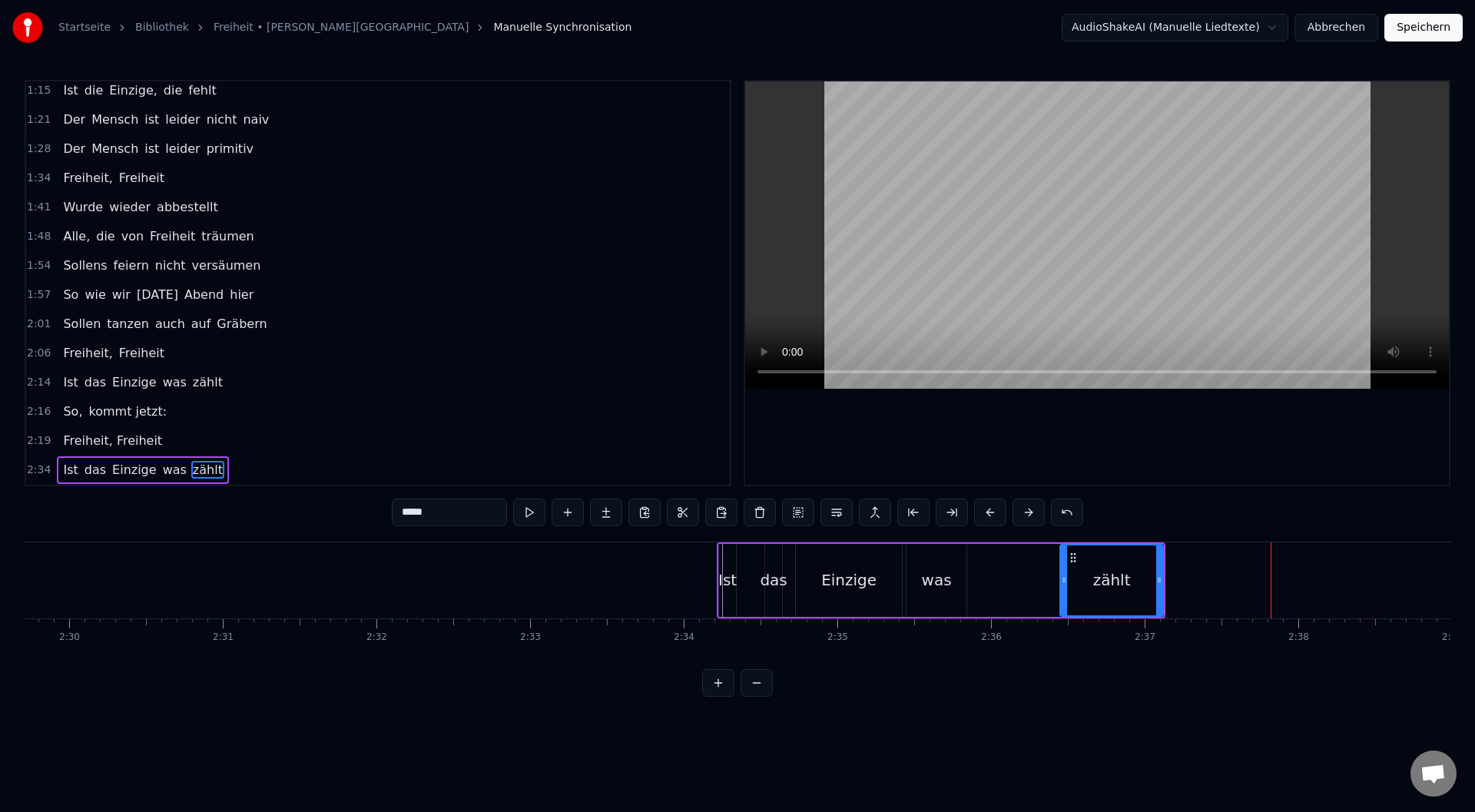
click at [988, 515] on button at bounding box center [990, 512] width 32 height 28
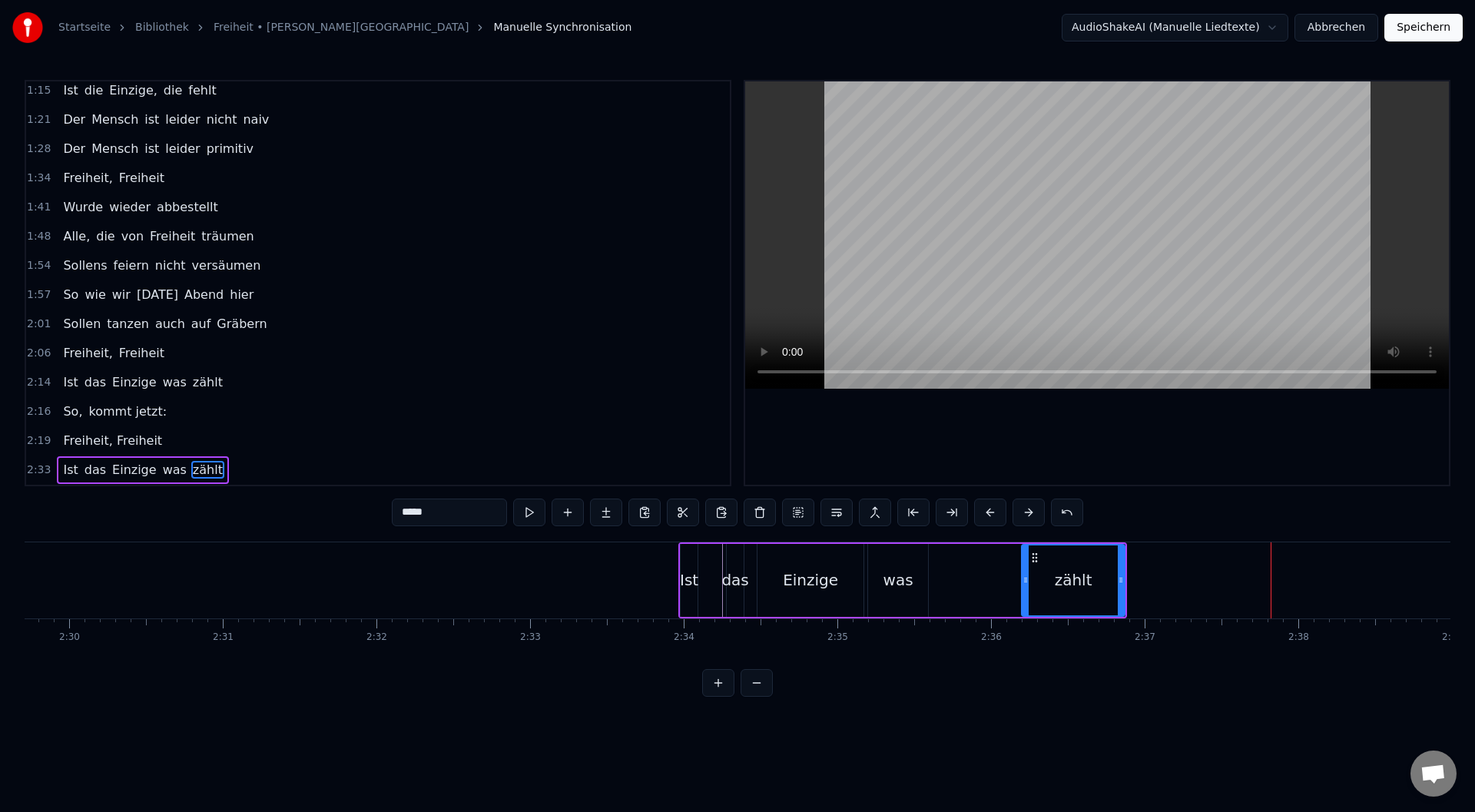
click at [988, 515] on button at bounding box center [990, 512] width 32 height 28
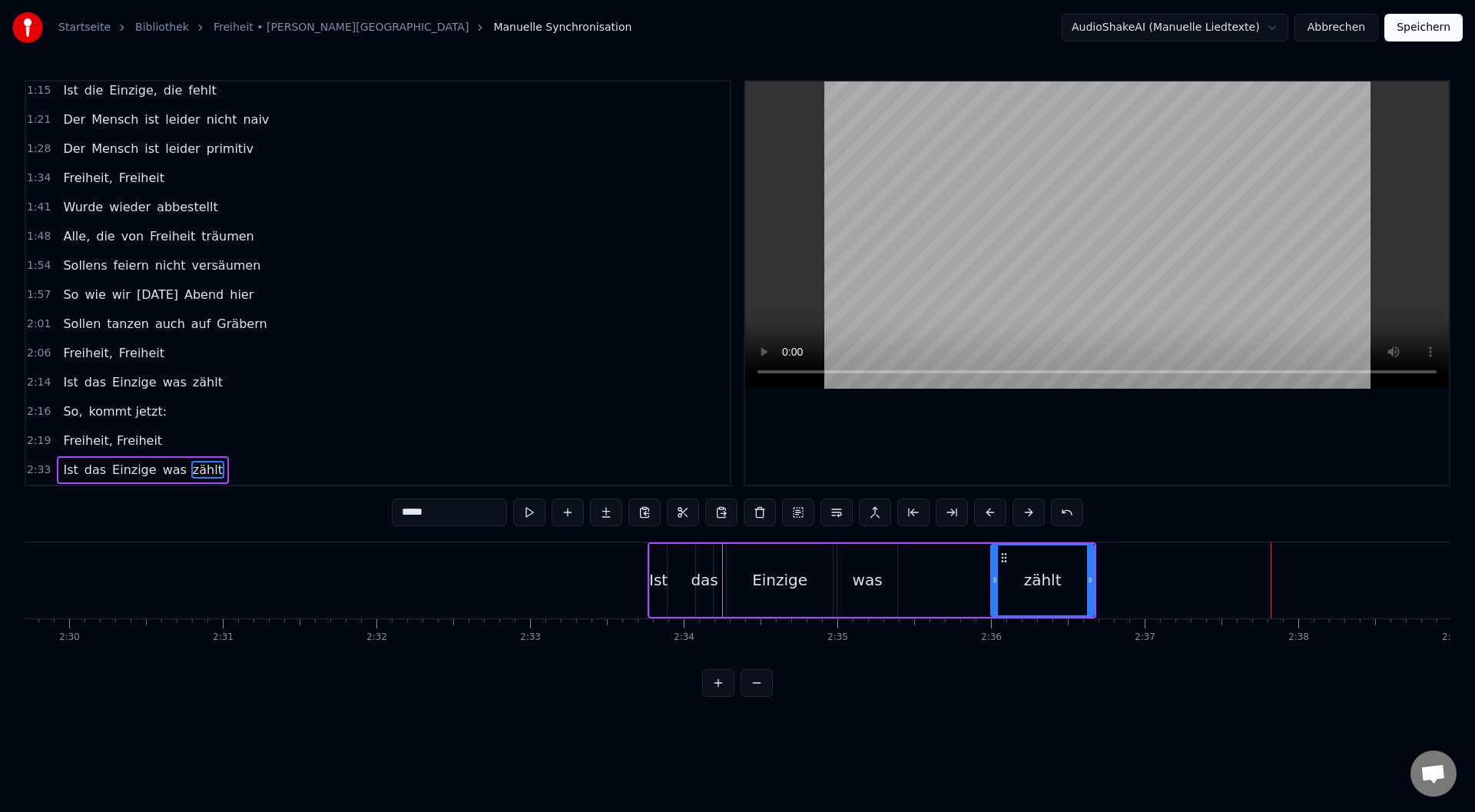
click at [989, 515] on button at bounding box center [990, 512] width 32 height 28
click at [989, 514] on button at bounding box center [990, 512] width 32 height 28
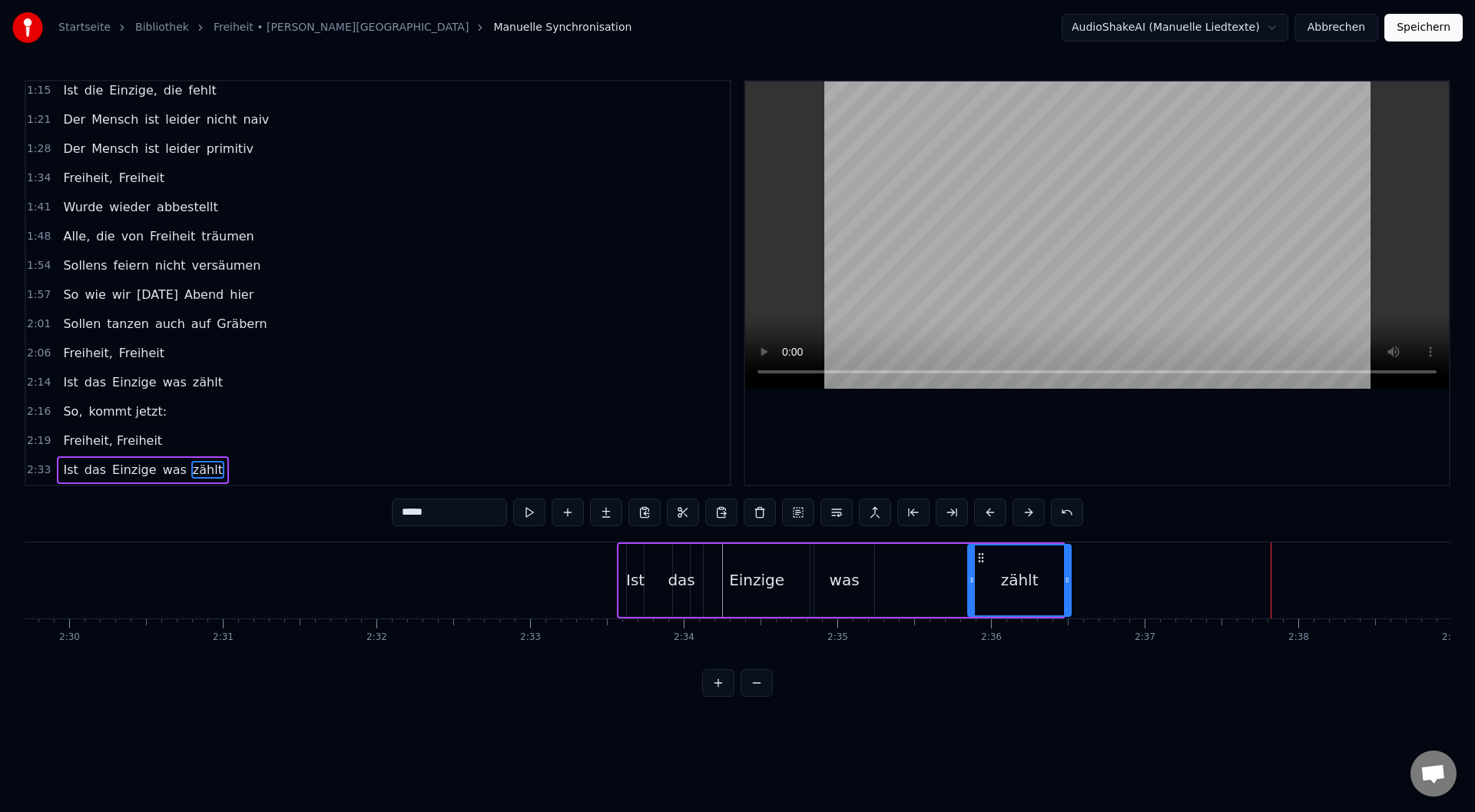
click at [989, 514] on button at bounding box center [990, 512] width 32 height 28
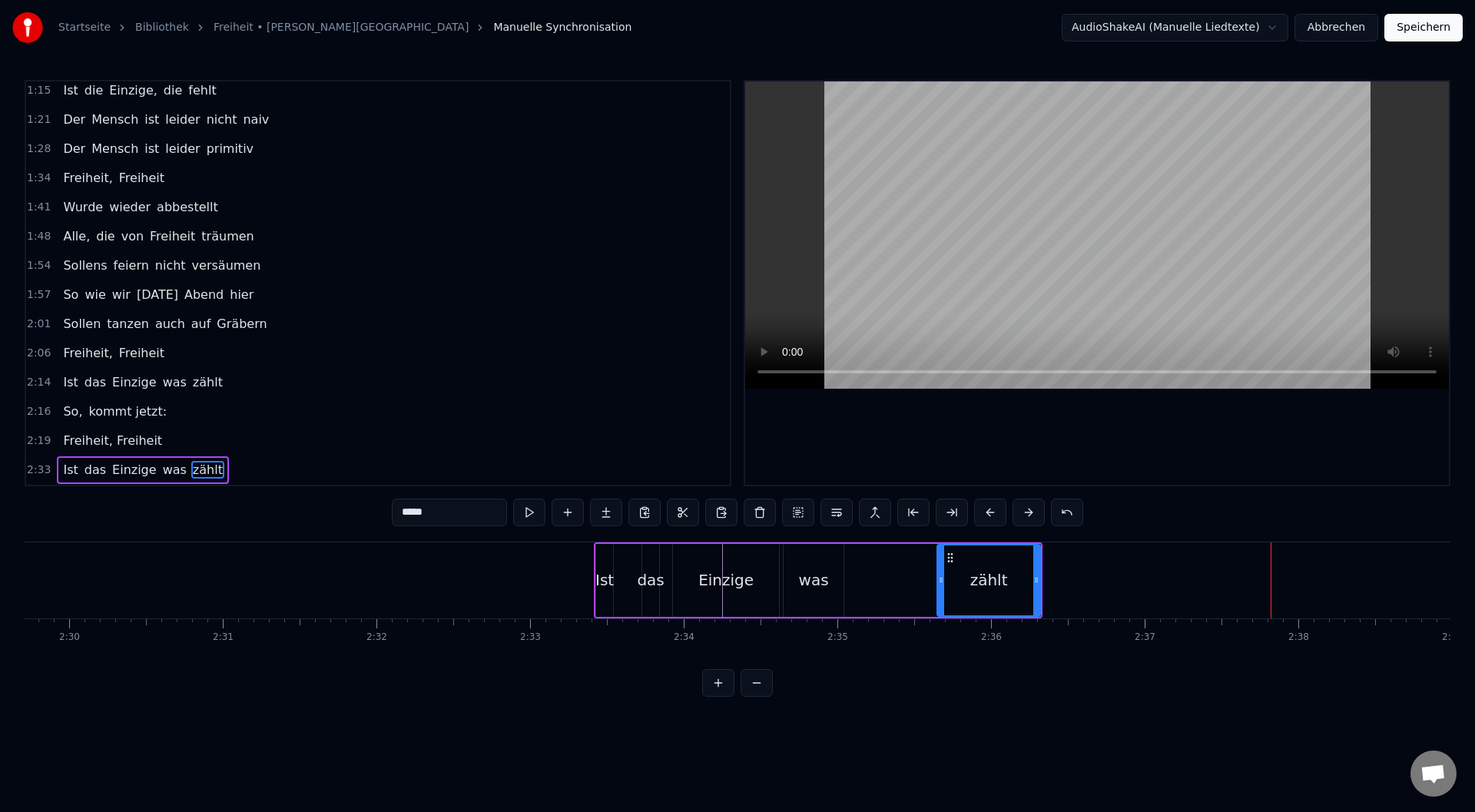
click at [989, 514] on button at bounding box center [990, 512] width 32 height 28
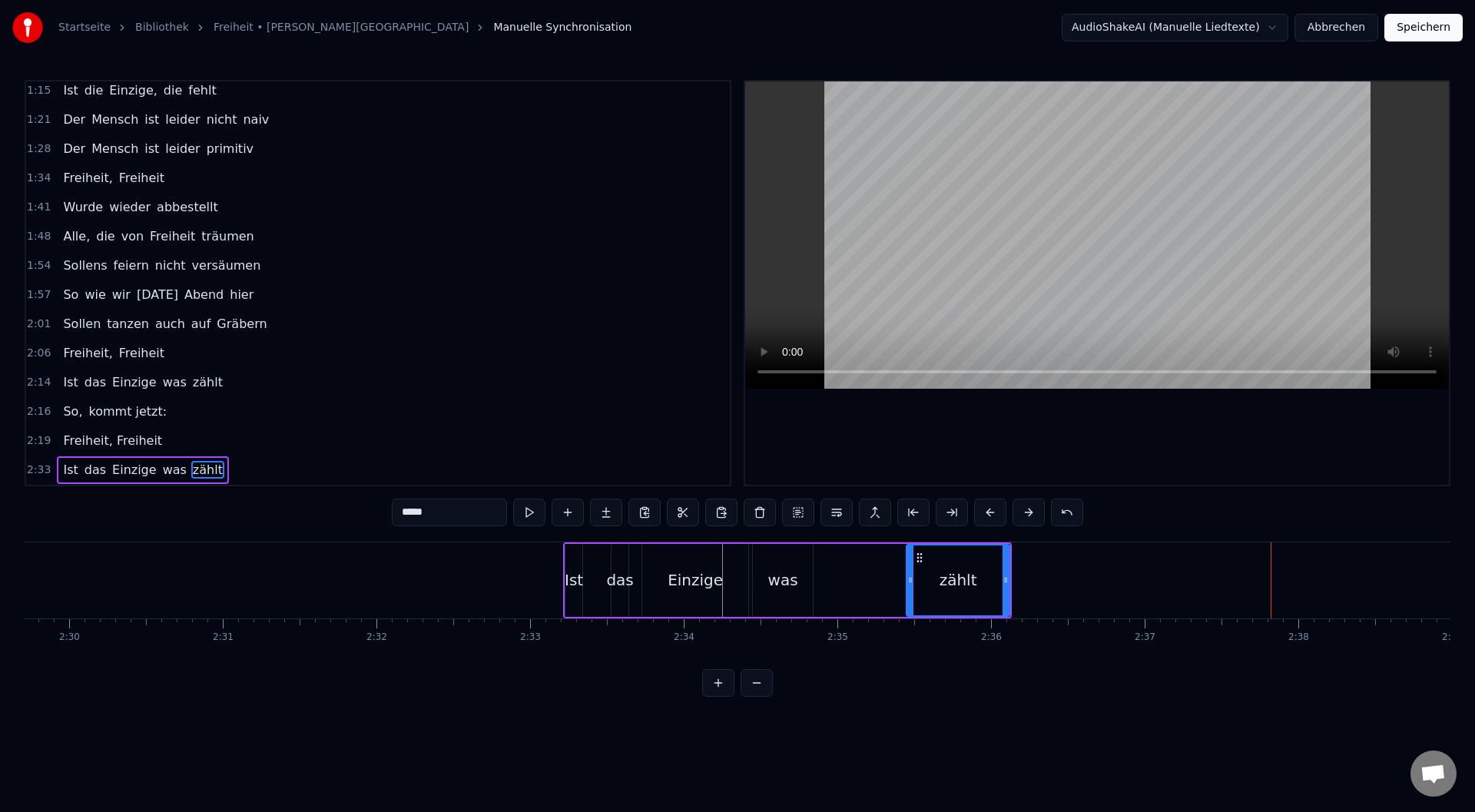
click at [989, 514] on button at bounding box center [990, 512] width 32 height 28
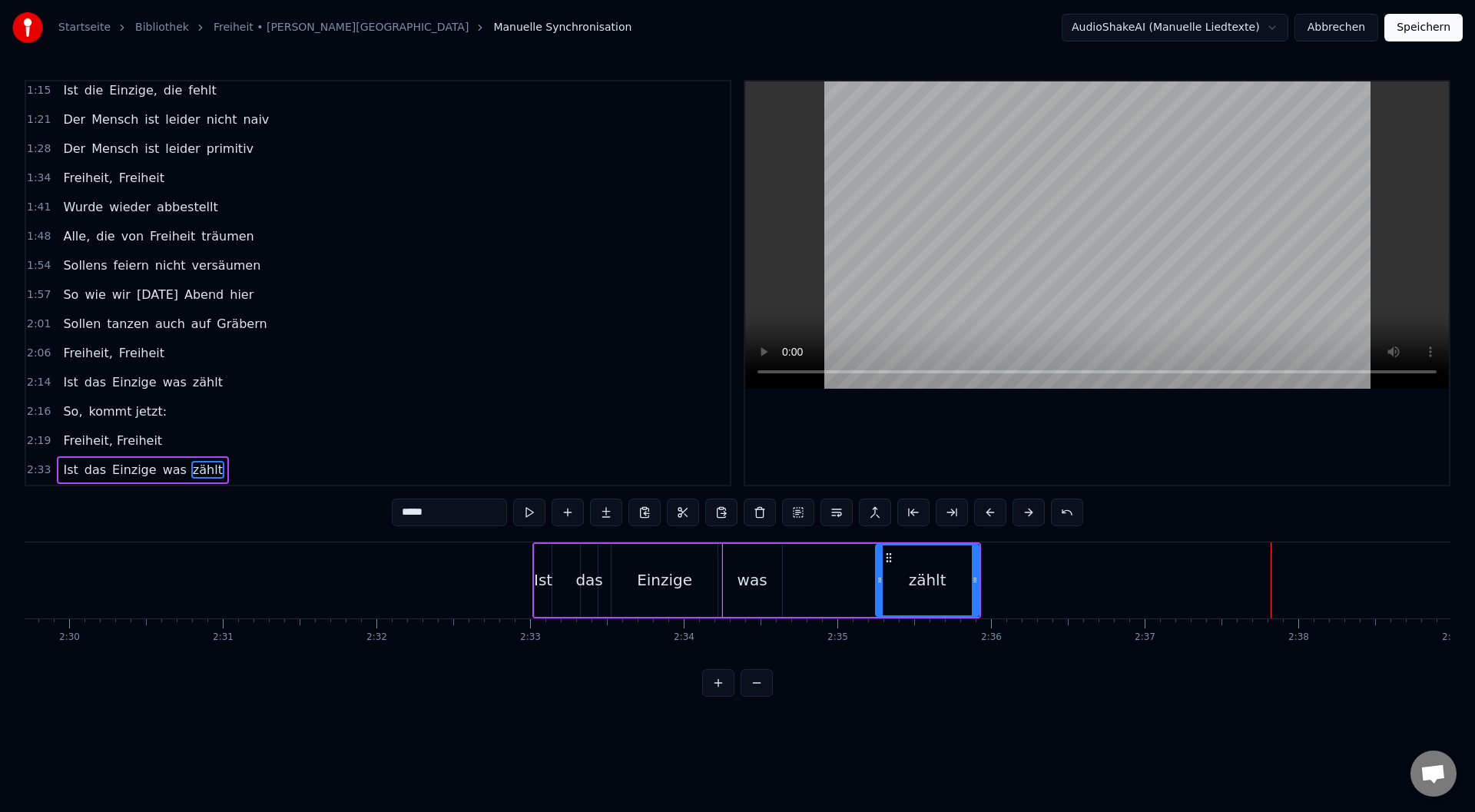
click at [989, 514] on button at bounding box center [990, 512] width 32 height 28
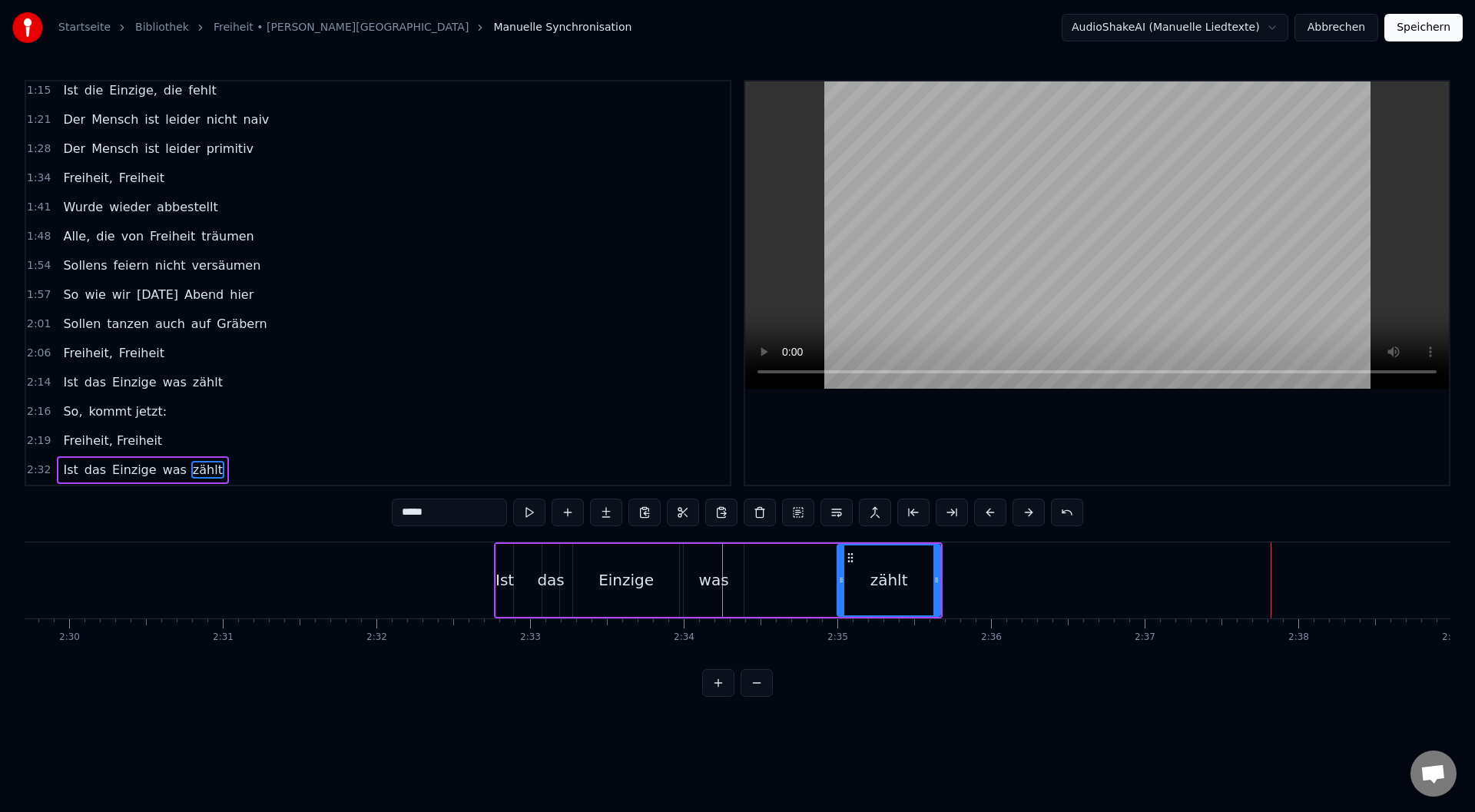
click at [989, 514] on button at bounding box center [990, 512] width 32 height 28
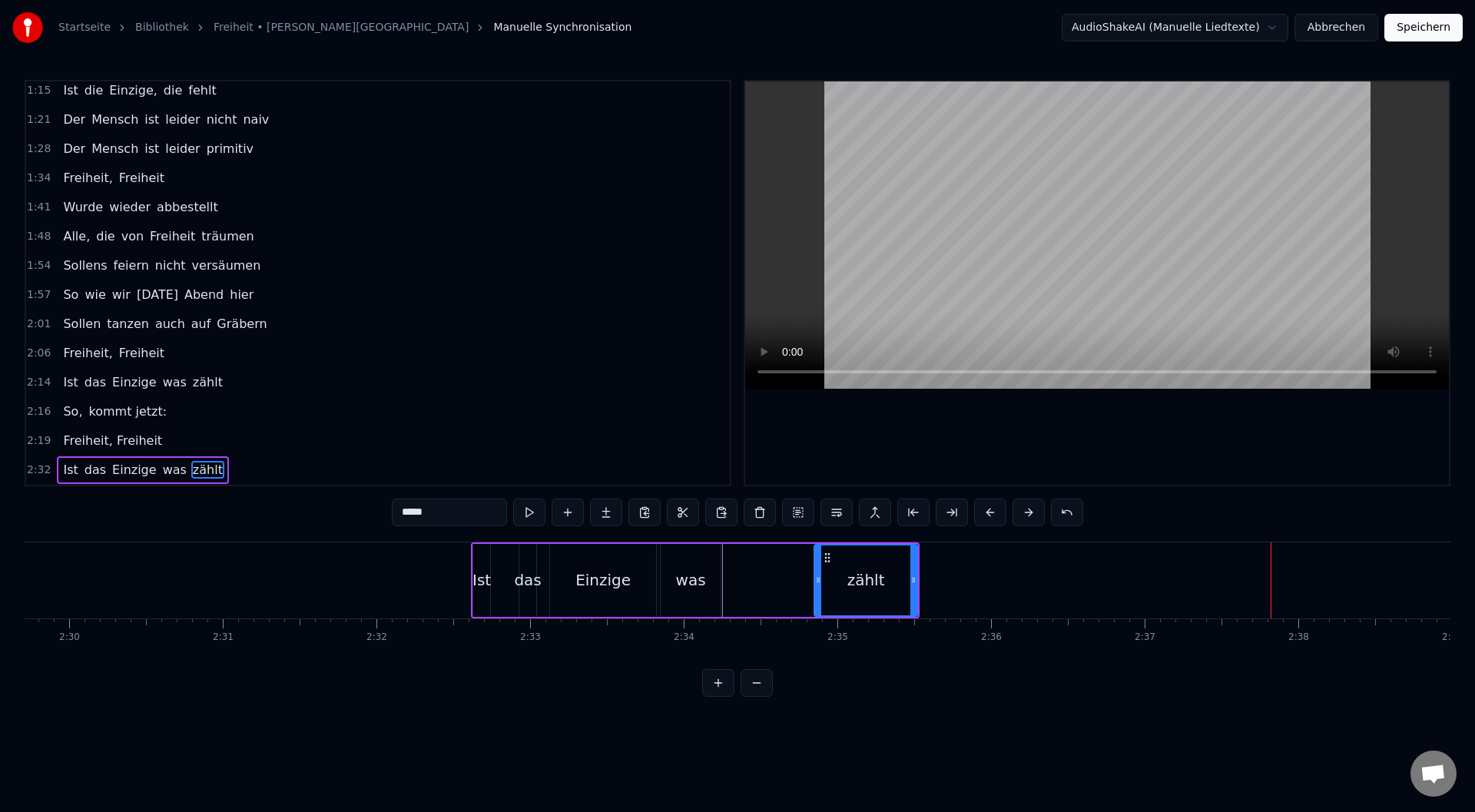
click at [989, 514] on button at bounding box center [990, 512] width 32 height 28
click at [989, 514] on button at bounding box center [990, 512] width 32 height 28
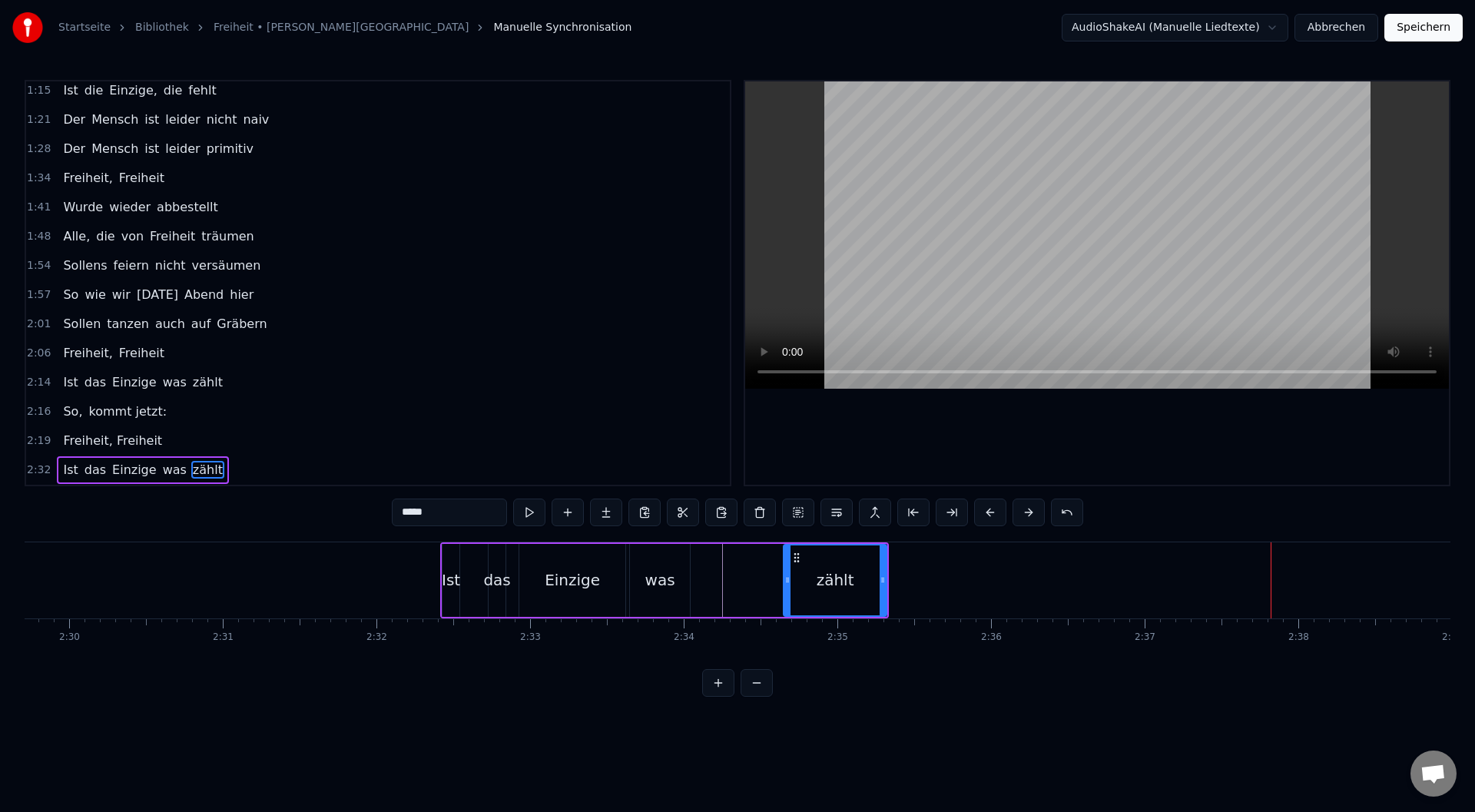
click at [989, 514] on button at bounding box center [990, 512] width 32 height 28
click at [990, 514] on button at bounding box center [990, 512] width 32 height 28
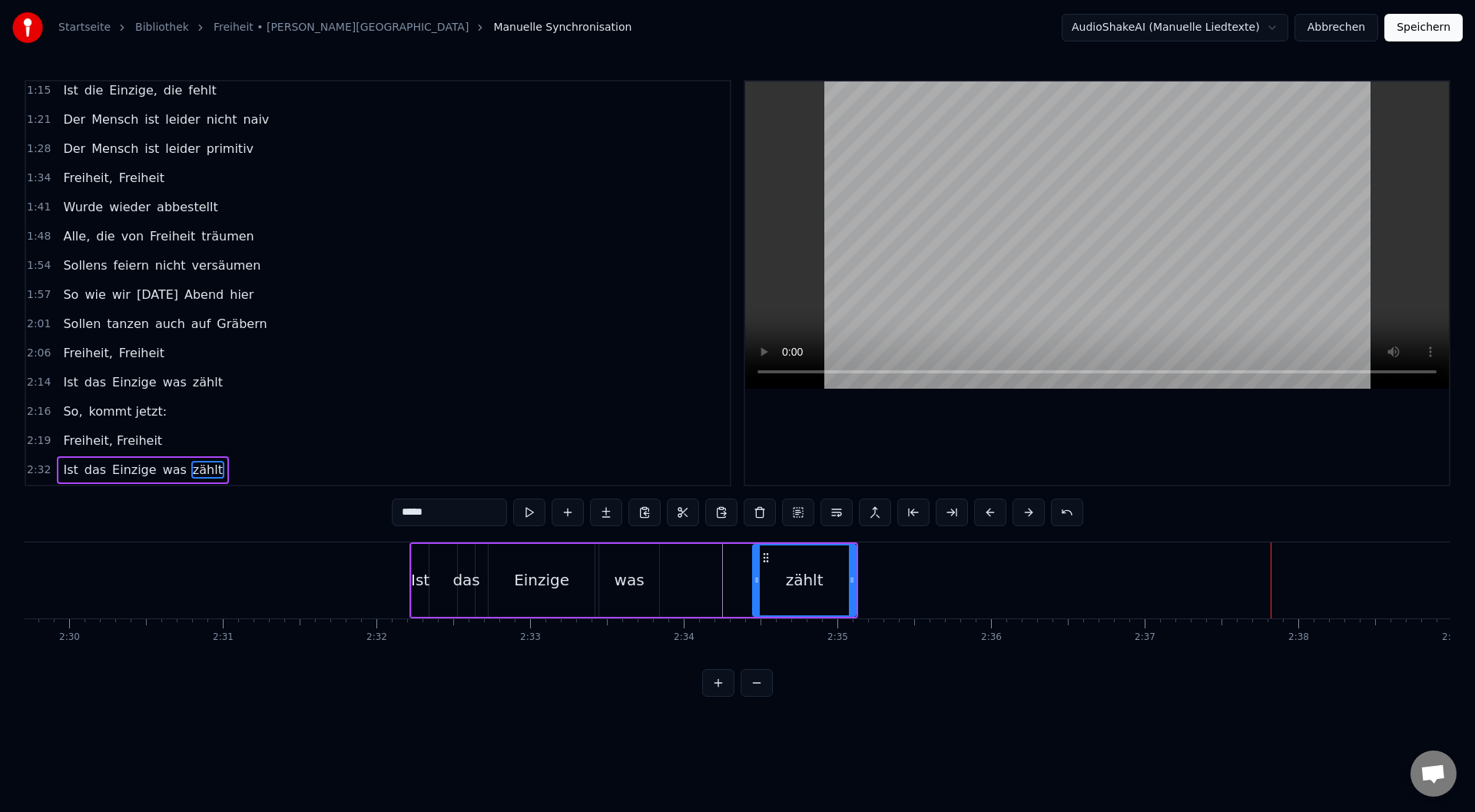
click at [990, 514] on button at bounding box center [990, 512] width 32 height 28
click at [991, 514] on button at bounding box center [990, 512] width 32 height 28
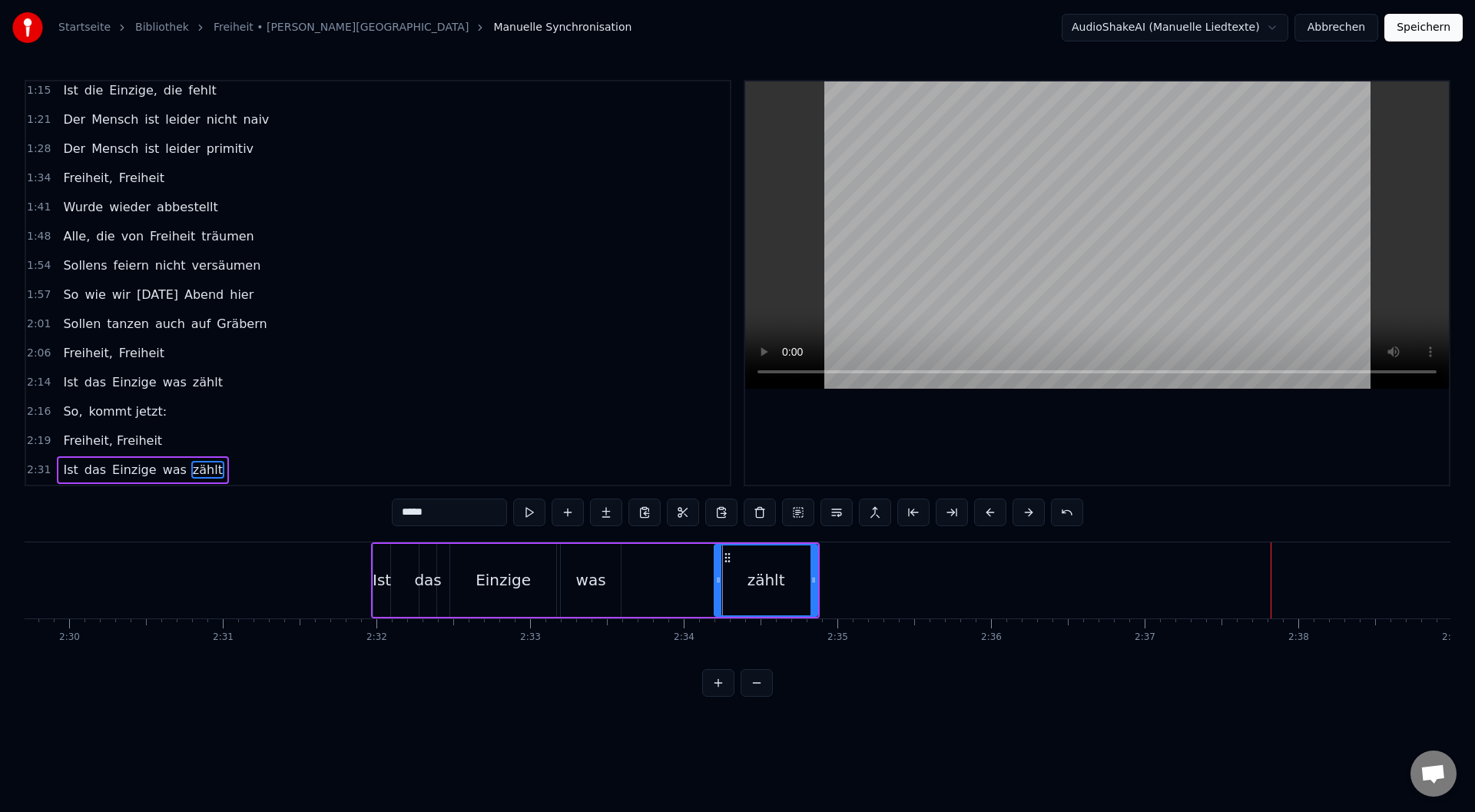
click at [991, 514] on button at bounding box center [990, 512] width 32 height 28
click at [993, 514] on button at bounding box center [990, 512] width 32 height 28
click at [993, 513] on button at bounding box center [990, 512] width 32 height 28
click at [994, 513] on button at bounding box center [990, 512] width 32 height 28
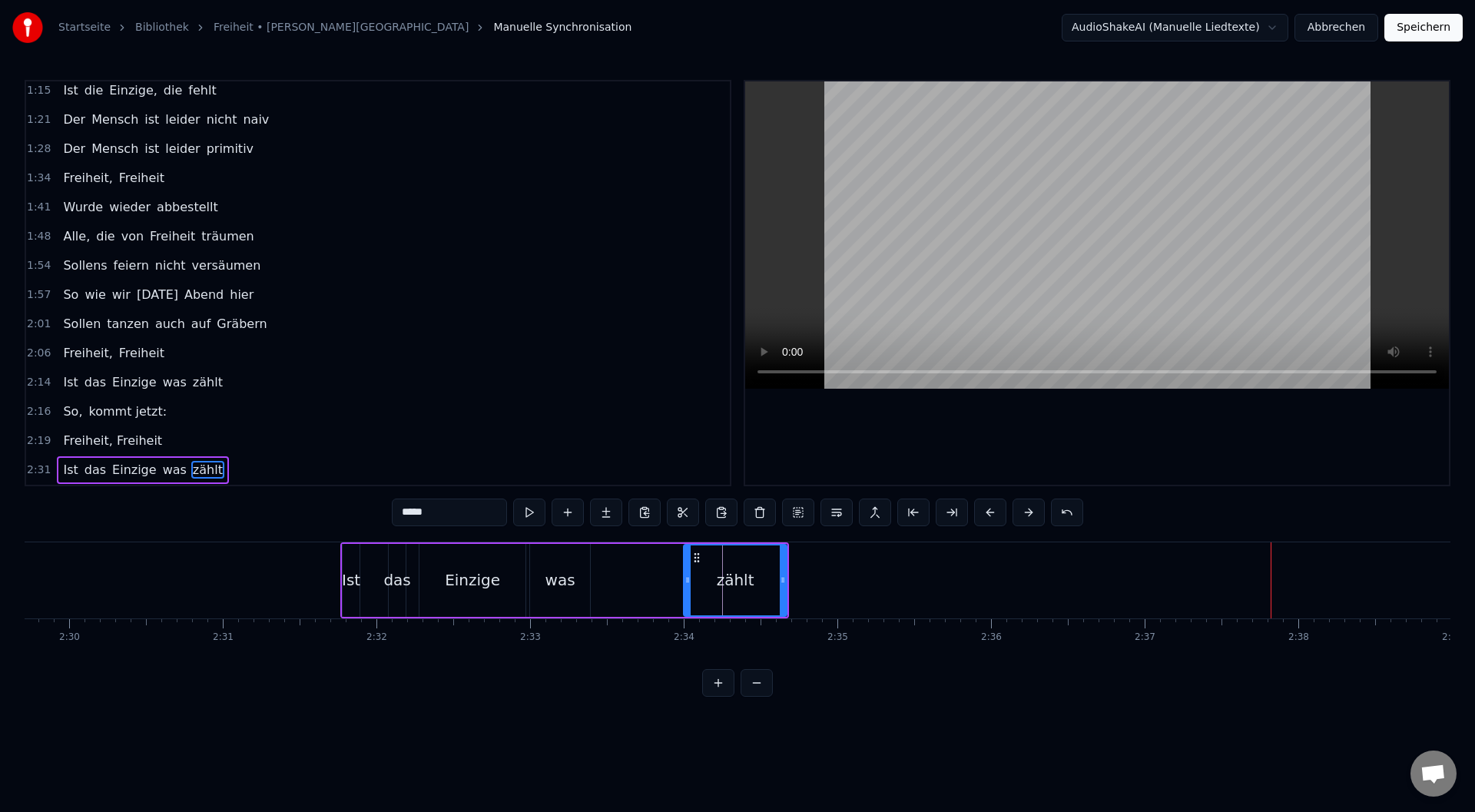
click at [994, 512] on button at bounding box center [990, 512] width 32 height 28
click at [996, 512] on button at bounding box center [990, 512] width 32 height 28
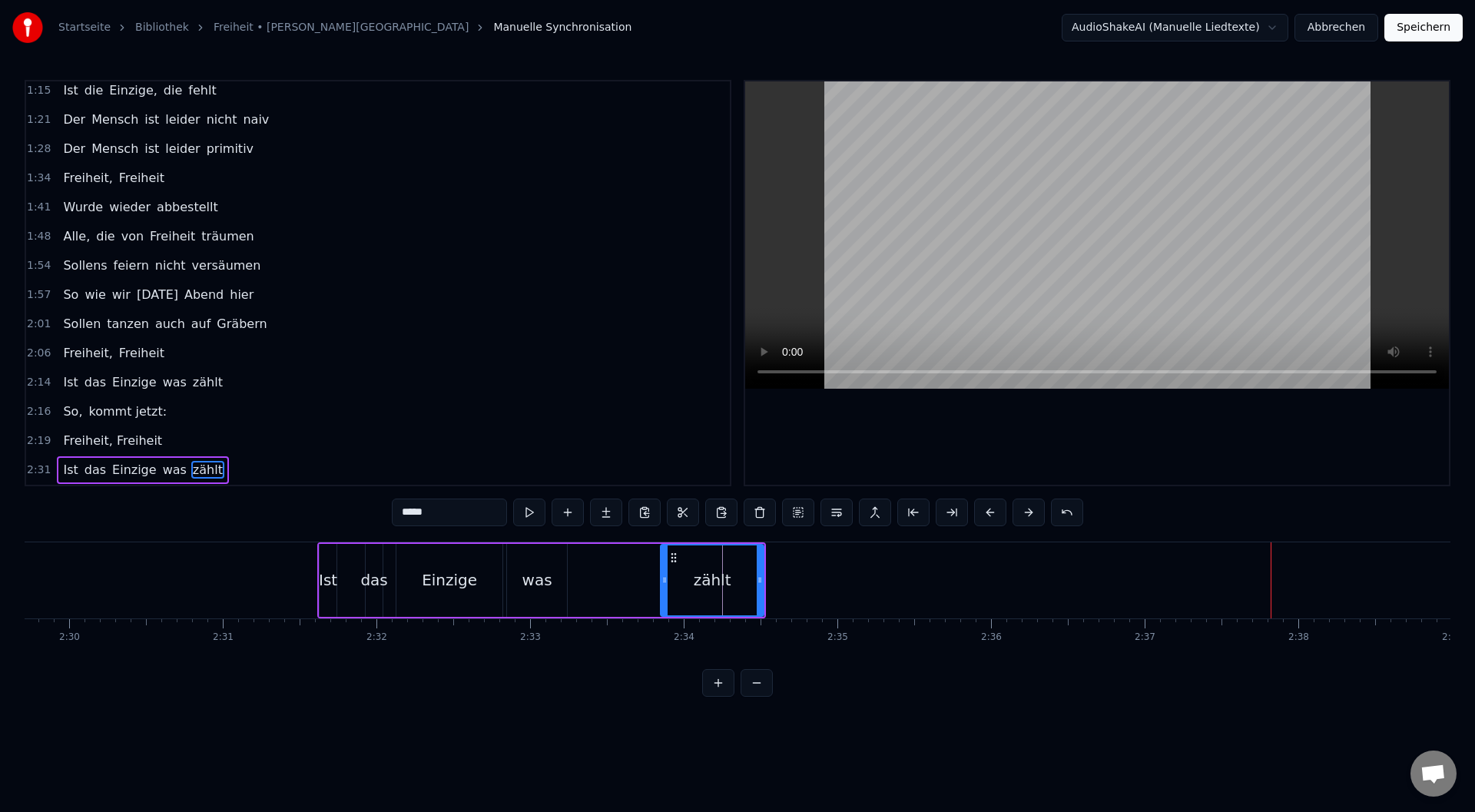
click at [996, 512] on button at bounding box center [990, 512] width 32 height 28
click at [994, 511] on button at bounding box center [990, 512] width 32 height 28
click at [771, 697] on button at bounding box center [756, 683] width 32 height 28
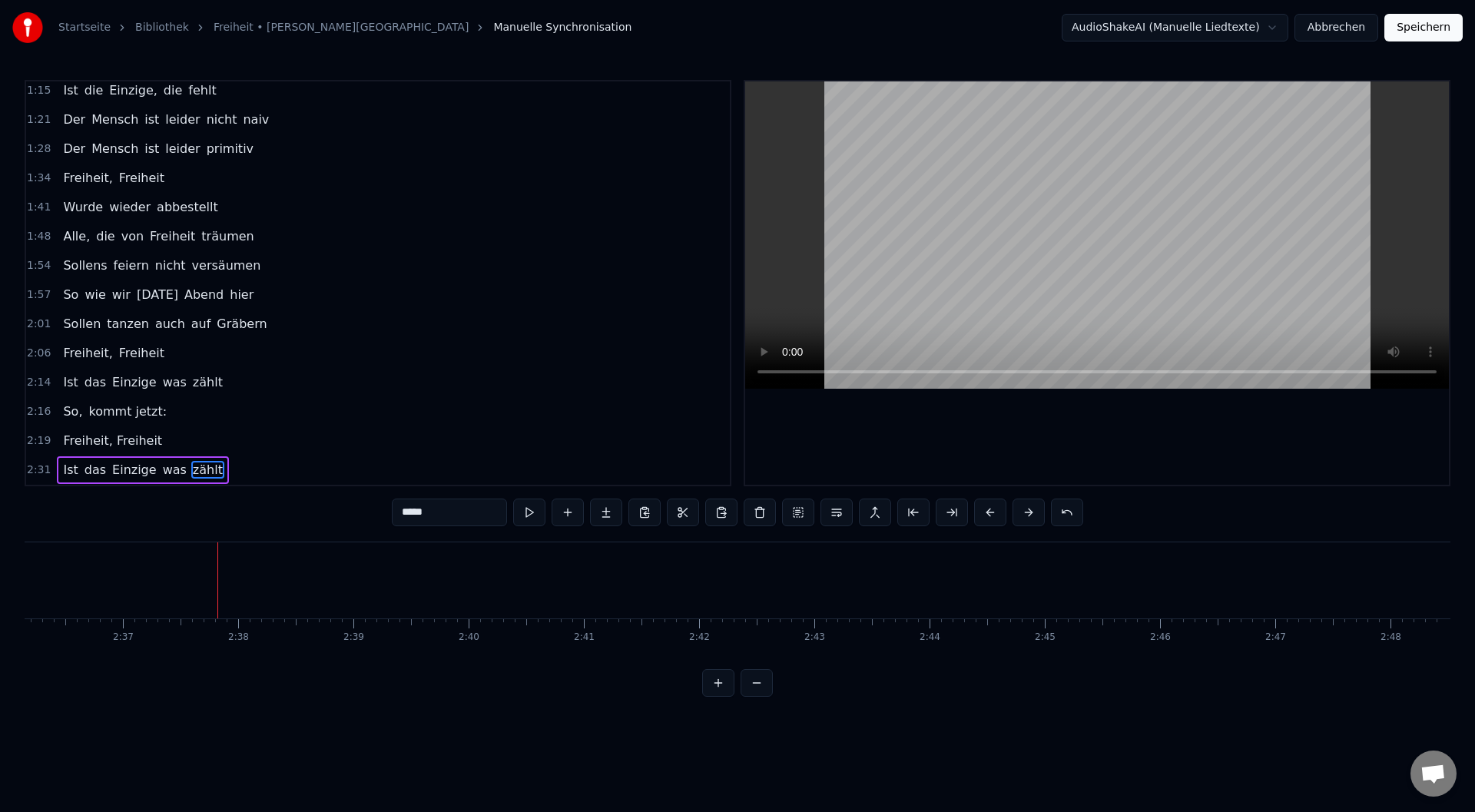
click at [771, 697] on button at bounding box center [756, 683] width 32 height 28
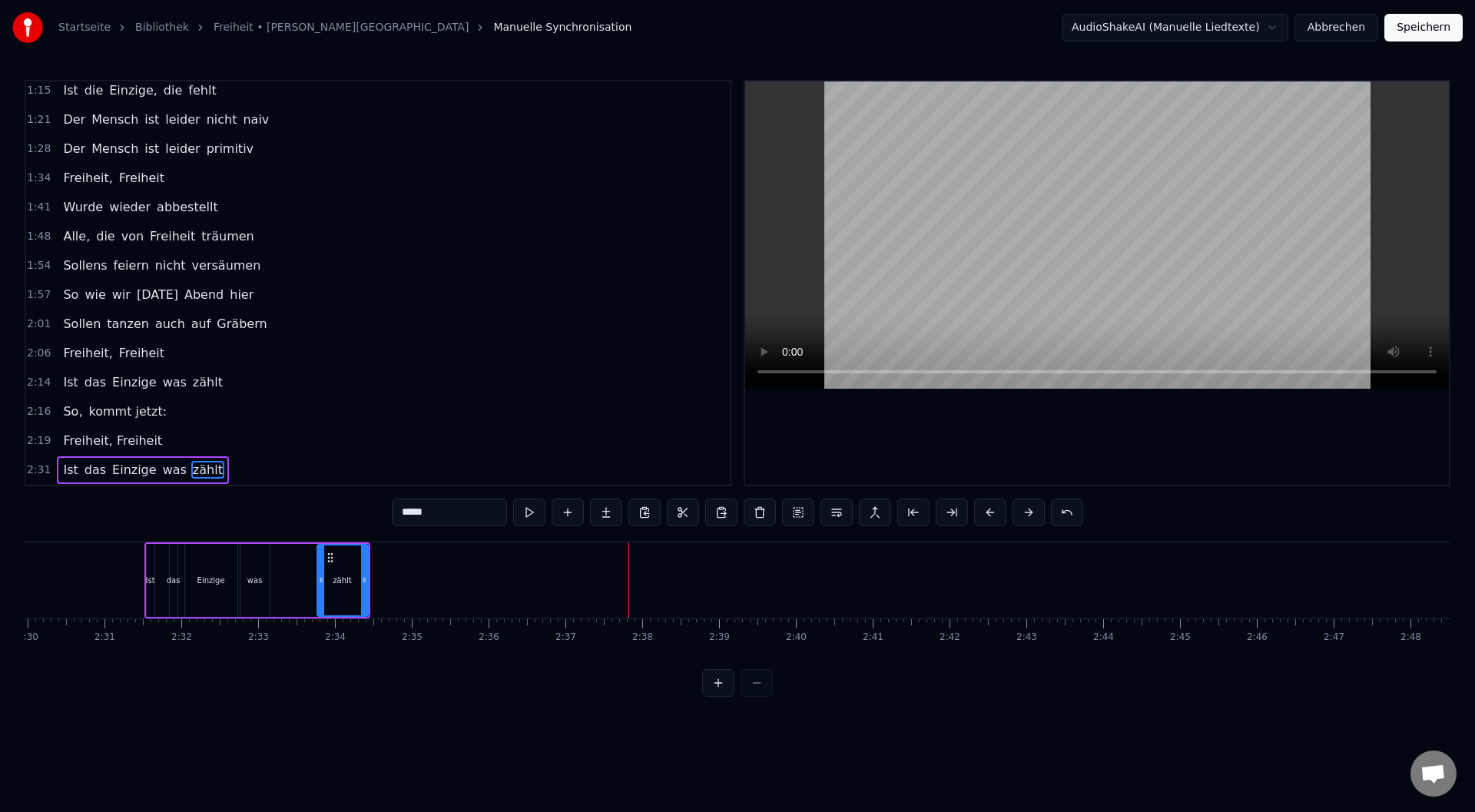
scroll to position [0, 11522]
click at [771, 696] on div at bounding box center [737, 683] width 70 height 28
click at [771, 693] on div at bounding box center [737, 683] width 70 height 28
click at [766, 693] on div at bounding box center [737, 683] width 70 height 28
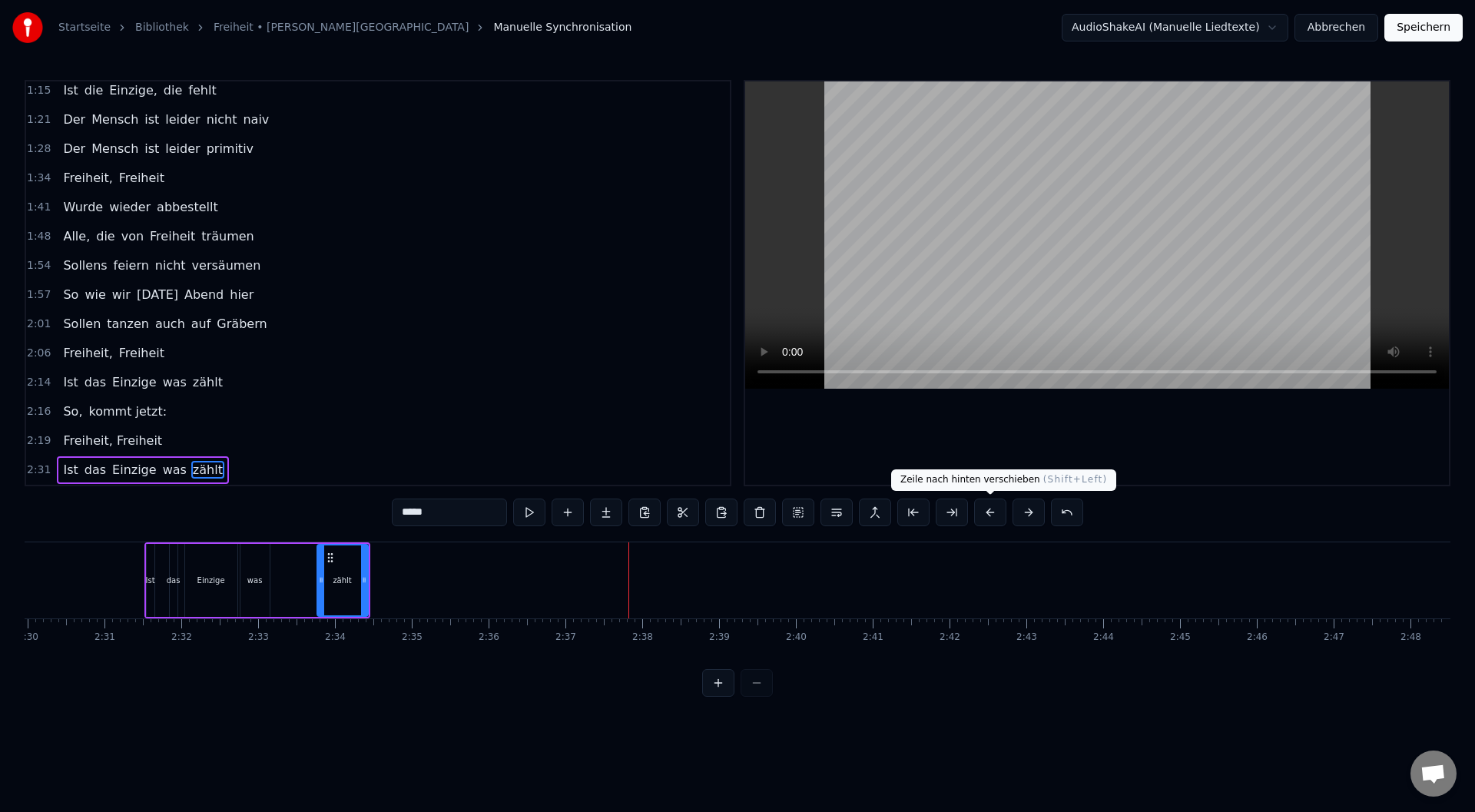
click at [992, 517] on button at bounding box center [990, 512] width 32 height 28
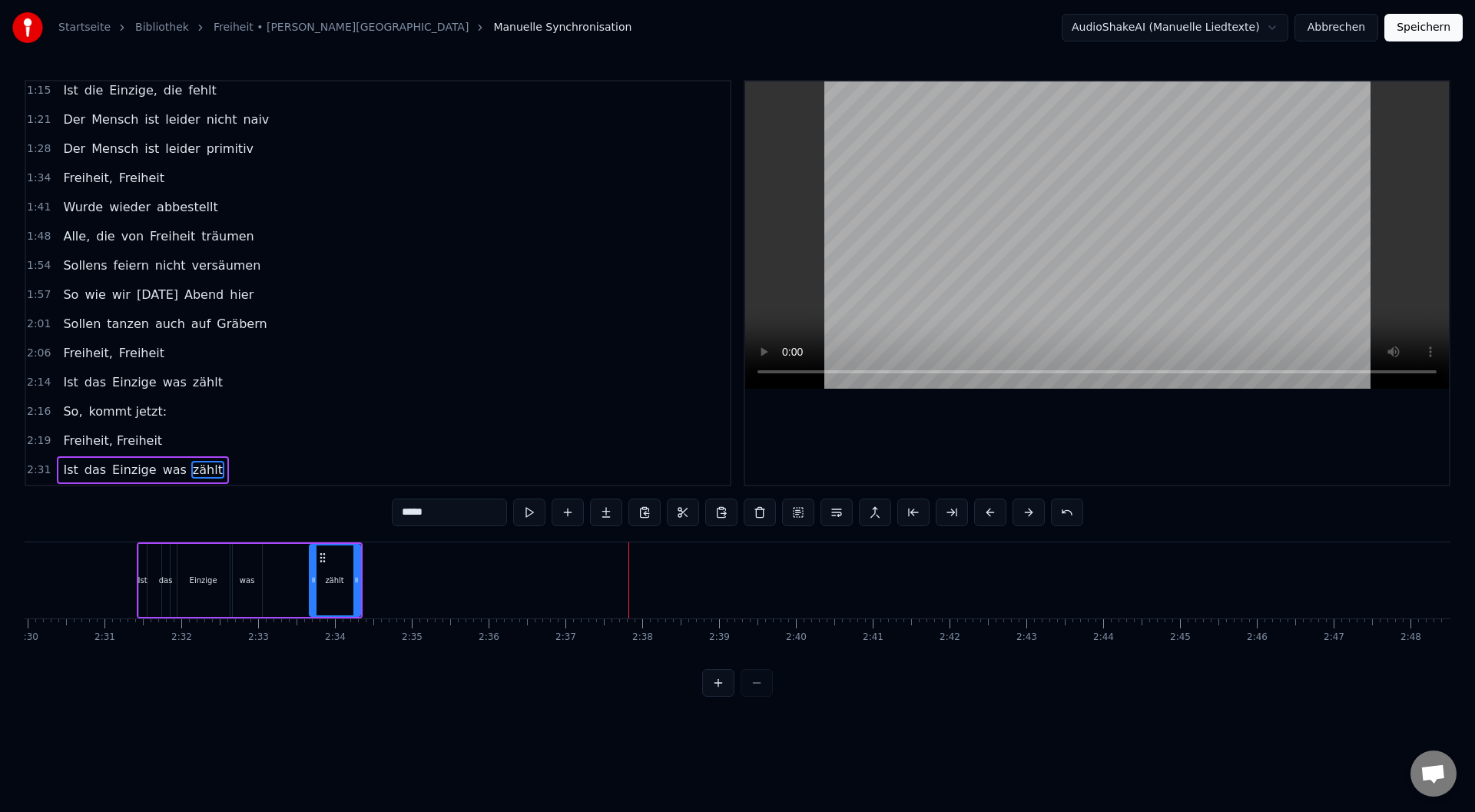
click at [990, 517] on button at bounding box center [990, 512] width 32 height 28
drag, startPoint x: 990, startPoint y: 517, endPoint x: 982, endPoint y: 521, distance: 8.9
click at [982, 521] on button at bounding box center [990, 512] width 32 height 28
click at [984, 515] on button at bounding box center [990, 512] width 32 height 28
click at [985, 515] on button at bounding box center [990, 512] width 32 height 28
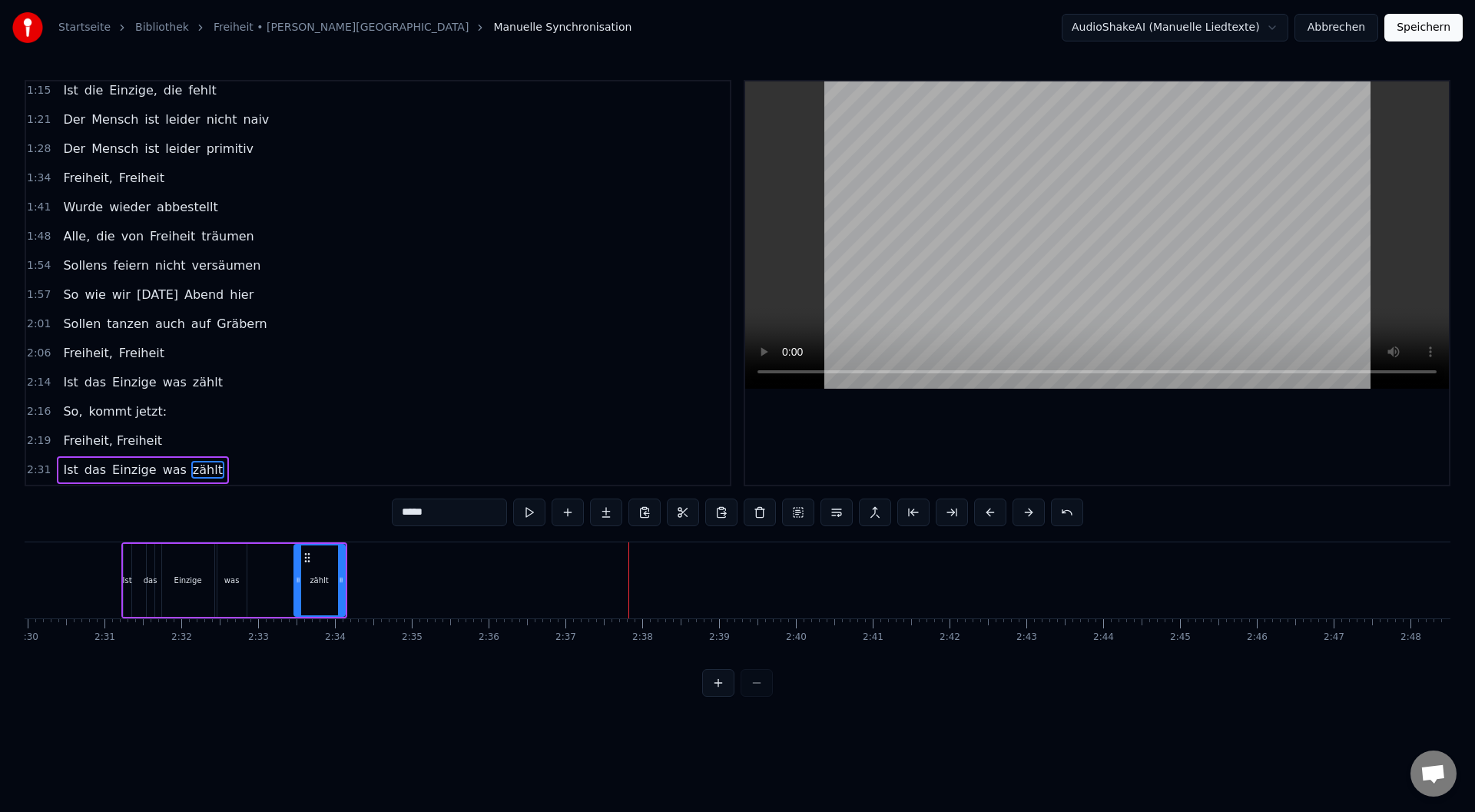
click at [987, 514] on button at bounding box center [990, 512] width 32 height 28
click at [989, 512] on button at bounding box center [990, 512] width 32 height 28
click at [989, 511] on button at bounding box center [990, 512] width 32 height 28
click at [989, 510] on button at bounding box center [990, 512] width 32 height 28
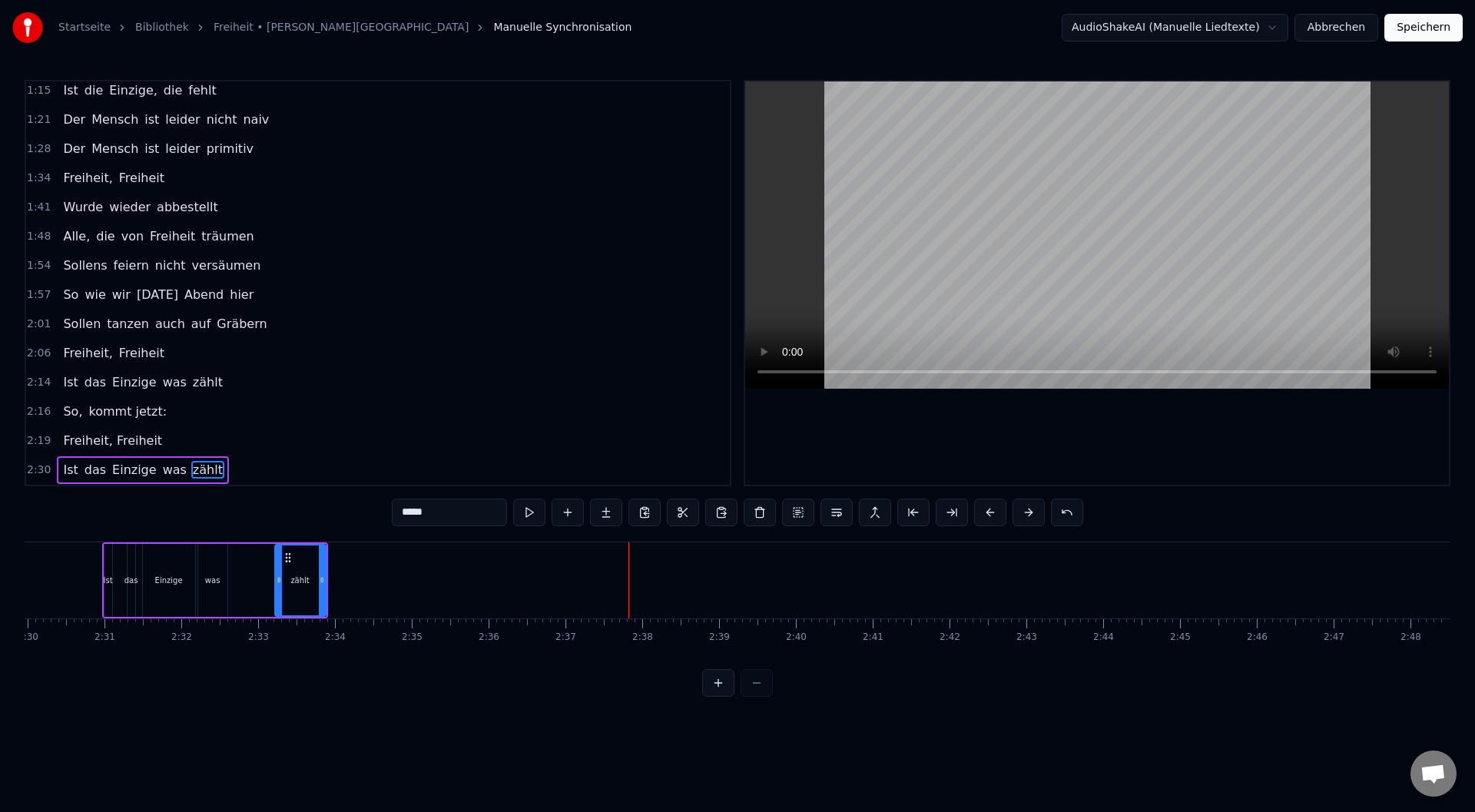
click at [989, 510] on button at bounding box center [990, 512] width 32 height 28
click at [989, 509] on button at bounding box center [990, 512] width 32 height 28
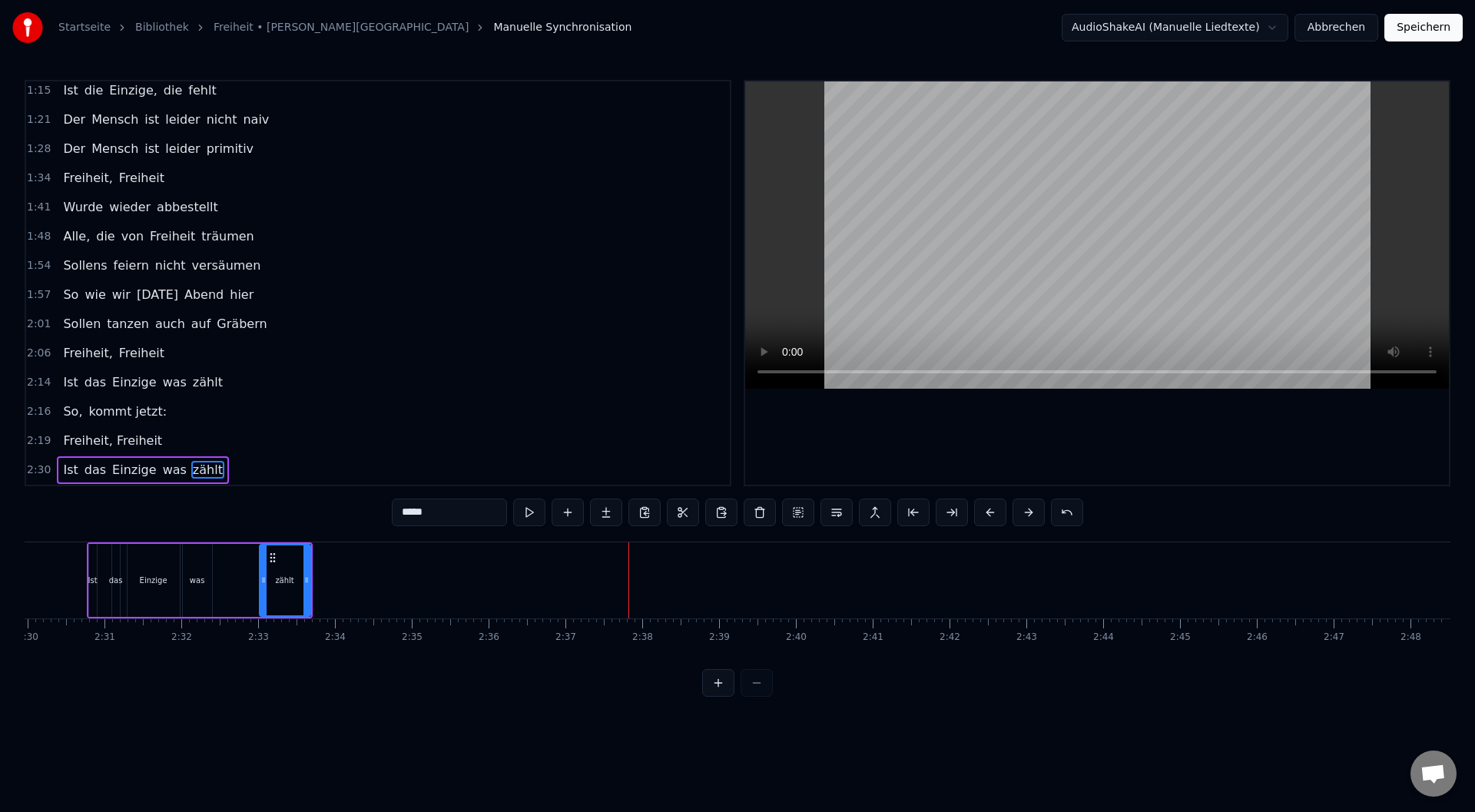
click at [989, 509] on button at bounding box center [990, 512] width 32 height 28
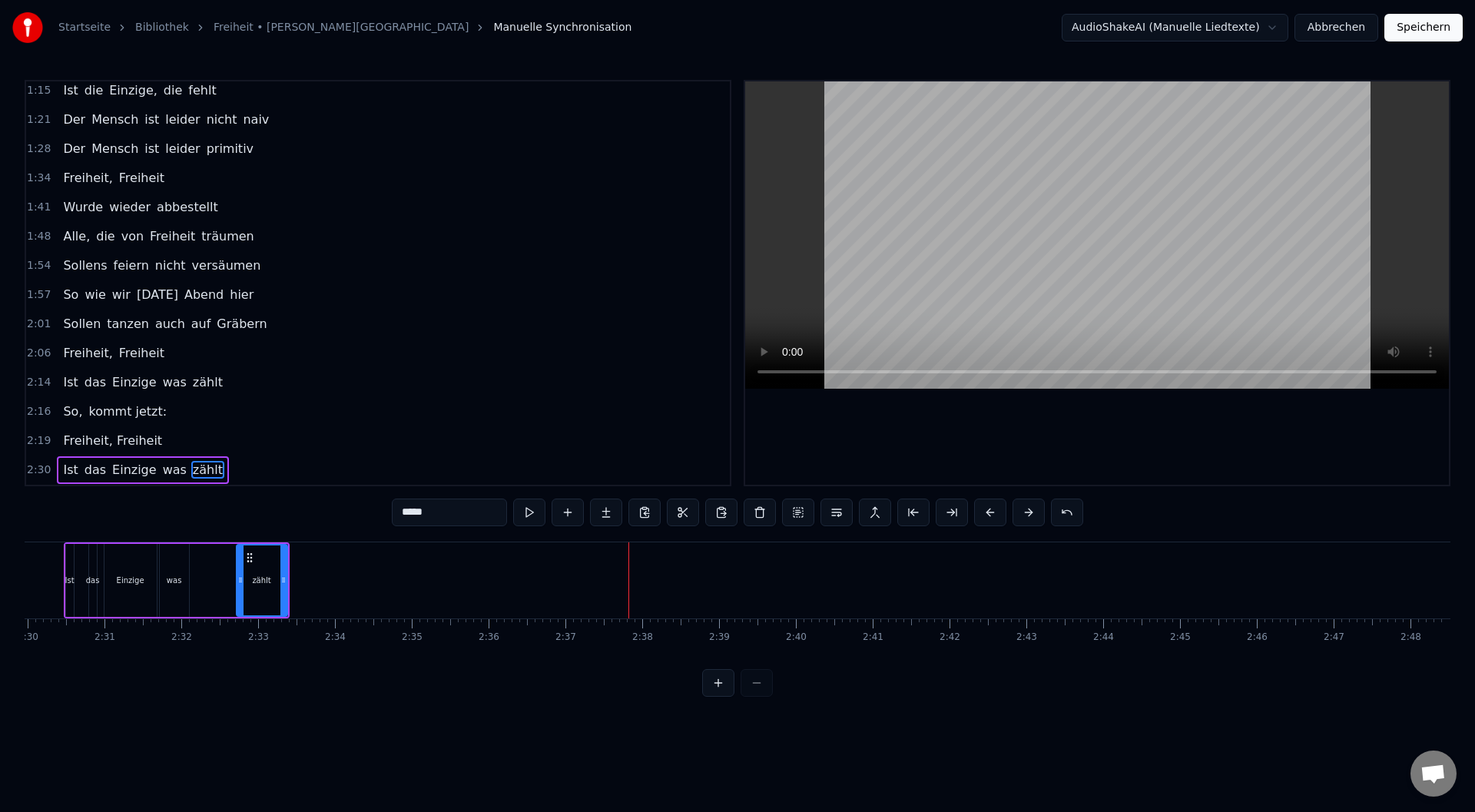
click at [987, 508] on button at bounding box center [990, 512] width 32 height 28
click at [989, 508] on button at bounding box center [990, 512] width 32 height 28
click at [989, 508] on button at bounding box center [990, 512] width 32 height 28
click at [990, 508] on button at bounding box center [990, 512] width 32 height 28
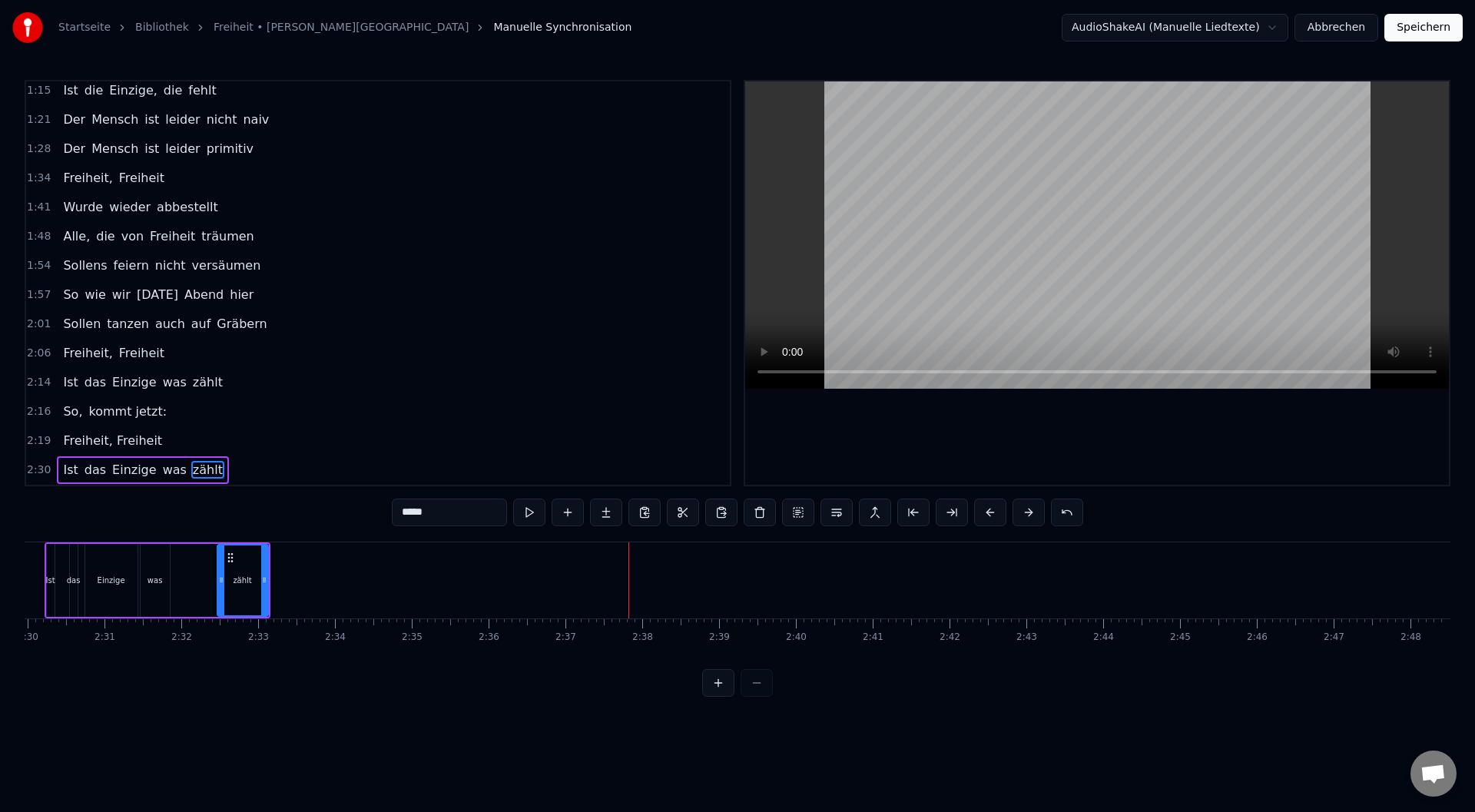
click at [990, 508] on button at bounding box center [990, 512] width 32 height 28
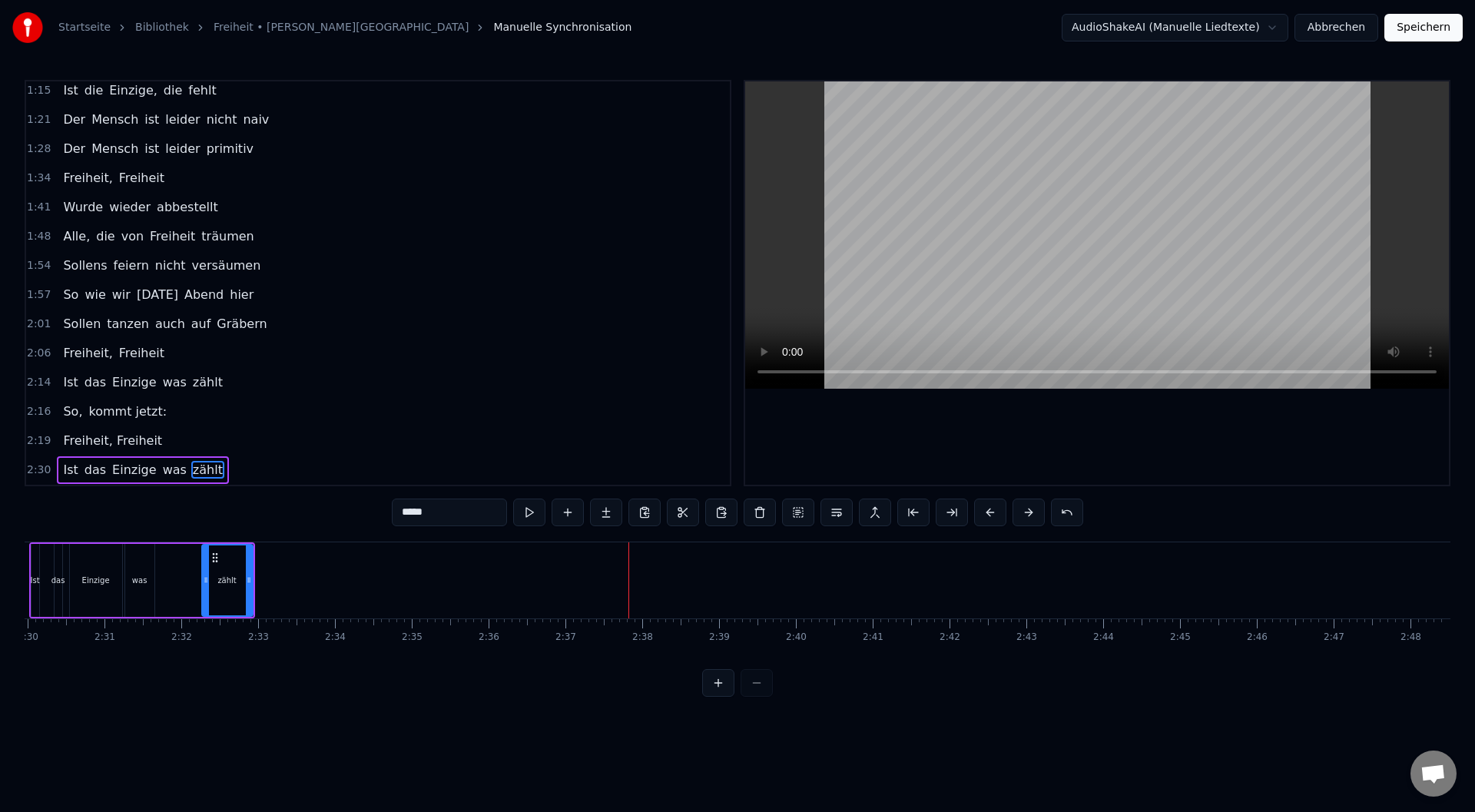
click at [990, 508] on button at bounding box center [990, 512] width 32 height 28
click at [991, 508] on button at bounding box center [990, 512] width 32 height 28
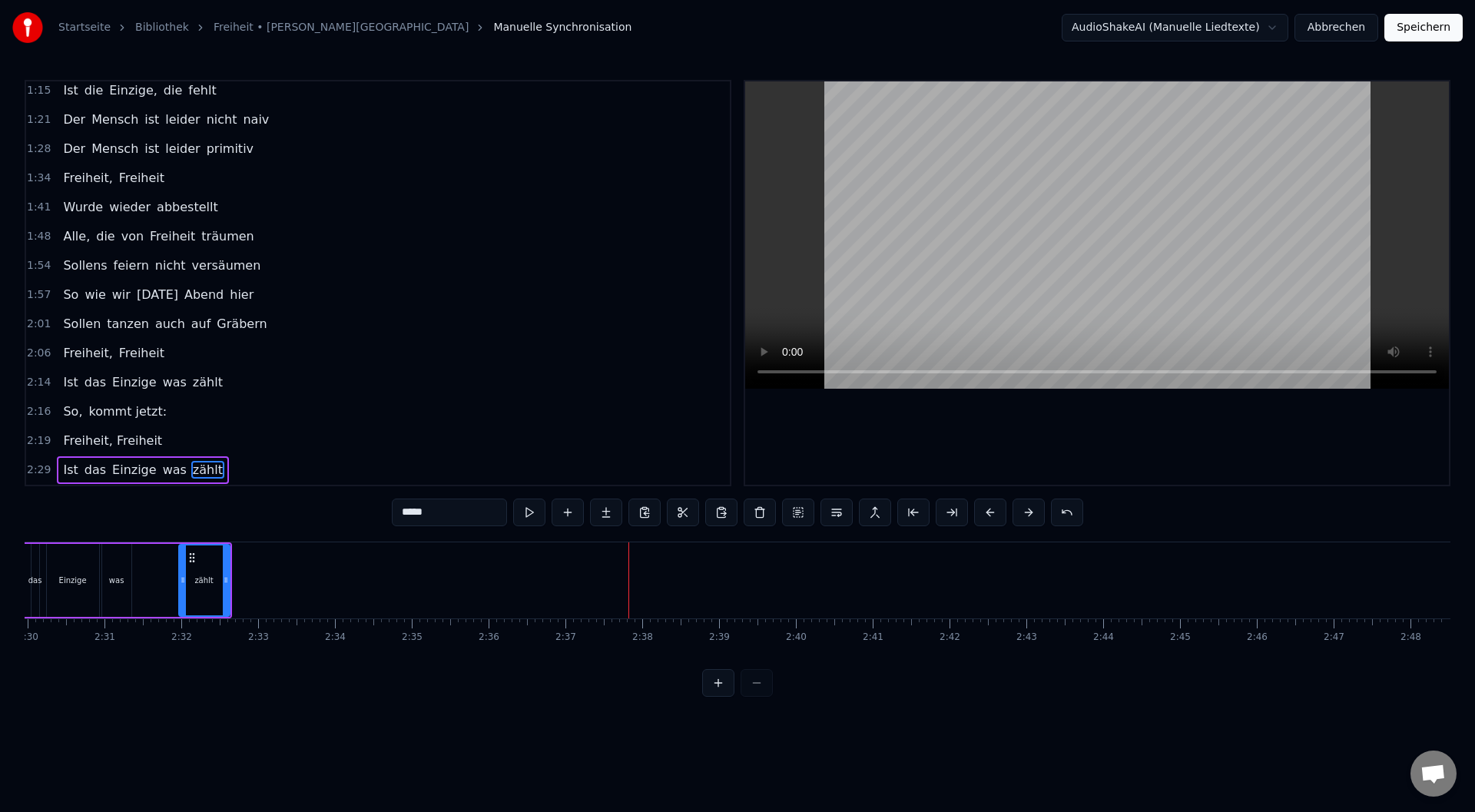
click at [991, 508] on button at bounding box center [990, 512] width 32 height 28
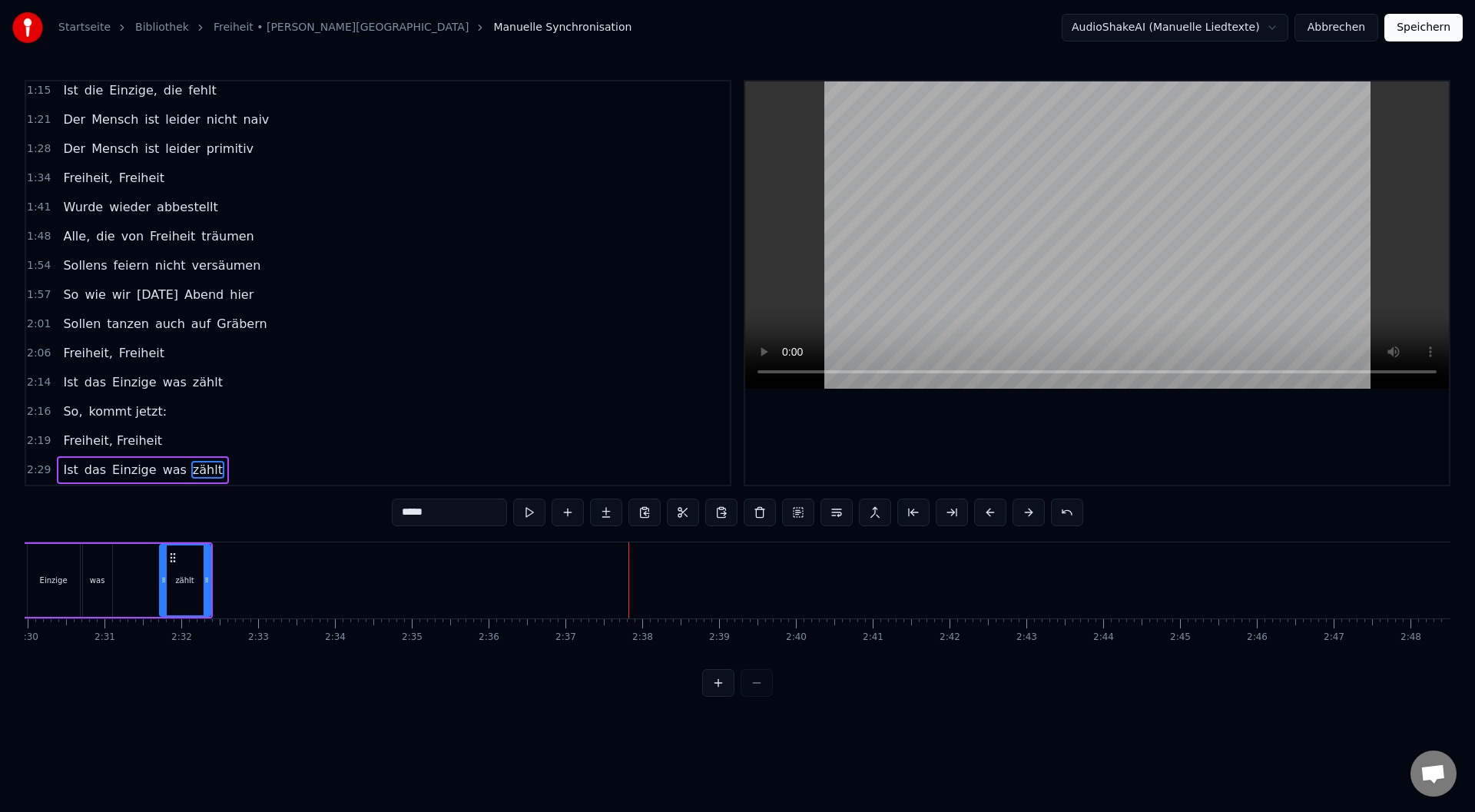
click at [991, 508] on button at bounding box center [990, 512] width 32 height 28
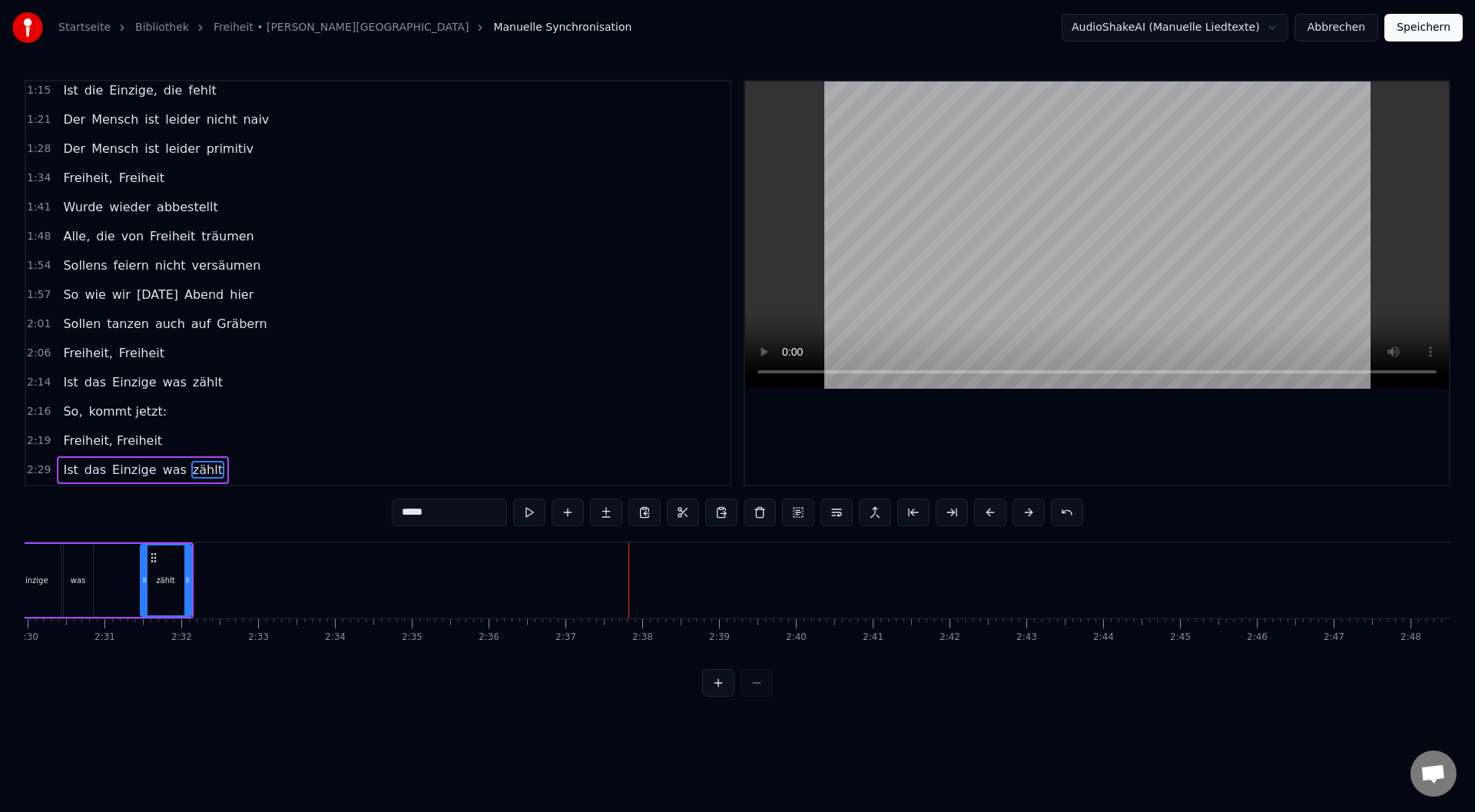
click at [991, 508] on button at bounding box center [990, 512] width 32 height 28
click at [992, 508] on button at bounding box center [990, 512] width 32 height 28
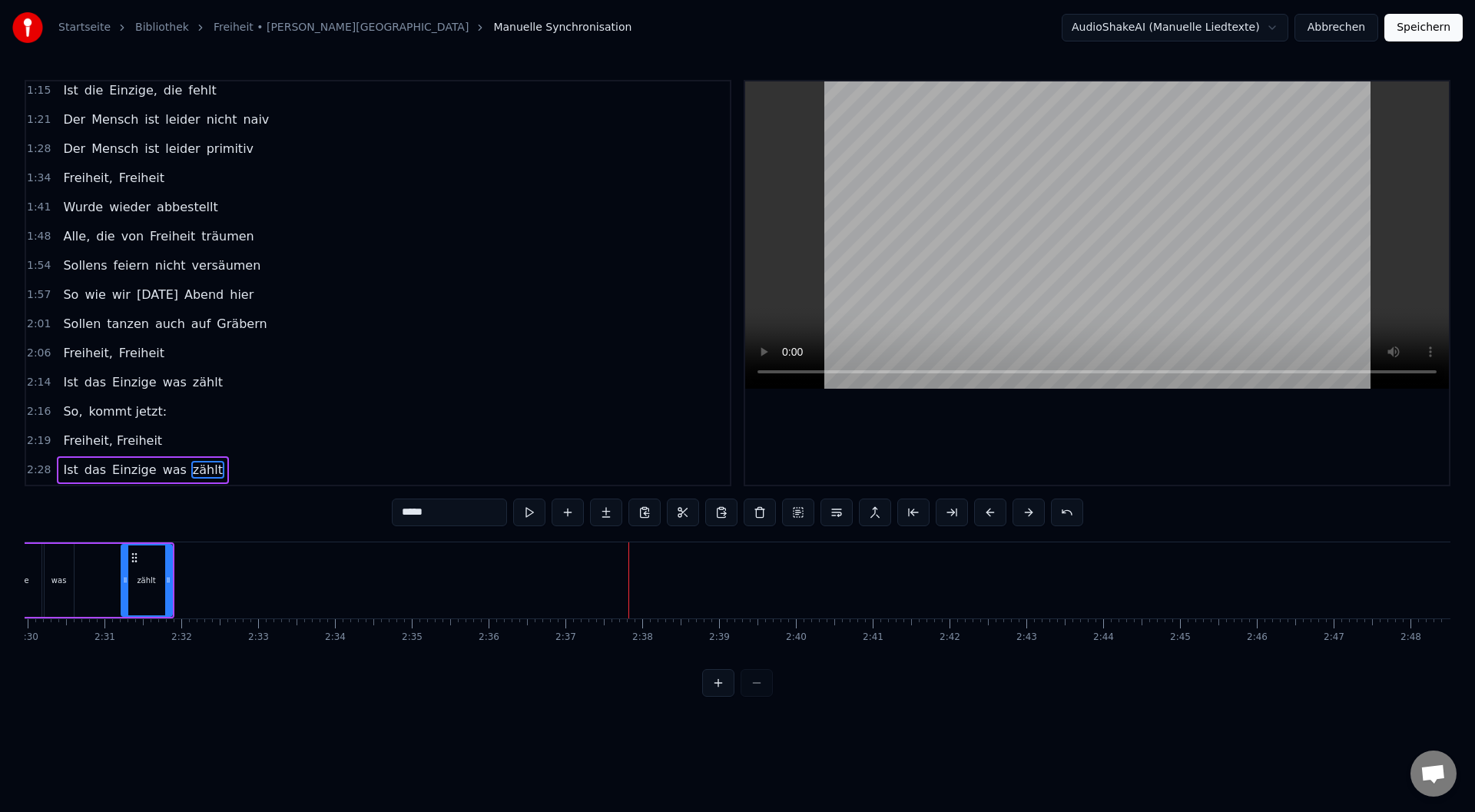
click at [992, 508] on button at bounding box center [990, 512] width 32 height 28
click at [993, 508] on button at bounding box center [990, 512] width 32 height 28
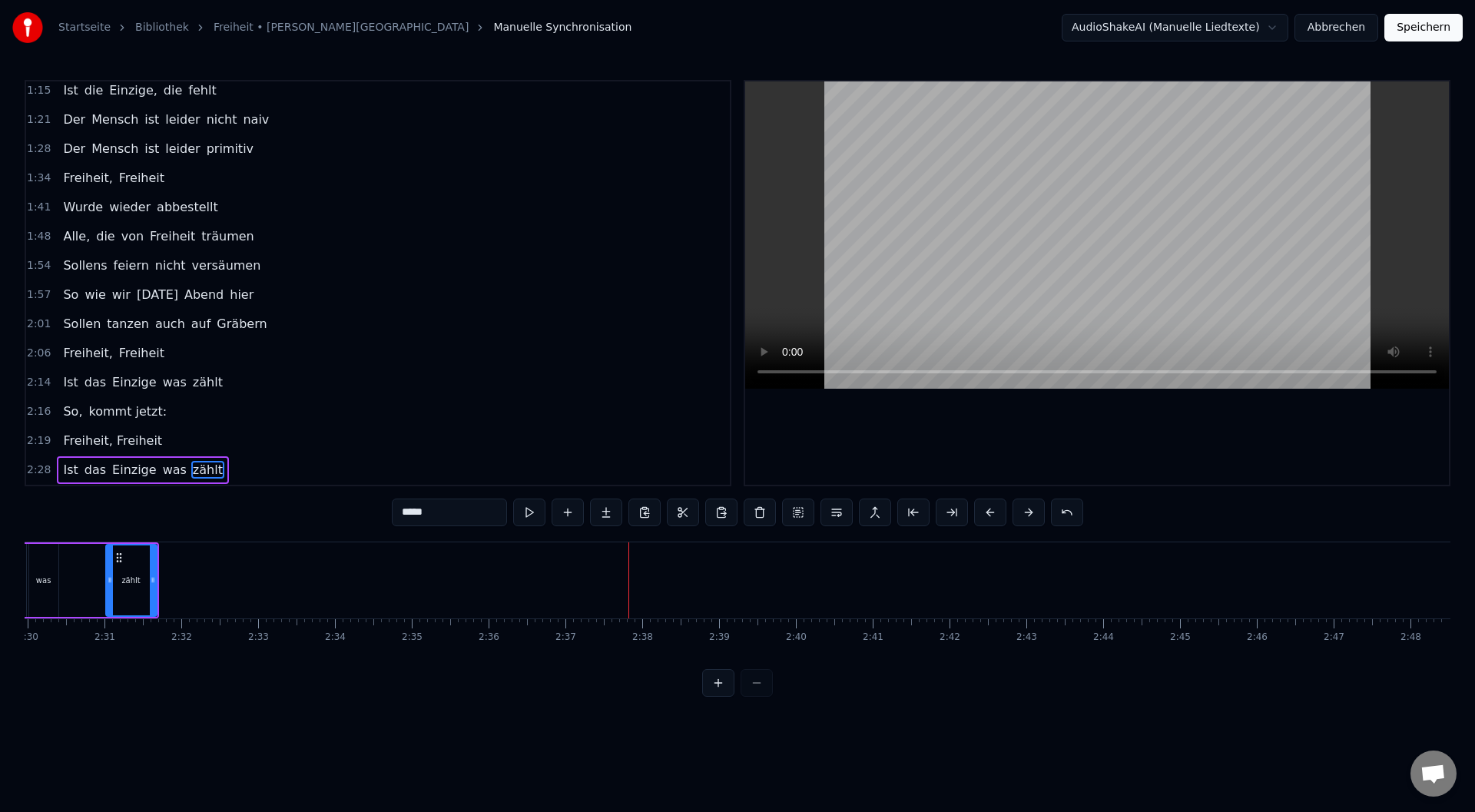
click at [993, 508] on button at bounding box center [990, 512] width 32 height 28
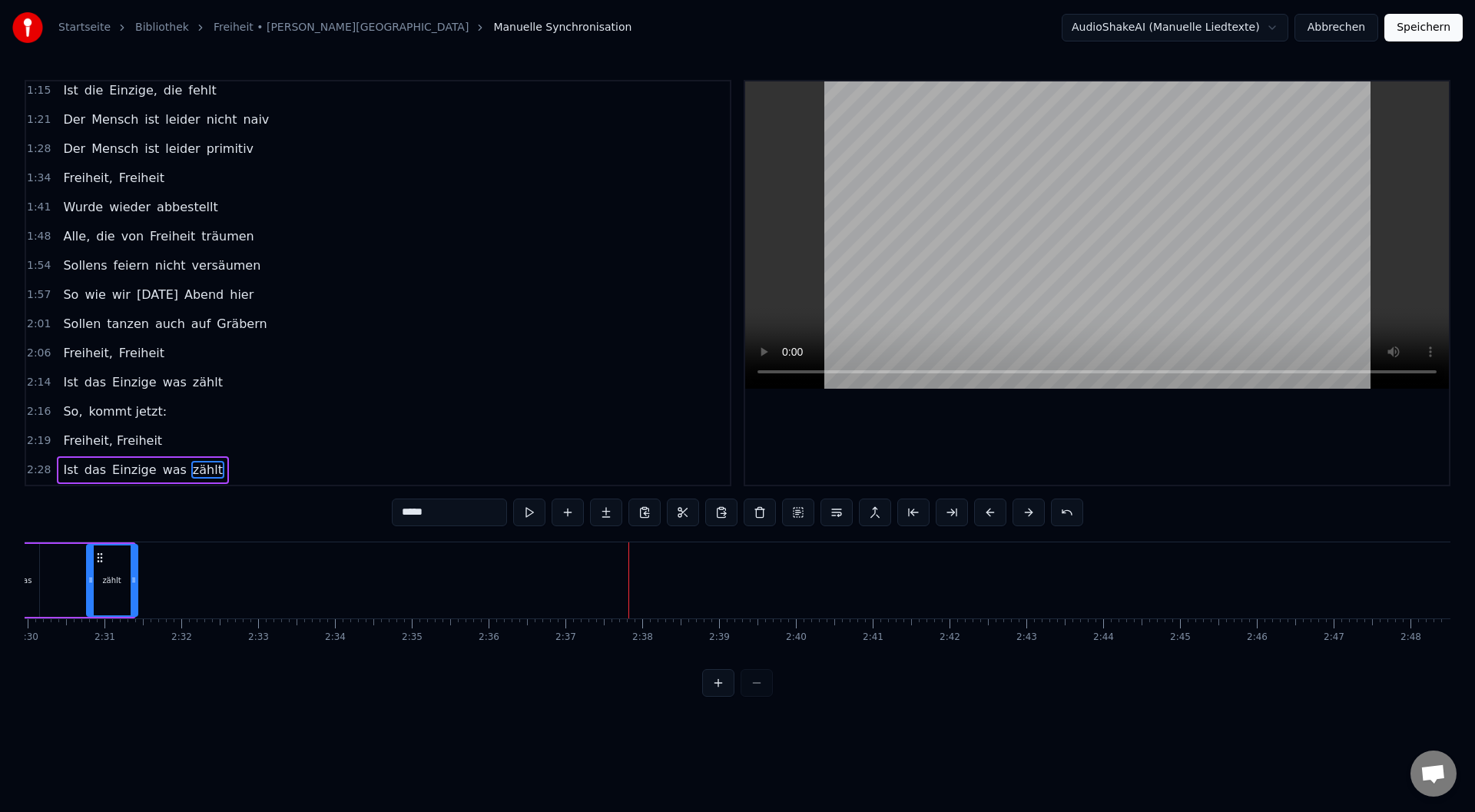
click at [993, 508] on button at bounding box center [990, 512] width 32 height 28
click at [993, 508] on button at bounding box center [990, 512] width 32 height 28
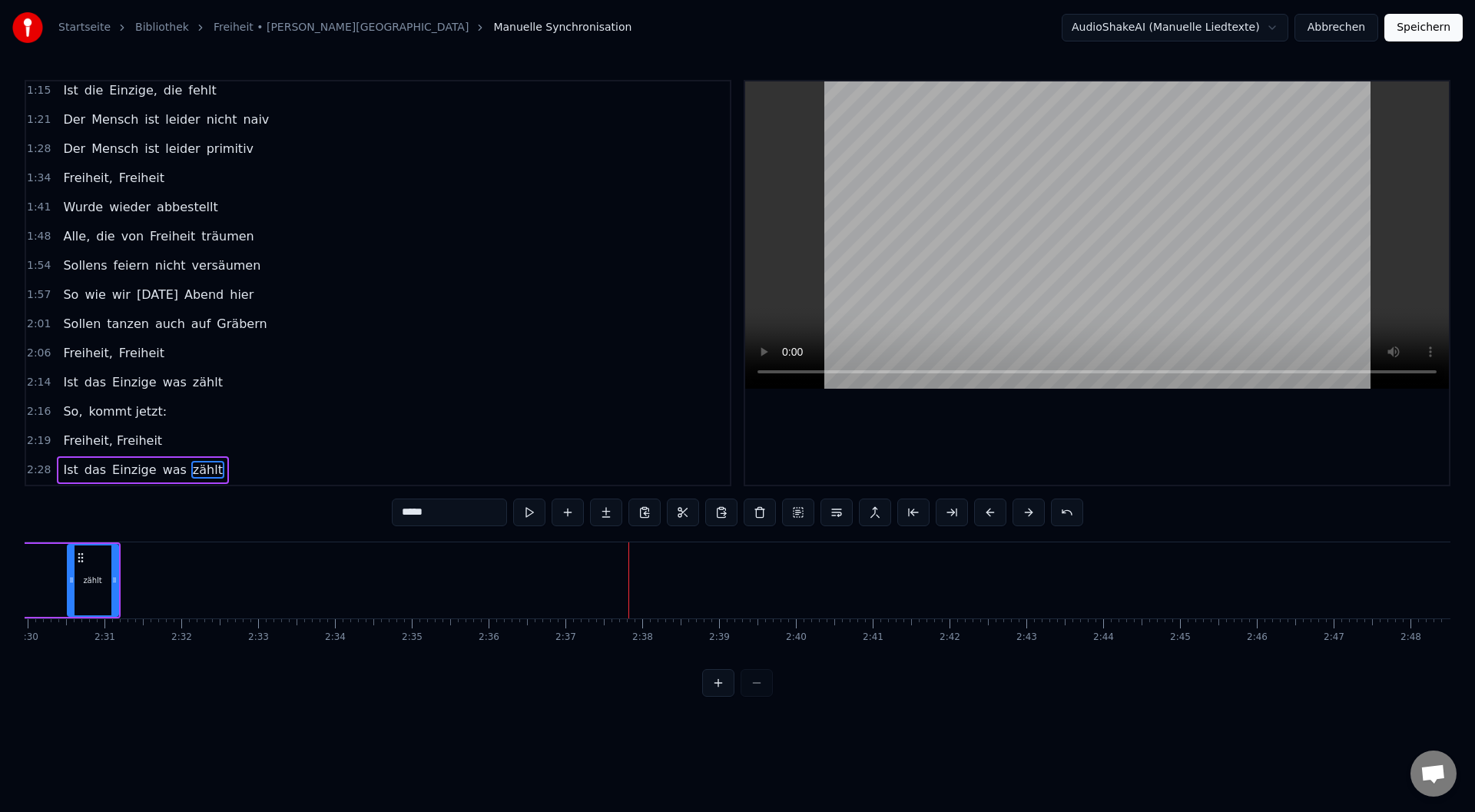
click at [993, 508] on button at bounding box center [990, 512] width 32 height 28
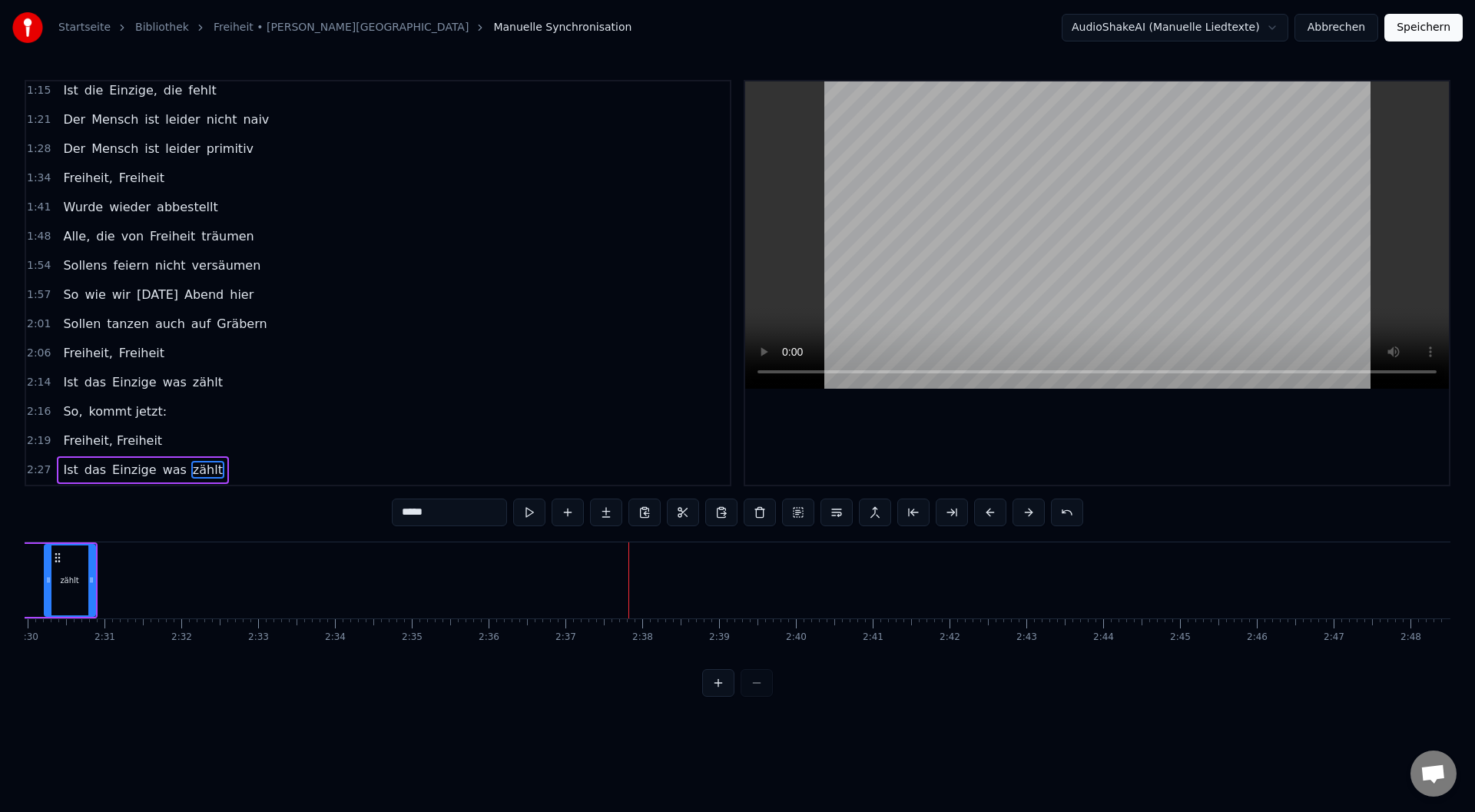
click at [993, 508] on button at bounding box center [990, 512] width 32 height 28
click at [993, 508] on button at bounding box center [990, 512] width 32 height 28
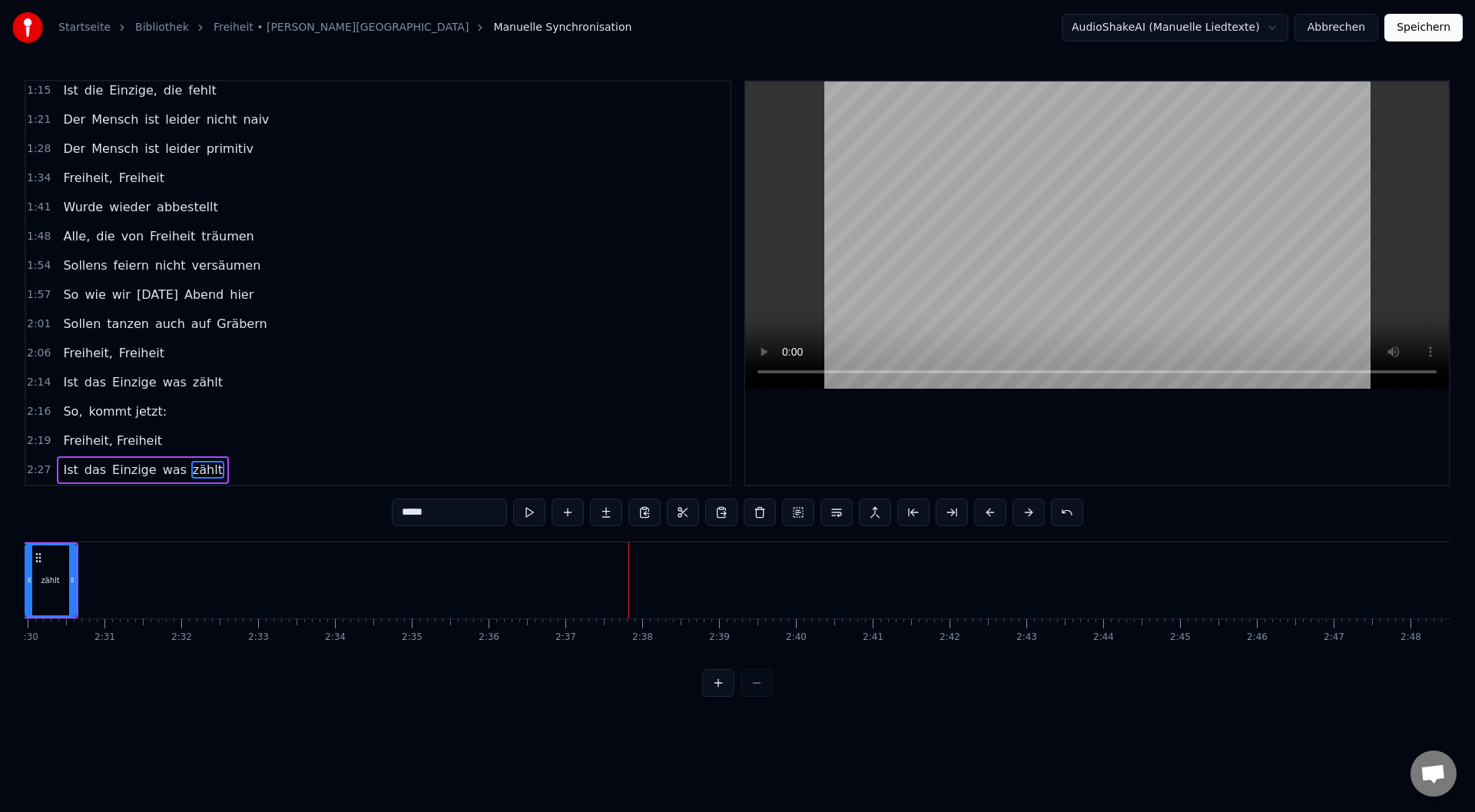
click at [993, 508] on button at bounding box center [990, 512] width 32 height 28
click at [993, 508] on button at bounding box center [990, 512] width 32 height 28
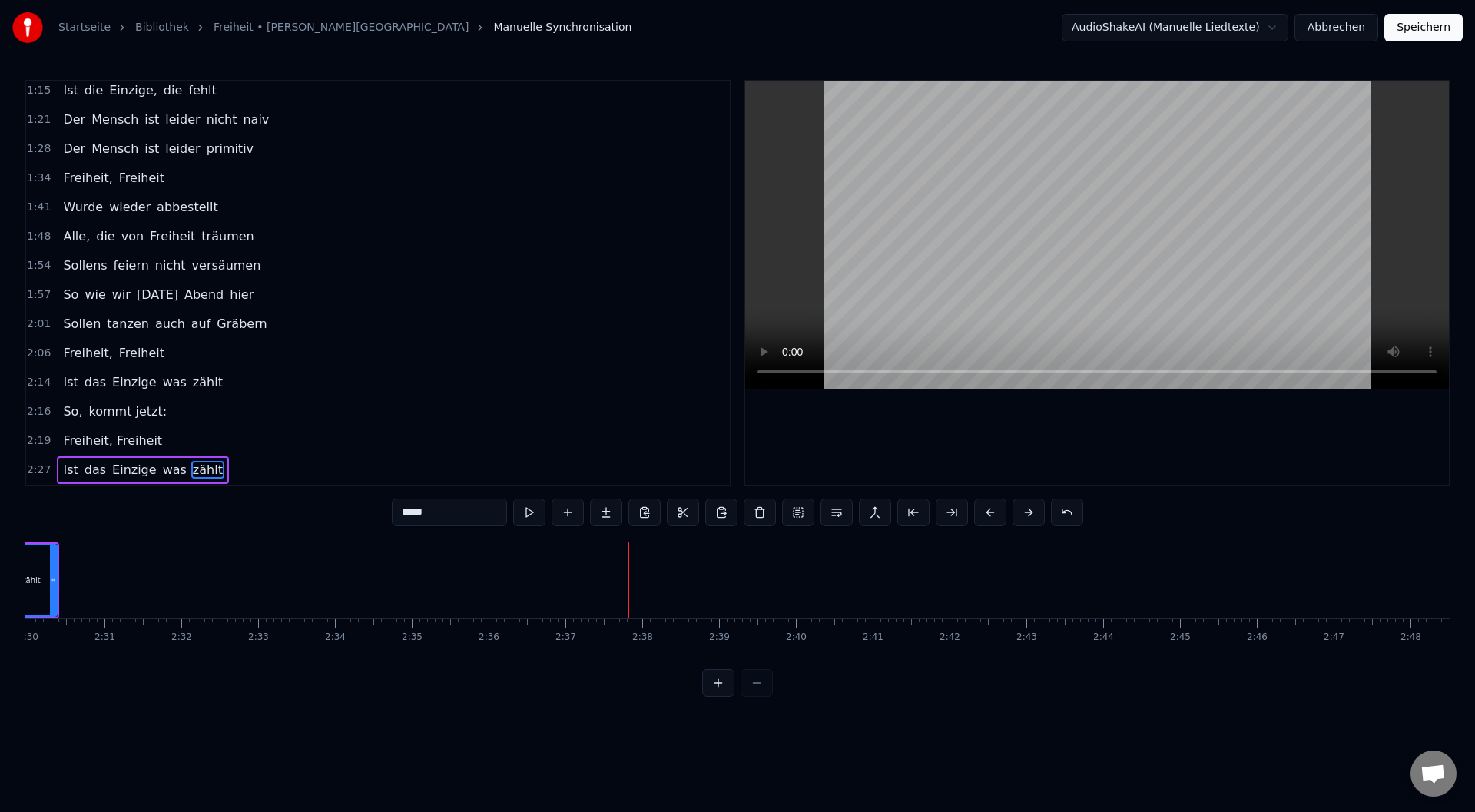
click at [994, 508] on button at bounding box center [990, 512] width 32 height 28
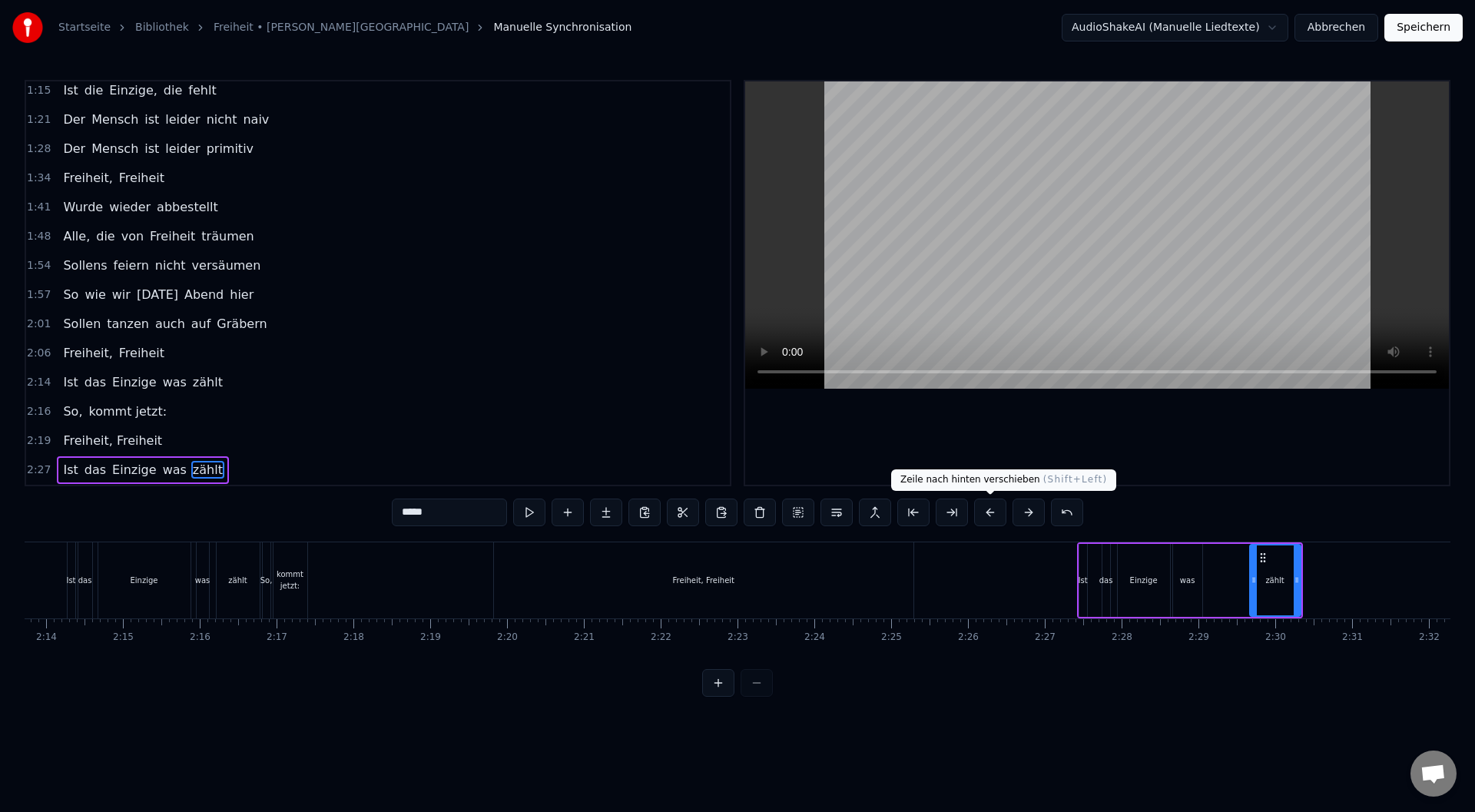
click at [991, 512] on button at bounding box center [990, 512] width 32 height 28
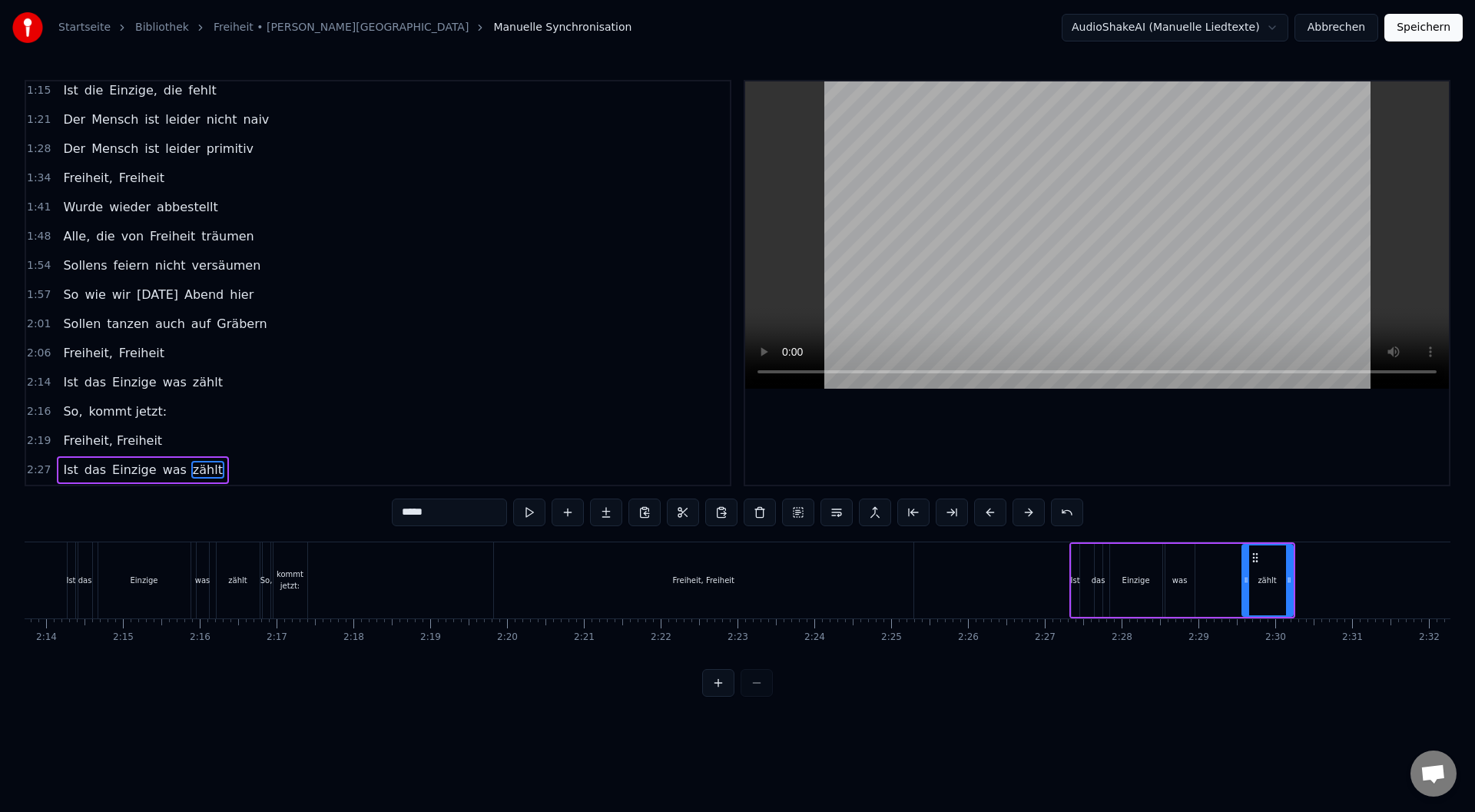
click at [991, 512] on button at bounding box center [990, 512] width 32 height 28
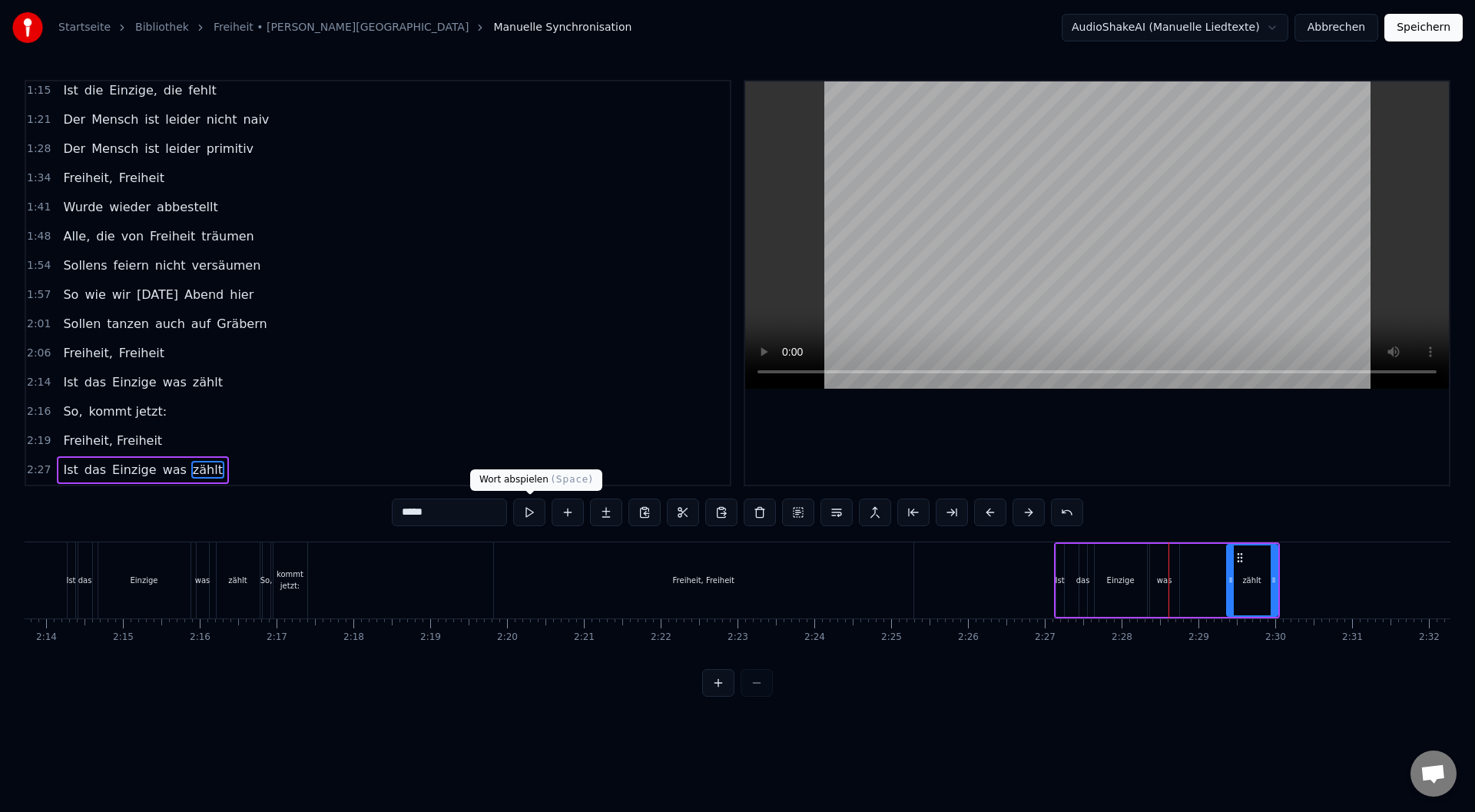
click at [519, 512] on button at bounding box center [529, 512] width 32 height 28
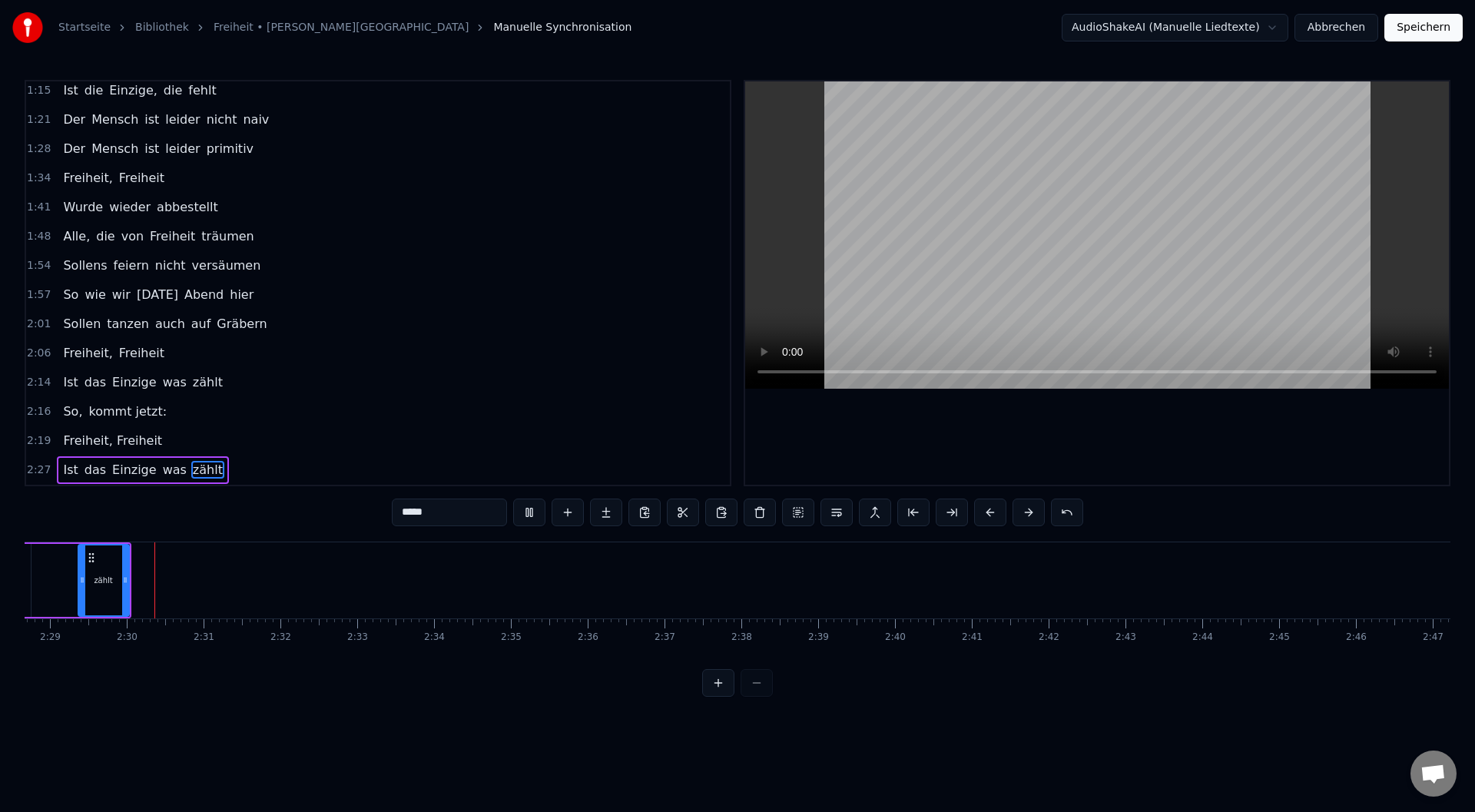
scroll to position [0, 11423]
click at [75, 602] on div at bounding box center [75, 580] width 7 height 70
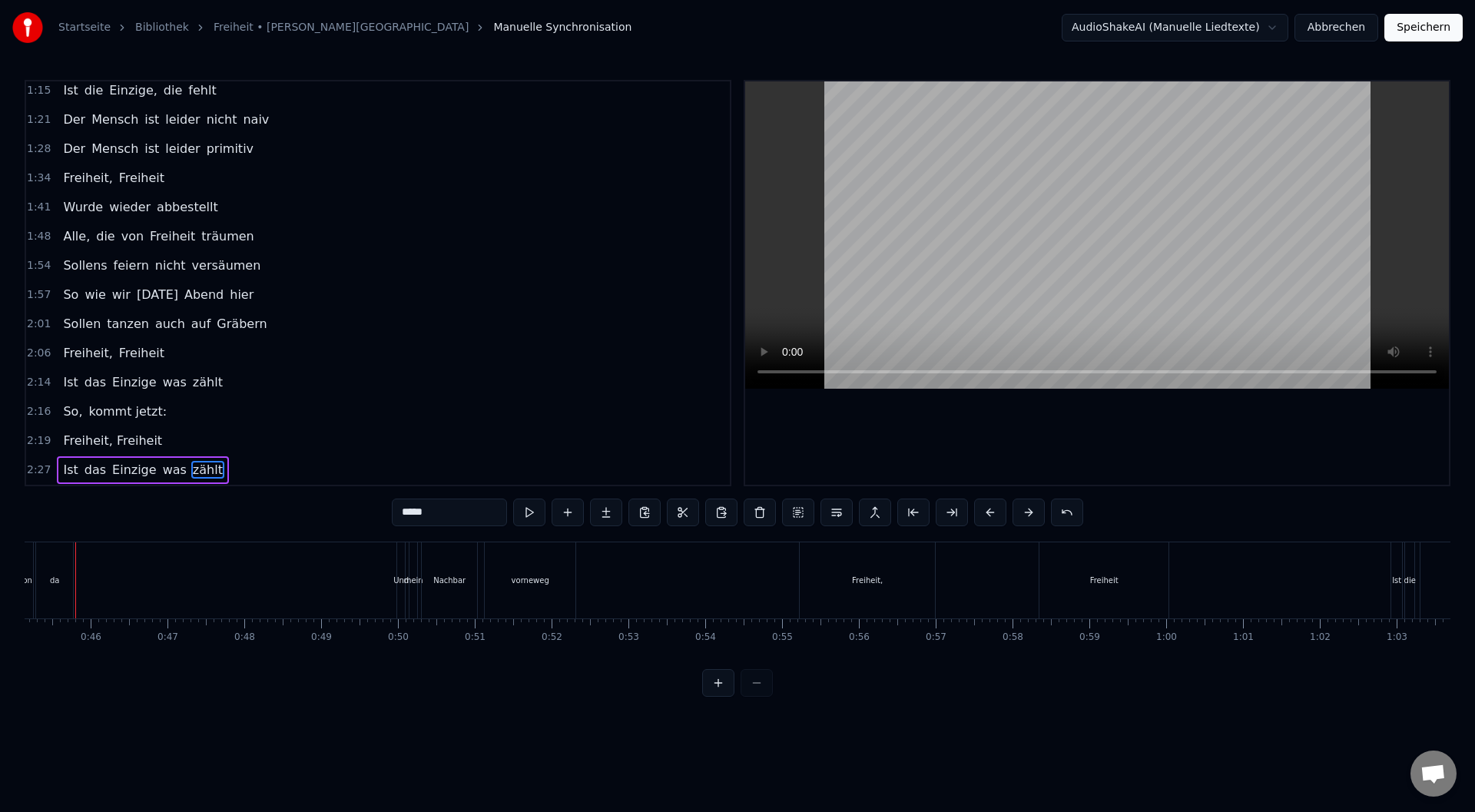
scroll to position [0, 3442]
click at [1433, 34] on button "Speichern" at bounding box center [1423, 28] width 79 height 28
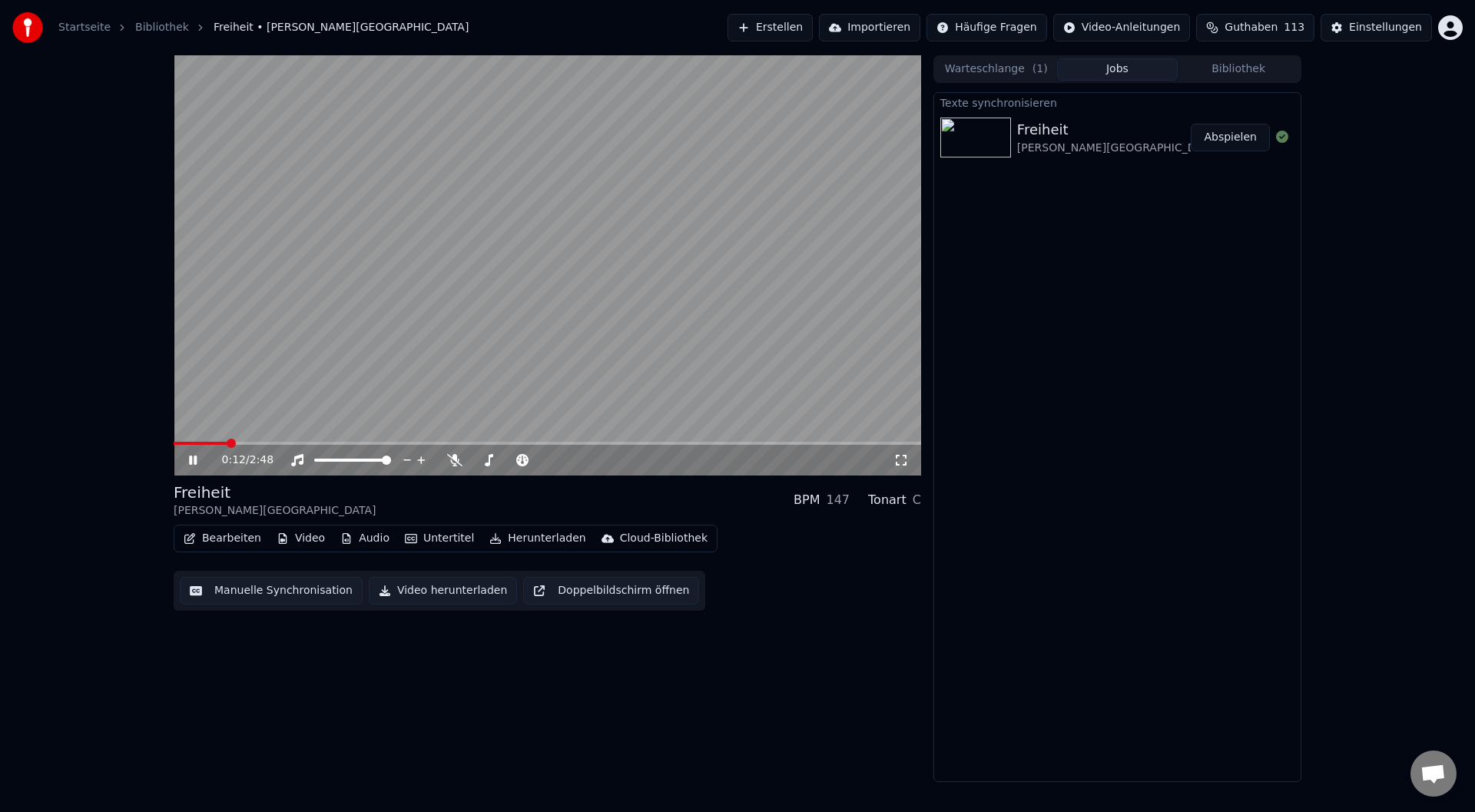
click at [848, 441] on span at bounding box center [547, 443] width 748 height 3
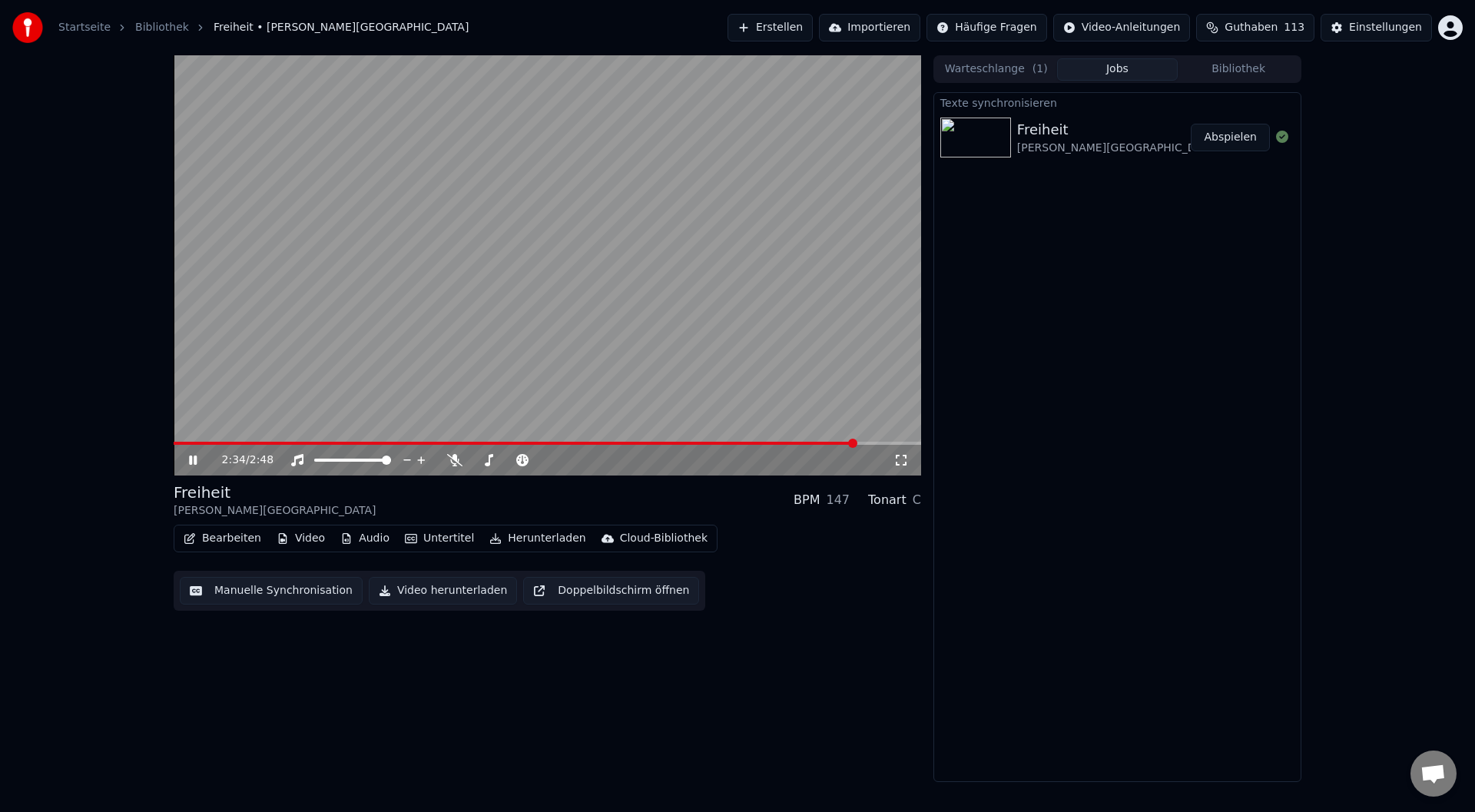
click at [879, 440] on video at bounding box center [547, 265] width 748 height 420
click at [880, 442] on span at bounding box center [547, 443] width 748 height 3
click at [813, 444] on div "2:39 / 2:48" at bounding box center [547, 458] width 748 height 34
click at [813, 444] on span at bounding box center [526, 443] width 705 height 3
click at [708, 440] on video at bounding box center [547, 265] width 748 height 420
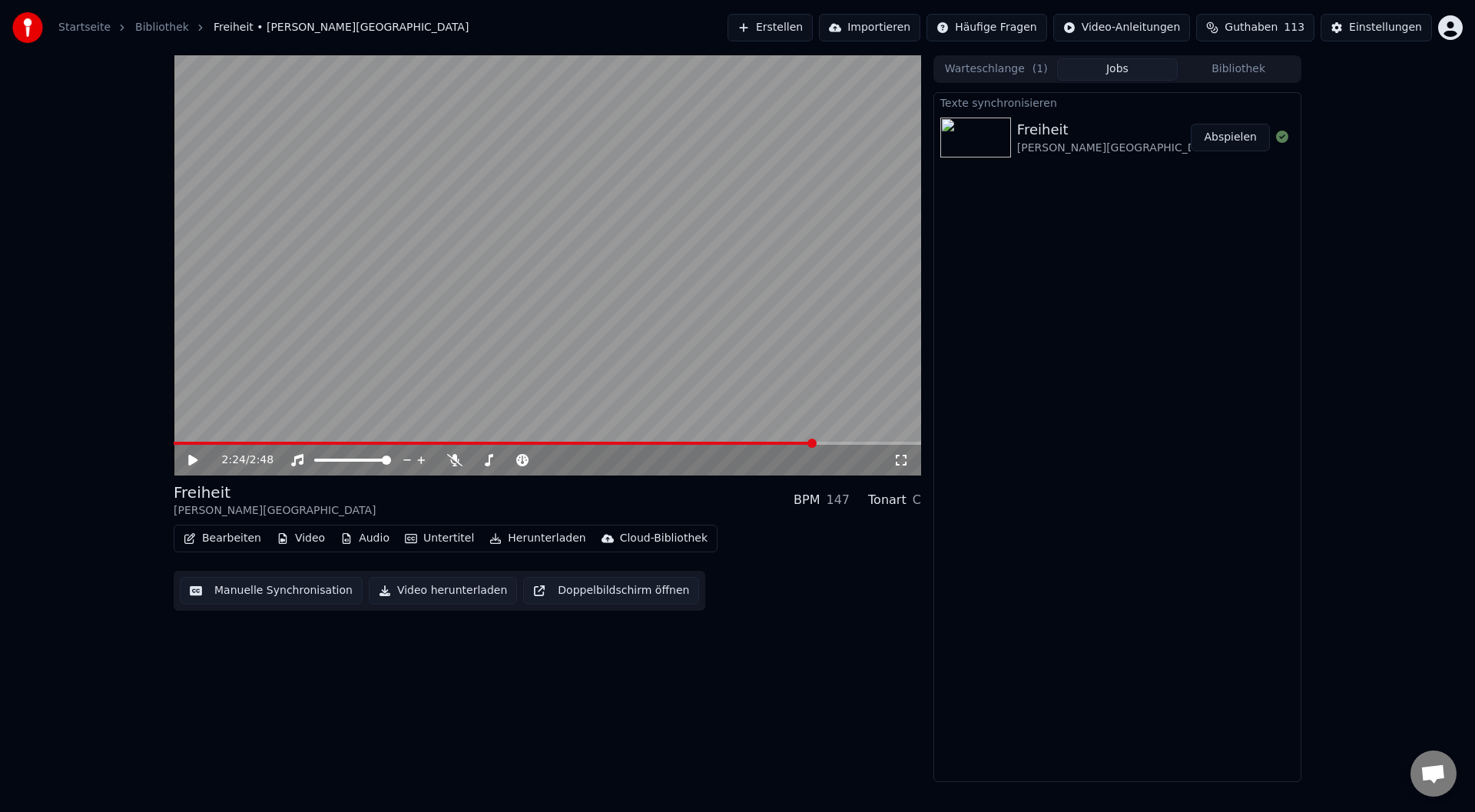
click at [699, 440] on video at bounding box center [547, 265] width 748 height 420
click at [690, 443] on span at bounding box center [495, 443] width 643 height 3
click at [509, 539] on button "Herunterladen" at bounding box center [537, 538] width 108 height 21
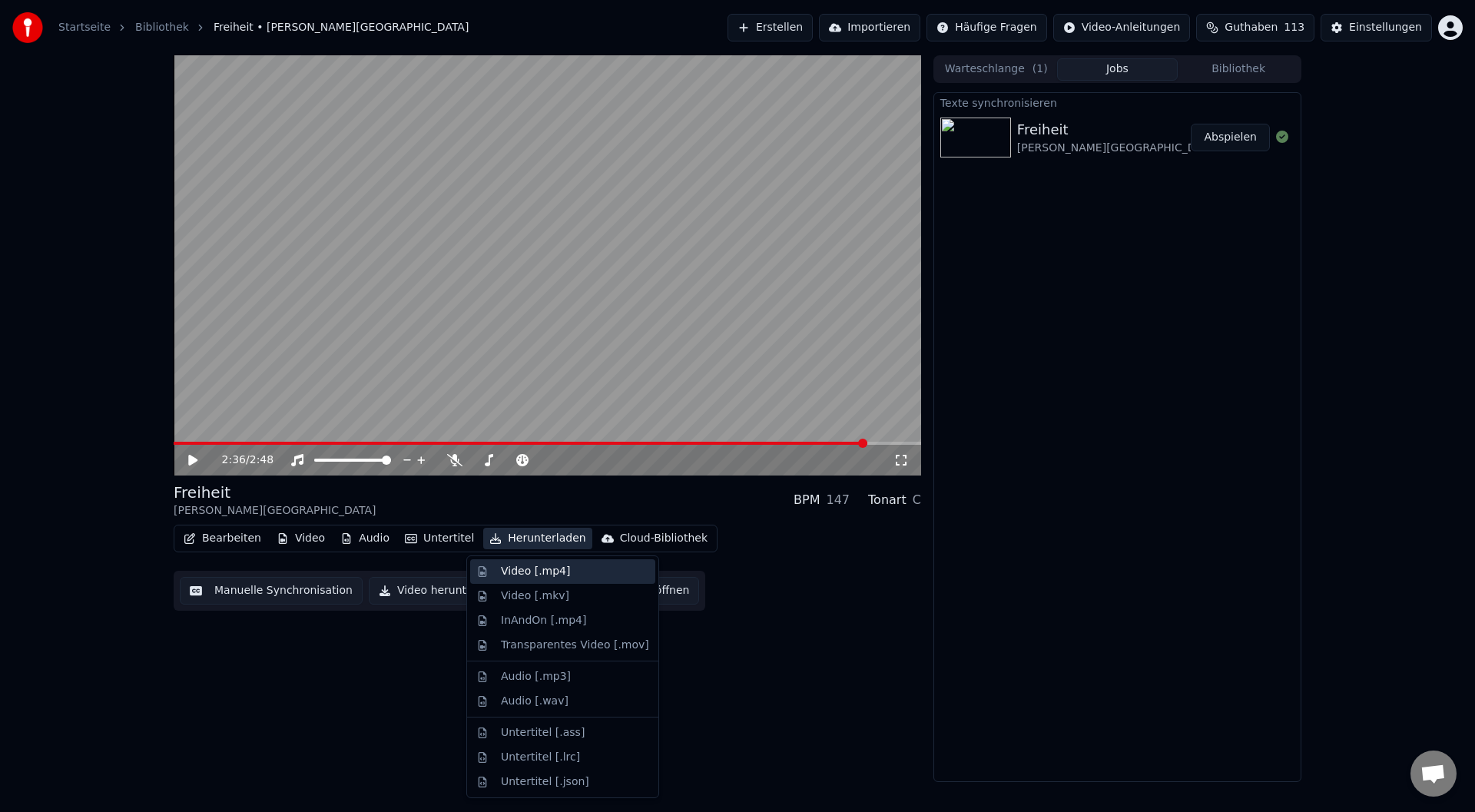
click at [581, 577] on div "Video [.mp4]" at bounding box center [575, 571] width 148 height 16
